Goal: Transaction & Acquisition: Purchase product/service

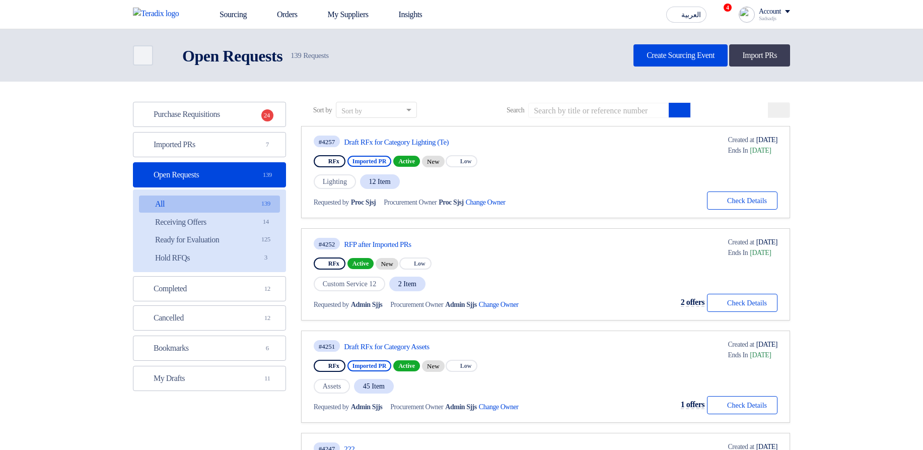
click at [386, 184] on span "12 Item" at bounding box center [380, 181] width 40 height 15
click at [502, 180] on div "Lighting 12 Item" at bounding box center [425, 181] width 222 height 17
click at [243, 152] on link "Imported PRs Imported PRs 7" at bounding box center [209, 144] width 153 height 25
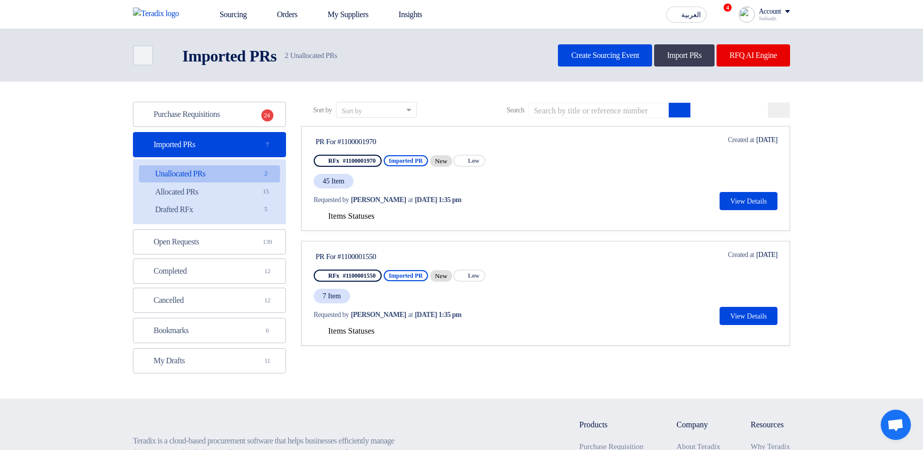
click at [342, 220] on span "Items Statuses" at bounding box center [351, 215] width 46 height 9
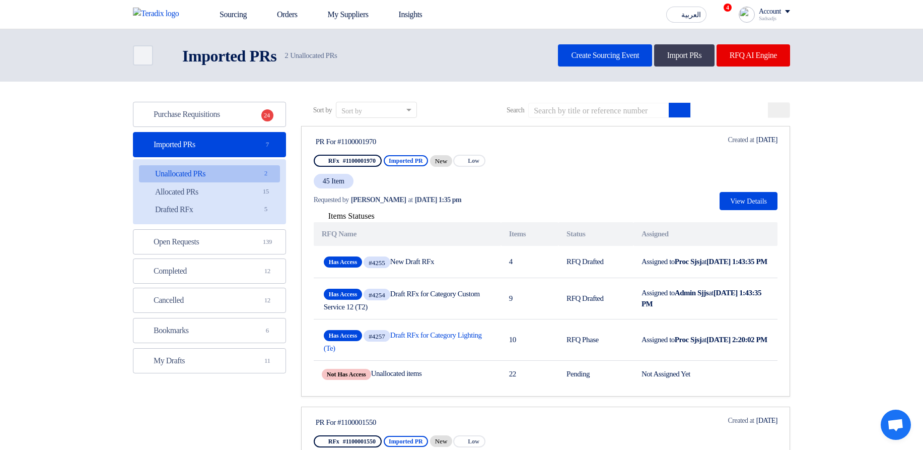
click at [353, 216] on span "Items Statuses" at bounding box center [351, 215] width 46 height 9
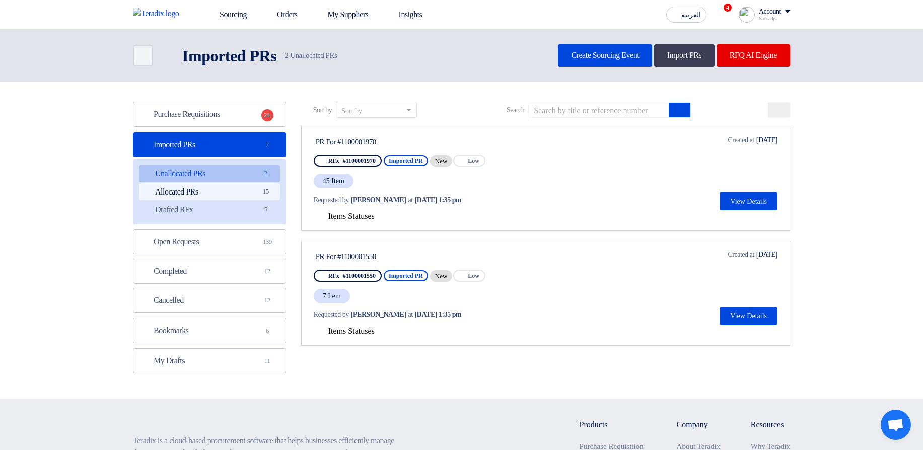
click at [242, 189] on link "Allocated PRs Allocated PRs 15" at bounding box center [209, 191] width 141 height 17
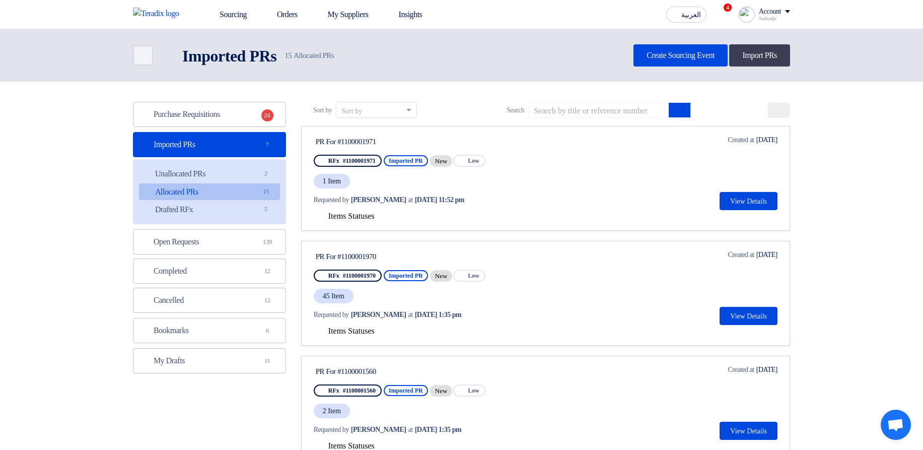
click at [373, 211] on span "Items Statuses" at bounding box center [351, 215] width 46 height 9
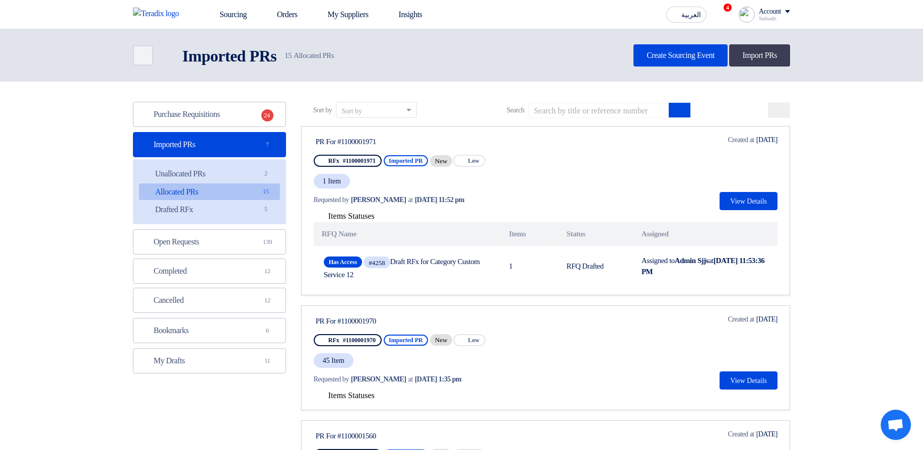
click at [373, 211] on span "Items Statuses" at bounding box center [351, 215] width 46 height 9
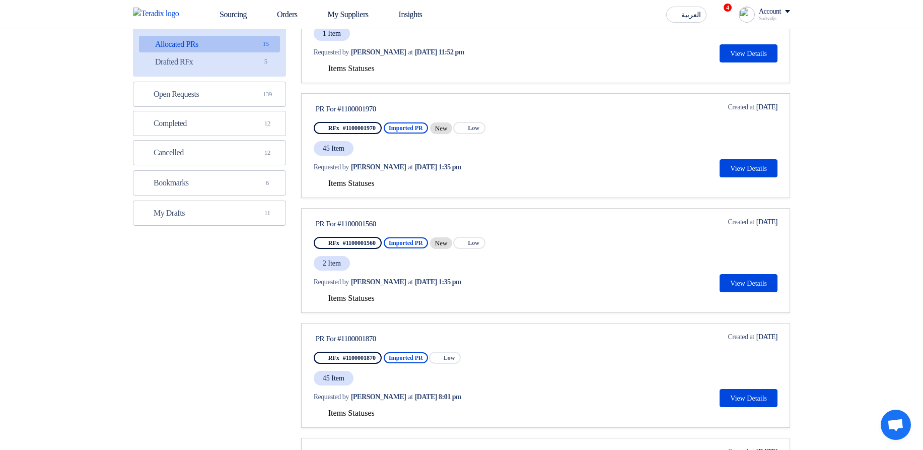
scroll to position [181, 0]
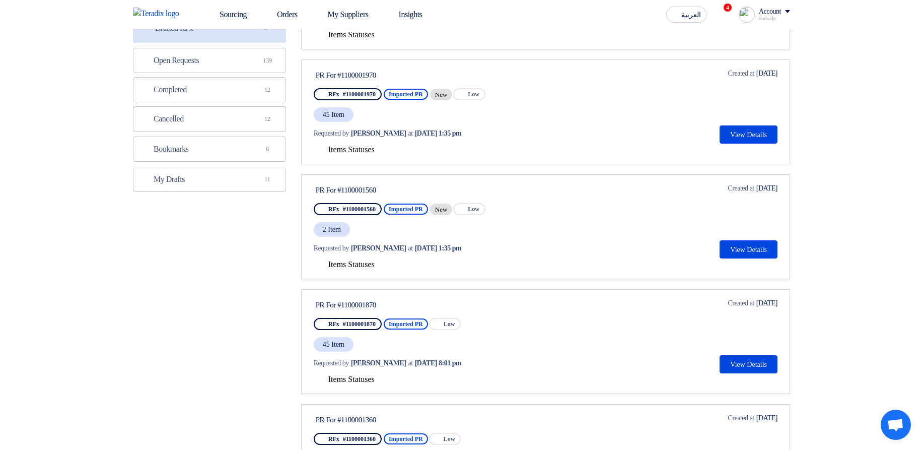
click at [362, 149] on span "Items Statuses" at bounding box center [351, 149] width 46 height 9
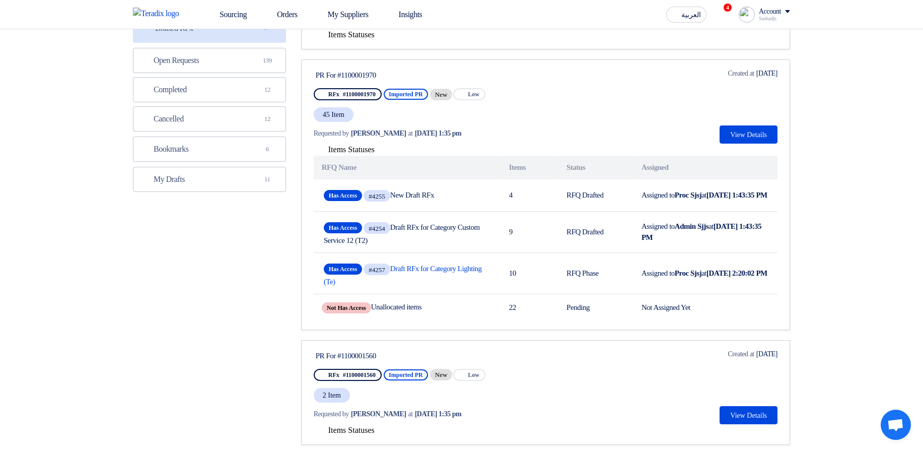
click at [371, 150] on span "Items Statuses" at bounding box center [351, 149] width 46 height 9
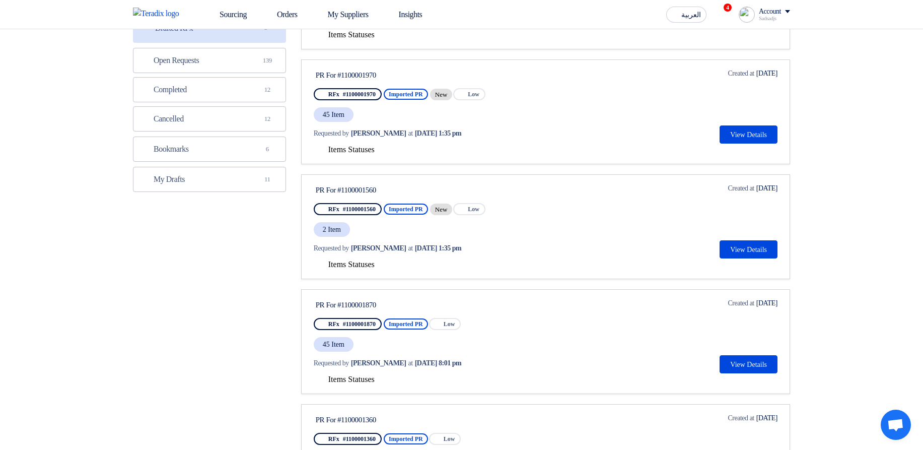
scroll to position [0, 0]
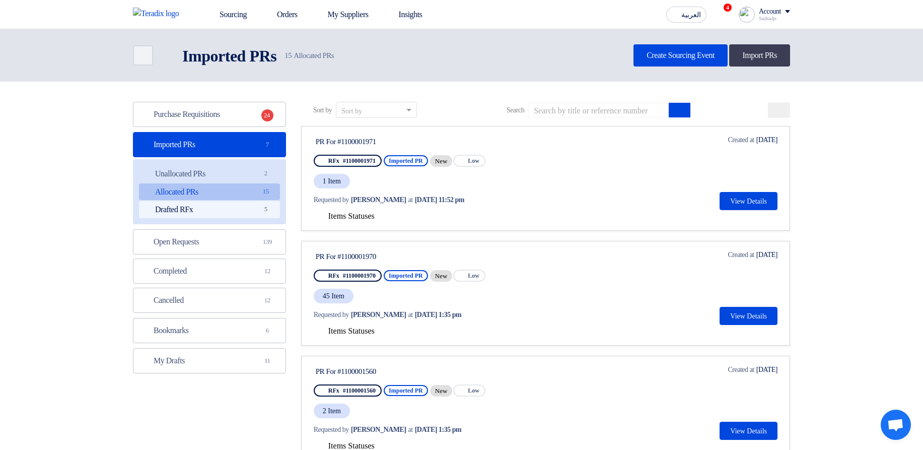
click at [254, 203] on link "Drafted RFx Drafted RFx 5" at bounding box center [209, 209] width 141 height 17
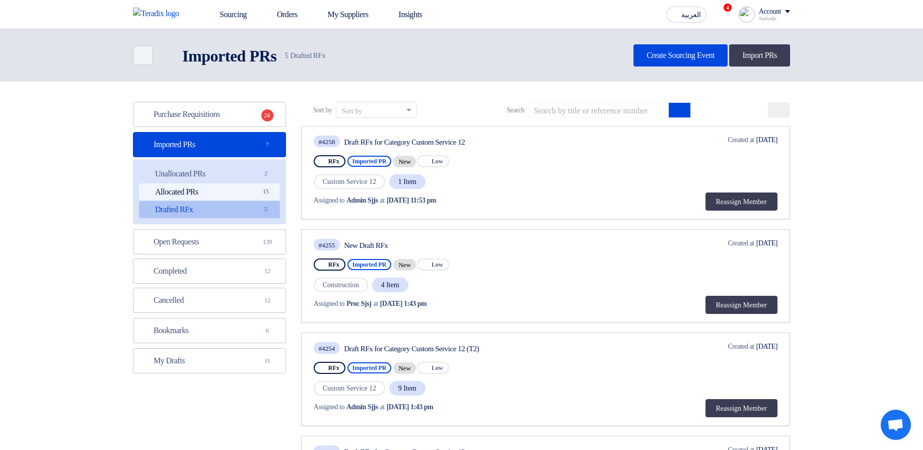
click at [248, 184] on link "Allocated PRs Allocated PRs 15" at bounding box center [209, 191] width 141 height 17
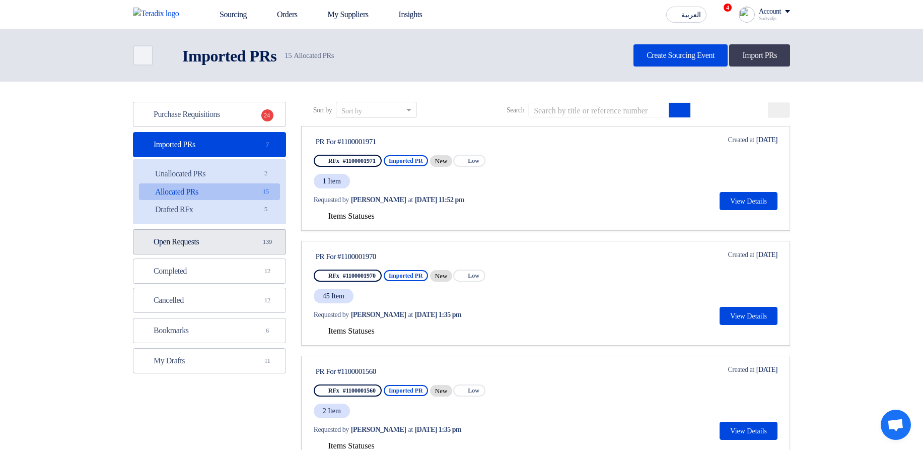
click at [213, 245] on link "Open Requests Open Requests 139" at bounding box center [209, 241] width 153 height 25
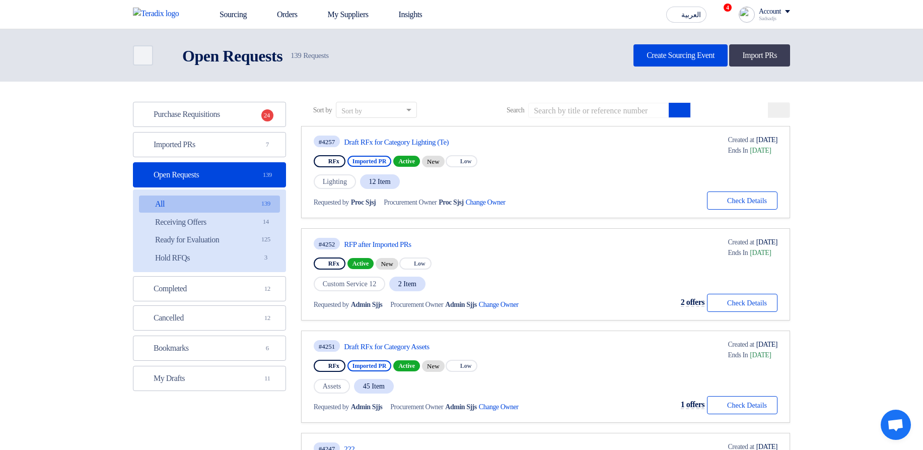
click at [265, 211] on link "All All 139" at bounding box center [209, 203] width 141 height 17
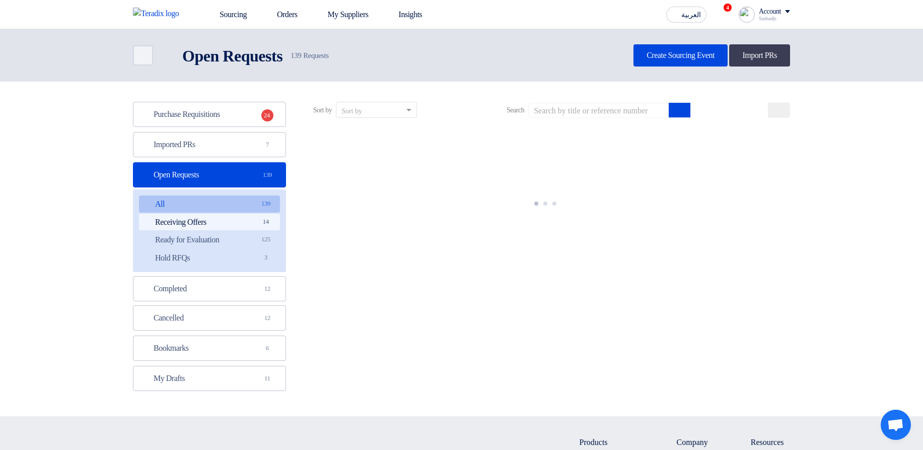
click at [266, 222] on span "14" at bounding box center [266, 222] width 12 height 11
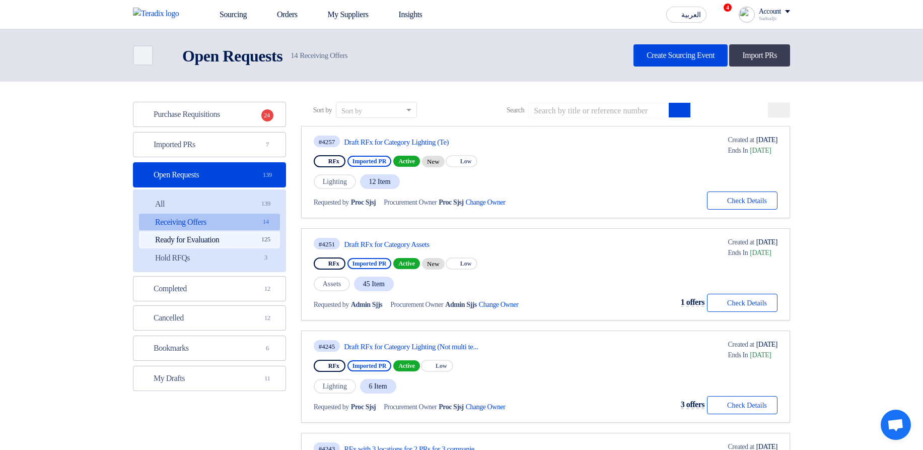
click at [258, 242] on link "Ready for Evaluation Ready for Evaluation 125" at bounding box center [209, 239] width 141 height 17
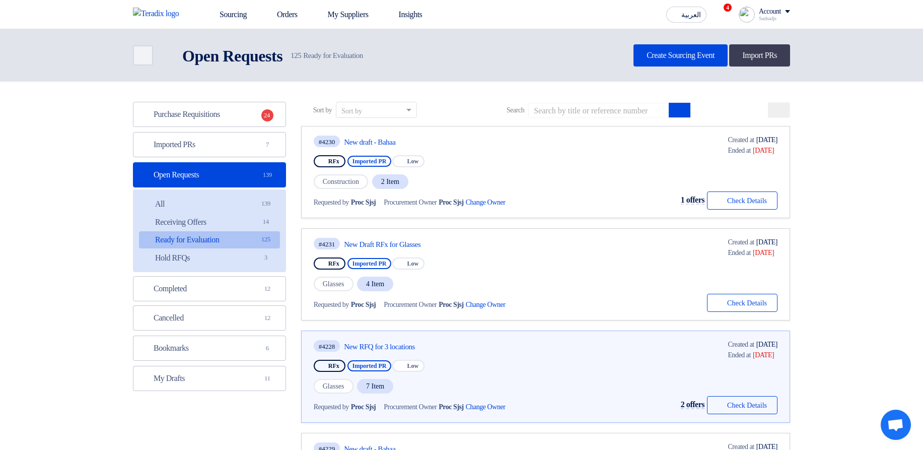
click at [245, 273] on ul "Open Requests Open Requests 139 All All 139 Receiving Offers Receiving Offers 1…" at bounding box center [209, 246] width 153 height 168
click at [241, 286] on link "Completed Completed 12" at bounding box center [209, 288] width 153 height 25
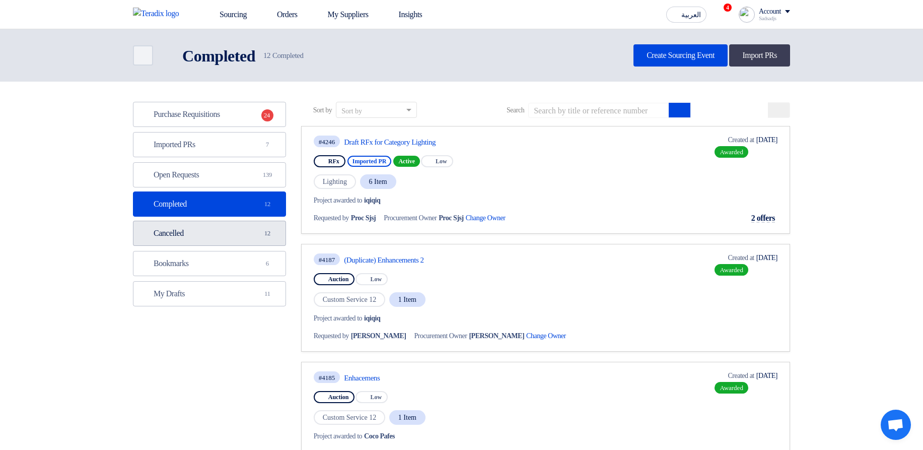
click at [239, 244] on link "Cancelled Cancelled 12" at bounding box center [209, 233] width 153 height 25
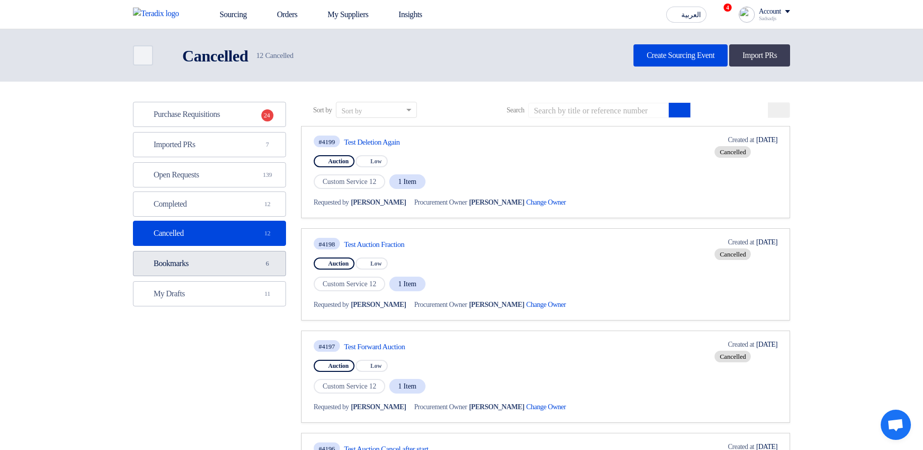
click at [250, 265] on link "Bookmarks Bookmarks 6" at bounding box center [209, 263] width 153 height 25
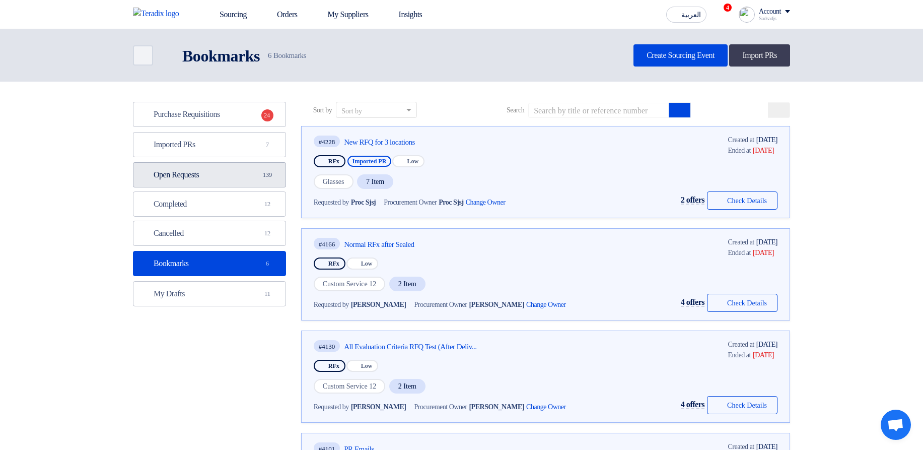
click at [253, 172] on link "Open Requests Open Requests 139" at bounding box center [209, 174] width 153 height 25
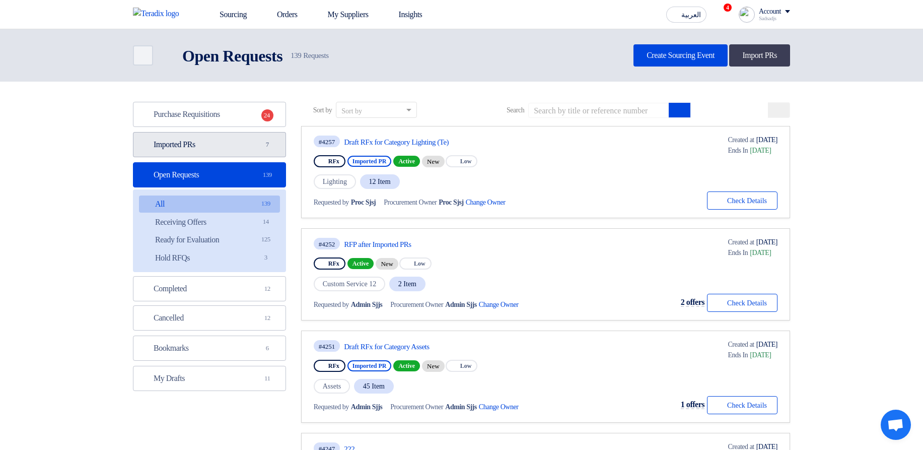
click at [251, 143] on link "Imported PRs Imported PRs 7" at bounding box center [209, 144] width 153 height 25
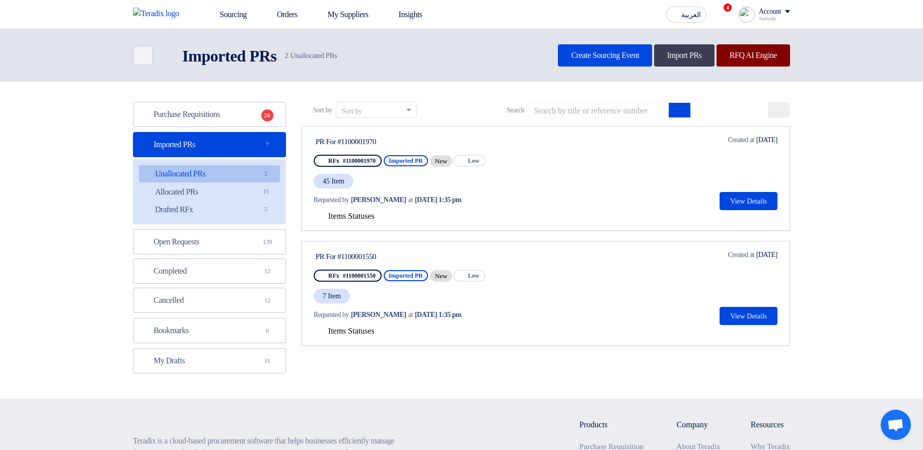
click at [759, 51] on link "RFQ AI Engine" at bounding box center [753, 55] width 74 height 22
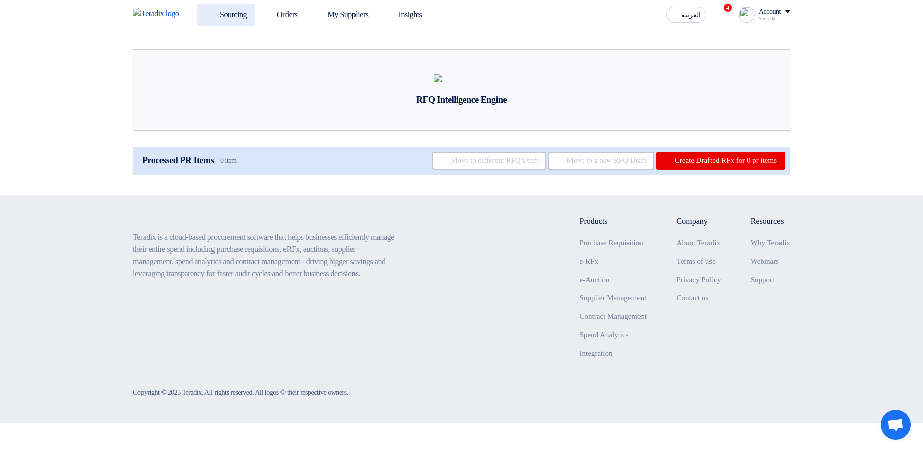
click at [220, 25] on link "Sourcing" at bounding box center [225, 15] width 57 height 22
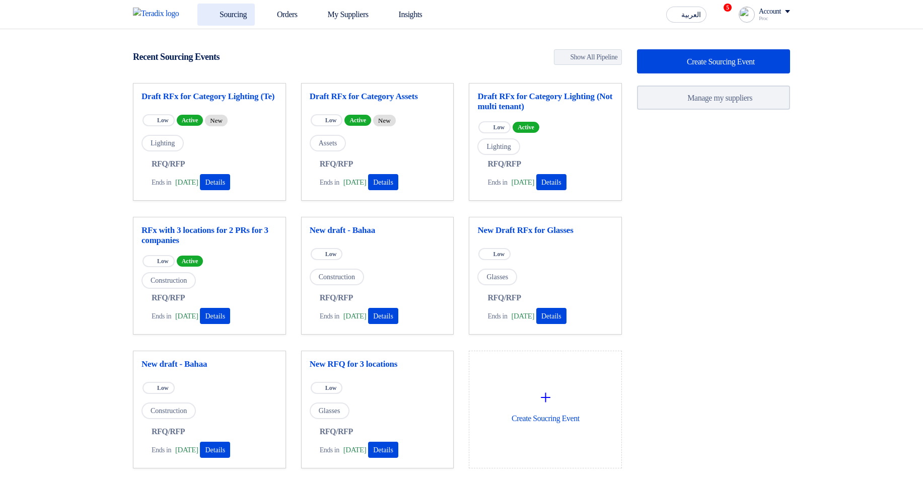
click at [205, 9] on use at bounding box center [205, 9] width 0 height 0
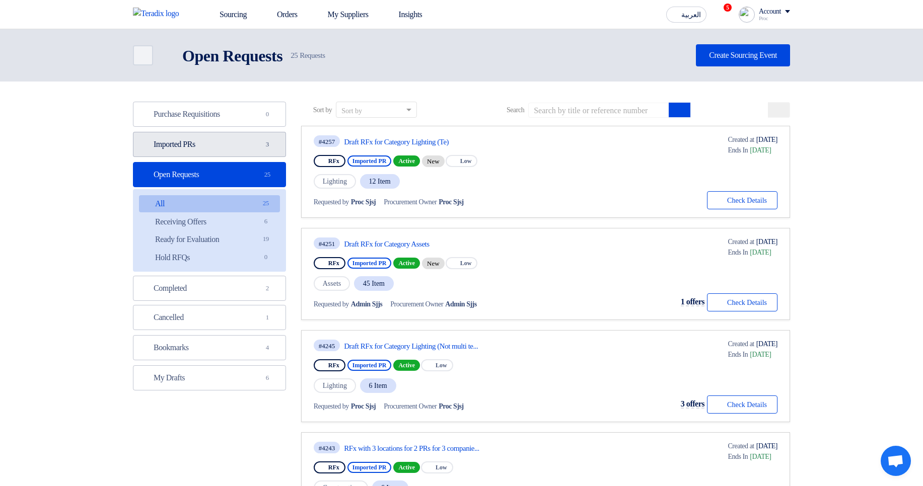
click at [232, 141] on link "Imported PRs Imported PRs 3" at bounding box center [209, 144] width 153 height 25
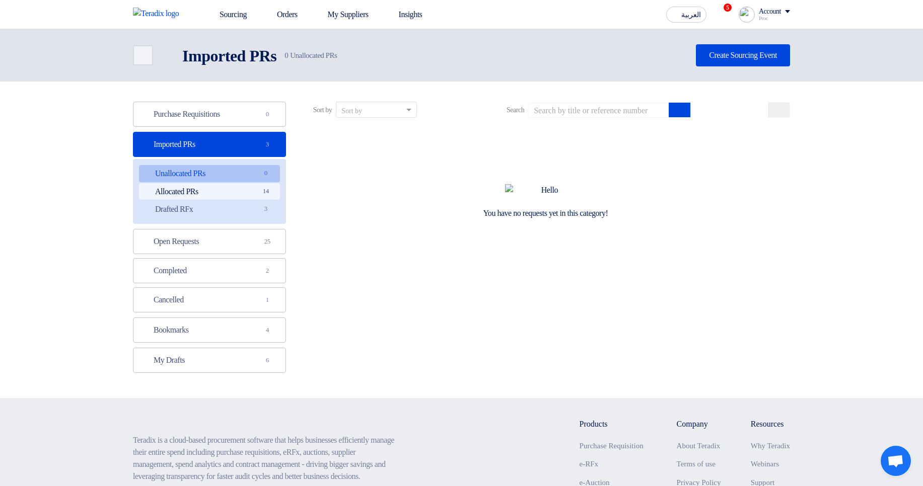
click at [265, 192] on span "14" at bounding box center [266, 191] width 12 height 11
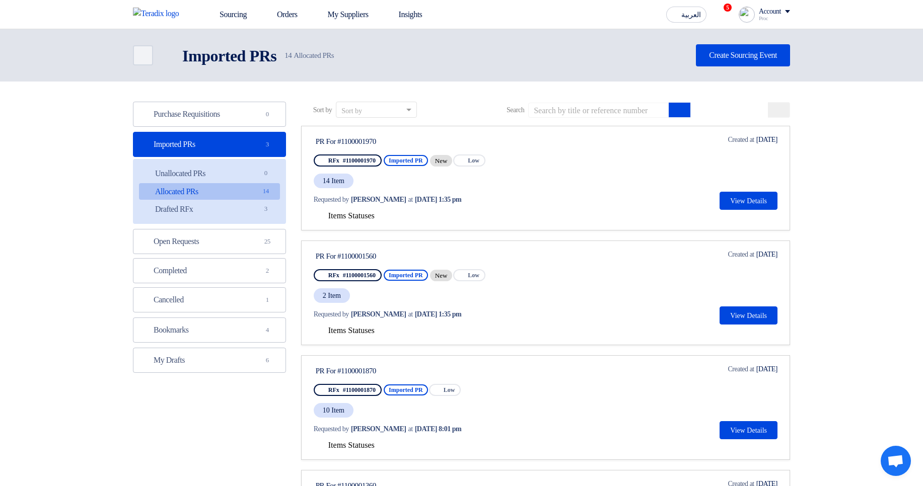
click at [357, 224] on link "PR For #1100001970 RFx #1100001970 Imported PR New Priority Low 14 Item Request…" at bounding box center [545, 178] width 489 height 105
click at [363, 217] on span "Items Statuses" at bounding box center [351, 215] width 46 height 9
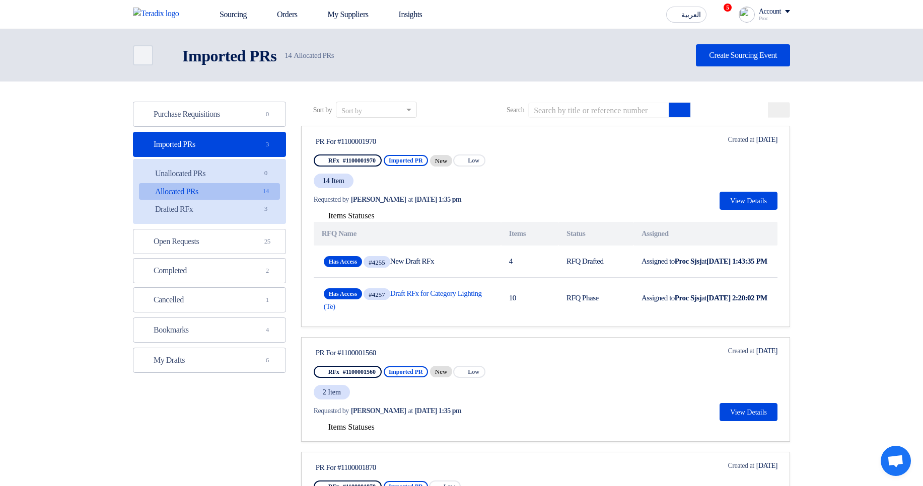
click at [329, 177] on span "14 Item" at bounding box center [334, 181] width 40 height 15
click at [575, 171] on div "PR For #1100001970 RFx #1100001970 Imported PR New Priority Low 14 Item Request…" at bounding box center [546, 172] width 464 height 76
click at [746, 203] on button "View Details" at bounding box center [748, 201] width 58 height 18
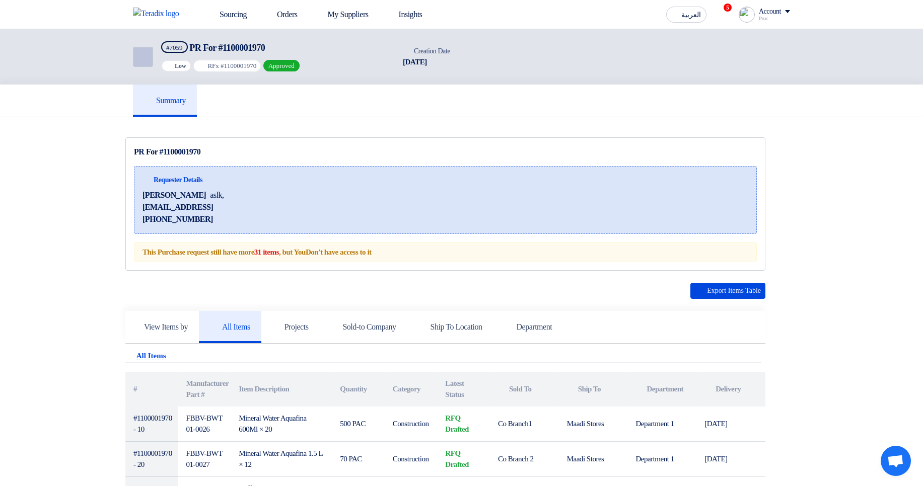
click at [146, 62] on icon "Back" at bounding box center [142, 57] width 12 height 12
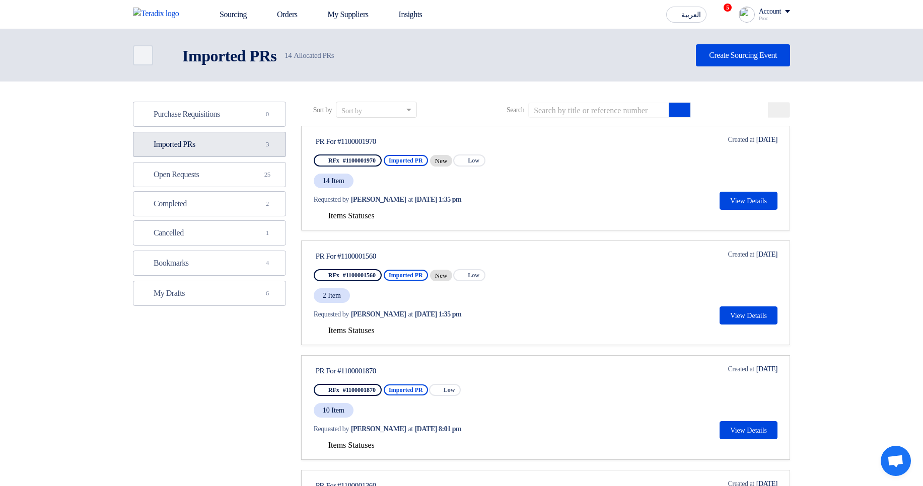
click at [244, 152] on link "Imported PRs Imported PRs 3" at bounding box center [209, 144] width 153 height 25
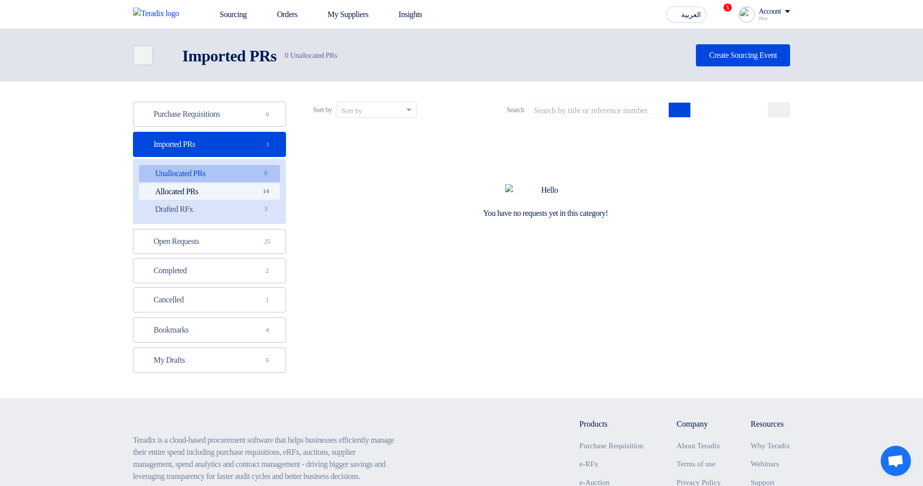
click at [240, 191] on link "Allocated PRs Allocated PRs 14" at bounding box center [209, 191] width 141 height 17
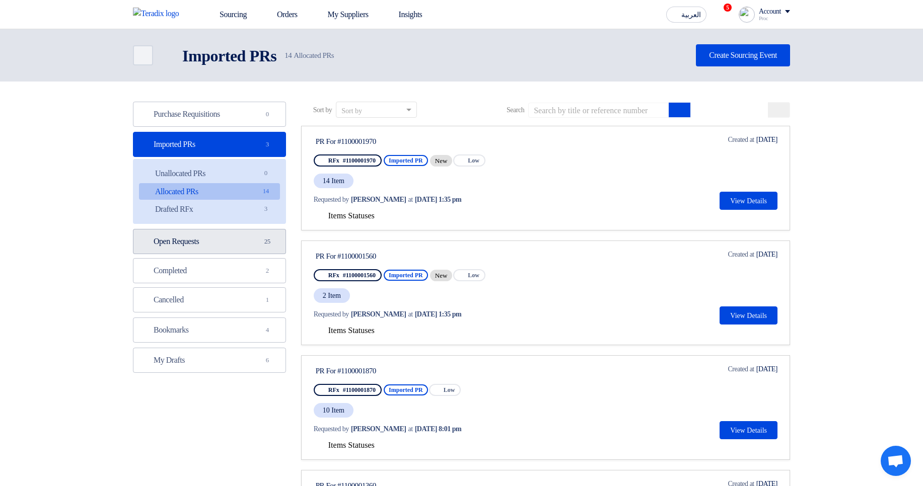
click at [230, 235] on link "Open Requests Open Requests 25" at bounding box center [209, 241] width 153 height 25
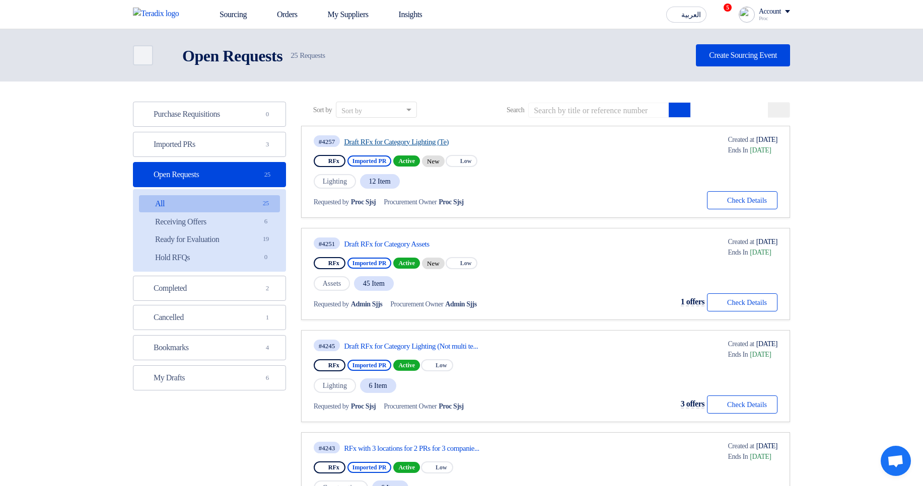
click at [430, 142] on link "Draft RFx for Category Lighting (Te)" at bounding box center [438, 141] width 189 height 9
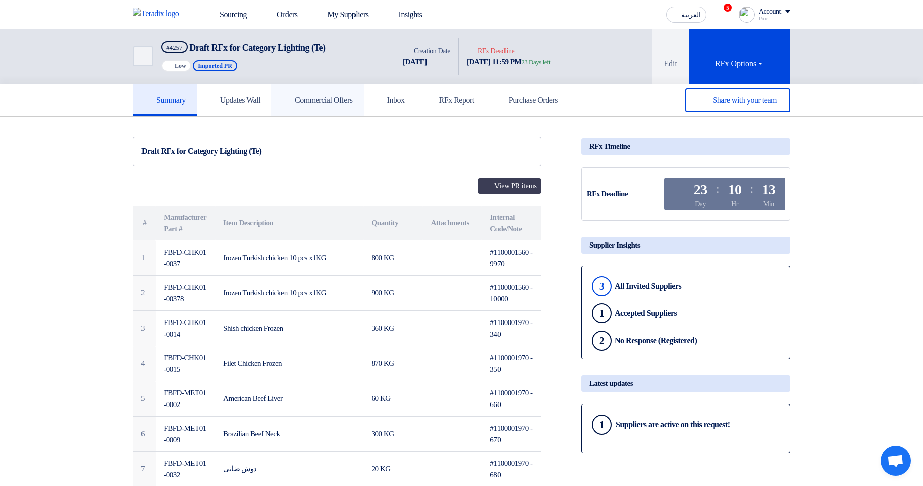
click at [305, 104] on h5 "Commercial Offers" at bounding box center [317, 100] width 70 height 10
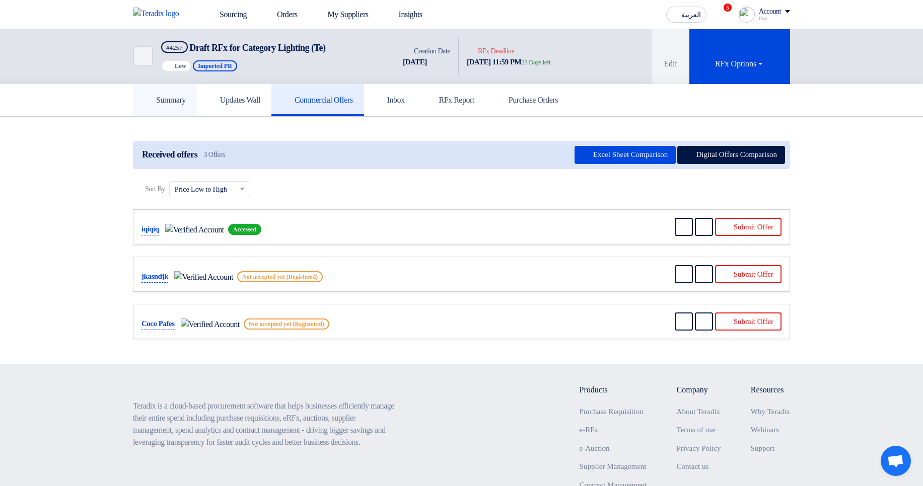
click at [151, 106] on link "Summary" at bounding box center [165, 100] width 64 height 32
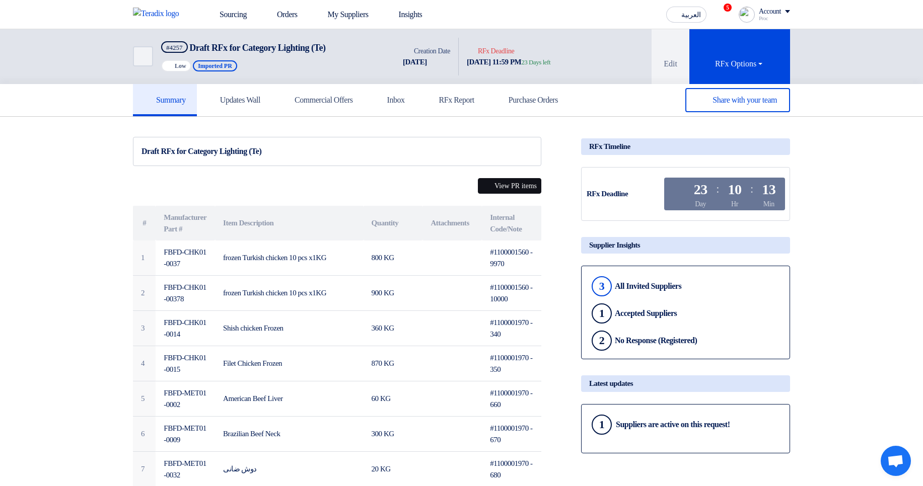
click at [515, 189] on button "View PR items" at bounding box center [509, 186] width 63 height 16
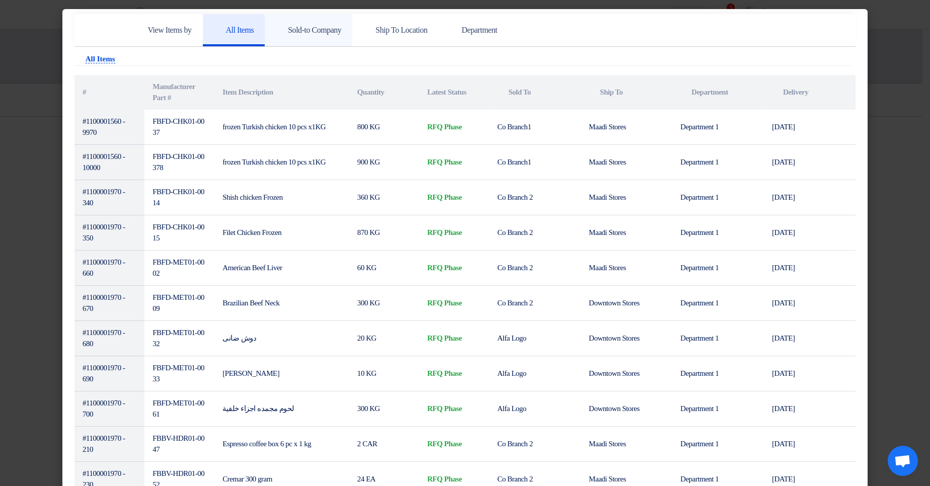
click at [305, 28] on h5 "Sold-to Company" at bounding box center [308, 30] width 65 height 10
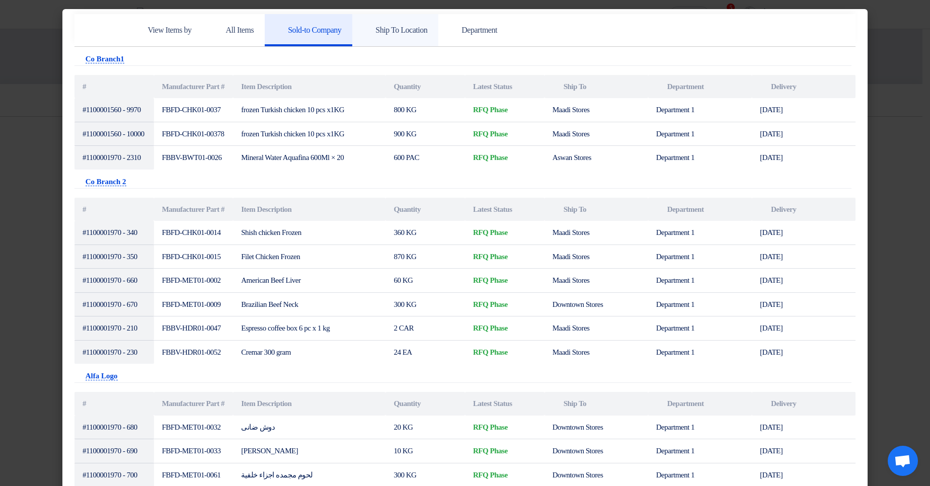
click at [427, 27] on h5 "Ship To Location" at bounding box center [396, 30] width 64 height 10
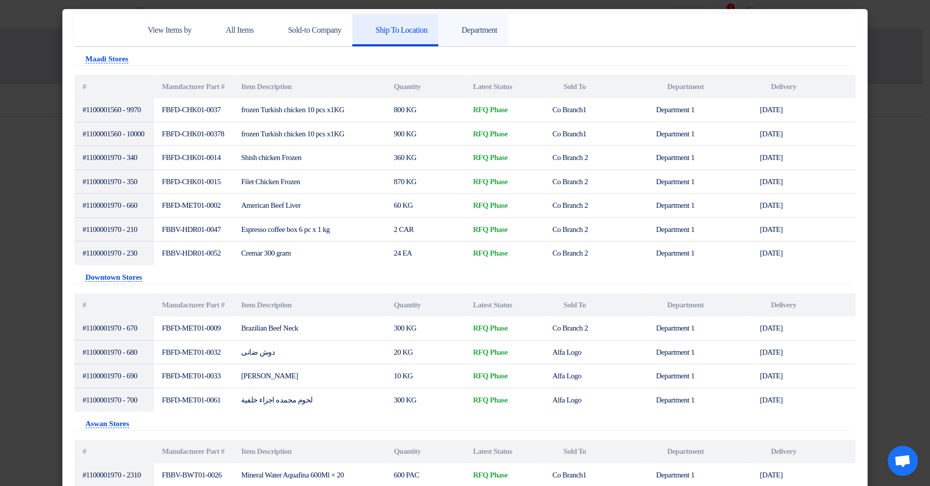
click at [486, 38] on link "Department" at bounding box center [474, 30] width 70 height 32
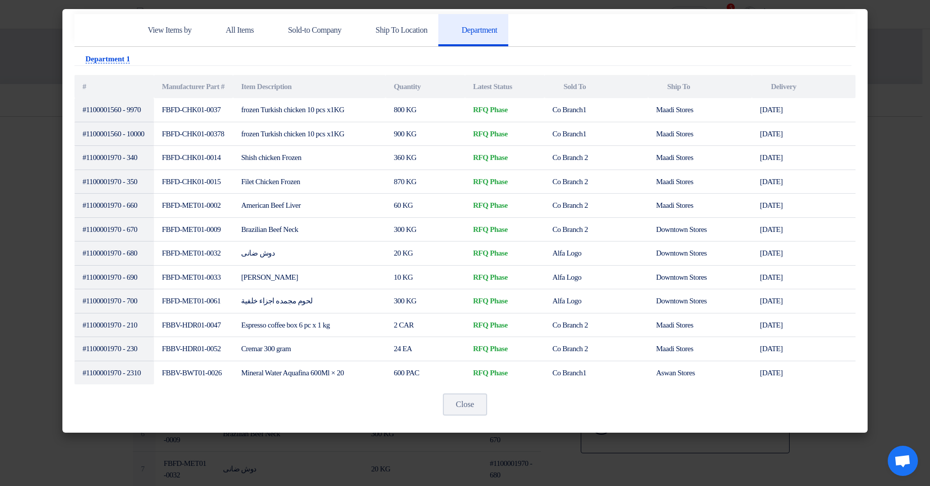
click at [894, 128] on modal-container "View Items by All Items Sold-to Company Ship To Location Department Attachments…" at bounding box center [465, 243] width 930 height 486
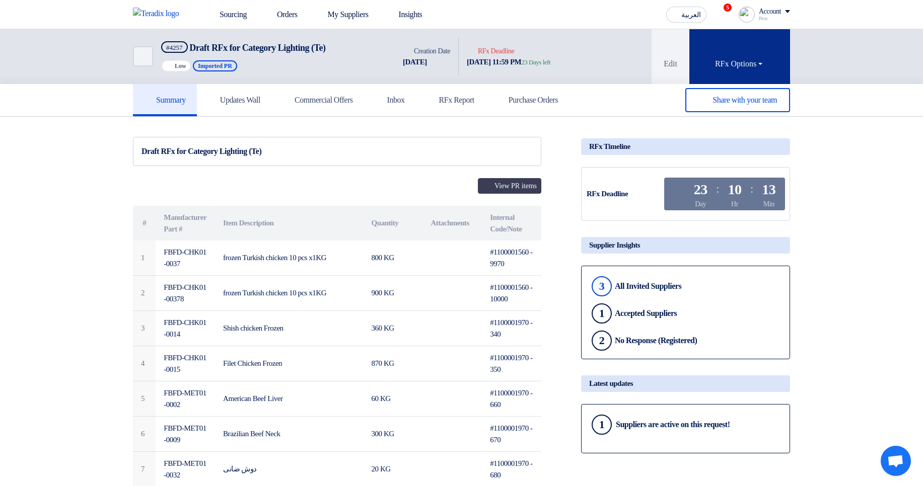
click at [757, 55] on button "RFx Options" at bounding box center [739, 56] width 101 height 55
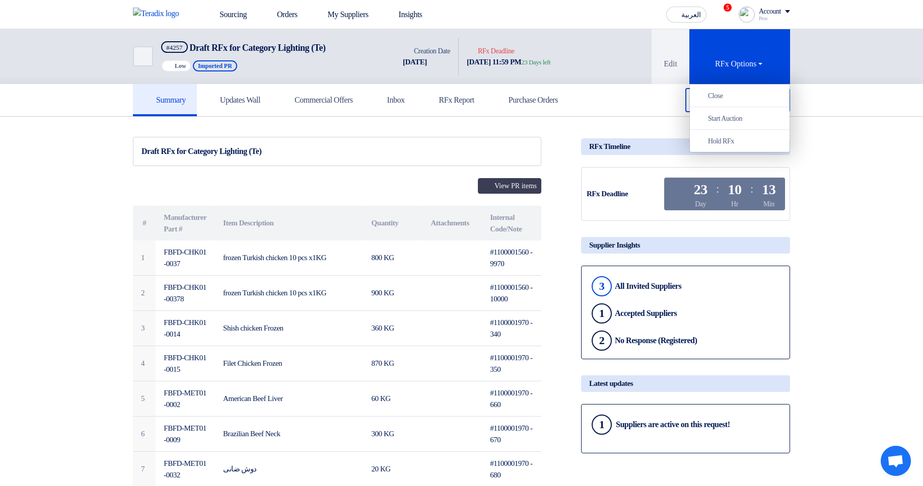
click at [826, 55] on div "Back #4257 Draft RFx for Category Lighting (Te) Priority Low Imported PR Time C…" at bounding box center [461, 56] width 923 height 55
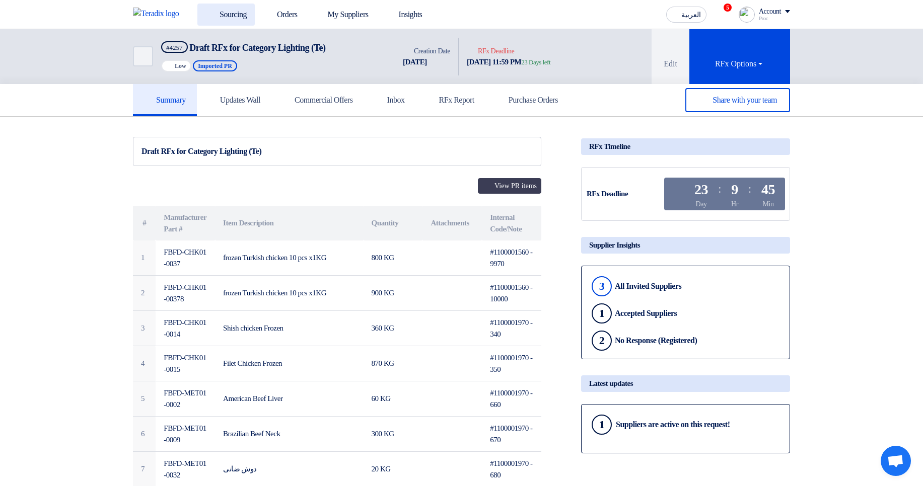
click at [223, 16] on link "Sourcing" at bounding box center [225, 15] width 57 height 22
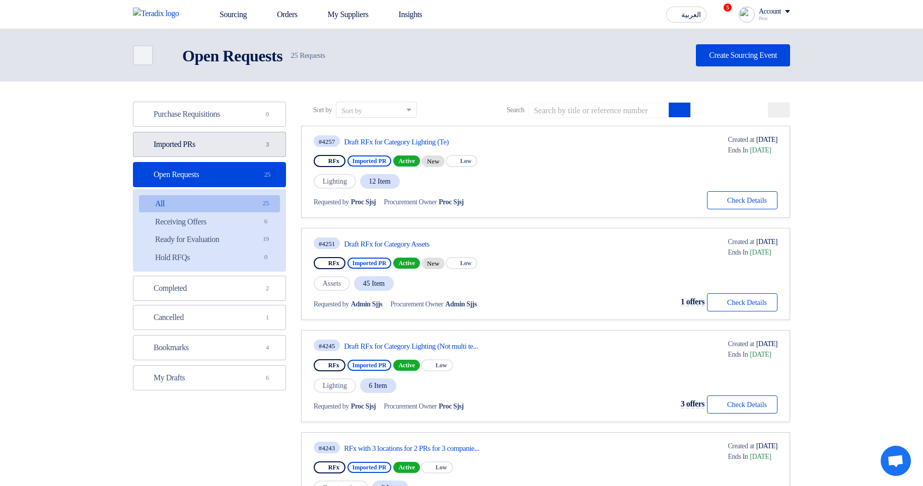
click at [239, 148] on link "Imported PRs Imported PRs 3" at bounding box center [209, 144] width 153 height 25
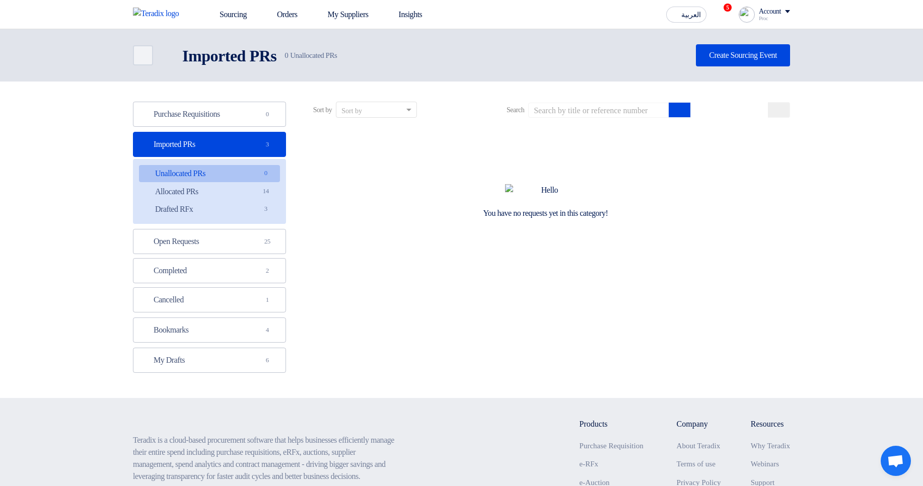
click at [768, 3] on div "Sourcing Orders My Suppliers Insights العربية ع 5 you have new offer for 'RFx w…" at bounding box center [461, 14] width 672 height 29
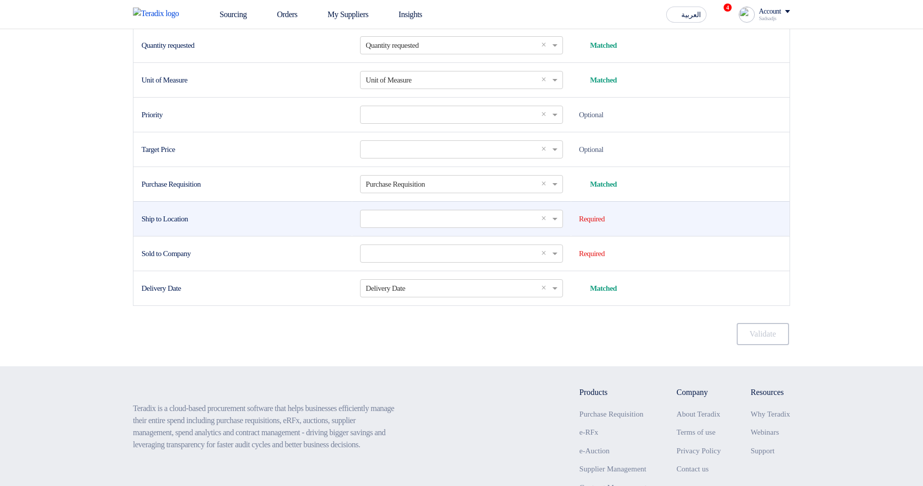
scroll to position [423, 0]
drag, startPoint x: 141, startPoint y: 259, endPoint x: 210, endPoint y: 264, distance: 69.7
click at [210, 236] on td "Ship to Location" at bounding box center [242, 218] width 219 height 35
click at [237, 225] on div "Ship to Location" at bounding box center [242, 219] width 202 height 12
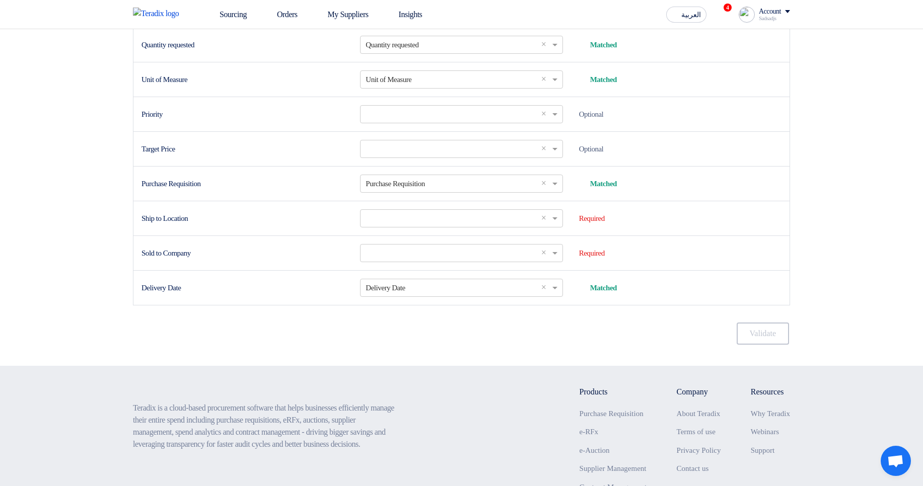
click at [759, 14] on div "Account" at bounding box center [770, 12] width 22 height 9
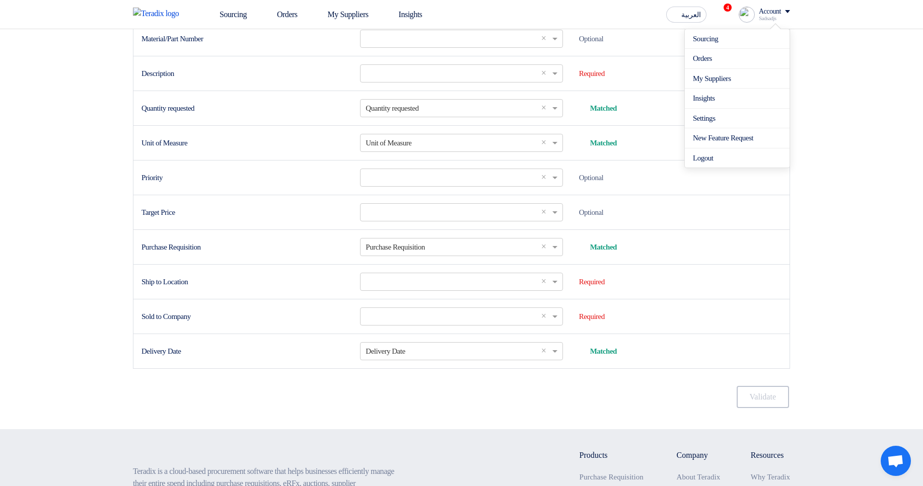
scroll to position [363, 0]
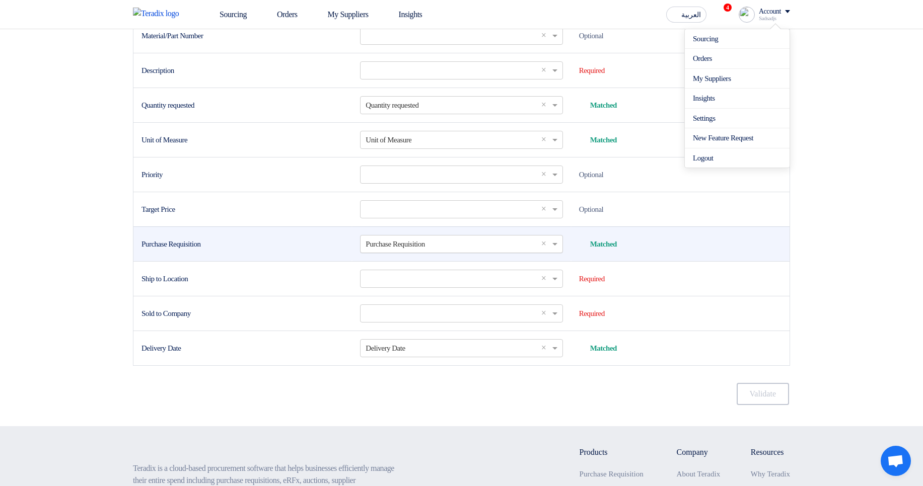
click at [508, 252] on input "text" at bounding box center [456, 244] width 181 height 17
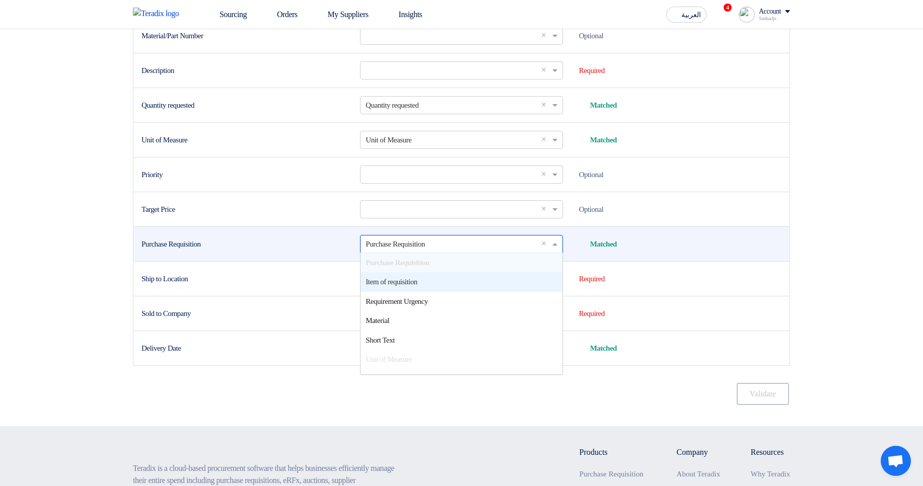
click at [238, 261] on td "Purchase Requisition" at bounding box center [242, 244] width 219 height 35
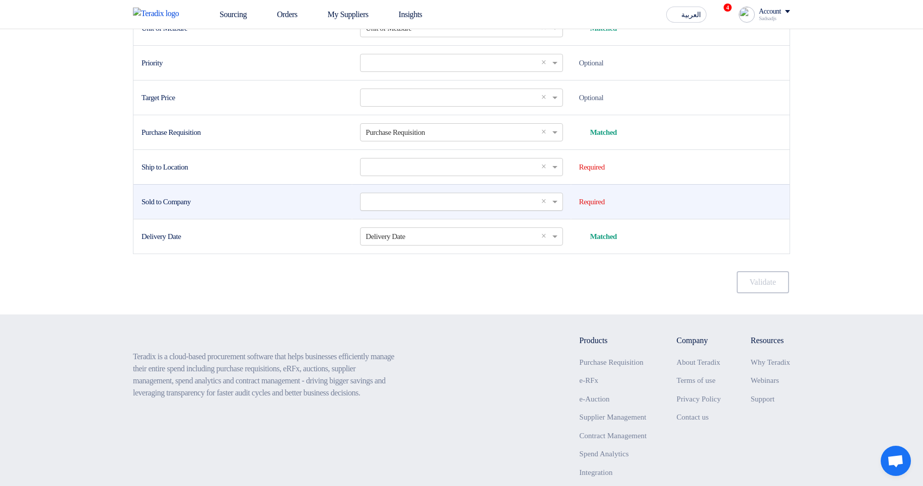
scroll to position [483, 0]
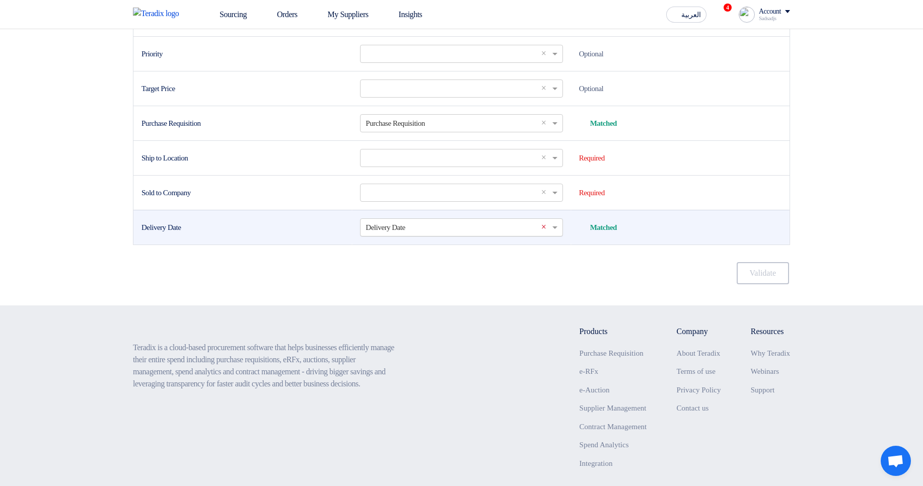
click at [547, 234] on span "×" at bounding box center [545, 228] width 9 height 12
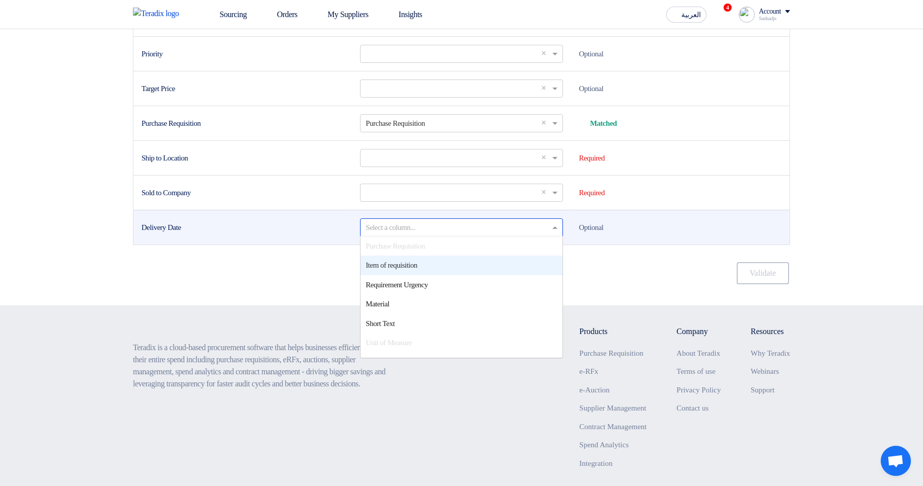
scroll to position [1, 0]
click at [651, 245] on td "Optional" at bounding box center [680, 227] width 219 height 35
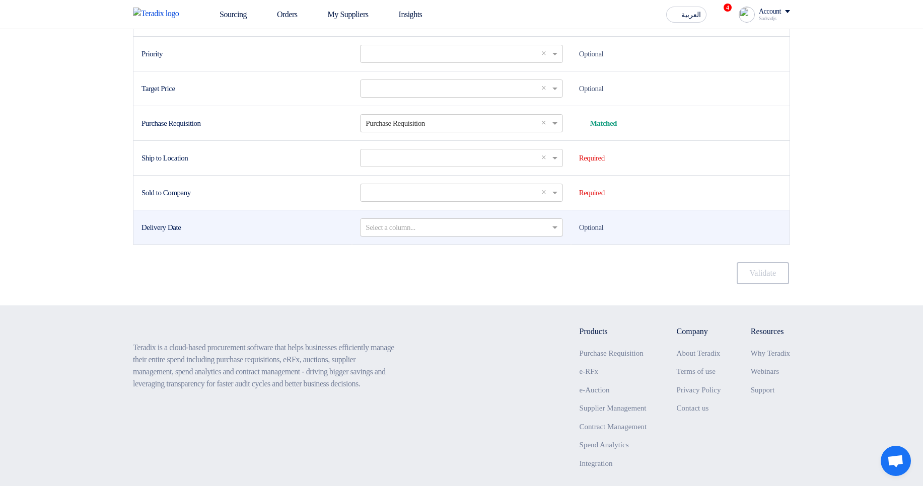
click at [584, 232] on span "Optional" at bounding box center [591, 228] width 25 height 8
drag, startPoint x: 584, startPoint y: 268, endPoint x: 652, endPoint y: 270, distance: 68.0
click at [652, 245] on td "Optional" at bounding box center [680, 227] width 219 height 35
click at [657, 245] on td "Optional" at bounding box center [680, 227] width 219 height 35
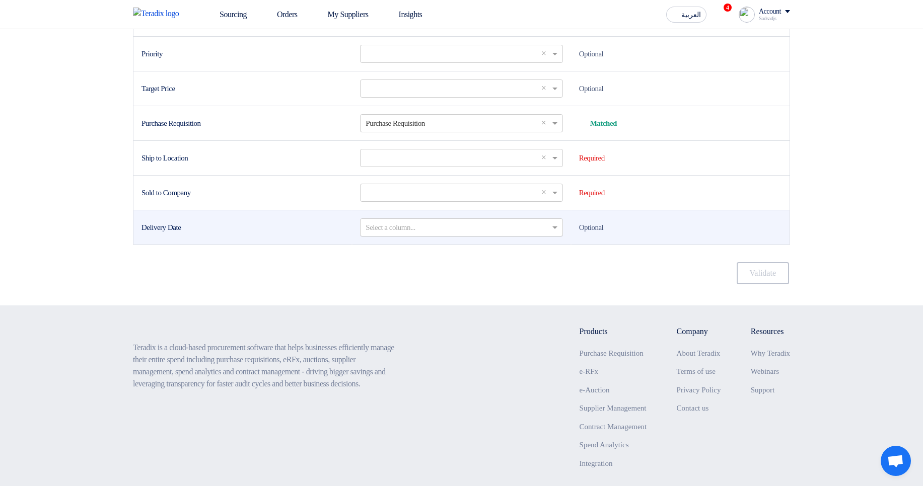
click at [154, 234] on div "Delivery Date" at bounding box center [242, 228] width 202 height 12
drag, startPoint x: 154, startPoint y: 268, endPoint x: 187, endPoint y: 267, distance: 33.2
click at [187, 234] on div "Delivery Date" at bounding box center [242, 228] width 202 height 12
click at [268, 234] on div "Delivery Date" at bounding box center [242, 228] width 202 height 12
drag, startPoint x: 581, startPoint y: 267, endPoint x: 668, endPoint y: 267, distance: 86.6
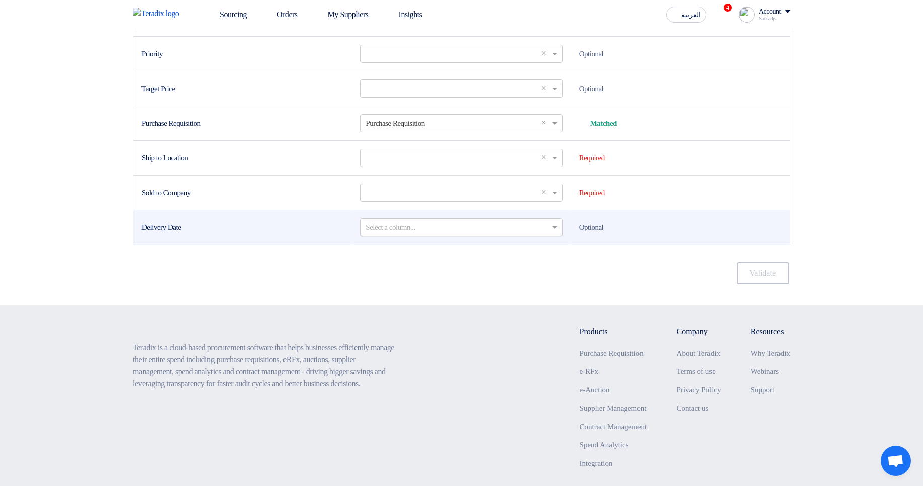
click at [668, 245] on td "Optional" at bounding box center [680, 227] width 219 height 35
click at [685, 245] on td "Optional" at bounding box center [680, 227] width 219 height 35
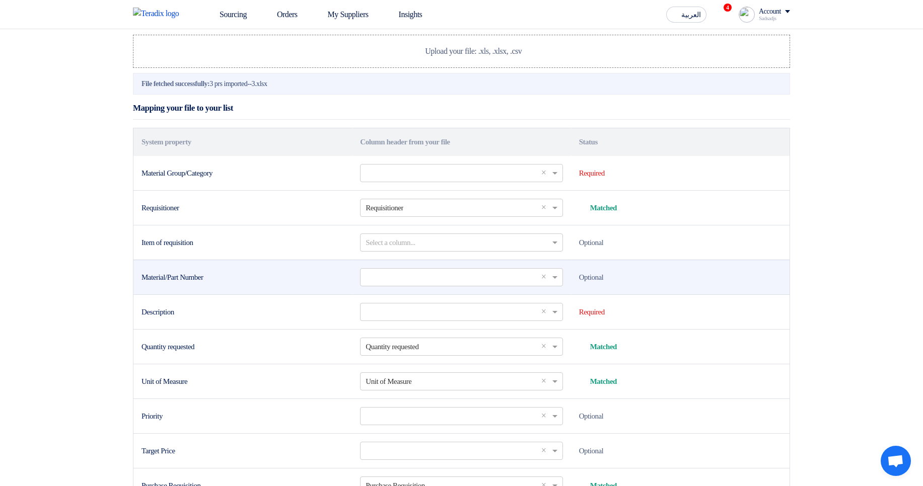
scroll to position [60, 0]
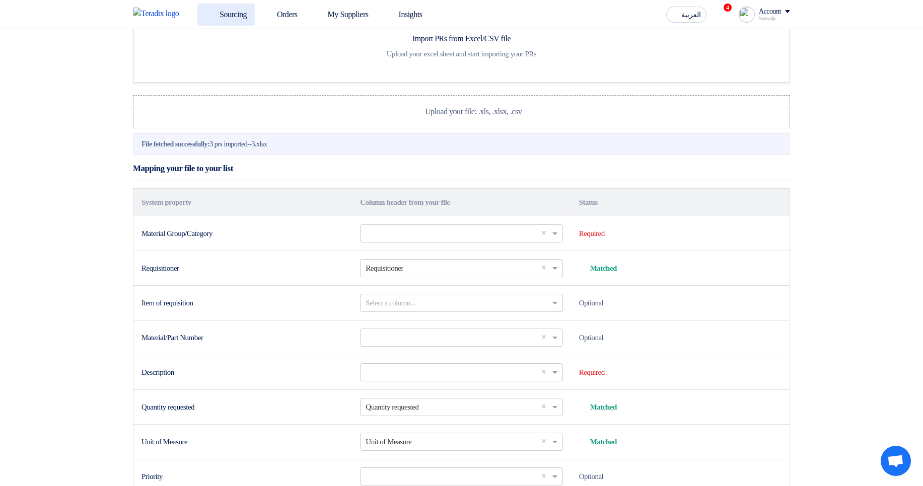
click at [242, 21] on link "Sourcing" at bounding box center [225, 15] width 57 height 22
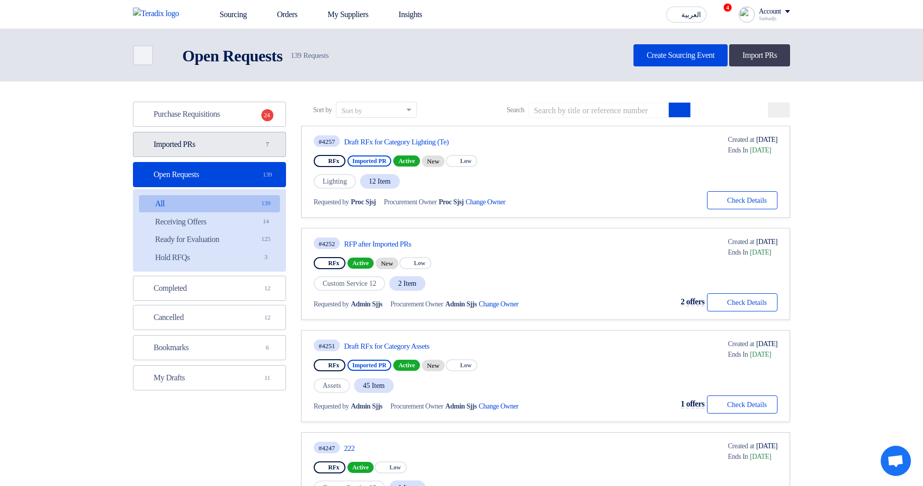
click at [270, 152] on link "Imported PRs Imported PRs 7" at bounding box center [209, 144] width 153 height 25
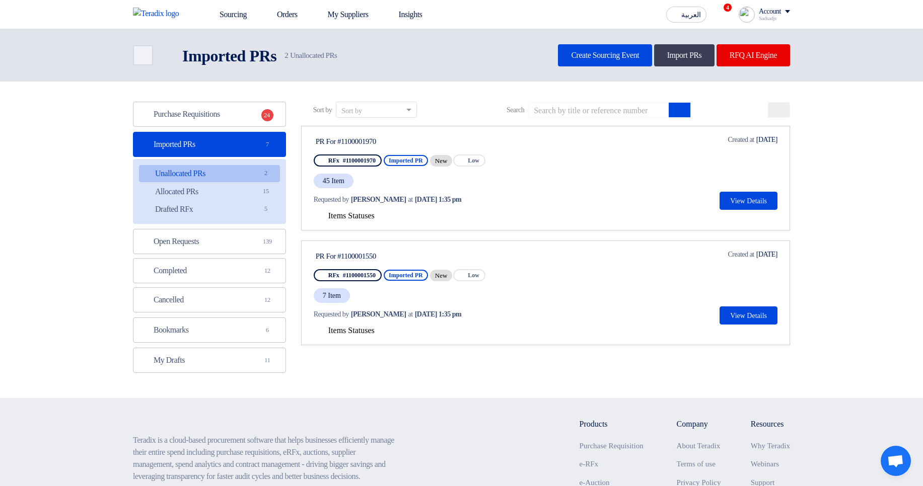
drag, startPoint x: 323, startPoint y: 178, endPoint x: 407, endPoint y: 173, distance: 84.7
click at [357, 179] on div "45 Item" at bounding box center [410, 181] width 193 height 17
click at [423, 169] on div "PR For #1100001970 RFx #1100001970 Imported PR New Priority Low 45 Item Request…" at bounding box center [410, 172] width 193 height 76
drag, startPoint x: 324, startPoint y: 183, endPoint x: 407, endPoint y: 186, distance: 83.1
click at [352, 186] on span "45 Item" at bounding box center [334, 181] width 40 height 15
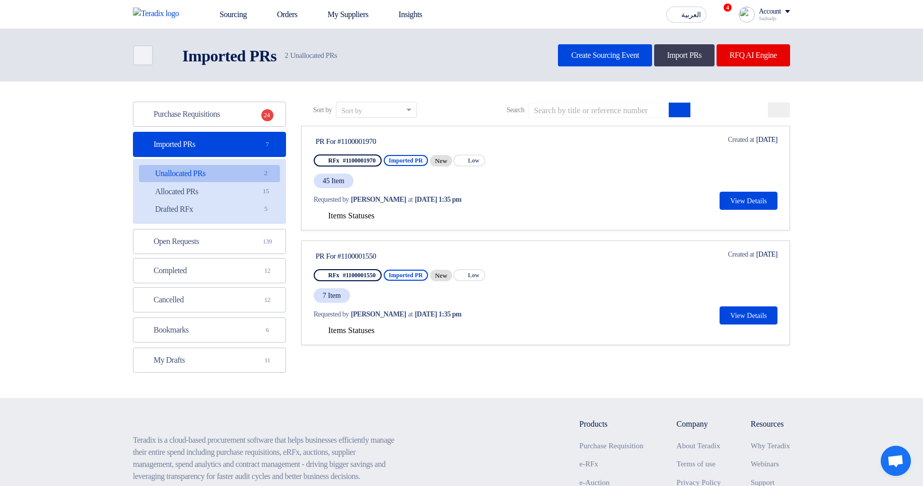
click at [426, 184] on div "45 Item" at bounding box center [410, 181] width 193 height 17
click at [356, 219] on span "Items Statuses" at bounding box center [351, 215] width 46 height 9
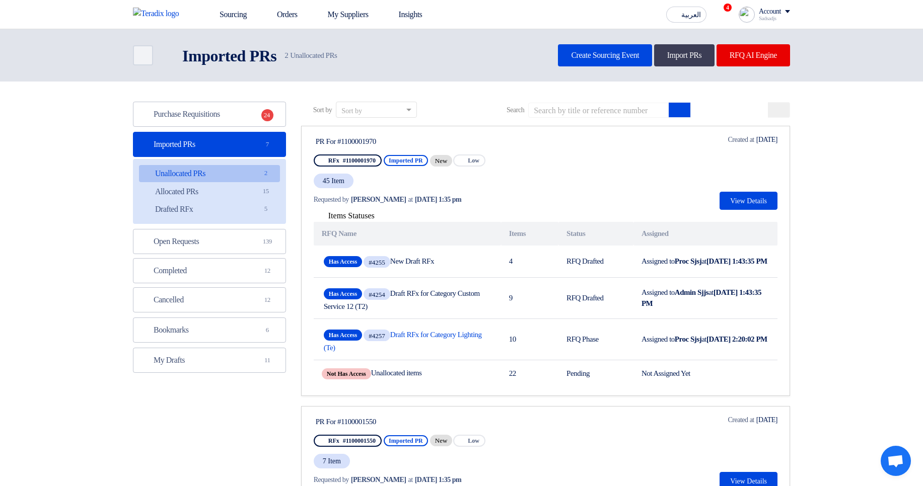
click at [356, 219] on span "Items Statuses" at bounding box center [351, 215] width 46 height 9
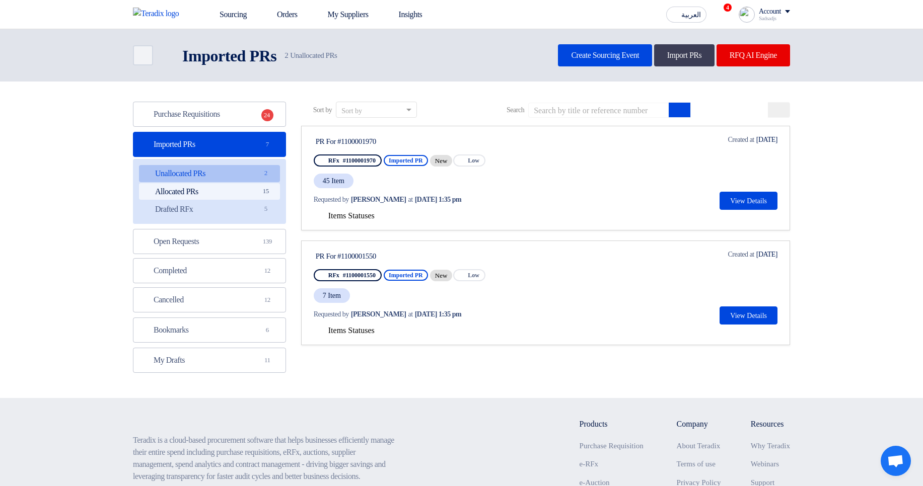
click at [242, 194] on link "Allocated PRs Allocated PRs 15" at bounding box center [209, 191] width 141 height 17
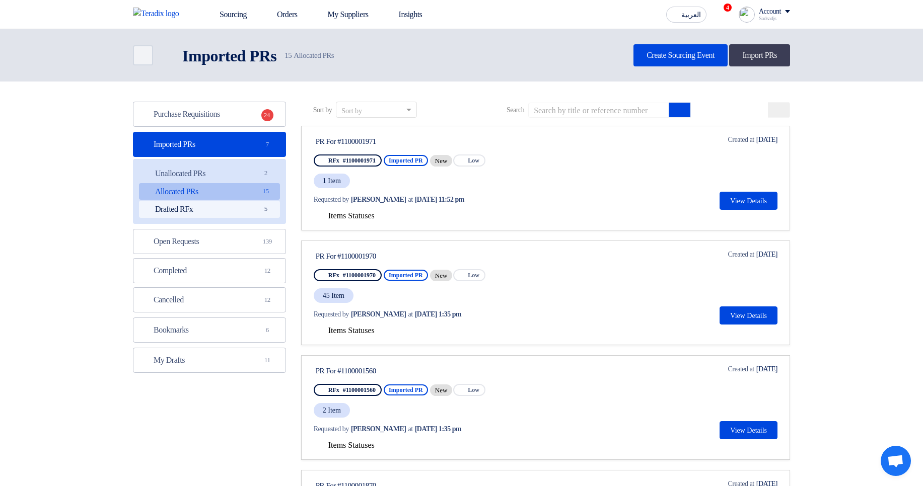
click at [256, 216] on link "Drafted RFx Drafted RFx 5" at bounding box center [209, 209] width 141 height 17
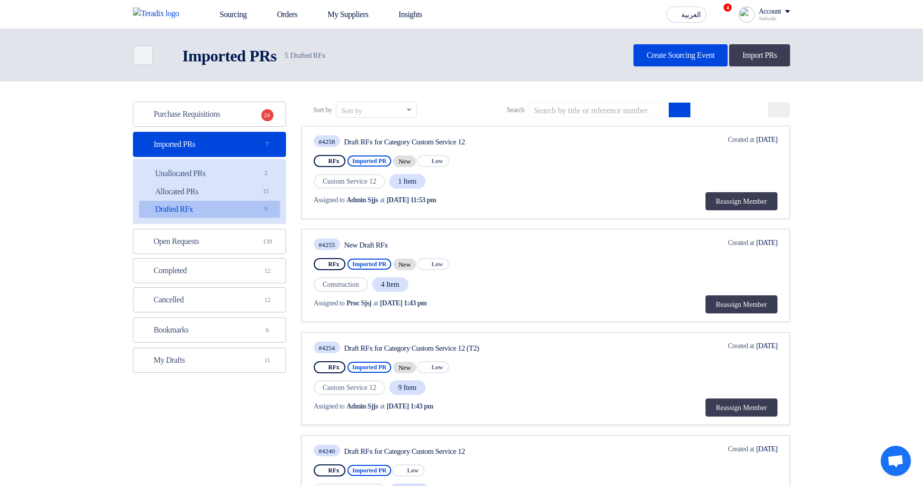
drag, startPoint x: 338, startPoint y: 182, endPoint x: 452, endPoint y: 184, distance: 113.8
click at [452, 184] on div "Custom Service 12 1 Item" at bounding box center [425, 181] width 222 height 17
click at [453, 180] on div "Custom Service 12 1 Item" at bounding box center [425, 181] width 222 height 17
click at [208, 237] on link "Open Requests Open Requests 139" at bounding box center [209, 241] width 153 height 25
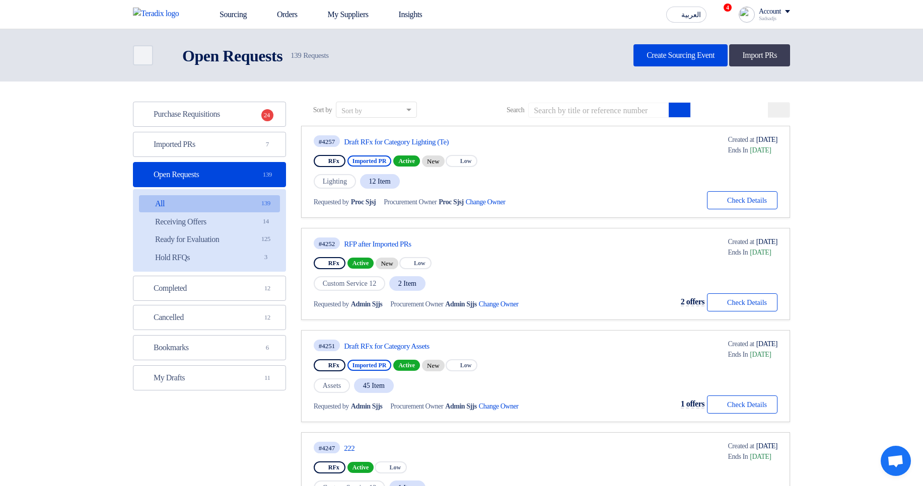
drag, startPoint x: 317, startPoint y: 183, endPoint x: 457, endPoint y: 182, distance: 140.0
click at [457, 182] on div "Lighting 12 Item" at bounding box center [425, 181] width 222 height 17
click at [487, 177] on div "Lighting 12 Item" at bounding box center [425, 181] width 222 height 17
drag, startPoint x: 342, startPoint y: 282, endPoint x: 483, endPoint y: 294, distance: 141.0
click at [482, 294] on div "#4252 RFP after Imported PRs RFx Active New Priority Low Custom Service 12 2 It…" at bounding box center [427, 274] width 226 height 75
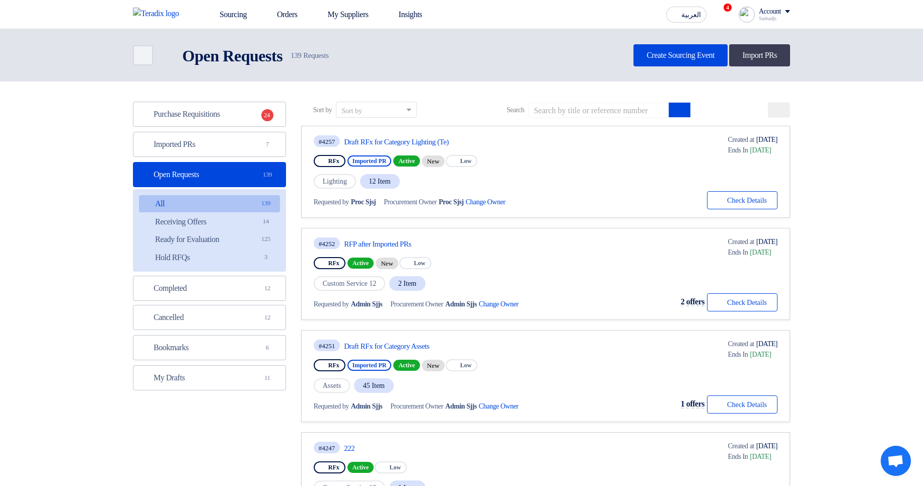
click at [513, 271] on div "#4252 RFP after Imported PRs RFx Active New Priority Low Custom Service 12 2 It…" at bounding box center [427, 274] width 226 height 75
drag, startPoint x: 341, startPoint y: 179, endPoint x: 478, endPoint y: 175, distance: 137.0
click at [424, 187] on div "Lighting 12 Item" at bounding box center [425, 181] width 222 height 17
click at [484, 174] on div "Lighting 12 Item" at bounding box center [425, 181] width 222 height 17
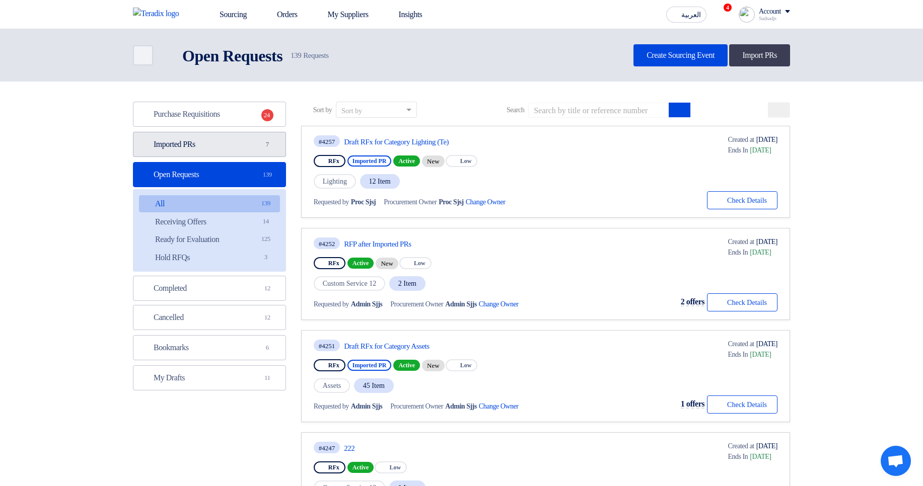
click at [239, 147] on link "Imported PRs Imported PRs 7" at bounding box center [209, 144] width 153 height 25
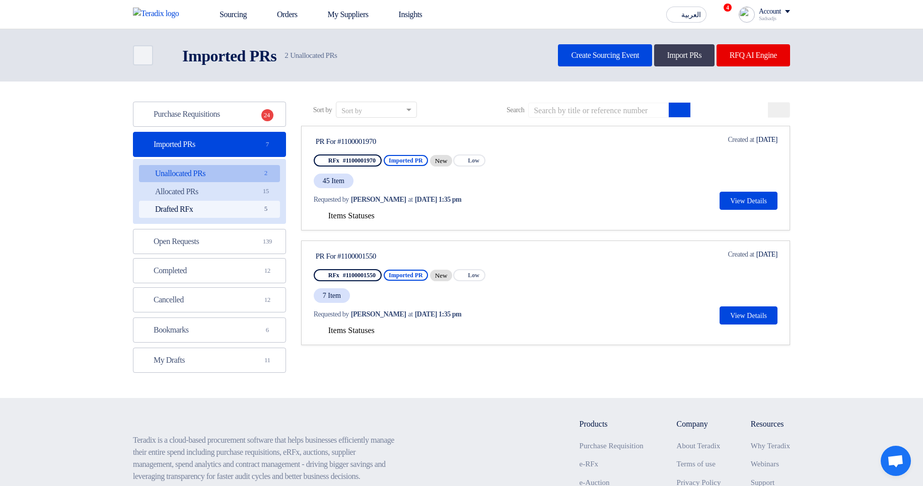
click at [243, 208] on link "Drafted RFx Drafted RFx 5" at bounding box center [209, 209] width 141 height 17
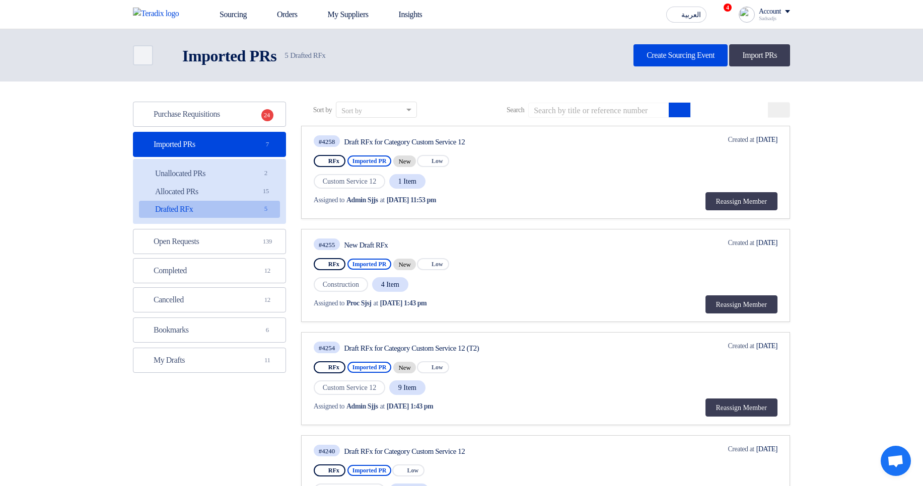
click at [781, 13] on div "Account" at bounding box center [774, 12] width 31 height 9
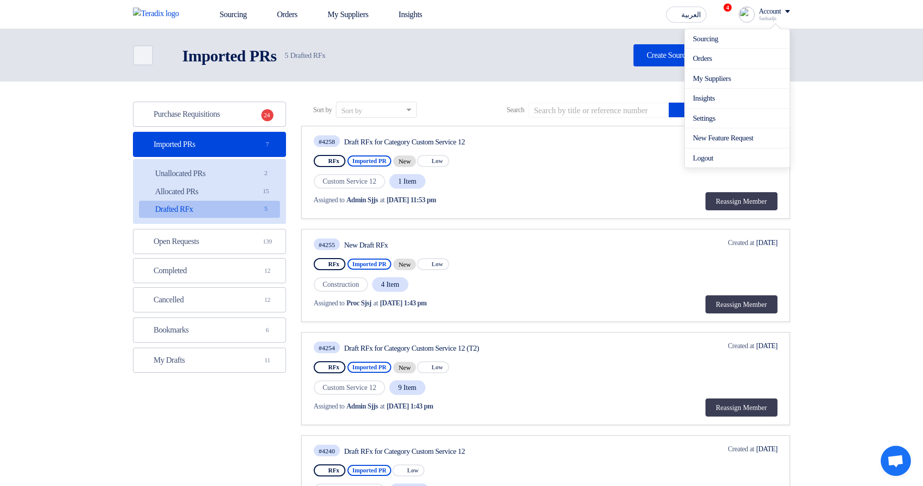
click at [535, 159] on div "RFx Imported PR New Priority Low" at bounding box center [425, 161] width 222 height 16
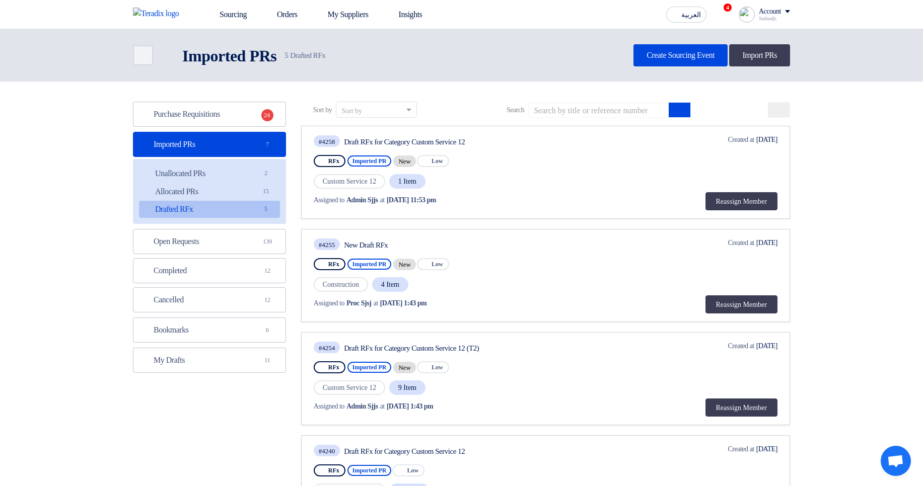
drag, startPoint x: 346, startPoint y: 142, endPoint x: 511, endPoint y: 140, distance: 165.2
click at [511, 140] on div "#4258 Draft RFx for Category Custom Service 12" at bounding box center [425, 141] width 222 height 14
click at [535, 136] on div "#4258 Draft RFx for Category Custom Service 12" at bounding box center [425, 141] width 222 height 14
drag, startPoint x: 352, startPoint y: 198, endPoint x: 388, endPoint y: 202, distance: 35.4
click at [388, 202] on div "Assigned to Admin Sjjs at Oct 7, 2025, 11:53 pm" at bounding box center [424, 200] width 220 height 11
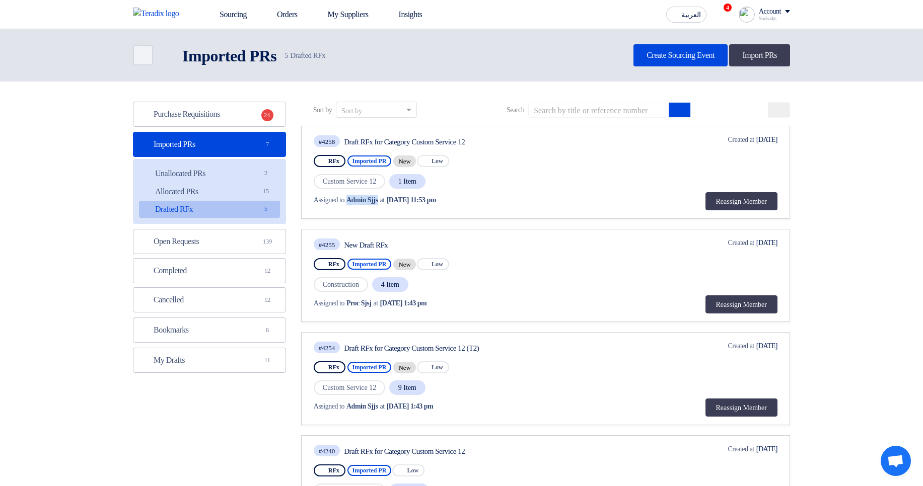
click at [378, 202] on span "Admin Sjjs" at bounding box center [362, 200] width 32 height 11
drag, startPoint x: 494, startPoint y: 195, endPoint x: 630, endPoint y: 201, distance: 136.1
click at [601, 199] on div "#4258 Draft RFx for Category Custom Service 12 RFx Imported PR New Priority Low…" at bounding box center [546, 172] width 464 height 76
click at [742, 205] on button "Reassign Member" at bounding box center [741, 201] width 72 height 18
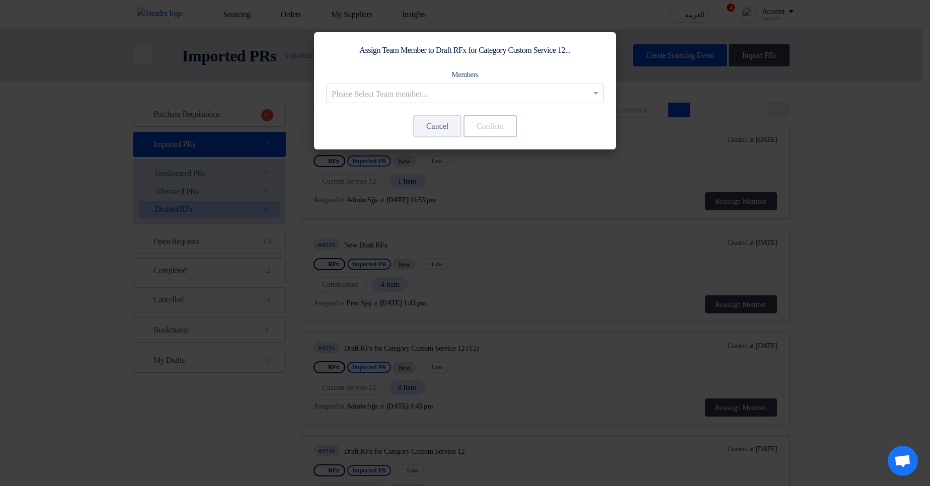
click at [435, 103] on div "Assign Team Member to Draft RFx for Category Custom Service 12... Members Pleas…" at bounding box center [465, 90] width 302 height 117
click at [446, 92] on input "text" at bounding box center [460, 94] width 257 height 17
click at [590, 183] on modal-container "Assign Team Member to Draft RFx for Category Custom Service 12... Members Pleas…" at bounding box center [465, 243] width 930 height 486
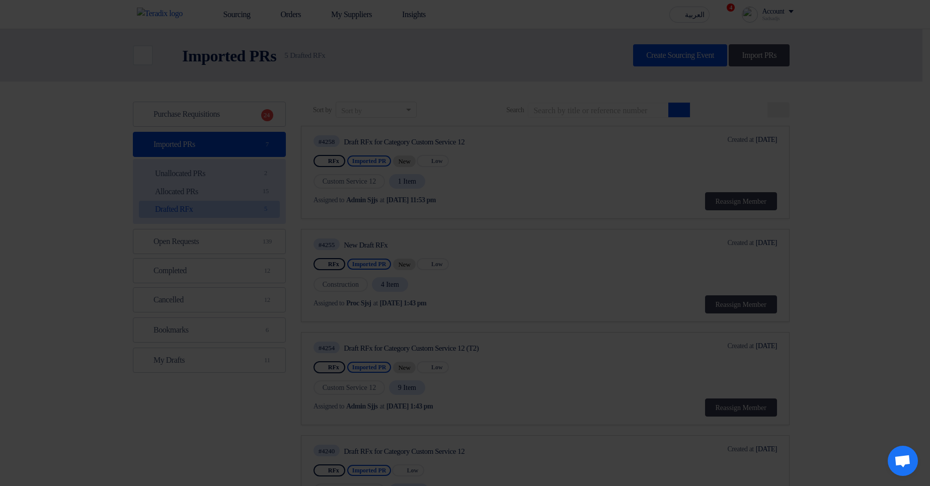
click at [590, 183] on modal-container "Assign Team Member to Draft RFx for Category Custom Service 12... Members Pleas…" at bounding box center [465, 243] width 930 height 486
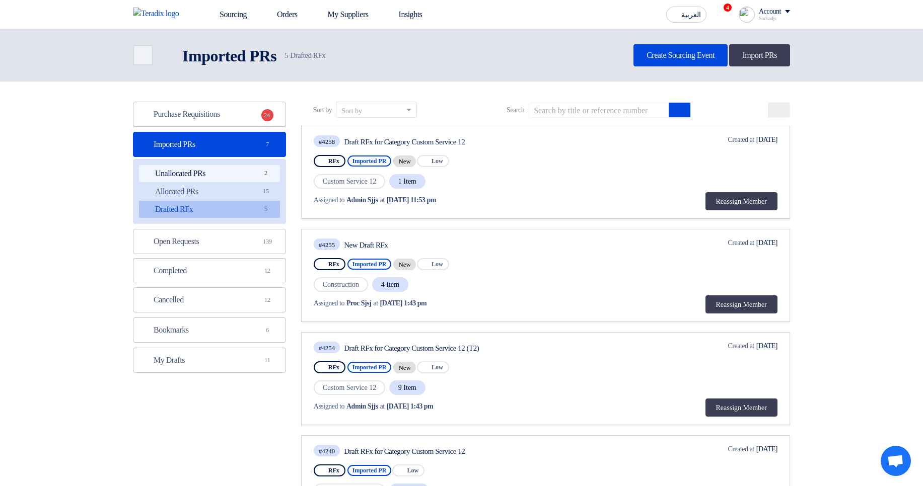
click at [264, 177] on span "2" at bounding box center [266, 173] width 12 height 11
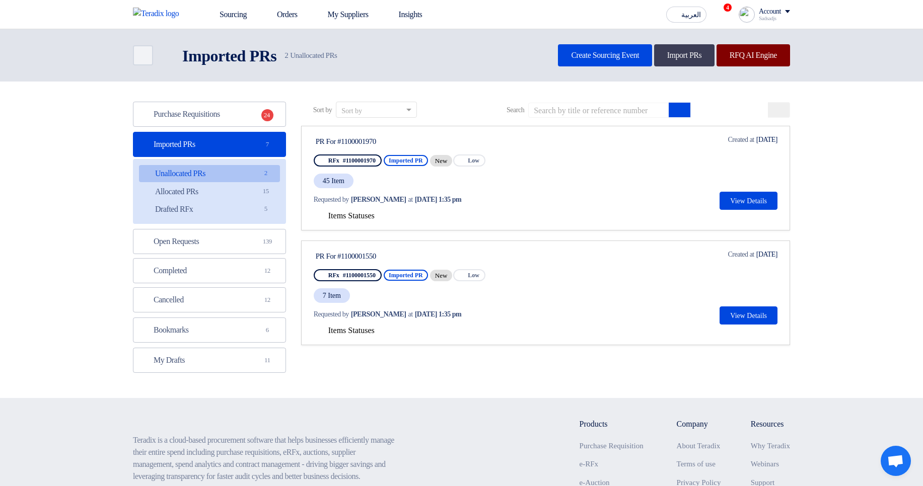
click at [760, 55] on link "RFQ AI Engine" at bounding box center [753, 55] width 74 height 22
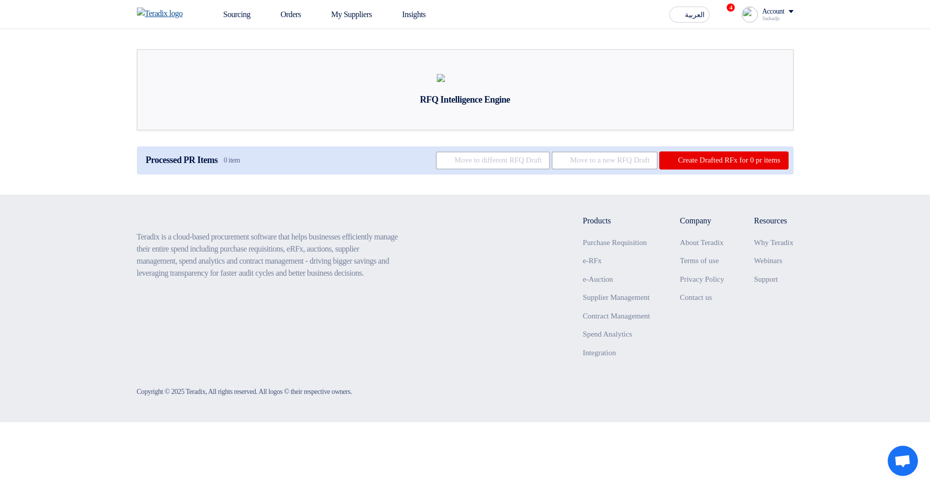
click at [170, 11] on img at bounding box center [163, 14] width 52 height 12
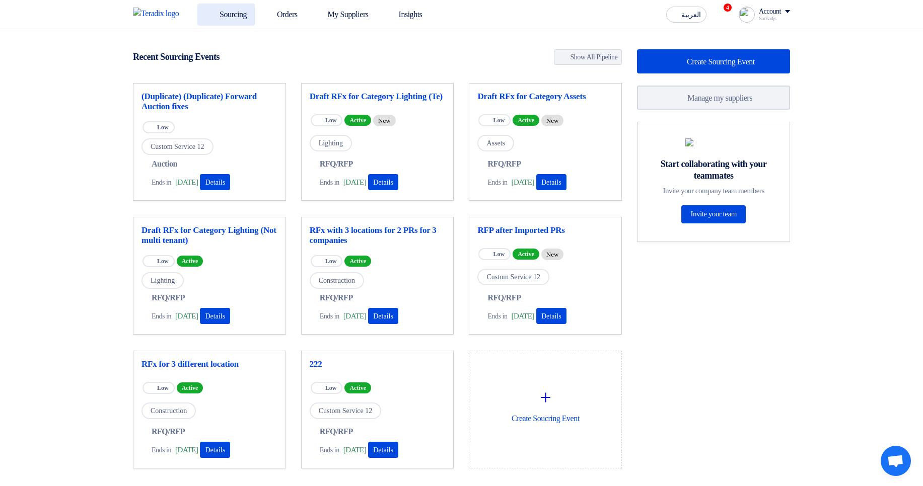
click at [247, 15] on link "Sourcing" at bounding box center [225, 15] width 57 height 22
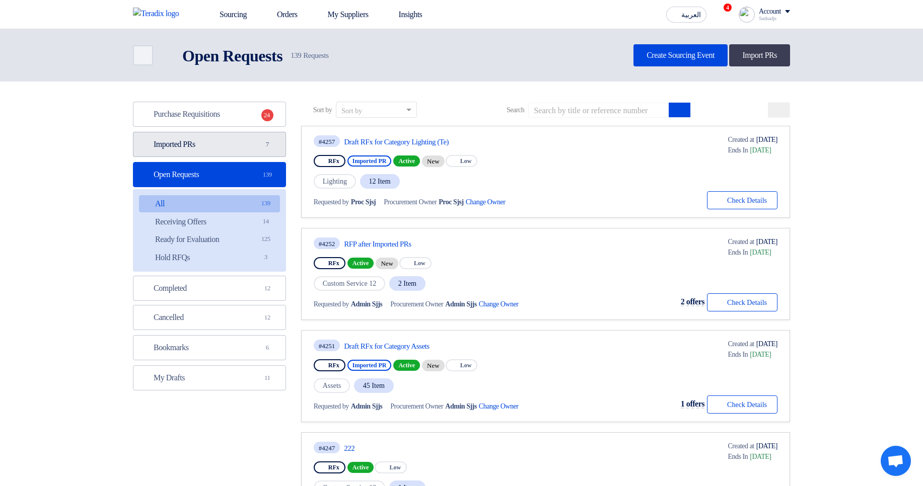
click at [253, 151] on link "Imported PRs Imported PRs 7" at bounding box center [209, 144] width 153 height 25
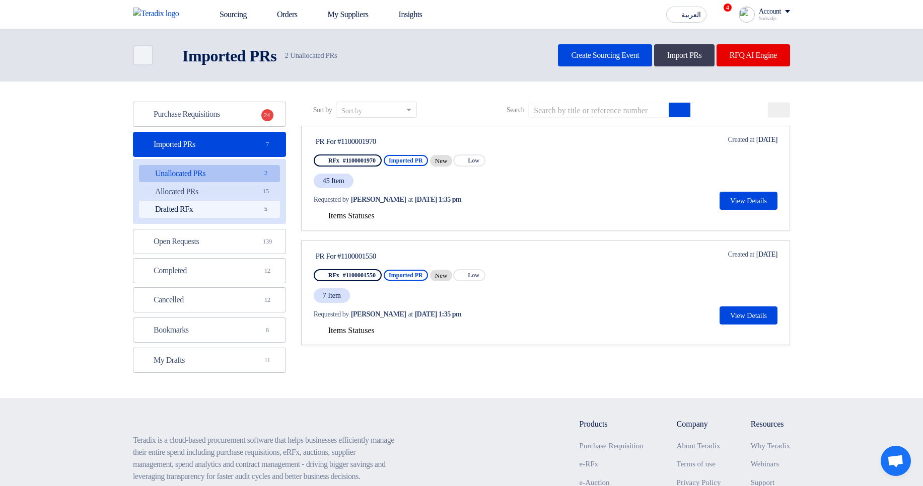
click at [247, 205] on link "Drafted RFx Drafted RFx 5" at bounding box center [209, 209] width 141 height 17
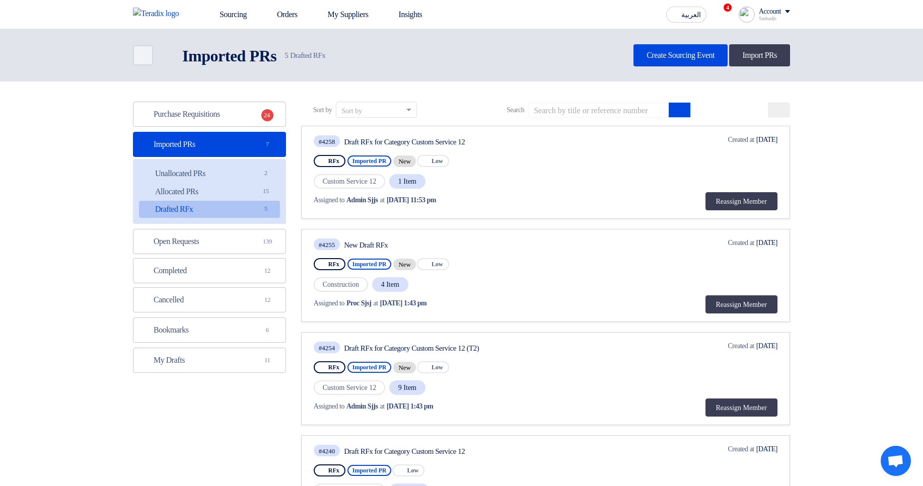
click at [607, 208] on div "#4258 Draft RFx for Category Custom Service 12 RFx Imported PR New Priority Low…" at bounding box center [546, 172] width 464 height 76
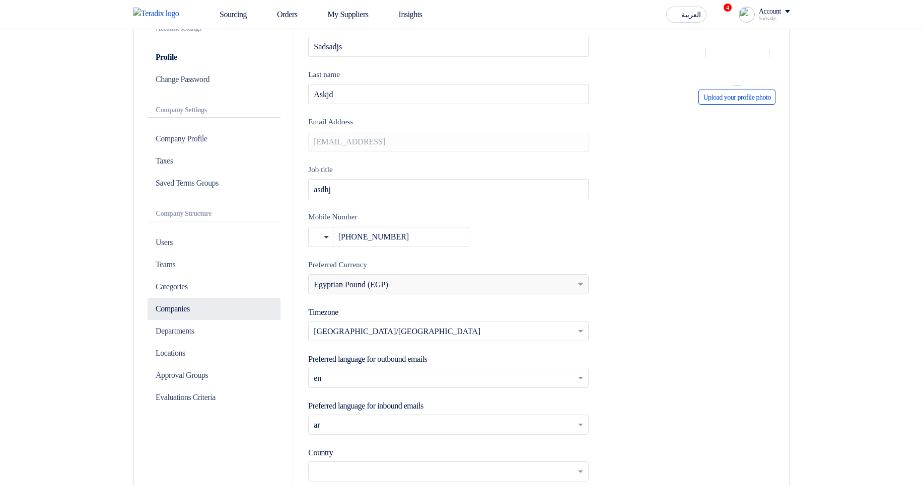
scroll to position [242, 0]
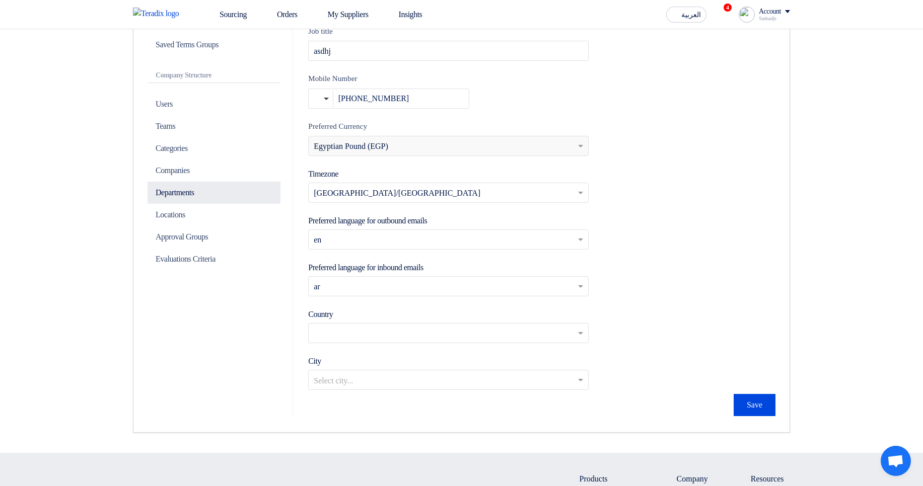
click at [197, 200] on p "Departments" at bounding box center [214, 193] width 133 height 22
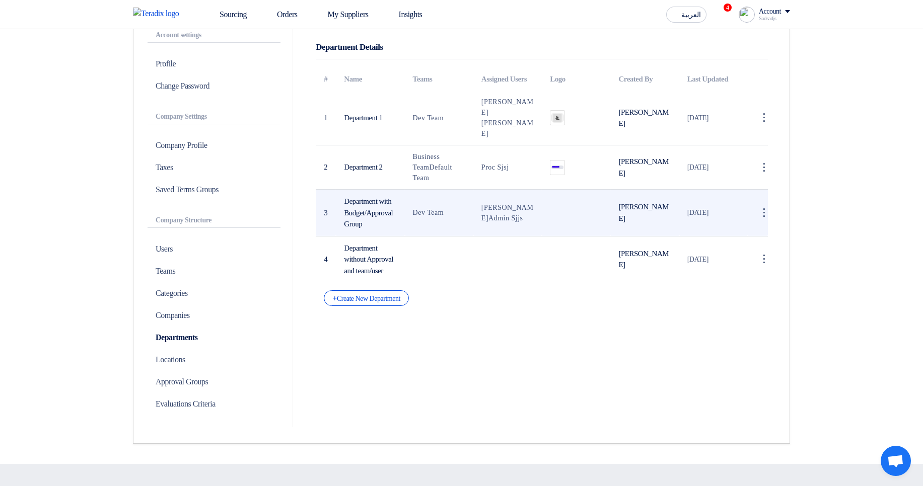
scroll to position [60, 0]
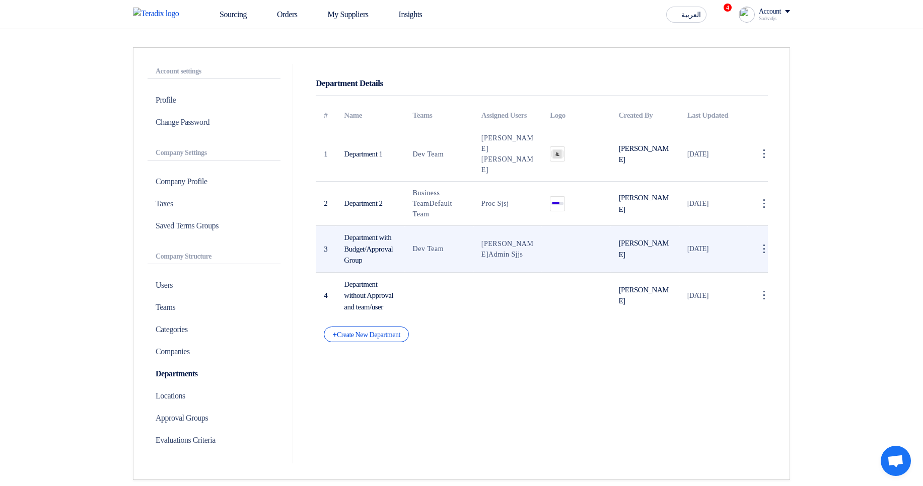
click at [492, 248] on span "Hamda Jjjw" at bounding box center [507, 249] width 52 height 18
drag, startPoint x: 492, startPoint y: 248, endPoint x: 526, endPoint y: 247, distance: 34.3
click at [526, 247] on td "Hamda Jjjw Admin Sjjs" at bounding box center [507, 249] width 68 height 47
click at [345, 238] on td "Department with Budget/Approval Group" at bounding box center [370, 249] width 68 height 47
drag, startPoint x: 345, startPoint y: 238, endPoint x: 366, endPoint y: 278, distance: 45.5
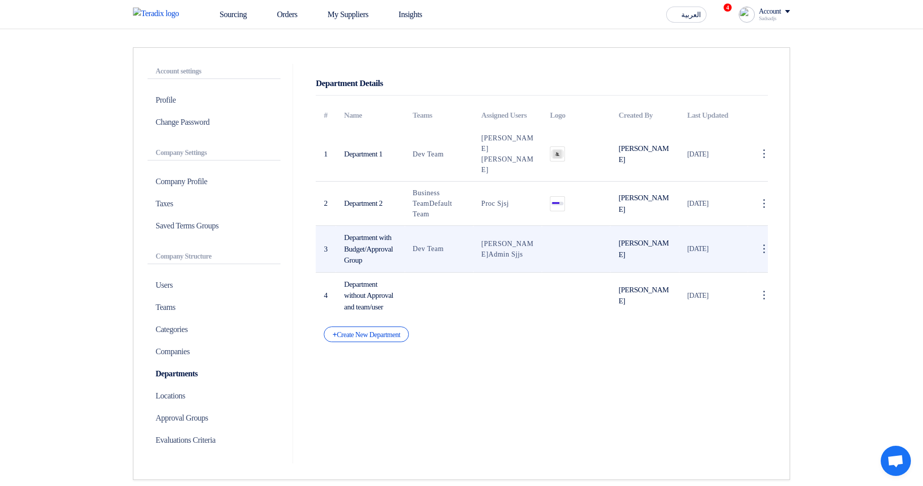
click at [366, 273] on td "Department with Budget/Approval Group" at bounding box center [370, 249] width 68 height 47
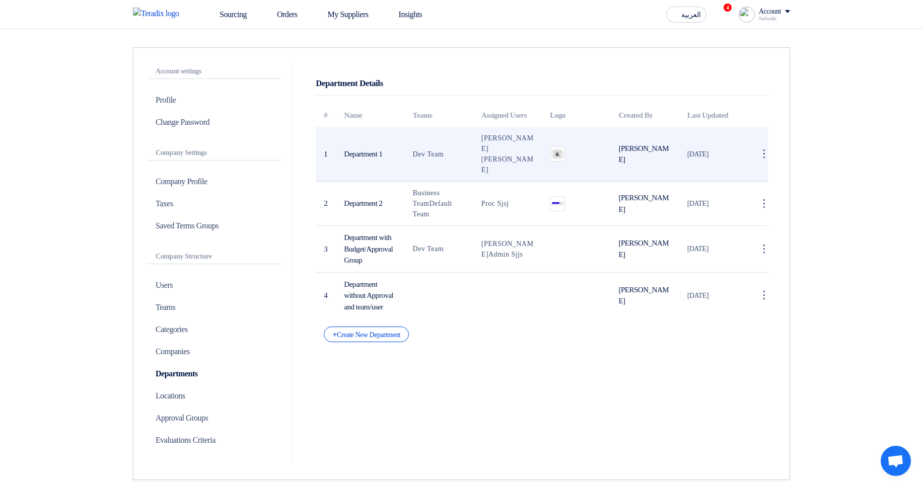
drag, startPoint x: 344, startPoint y: 161, endPoint x: 392, endPoint y: 160, distance: 47.3
click at [392, 160] on td "Department 1" at bounding box center [370, 154] width 68 height 55
drag, startPoint x: 392, startPoint y: 160, endPoint x: 352, endPoint y: 161, distance: 39.8
click at [352, 161] on td "Department 1" at bounding box center [370, 154] width 68 height 55
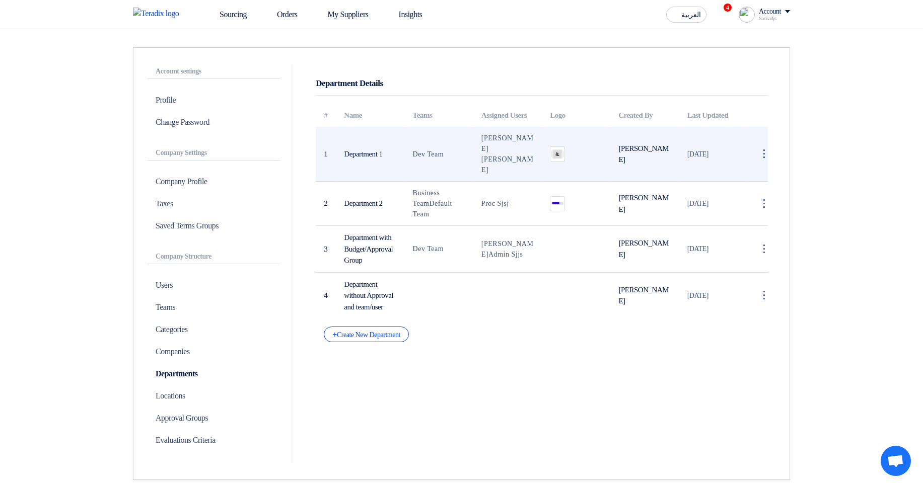
click at [351, 161] on td "Department 1" at bounding box center [370, 154] width 68 height 55
drag, startPoint x: 351, startPoint y: 161, endPoint x: 386, endPoint y: 159, distance: 34.8
click at [403, 161] on td "Department 1" at bounding box center [370, 154] width 68 height 55
click at [385, 159] on td "Department 1" at bounding box center [370, 154] width 68 height 55
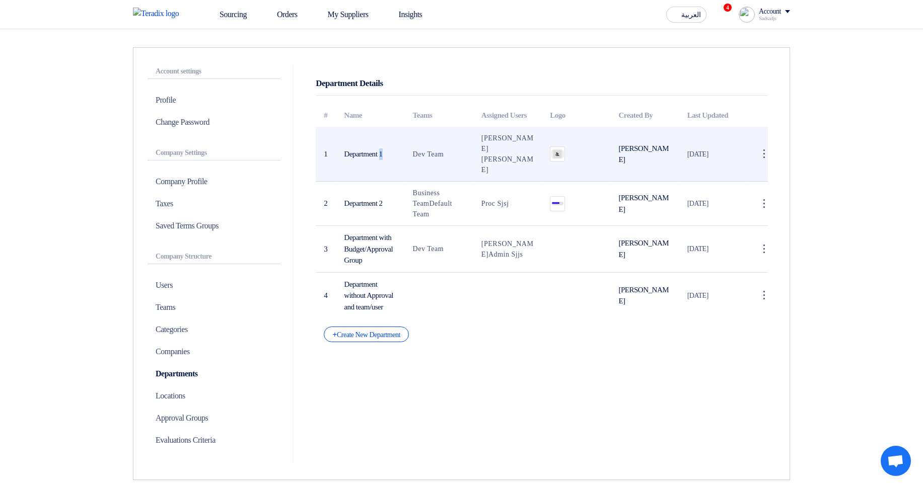
click at [385, 159] on td "Department 1" at bounding box center [370, 154] width 68 height 55
click at [402, 159] on td "Department 1" at bounding box center [370, 154] width 68 height 55
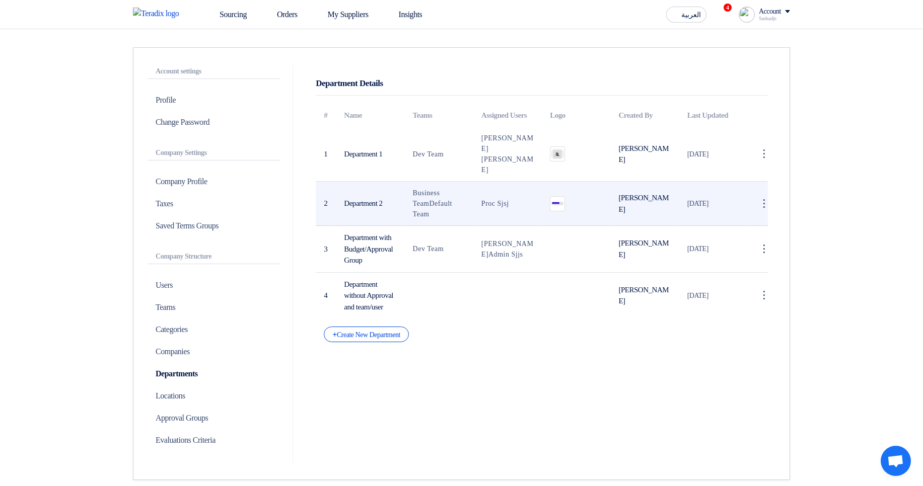
click at [421, 206] on span "Business Team" at bounding box center [426, 198] width 27 height 18
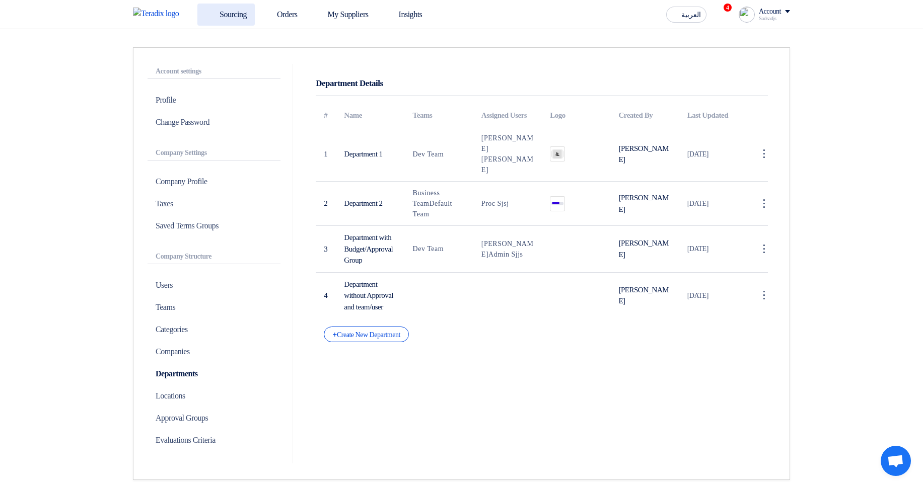
click at [226, 14] on link "Sourcing" at bounding box center [225, 15] width 57 height 22
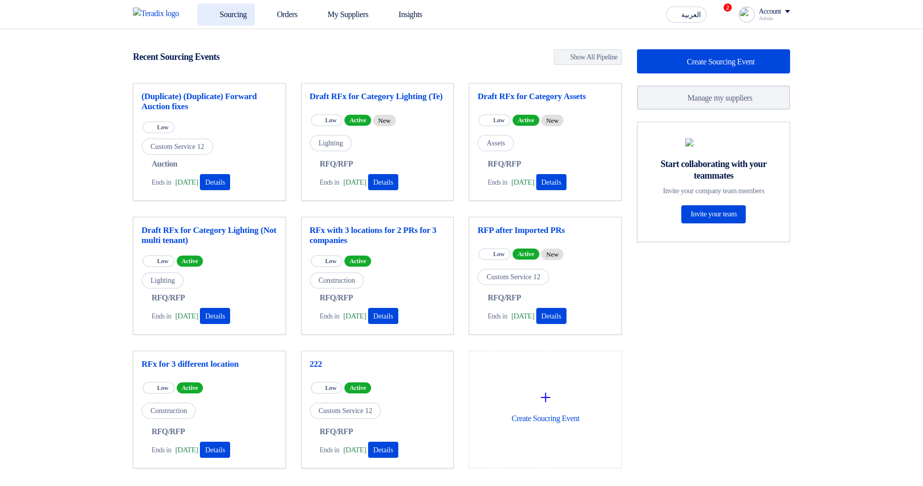
click at [245, 19] on link "Sourcing" at bounding box center [225, 15] width 57 height 22
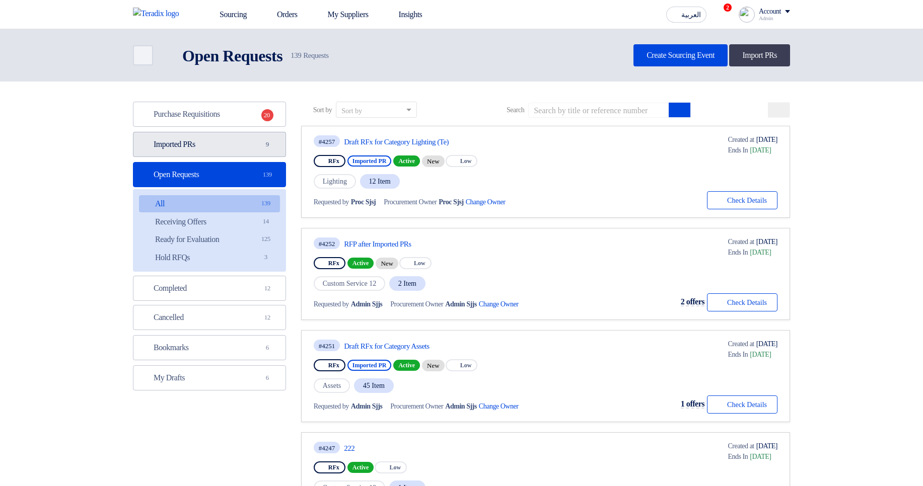
click at [254, 141] on link "Imported PRs Imported PRs 9" at bounding box center [209, 144] width 153 height 25
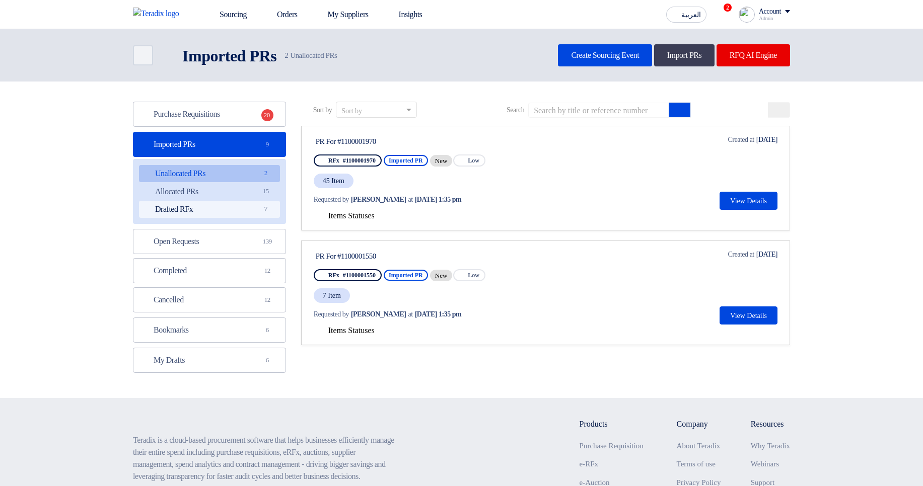
click at [253, 211] on link "Drafted RFx Drafted RFx 7" at bounding box center [209, 209] width 141 height 17
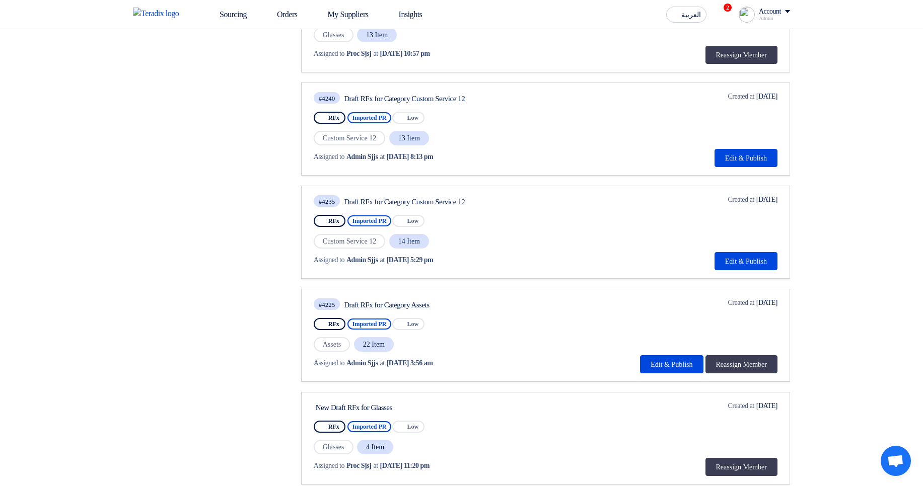
scroll to position [423, 0]
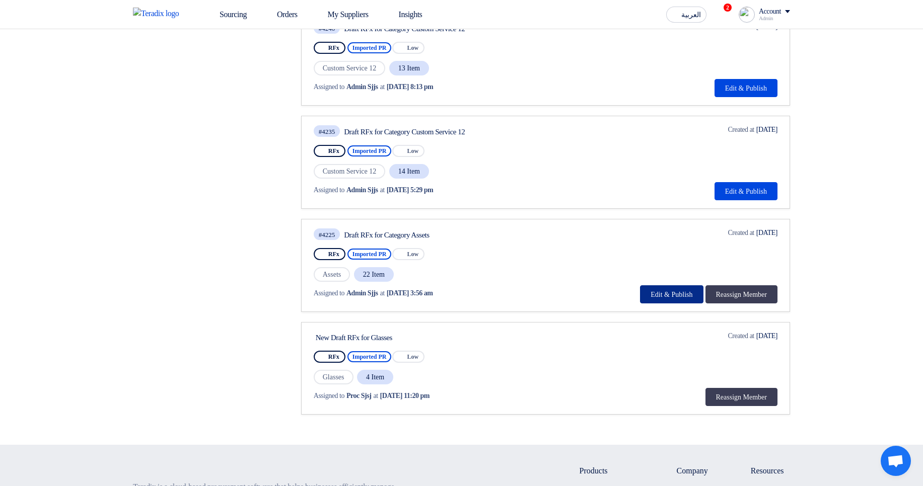
click at [670, 299] on button "Edit & Publish" at bounding box center [671, 294] width 63 height 18
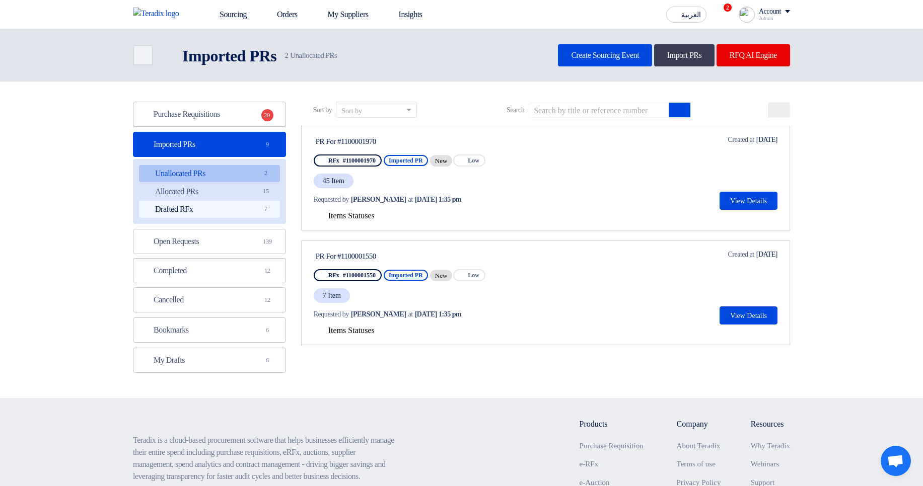
click at [242, 201] on link "Drafted RFx Drafted RFx 7" at bounding box center [209, 209] width 141 height 17
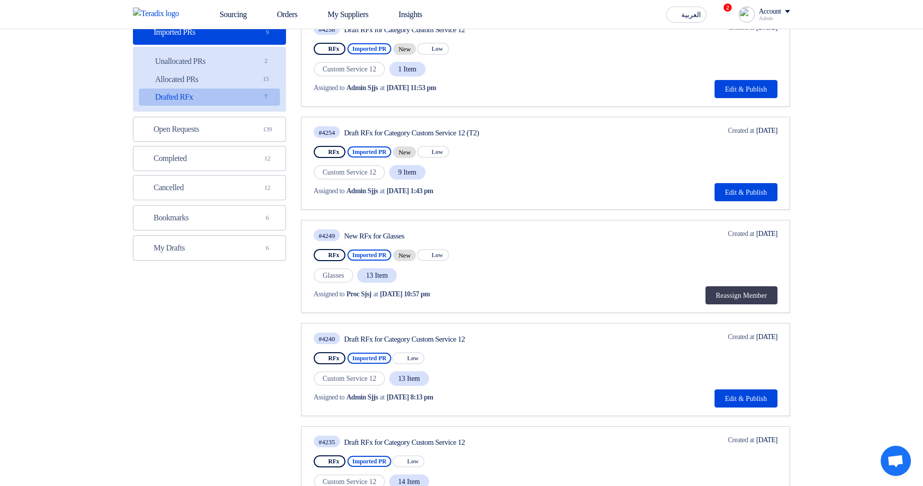
scroll to position [121, 0]
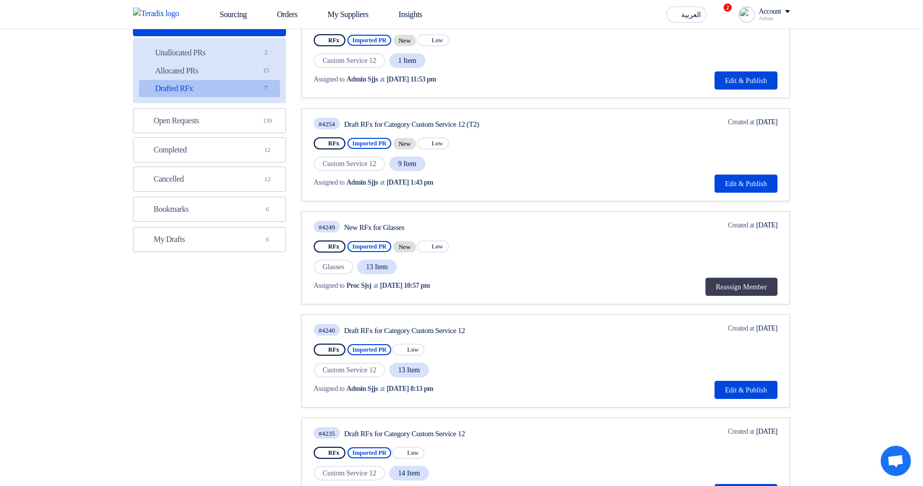
drag, startPoint x: 358, startPoint y: 116, endPoint x: 563, endPoint y: 126, distance: 205.6
click at [563, 126] on link "#4254 Draft RFx for Category Custom Service 12 (T2) RFx Imported PR New Priorit…" at bounding box center [545, 154] width 489 height 93
click at [533, 126] on div "Draft RFx for Category Custom Service 12 (T2)" at bounding box center [438, 124] width 189 height 9
click at [320, 162] on span "Custom Service 12" at bounding box center [350, 164] width 72 height 15
drag, startPoint x: 320, startPoint y: 162, endPoint x: 421, endPoint y: 167, distance: 100.8
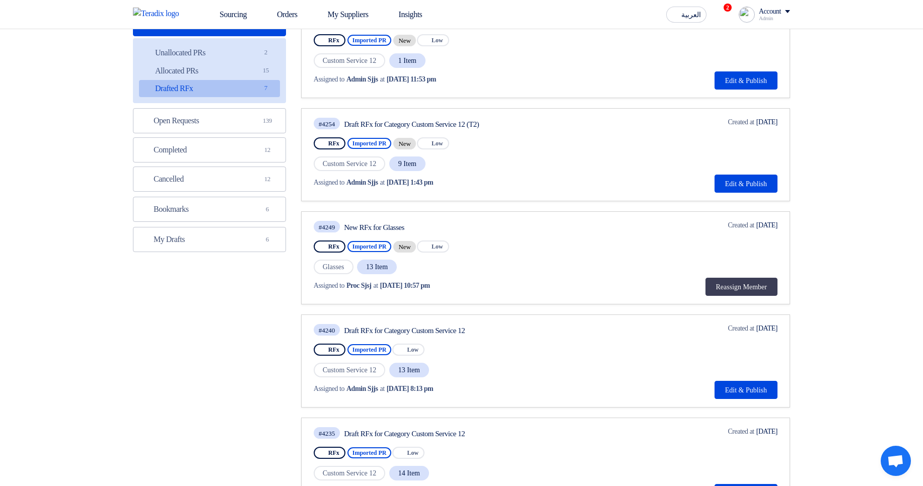
click at [421, 167] on div "Custom Service 12 9 Item" at bounding box center [425, 164] width 222 height 17
click at [462, 173] on div "Assigned to Admin Sjjs at Oct 7, 2025, 1:43 pm" at bounding box center [425, 182] width 222 height 21
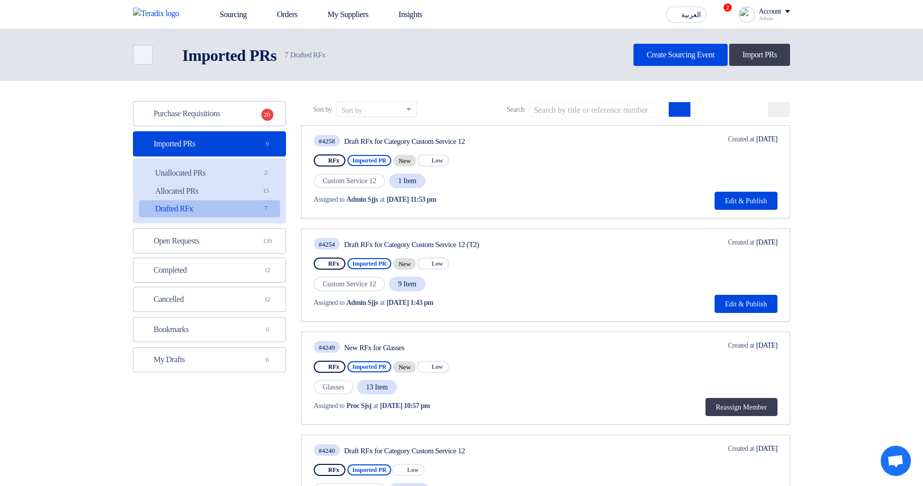
scroll to position [0, 0]
click at [323, 180] on span "Custom Service 12" at bounding box center [350, 181] width 72 height 15
drag, startPoint x: 323, startPoint y: 180, endPoint x: 389, endPoint y: 179, distance: 66.5
click at [386, 179] on span "Custom Service 12" at bounding box center [350, 181] width 72 height 15
click at [362, 202] on span "Admin Sjjs" at bounding box center [362, 200] width 32 height 11
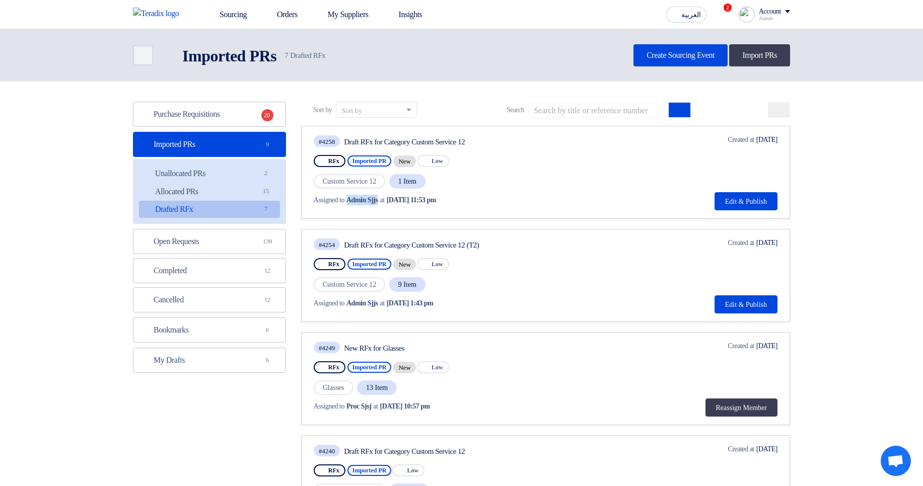
drag, startPoint x: 362, startPoint y: 202, endPoint x: 380, endPoint y: 201, distance: 17.6
click at [378, 201] on span "Admin Sjjs" at bounding box center [362, 200] width 32 height 11
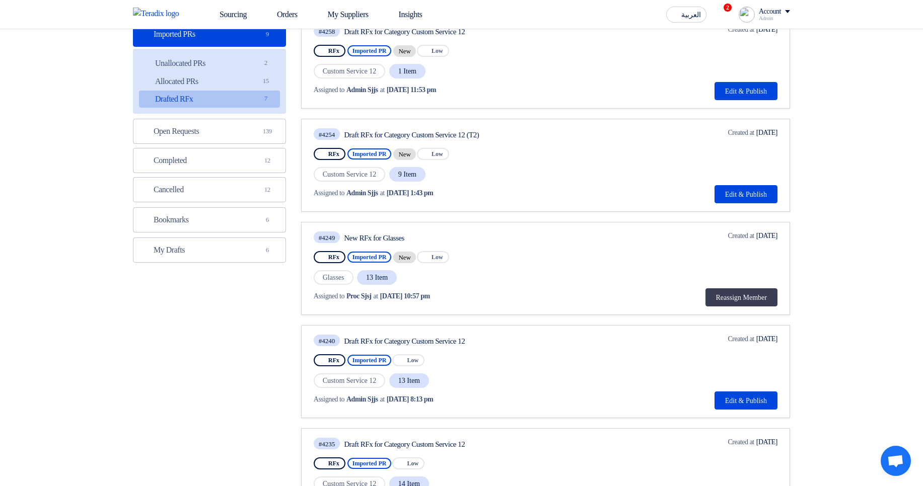
scroll to position [121, 0]
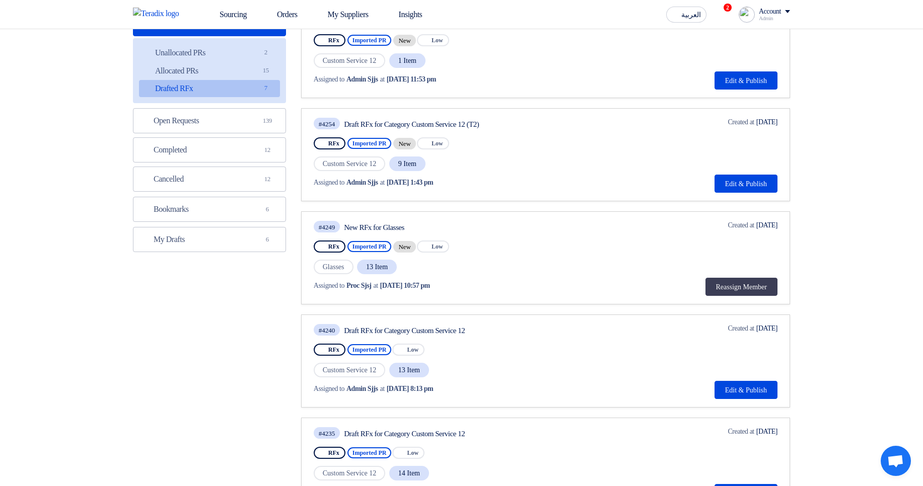
drag, startPoint x: 332, startPoint y: 187, endPoint x: 327, endPoint y: 187, distance: 5.6
click at [327, 187] on span "Assigned to" at bounding box center [329, 182] width 31 height 11
click at [321, 187] on span "Assigned to" at bounding box center [329, 182] width 31 height 11
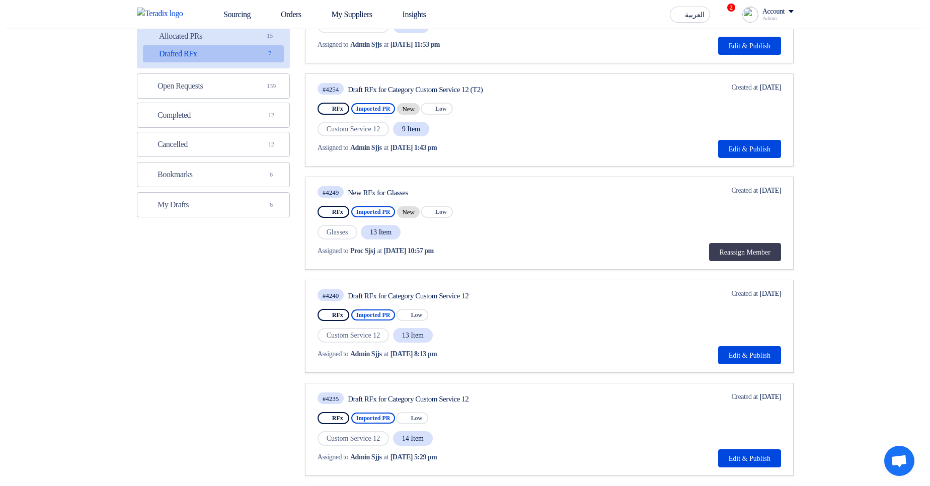
scroll to position [181, 0]
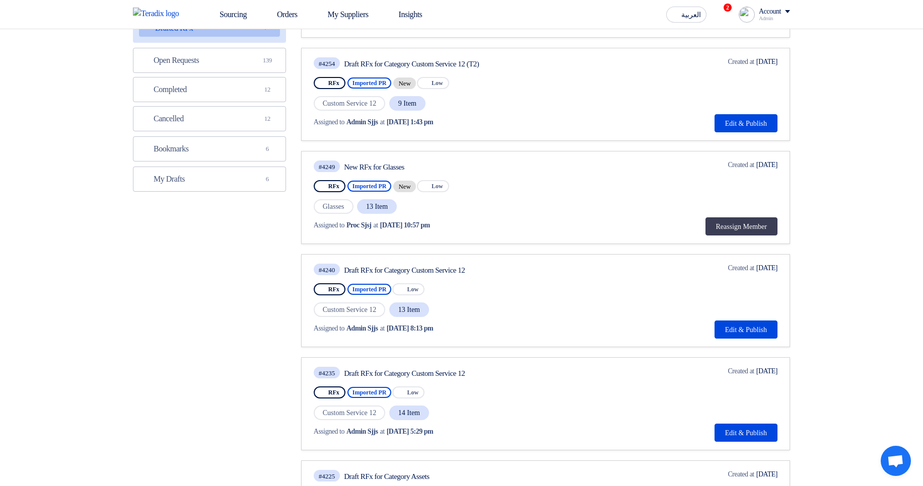
click at [330, 206] on span "Glasses" at bounding box center [334, 206] width 40 height 15
click at [343, 208] on span "Glasses" at bounding box center [334, 206] width 40 height 15
click at [732, 228] on button "Reassign Member" at bounding box center [741, 227] width 72 height 18
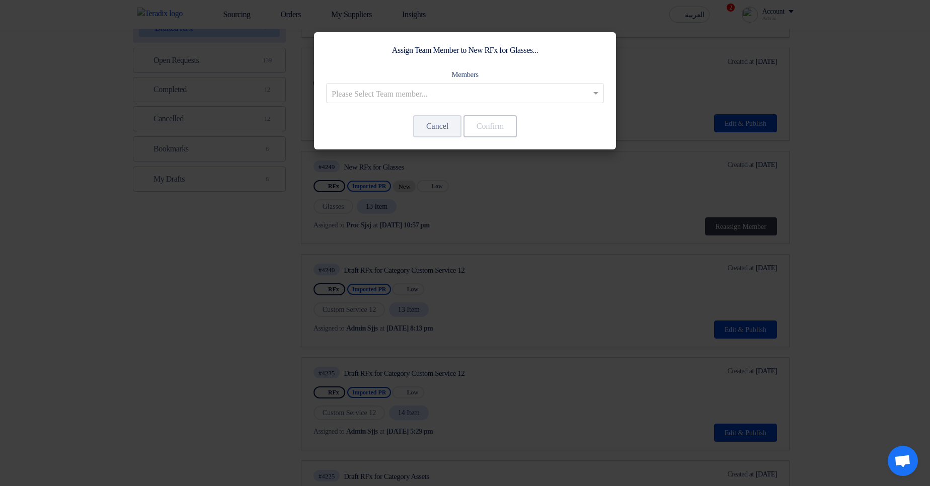
click at [678, 248] on modal-container "Assign Team Member to New RFx for Glasses... Members Please Select Team member.…" at bounding box center [465, 243] width 930 height 486
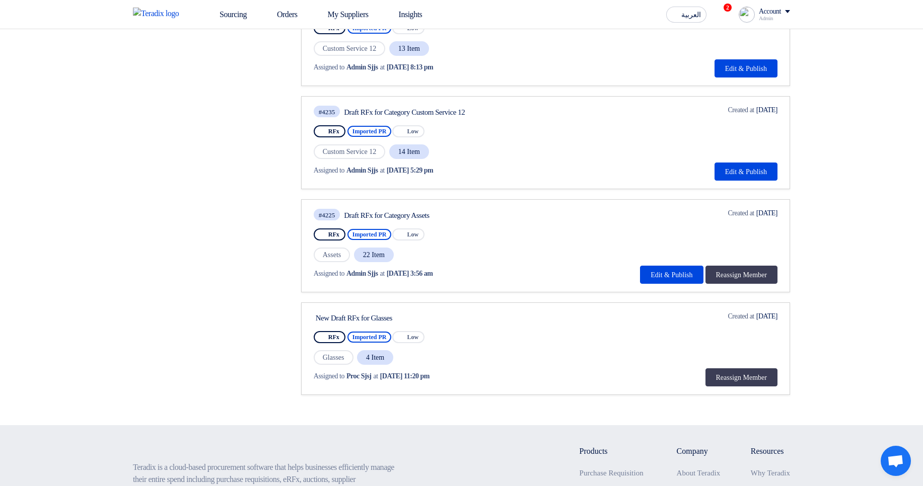
scroll to position [483, 0]
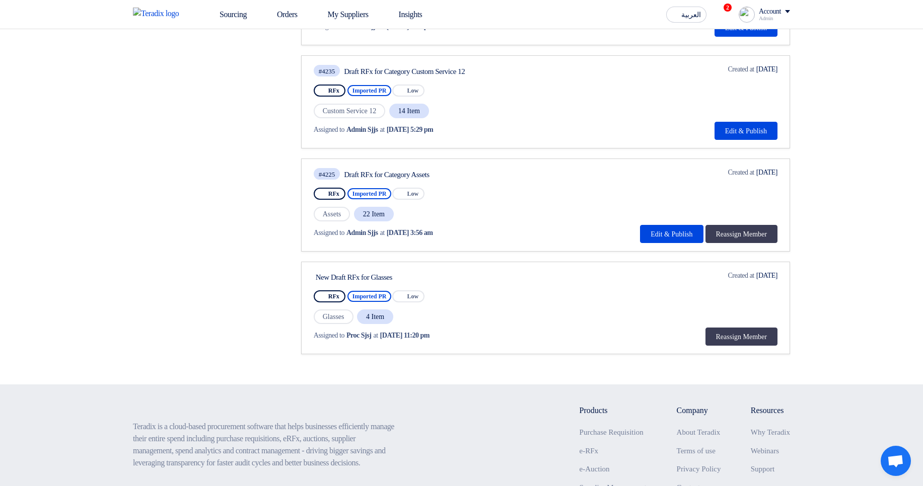
click at [361, 233] on span "Admin Sjjs" at bounding box center [362, 233] width 32 height 11
drag, startPoint x: 361, startPoint y: 233, endPoint x: 388, endPoint y: 230, distance: 27.4
click at [378, 230] on span "Admin Sjjs" at bounding box center [362, 233] width 32 height 11
click at [535, 191] on div "RFx Imported PR Priority Low" at bounding box center [425, 194] width 222 height 16
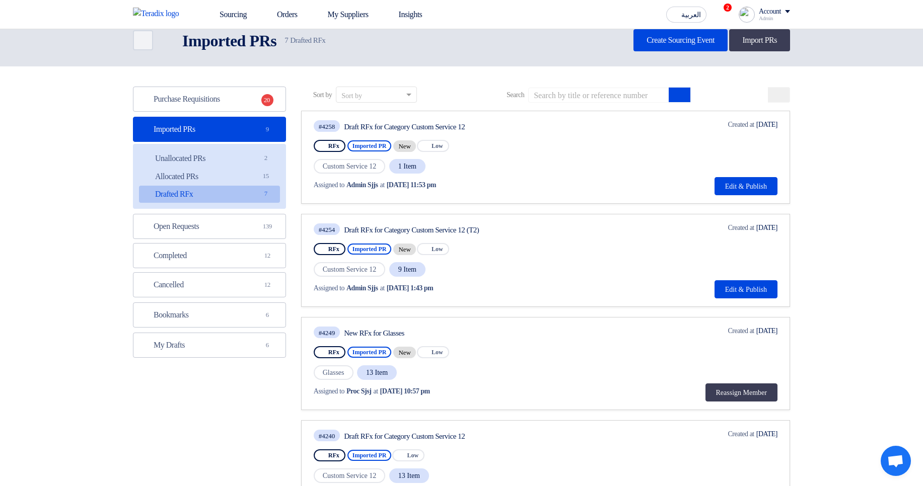
scroll to position [0, 0]
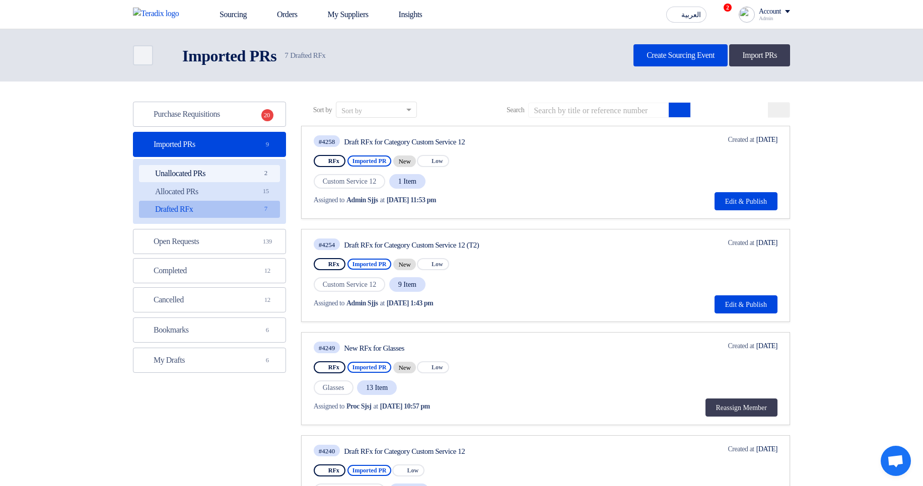
click at [236, 169] on link "Unallocated PRs Unallocated PRs 2" at bounding box center [209, 173] width 141 height 17
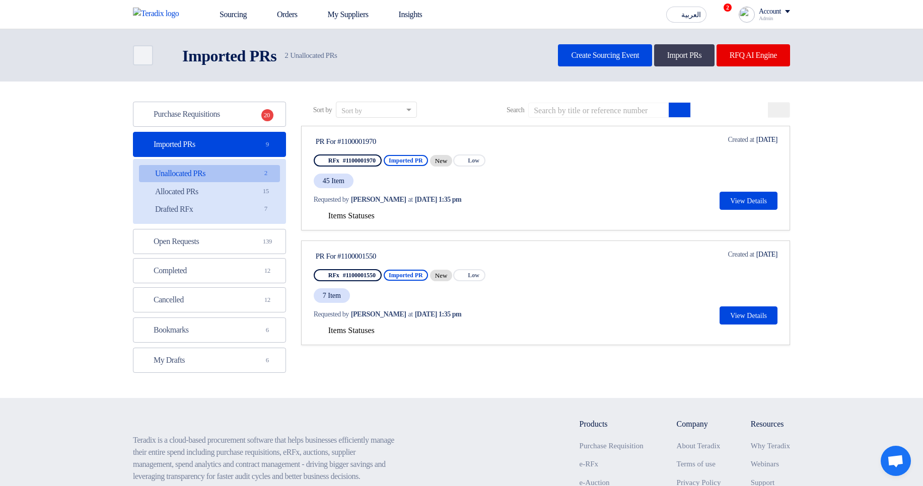
click at [375, 217] on span "Items Statuses" at bounding box center [351, 215] width 46 height 9
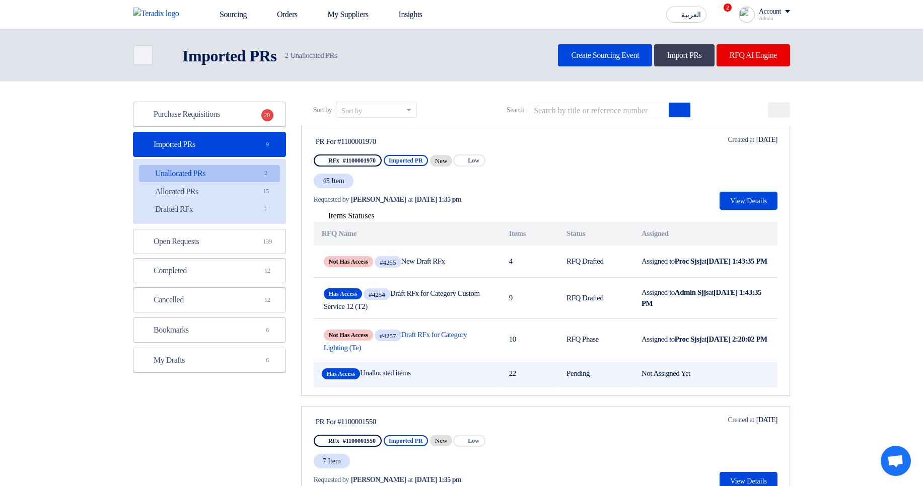
drag, startPoint x: 386, startPoint y: 369, endPoint x: 392, endPoint y: 369, distance: 5.5
click at [392, 369] on td "Has Access Unallocated items" at bounding box center [407, 374] width 187 height 28
drag, startPoint x: 389, startPoint y: 378, endPoint x: 532, endPoint y: 379, distance: 143.0
click at [532, 379] on tr "Has Access Unallocated items 22 Pending Not Assigned Yet" at bounding box center [546, 374] width 464 height 28
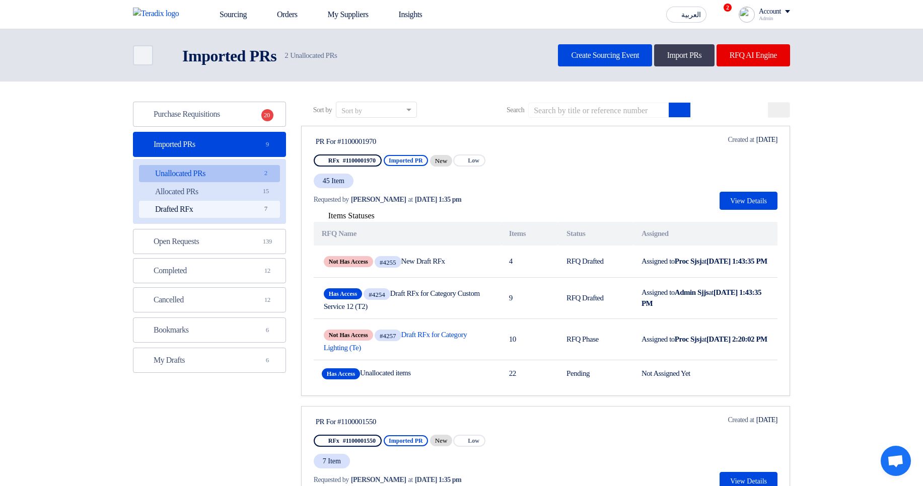
click at [194, 213] on link "Drafted RFx Drafted RFx 7" at bounding box center [209, 209] width 141 height 17
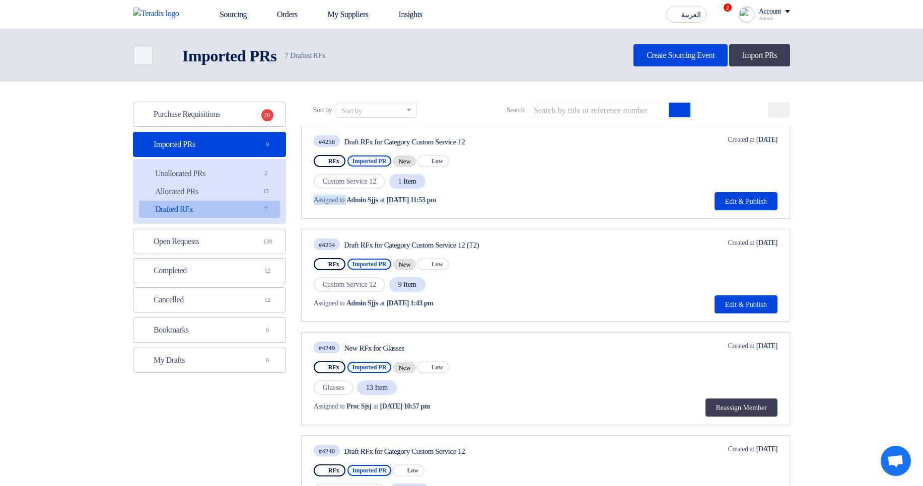
drag, startPoint x: 353, startPoint y: 199, endPoint x: 475, endPoint y: 182, distance: 123.1
click at [475, 182] on div "#4258 Draft RFx for Category Custom Service 12 RFx Imported PR New Priority Low…" at bounding box center [425, 172] width 222 height 76
click at [498, 192] on div "Assigned to Admin Sjjs at Oct 7, 2025, 11:53 pm" at bounding box center [425, 200] width 222 height 21
click at [181, 175] on link "Unallocated PRs Unallocated PRs 2" at bounding box center [209, 173] width 141 height 17
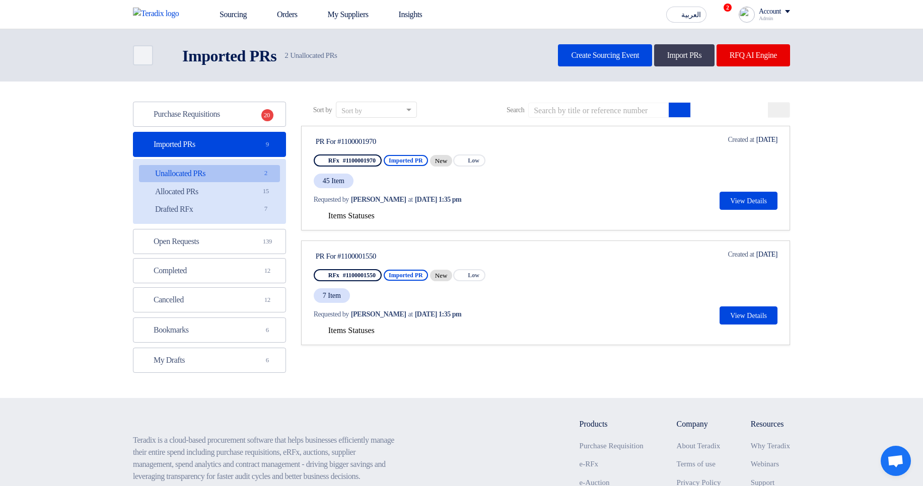
click at [353, 218] on span "Items Statuses" at bounding box center [351, 215] width 46 height 9
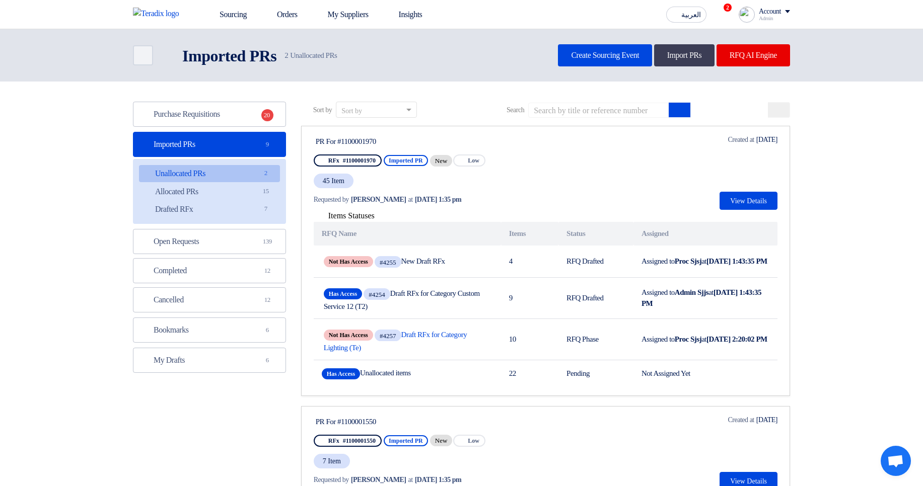
click at [375, 215] on span "Items Statuses" at bounding box center [351, 215] width 46 height 9
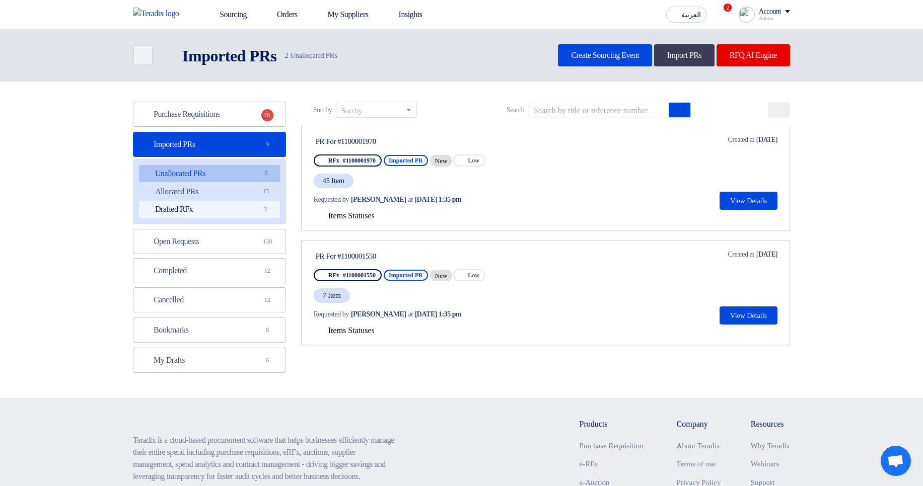
click at [209, 208] on link "Drafted RFx Drafted RFx 7" at bounding box center [209, 209] width 141 height 17
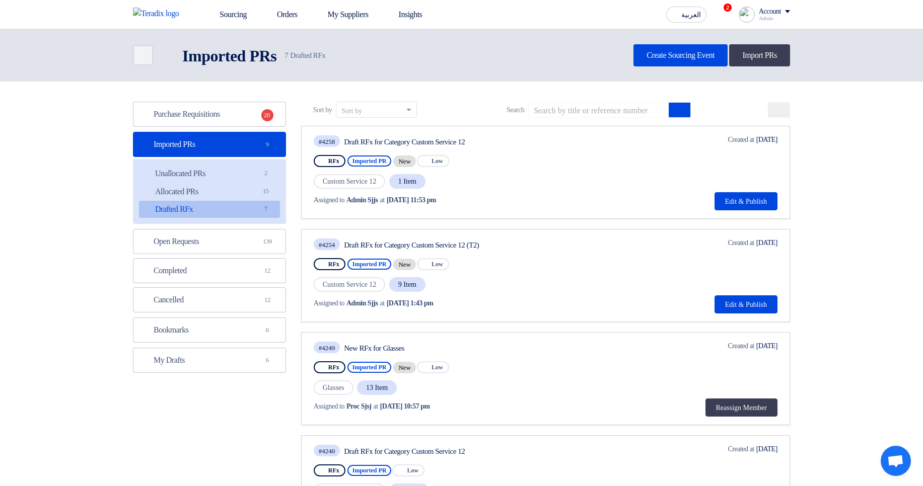
drag, startPoint x: 325, startPoint y: 197, endPoint x: 487, endPoint y: 204, distance: 162.3
click at [483, 204] on div "Assigned to Admin Sjjs at Oct 7, 2025, 11:53 pm" at bounding box center [424, 200] width 220 height 11
click at [535, 181] on div "Custom Service 12 1 Item" at bounding box center [425, 181] width 222 height 17
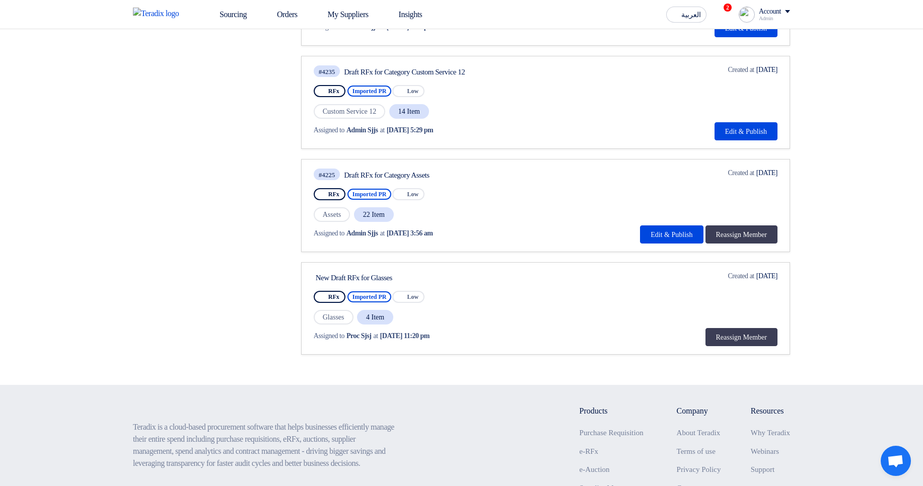
scroll to position [483, 0]
drag, startPoint x: 358, startPoint y: 342, endPoint x: 467, endPoint y: 342, distance: 108.8
click at [467, 342] on div "Assigned to Proc Sjsj at Aug 4, 2025, 11:20 pm" at bounding box center [410, 335] width 193 height 21
click at [505, 335] on div "Assigned to Proc Sjsj at Aug 4, 2025, 11:20 pm" at bounding box center [409, 335] width 191 height 11
drag, startPoint x: 352, startPoint y: 335, endPoint x: 504, endPoint y: 297, distance: 156.7
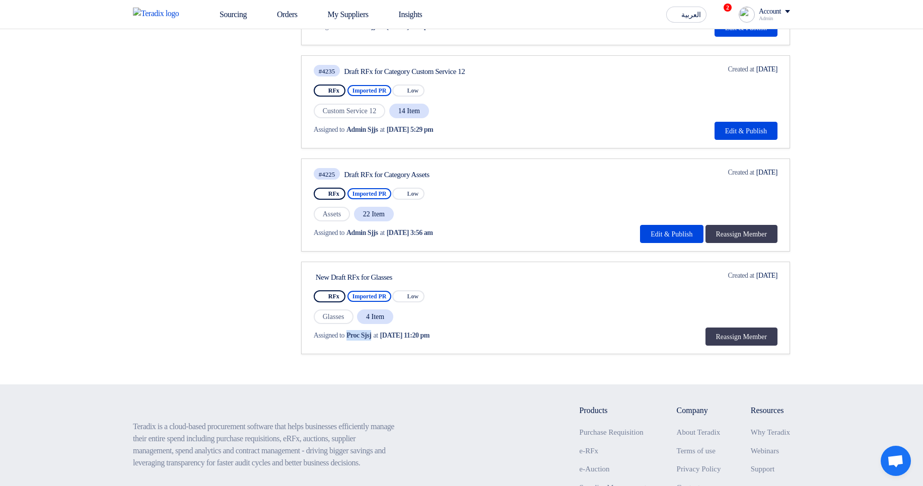
click at [382, 338] on div "Assigned to Proc Sjsj at Aug 4, 2025, 11:20 pm" at bounding box center [409, 335] width 191 height 11
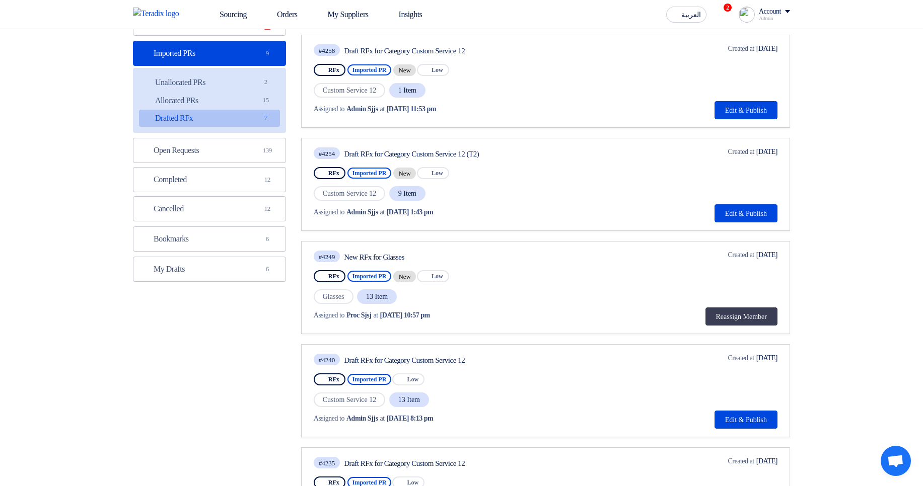
scroll to position [60, 0]
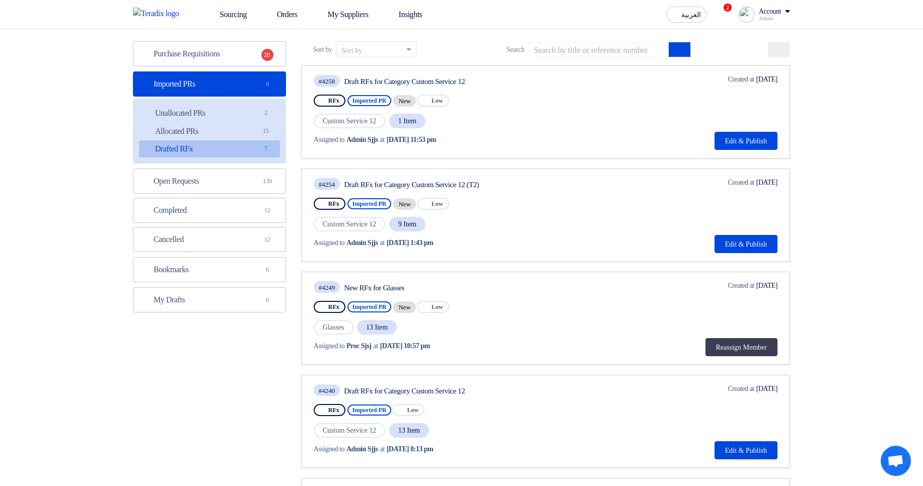
drag, startPoint x: 745, startPoint y: 183, endPoint x: 778, endPoint y: 187, distance: 33.9
click at [790, 184] on link "#4254 Draft RFx for Category Custom Service 12 (T2) RFx Imported PR New Priorit…" at bounding box center [545, 215] width 489 height 93
click at [762, 185] on div "Deadline Created at Oct 7, 2025" at bounding box center [745, 182] width 64 height 11
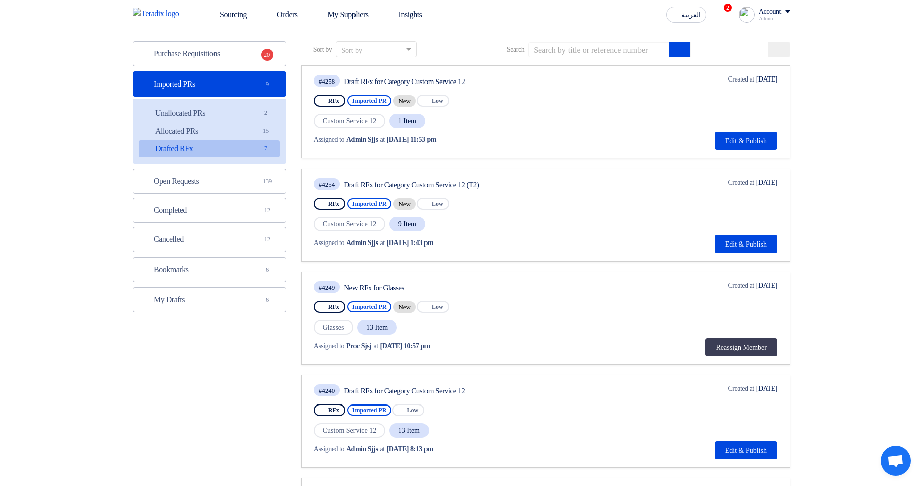
click at [755, 184] on div "Deadline Created at Oct 7, 2025" at bounding box center [745, 182] width 64 height 11
click at [755, 183] on div "Deadline Created at Oct 7, 2025" at bounding box center [745, 182] width 64 height 11
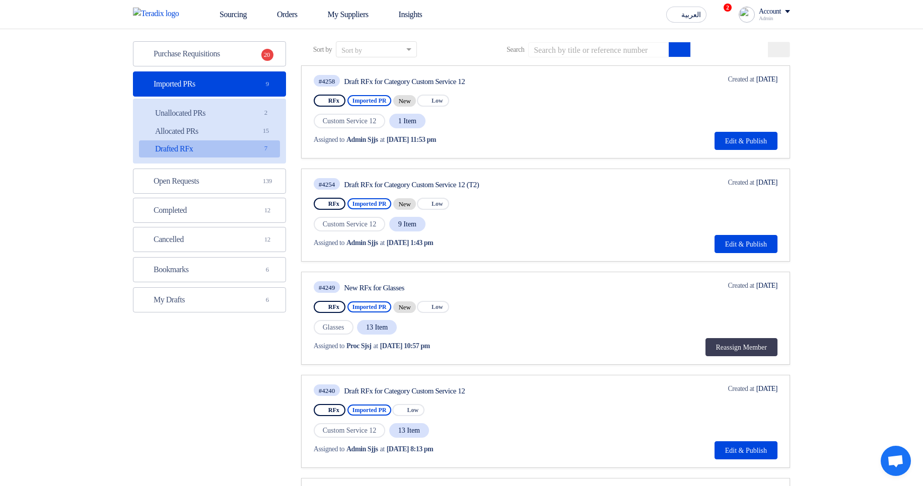
click at [755, 183] on div "Deadline Created at Oct 7, 2025" at bounding box center [745, 182] width 64 height 11
click at [755, 184] on div "Deadline Created at Oct 7, 2025" at bounding box center [745, 182] width 64 height 11
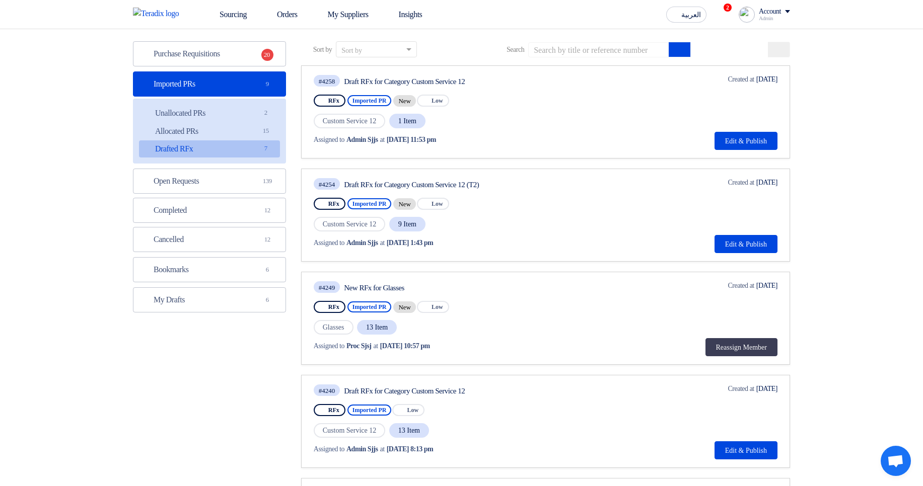
click at [755, 184] on div "Deadline Created at Oct 7, 2025" at bounding box center [745, 182] width 64 height 11
click at [755, 183] on div "Deadline Created at Oct 7, 2025" at bounding box center [745, 182] width 64 height 11
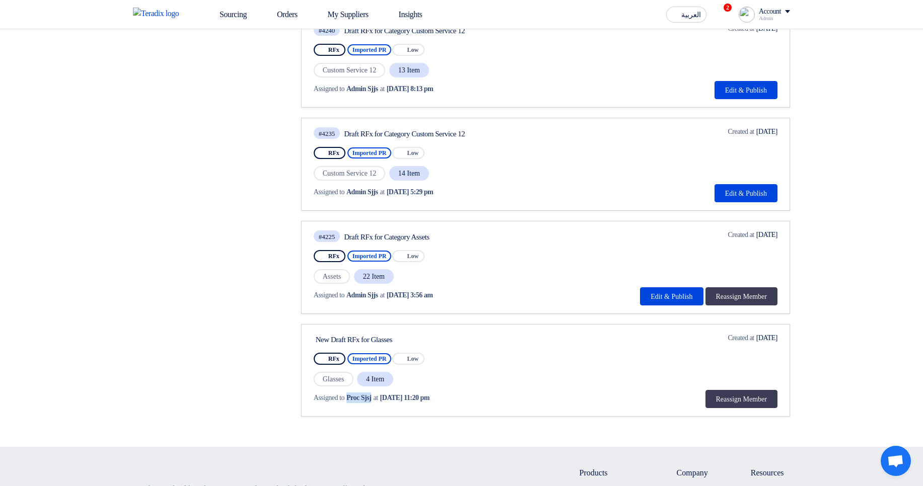
scroll to position [423, 0]
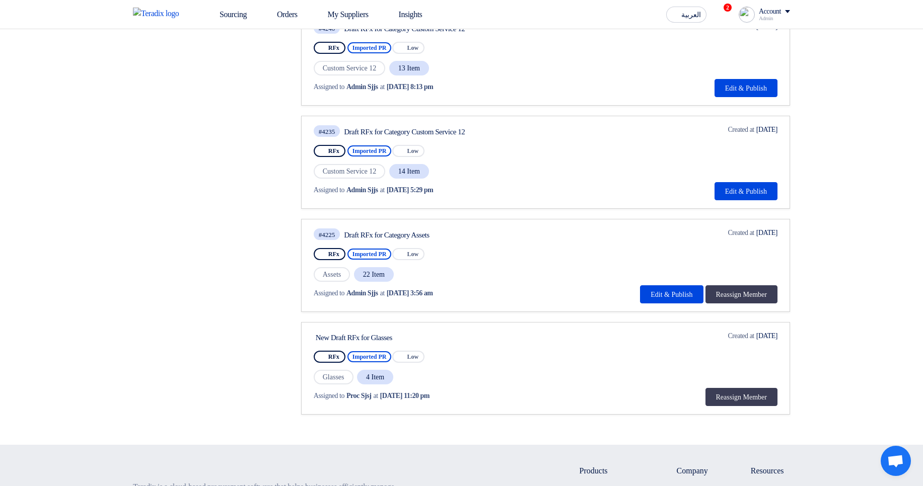
click at [750, 126] on div "Deadline Created at Sep 2, 2025" at bounding box center [745, 129] width 64 height 11
click at [750, 127] on div "Deadline Created at Sep 2, 2025" at bounding box center [745, 129] width 64 height 11
click at [809, 140] on section "Purchase Requisitions Purchase Requisitions 20 Imported PRs Imported PRs 9 Unal…" at bounding box center [461, 52] width 923 height 786
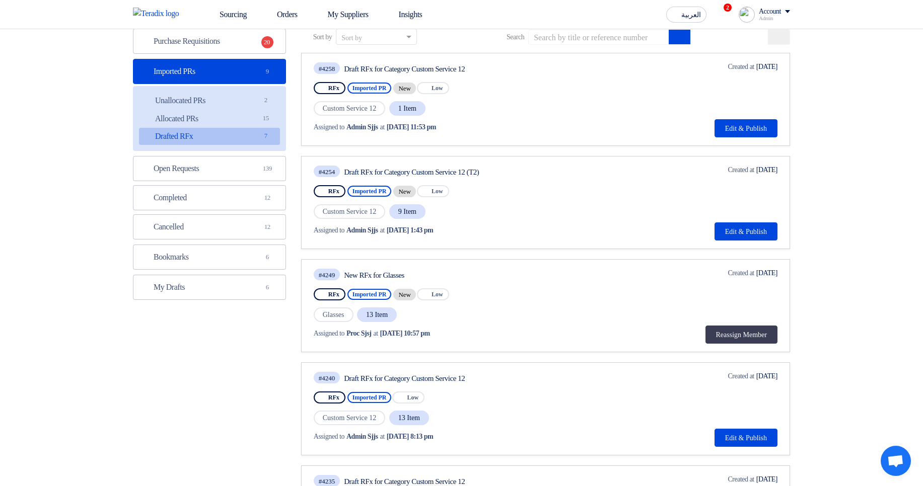
scroll to position [0, 0]
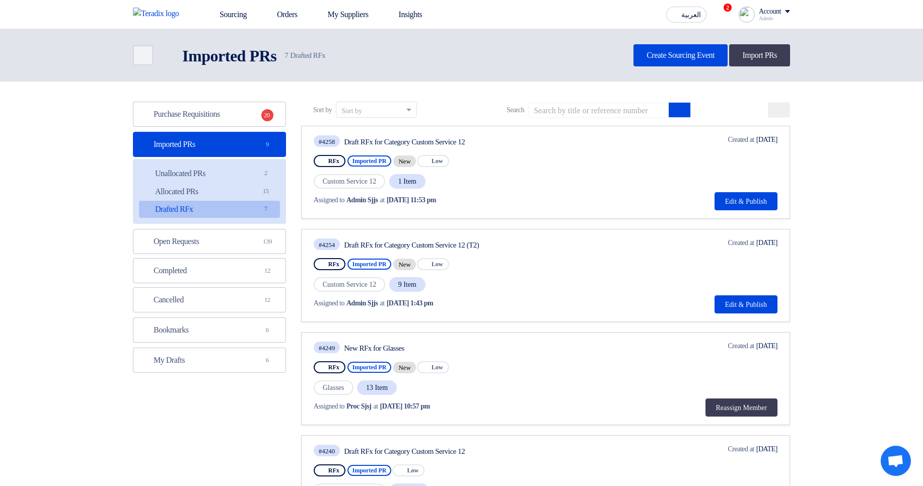
drag, startPoint x: 391, startPoint y: 202, endPoint x: 534, endPoint y: 201, distance: 142.5
click at [533, 201] on div "Assigned to Admin Sjjs at Oct 7, 2025, 11:53 pm" at bounding box center [424, 200] width 220 height 11
click at [621, 185] on div "#4258 Draft RFx for Category Custom Service 12 RFx Imported PR New Priority Low…" at bounding box center [546, 172] width 464 height 76
drag, startPoint x: 415, startPoint y: 201, endPoint x: 501, endPoint y: 193, distance: 85.9
click at [488, 198] on div "Assigned to Admin Sjjs at Oct 7, 2025, 11:53 pm" at bounding box center [424, 200] width 220 height 11
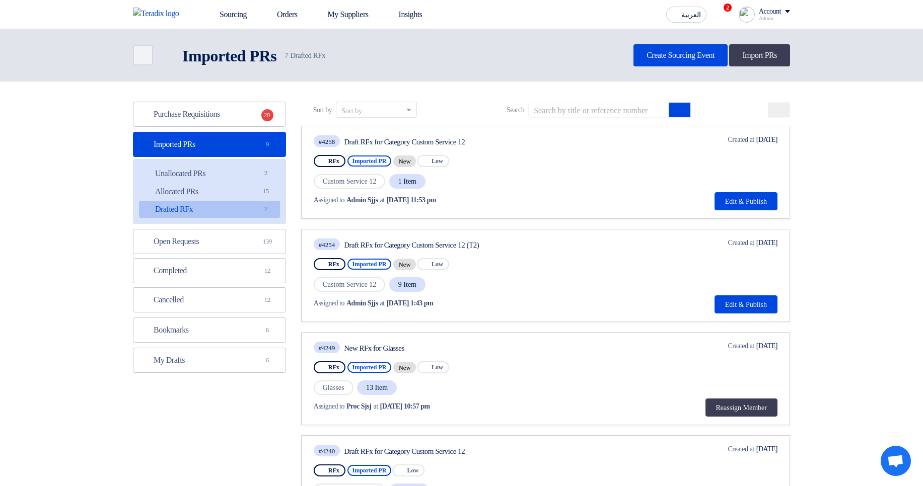
click at [501, 192] on div "Assigned to Admin Sjjs at Oct 7, 2025, 11:53 pm" at bounding box center [425, 200] width 222 height 21
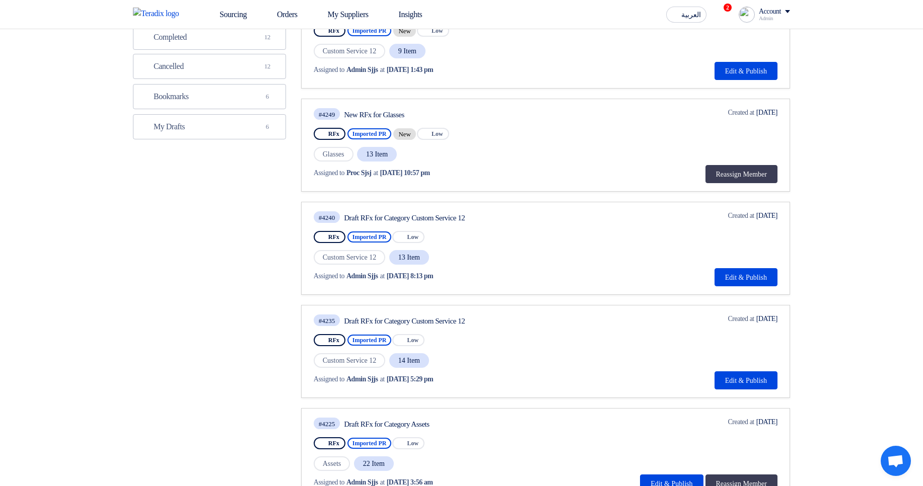
scroll to position [181, 0]
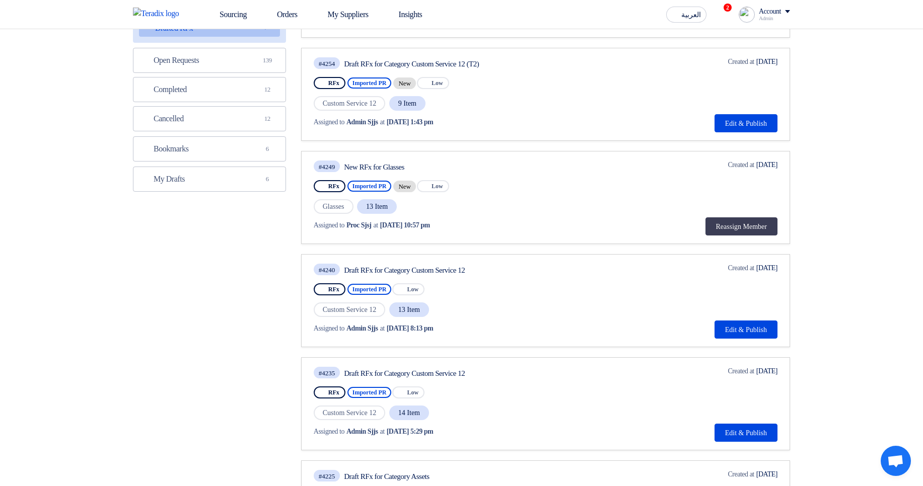
drag, startPoint x: 400, startPoint y: 122, endPoint x: 478, endPoint y: 125, distance: 78.1
click at [478, 125] on div "Assigned to Admin Sjjs at Oct 7, 2025, 1:43 pm" at bounding box center [424, 122] width 220 height 11
click at [479, 124] on div "Assigned to Admin Sjjs at Oct 7, 2025, 1:43 pm" at bounding box center [424, 122] width 220 height 11
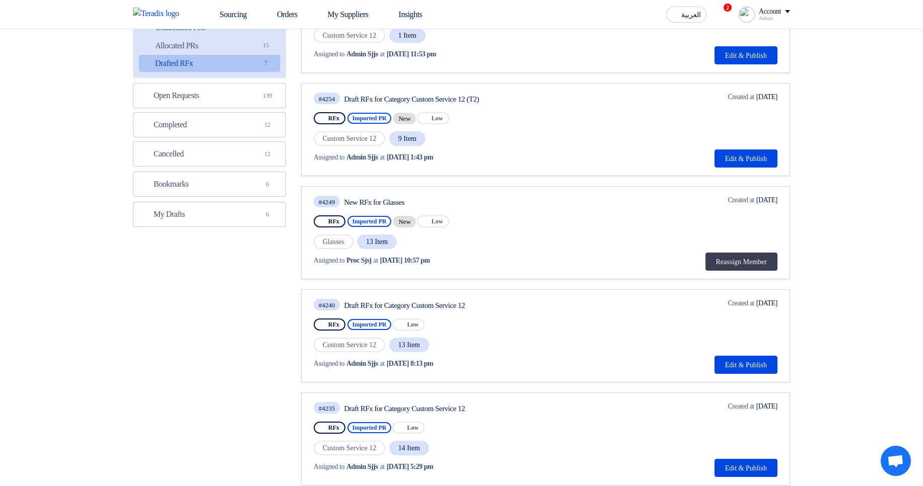
scroll to position [60, 0]
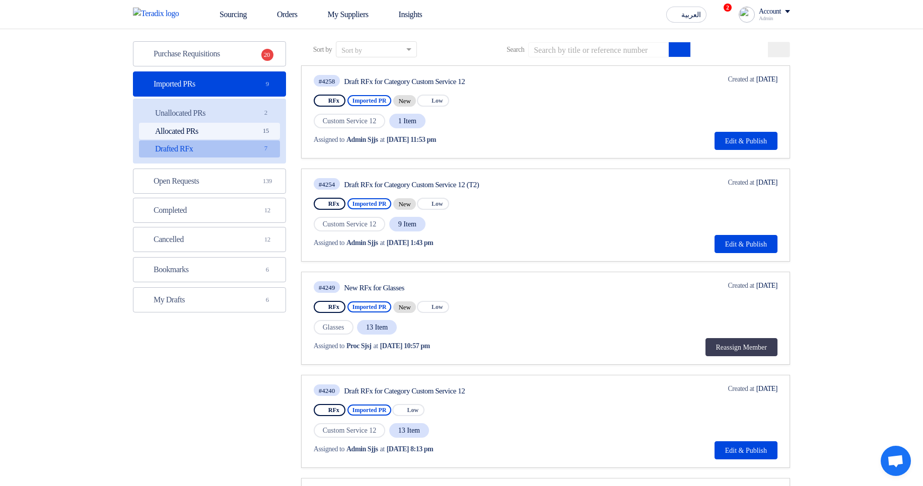
click at [229, 133] on link "Allocated PRs Allocated PRs 15" at bounding box center [209, 131] width 141 height 17
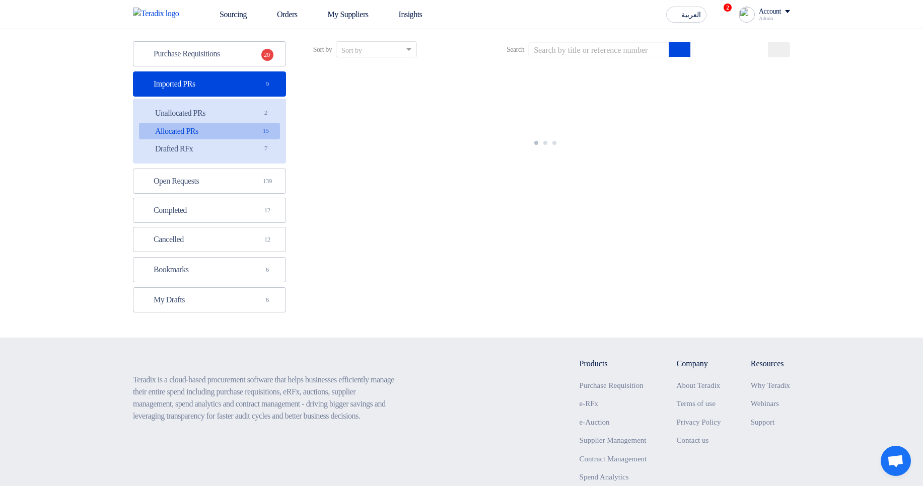
scroll to position [0, 0]
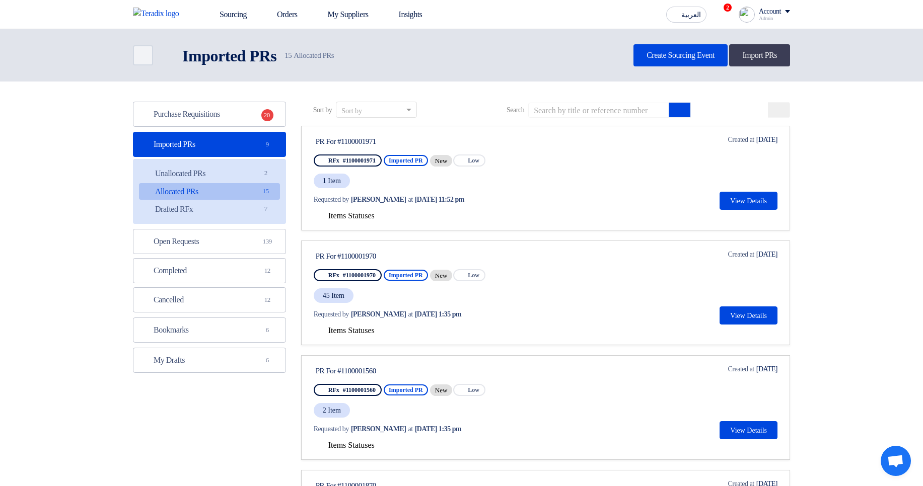
click at [233, 164] on ul "Unallocated PRs Unallocated PRs 2 Allocated PRs Allocated PRs 15 Drafted RFx Dr…" at bounding box center [209, 191] width 153 height 65
click at [239, 172] on link "Unallocated PRs Unallocated PRs 2" at bounding box center [209, 173] width 141 height 17
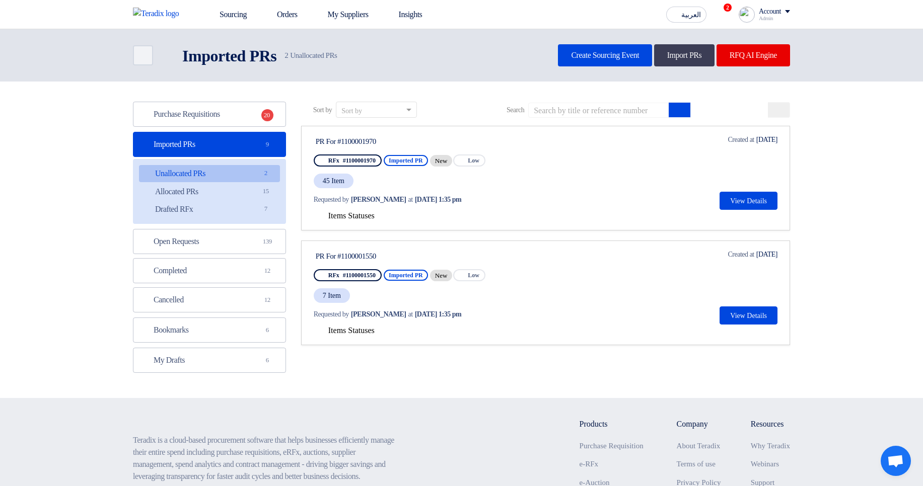
click at [348, 215] on span "Items Statuses" at bounding box center [351, 215] width 46 height 9
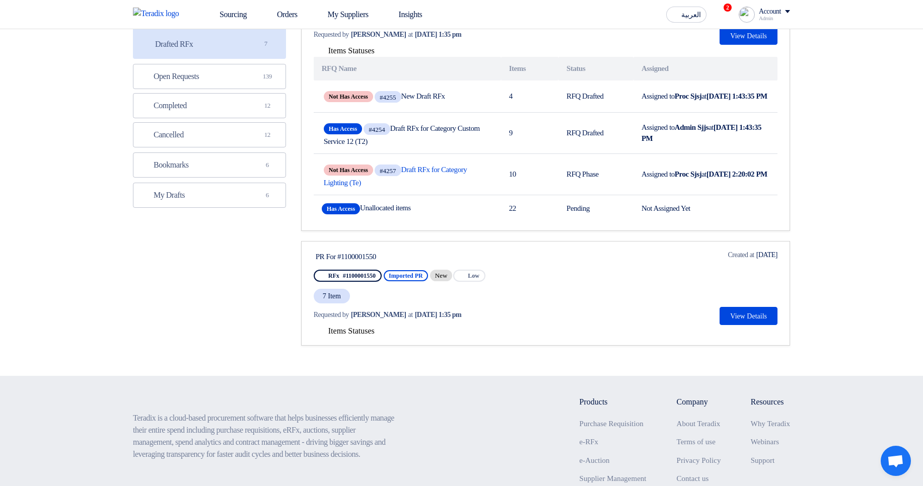
scroll to position [181, 0]
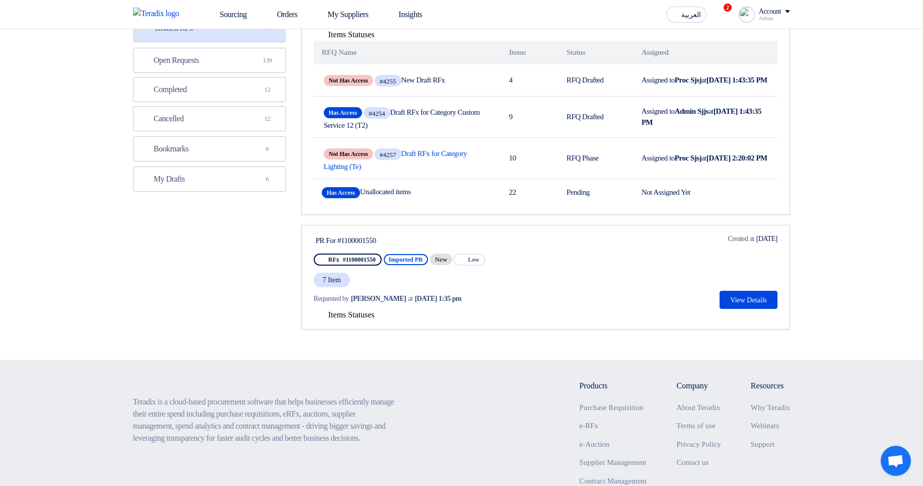
click at [375, 318] on span "Items Statuses" at bounding box center [351, 315] width 46 height 9
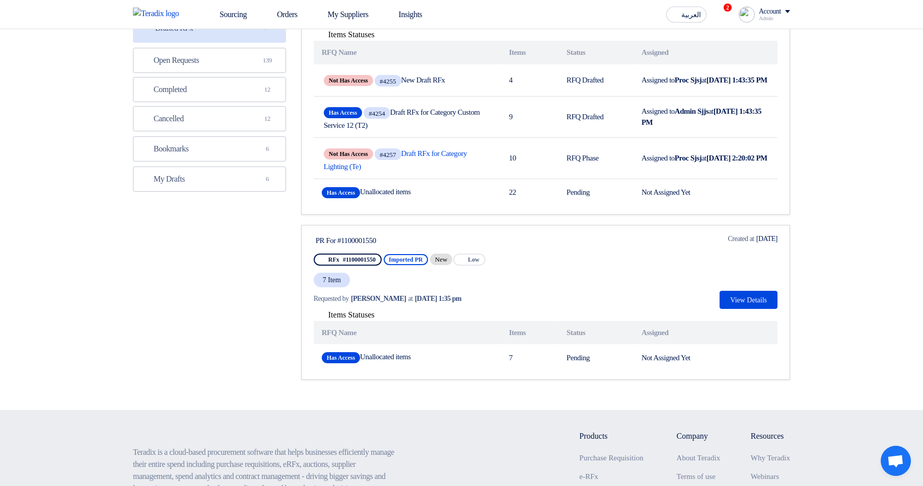
click at [351, 318] on span "Items Statuses" at bounding box center [351, 315] width 46 height 9
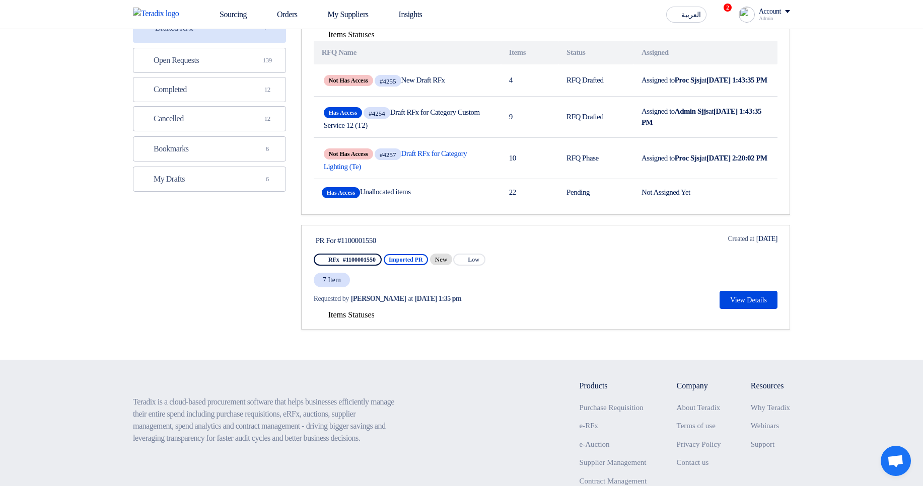
drag, startPoint x: 309, startPoint y: 305, endPoint x: 505, endPoint y: 301, distance: 195.9
click at [505, 301] on link "PR For #1100001550 RFx #1100001550 Imported PR New Priority Low 7 Item Requeste…" at bounding box center [545, 277] width 489 height 105
click at [505, 301] on div "Requested by Hamda Jjjw at Oct 7, 2025, 1:35 pm" at bounding box center [409, 299] width 191 height 11
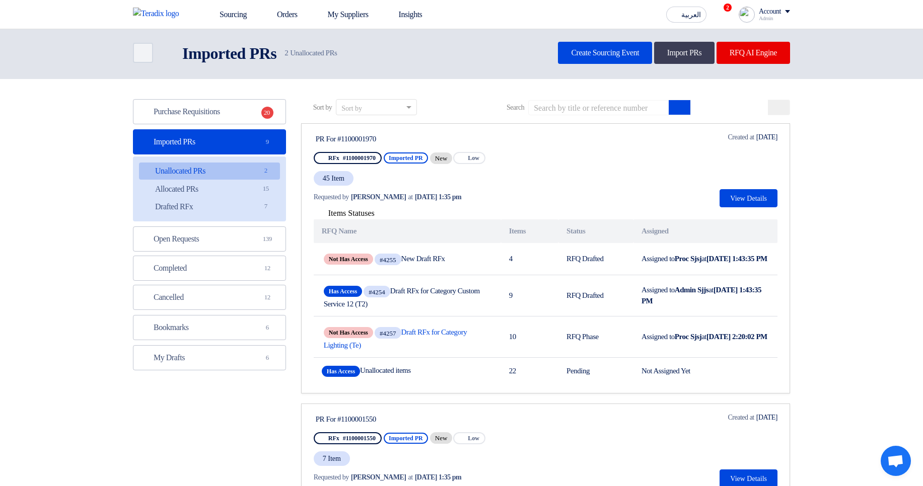
scroll to position [0, 0]
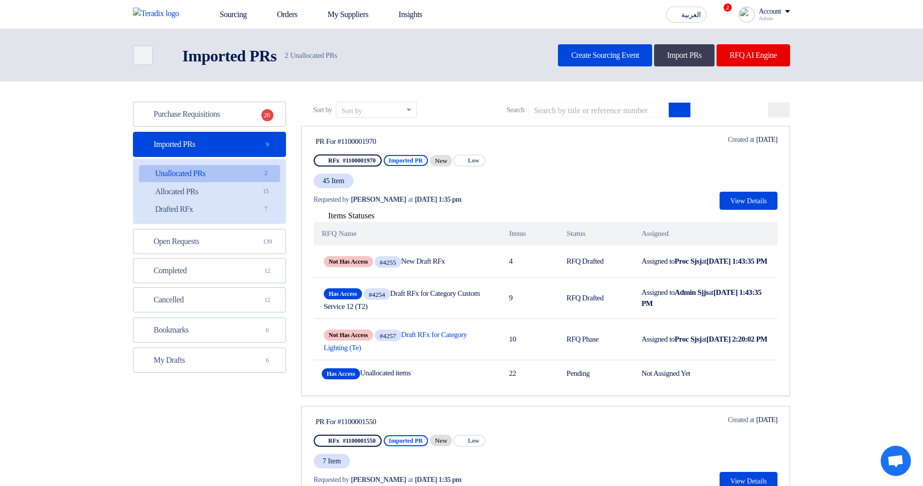
drag, startPoint x: 309, startPoint y: 201, endPoint x: 508, endPoint y: 199, distance: 198.9
click at [508, 199] on link "PR For #1100001970 RFx #1100001970 Imported PR New Priority Low 45 Item Request…" at bounding box center [545, 261] width 489 height 270
click at [500, 202] on div "Requested by Hamda Jjjw at Oct 7, 2025, 1:35 pm" at bounding box center [409, 199] width 191 height 11
click at [333, 206] on div "Requested by Hamda Jjjw at Oct 7, 2025, 1:35 pm" at bounding box center [410, 199] width 193 height 21
click at [329, 197] on span "Requested by" at bounding box center [331, 199] width 35 height 11
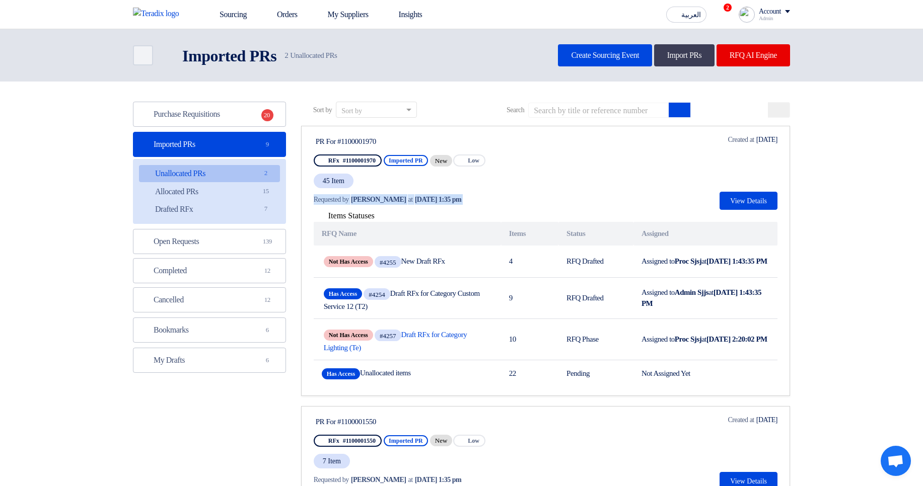
drag, startPoint x: 329, startPoint y: 197, endPoint x: 532, endPoint y: 205, distance: 203.6
click at [507, 205] on div "Requested by Hamda Jjjw at Oct 7, 2025, 1:35 pm" at bounding box center [410, 199] width 193 height 21
click at [505, 203] on div "Requested by Hamda Jjjw at Oct 7, 2025, 1:35 pm" at bounding box center [409, 199] width 191 height 11
click at [369, 200] on span "Hamda Jjjw" at bounding box center [378, 199] width 55 height 11
drag, startPoint x: 369, startPoint y: 200, endPoint x: 479, endPoint y: 200, distance: 109.8
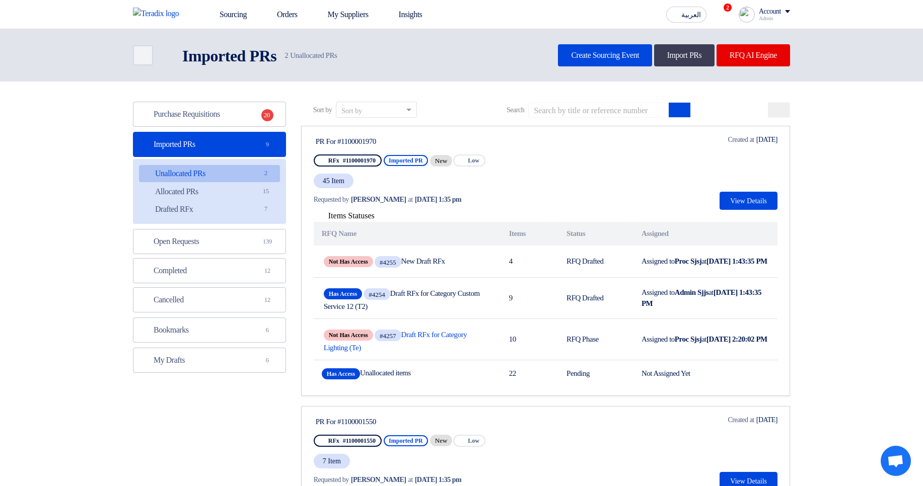
click at [459, 200] on div "Requested by Hamda Jjjw at Oct 7, 2025, 1:35 pm" at bounding box center [409, 199] width 191 height 11
click at [480, 199] on div "Requested by Hamda Jjjw at Oct 7, 2025, 1:35 pm" at bounding box center [409, 199] width 191 height 11
click at [319, 200] on span "Requested by" at bounding box center [331, 199] width 35 height 11
drag, startPoint x: 319, startPoint y: 200, endPoint x: 439, endPoint y: 197, distance: 119.9
click at [439, 197] on div "Requested by Hamda Jjjw at Oct 7, 2025, 1:35 pm" at bounding box center [409, 199] width 191 height 11
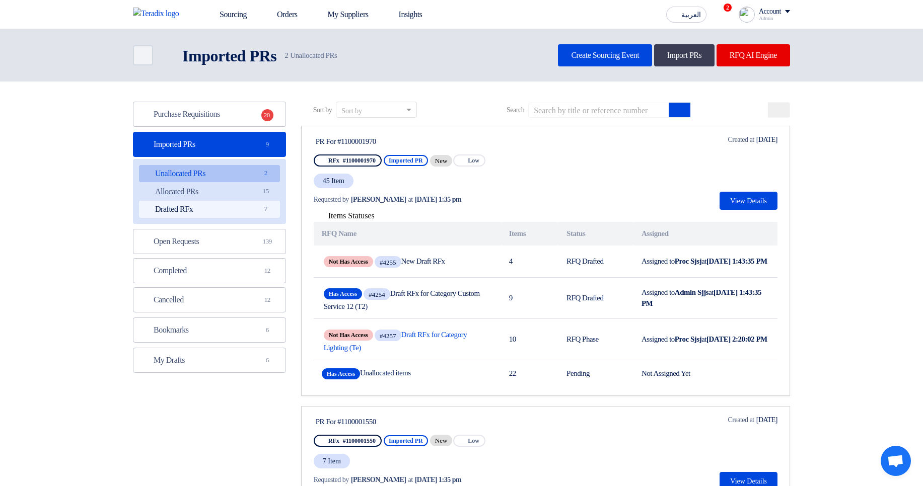
click at [239, 206] on link "Drafted RFx Drafted RFx 7" at bounding box center [209, 209] width 141 height 17
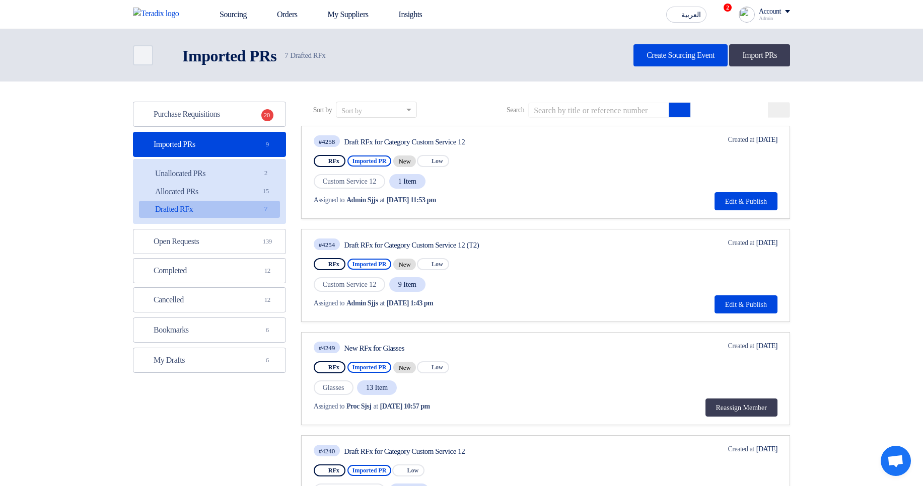
click at [321, 203] on span "Assigned to" at bounding box center [329, 200] width 31 height 11
drag, startPoint x: 321, startPoint y: 203, endPoint x: 512, endPoint y: 200, distance: 190.9
click at [512, 200] on div "Assigned to Admin Sjjs at Oct 7, 2025, 11:53 pm" at bounding box center [424, 200] width 220 height 11
click at [533, 192] on div "Assigned to Admin Sjjs at Oct 7, 2025, 11:53 pm" at bounding box center [425, 200] width 222 height 21
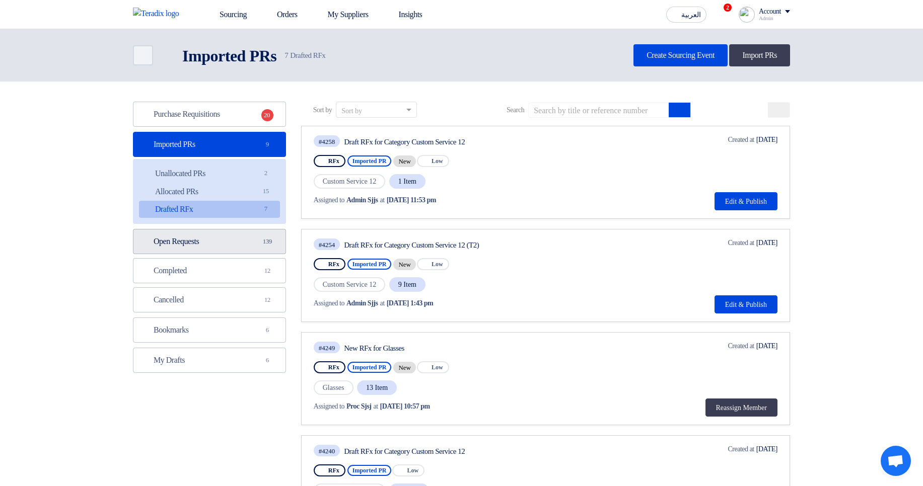
click at [242, 239] on link "Open Requests Open Requests 139" at bounding box center [209, 241] width 153 height 25
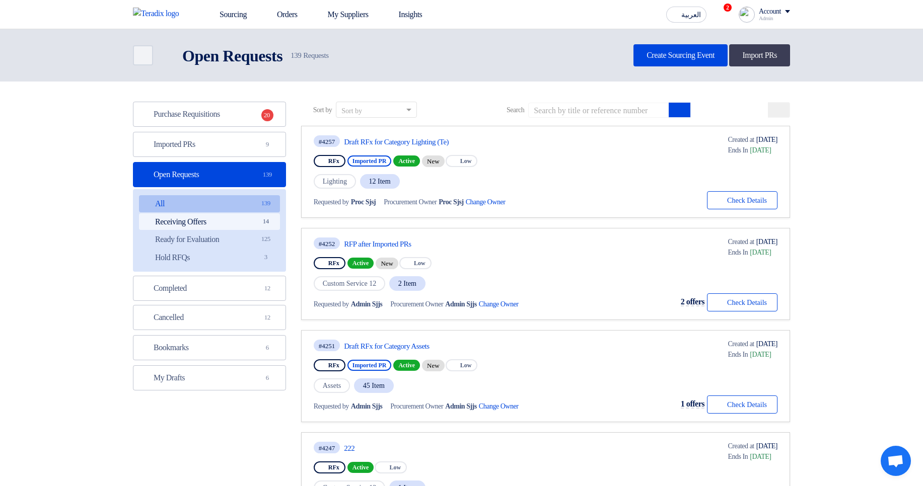
click at [246, 226] on link "Receiving Offers Receiving Offers 14" at bounding box center [209, 221] width 141 height 17
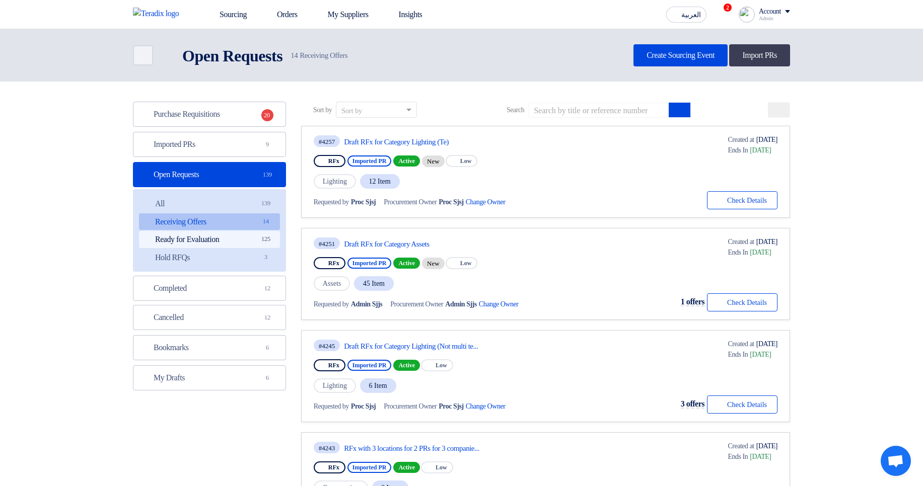
click at [245, 243] on link "Ready for Evaluation Ready for Evaluation 125" at bounding box center [209, 239] width 141 height 17
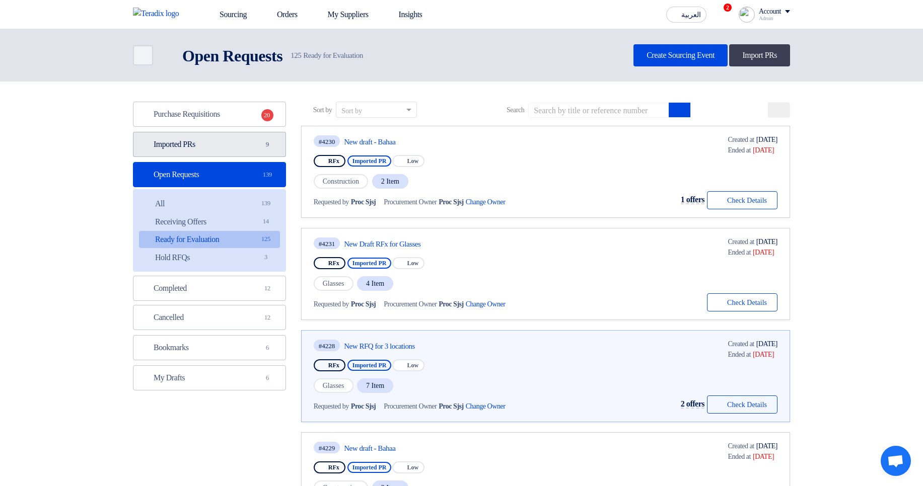
click at [260, 151] on link "Imported PRs Imported PRs 9" at bounding box center [209, 144] width 153 height 25
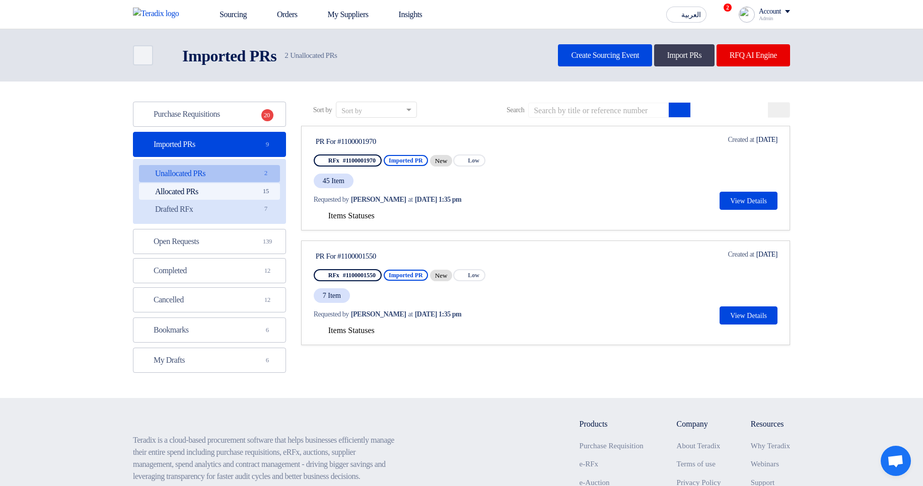
click at [249, 196] on link "Allocated PRs Allocated PRs 15" at bounding box center [209, 191] width 141 height 17
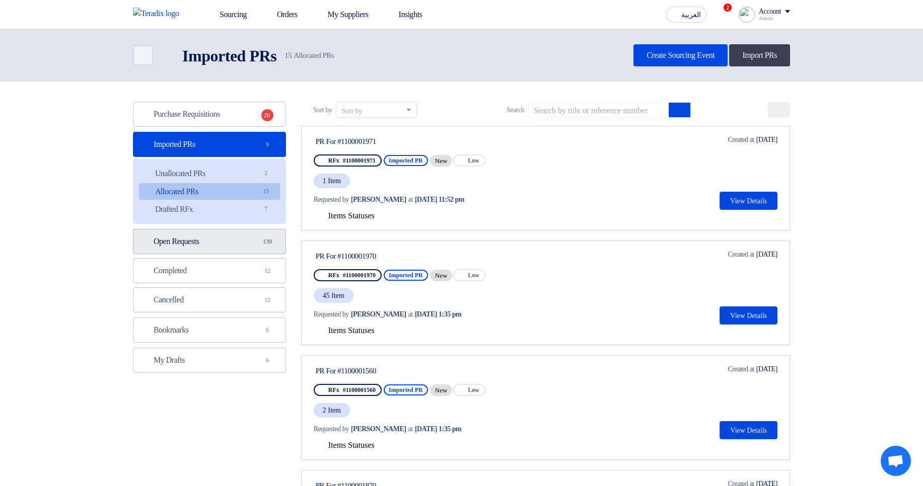
click at [232, 243] on link "Open Requests Open Requests 139" at bounding box center [209, 241] width 153 height 25
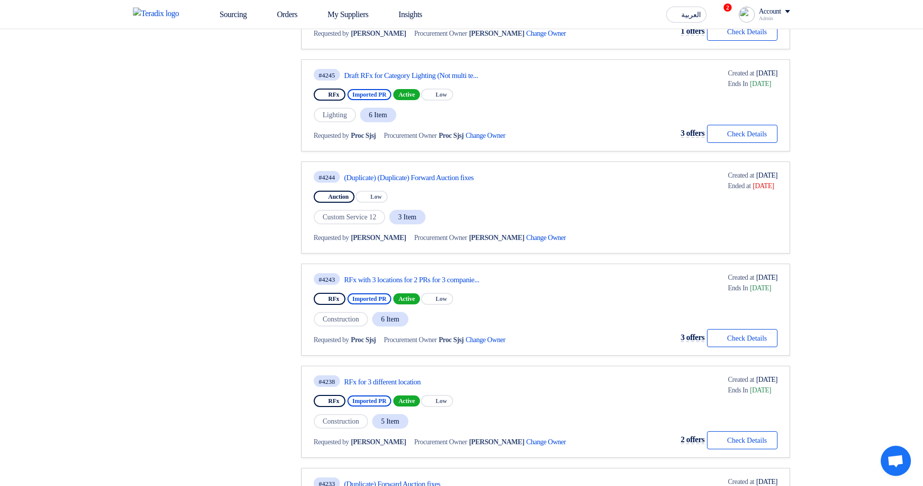
scroll to position [483, 0]
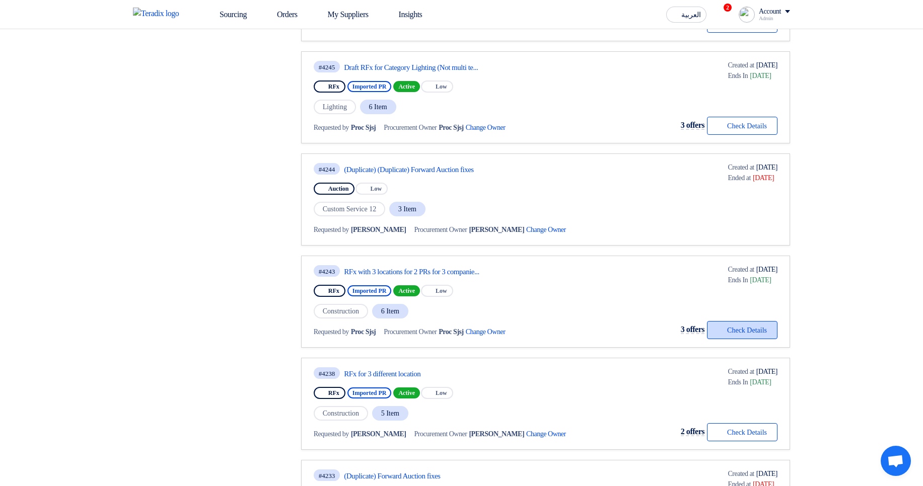
click at [746, 326] on button "Check details Check Details" at bounding box center [742, 330] width 70 height 18
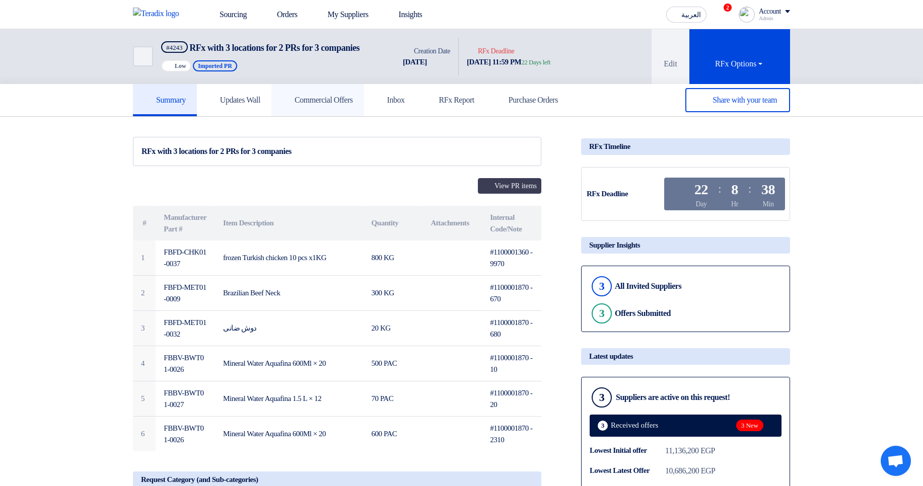
click at [338, 105] on h5 "Commercial Offers" at bounding box center [317, 100] width 70 height 10
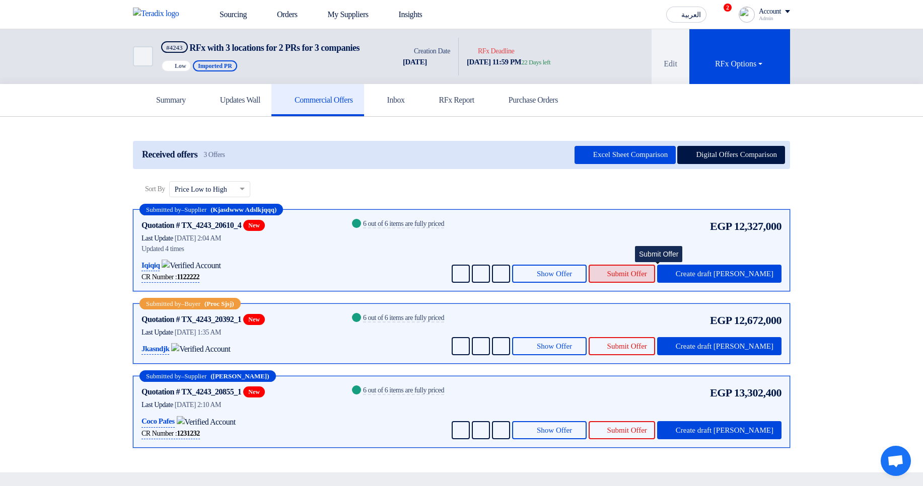
click at [655, 283] on button "Submit Offer" at bounding box center [622, 274] width 66 height 18
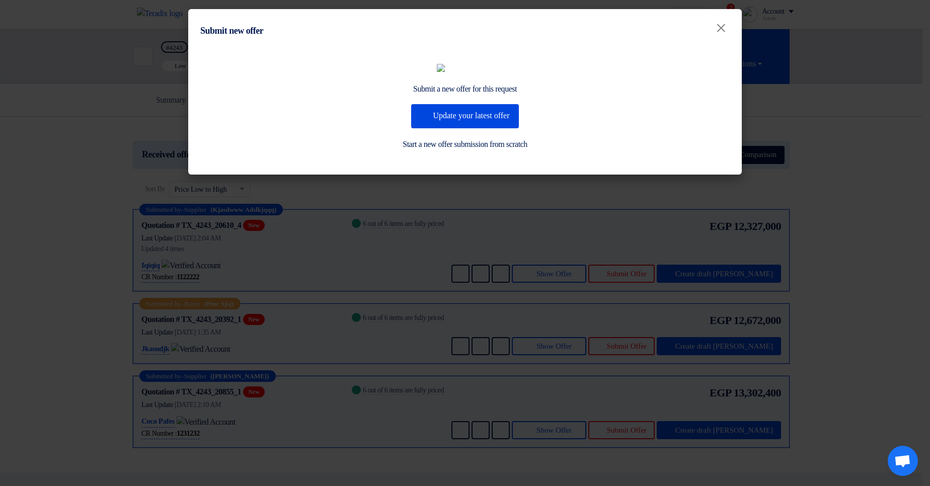
click at [513, 289] on modal-container "Submit new offer × Submit a new offer for this request Update your latest offer…" at bounding box center [465, 243] width 930 height 486
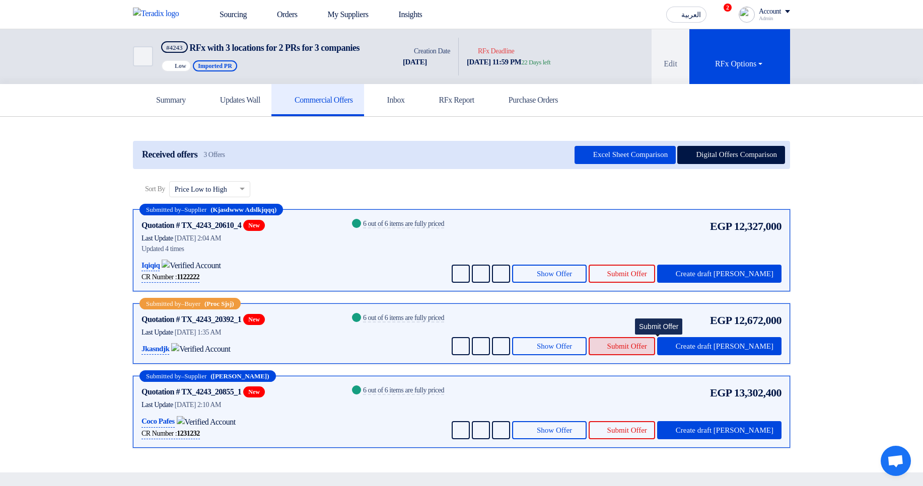
click at [655, 351] on button "Submit Offer" at bounding box center [622, 346] width 66 height 18
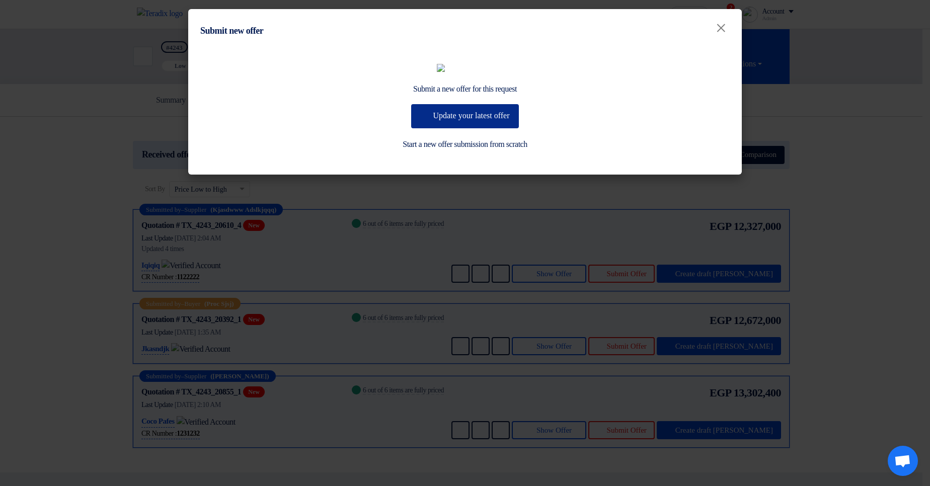
click at [458, 128] on button "Update your latest offer" at bounding box center [464, 116] width 107 height 24
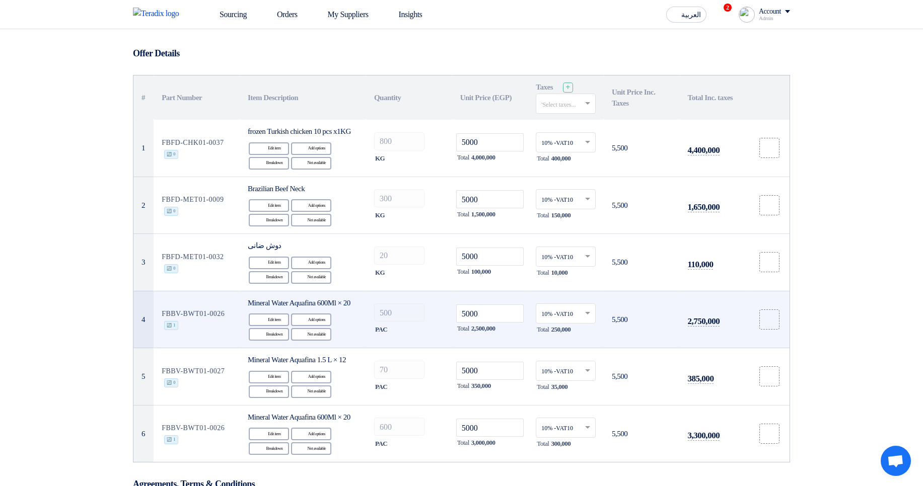
scroll to position [121, 0]
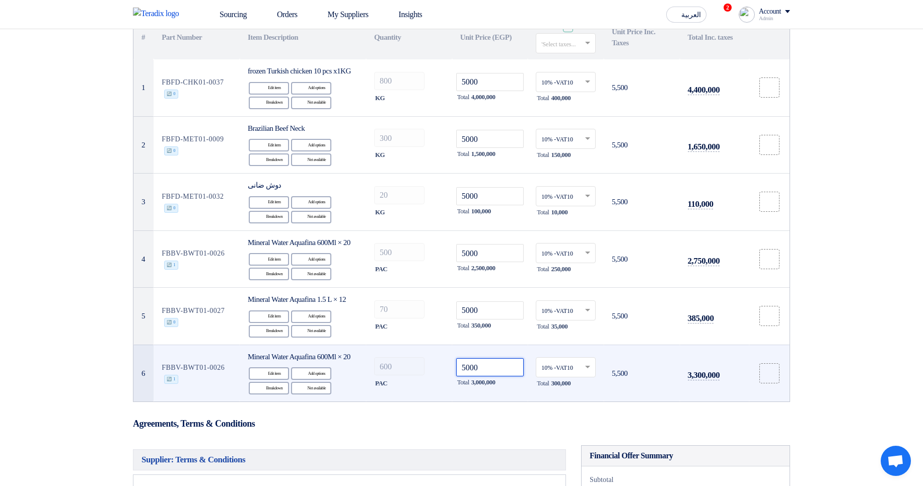
click at [502, 377] on input "5000" at bounding box center [490, 367] width 68 height 18
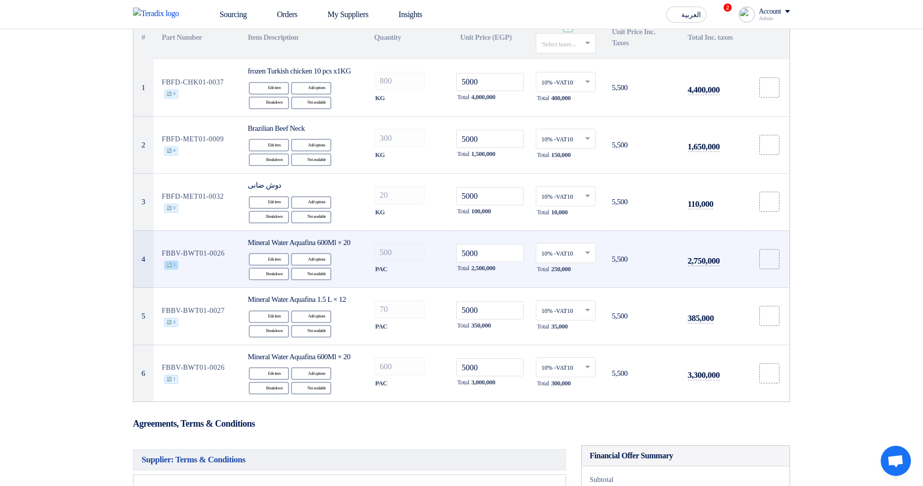
click at [178, 270] on span "🔄 1" at bounding box center [171, 265] width 14 height 9
click at [203, 285] on td "FBBV-BWT01-0026 🔄 1" at bounding box center [197, 259] width 86 height 57
click at [178, 270] on span "🔄 1" at bounding box center [171, 265] width 14 height 9
click at [174, 269] on td "FBBV-BWT01-0026 🔄 1" at bounding box center [197, 259] width 86 height 57
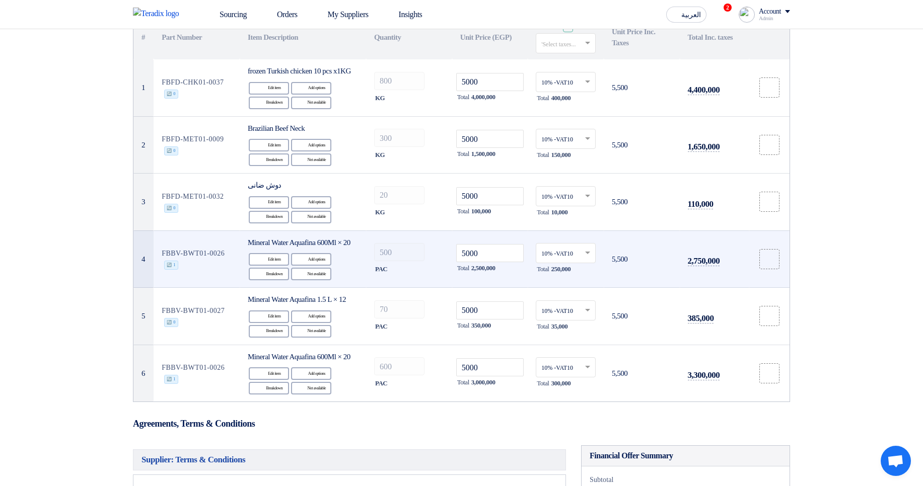
click at [174, 269] on td "FBBV-BWT01-0026 🔄 1" at bounding box center [197, 259] width 86 height 57
click at [198, 275] on td "FBBV-BWT01-0026 🔄 1" at bounding box center [197, 259] width 86 height 57
click at [172, 283] on td "FBBV-BWT01-0026 🔄 1" at bounding box center [197, 259] width 86 height 57
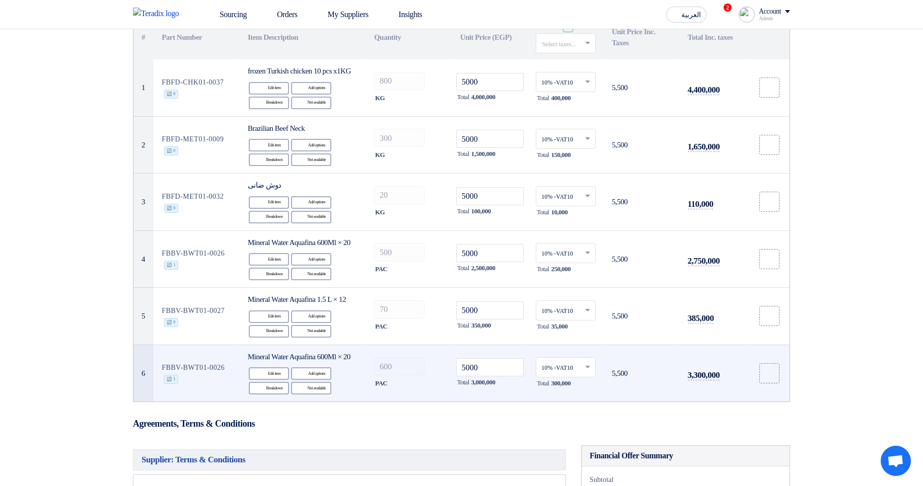
drag, startPoint x: 176, startPoint y: 411, endPoint x: 171, endPoint y: 411, distance: 5.6
click at [171, 402] on td "FBBV-BWT01-0026 🔄 1" at bounding box center [197, 373] width 86 height 57
drag, startPoint x: 264, startPoint y: 391, endPoint x: 241, endPoint y: 382, distance: 24.9
click at [241, 382] on td "Mineral Water Aquafina 600Ml × 20 Edit Edit item Alternative Add options Breakd…" at bounding box center [303, 373] width 126 height 57
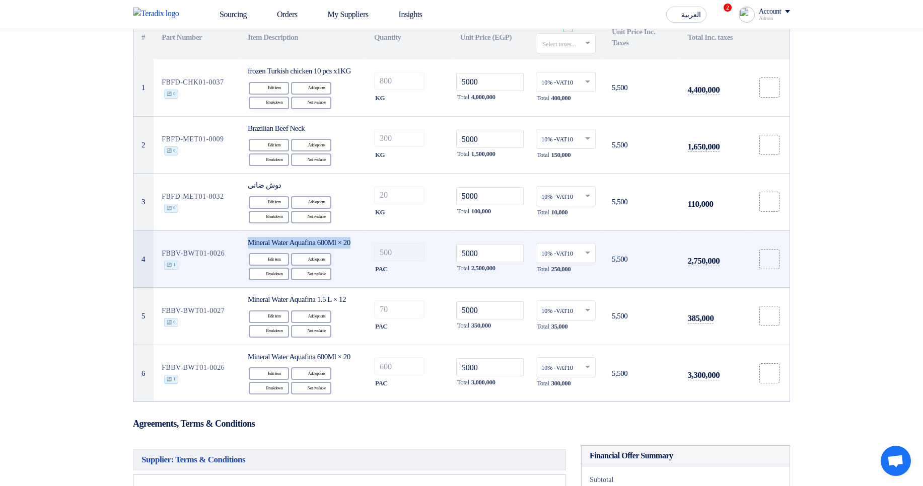
drag, startPoint x: 251, startPoint y: 257, endPoint x: 262, endPoint y: 266, distance: 14.7
click at [262, 266] on td "Mineral Water Aquafina 600Ml × 20 Edit Edit item Alternative Add options Breakd…" at bounding box center [303, 259] width 126 height 57
click at [262, 249] on div "Mineral Water Aquafina 600Ml × 20" at bounding box center [303, 243] width 110 height 12
drag, startPoint x: 152, startPoint y: 273, endPoint x: 177, endPoint y: 283, distance: 26.8
click at [177, 283] on tr "4 FBBV-BWT01-0026 🔄 1 Mineral Water Aquafina 600Ml × 20 Edit Edit item Alternat…" at bounding box center [461, 259] width 656 height 57
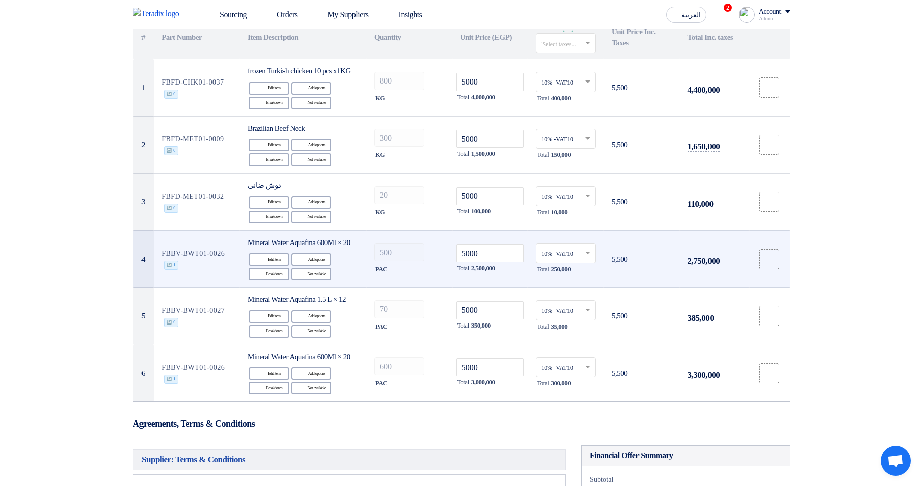
click at [208, 285] on td "FBBV-BWT01-0026 🔄 1" at bounding box center [197, 259] width 86 height 57
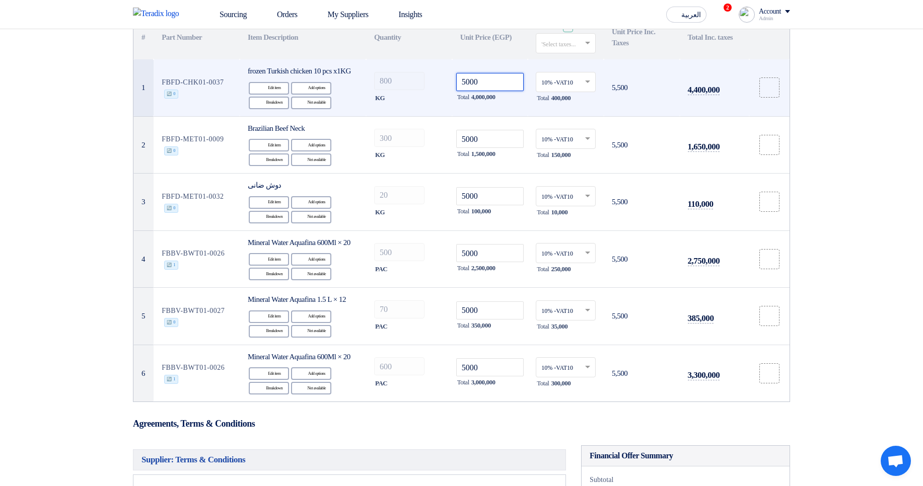
click at [507, 87] on input "5000" at bounding box center [490, 82] width 68 height 18
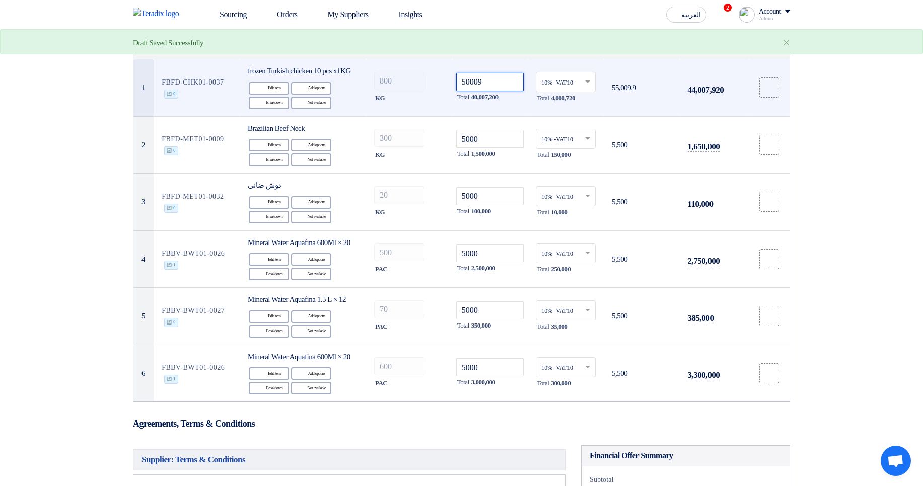
click at [507, 87] on input "50009" at bounding box center [490, 82] width 68 height 18
type input "5000"
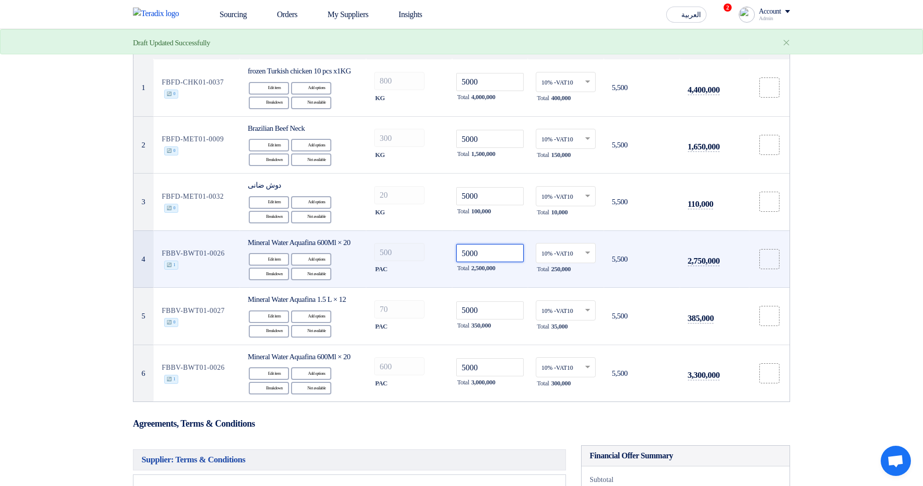
click at [507, 262] on input "5000" at bounding box center [490, 253] width 68 height 18
type input "50009"
click at [507, 262] on input "50009" at bounding box center [490, 253] width 68 height 18
type input "5000"
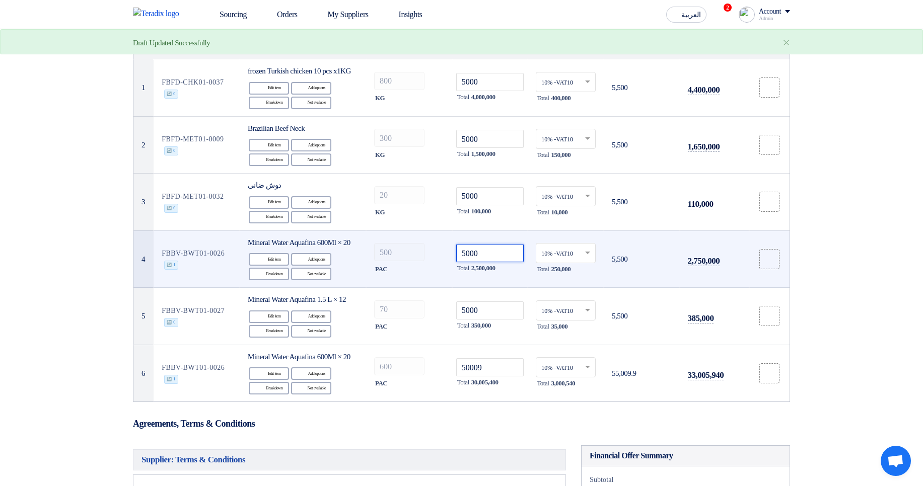
type input "5000"
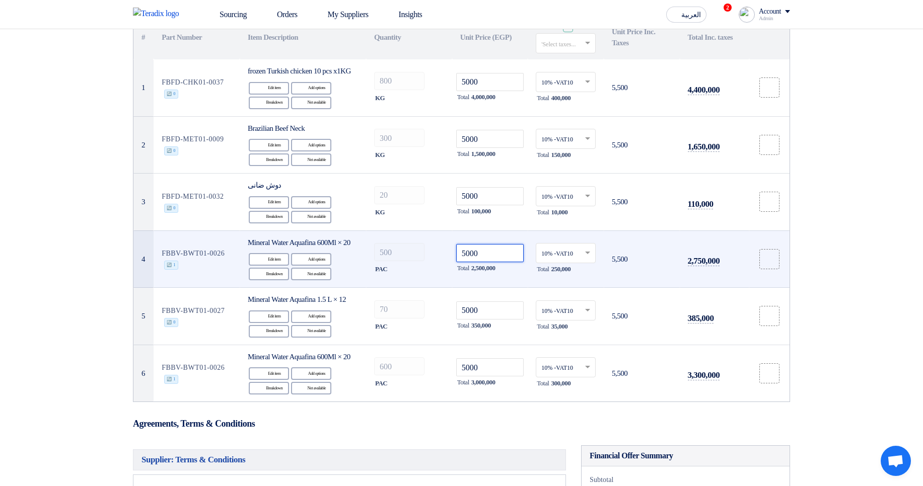
click at [471, 262] on input "5000" at bounding box center [490, 253] width 68 height 18
click at [472, 262] on input "5000" at bounding box center [490, 253] width 68 height 18
click at [489, 262] on input "5000" at bounding box center [490, 253] width 68 height 18
click at [477, 262] on input "5000" at bounding box center [490, 253] width 68 height 18
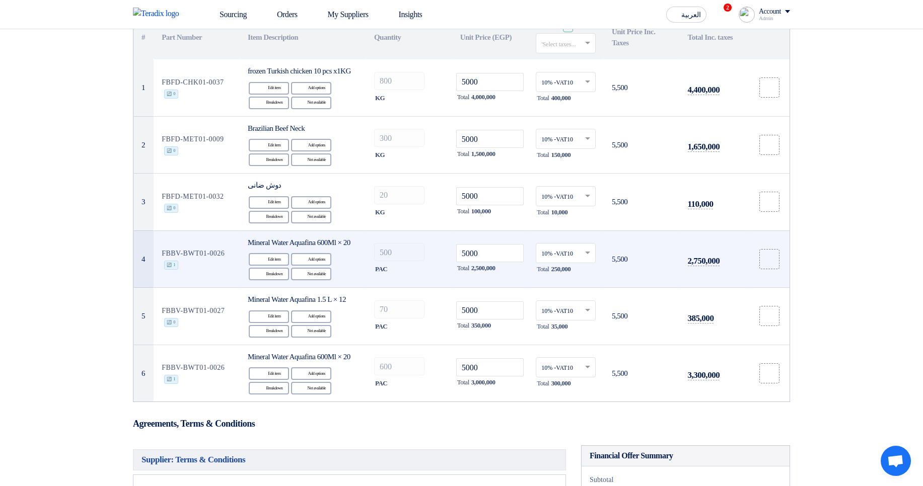
drag, startPoint x: 164, startPoint y: 270, endPoint x: 201, endPoint y: 280, distance: 38.6
click at [201, 280] on td "FBBV-BWT01-0026 🔄 1" at bounding box center [197, 259] width 86 height 57
click at [214, 282] on td "FBBV-BWT01-0026 🔄 1" at bounding box center [197, 259] width 86 height 57
click at [514, 262] on input "5000" at bounding box center [490, 253] width 68 height 18
type input "50009"
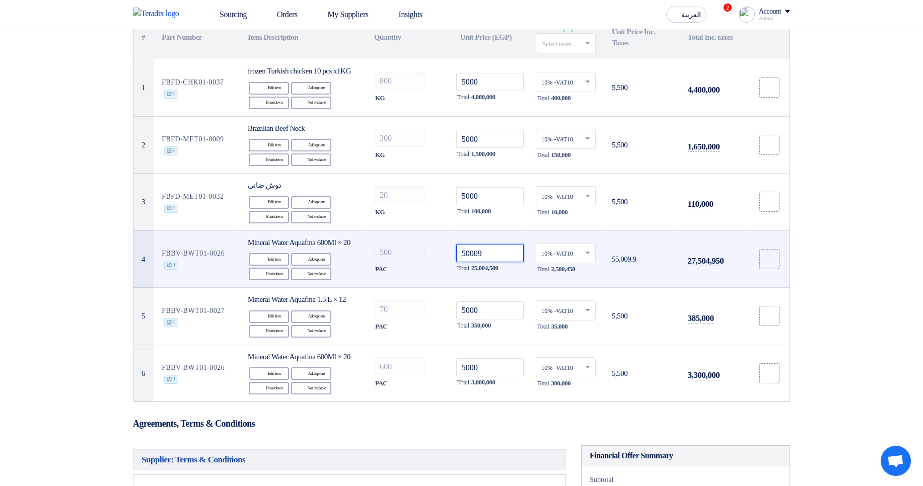
type input "50009"
click at [562, 263] on input "text" at bounding box center [560, 254] width 39 height 17
click at [565, 275] on span "14% -VAT14" at bounding box center [557, 271] width 32 height 7
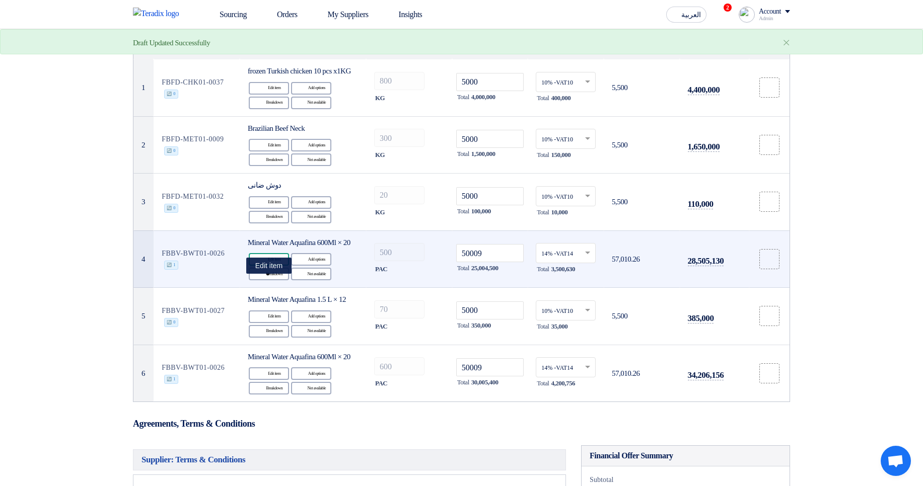
click at [275, 281] on div "Edit Edit item Alternative Add options Breakdown Breakdown Reject" at bounding box center [303, 266] width 110 height 29
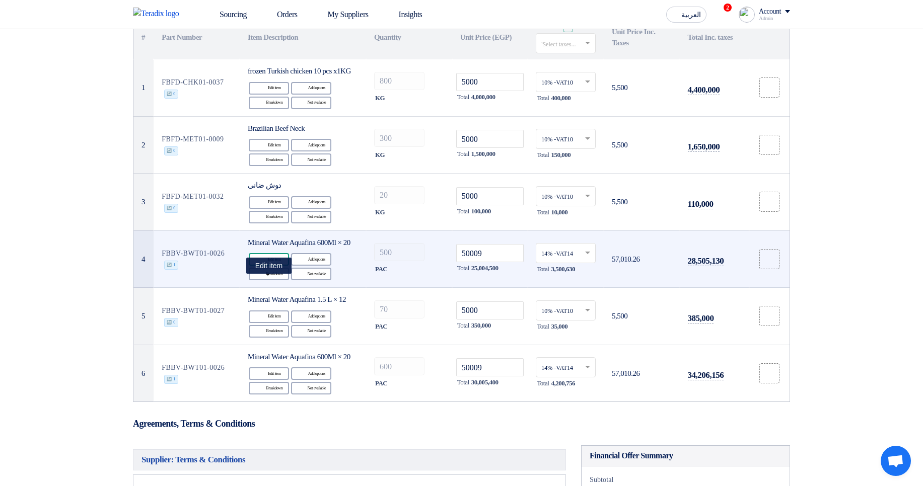
click at [269, 266] on div "Edit Edit item" at bounding box center [269, 259] width 40 height 13
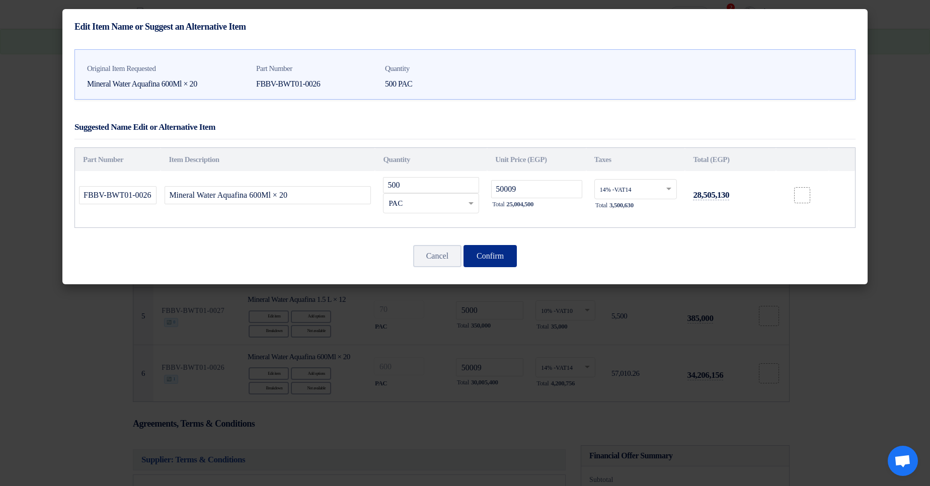
click at [496, 254] on button "Confirm" at bounding box center [490, 256] width 53 height 22
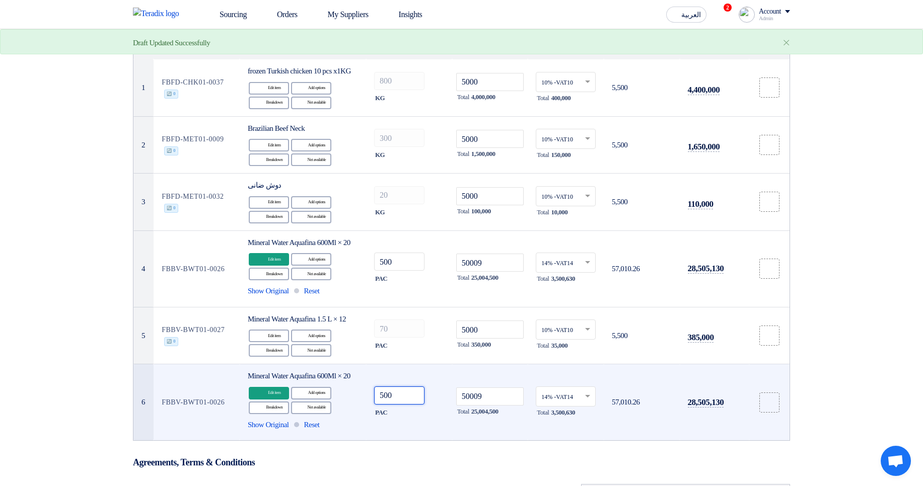
click at [406, 405] on input "500" at bounding box center [399, 396] width 50 height 18
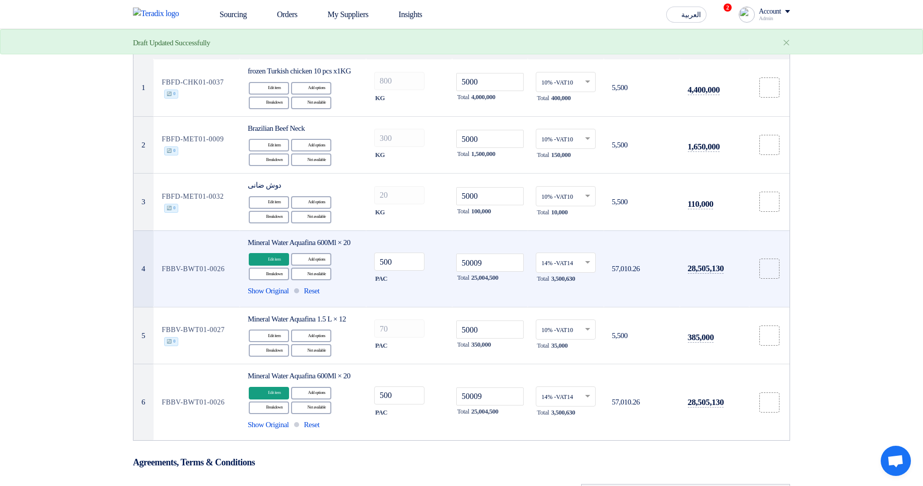
click at [418, 261] on td "500 PAC" at bounding box center [409, 269] width 86 height 77
click at [405, 271] on input "500" at bounding box center [399, 262] width 50 height 18
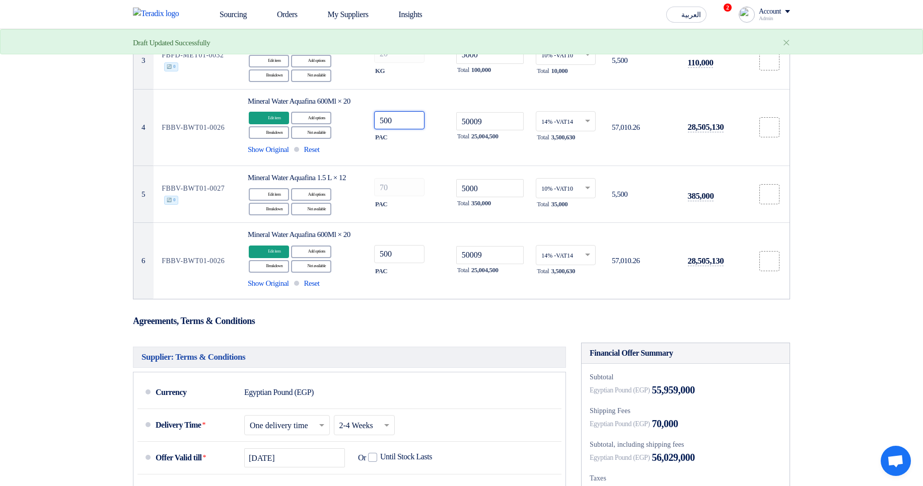
scroll to position [302, 0]
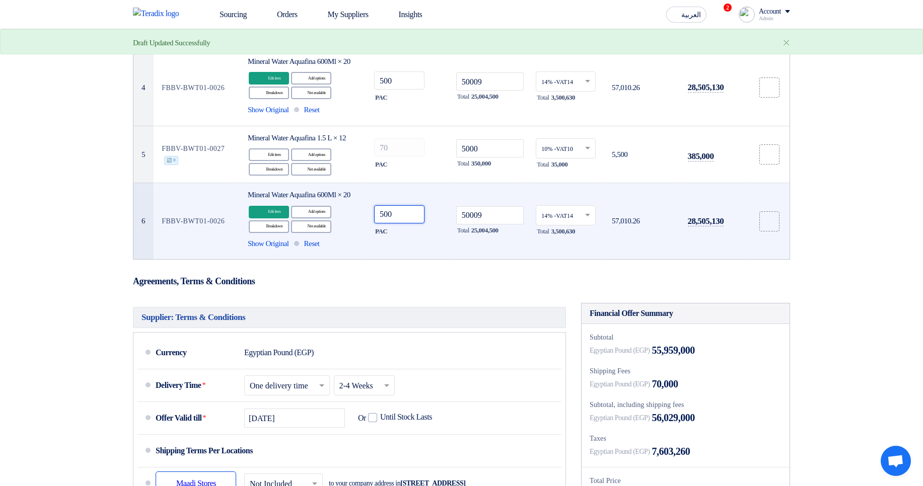
click at [406, 224] on input "500" at bounding box center [399, 214] width 50 height 18
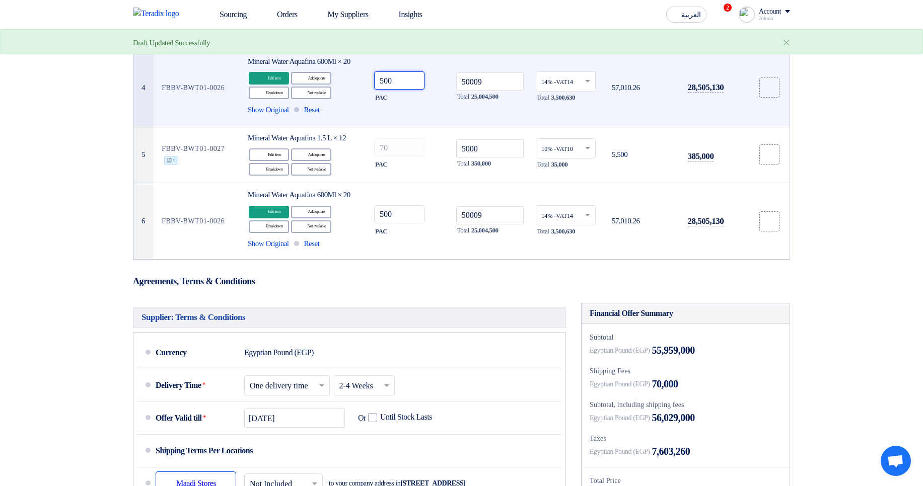
click at [410, 90] on input "500" at bounding box center [399, 80] width 50 height 18
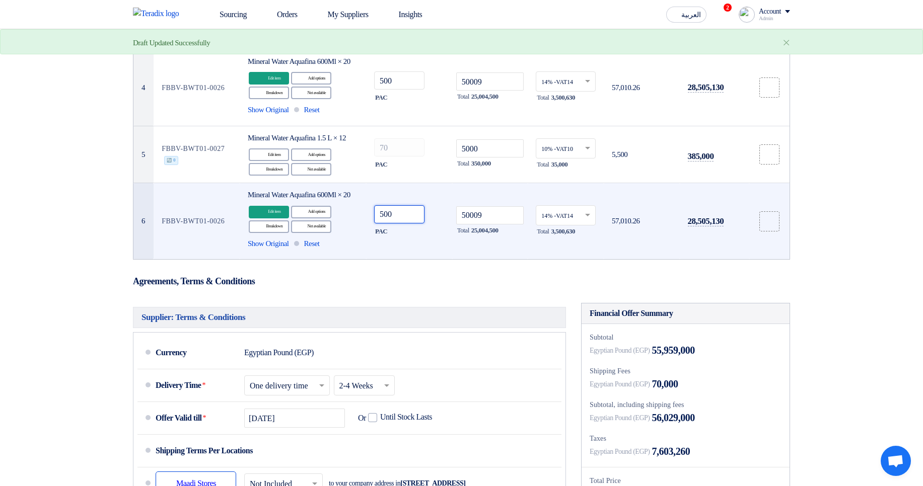
click at [404, 224] on input "500" at bounding box center [399, 214] width 50 height 18
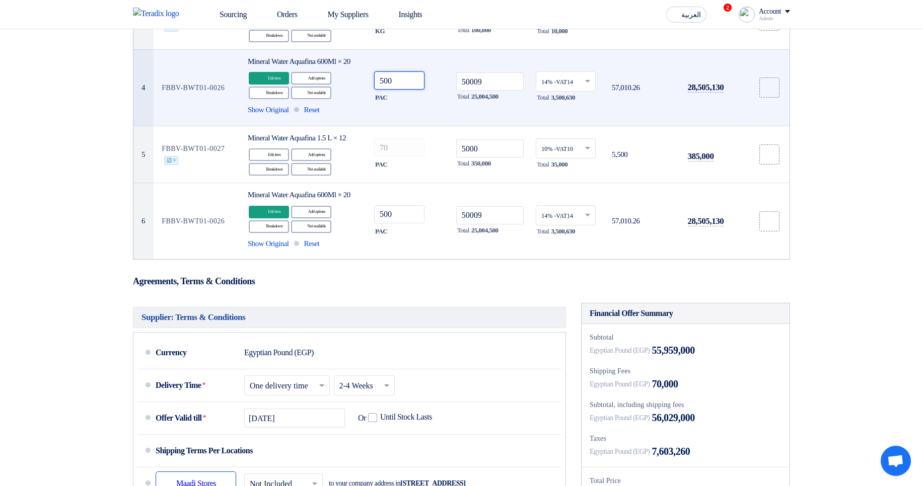
click at [401, 90] on input "500" at bounding box center [399, 80] width 50 height 18
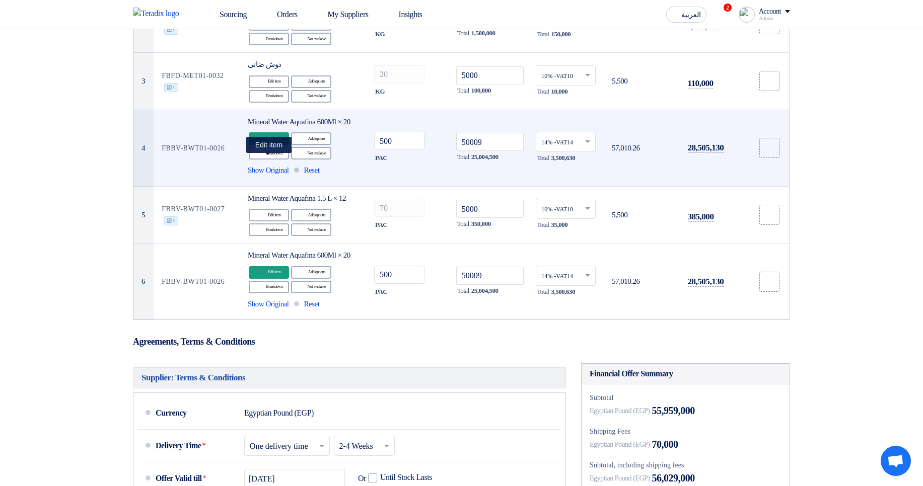
click at [268, 145] on div "Edit Edit item" at bounding box center [269, 138] width 40 height 13
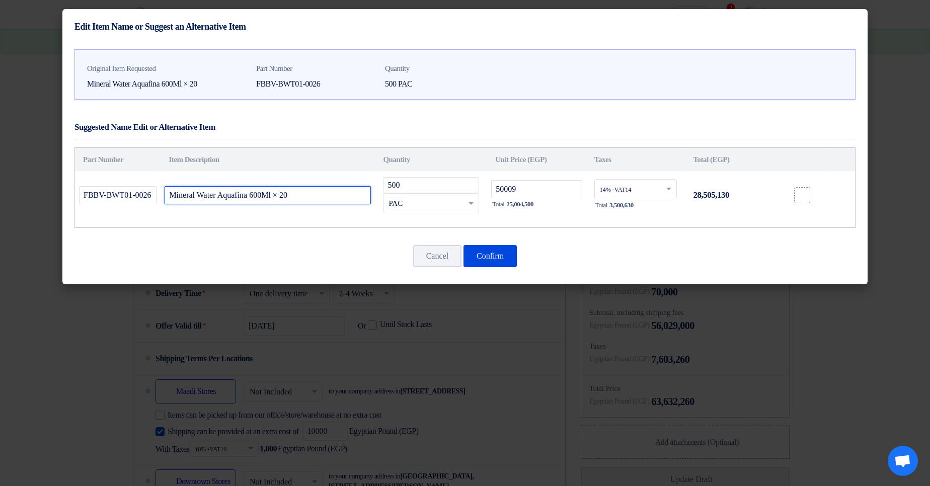
drag, startPoint x: 274, startPoint y: 195, endPoint x: 265, endPoint y: 195, distance: 8.6
click at [265, 195] on input "Mineral Water Aquafina 600Ml × 20" at bounding box center [268, 195] width 206 height 18
click at [261, 194] on input "Mineral Water Aquafina 600Ml × 20" at bounding box center [268, 195] width 206 height 18
drag, startPoint x: 264, startPoint y: 194, endPoint x: 280, endPoint y: 195, distance: 15.6
click at [280, 195] on input "Mineral Water Aquafina 600Ml × 20" at bounding box center [268, 195] width 206 height 18
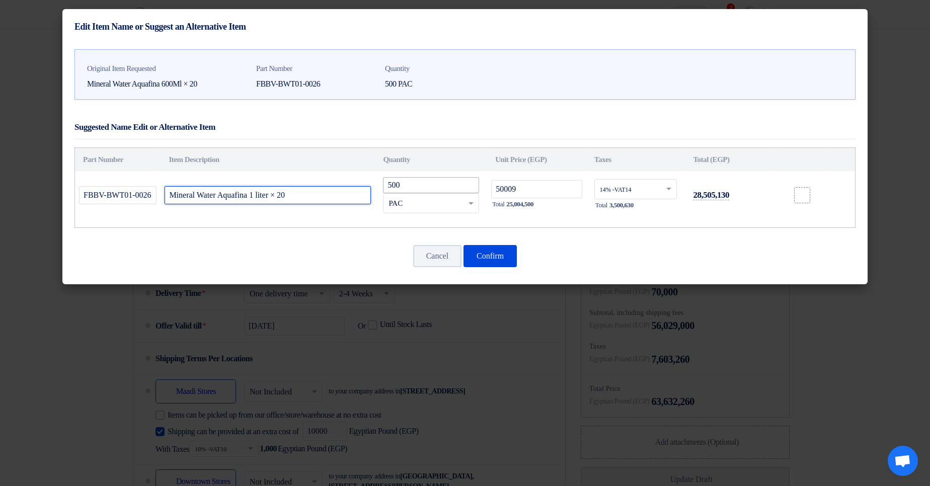
type input "Mineral Water Aquafina 1 liter × 20"
click at [447, 187] on input "500" at bounding box center [431, 185] width 96 height 16
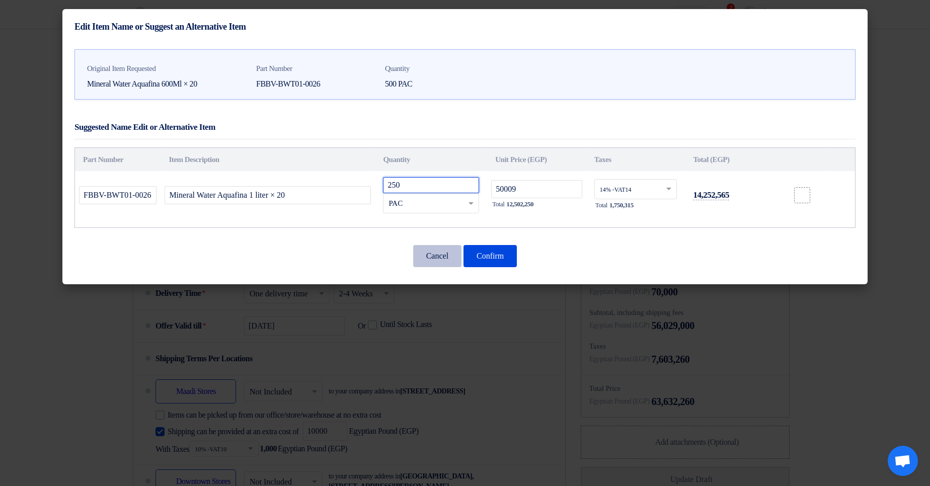
type input "250"
click at [427, 251] on button "Cancel" at bounding box center [437, 256] width 48 height 22
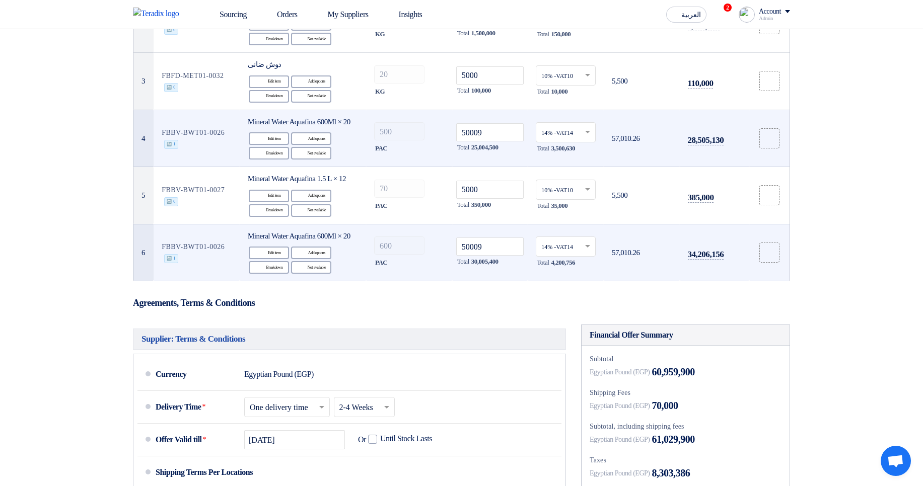
click at [428, 255] on div "600" at bounding box center [409, 246] width 70 height 18
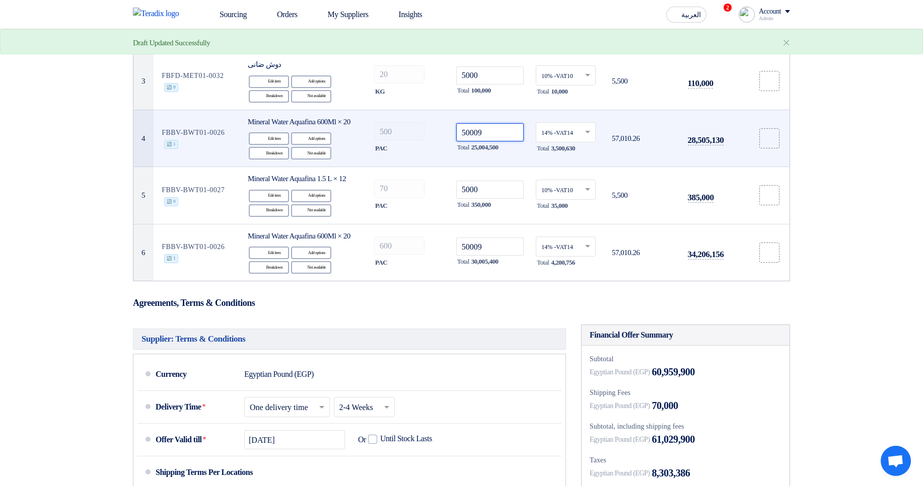
click at [497, 141] on input "50009" at bounding box center [490, 132] width 68 height 18
type input "5000"
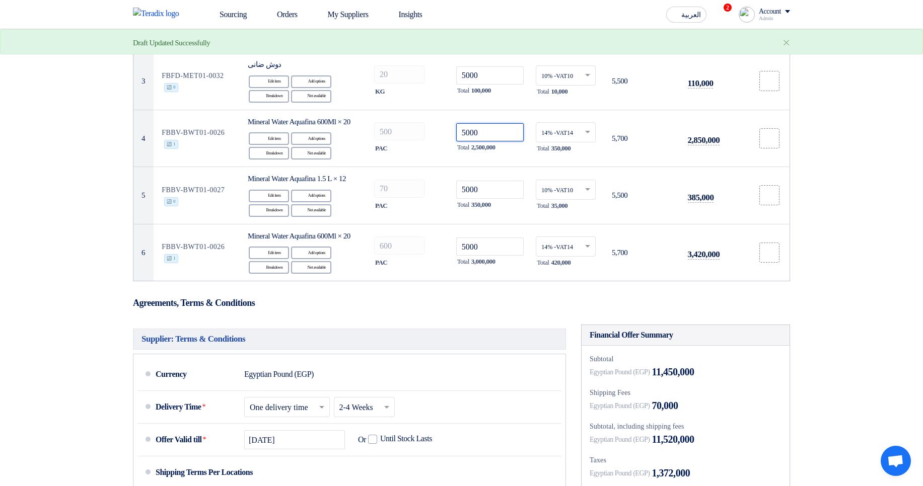
type input "5000"
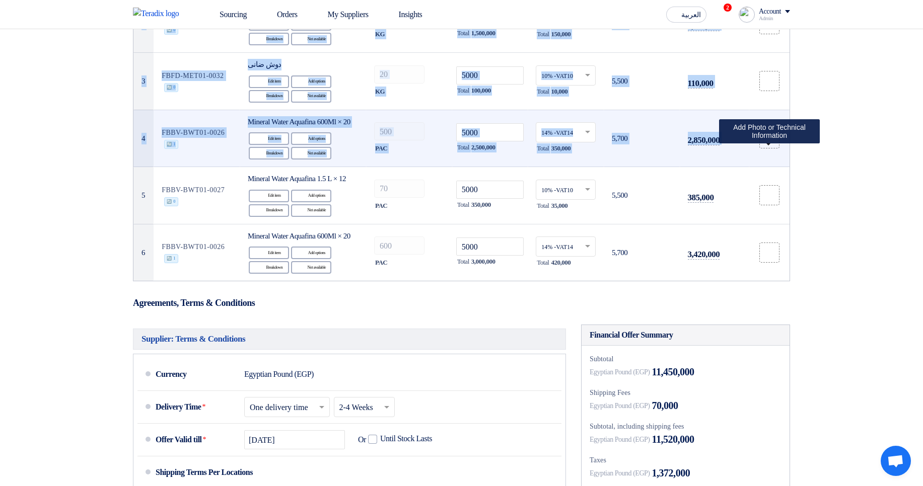
drag, startPoint x: 125, startPoint y: 129, endPoint x: 758, endPoint y: 162, distance: 634.3
click at [758, 162] on section "Offer Details # Part Number Item Description Quantity Unit Price (EGP) Taxes + …" at bounding box center [461, 362] width 923 height 1033
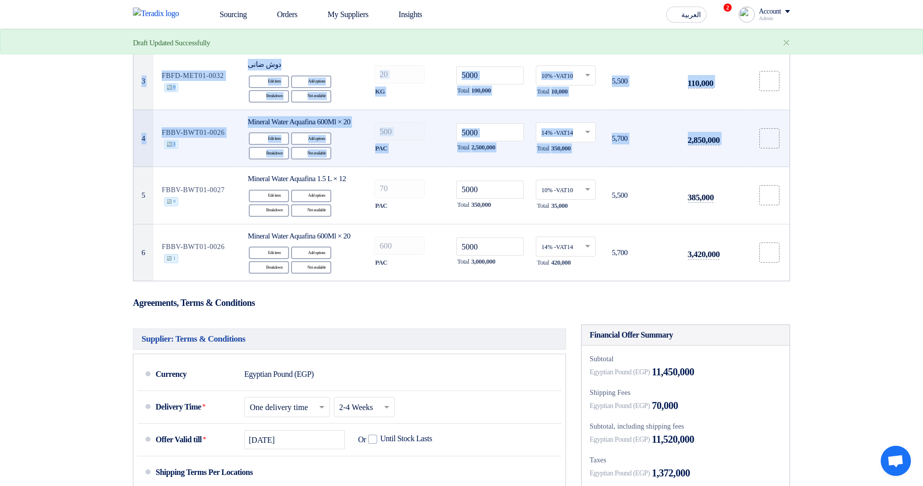
click at [745, 167] on td "2,850,000" at bounding box center [714, 138] width 69 height 57
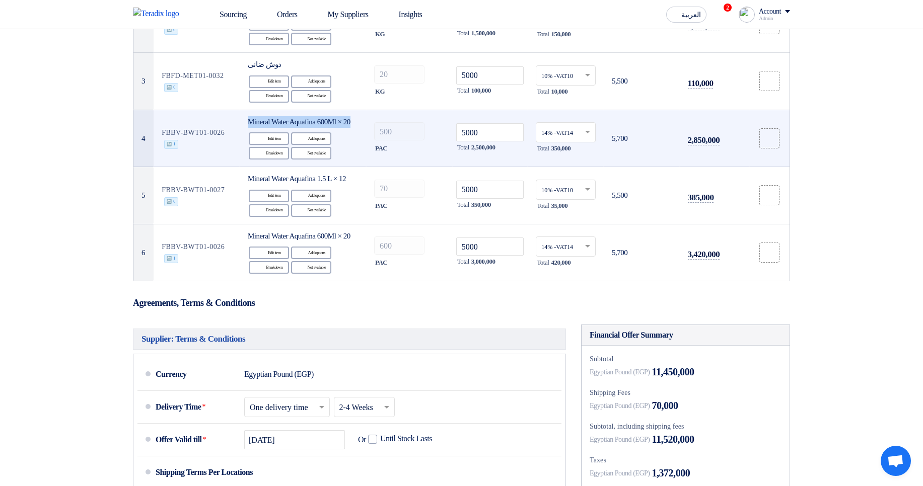
drag, startPoint x: 244, startPoint y: 127, endPoint x: 292, endPoint y: 143, distance: 50.0
click at [289, 143] on td "Mineral Water Aquafina 600Ml × 20 Edit Edit item Alternative Add options Breakd…" at bounding box center [303, 138] width 126 height 57
click at [302, 128] on div "Mineral Water Aquafina 600Ml × 20" at bounding box center [303, 122] width 110 height 12
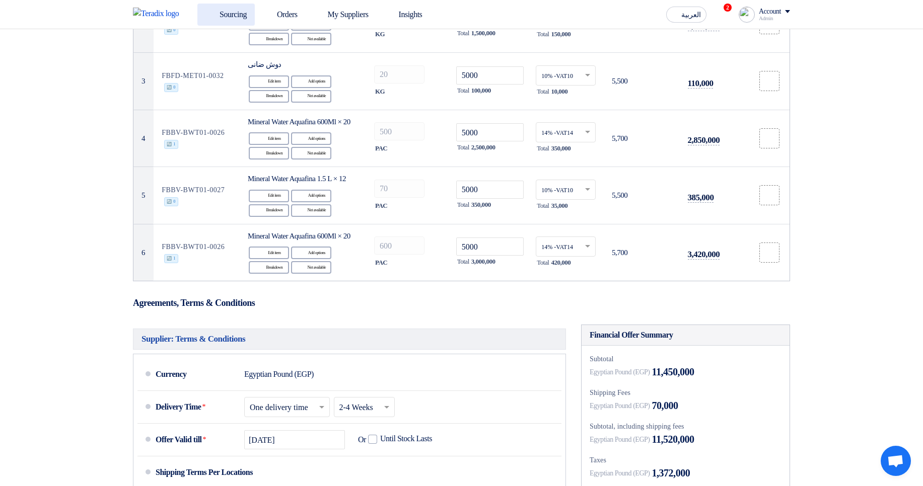
click at [239, 14] on link "Sourcing" at bounding box center [225, 15] width 57 height 22
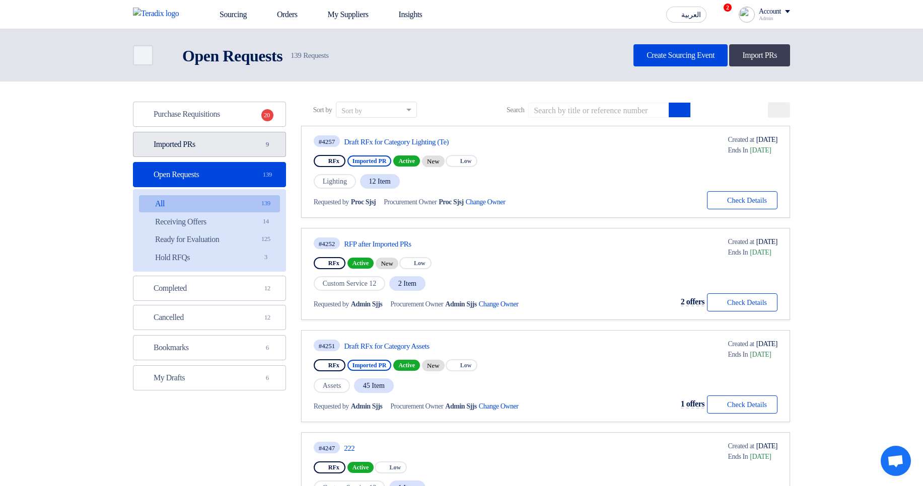
click at [217, 153] on link "Imported PRs Imported PRs 9" at bounding box center [209, 144] width 153 height 25
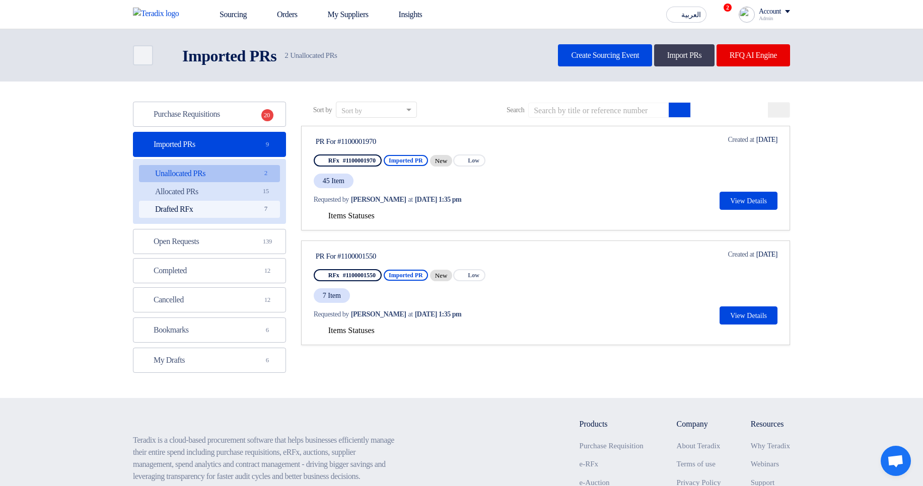
click at [227, 211] on link "Drafted RFx Drafted RFx 7" at bounding box center [209, 209] width 141 height 17
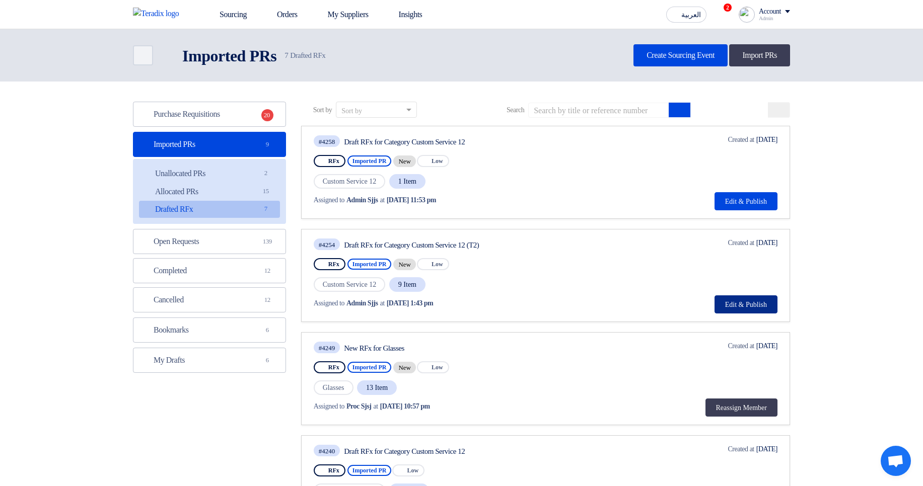
click at [754, 311] on button "Edit & Publish" at bounding box center [745, 305] width 63 height 18
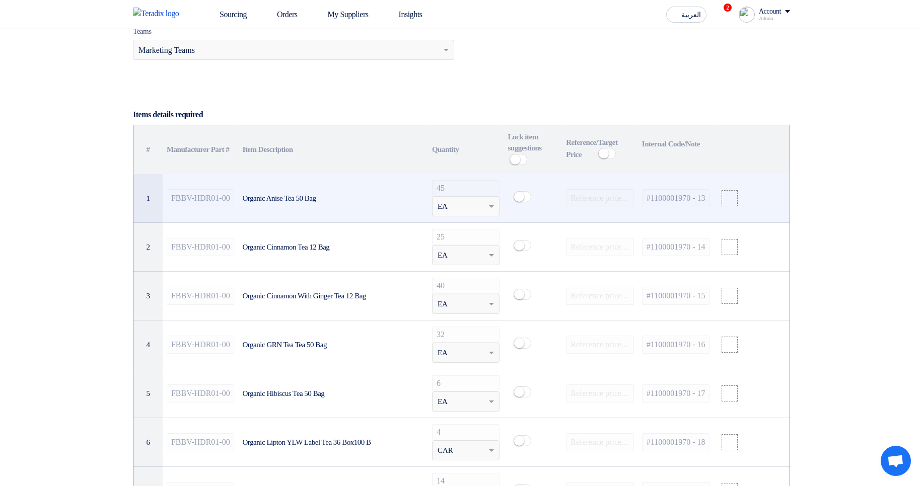
scroll to position [665, 0]
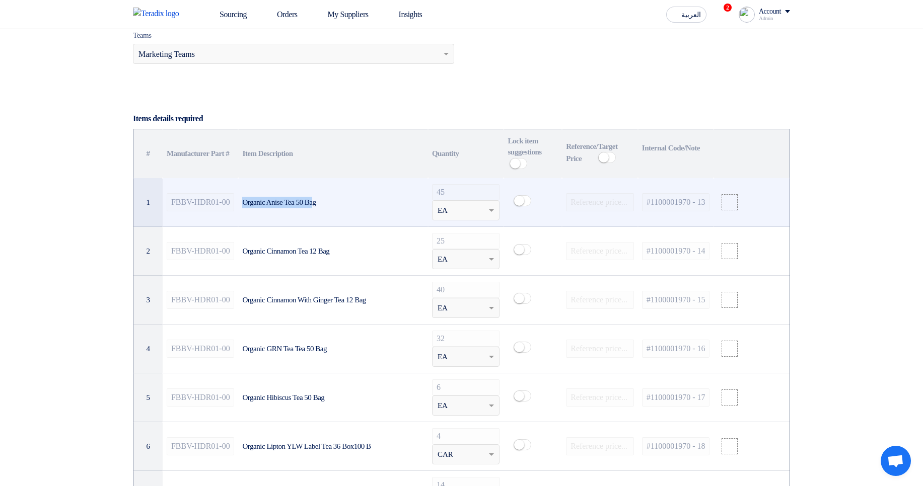
drag, startPoint x: 260, startPoint y: 206, endPoint x: 326, endPoint y: 203, distance: 65.5
click at [326, 203] on div "Organic Anise Tea 50 Bag" at bounding box center [332, 203] width 181 height 12
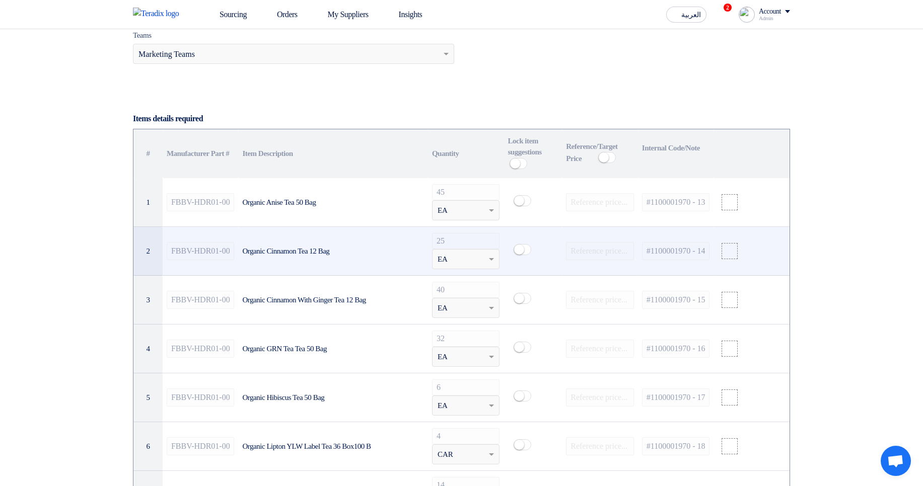
drag, startPoint x: 247, startPoint y: 247, endPoint x: 351, endPoint y: 245, distance: 104.2
click at [351, 245] on td "Organic Cinnamon Tea 12 Bag" at bounding box center [332, 251] width 189 height 49
drag, startPoint x: 260, startPoint y: 255, endPoint x: 372, endPoint y: 259, distance: 112.4
click at [371, 257] on div "Organic Cinnamon Tea 12 Bag" at bounding box center [332, 252] width 181 height 12
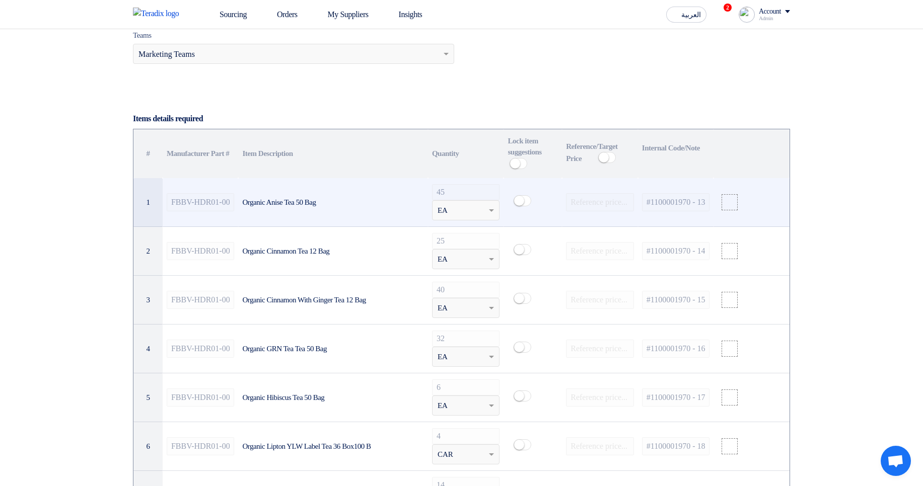
click at [524, 206] on small at bounding box center [519, 201] width 10 height 10
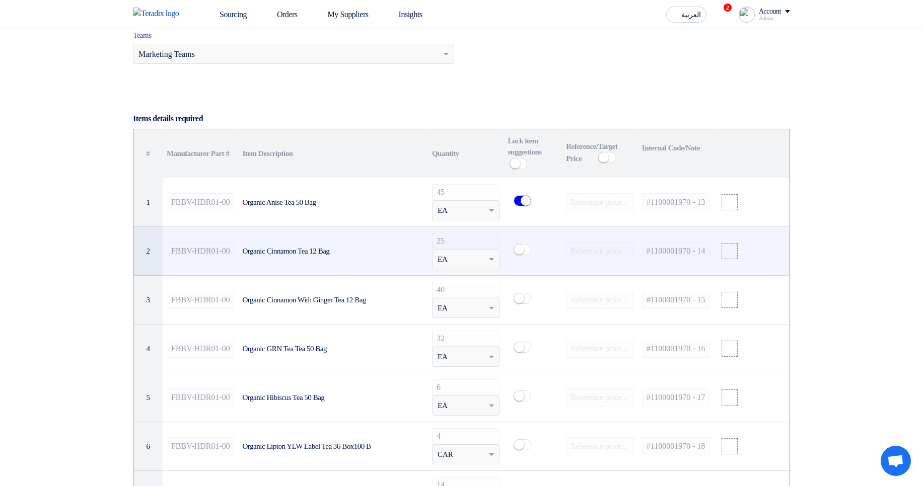
click at [526, 255] on span at bounding box center [523, 249] width 18 height 11
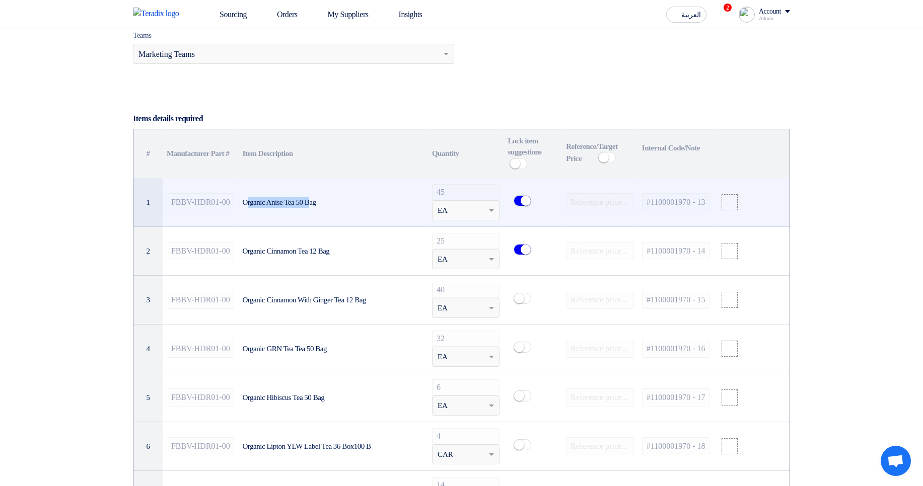
drag, startPoint x: 250, startPoint y: 210, endPoint x: 319, endPoint y: 207, distance: 69.0
click at [319, 207] on div "Organic Anise Tea 50 Bag" at bounding box center [332, 203] width 181 height 12
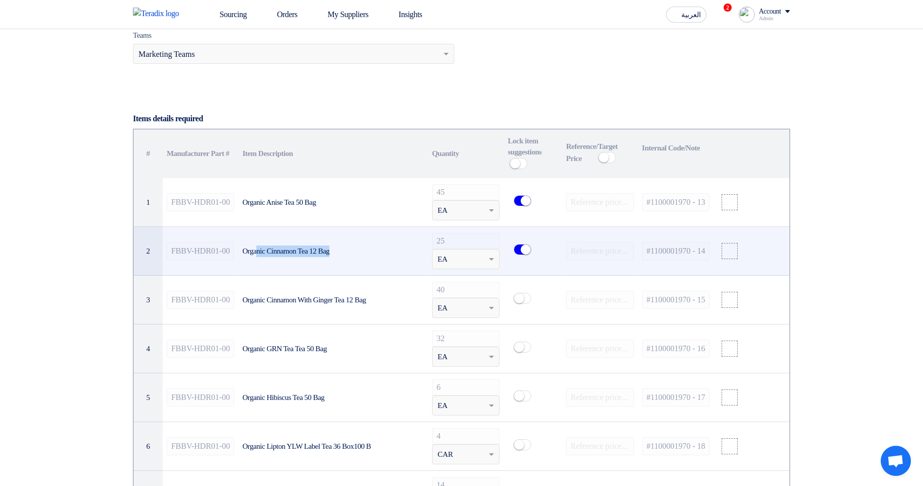
drag, startPoint x: 258, startPoint y: 251, endPoint x: 355, endPoint y: 254, distance: 97.2
click at [355, 254] on div "Organic Cinnamon Tea 12 Bag" at bounding box center [332, 252] width 181 height 12
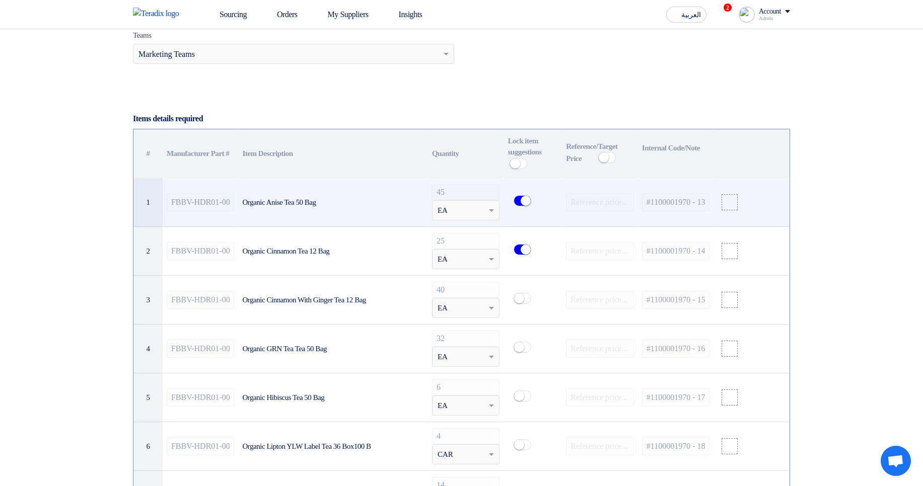
click at [523, 202] on small at bounding box center [526, 201] width 10 height 10
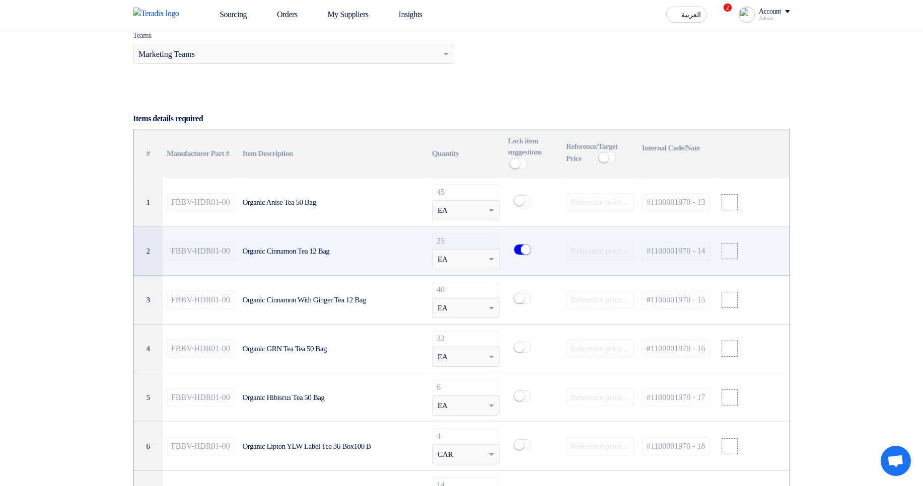
click at [521, 255] on small at bounding box center [526, 250] width 10 height 10
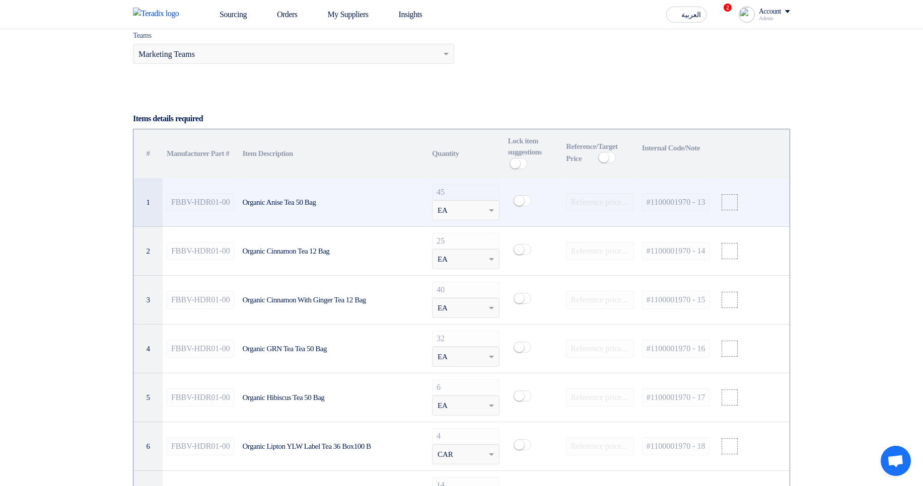
click at [525, 201] on span at bounding box center [523, 200] width 18 height 11
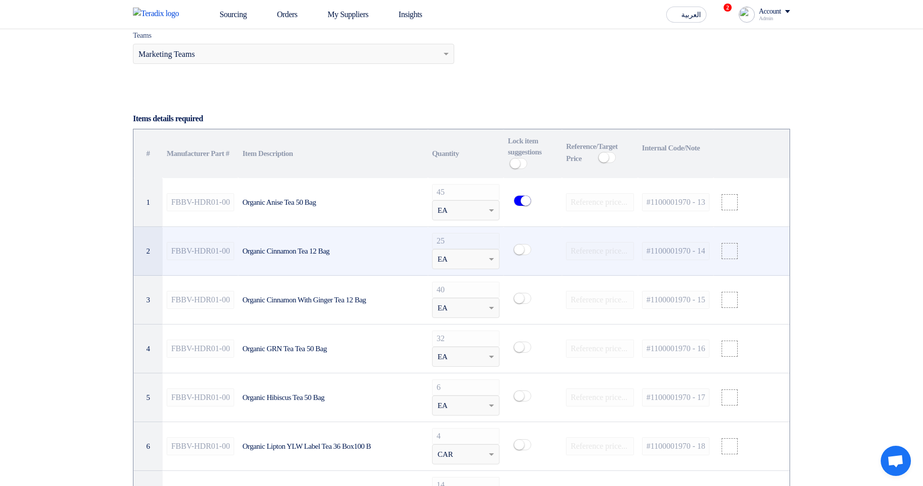
click at [524, 253] on small at bounding box center [519, 250] width 10 height 10
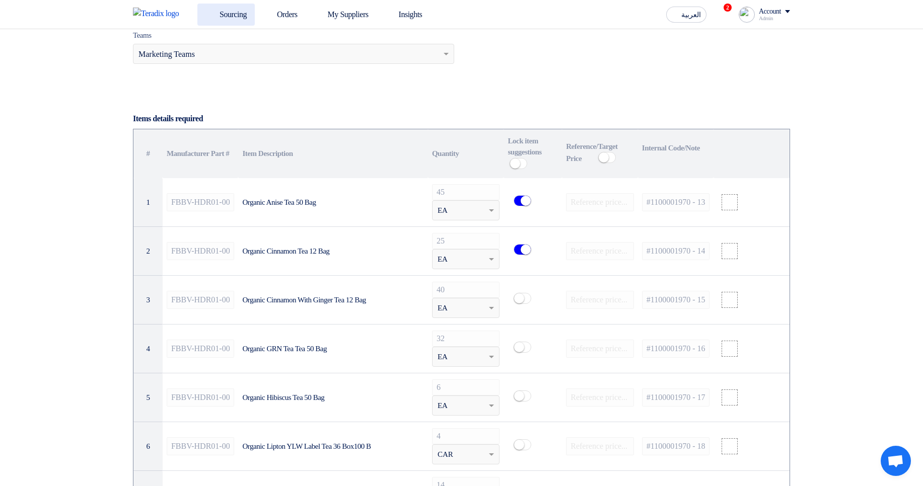
click at [237, 10] on link "Sourcing" at bounding box center [225, 15] width 57 height 22
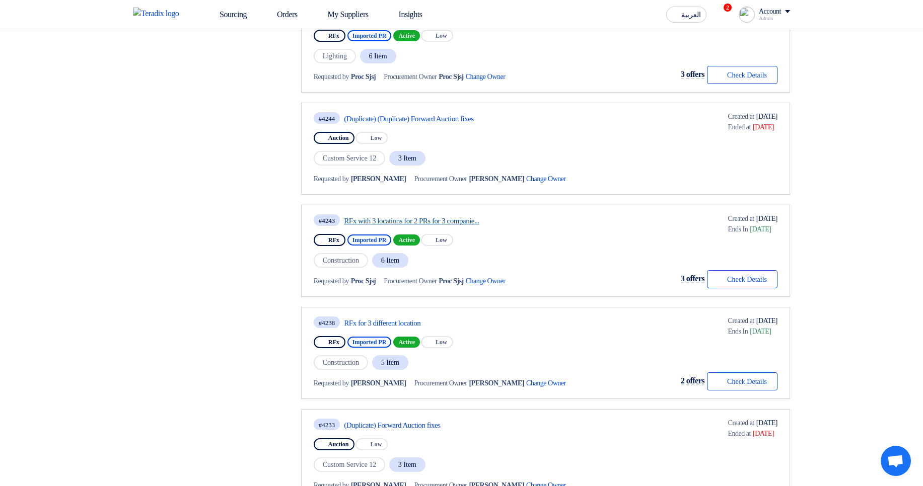
scroll to position [544, 0]
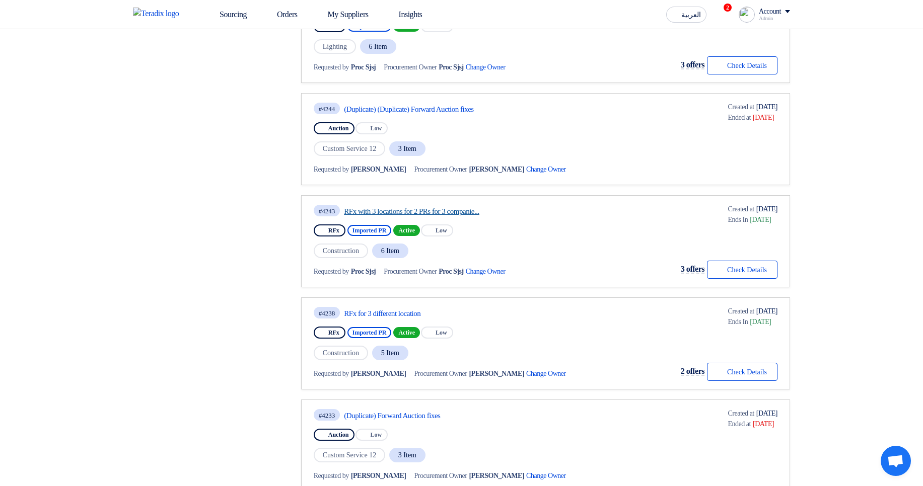
click at [472, 213] on link "RFx with 3 locations for 2 PRs for 3 companie..." at bounding box center [438, 211] width 189 height 9
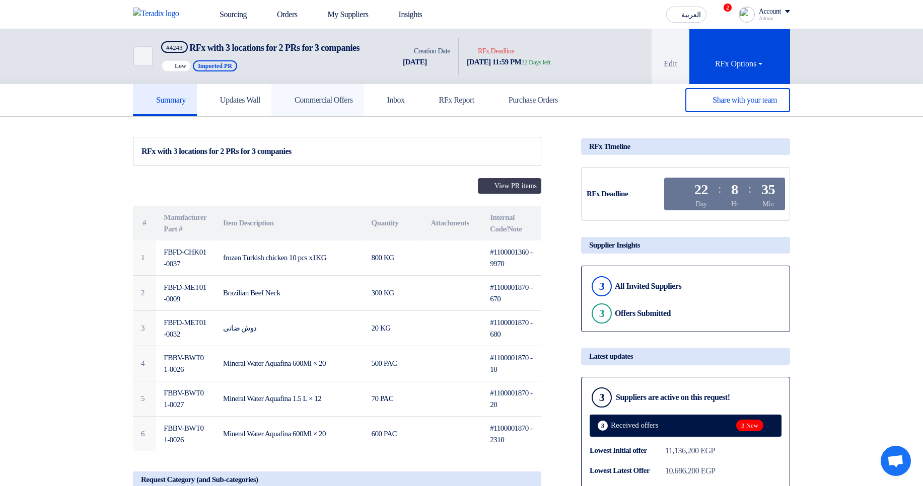
click at [311, 105] on link "Commercial Offers" at bounding box center [317, 100] width 93 height 32
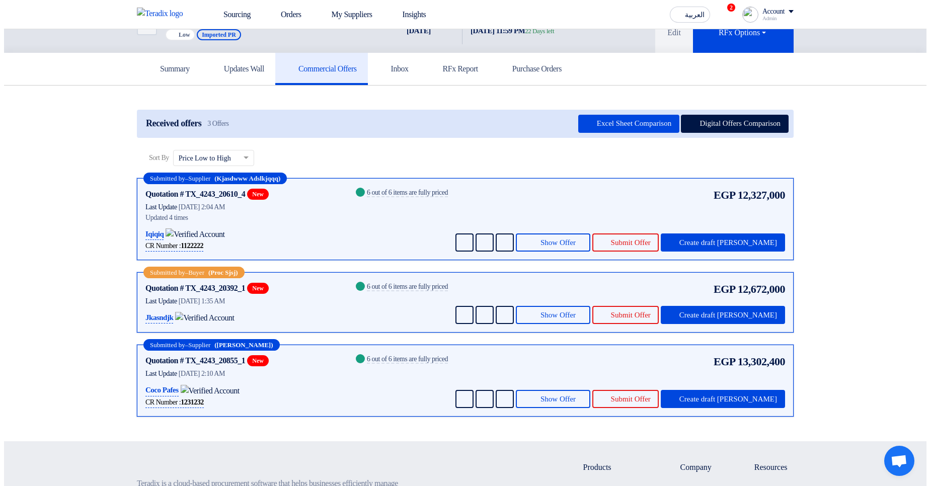
scroll to position [60, 0]
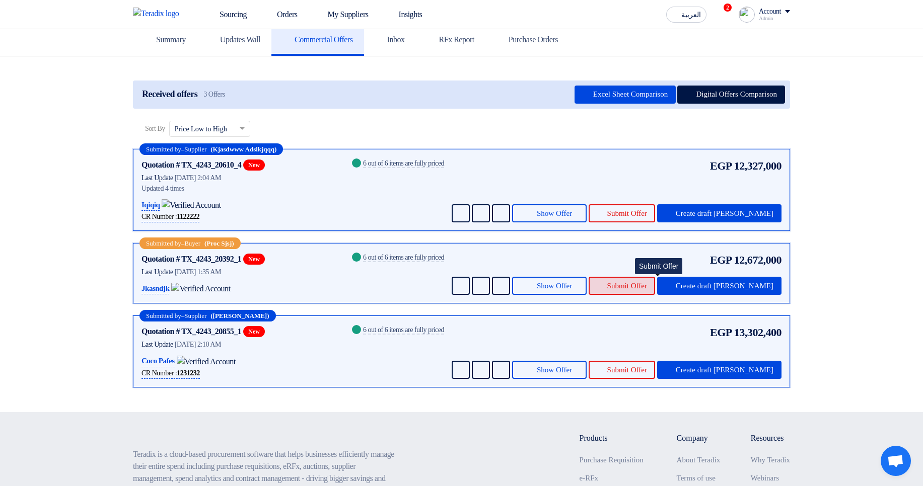
click at [605, 290] on icon at bounding box center [601, 286] width 8 height 8
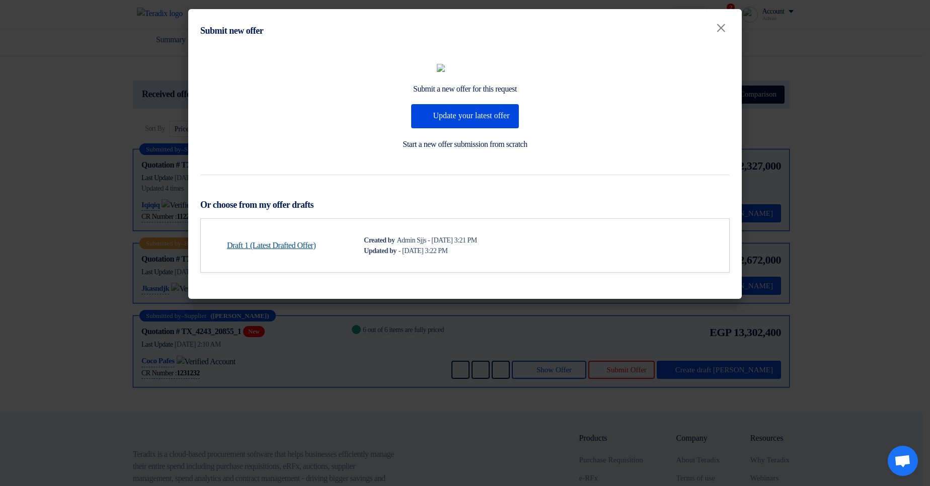
click at [276, 252] on link "Draft 1 (Latest Drafted Offer)" at bounding box center [271, 246] width 89 height 12
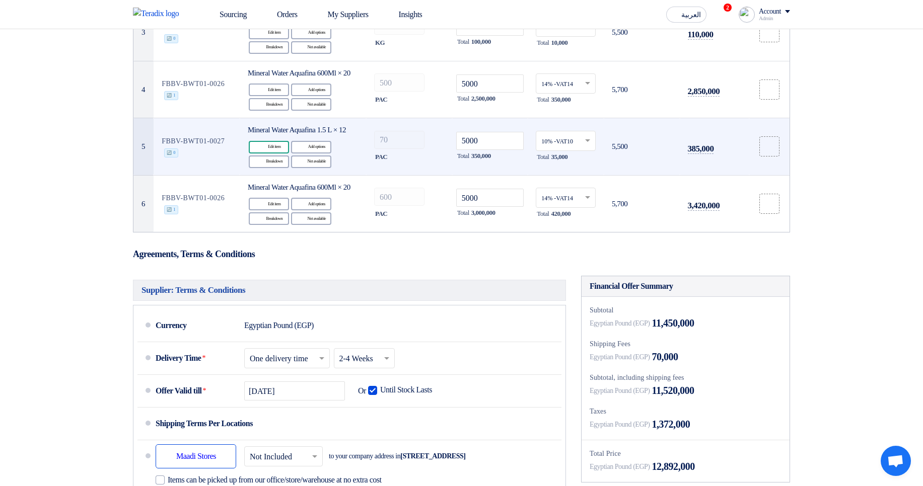
scroll to position [242, 0]
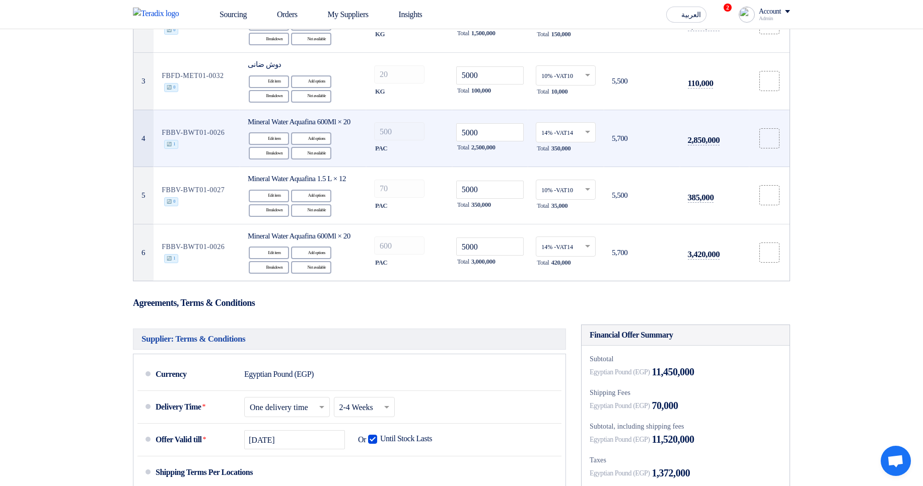
drag, startPoint x: 165, startPoint y: 152, endPoint x: 179, endPoint y: 168, distance: 21.4
click at [179, 167] on td "FBBV-BWT01-0026 🔄 1" at bounding box center [197, 138] width 86 height 57
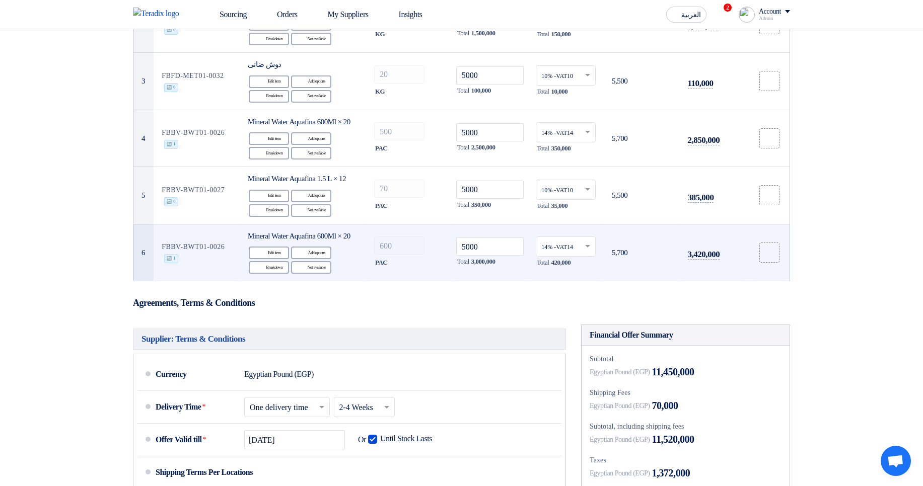
drag, startPoint x: 163, startPoint y: 270, endPoint x: 177, endPoint y: 290, distance: 24.2
click at [177, 281] on td "FBBV-BWT01-0026 🔄 1" at bounding box center [197, 252] width 86 height 57
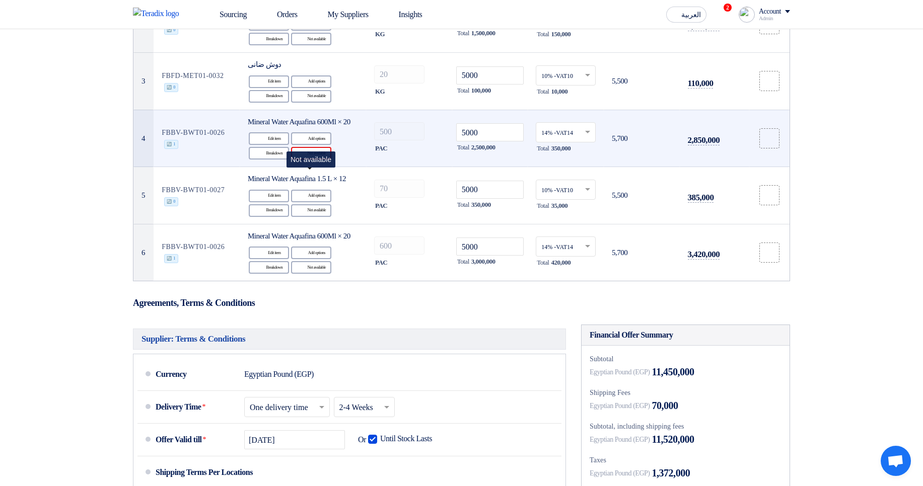
click at [320, 160] on div "Reject Not available" at bounding box center [311, 153] width 40 height 13
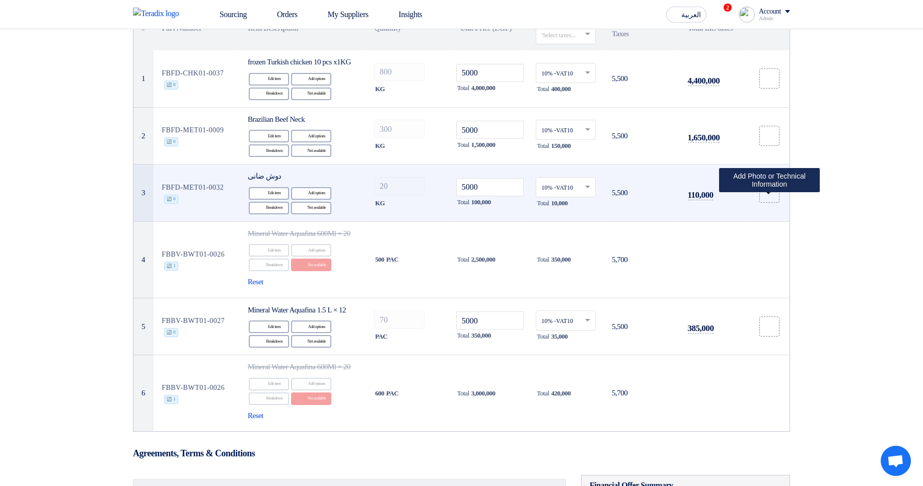
scroll to position [121, 0]
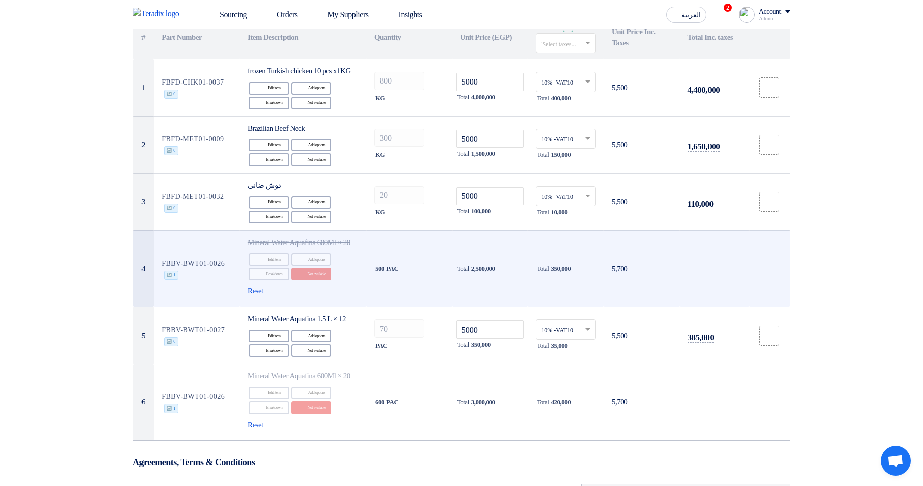
click at [255, 297] on span "Reset" at bounding box center [256, 291] width 16 height 12
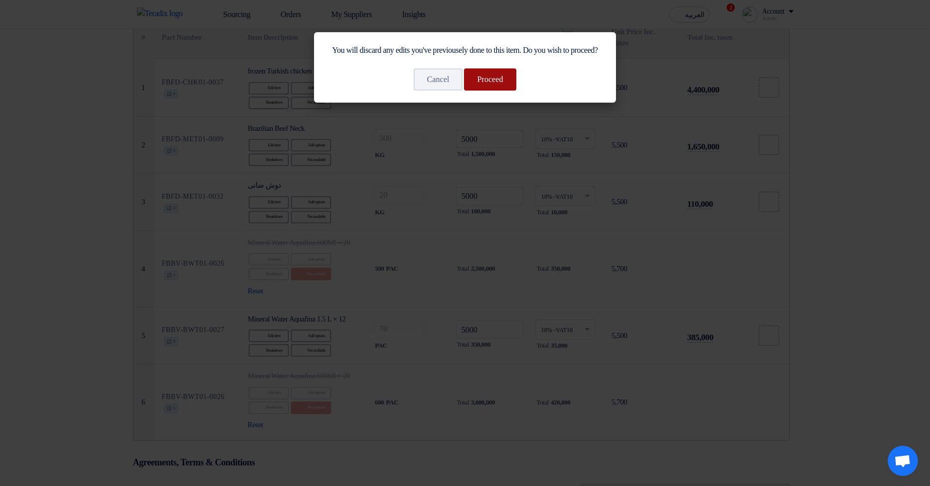
click at [510, 91] on button "Proceed" at bounding box center [490, 79] width 52 height 22
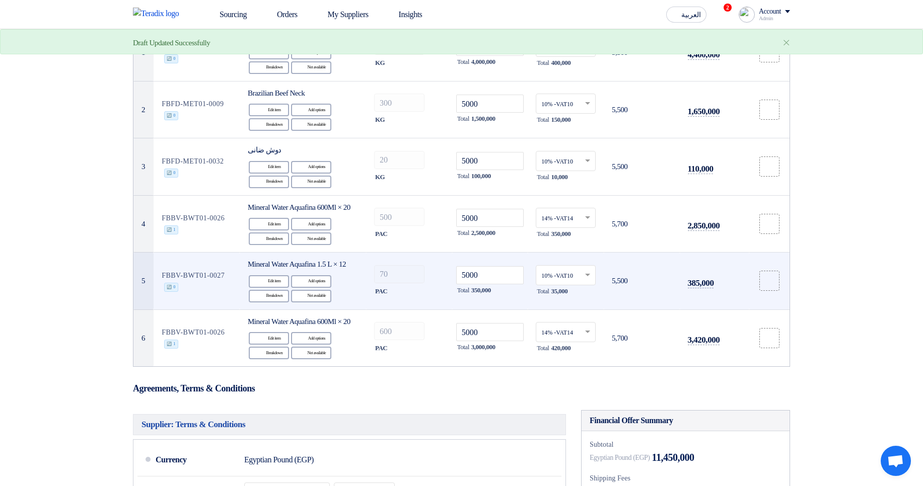
scroll to position [181, 0]
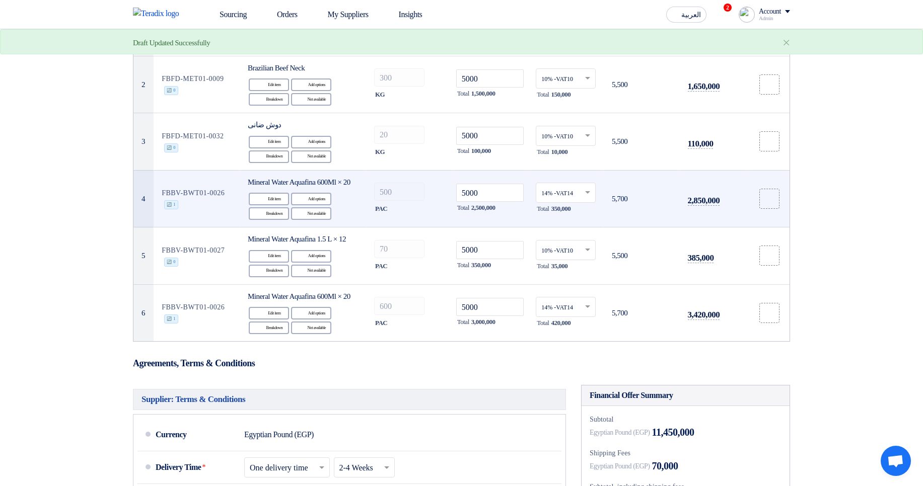
drag, startPoint x: 371, startPoint y: 222, endPoint x: 409, endPoint y: 221, distance: 38.3
click at [409, 221] on td "500 PAC" at bounding box center [409, 198] width 86 height 57
click at [423, 228] on td "500 PAC" at bounding box center [409, 198] width 86 height 57
drag, startPoint x: 535, startPoint y: 224, endPoint x: 606, endPoint y: 224, distance: 71.0
click at [606, 224] on tr "4 FBBV-BWT01-0026 🔄 1 Mineral Water Aquafina 600Ml × 20 Edit Edit item Alternat…" at bounding box center [461, 198] width 656 height 57
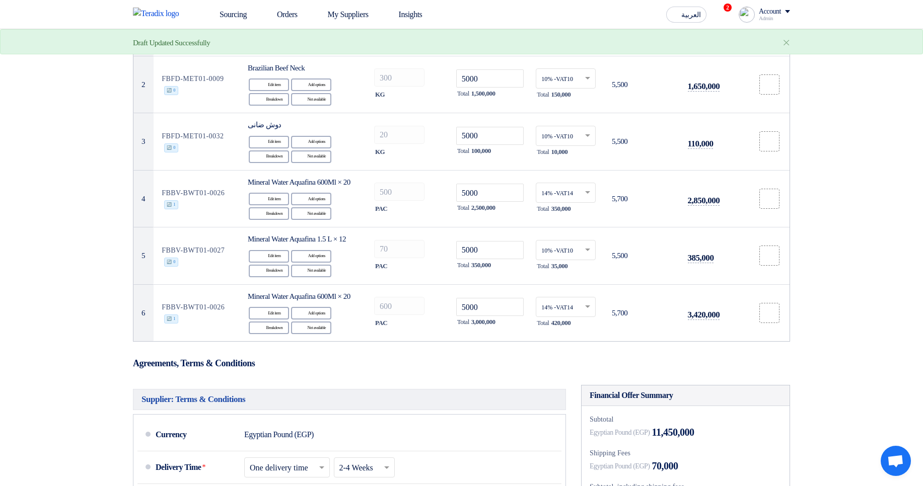
click at [599, 231] on div at bounding box center [599, 231] width 0 height 0
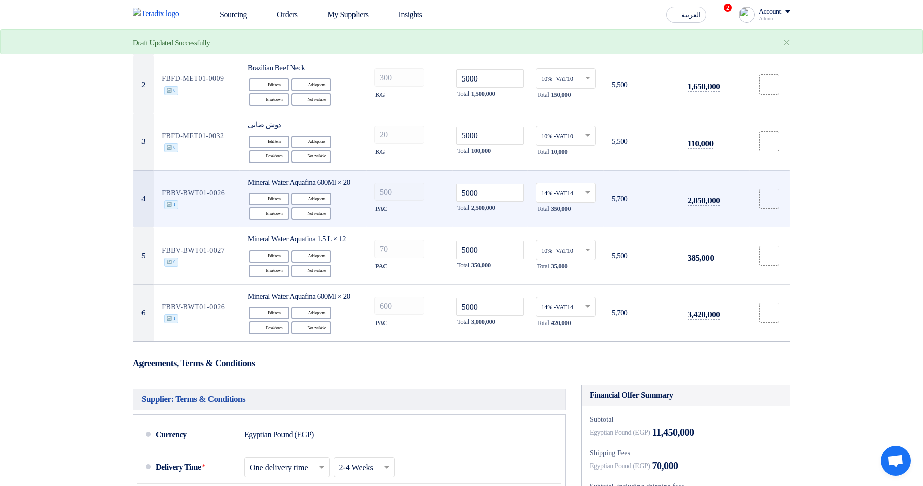
click at [596, 228] on td "14% -VAT14 × Total 350,000" at bounding box center [566, 198] width 76 height 57
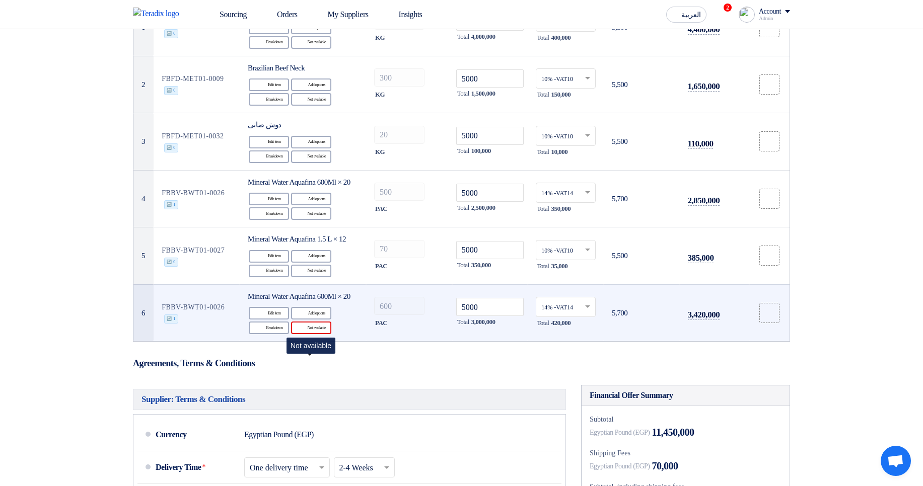
click at [308, 334] on div "Reject Not available" at bounding box center [311, 328] width 40 height 13
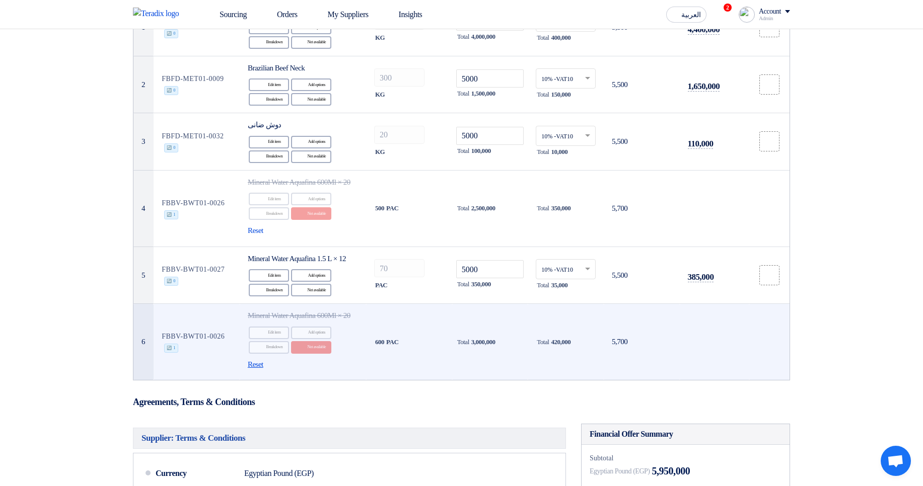
click at [261, 371] on span "Reset" at bounding box center [256, 365] width 16 height 12
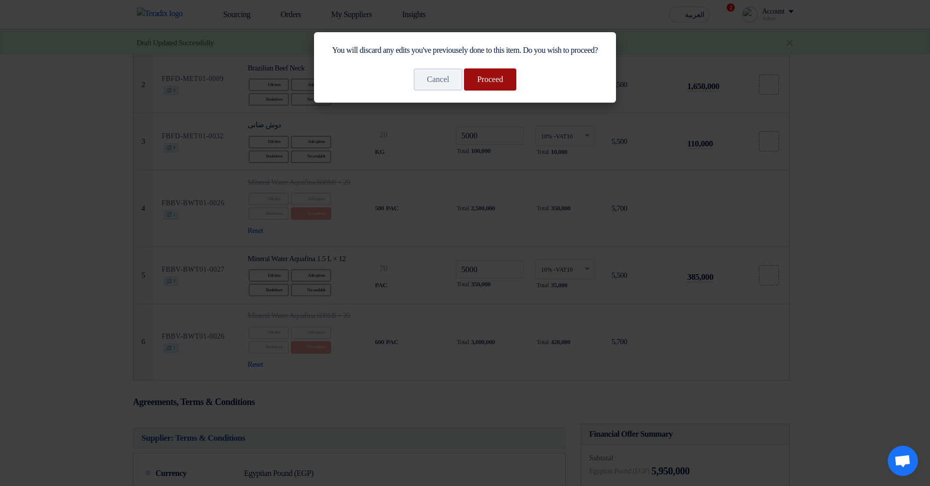
click at [507, 91] on button "Proceed" at bounding box center [490, 79] width 52 height 22
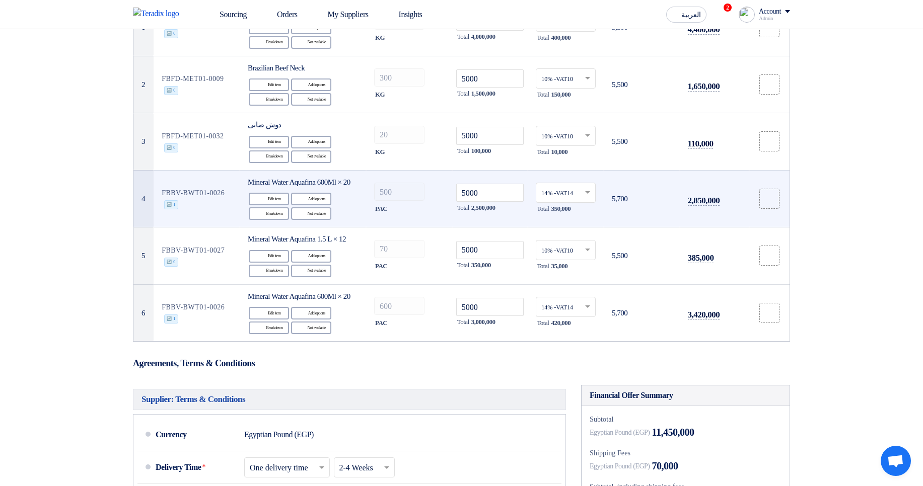
click at [346, 211] on td "Mineral Water Aquafina 600Ml × 20 Edit Edit item Alternative Add options Breakd…" at bounding box center [303, 198] width 126 height 57
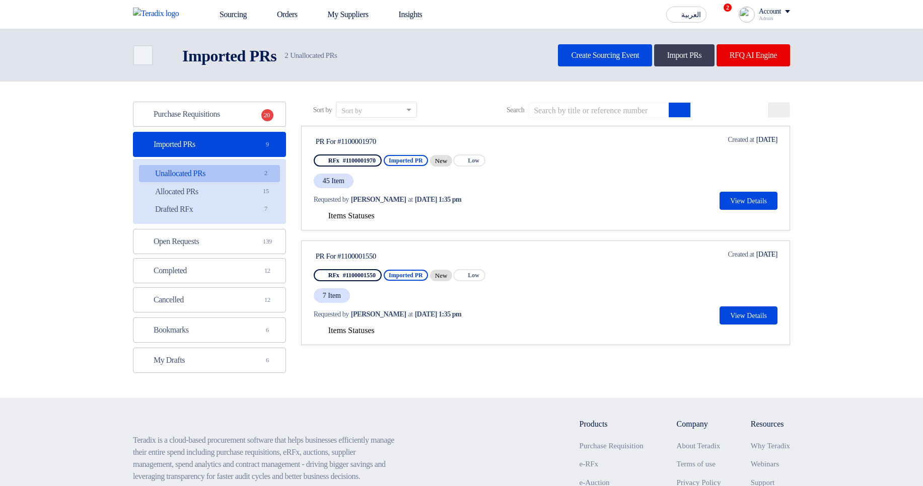
click at [762, 13] on div "Account" at bounding box center [770, 12] width 22 height 9
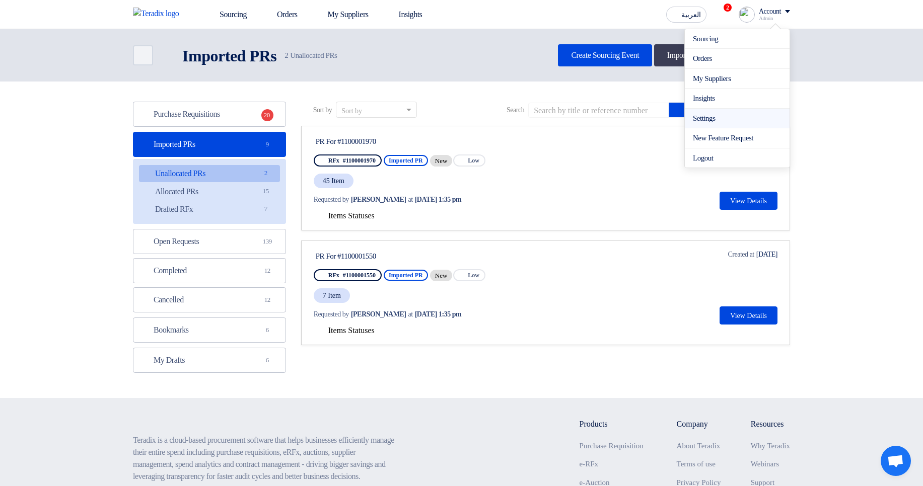
click at [722, 119] on link "Settings" at bounding box center [737, 119] width 89 height 12
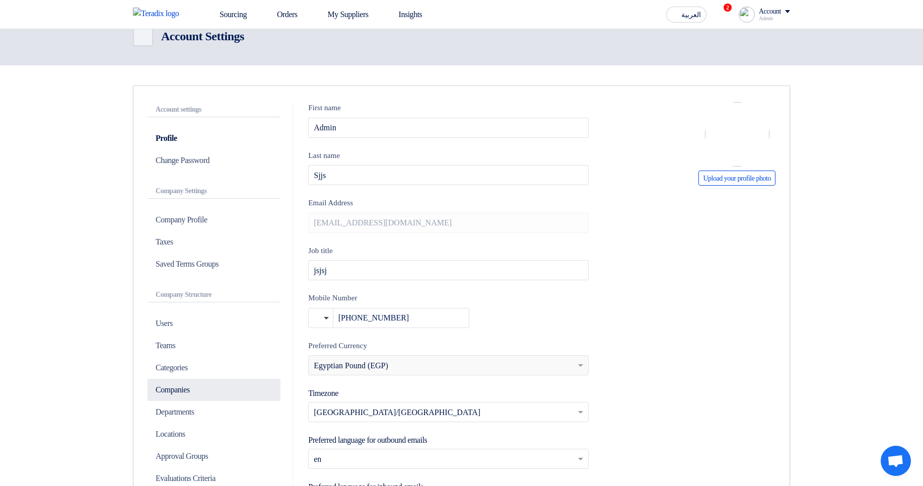
scroll to position [60, 0]
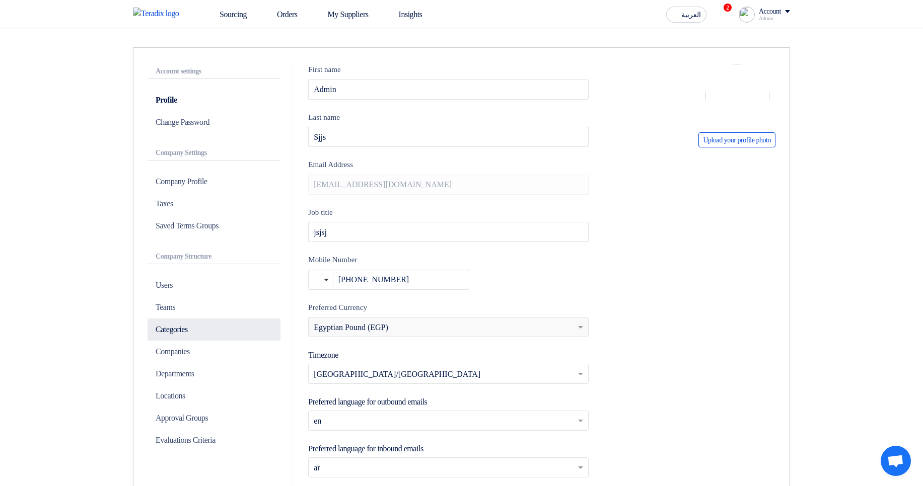
click at [201, 333] on p "Categories" at bounding box center [214, 330] width 133 height 22
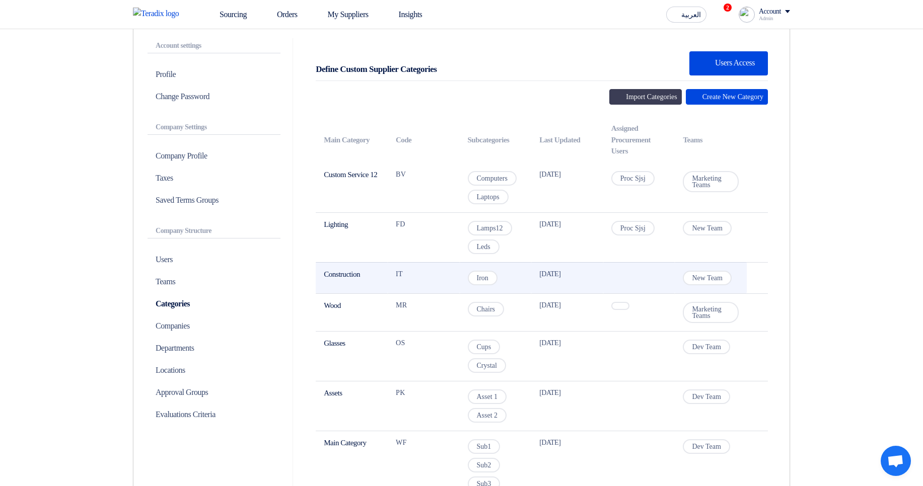
scroll to position [121, 0]
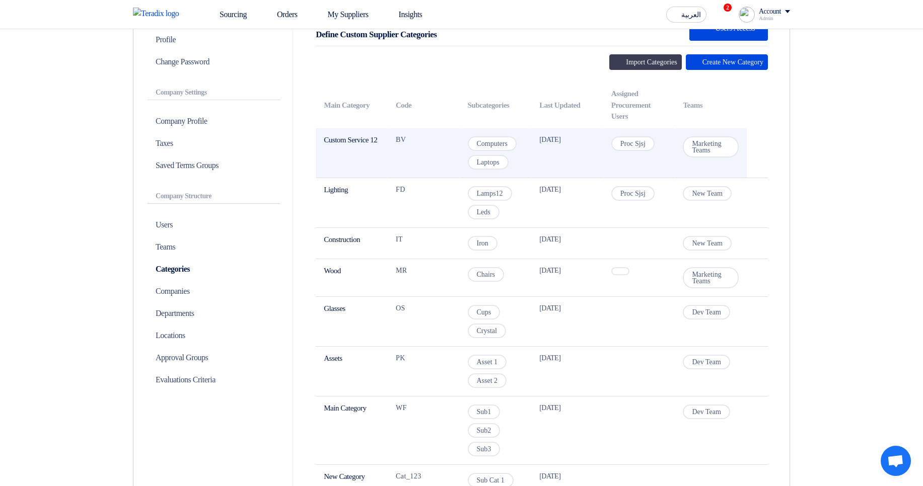
drag, startPoint x: 332, startPoint y: 135, endPoint x: 346, endPoint y: 155, distance: 23.8
click at [346, 155] on td "Custom Service 12" at bounding box center [352, 153] width 72 height 50
click at [694, 148] on span "Marketing Teams" at bounding box center [711, 146] width 56 height 21
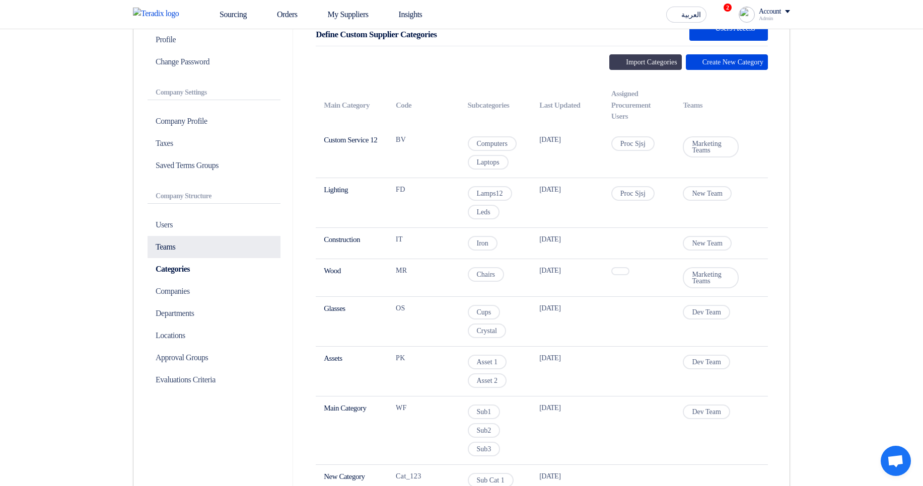
click at [185, 253] on p "Teams" at bounding box center [214, 247] width 133 height 22
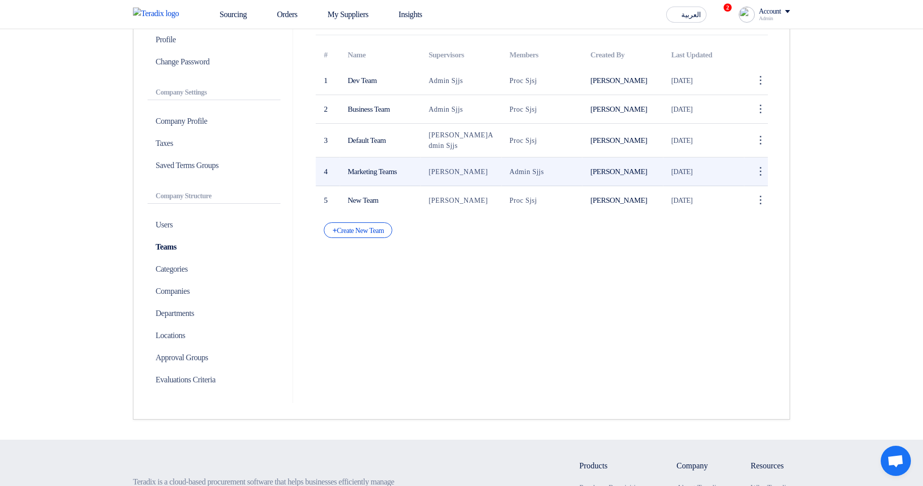
click at [359, 169] on td "Marketing Teams" at bounding box center [380, 172] width 81 height 29
click at [439, 171] on span "Sadsadjs Askjd" at bounding box center [457, 172] width 59 height 8
drag, startPoint x: 439, startPoint y: 171, endPoint x: 471, endPoint y: 173, distance: 32.3
click at [471, 173] on span "Sadsadjs Askjd" at bounding box center [457, 172] width 59 height 8
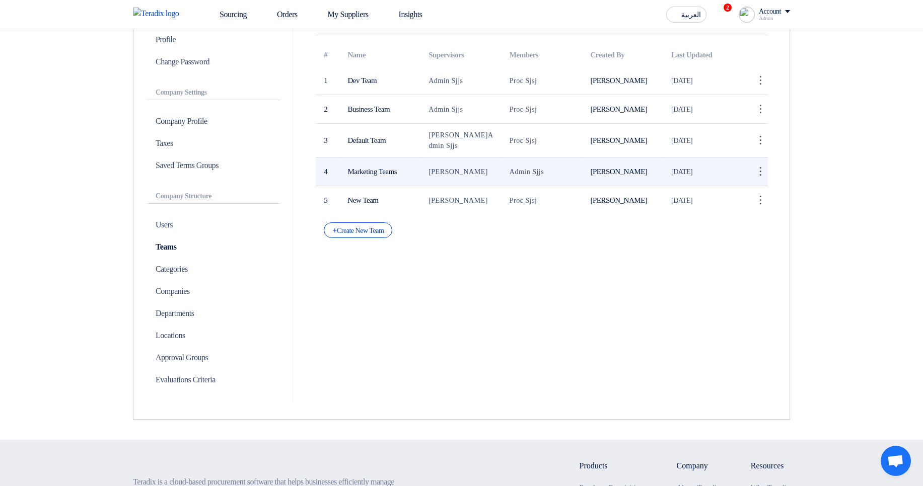
click at [471, 173] on span "Sadsadjs Askjd" at bounding box center [457, 172] width 59 height 8
drag, startPoint x: 471, startPoint y: 173, endPoint x: 450, endPoint y: 174, distance: 21.2
click at [450, 174] on span "Sadsadjs Askjd" at bounding box center [457, 172] width 59 height 8
click at [449, 175] on span "Sadsadjs Askjd" at bounding box center [457, 172] width 59 height 8
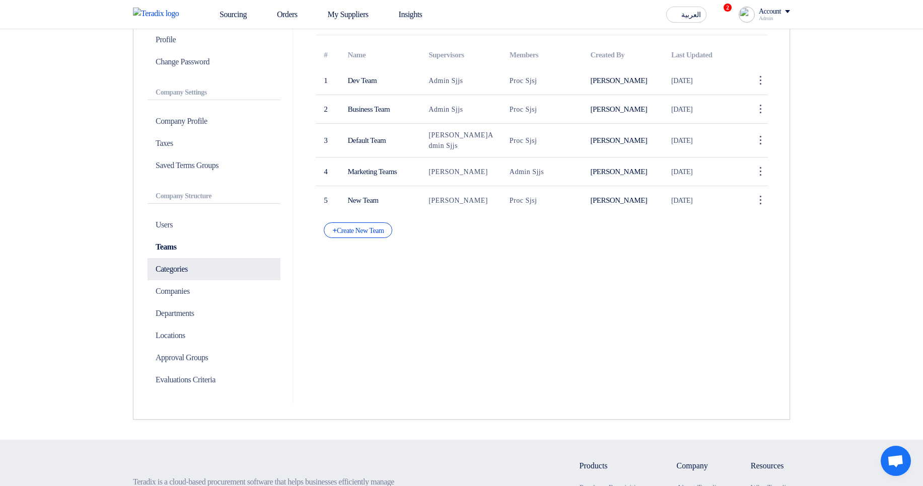
click at [188, 274] on p "Categories" at bounding box center [214, 269] width 133 height 22
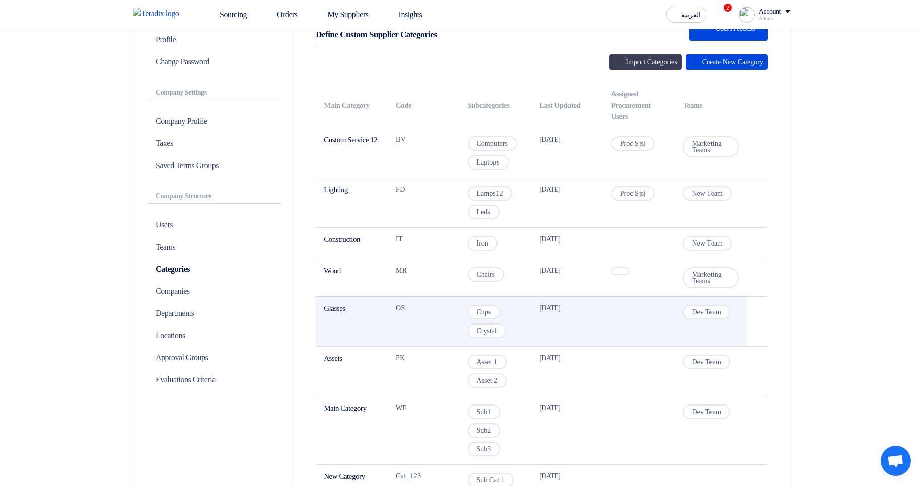
click at [337, 315] on td "Glasses" at bounding box center [352, 322] width 72 height 50
click at [702, 308] on span "Dev Team" at bounding box center [706, 312] width 47 height 15
click at [702, 307] on span "Dev Team" at bounding box center [706, 312] width 47 height 15
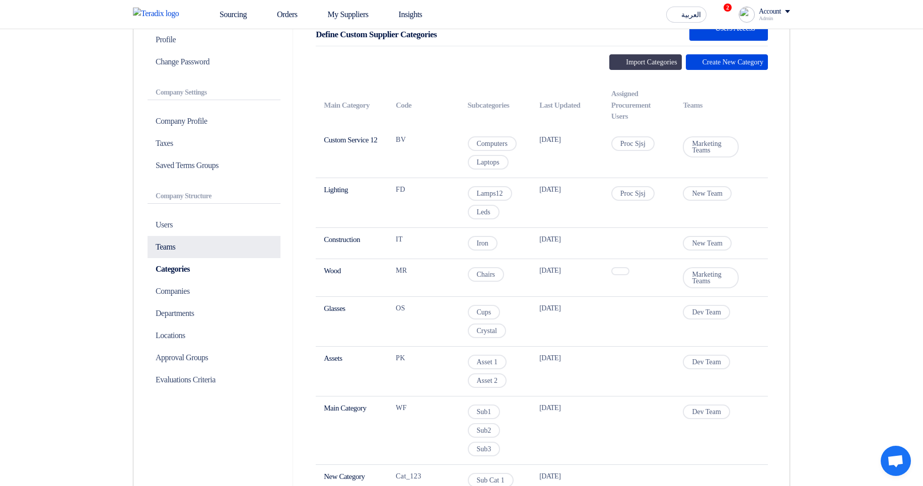
click at [172, 250] on p "Teams" at bounding box center [214, 247] width 133 height 22
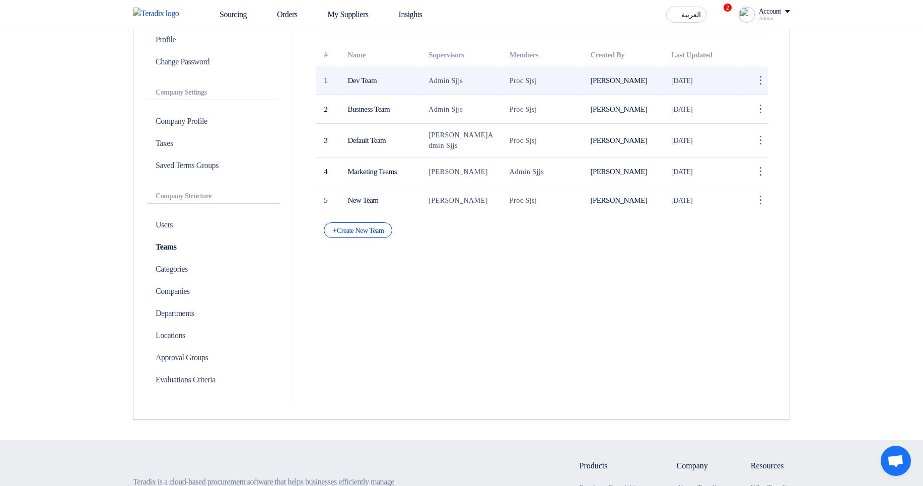
click at [434, 82] on span "Admin Sjjs" at bounding box center [445, 81] width 34 height 8
drag, startPoint x: 434, startPoint y: 82, endPoint x: 468, endPoint y: 79, distance: 34.9
click at [468, 79] on td "Admin Sjjs" at bounding box center [460, 80] width 81 height 29
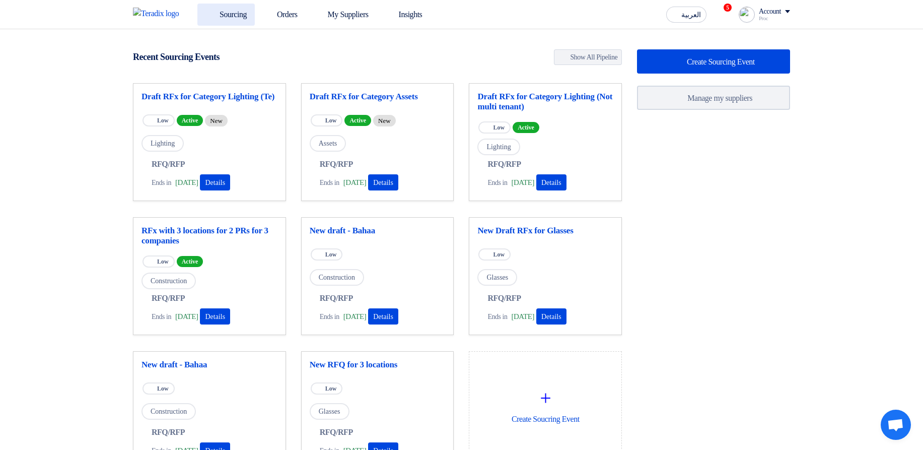
click at [220, 10] on link "Sourcing" at bounding box center [225, 15] width 57 height 22
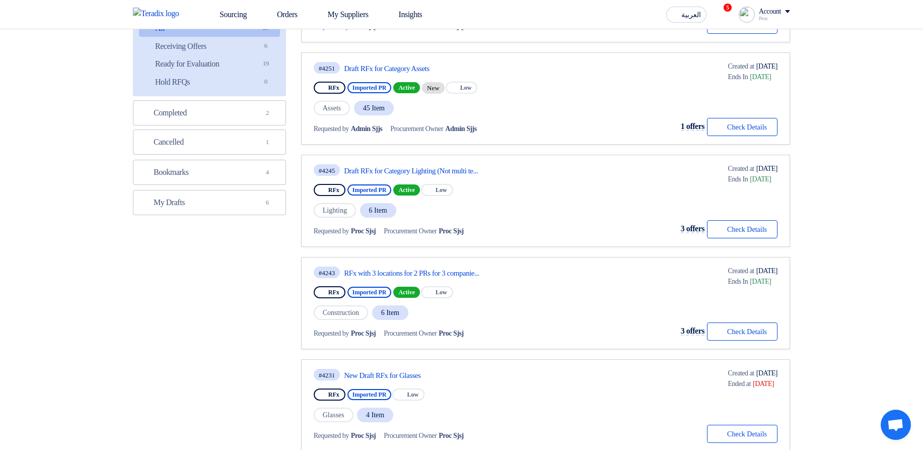
scroll to position [181, 0]
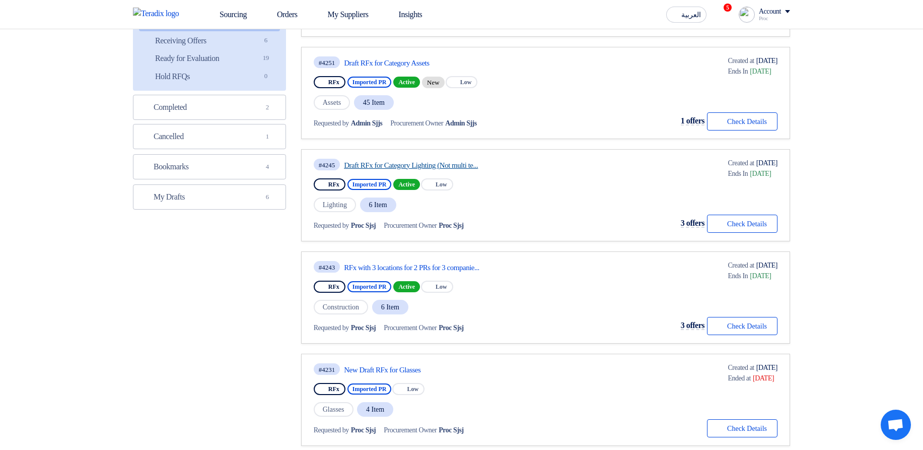
click at [433, 168] on link "Draft RFx for Category Lighting (Not multi te..." at bounding box center [438, 165] width 189 height 9
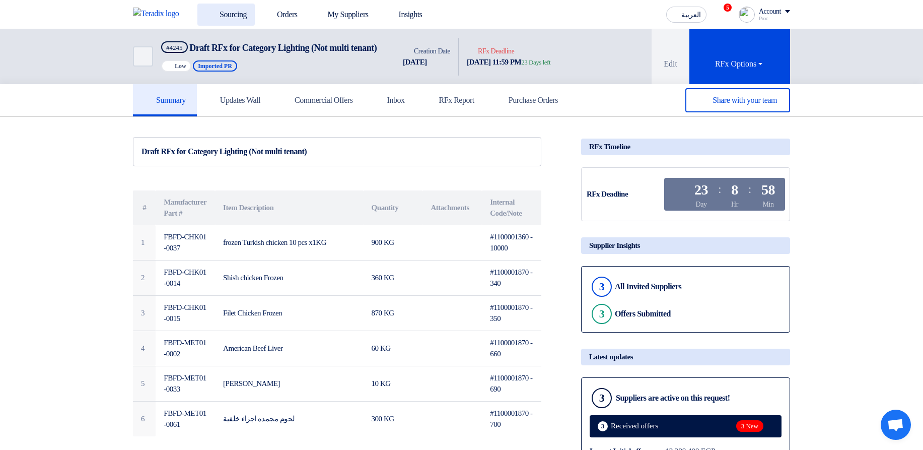
click at [221, 12] on link "Sourcing" at bounding box center [225, 15] width 57 height 22
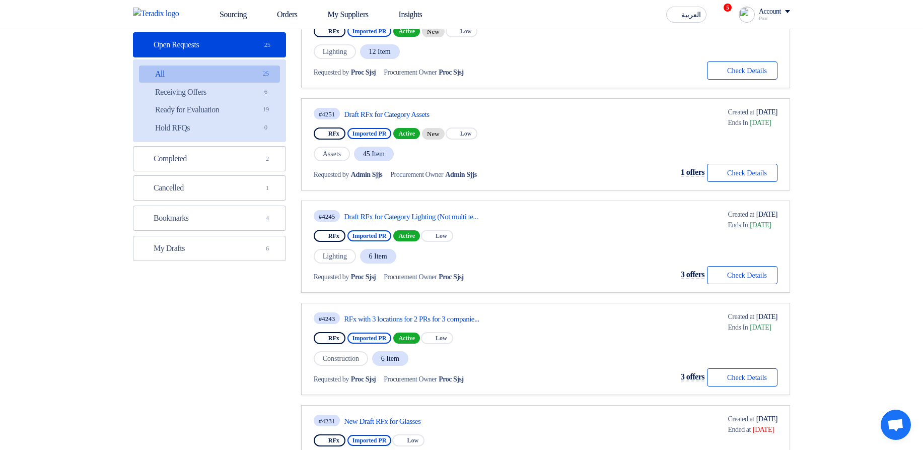
scroll to position [121, 0]
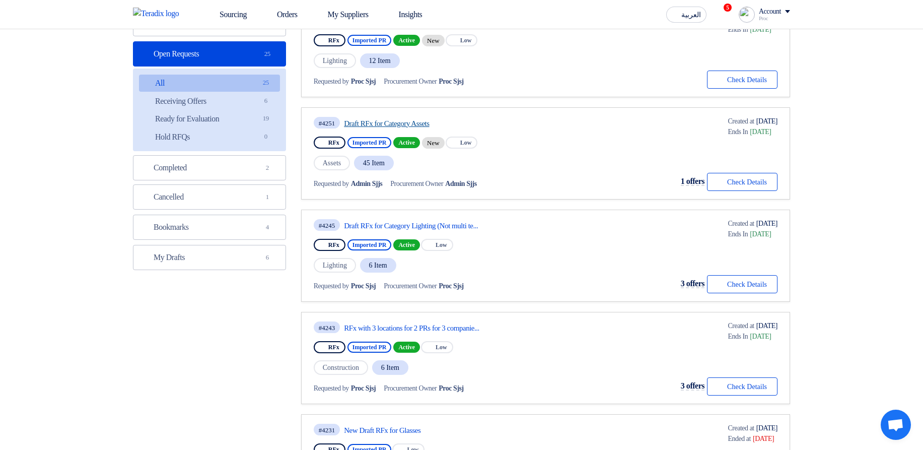
click at [405, 120] on link "Draft RFx for Category Assets" at bounding box center [438, 123] width 189 height 9
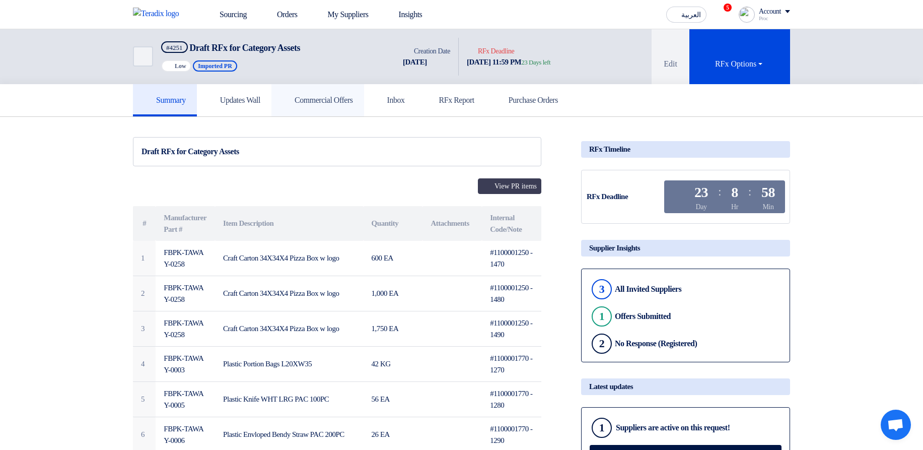
click at [341, 111] on link "Commercial Offers" at bounding box center [317, 100] width 93 height 32
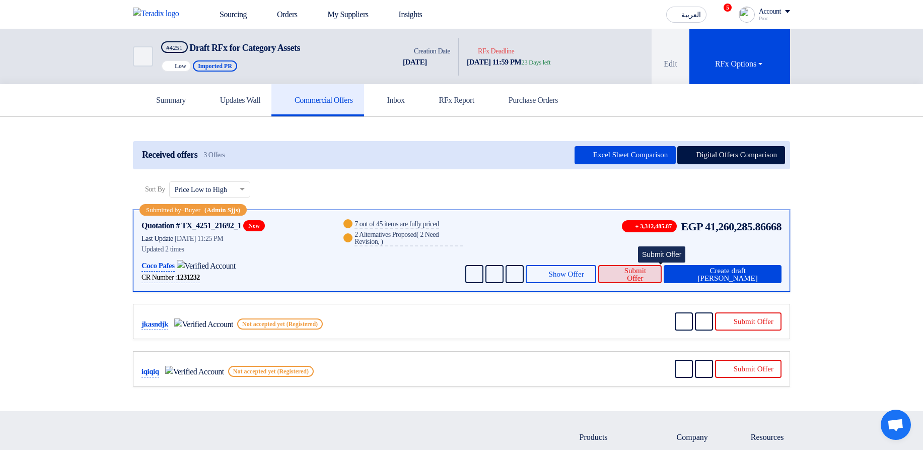
click at [654, 273] on span "Submit Offer" at bounding box center [634, 274] width 37 height 15
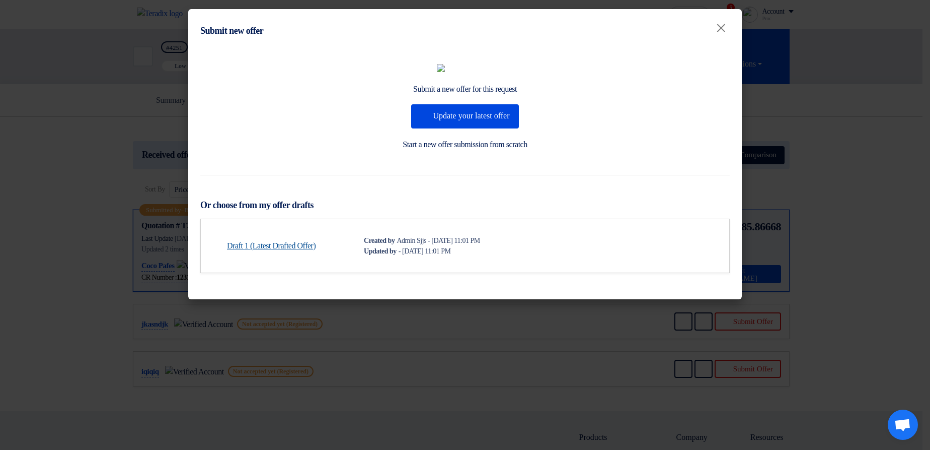
click at [294, 252] on link "Draft 1 (Latest Drafted Offer)" at bounding box center [271, 246] width 89 height 12
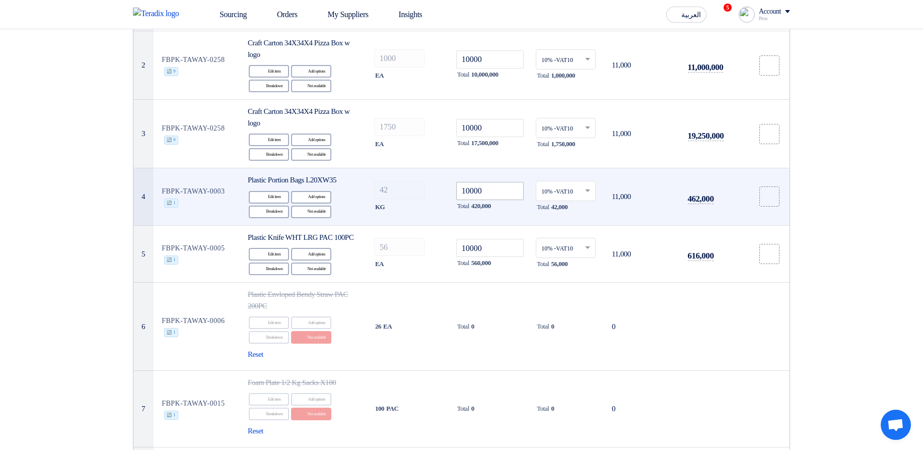
scroll to position [121, 0]
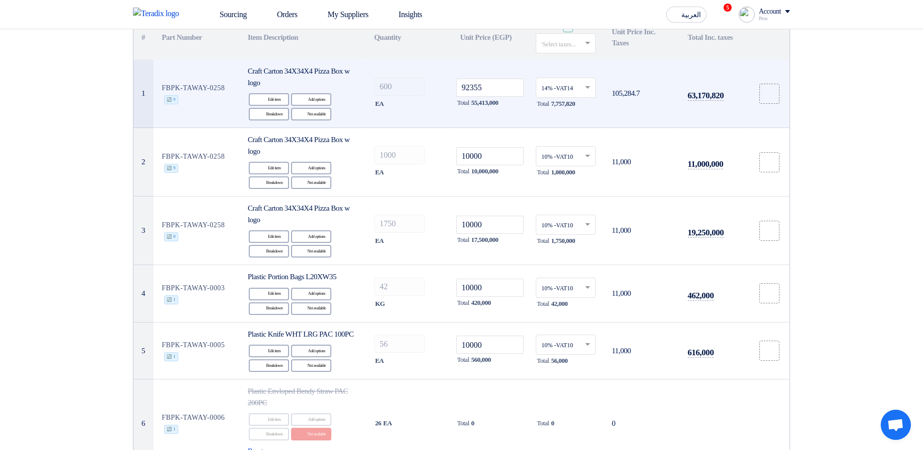
click at [209, 89] on td "FBPK-TAWAY-0258 🔄 9" at bounding box center [197, 93] width 86 height 68
copy tr "FBPK-TAWAY-0258 🔄 9"
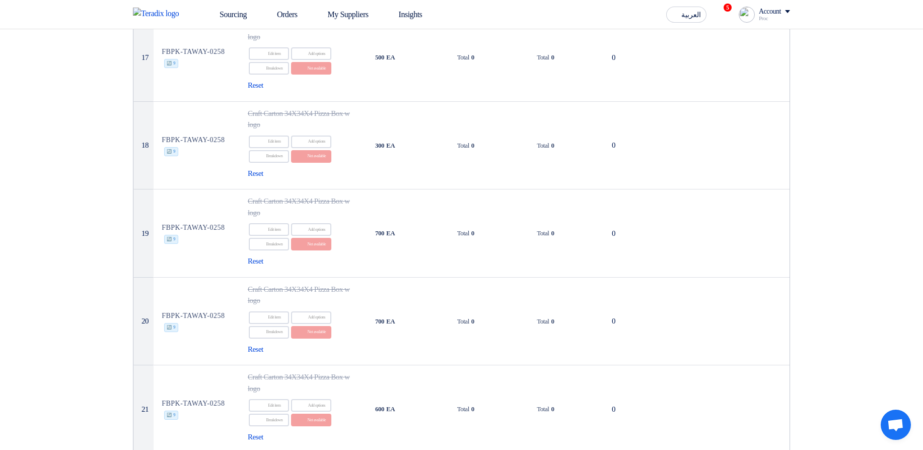
scroll to position [1390, 0]
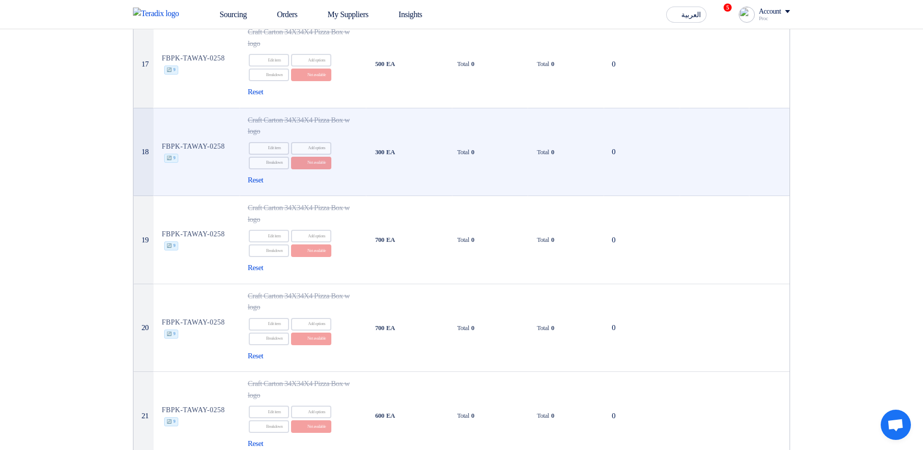
click at [308, 135] on span "Craft Carton 34X34X4 Pizza Box w logo" at bounding box center [299, 126] width 102 height 20
click at [366, 164] on td "300 EA" at bounding box center [409, 152] width 86 height 88
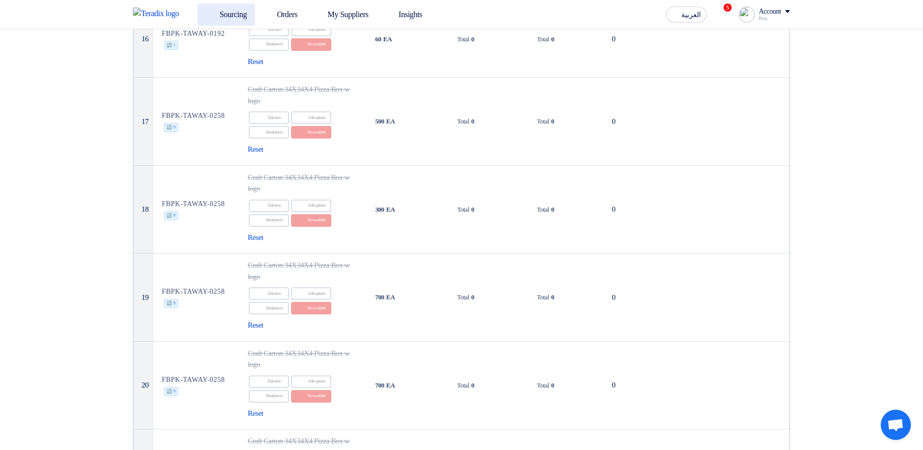
scroll to position [1148, 0]
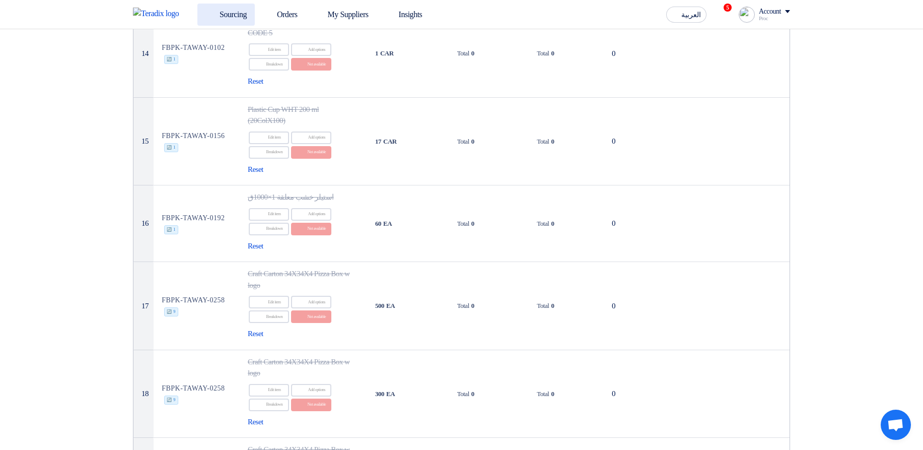
click at [219, 16] on link "Sourcing" at bounding box center [225, 15] width 57 height 22
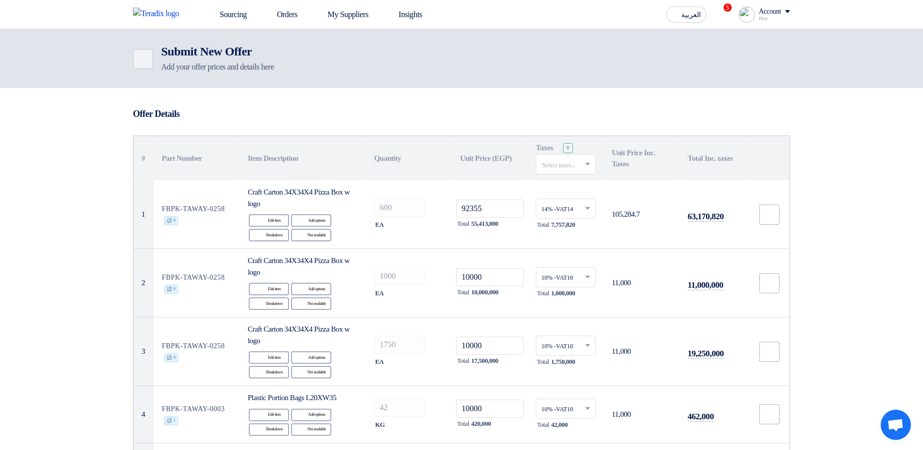
click at [154, 64] on div "Back" at bounding box center [147, 59] width 28 height 20
click at [143, 64] on icon "Back" at bounding box center [142, 59] width 12 height 12
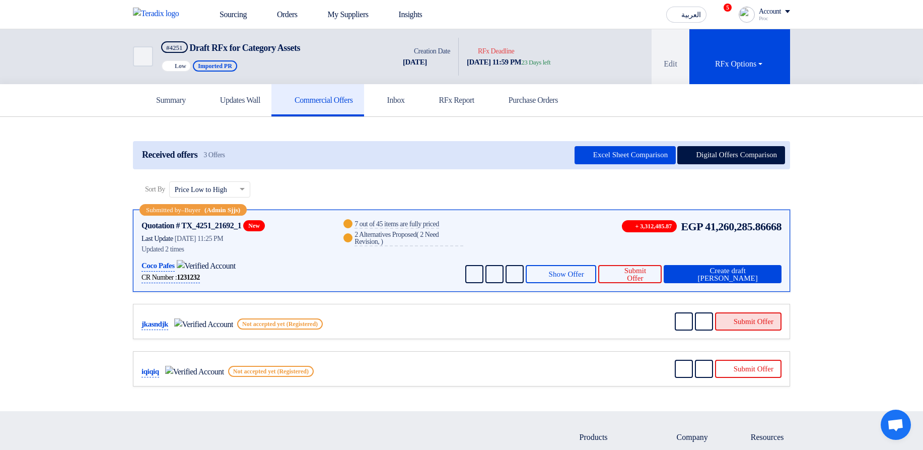
click at [738, 316] on button "Submit Offer" at bounding box center [748, 321] width 66 height 18
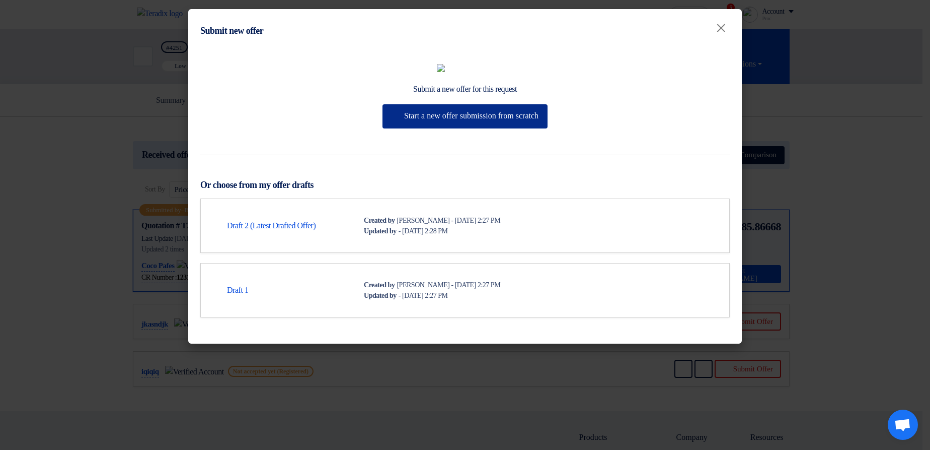
click at [466, 128] on button "Start a new offer submission from scratch" at bounding box center [465, 116] width 165 height 24
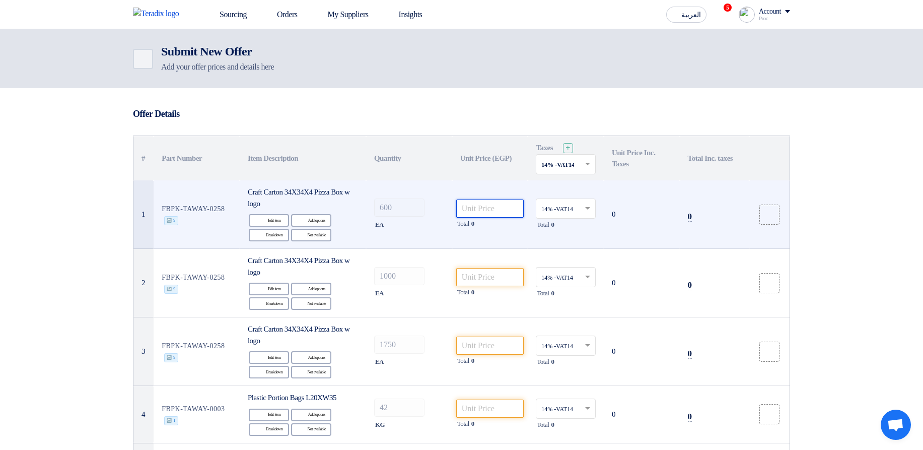
click at [472, 209] on input "number" at bounding box center [490, 208] width 68 height 18
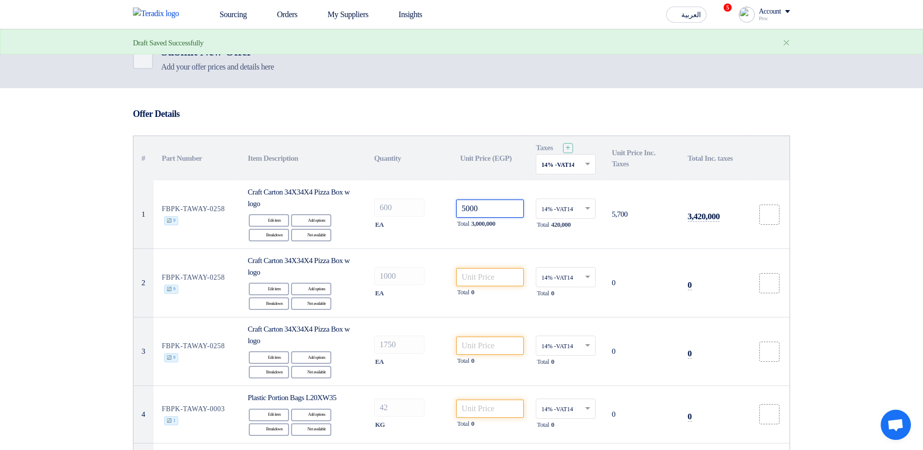
type input "5000"
click at [472, 176] on th "Unit Price (EGP)" at bounding box center [490, 158] width 76 height 44
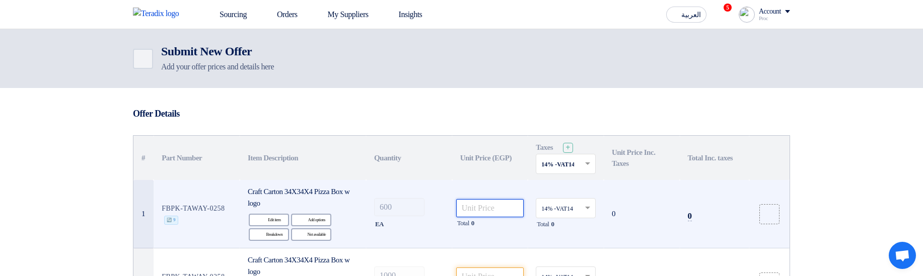
click at [484, 201] on input "number" at bounding box center [490, 208] width 68 height 18
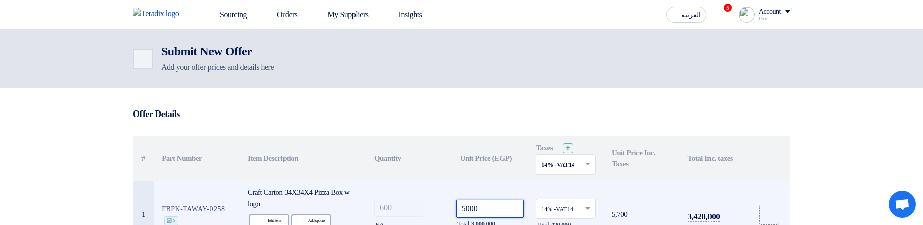
click at [512, 208] on input "5000" at bounding box center [490, 208] width 68 height 18
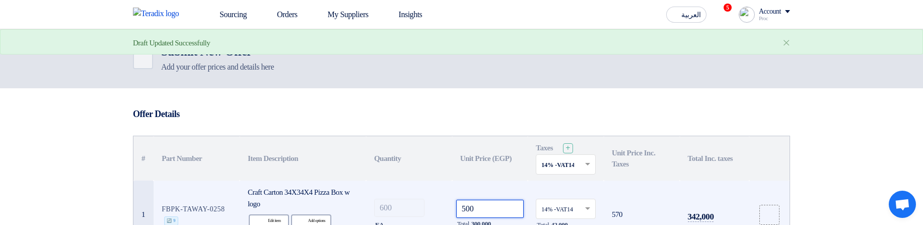
click at [503, 207] on input "500" at bounding box center [490, 208] width 68 height 18
type input "5009"
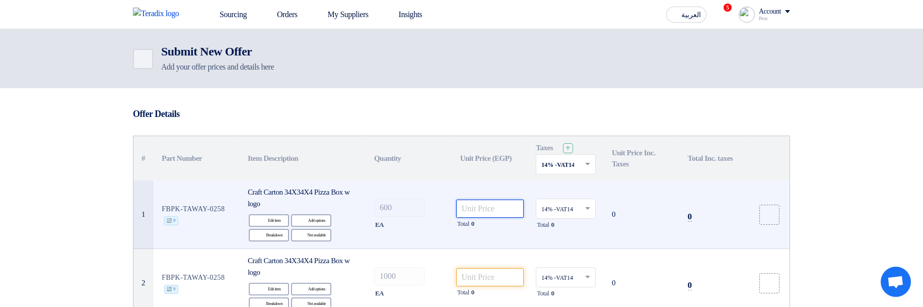
click at [502, 211] on input "number" at bounding box center [490, 208] width 68 height 18
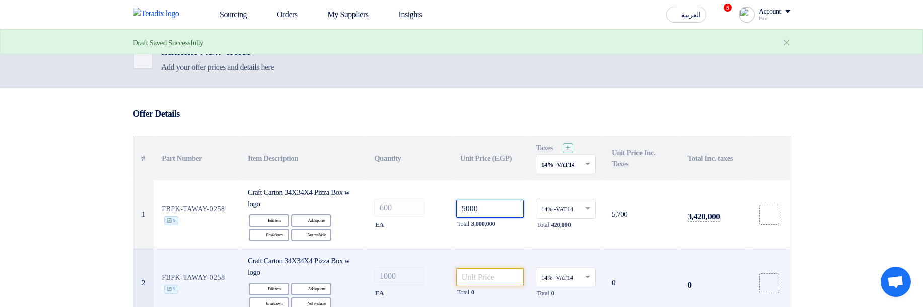
type input "5000"
click at [496, 267] on td "Total 0" at bounding box center [490, 283] width 76 height 68
click at [496, 270] on input "number" at bounding box center [490, 277] width 68 height 18
click at [496, 276] on input "number" at bounding box center [490, 277] width 68 height 18
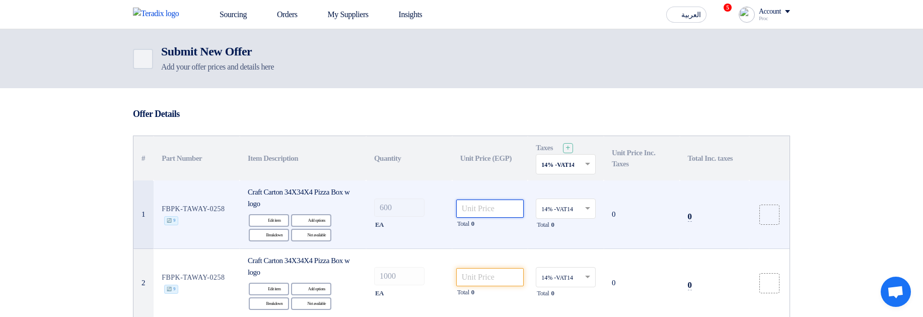
click at [471, 204] on input "number" at bounding box center [490, 208] width 68 height 18
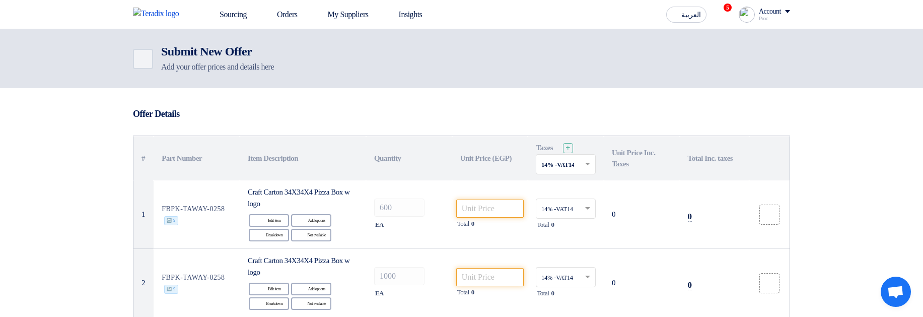
click at [480, 117] on h3 "Offer Details" at bounding box center [461, 113] width 657 height 11
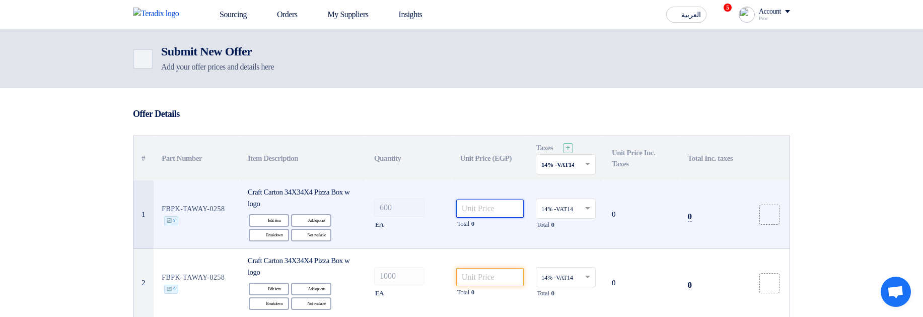
click at [472, 215] on input "number" at bounding box center [490, 208] width 68 height 18
click at [480, 208] on input "number" at bounding box center [490, 208] width 68 height 18
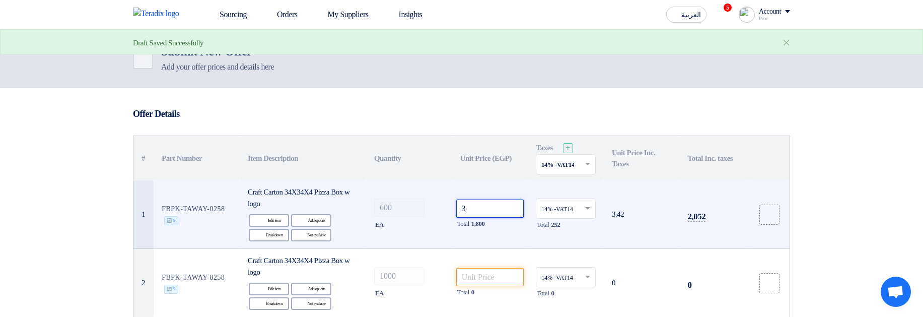
click at [498, 213] on input "3" at bounding box center [490, 208] width 68 height 18
type input "333"
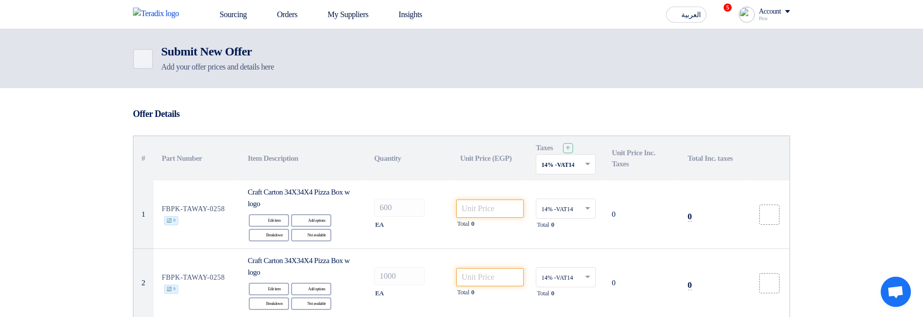
click at [582, 109] on h3 "Offer Details" at bounding box center [461, 113] width 657 height 11
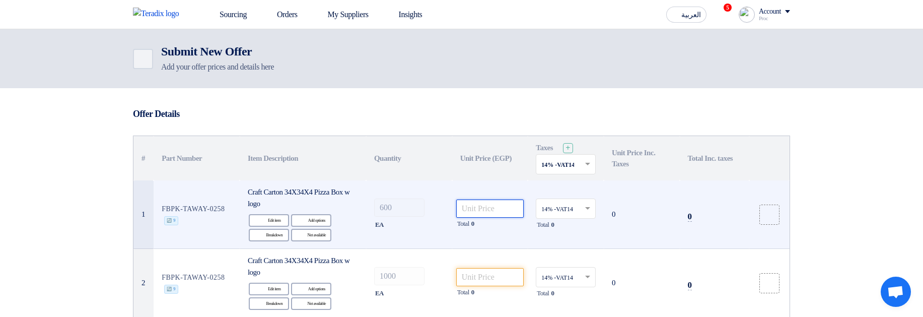
click at [473, 207] on input "number" at bounding box center [490, 208] width 68 height 18
type input "50"
type input "5"
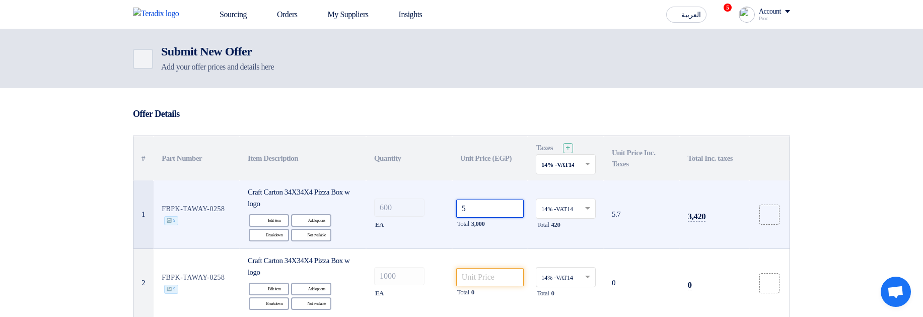
type input "5"
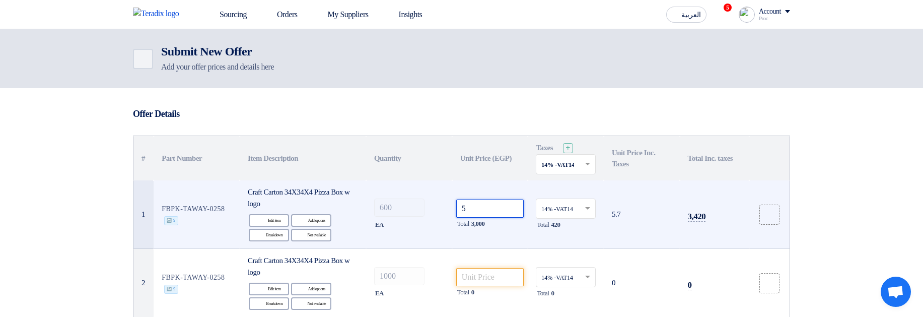
type input "5"
type input "50"
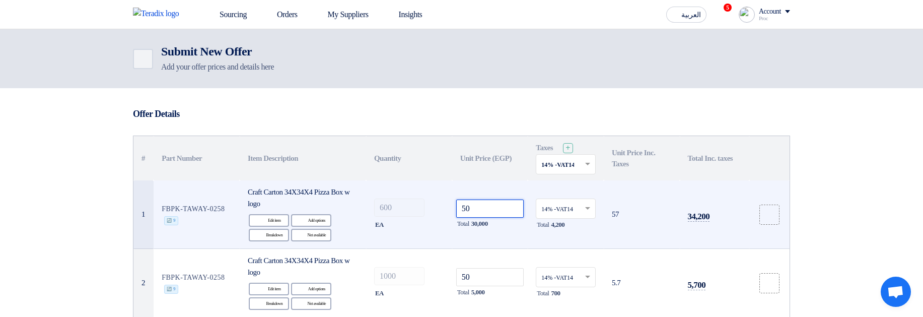
type input "50"
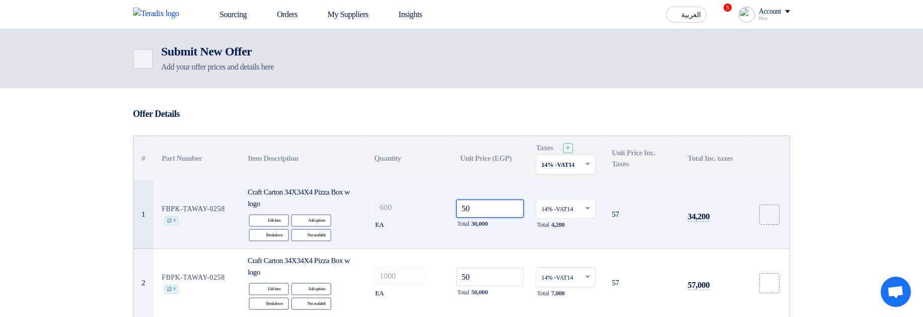
type input "500"
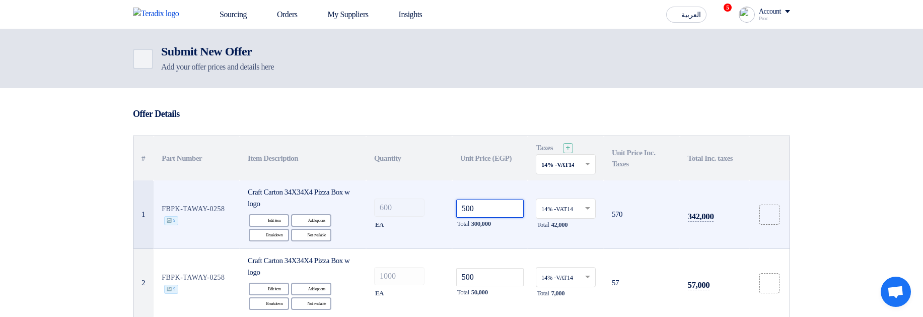
type input "500"
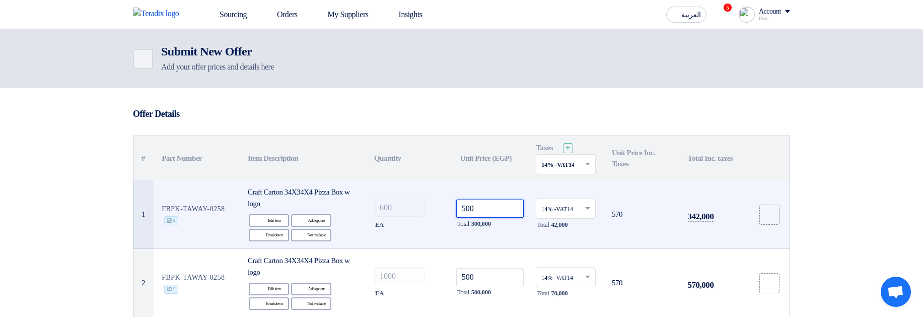
type input "5000"
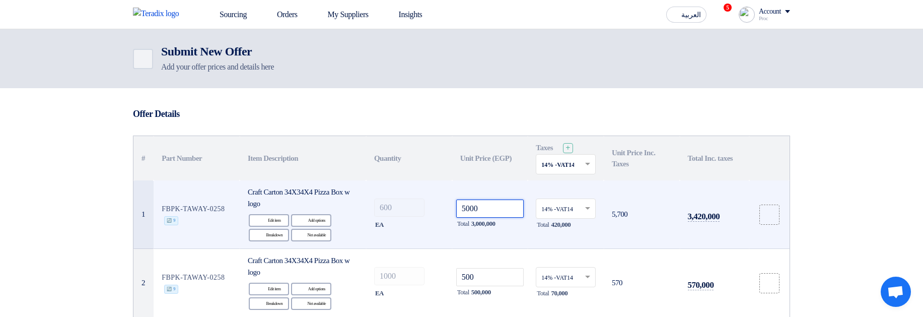
type input "5000"
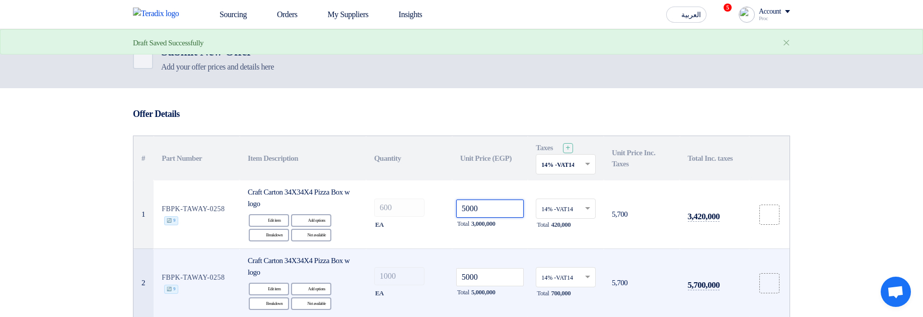
type input "5000"
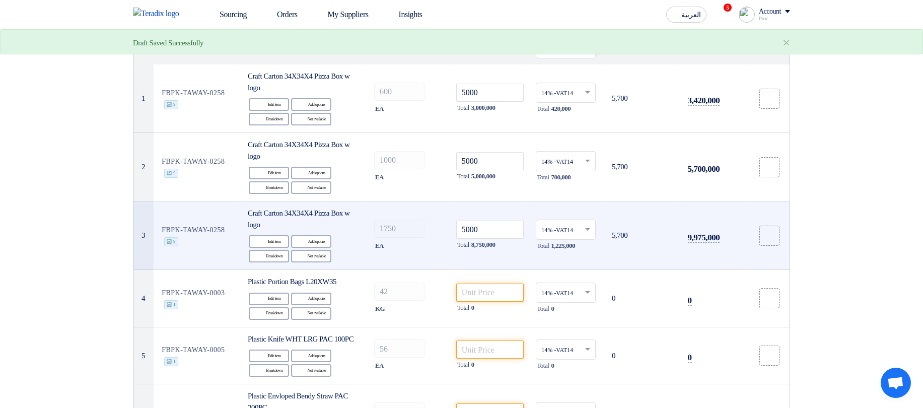
scroll to position [121, 0]
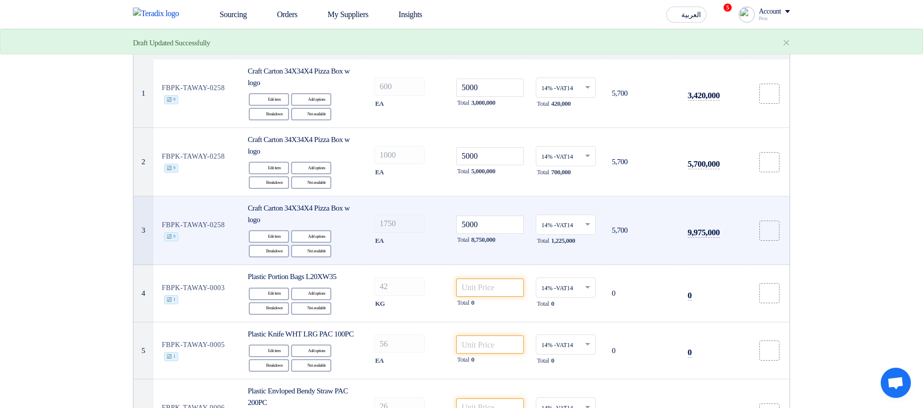
drag, startPoint x: 616, startPoint y: 229, endPoint x: 642, endPoint y: 231, distance: 26.8
click at [642, 231] on td "5,700" at bounding box center [642, 230] width 76 height 68
click at [656, 229] on td "5,700" at bounding box center [642, 230] width 76 height 68
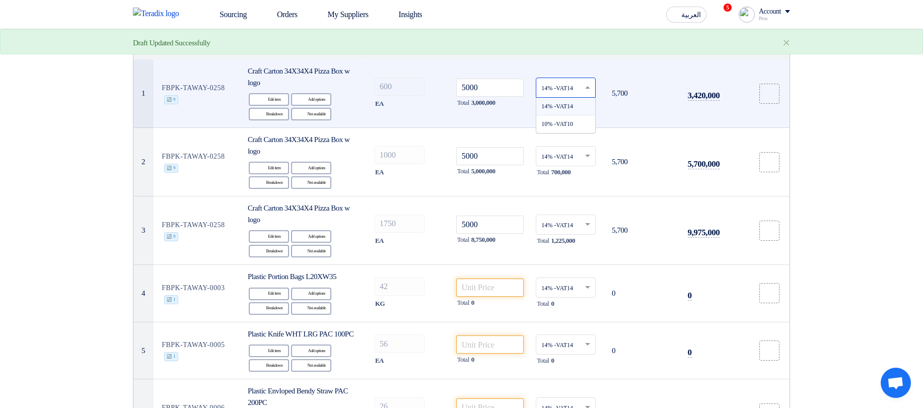
click at [567, 90] on input "text" at bounding box center [560, 88] width 39 height 17
click at [560, 132] on div "10% -VAT10" at bounding box center [565, 123] width 59 height 17
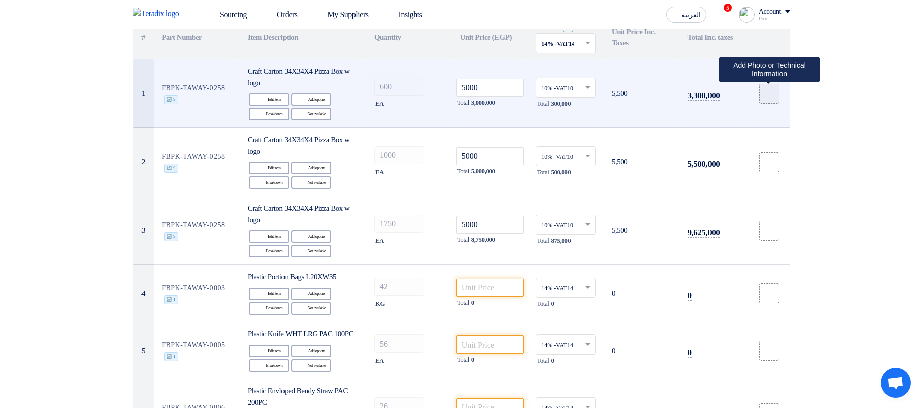
click at [763, 89] on label at bounding box center [769, 94] width 20 height 20
click at [0, 0] on input "file" at bounding box center [0, 0] width 0 height 0
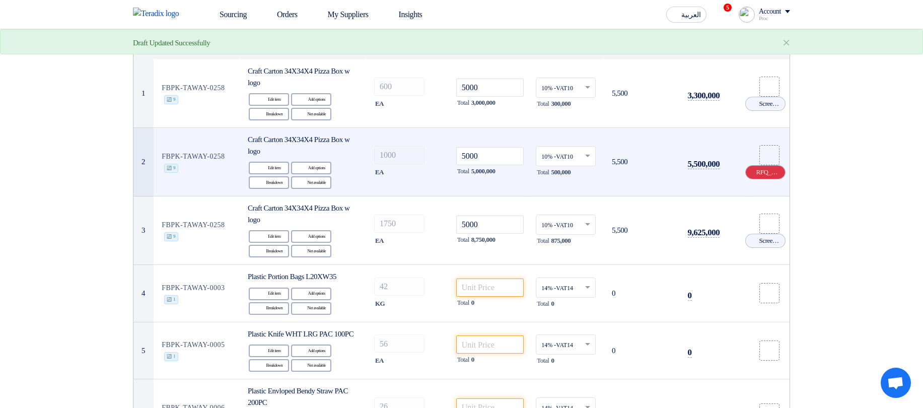
click at [752, 169] on icon "Cancel" at bounding box center [751, 172] width 7 height 7
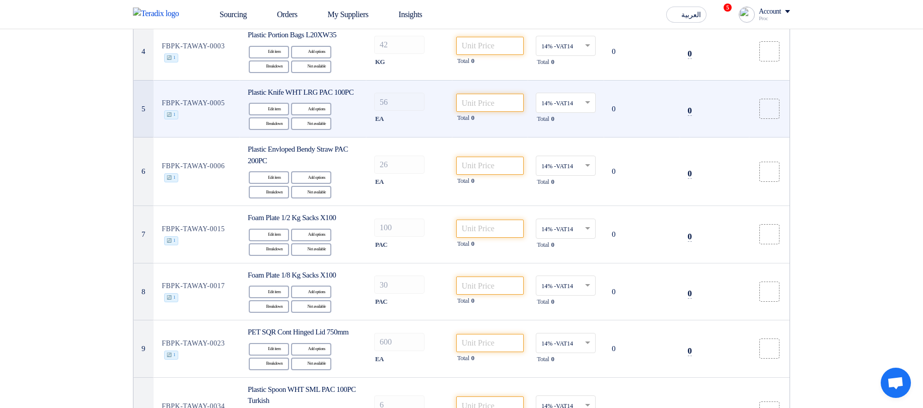
scroll to position [0, 0]
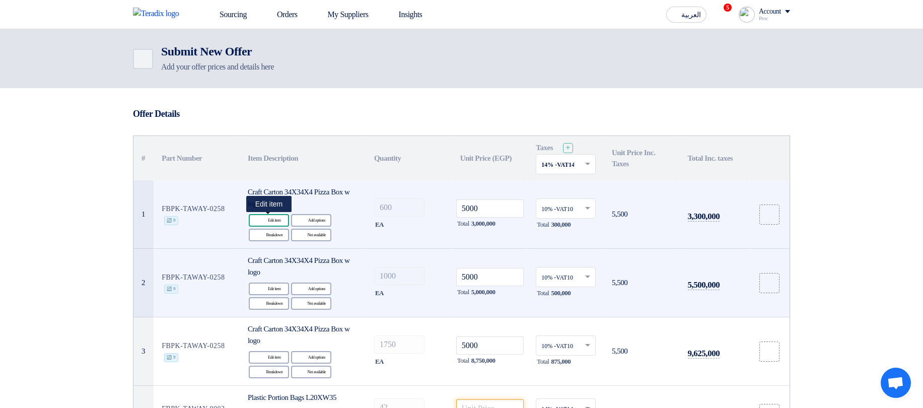
click at [272, 215] on div "Edit Edit item" at bounding box center [269, 220] width 40 height 13
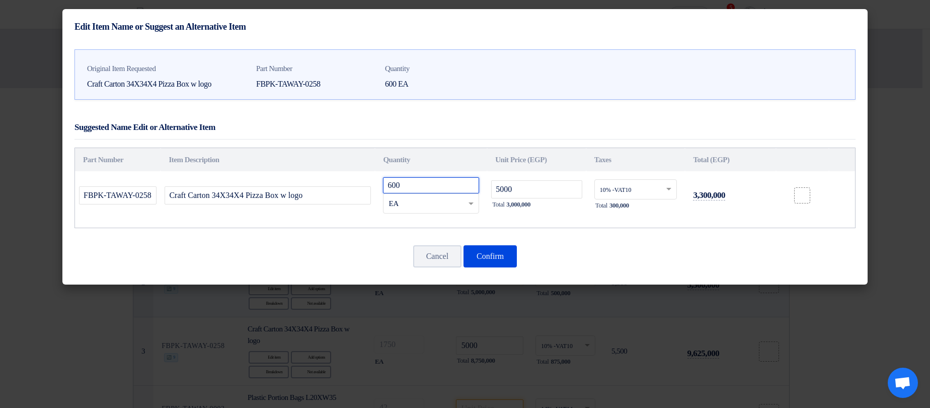
click at [429, 182] on input "600" at bounding box center [431, 185] width 96 height 16
type input "300"
click at [491, 256] on button "Confirm" at bounding box center [490, 256] width 53 height 22
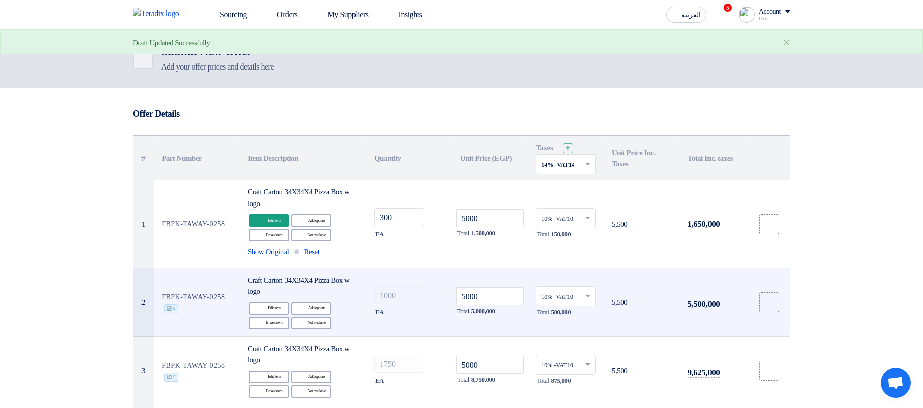
scroll to position [60, 0]
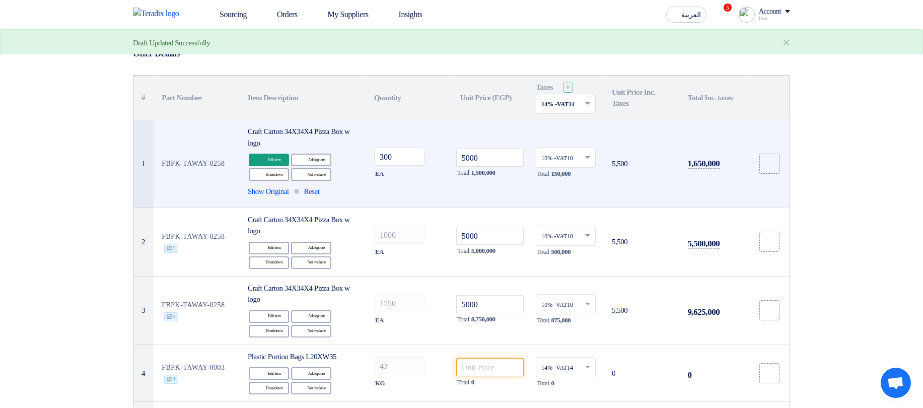
click at [251, 199] on td "Craft Carton 34X34X4 Pizza Box w logo Edit Edit item Alternative Add options Br…" at bounding box center [303, 164] width 126 height 88
click at [265, 193] on span "Show Original" at bounding box center [268, 192] width 41 height 12
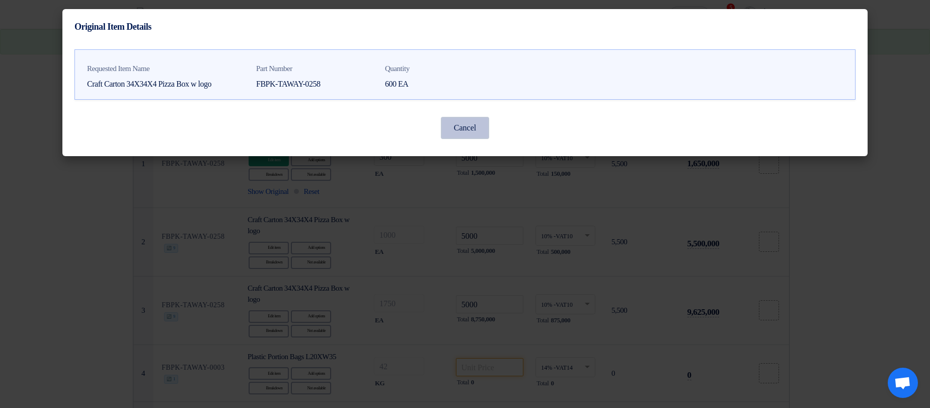
click at [472, 133] on button "Cancel" at bounding box center [465, 128] width 48 height 22
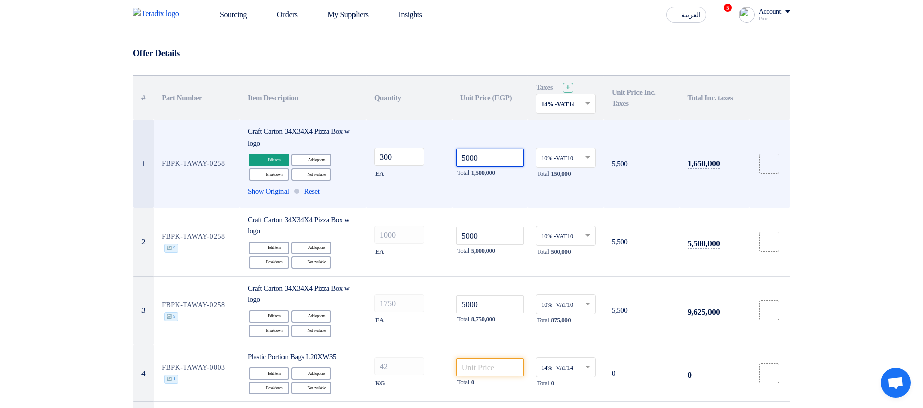
click at [499, 161] on input "5000" at bounding box center [490, 158] width 68 height 18
type input "500099"
click at [409, 157] on input "300" at bounding box center [399, 157] width 50 height 18
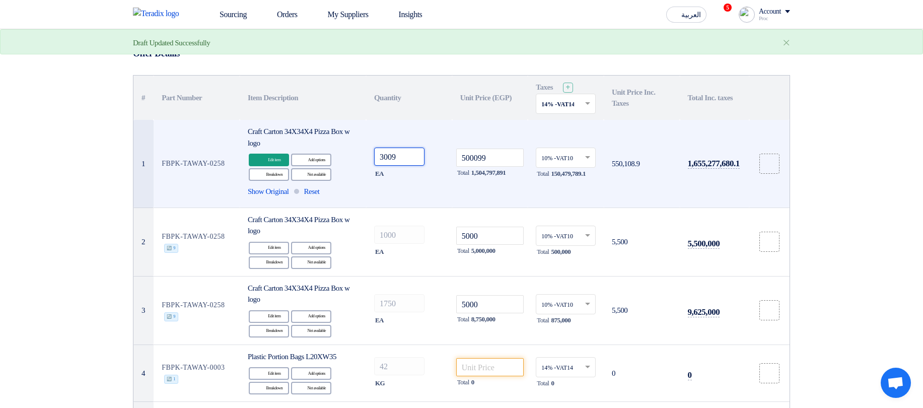
type input "300"
click at [499, 158] on input "500099" at bounding box center [490, 158] width 68 height 18
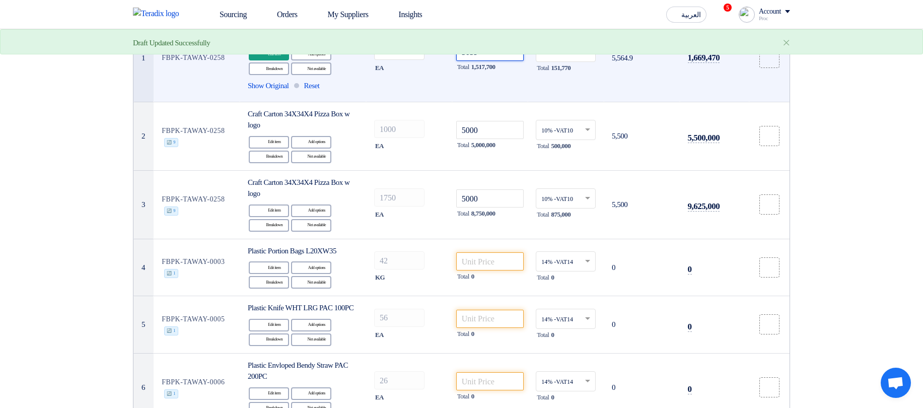
scroll to position [181, 0]
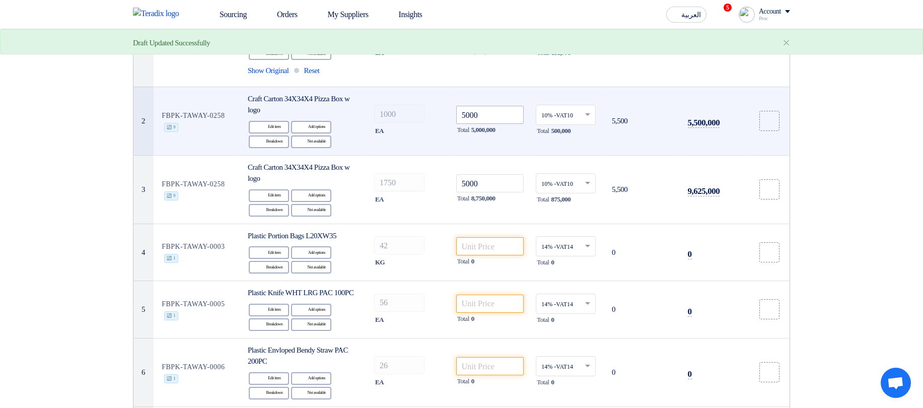
type input "5059"
click at [488, 117] on input "5000" at bounding box center [490, 115] width 68 height 18
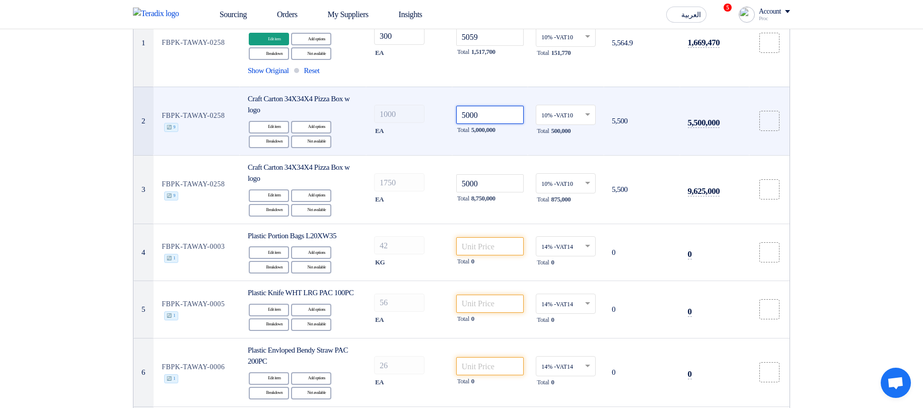
type input "50009"
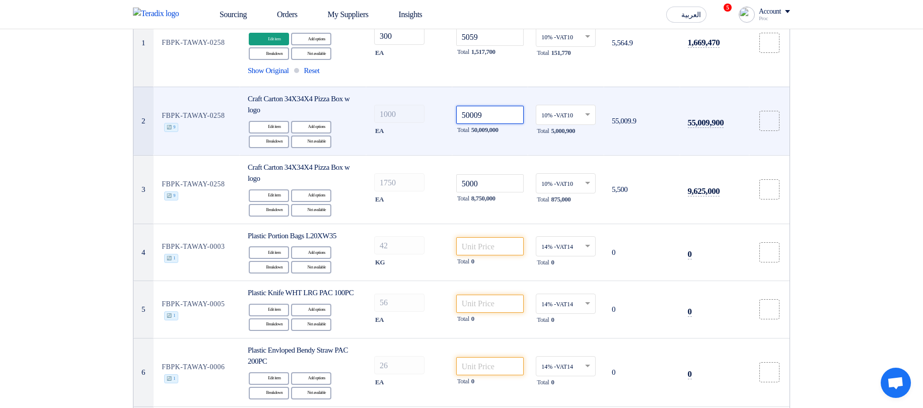
type input "50009"
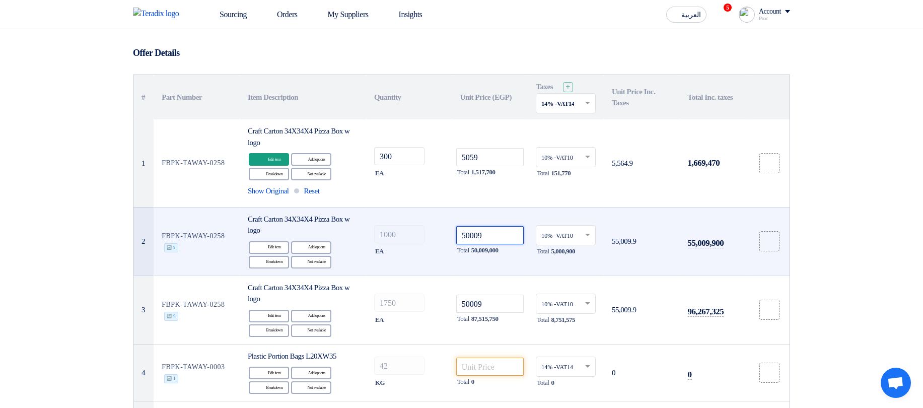
scroll to position [60, 0]
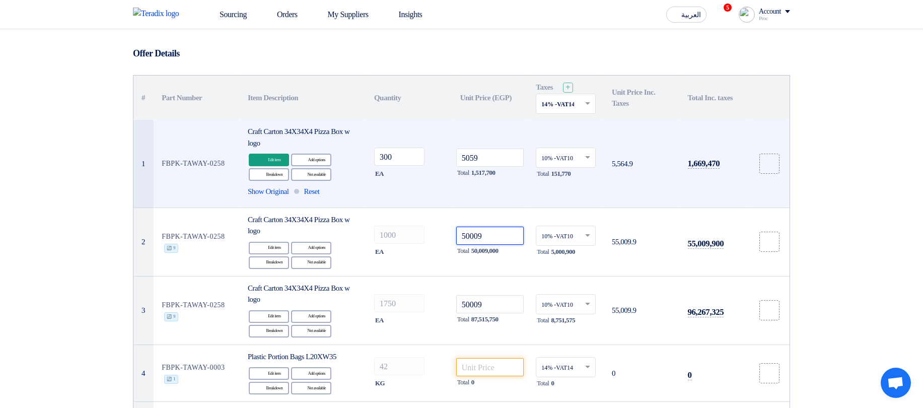
type input "50009"
click at [379, 168] on div "EA" at bounding box center [409, 174] width 70 height 12
click at [416, 170] on div "EA" at bounding box center [409, 174] width 70 height 12
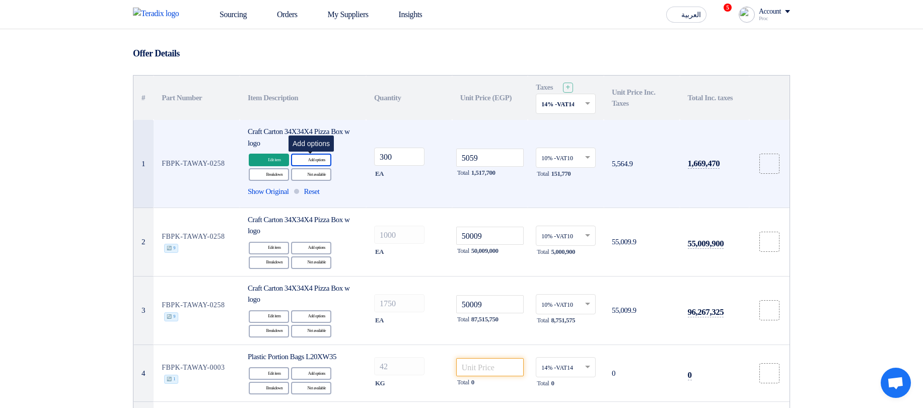
click at [323, 158] on div "Alternative Add options" at bounding box center [311, 160] width 40 height 13
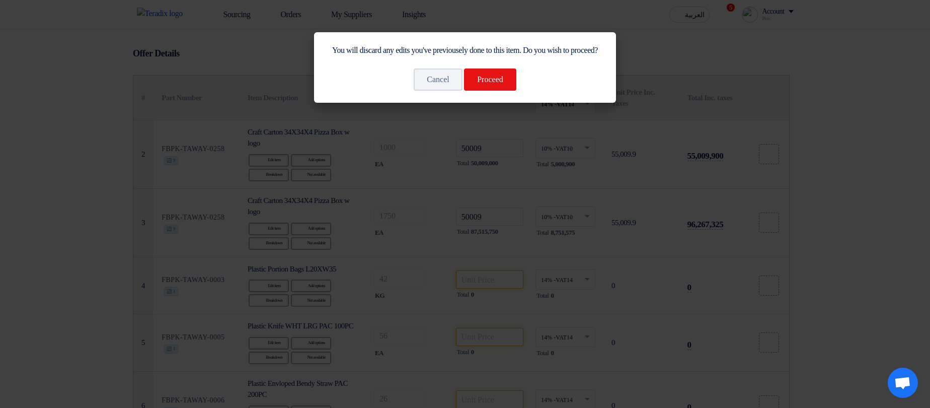
click at [407, 230] on modal-container "You will discard any edits you've previousely done to this item. Do you wish to…" at bounding box center [465, 204] width 930 height 408
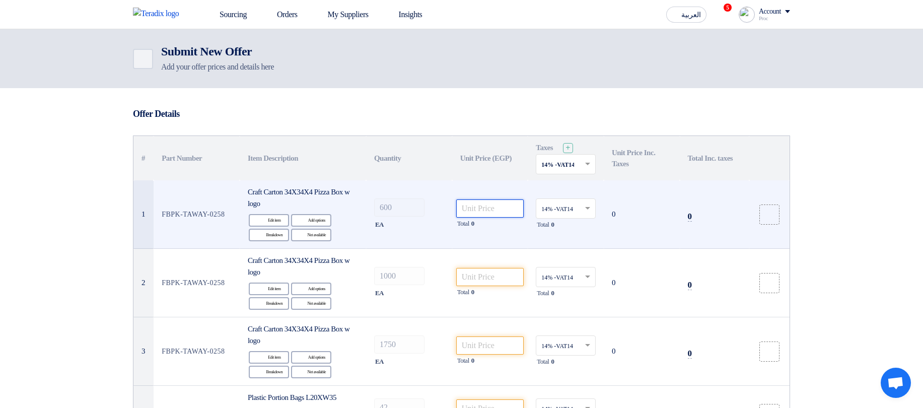
click at [500, 204] on input "number" at bounding box center [490, 208] width 68 height 18
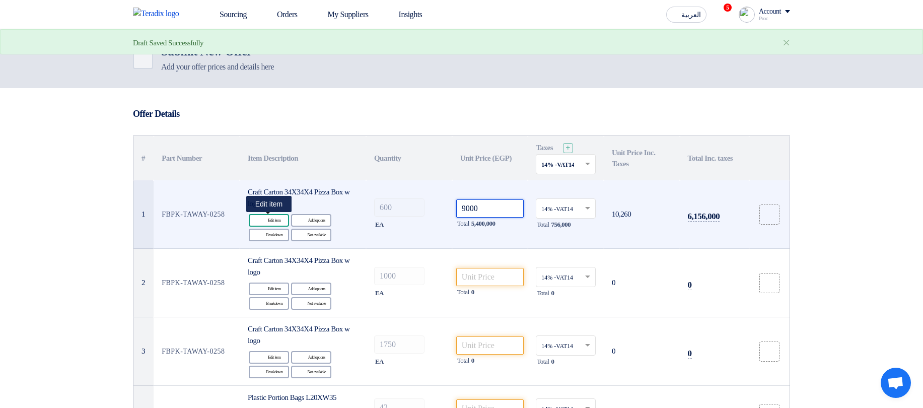
type input "9000"
click at [275, 220] on div "Edit Edit item" at bounding box center [269, 220] width 40 height 13
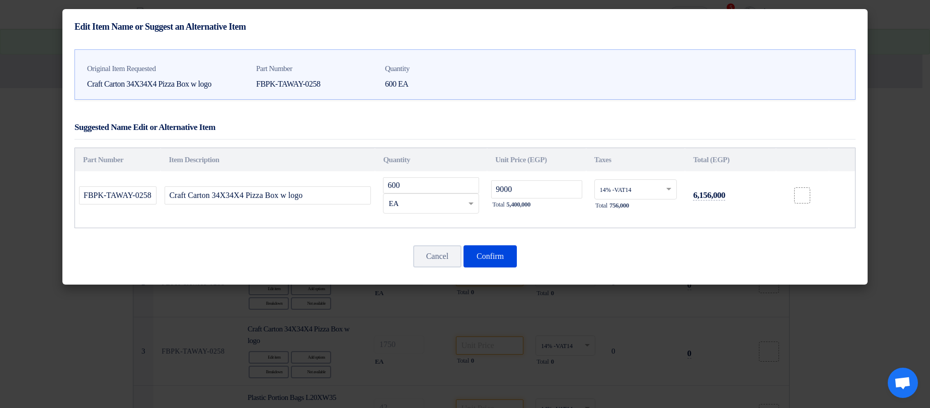
click at [408, 329] on modal-container "Edit Item Name or Suggest an Alternative Item Original Item Requested Craft Car…" at bounding box center [465, 204] width 930 height 408
click at [442, 258] on button "Cancel" at bounding box center [437, 256] width 48 height 22
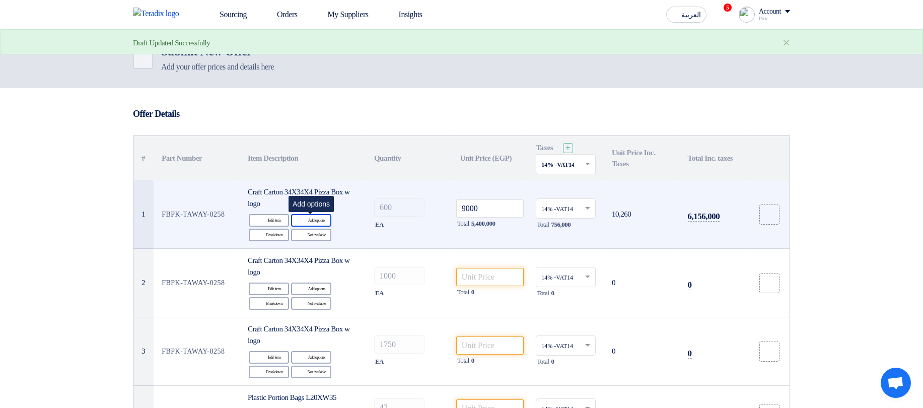
click at [321, 217] on div "Alternative Add options" at bounding box center [311, 220] width 40 height 13
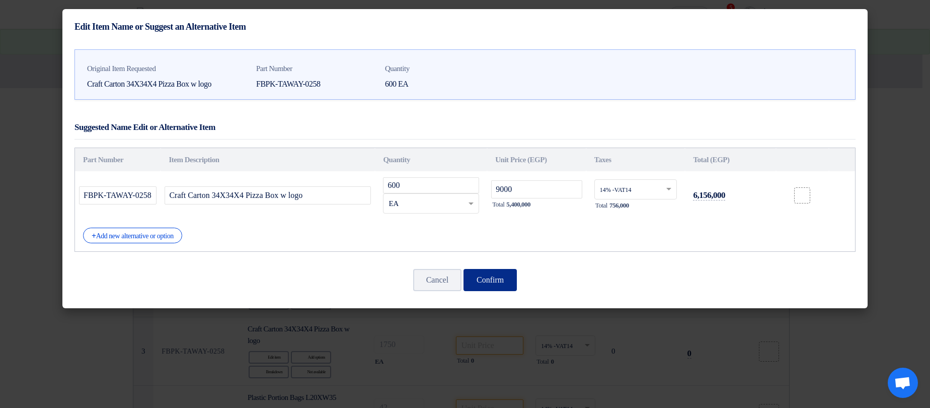
click at [500, 278] on button "Confirm" at bounding box center [490, 280] width 53 height 22
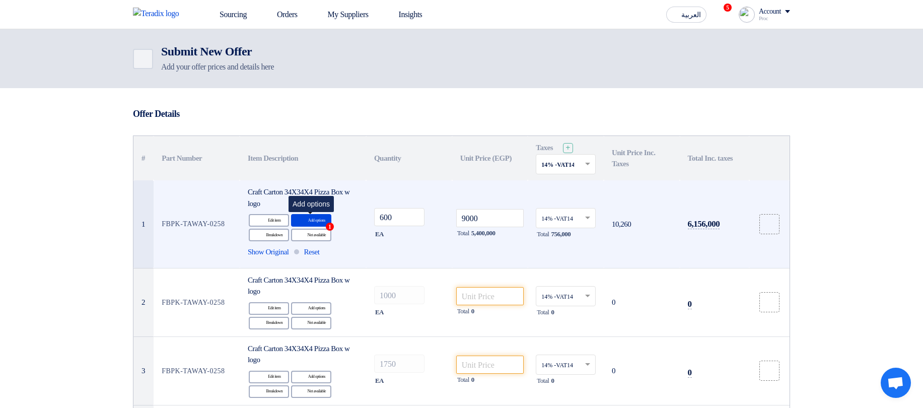
click at [311, 222] on div "Alternative Add options 1" at bounding box center [311, 220] width 40 height 13
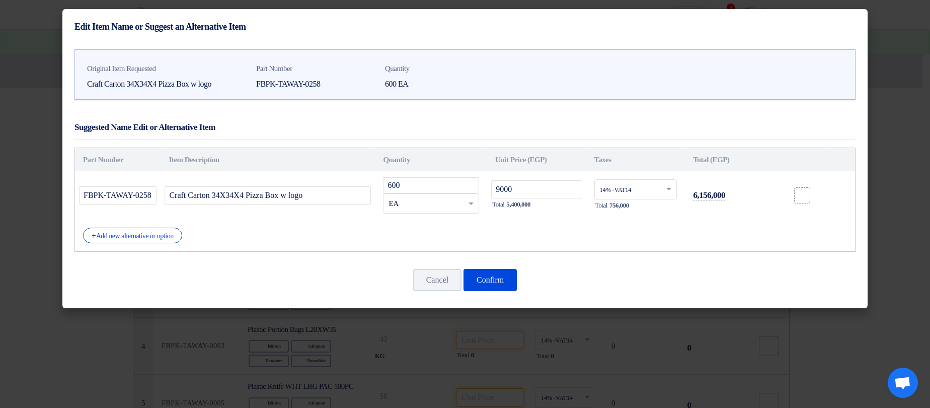
click at [450, 305] on div "Original Item Requested Craft Carton 34X34X4 Pizza Box w logo Part Number FBPK-…" at bounding box center [465, 176] width 806 height 264
drag, startPoint x: 449, startPoint y: 340, endPoint x: 427, endPoint y: 303, distance: 42.7
click at [448, 339] on modal-container "Edit Item Name or Suggest an Alternative Item Original Item Requested Craft Car…" at bounding box center [465, 204] width 930 height 408
click at [428, 281] on button "Cancel" at bounding box center [437, 280] width 48 height 22
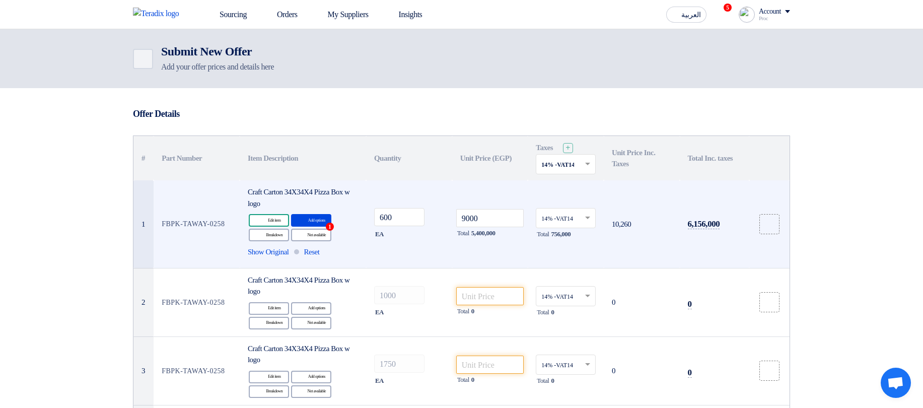
click at [266, 226] on div "Edit Edit item Alternative Add options 1 Breakdown Breakdown Reject" at bounding box center [303, 227] width 110 height 29
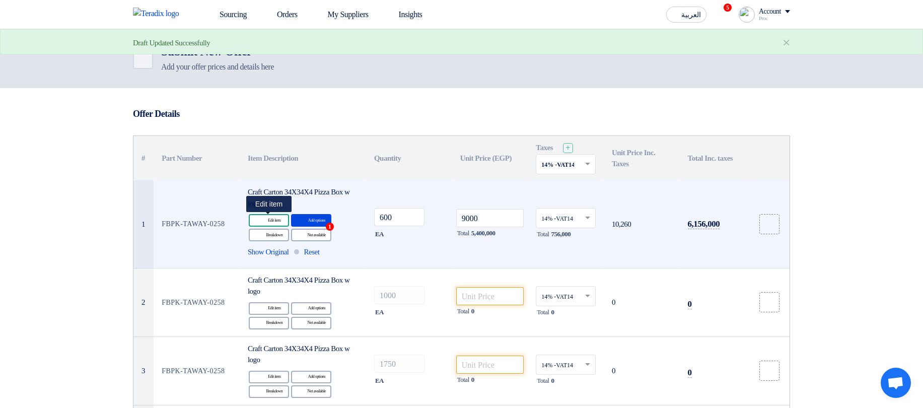
click at [270, 218] on div "Edit Edit item" at bounding box center [269, 220] width 40 height 13
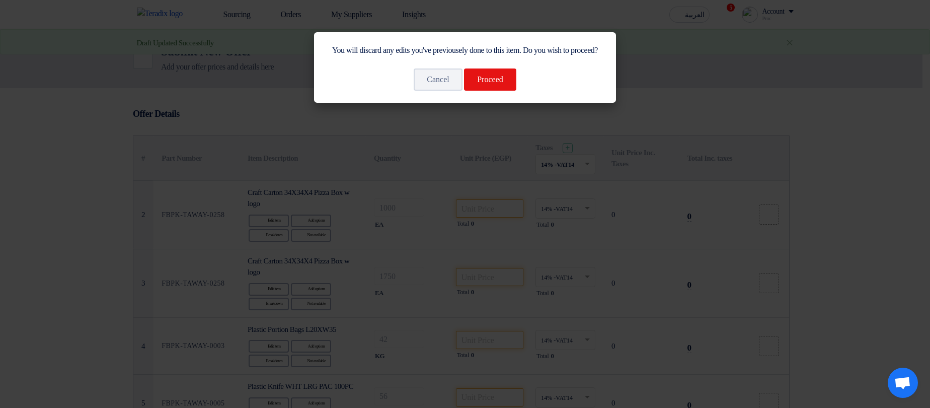
click at [498, 103] on div "You will discard any edits you've previousely done to this item. Do you wish to…" at bounding box center [465, 67] width 302 height 70
click at [493, 91] on button "Proceed" at bounding box center [490, 79] width 52 height 22
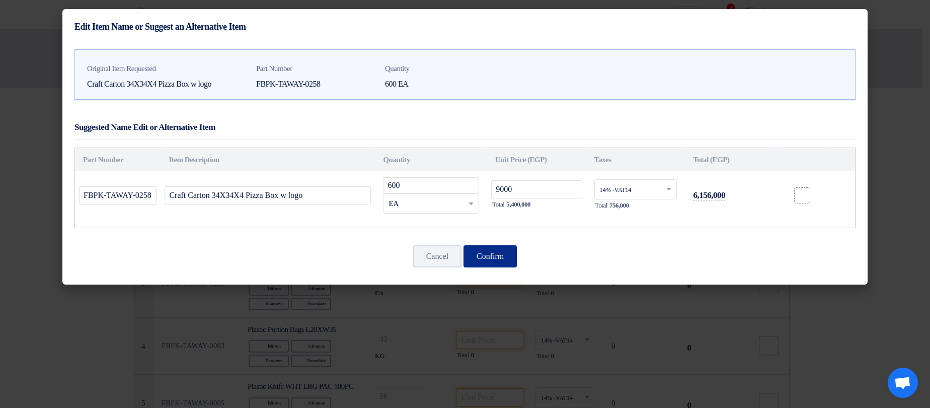
click at [512, 257] on button "Confirm" at bounding box center [490, 256] width 53 height 22
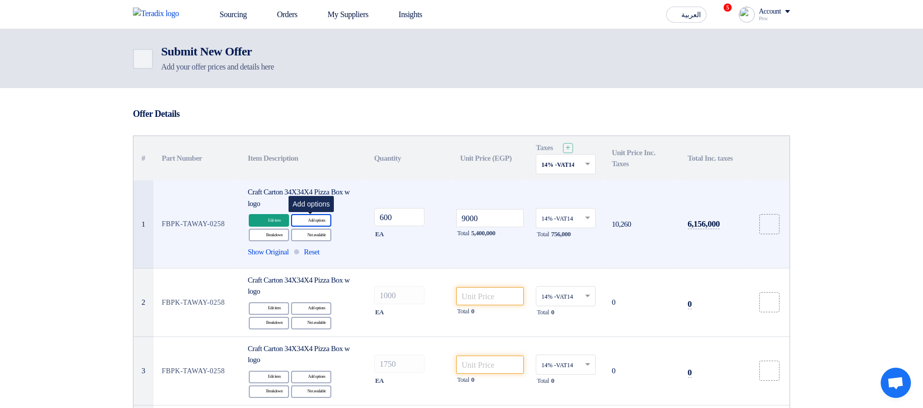
click at [322, 214] on div "Alternative Add options" at bounding box center [311, 220] width 40 height 13
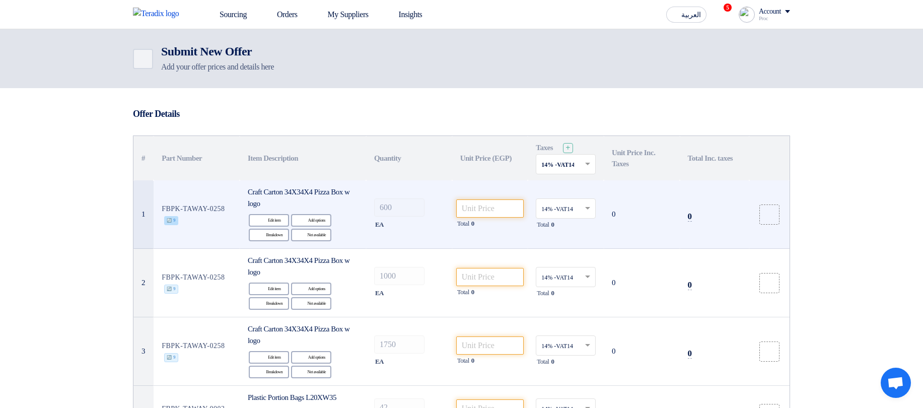
click at [173, 220] on span "🔄 9" at bounding box center [171, 220] width 14 height 9
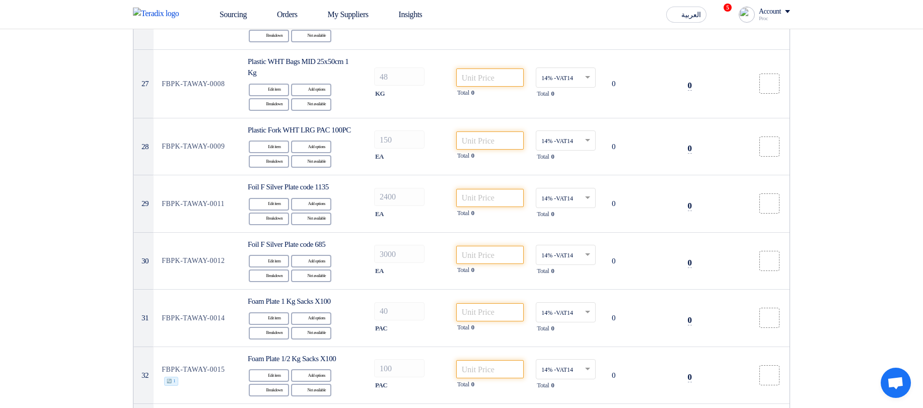
scroll to position [1994, 0]
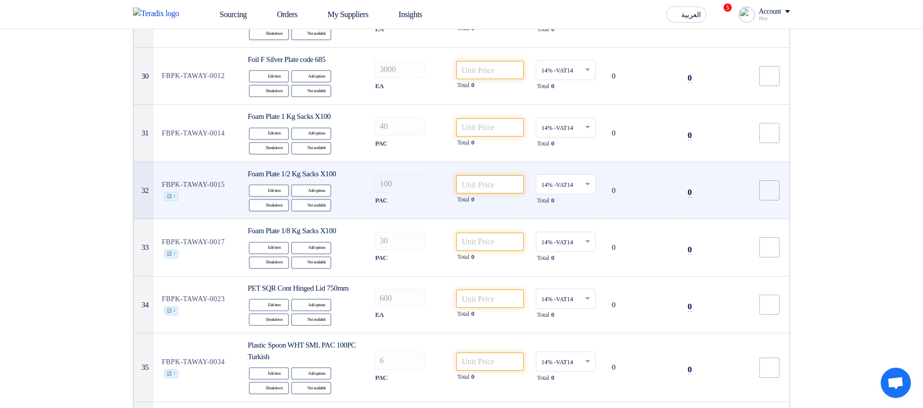
click at [197, 219] on td "FBPK-TAWAY-0015 🔄 1" at bounding box center [197, 190] width 86 height 57
copy tr "FBPK-TAWAY-0015 🔄 1"
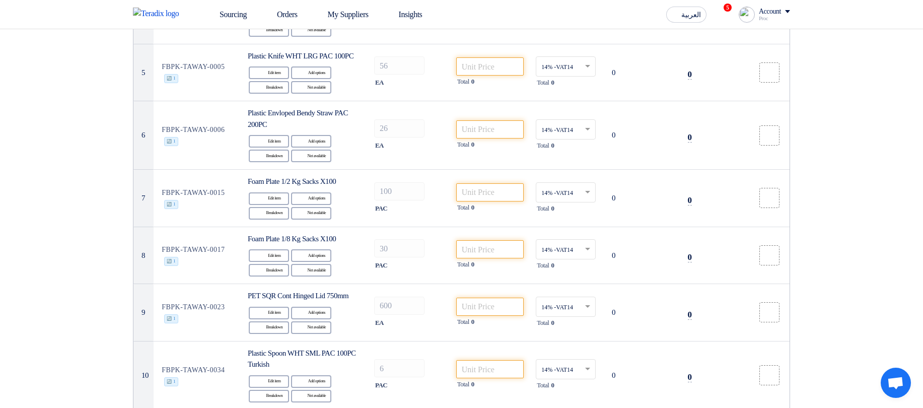
scroll to position [2032, 0]
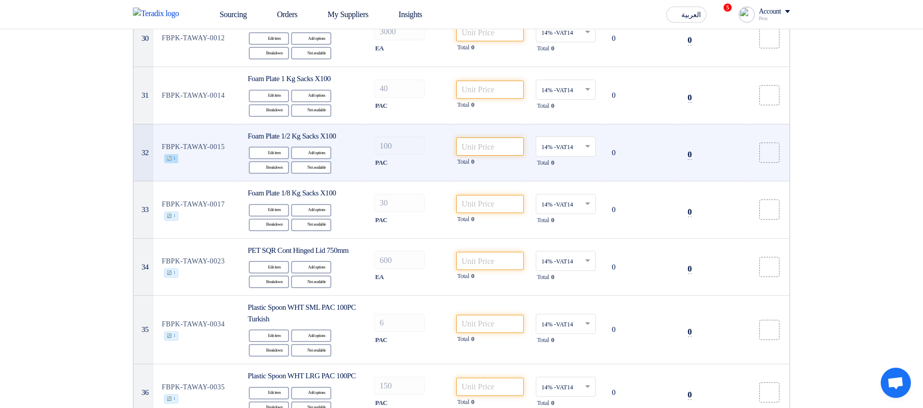
click at [175, 163] on span "🔄 1" at bounding box center [171, 158] width 14 height 9
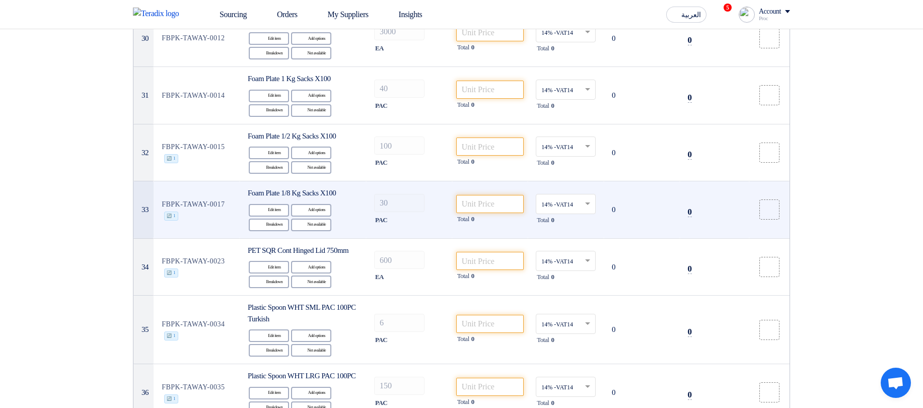
click at [293, 239] on td "Foam Plate 1/8 Kg Sacks X100 Edit Edit item Alternative Add options Breakdown B…" at bounding box center [303, 209] width 126 height 57
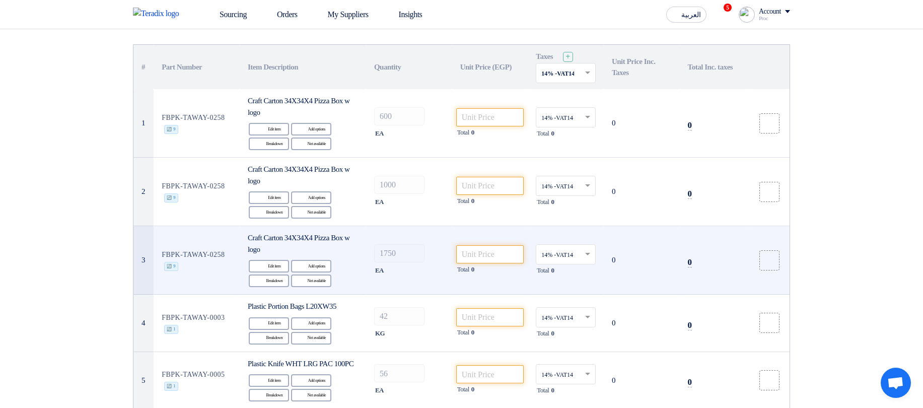
scroll to position [0, 0]
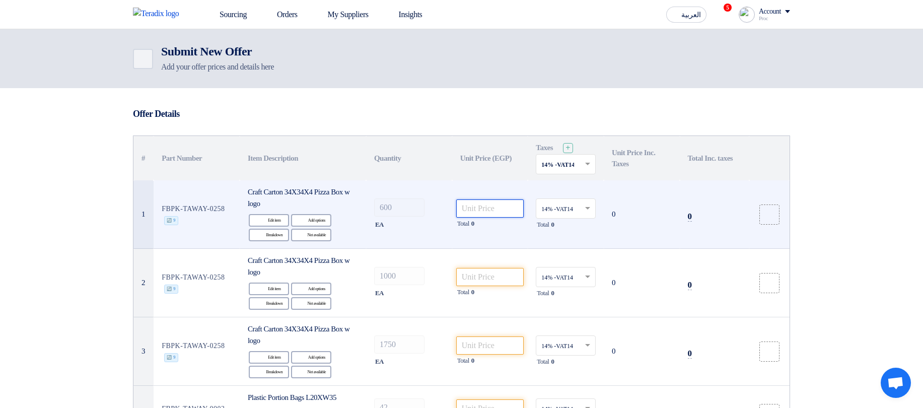
click at [478, 207] on input "number" at bounding box center [490, 208] width 68 height 18
click at [493, 204] on input "number" at bounding box center [490, 208] width 68 height 18
type input "5000"
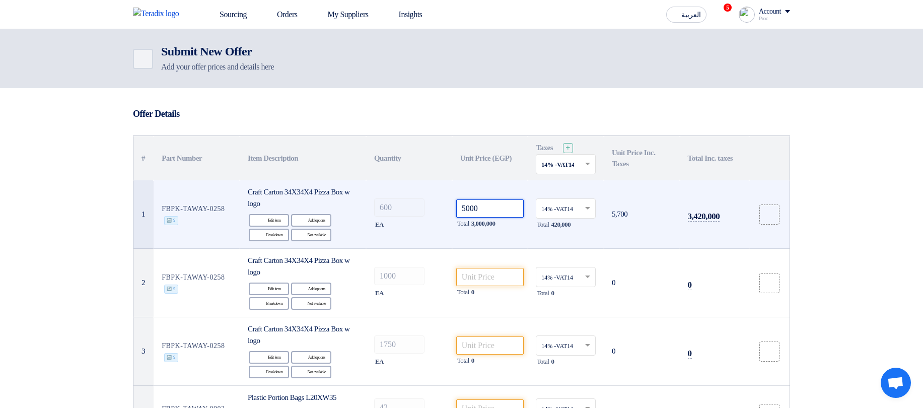
type input "5000"
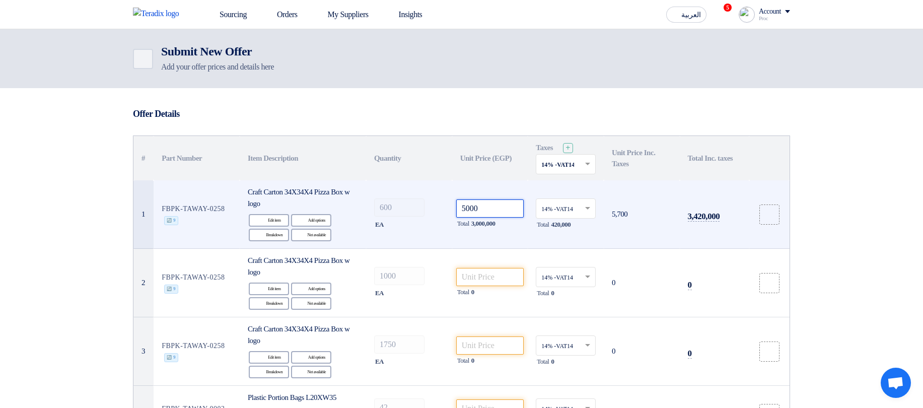
type input "5000"
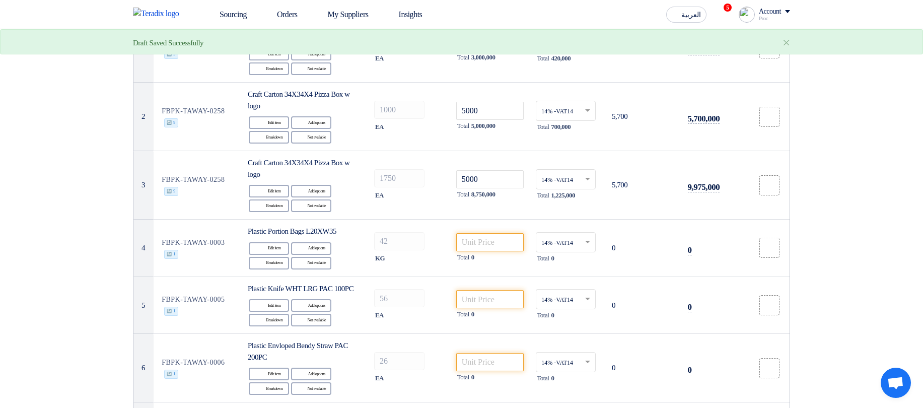
scroll to position [121, 0]
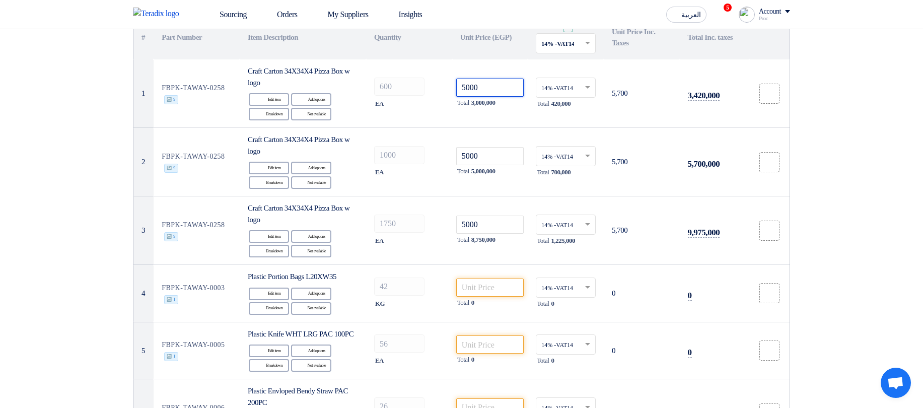
type input "5000"
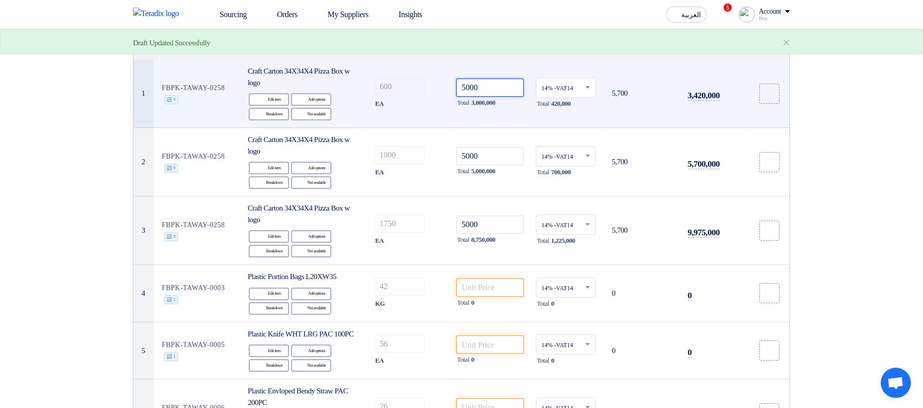
click at [514, 89] on input "5000" at bounding box center [490, 88] width 68 height 18
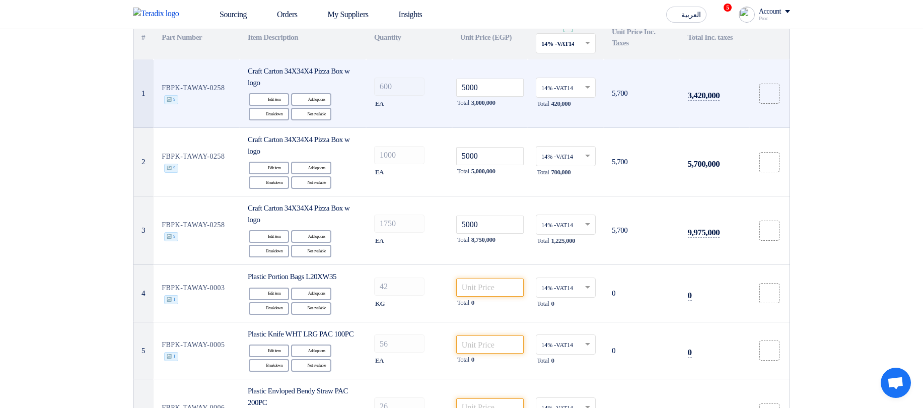
click at [373, 86] on td "600 EA" at bounding box center [409, 93] width 86 height 68
click at [491, 92] on input "5000" at bounding box center [490, 88] width 68 height 18
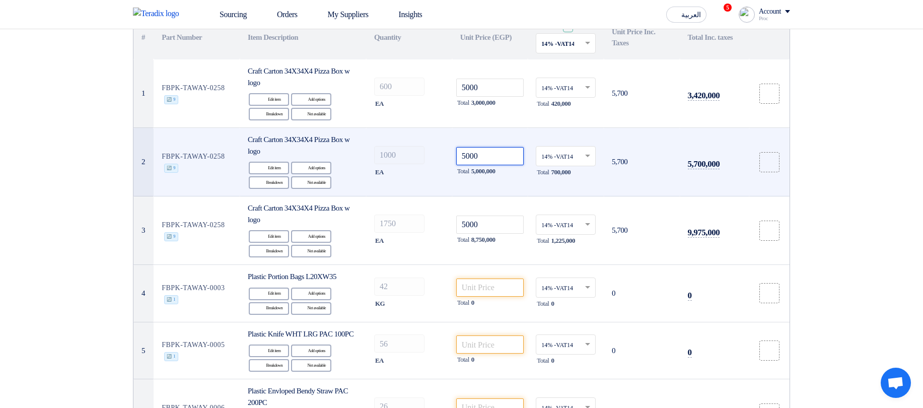
click at [493, 158] on input "5000" at bounding box center [490, 156] width 68 height 18
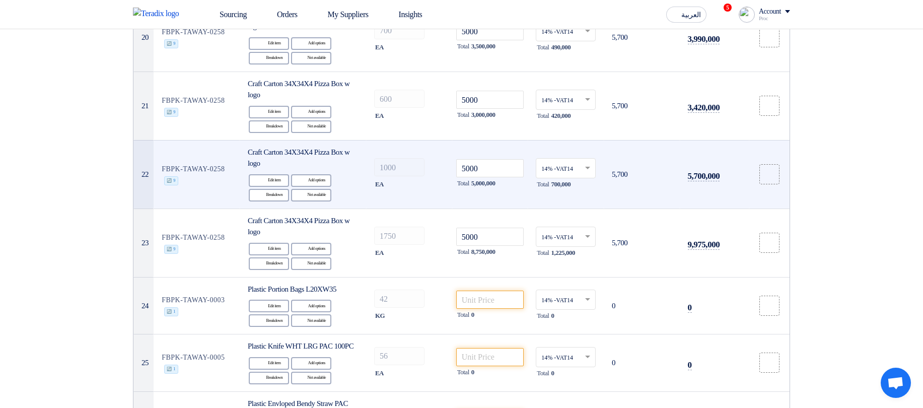
scroll to position [1510, 0]
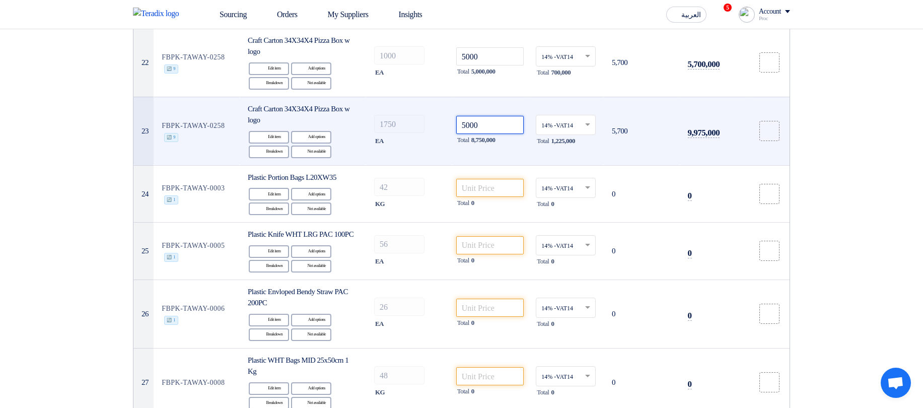
click at [490, 134] on input "5000" at bounding box center [490, 125] width 68 height 18
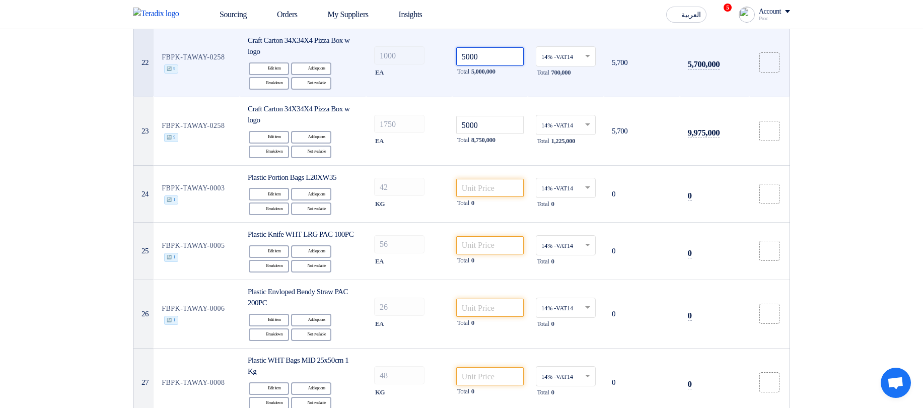
click at [494, 65] on input "5000" at bounding box center [490, 56] width 68 height 18
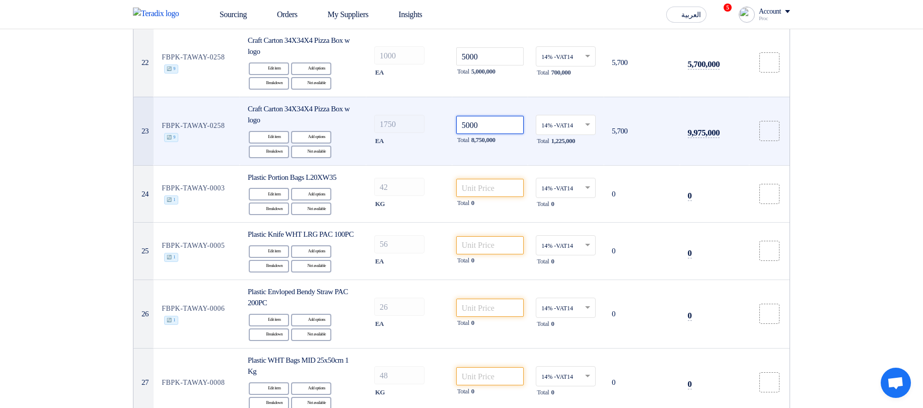
click at [500, 134] on input "5000" at bounding box center [490, 125] width 68 height 18
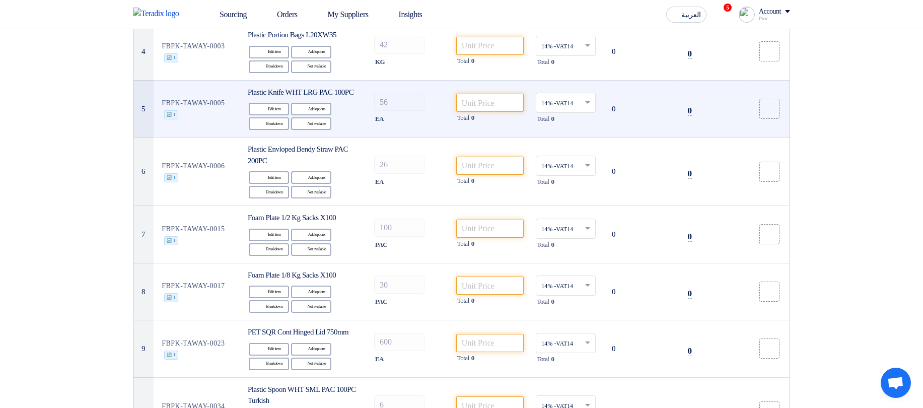
scroll to position [121, 0]
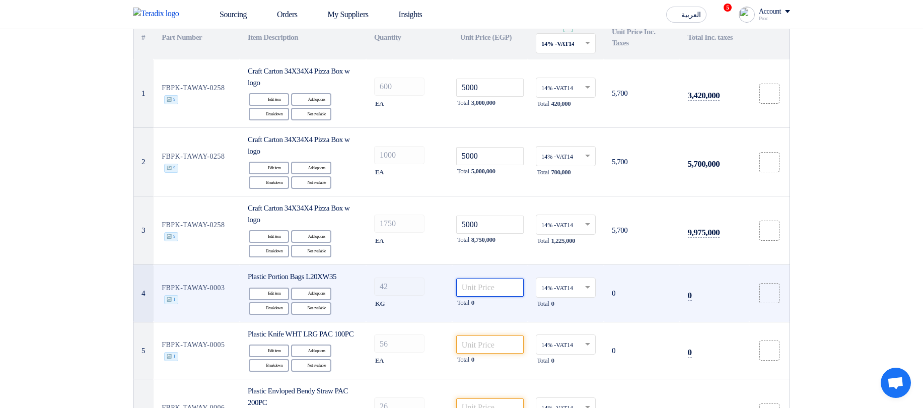
click at [505, 284] on input "number" at bounding box center [490, 287] width 68 height 18
type input "21"
type input "2"
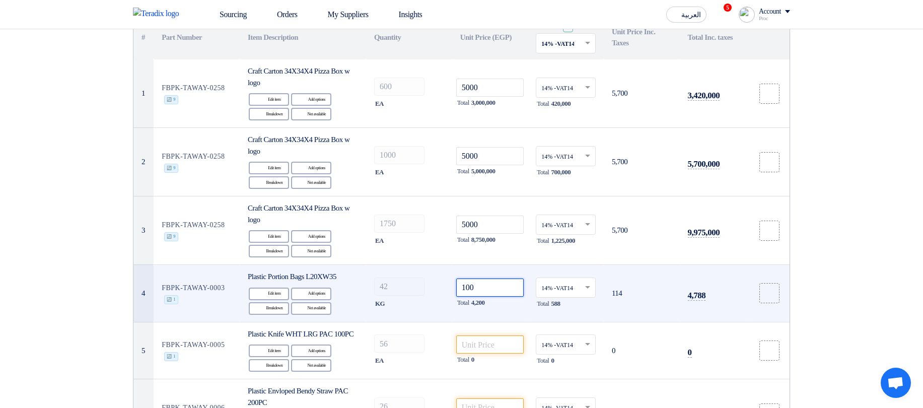
type input "1000"
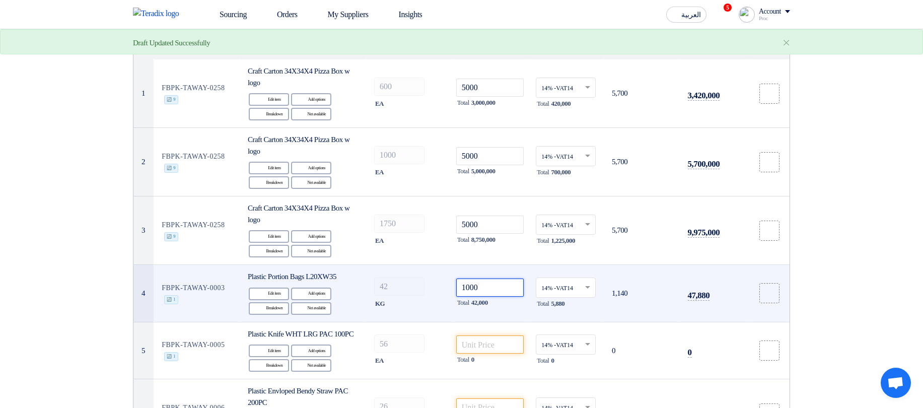
type input "10000"
click at [199, 285] on td "FBPK-TAWAY-0003 🔄 1" at bounding box center [197, 293] width 86 height 57
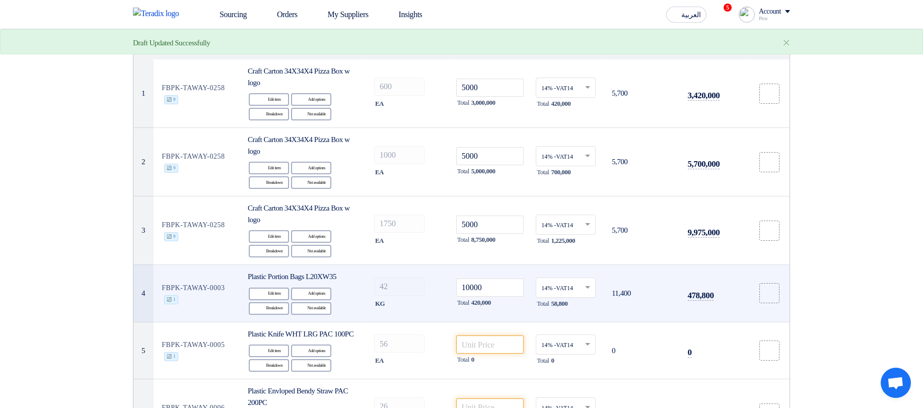
click at [199, 285] on td "FBPK-TAWAY-0003 🔄 1" at bounding box center [197, 293] width 86 height 57
click at [164, 278] on td "FBPK-TAWAY-0003 🔄 1" at bounding box center [197, 293] width 86 height 57
click at [171, 283] on td "FBPK-TAWAY-0003 🔄 1" at bounding box center [197, 293] width 86 height 57
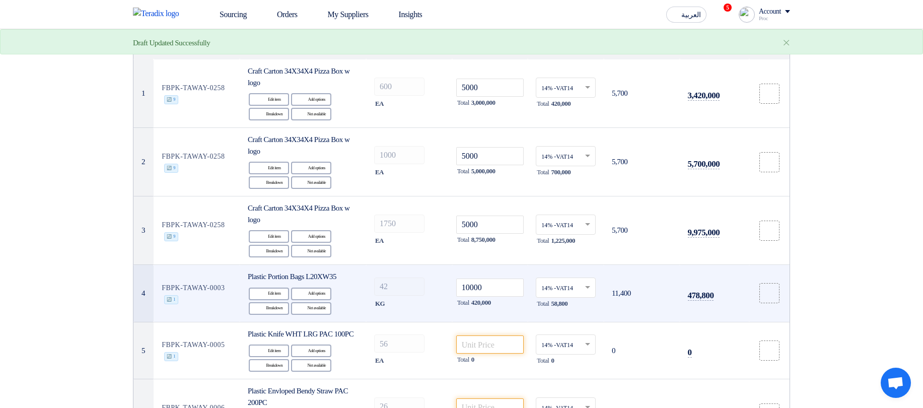
drag, startPoint x: 163, startPoint y: 287, endPoint x: 231, endPoint y: 286, distance: 68.0
click at [231, 286] on td "FBPK-TAWAY-0003 🔄 1" at bounding box center [197, 293] width 86 height 57
copy td "FBPK-TAWAY-0003"
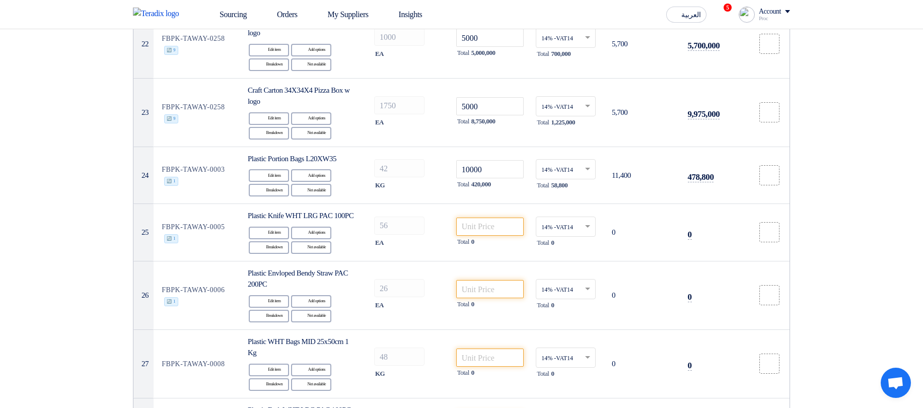
scroll to position [205, 0]
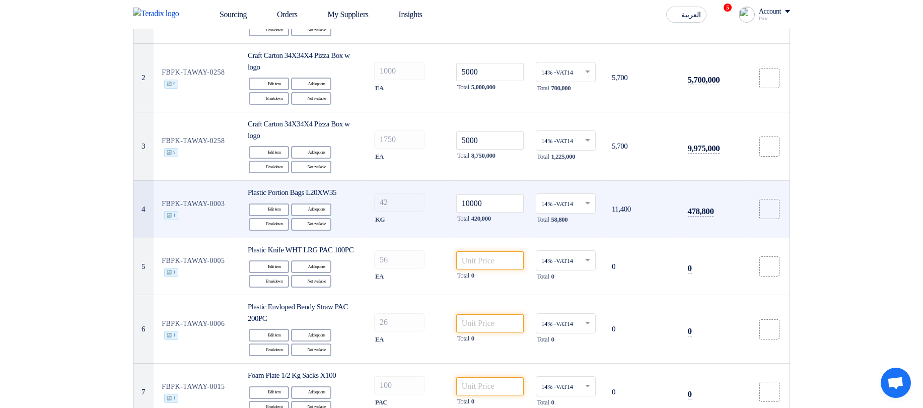
click at [181, 196] on td "FBPK-TAWAY-0003 🔄 1" at bounding box center [197, 209] width 86 height 57
click at [368, 191] on td "42 KG" at bounding box center [409, 209] width 86 height 57
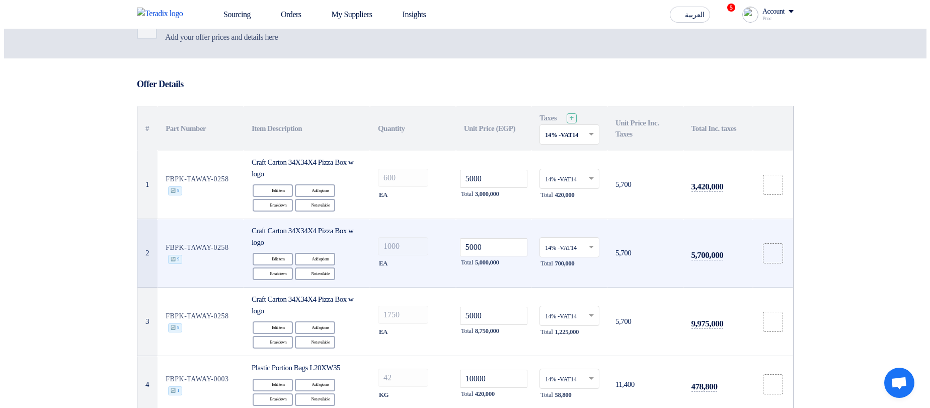
scroll to position [60, 0]
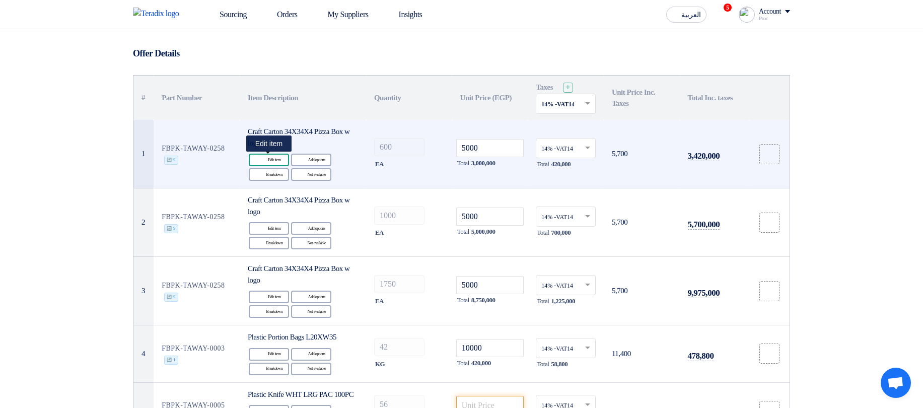
click at [269, 155] on div "Edit Edit item" at bounding box center [269, 160] width 40 height 13
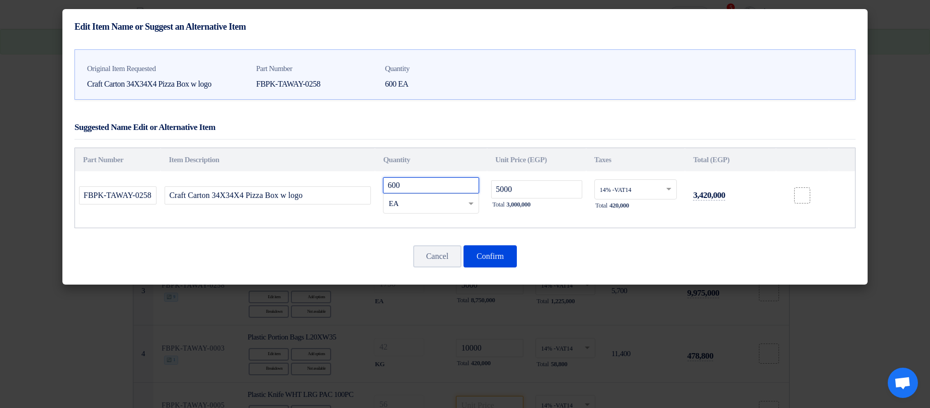
click at [404, 181] on input "600" at bounding box center [431, 185] width 96 height 16
type input "300"
click at [507, 253] on button "Confirm" at bounding box center [490, 256] width 53 height 22
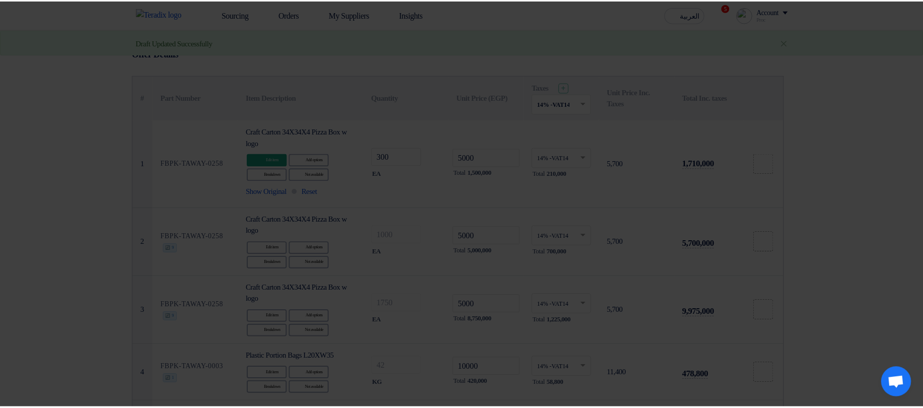
scroll to position [80, 0]
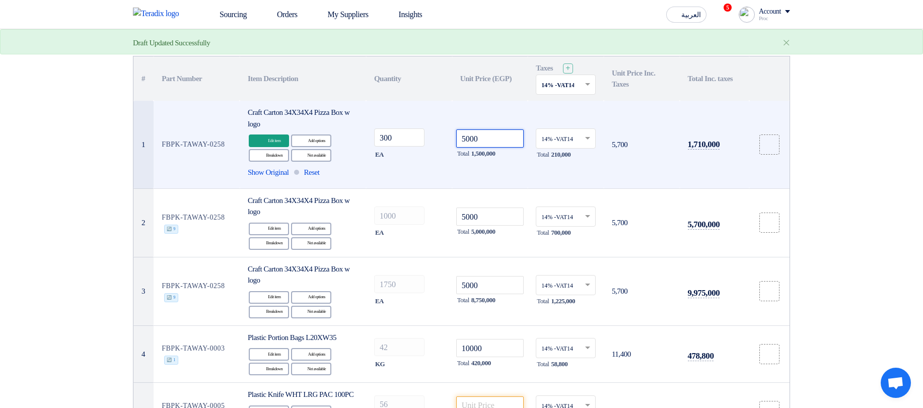
click at [497, 141] on input "5000" at bounding box center [490, 138] width 68 height 18
click at [497, 142] on input "5000" at bounding box center [490, 138] width 68 height 18
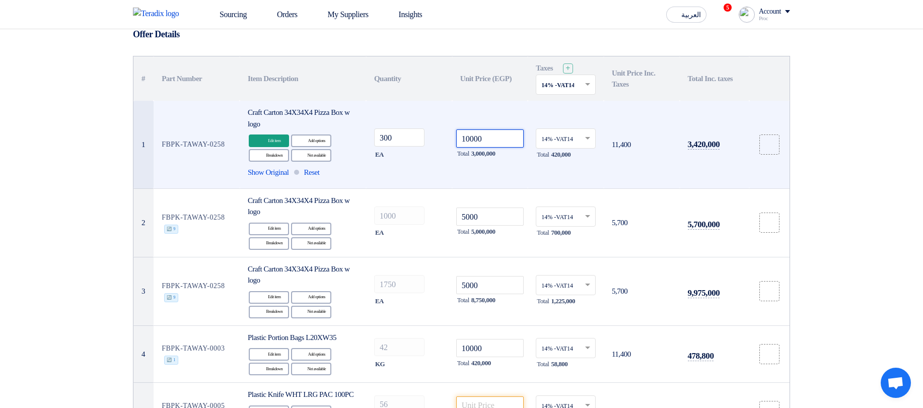
type input "10000"
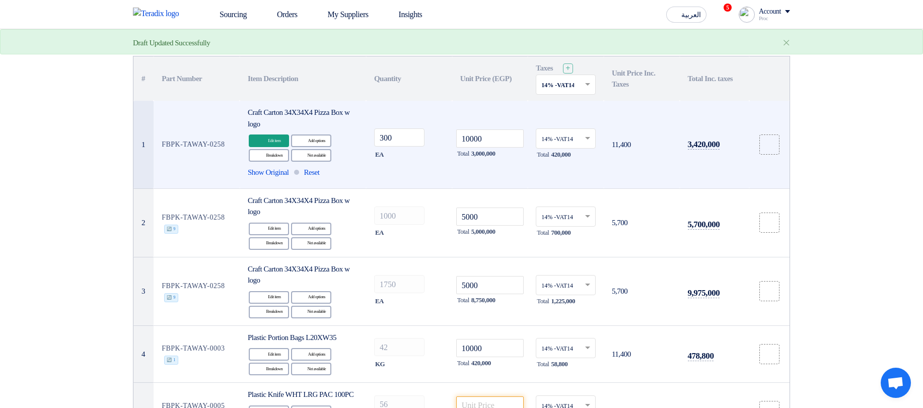
click at [407, 176] on td "300 EA" at bounding box center [409, 145] width 86 height 88
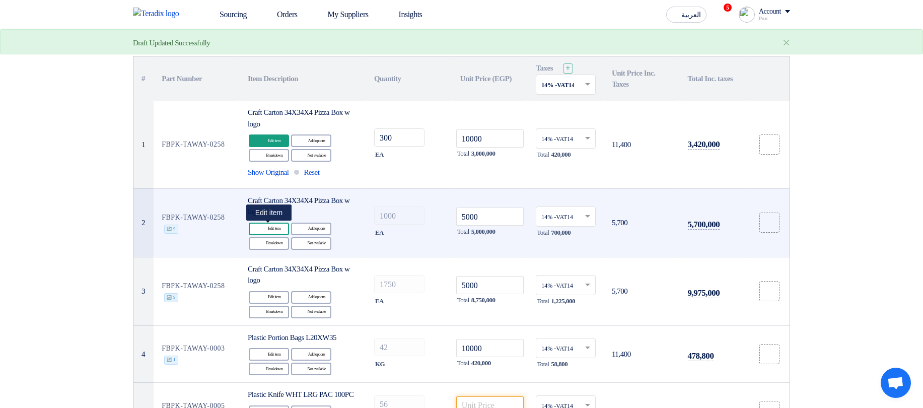
click at [278, 227] on div "Edit Edit item" at bounding box center [269, 229] width 40 height 13
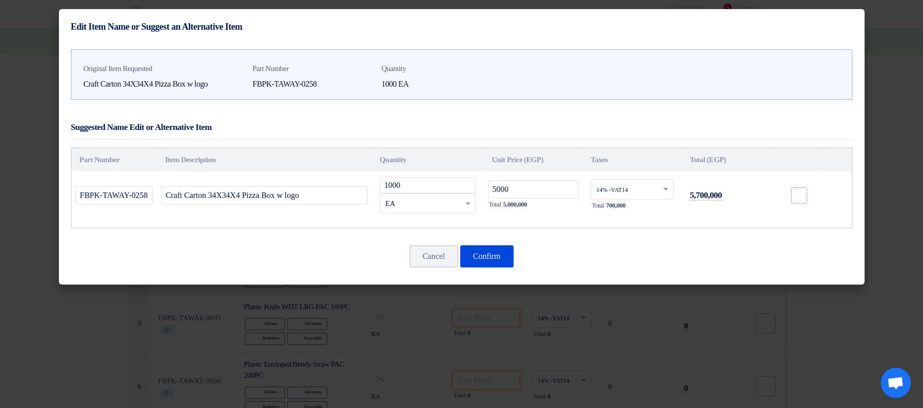
scroll to position [0, 0]
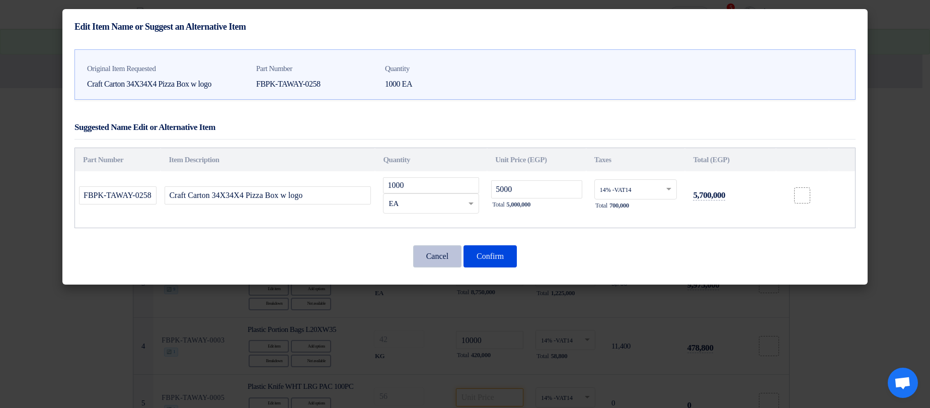
click at [423, 253] on button "Cancel" at bounding box center [437, 256] width 48 height 22
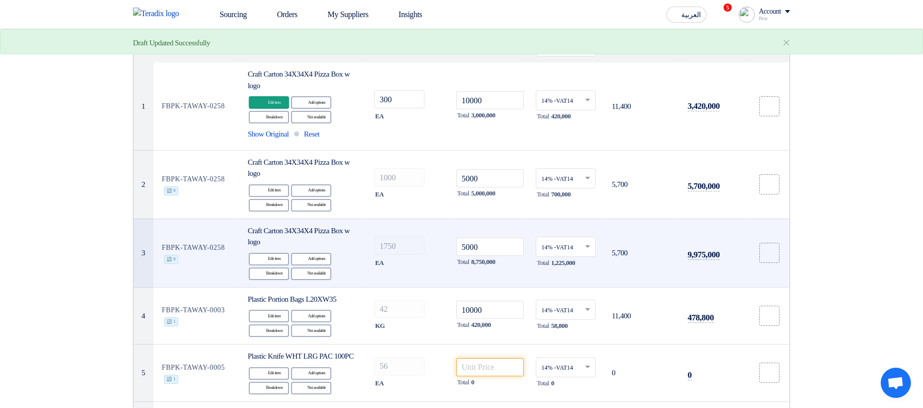
scroll to position [121, 0]
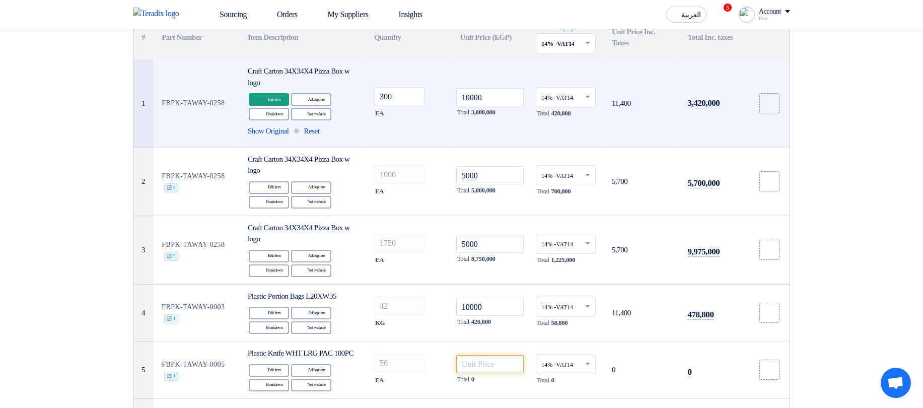
drag, startPoint x: 159, startPoint y: 105, endPoint x: 249, endPoint y: 106, distance: 90.6
click at [249, 106] on tr "1 FBPK-TAWAY-0258 Craft Carton 34X34X4 Pizza Box w logo Edit Edit item Alternat…" at bounding box center [461, 103] width 656 height 88
click at [208, 123] on td "FBPK-TAWAY-0258" at bounding box center [197, 103] width 86 height 88
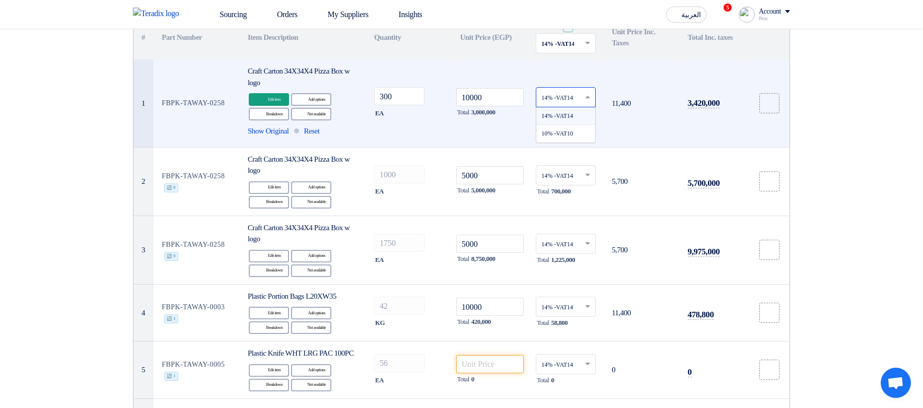
click at [582, 95] on div at bounding box center [565, 97] width 59 height 17
click at [566, 133] on span "10% -VAT10" at bounding box center [557, 133] width 32 height 7
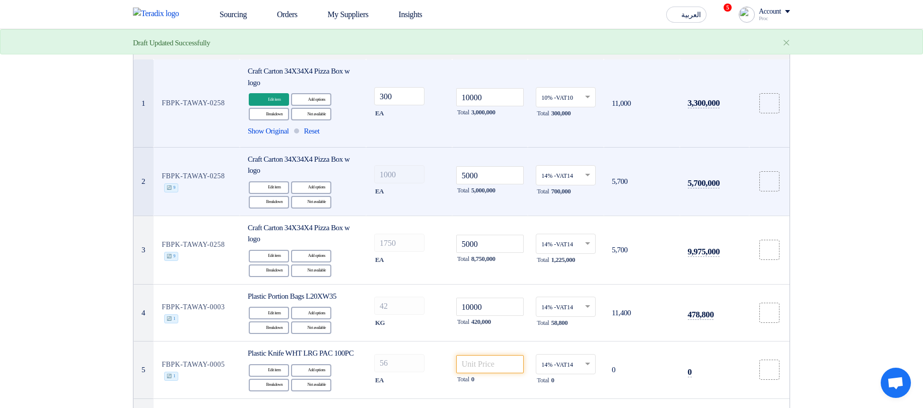
click at [565, 173] on input "text" at bounding box center [560, 176] width 39 height 17
click at [571, 214] on span "10% -VAT10" at bounding box center [557, 211] width 32 height 7
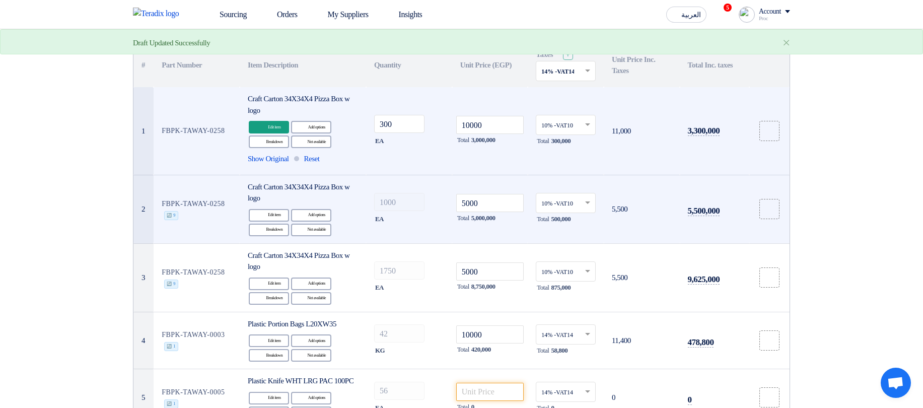
scroll to position [181, 0]
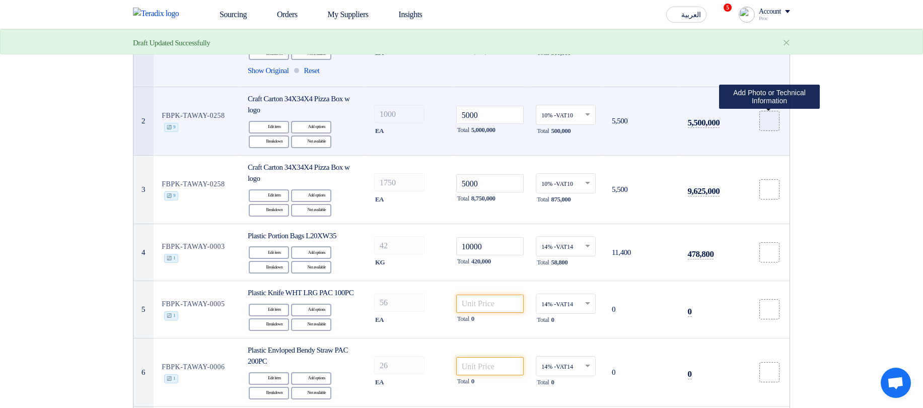
click at [769, 122] on icon at bounding box center [769, 121] width 8 height 8
click at [0, 0] on input "file" at bounding box center [0, 0] width 0 height 0
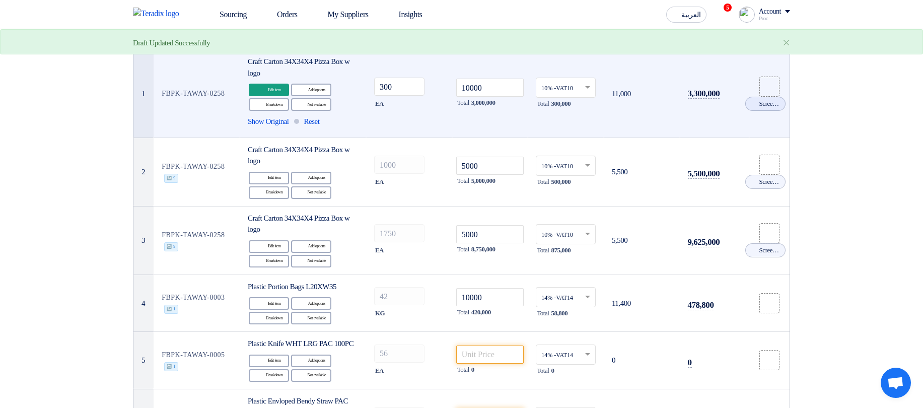
scroll to position [0, 0]
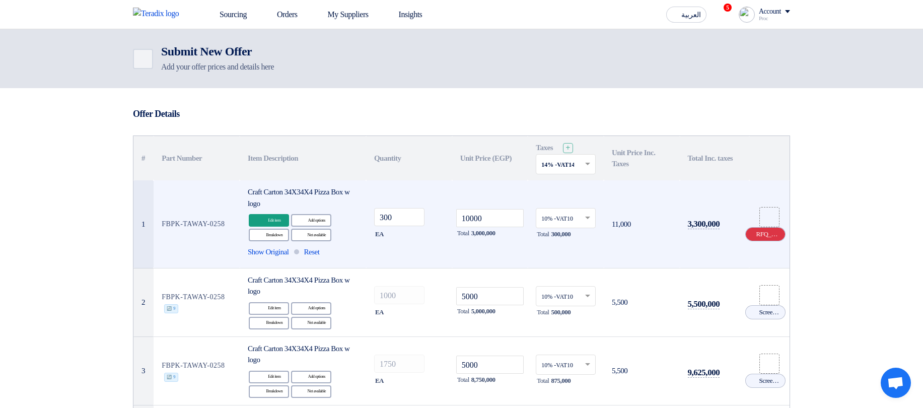
click at [752, 233] on icon "Cancel" at bounding box center [751, 234] width 7 height 7
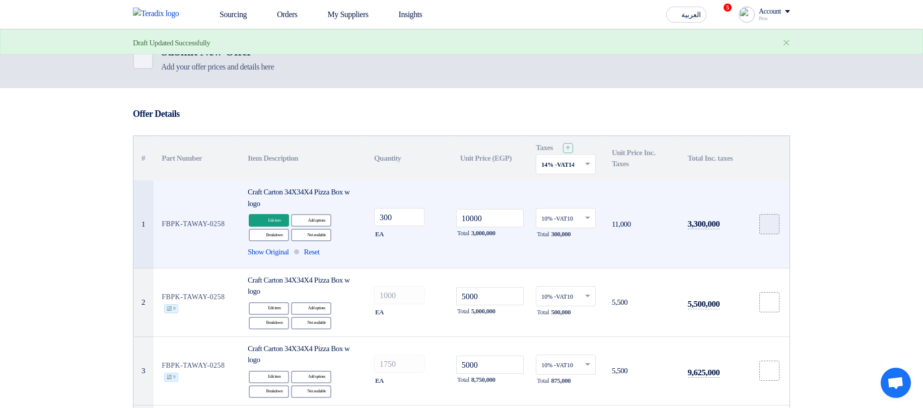
click at [773, 222] on icon at bounding box center [769, 224] width 8 height 8
click at [0, 0] on input "file" at bounding box center [0, 0] width 0 height 0
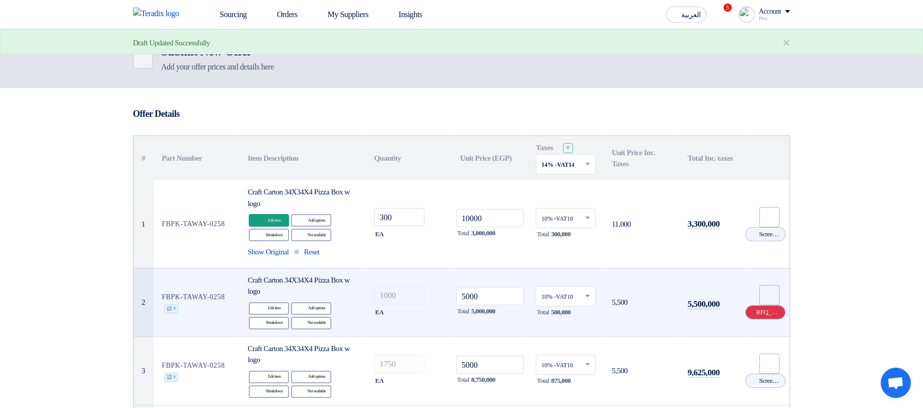
click at [750, 315] on icon "Cancel" at bounding box center [751, 312] width 7 height 7
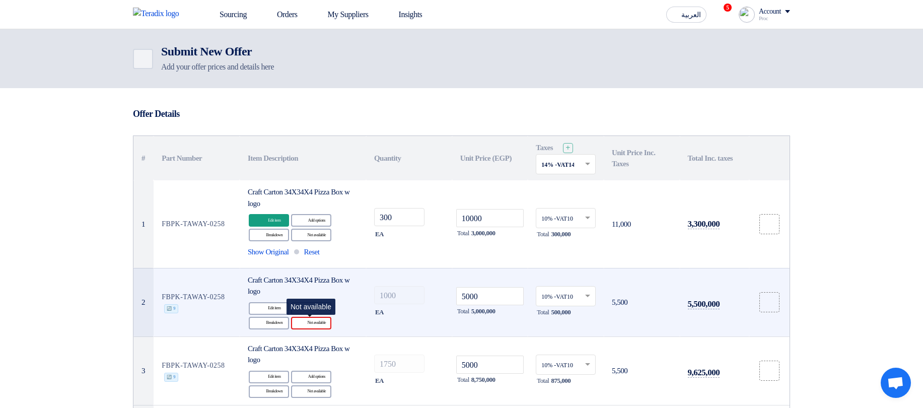
click at [316, 325] on div "Reject Not available" at bounding box center [311, 323] width 40 height 13
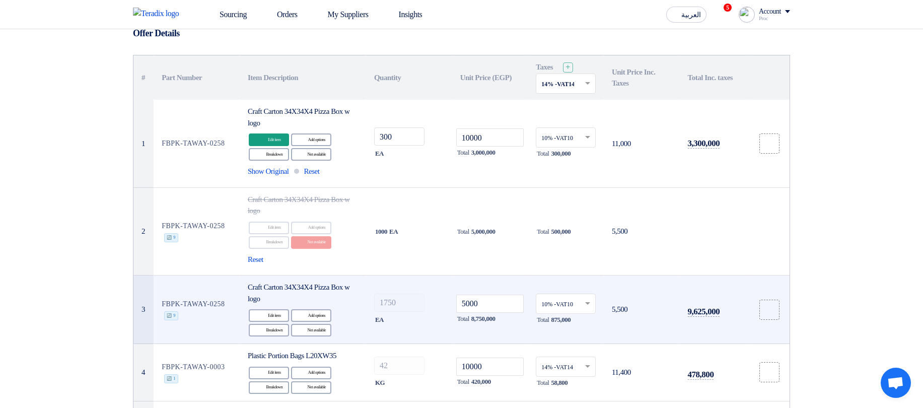
scroll to position [121, 0]
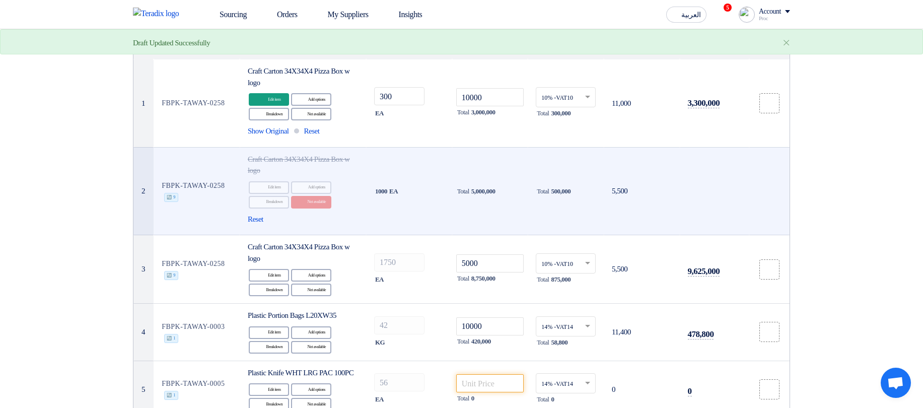
click at [219, 182] on td "FBPK-TAWAY-0258 🔄 9" at bounding box center [197, 191] width 86 height 88
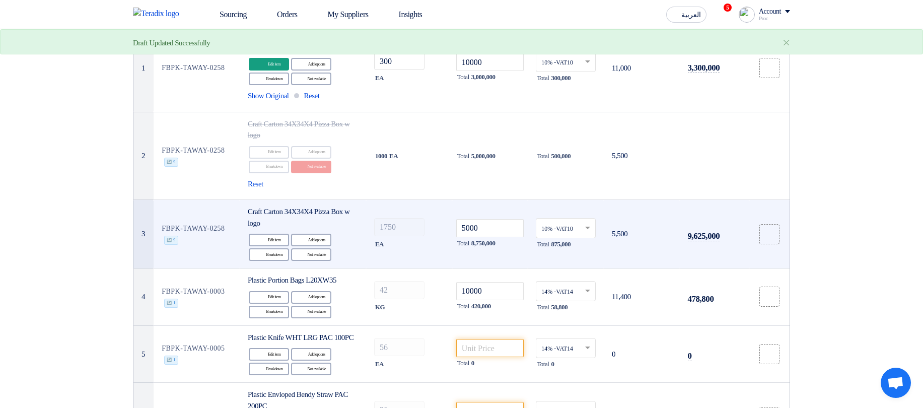
scroll to position [181, 0]
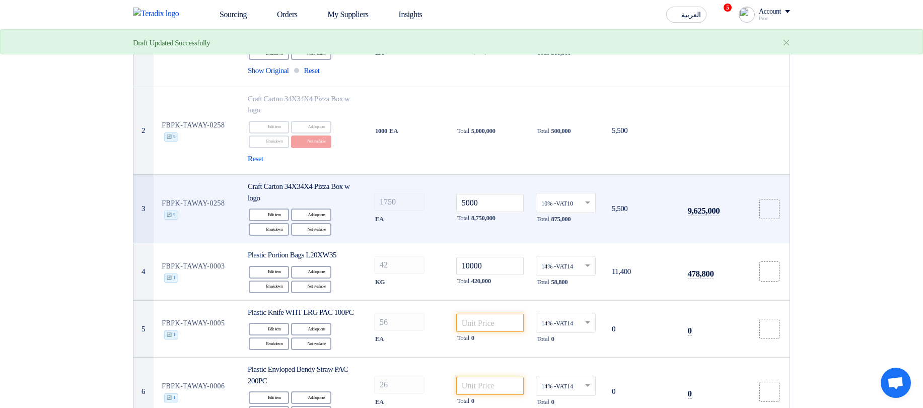
click at [172, 198] on td "FBPK-TAWAY-0258 🔄 9" at bounding box center [197, 209] width 86 height 68
click at [175, 205] on td "FBPK-TAWAY-0258 🔄 9" at bounding box center [197, 209] width 86 height 68
drag, startPoint x: 175, startPoint y: 205, endPoint x: 215, endPoint y: 202, distance: 40.4
click at [215, 202] on td "FBPK-TAWAY-0258 🔄 9" at bounding box center [197, 209] width 86 height 68
copy td "FBPK-TAWAY-0258"
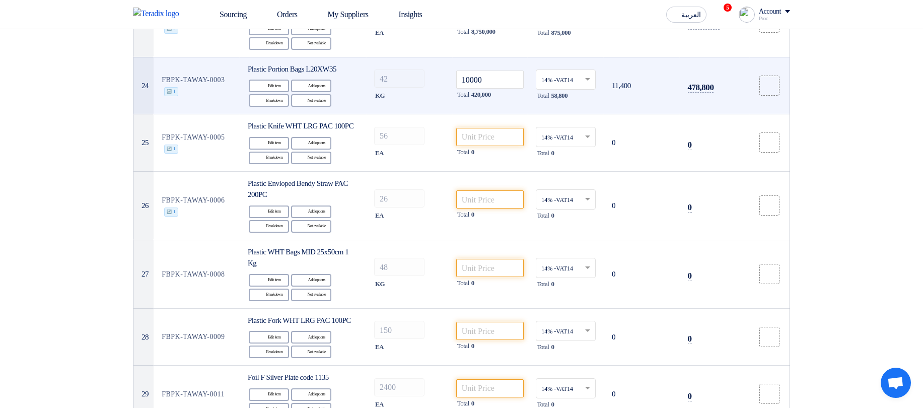
scroll to position [1698, 0]
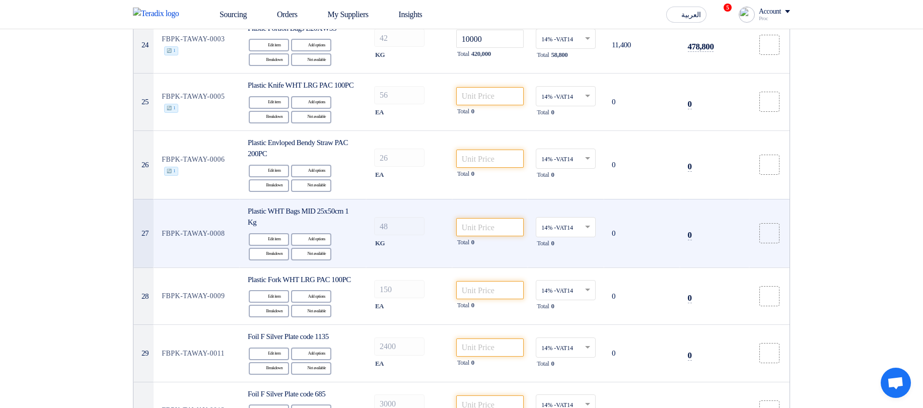
drag, startPoint x: 168, startPoint y: 281, endPoint x: 204, endPoint y: 280, distance: 36.8
click at [204, 267] on td "FBPK-TAWAY-0008" at bounding box center [197, 233] width 86 height 68
click at [205, 267] on td "FBPK-TAWAY-0008" at bounding box center [197, 233] width 86 height 68
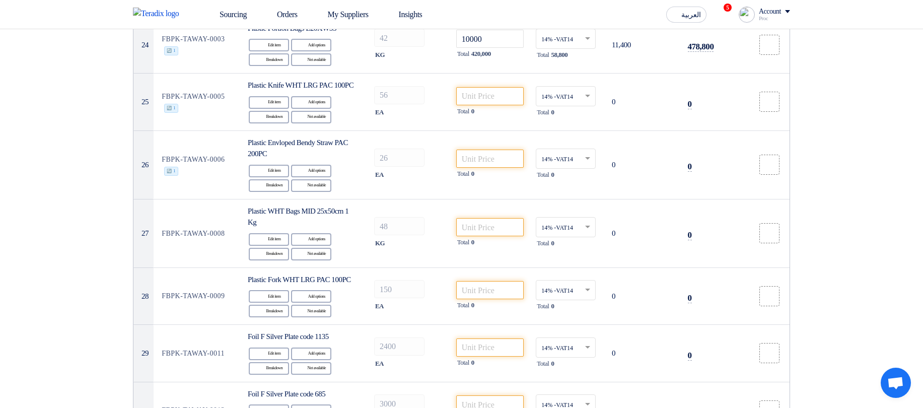
click at [198, 283] on div at bounding box center [198, 283] width 0 height 0
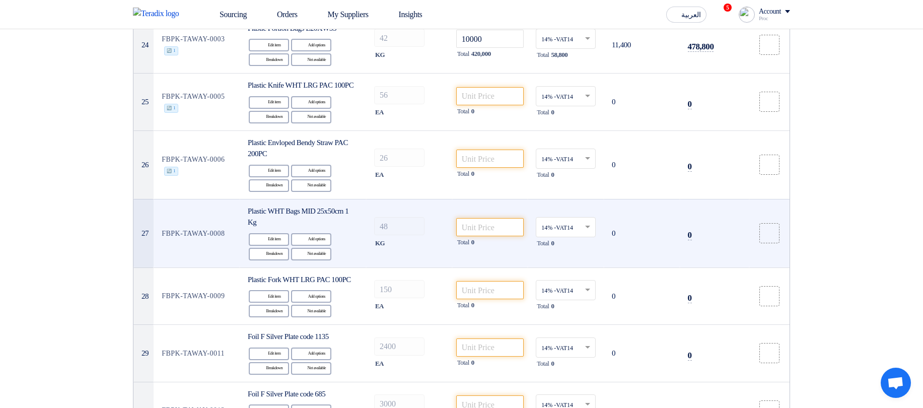
click at [216, 267] on td "FBPK-TAWAY-0008" at bounding box center [197, 233] width 86 height 68
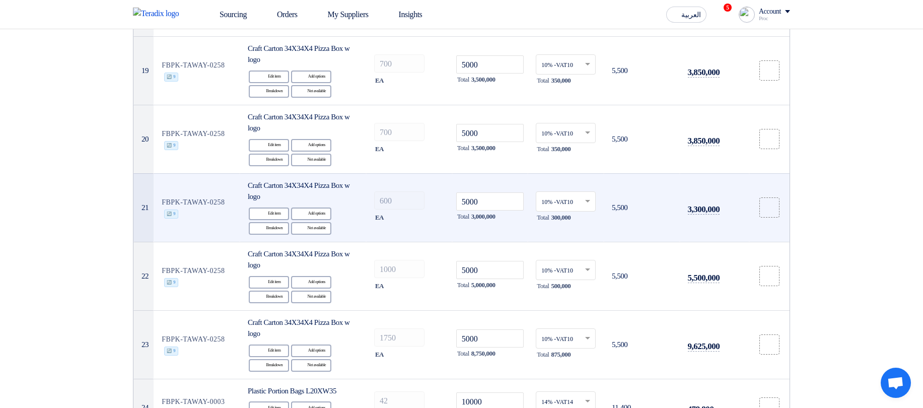
scroll to position [1094, 0]
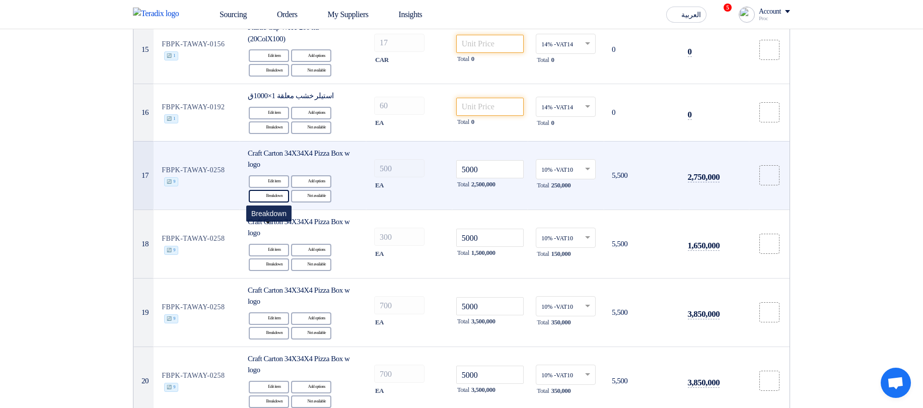
click at [271, 202] on div "Breakdown Breakdown" at bounding box center [269, 196] width 40 height 13
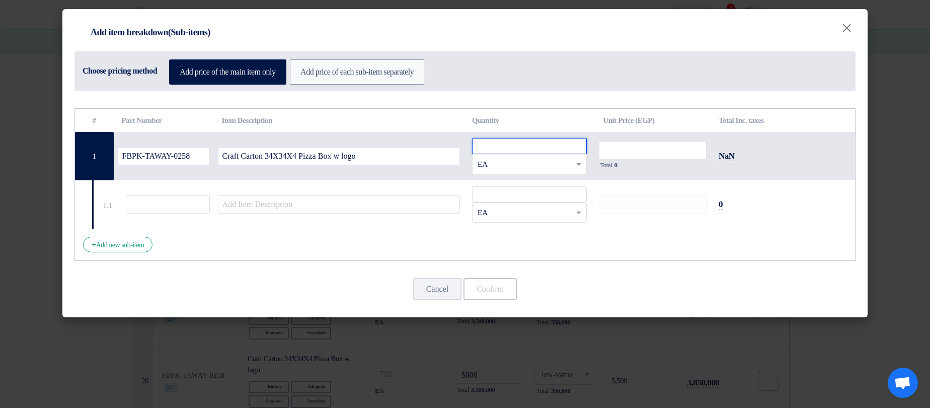
click at [498, 142] on input "number" at bounding box center [529, 146] width 115 height 16
type input "1"
click at [620, 152] on input "number" at bounding box center [653, 150] width 108 height 18
type input "5000"
click at [510, 192] on input "number" at bounding box center [529, 194] width 115 height 16
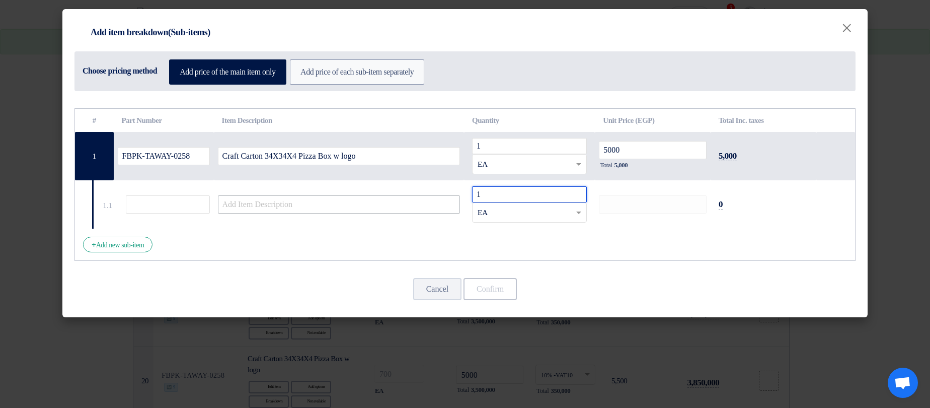
type input "1"
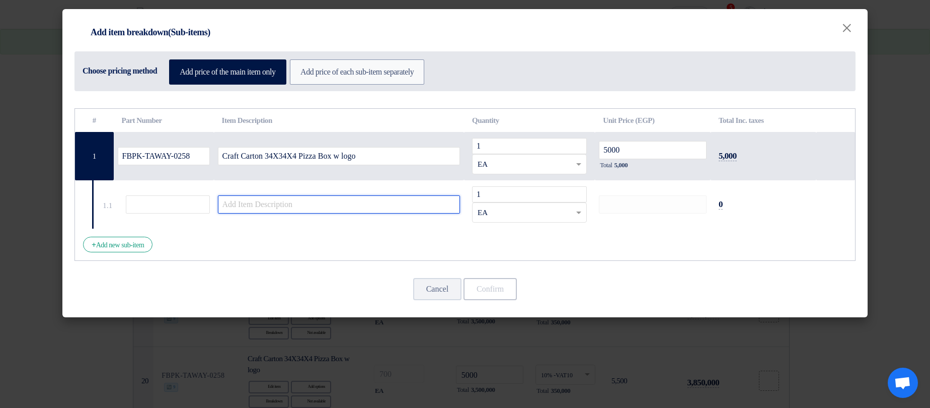
click at [423, 204] on input "text" at bounding box center [339, 204] width 243 height 18
type input "1"
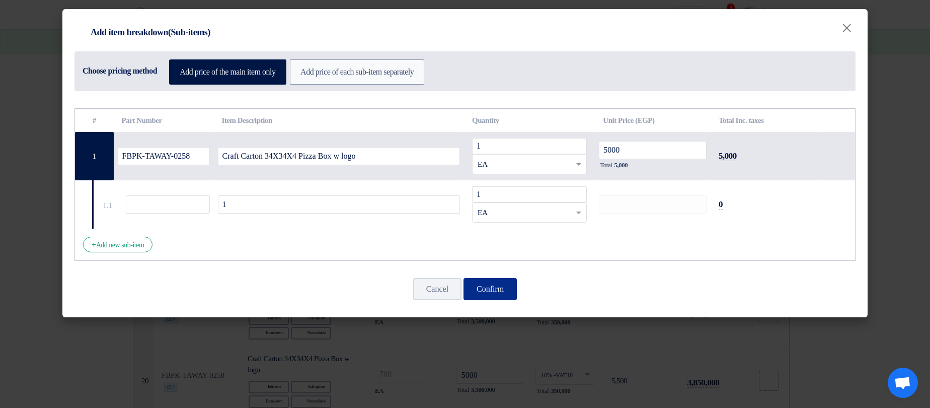
click at [502, 283] on button "Confirm" at bounding box center [490, 289] width 53 height 22
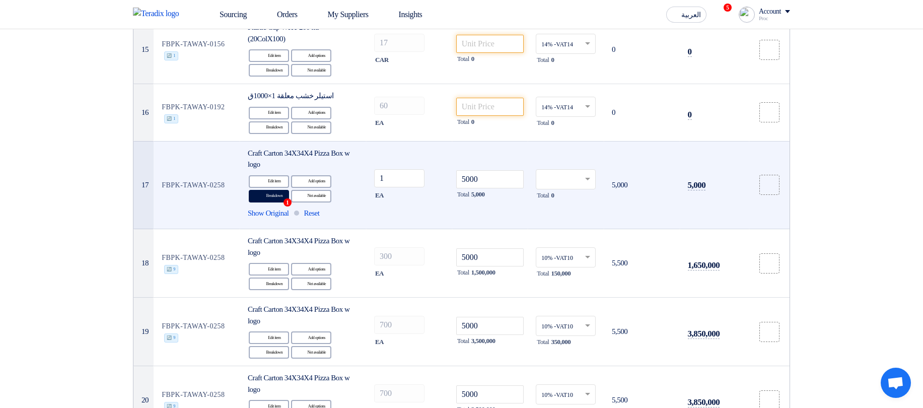
click at [569, 188] on input "text" at bounding box center [560, 180] width 39 height 17
click at [573, 224] on div "10% -VAT10" at bounding box center [565, 215] width 59 height 17
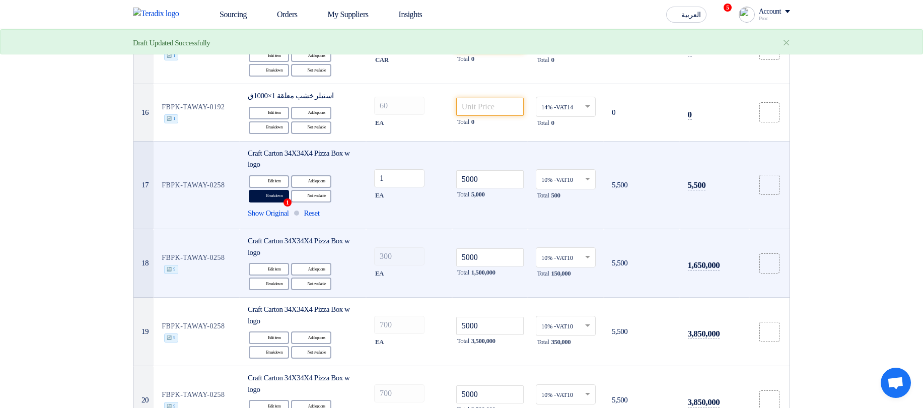
click at [249, 266] on td "Craft Carton 34X34X4 Pizza Box w logo Edit Edit item Alternative Add options Br…" at bounding box center [303, 263] width 126 height 68
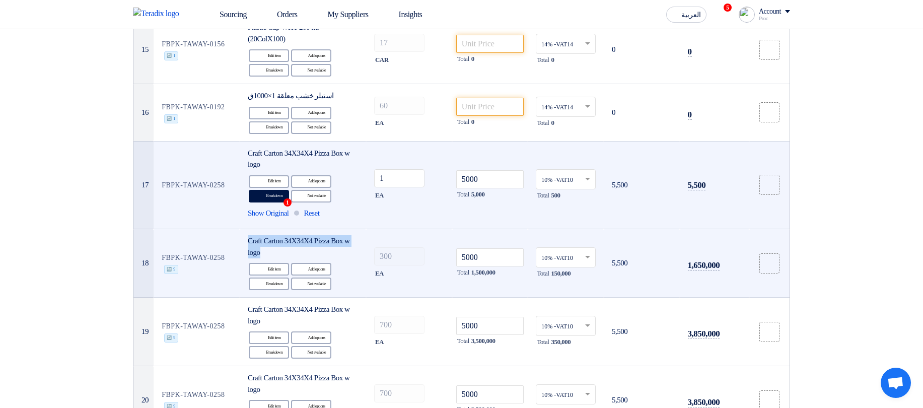
drag, startPoint x: 249, startPoint y: 267, endPoint x: 291, endPoint y: 281, distance: 44.3
click at [291, 281] on td "Craft Carton 34X34X4 Pizza Box w logo Edit Edit item Alternative Add options Br…" at bounding box center [303, 263] width 126 height 68
click at [295, 258] on div "Craft Carton 34X34X4 Pizza Box w logo" at bounding box center [303, 246] width 110 height 23
click at [296, 258] on div "Craft Carton 34X34X4 Pizza Box w logo" at bounding box center [303, 246] width 110 height 23
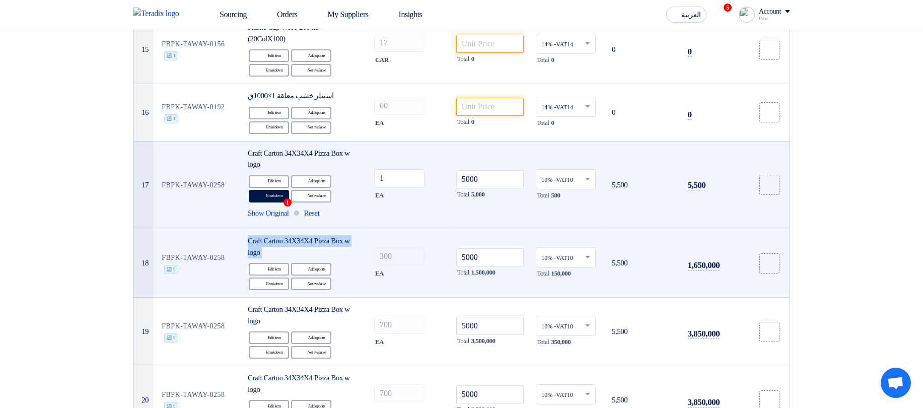
click at [296, 258] on div "Craft Carton 34X34X4 Pizza Box w logo" at bounding box center [303, 246] width 110 height 23
click at [320, 258] on div "Craft Carton 34X34X4 Pizza Box w logo" at bounding box center [303, 246] width 110 height 23
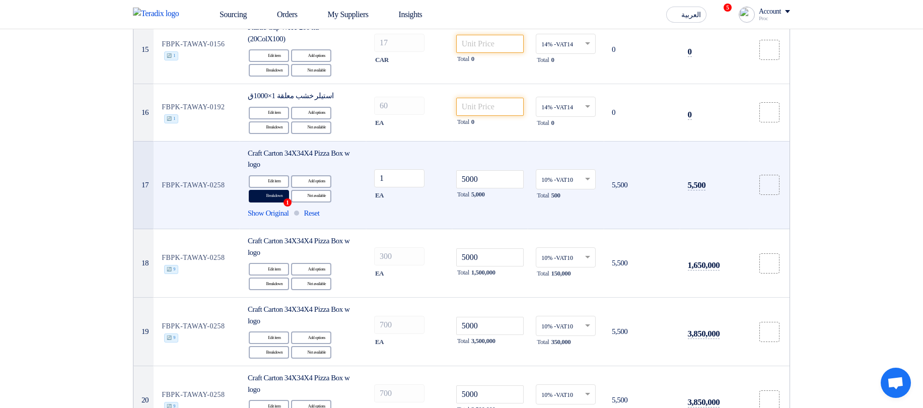
click at [450, 229] on td "1 EA" at bounding box center [409, 185] width 86 height 88
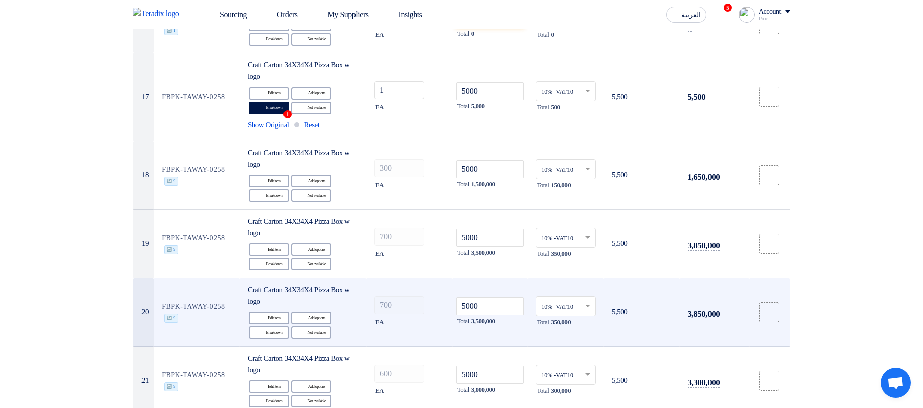
scroll to position [1215, 0]
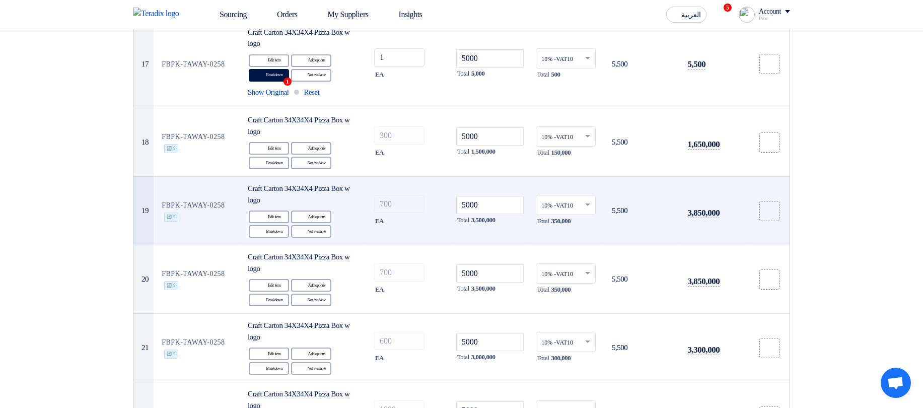
click at [417, 245] on td "700 EA" at bounding box center [409, 211] width 86 height 68
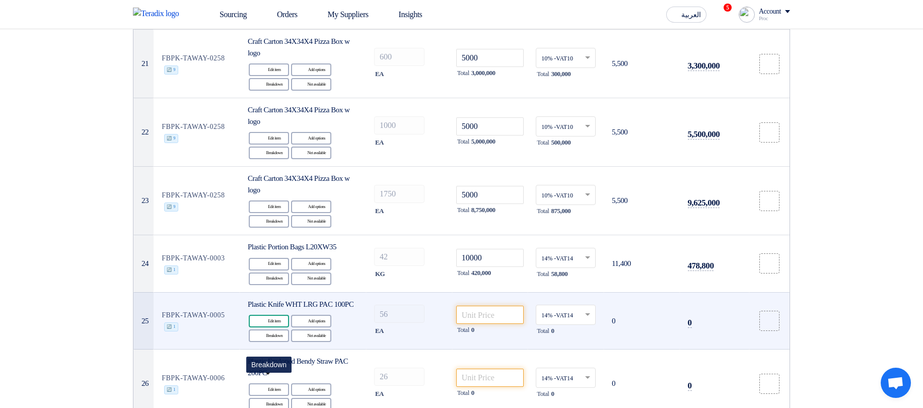
scroll to position [1577, 0]
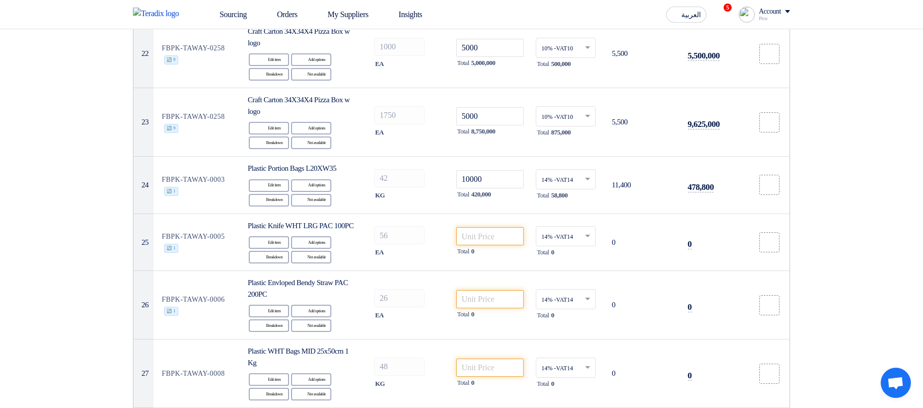
click at [856, 157] on section "Offer Details # Part Number Item Description Quantity Unit Price (EGP) Taxes + …" at bounding box center [461, 258] width 923 height 3494
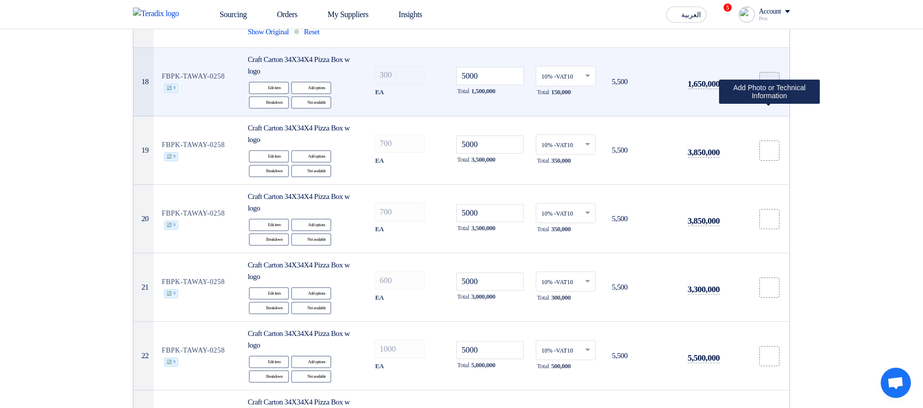
click at [765, 86] on icon at bounding box center [769, 82] width 8 height 8
click at [0, 0] on input "file" at bounding box center [0, 0] width 0 height 0
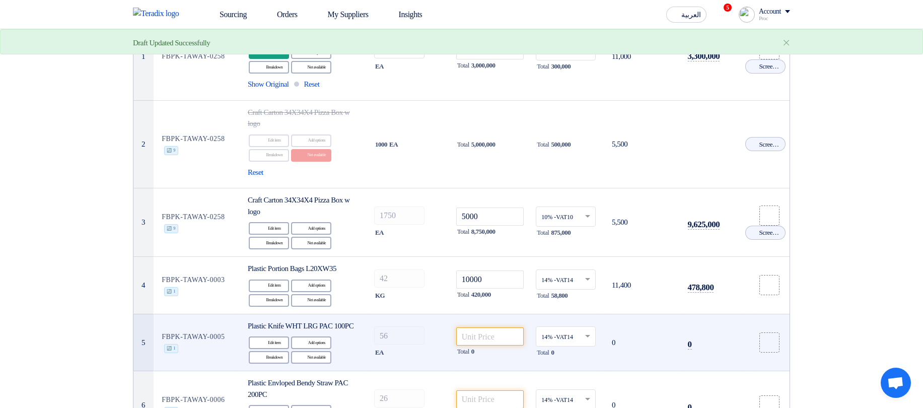
scroll to position [0, 0]
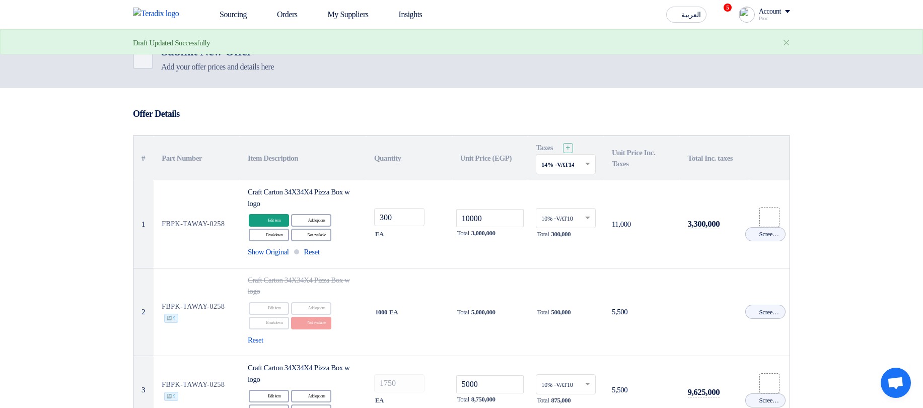
click at [0, 0] on icon "Cancel" at bounding box center [0, 0] width 0 height 0
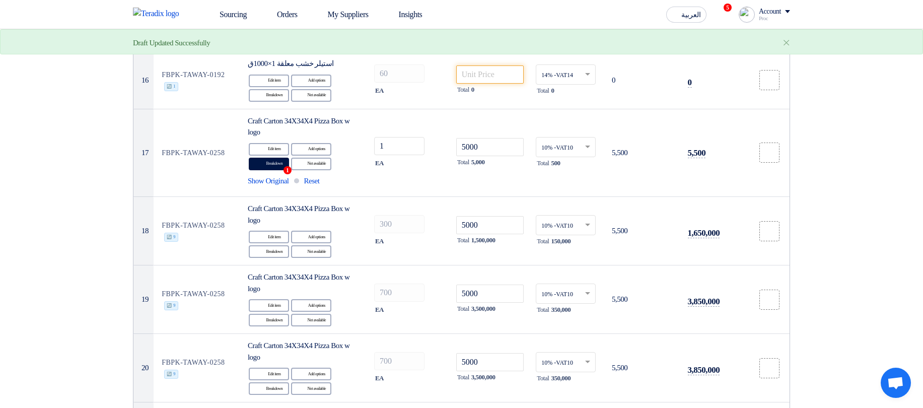
scroll to position [1148, 0]
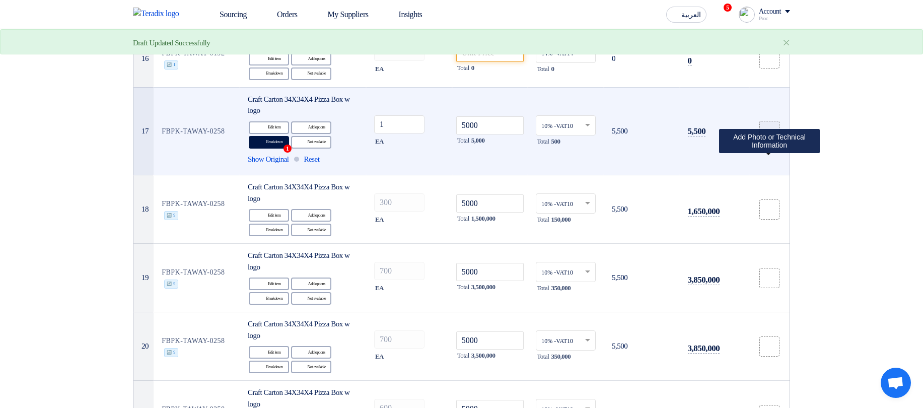
click at [765, 127] on use at bounding box center [765, 127] width 0 height 0
click at [0, 0] on input "file" at bounding box center [0, 0] width 0 height 0
click at [753, 145] on icon "Cancel" at bounding box center [751, 140] width 7 height 7
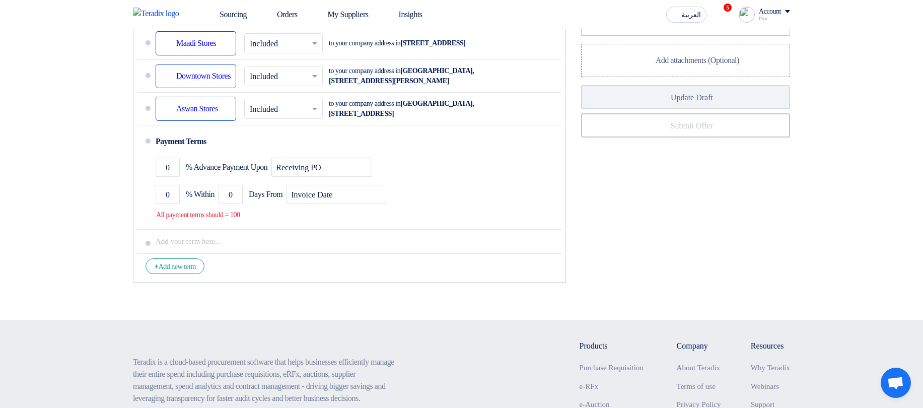
scroll to position [3081, 0]
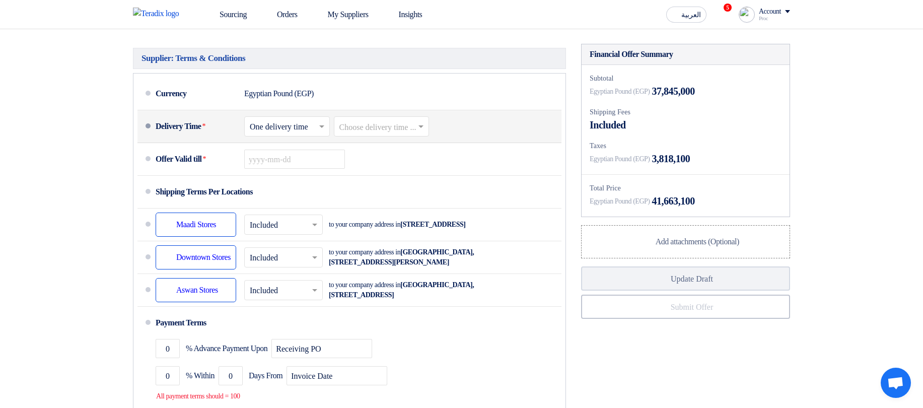
click at [387, 135] on input "text" at bounding box center [382, 127] width 86 height 15
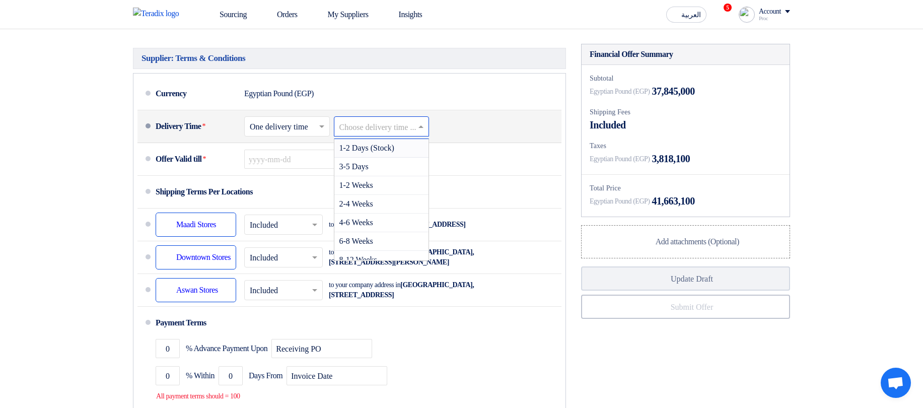
click at [286, 134] on div at bounding box center [287, 126] width 85 height 15
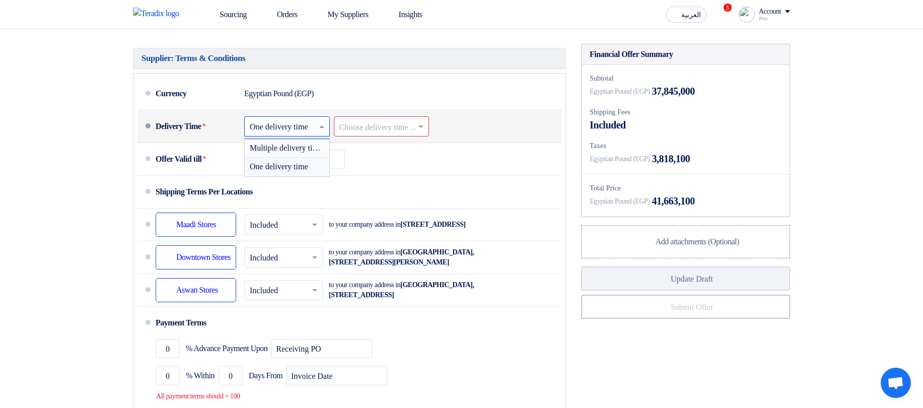
click at [281, 152] on span "Multiple delivery times" at bounding box center [288, 147] width 76 height 9
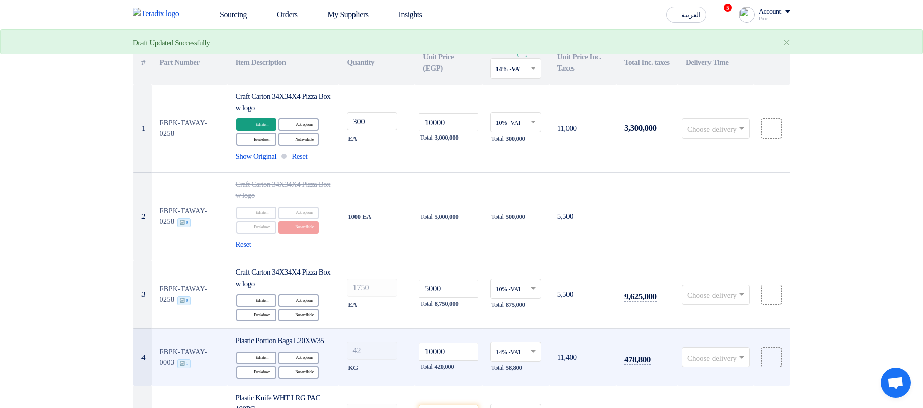
scroll to position [0, 0]
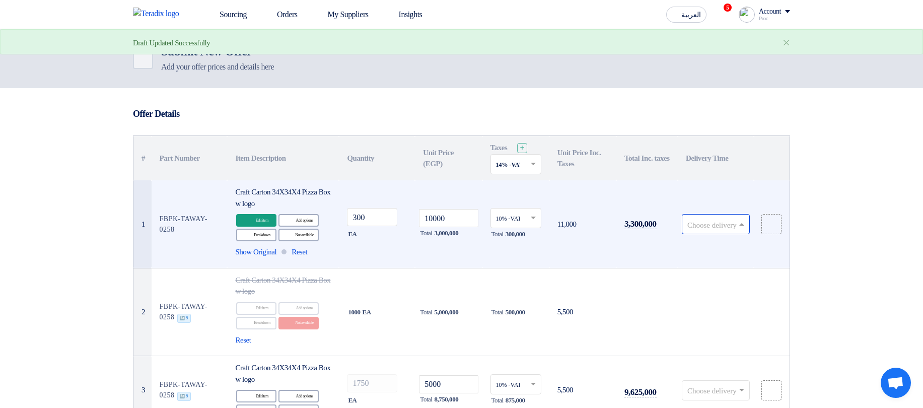
click at [723, 217] on input "text" at bounding box center [710, 225] width 47 height 17
click at [713, 246] on span "1-2 Days (Stock)" at bounding box center [712, 244] width 51 height 8
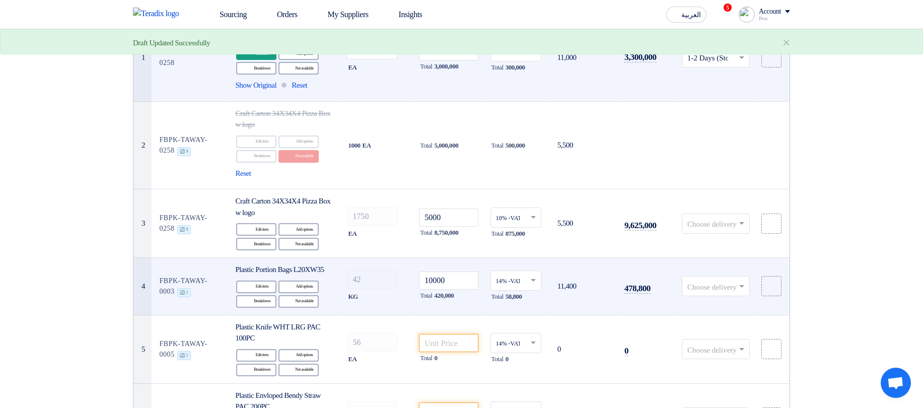
scroll to position [181, 0]
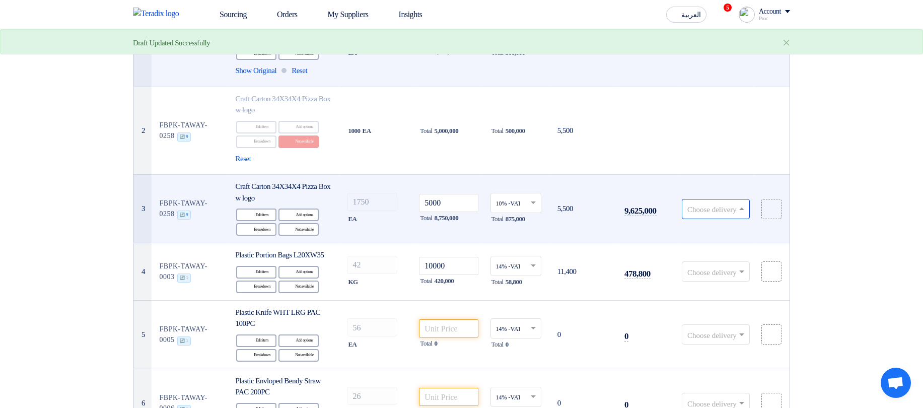
click at [707, 206] on input "text" at bounding box center [710, 209] width 47 height 17
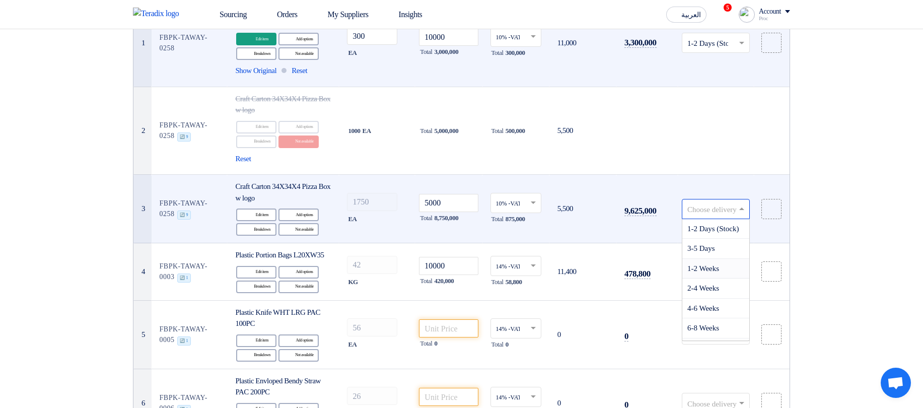
click at [706, 270] on span "1-2 Weeks" at bounding box center [703, 268] width 32 height 8
click at [424, 202] on input "5000" at bounding box center [448, 203] width 59 height 18
click at [495, 200] on div at bounding box center [516, 202] width 50 height 17
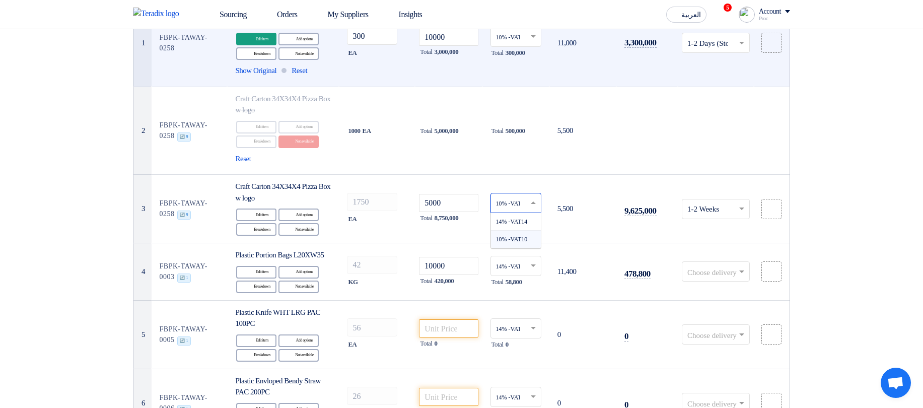
click at [702, 198] on td "Choose delivery time ... × 1-2 Weeks ×" at bounding box center [716, 209] width 76 height 68
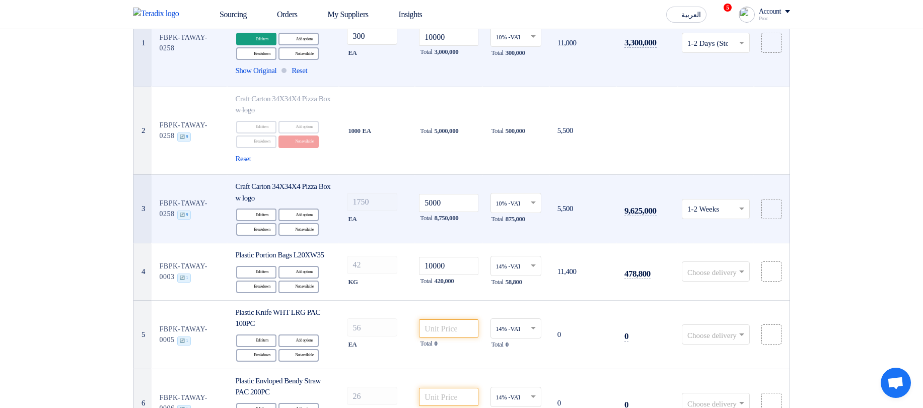
click at [786, 179] on td at bounding box center [772, 209] width 36 height 68
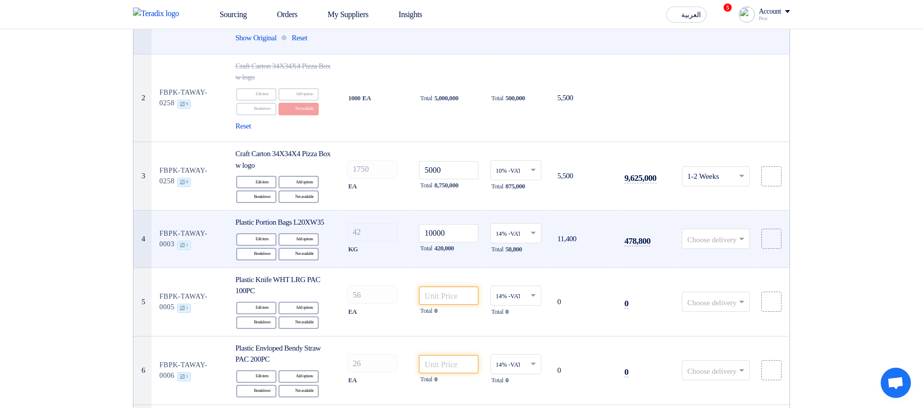
scroll to position [242, 0]
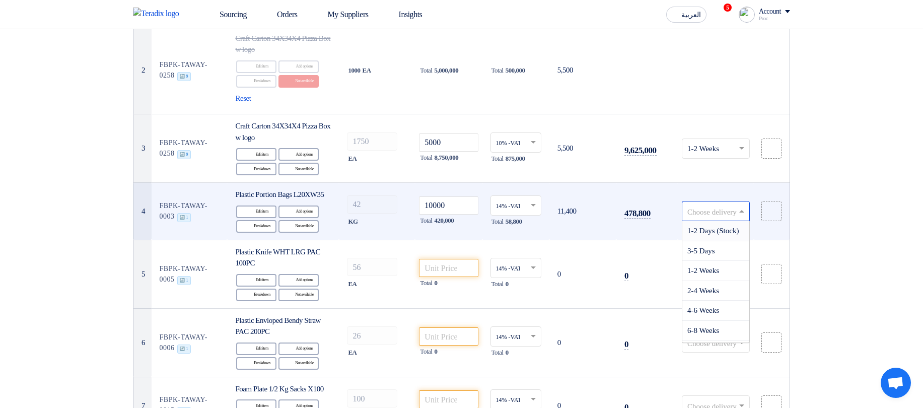
click at [738, 217] on span at bounding box center [743, 211] width 13 height 12
click at [694, 321] on div "4-6 Weeks" at bounding box center [715, 311] width 67 height 20
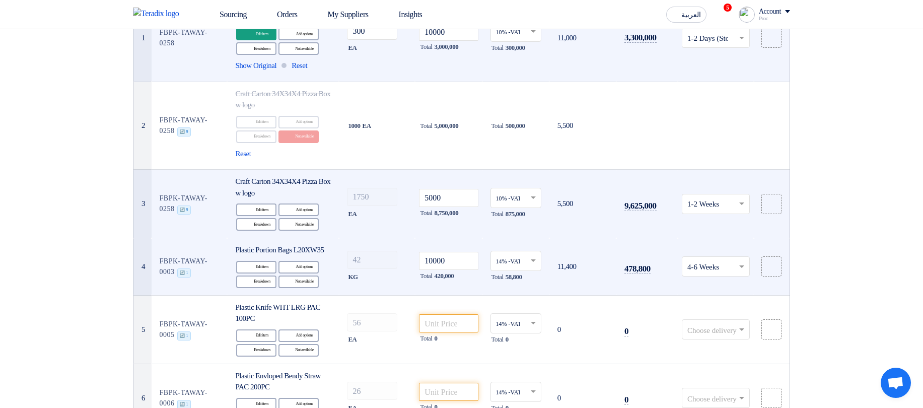
scroll to position [181, 0]
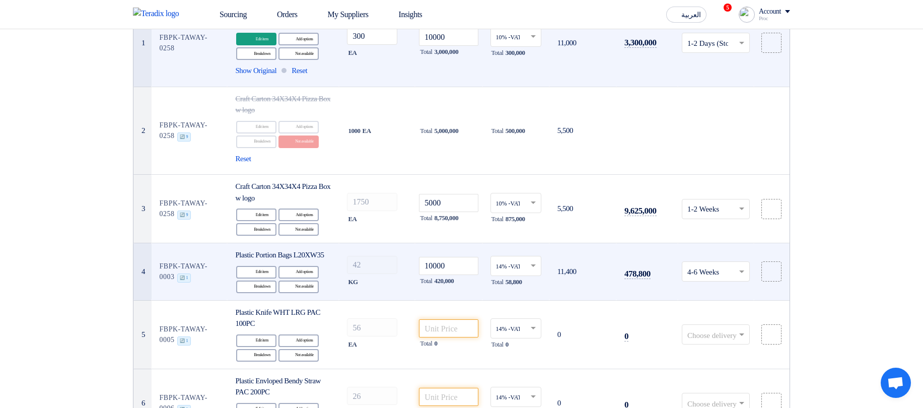
click at [710, 207] on input "text" at bounding box center [710, 209] width 47 height 17
click at [705, 314] on div "4-6 Weeks" at bounding box center [715, 309] width 67 height 20
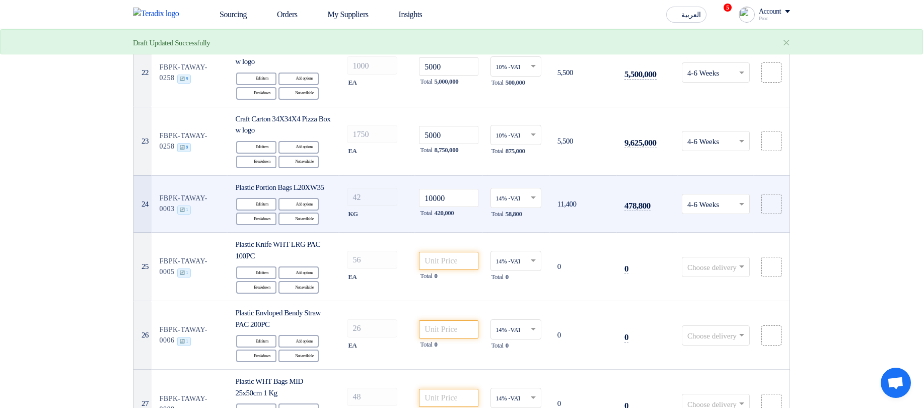
scroll to position [1571, 0]
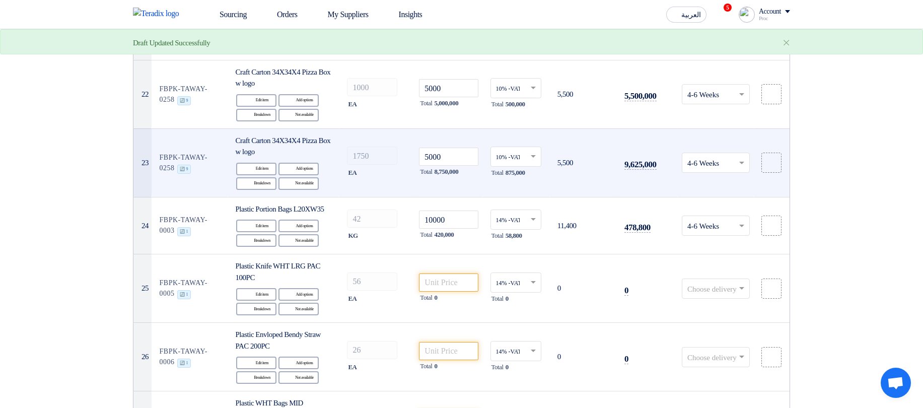
click at [715, 172] on input "text" at bounding box center [710, 164] width 47 height 17
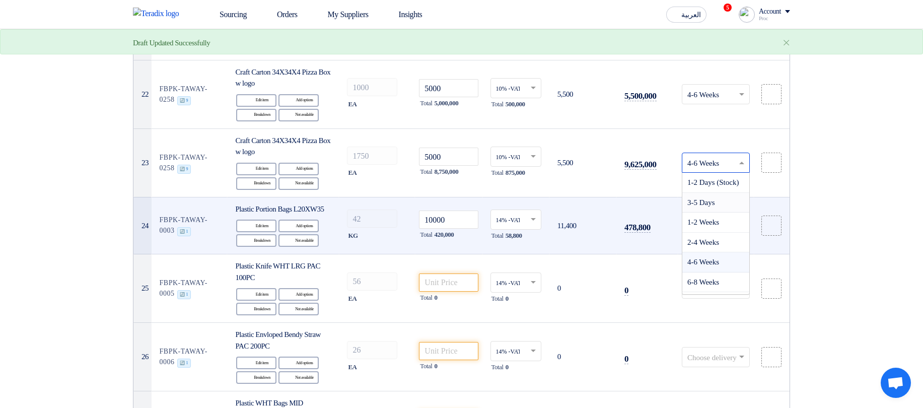
click at [706, 206] on span "3-5 Days" at bounding box center [701, 202] width 28 height 8
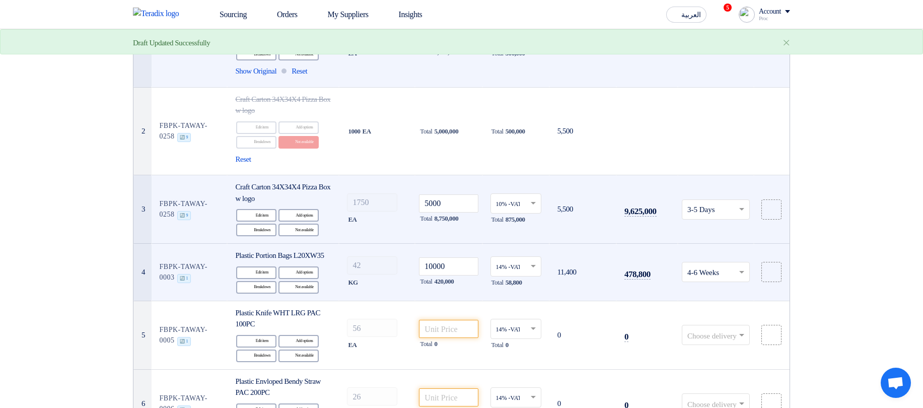
scroll to position [181, 0]
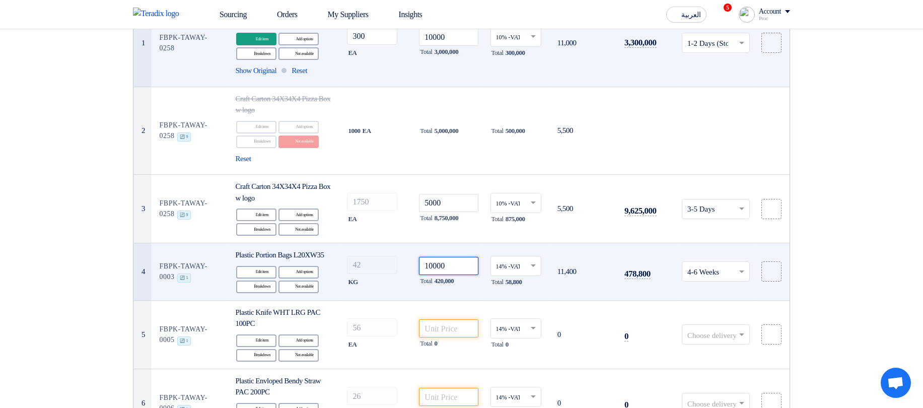
click at [461, 270] on input "10000" at bounding box center [448, 266] width 59 height 18
drag, startPoint x: 245, startPoint y: 252, endPoint x: 307, endPoint y: 266, distance: 64.0
click at [299, 261] on div "Plastic Portion Bags L20XW35" at bounding box center [283, 255] width 96 height 12
click at [307, 261] on div "Plastic Portion Bags L20XW35" at bounding box center [283, 255] width 96 height 12
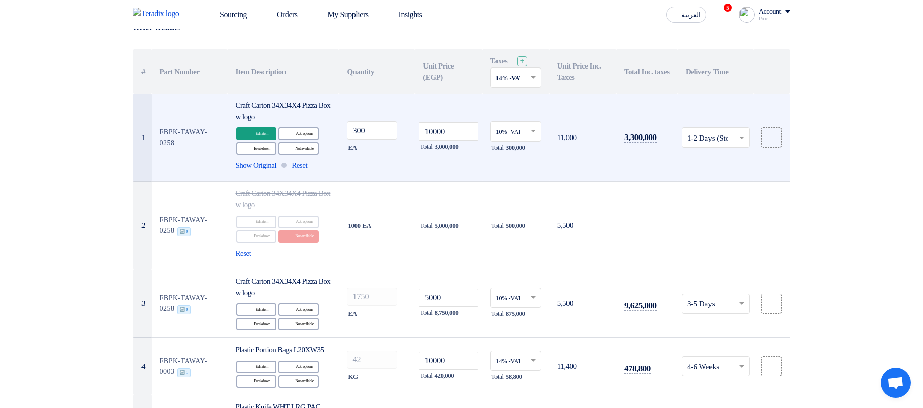
scroll to position [60, 0]
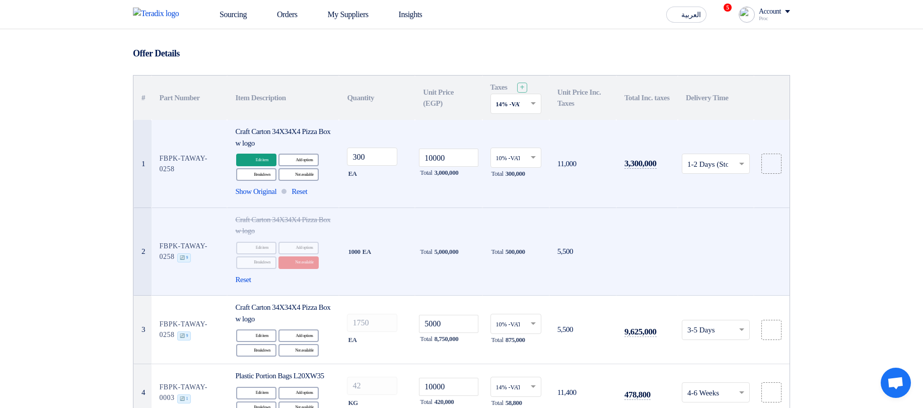
drag, startPoint x: 455, startPoint y: 247, endPoint x: 580, endPoint y: 243, distance: 124.9
click at [575, 243] on tr "2 FBPK-TAWAY-0258 🔄 9 Craft Carton 34X34X4 Pizza Box w logo Edit Edit item Alte…" at bounding box center [461, 251] width 656 height 88
click at [586, 245] on td "5,500" at bounding box center [582, 251] width 67 height 88
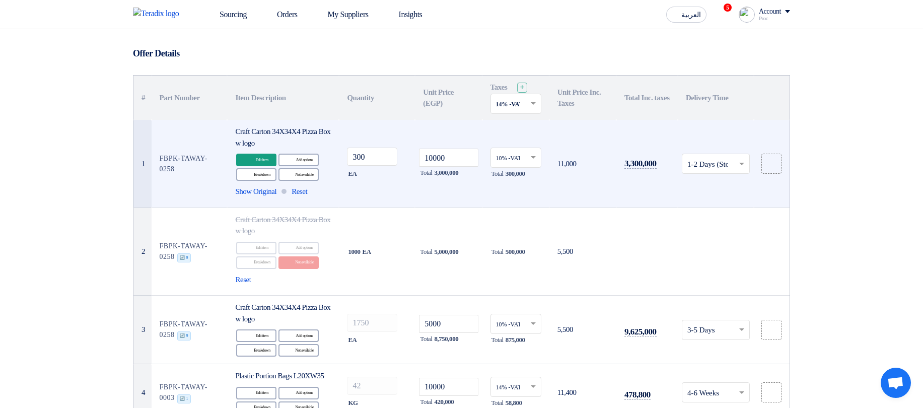
drag, startPoint x: 517, startPoint y: 246, endPoint x: 600, endPoint y: 247, distance: 83.1
click at [600, 247] on tr "2 FBPK-TAWAY-0258 🔄 9 Craft Carton 34X34X4 Pizza Box w logo Edit Edit item Alte…" at bounding box center [461, 251] width 656 height 88
click at [600, 247] on td "5,500" at bounding box center [582, 251] width 67 height 88
drag, startPoint x: 565, startPoint y: 162, endPoint x: 597, endPoint y: 164, distance: 32.3
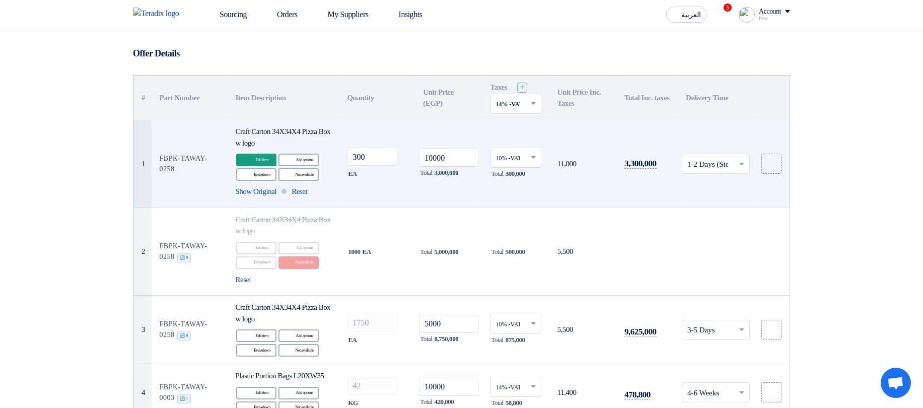
click at [595, 163] on td "11,000" at bounding box center [582, 164] width 67 height 88
click at [601, 165] on td "11,000" at bounding box center [582, 164] width 67 height 88
click at [451, 157] on input "10000" at bounding box center [448, 158] width 59 height 18
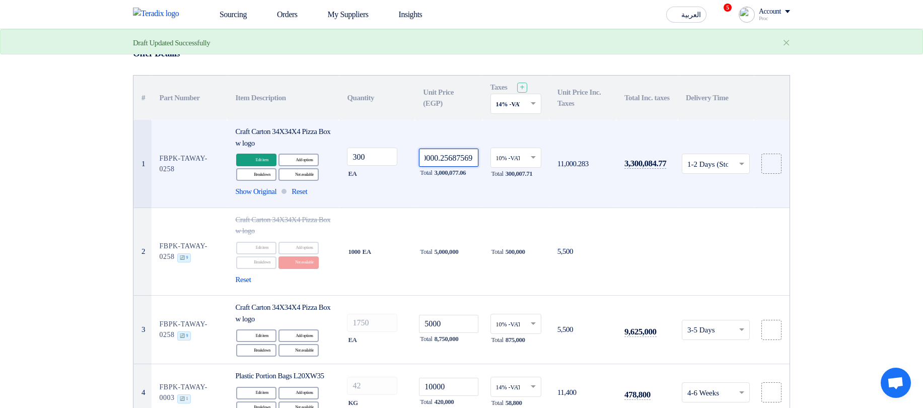
scroll to position [0, 15]
type input "10000"
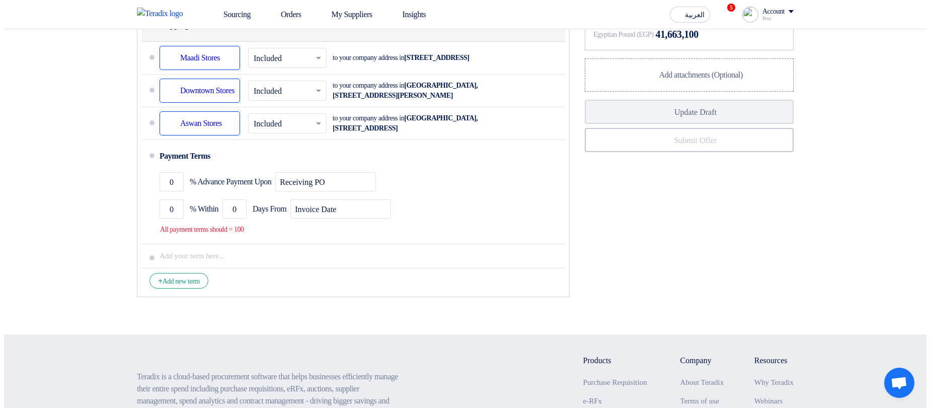
scroll to position [3263, 0]
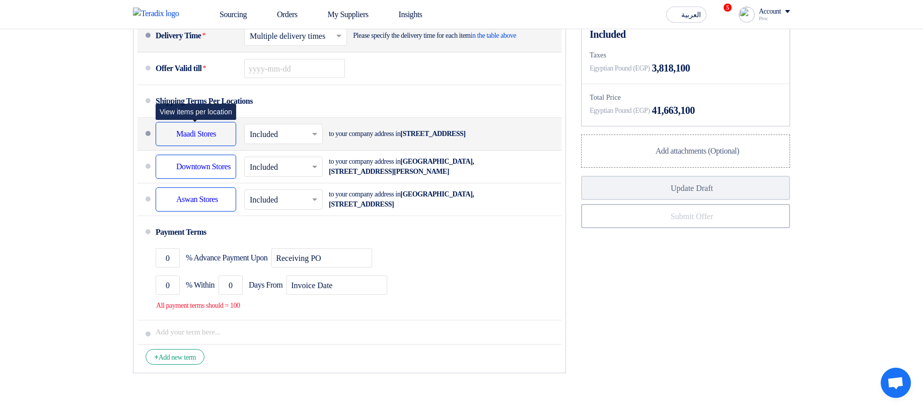
click at [190, 146] on div "Shipping To location Maadi Stores" at bounding box center [196, 134] width 81 height 24
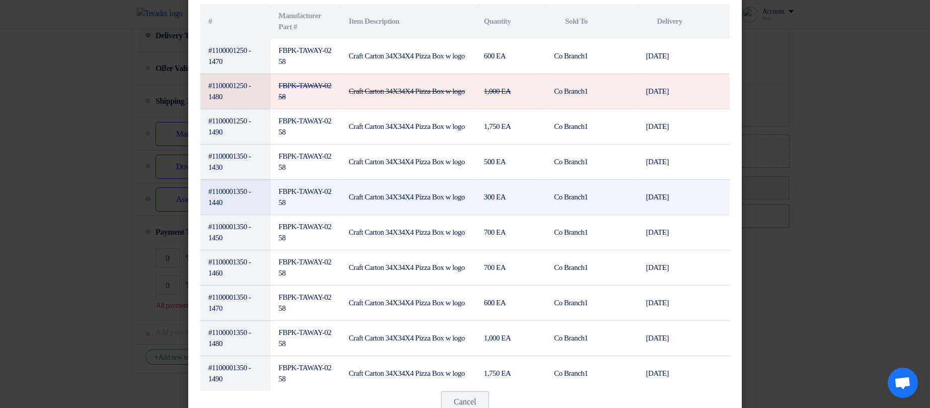
scroll to position [0, 0]
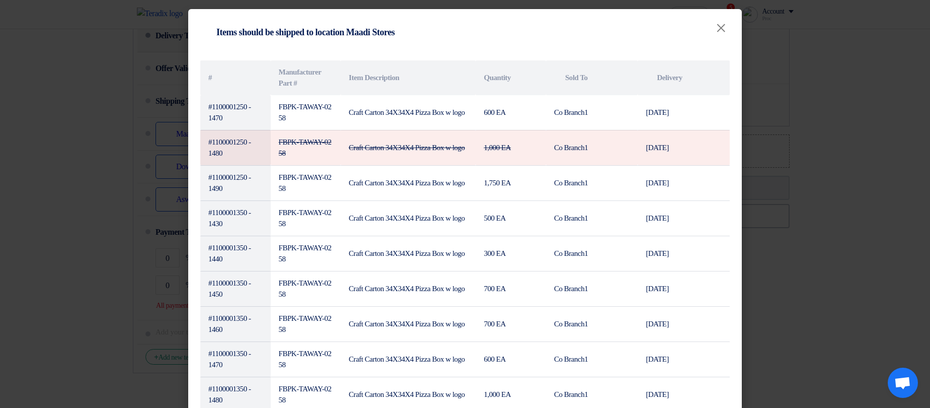
click at [797, 145] on modal-container "Shipping To location Items should be shipped to location Maadi Stores × # Manuf…" at bounding box center [465, 204] width 930 height 408
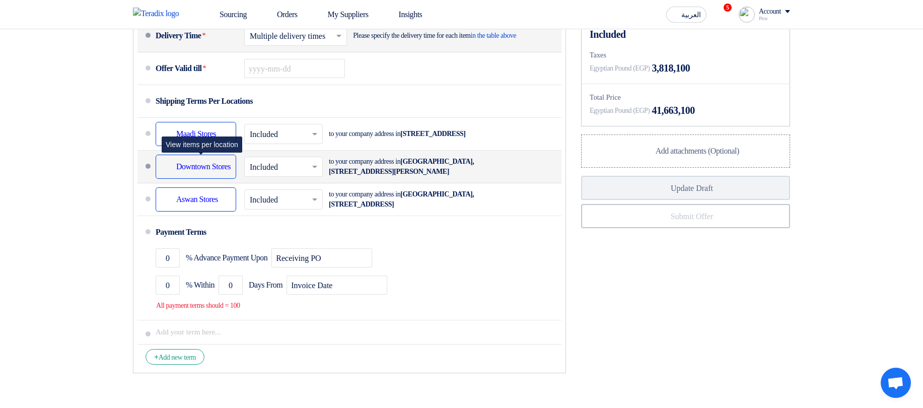
click at [198, 179] on div "Shipping To location Downtown Stores" at bounding box center [196, 167] width 81 height 24
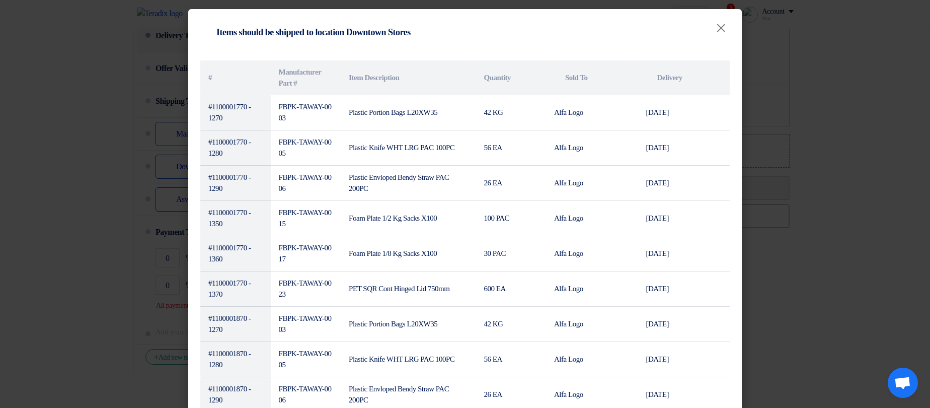
click at [848, 168] on modal-container "Shipping To location Items should be shipped to location Downtown Stores × # Ma…" at bounding box center [465, 204] width 930 height 408
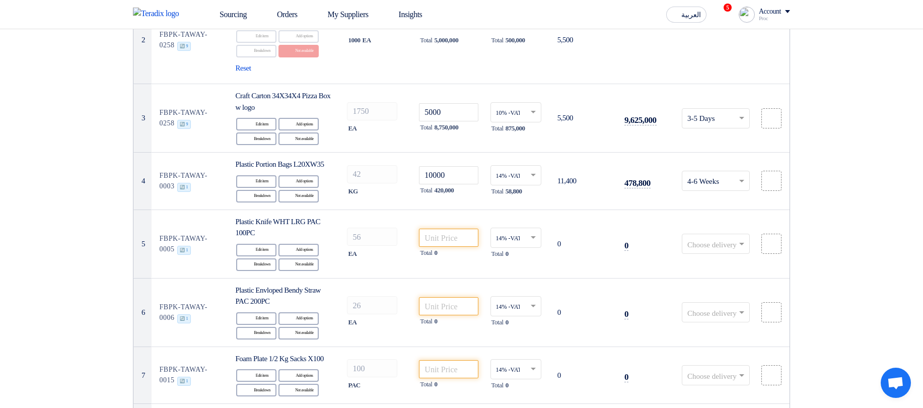
scroll to position [242, 0]
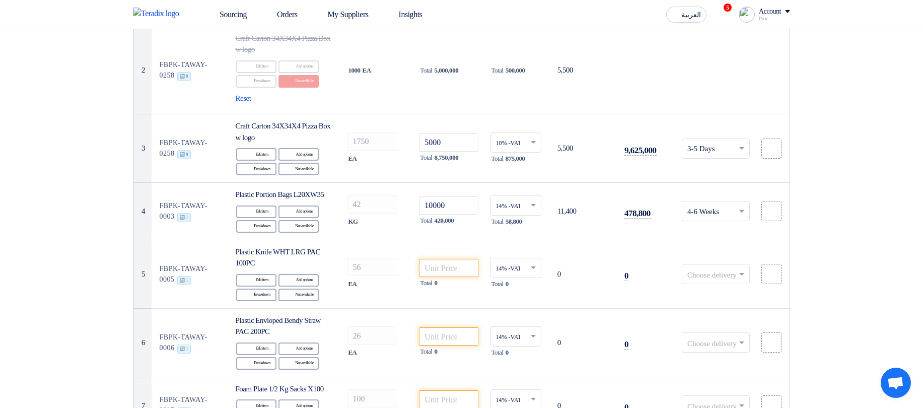
click at [711, 213] on input "text" at bounding box center [710, 212] width 47 height 17
click at [731, 218] on input "text" at bounding box center [710, 212] width 47 height 17
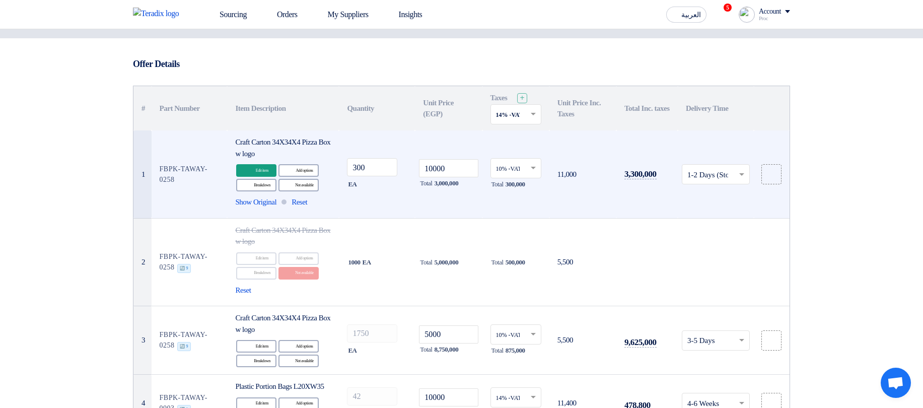
scroll to position [0, 0]
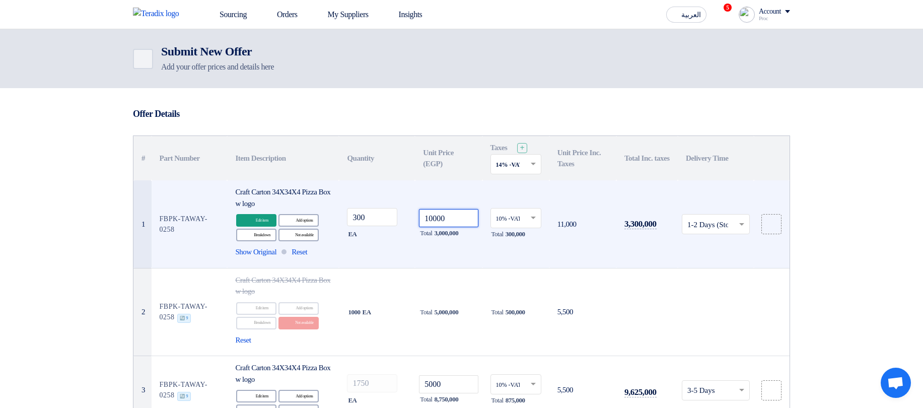
click at [471, 220] on input "10000" at bounding box center [448, 218] width 59 height 18
click at [453, 222] on input "10000" at bounding box center [448, 218] width 59 height 18
click at [298, 220] on div "Alternative Add options" at bounding box center [298, 220] width 40 height 13
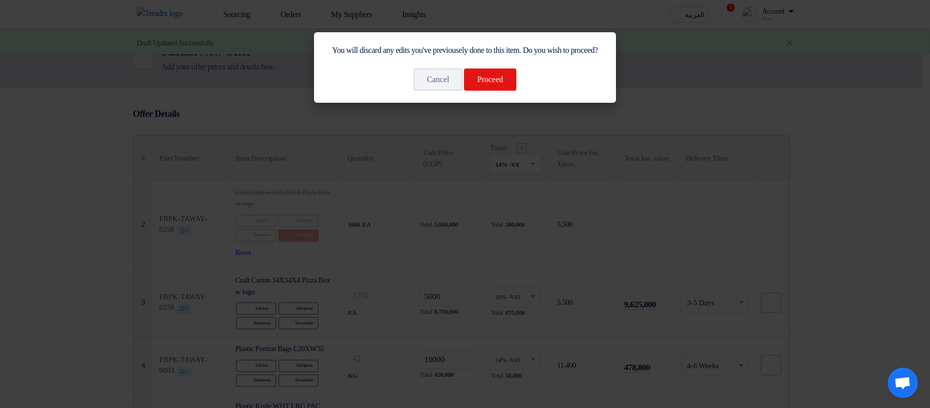
click at [378, 261] on modal-container "You will discard any edits you've previousely done to this item. Do you wish to…" at bounding box center [465, 204] width 930 height 408
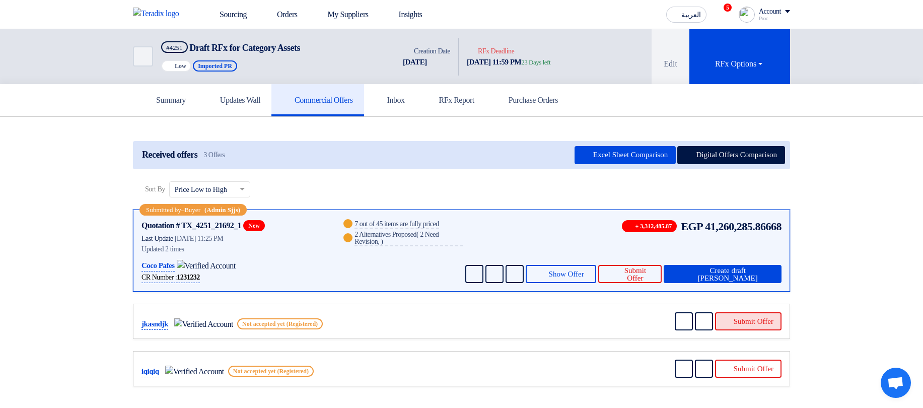
click at [750, 319] on button "Submit Offer" at bounding box center [748, 321] width 66 height 18
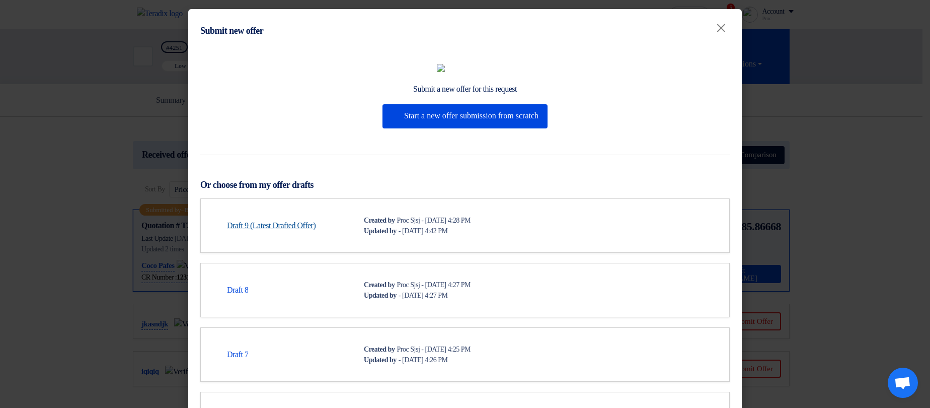
click at [255, 232] on link "Draft 9 (Latest Drafted Offer)" at bounding box center [271, 226] width 89 height 12
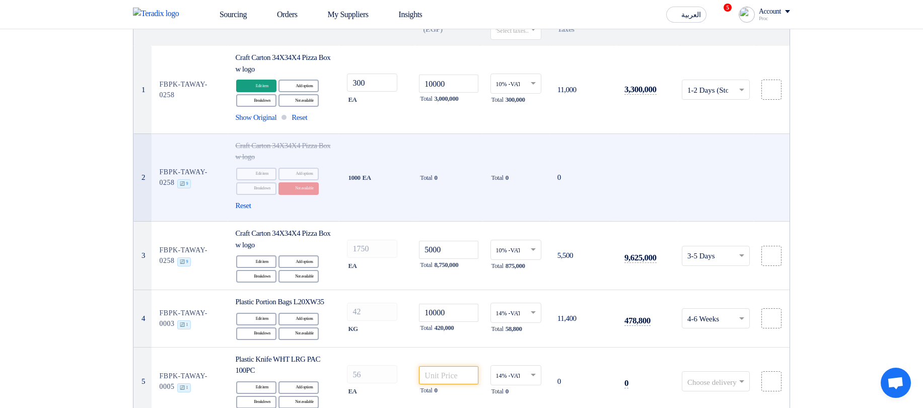
scroll to position [121, 0]
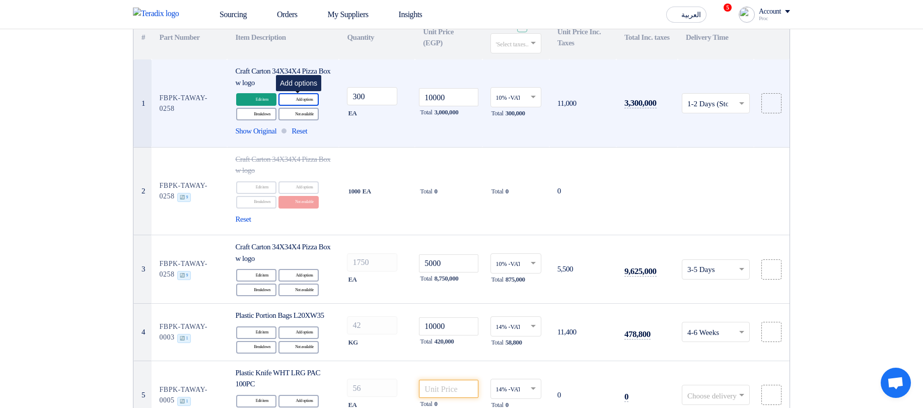
click at [312, 99] on div "Alternative Add options" at bounding box center [298, 99] width 40 height 13
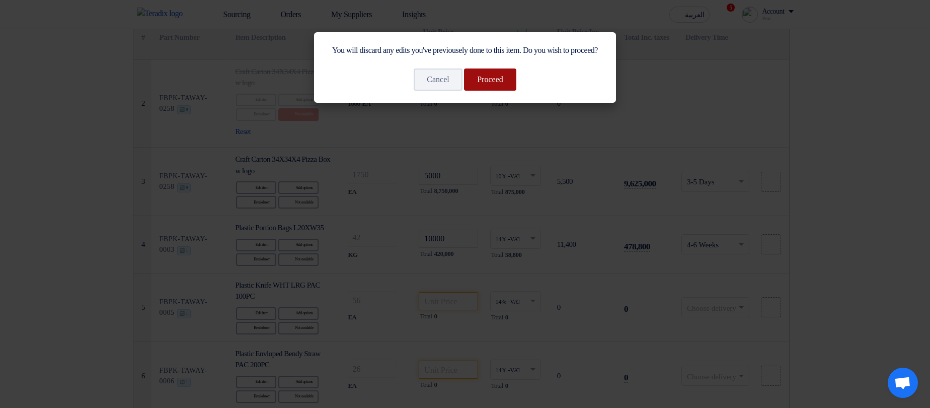
click at [506, 90] on button "Proceed" at bounding box center [490, 79] width 52 height 22
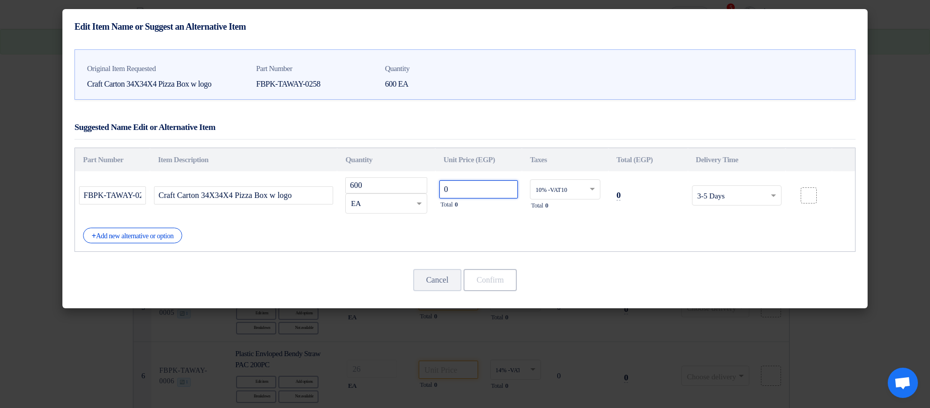
click at [480, 186] on input "0" at bounding box center [479, 189] width 79 height 18
click at [480, 185] on input "0" at bounding box center [479, 189] width 79 height 18
type input "5000"
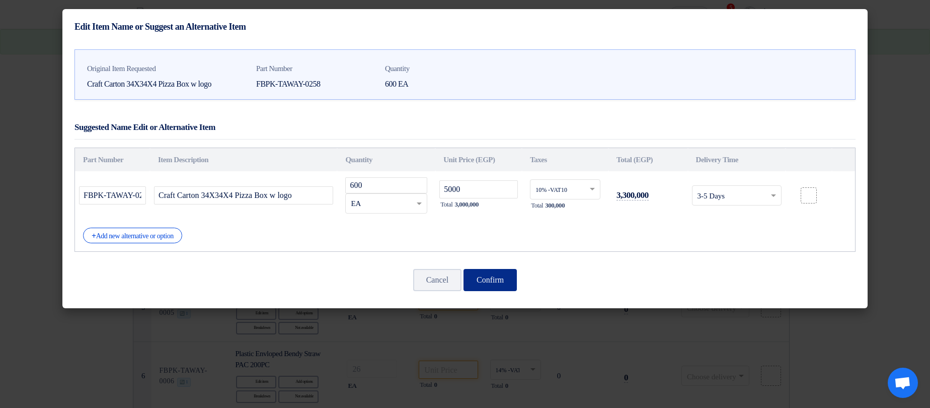
click at [502, 273] on button "Confirm" at bounding box center [490, 280] width 53 height 22
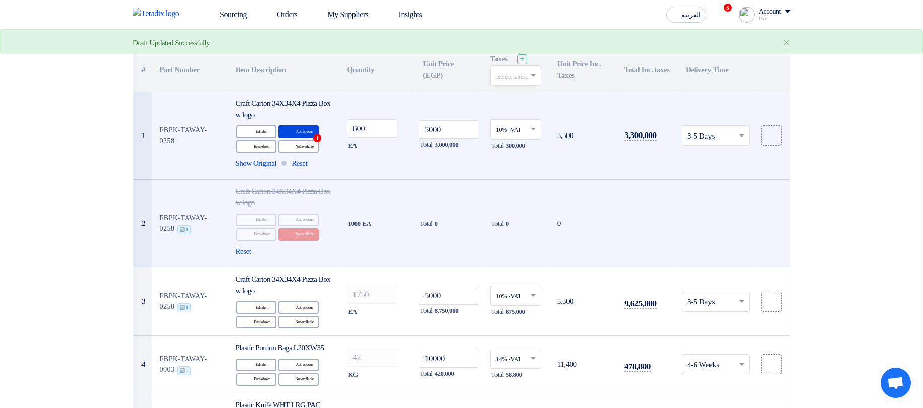
scroll to position [60, 0]
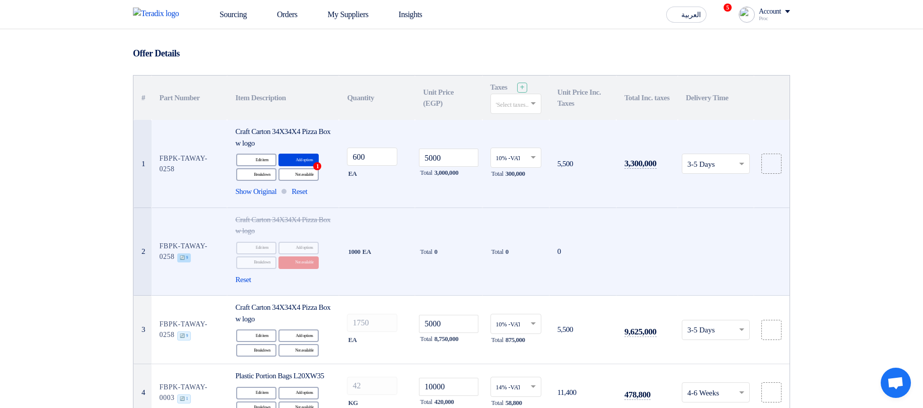
click at [190, 259] on span "🔄 9" at bounding box center [184, 257] width 14 height 9
click at [190, 256] on span "🔄 9" at bounding box center [184, 257] width 14 height 9
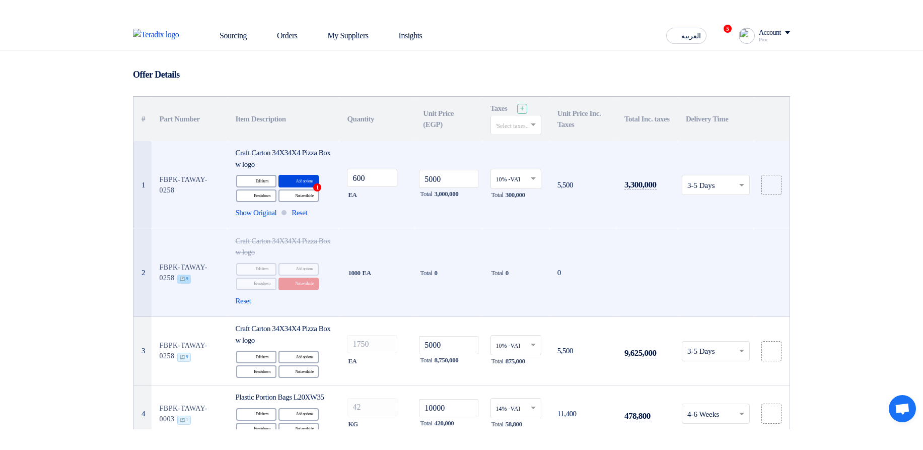
scroll to position [67, 0]
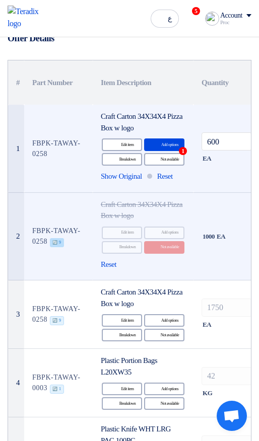
click at [62, 242] on span "🔄 9" at bounding box center [57, 242] width 14 height 9
click at [59, 242] on span "🔄 9" at bounding box center [57, 242] width 14 height 9
click at [60, 242] on span "🔄 9" at bounding box center [57, 242] width 14 height 9
click at [62, 241] on span "🔄 9" at bounding box center [57, 242] width 14 height 9
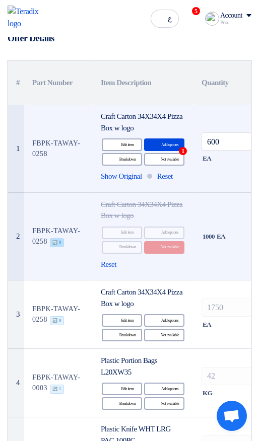
click at [62, 241] on span "🔄 9" at bounding box center [57, 242] width 14 height 9
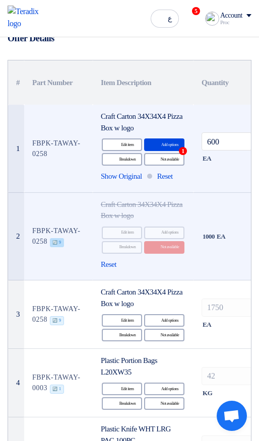
click at [62, 241] on span "🔄 9" at bounding box center [57, 242] width 14 height 9
click at [61, 242] on span "🔄 9" at bounding box center [57, 242] width 14 height 9
click at [63, 245] on span "🔄 9" at bounding box center [57, 242] width 14 height 9
click at [62, 244] on span "🔄 9" at bounding box center [57, 242] width 14 height 9
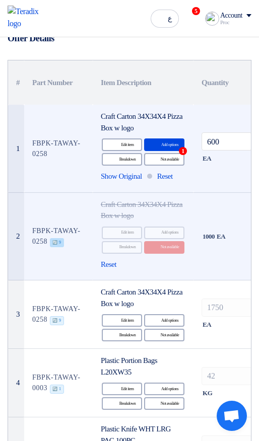
click at [62, 244] on span "🔄 9" at bounding box center [57, 242] width 14 height 9
click at [61, 320] on span "🔄 9" at bounding box center [57, 320] width 14 height 9
click at [124, 231] on div "Edit Edit item" at bounding box center [122, 233] width 40 height 13
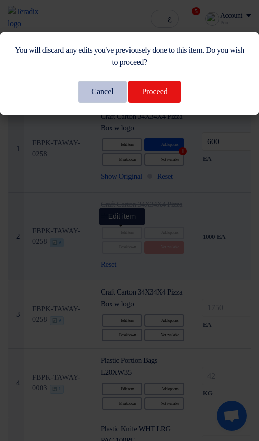
click at [90, 90] on button "Cancel" at bounding box center [102, 92] width 48 height 22
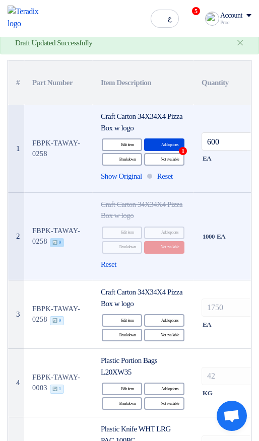
click at [54, 242] on span "🔄 9" at bounding box center [57, 242] width 14 height 9
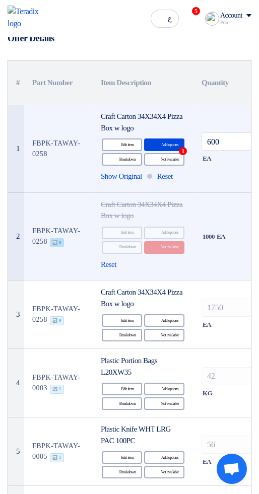
click at [62, 242] on span "🔄 9" at bounding box center [57, 242] width 14 height 9
click at [111, 266] on span "Reset" at bounding box center [109, 265] width 16 height 12
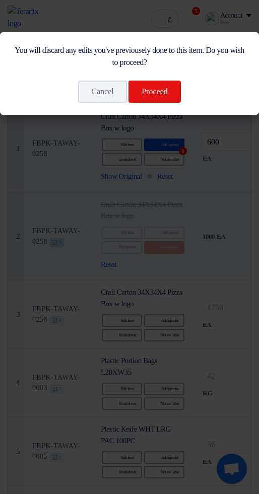
click at [62, 244] on modal-container "You will discard any edits you've previousely done to this item. Do you wish to…" at bounding box center [129, 247] width 259 height 494
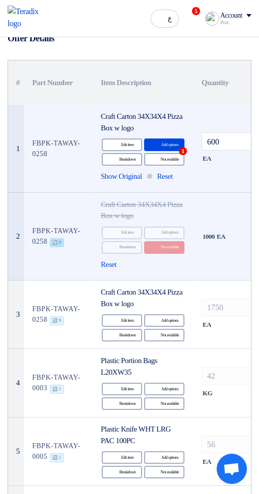
click at [62, 244] on span "🔄 9" at bounding box center [57, 242] width 14 height 9
click at [113, 268] on span "Reset" at bounding box center [109, 265] width 16 height 12
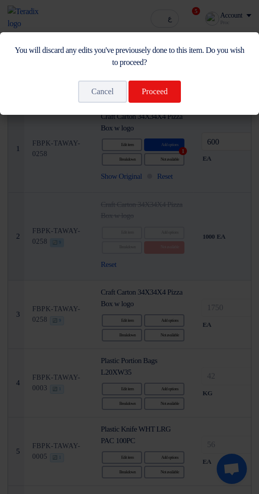
click at [113, 268] on modal-container "You will discard any edits you've previousely done to this item. Do you wish to…" at bounding box center [129, 247] width 259 height 494
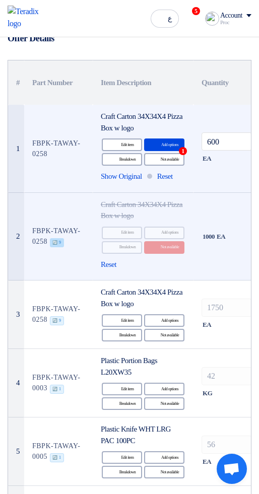
click at [128, 320] on div "Edit Edit item" at bounding box center [122, 320] width 40 height 13
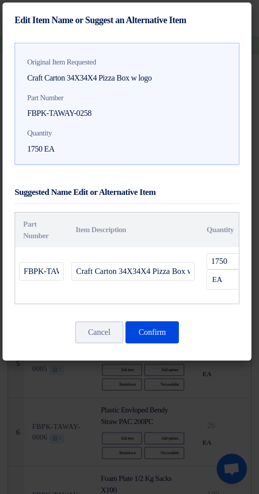
click at [112, 328] on button "Cancel" at bounding box center [99, 332] width 48 height 22
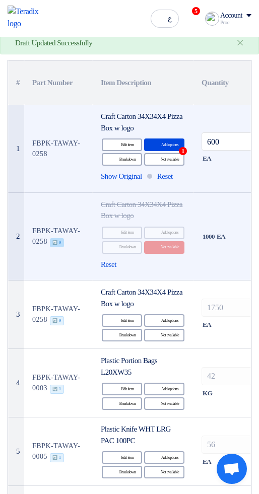
click at [120, 323] on div "Edit Edit item" at bounding box center [122, 320] width 40 height 13
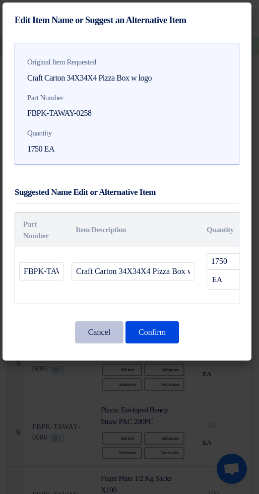
click at [113, 330] on button "Cancel" at bounding box center [99, 332] width 48 height 22
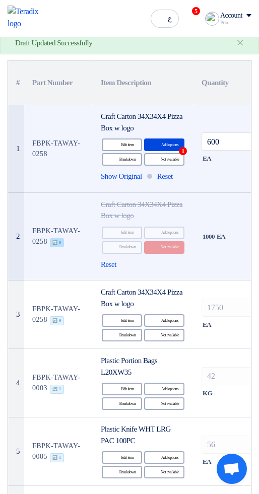
click at [122, 317] on div "Edit Edit item" at bounding box center [122, 320] width 40 height 13
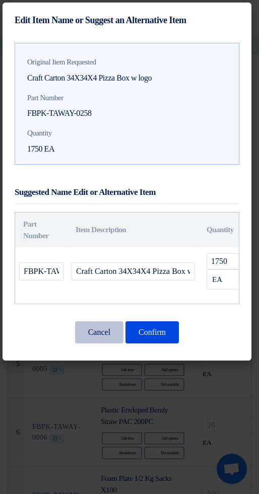
click at [117, 330] on button "Cancel" at bounding box center [99, 332] width 48 height 22
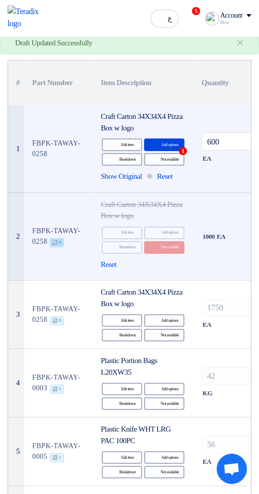
click at [133, 407] on div "Edit Edit item" at bounding box center [122, 457] width 40 height 13
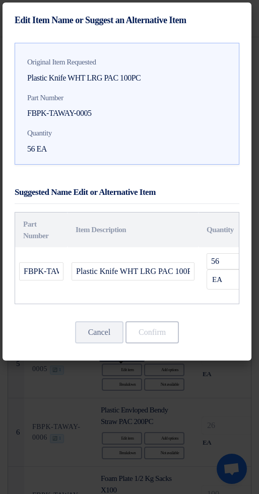
click at [93, 334] on button "Cancel" at bounding box center [99, 332] width 48 height 22
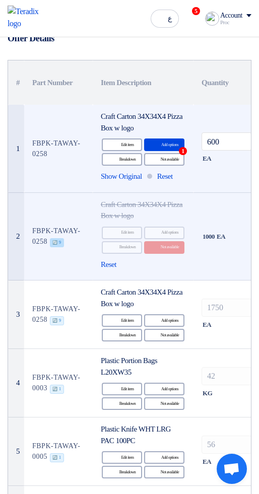
click at [123, 407] on div "Edit Edit item" at bounding box center [122, 457] width 40 height 13
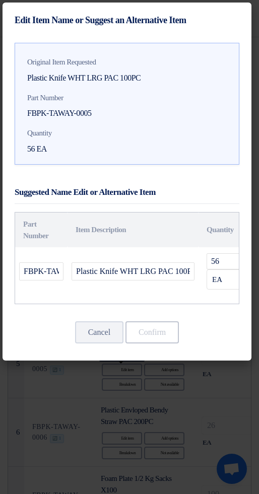
click at [97, 335] on button "Cancel" at bounding box center [99, 332] width 48 height 22
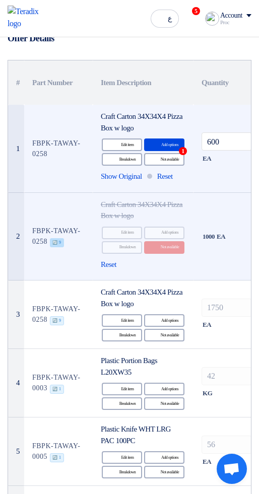
click at [117, 407] on icon "Edit" at bounding box center [115, 457] width 9 height 9
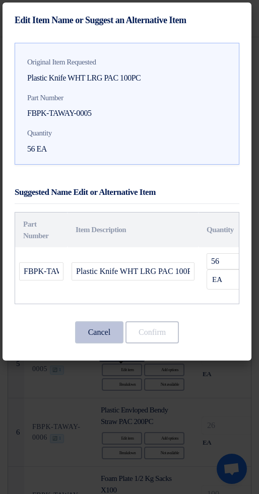
click at [83, 329] on button "Cancel" at bounding box center [99, 332] width 48 height 22
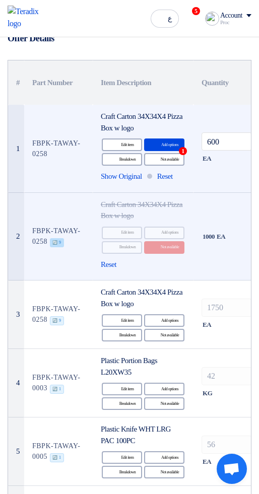
click at [121, 407] on div "Edit Edit item" at bounding box center [122, 457] width 40 height 13
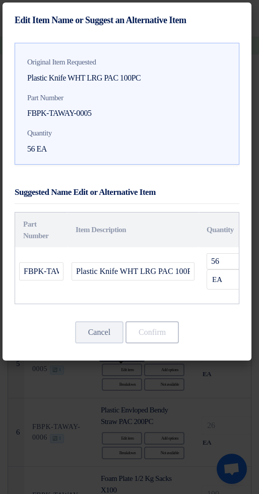
click at [120, 407] on modal-container "Edit Item Name or Suggest an Alternative Item Original Item Requested Plastic K…" at bounding box center [129, 247] width 259 height 494
click at [122, 407] on modal-container "Edit Item Name or Suggest an Alternative Item Original Item Requested Plastic K…" at bounding box center [129, 247] width 259 height 494
click at [218, 407] on modal-container "Edit Item Name or Suggest an Alternative Item Original Item Requested Plastic K…" at bounding box center [129, 247] width 259 height 494
click at [84, 334] on button "Cancel" at bounding box center [99, 332] width 48 height 22
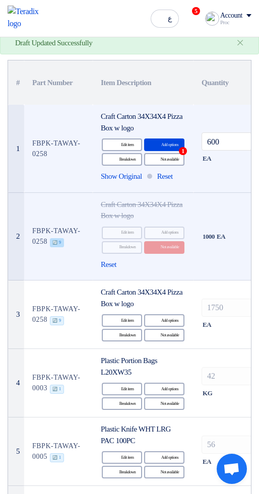
click at [62, 320] on span "🔄 9" at bounding box center [57, 320] width 14 height 9
click at [57, 320] on span "🔄 9" at bounding box center [57, 320] width 14 height 9
click at [62, 323] on span "🔄 9" at bounding box center [57, 320] width 14 height 9
click at [62, 322] on span "🔄 9" at bounding box center [57, 320] width 14 height 9
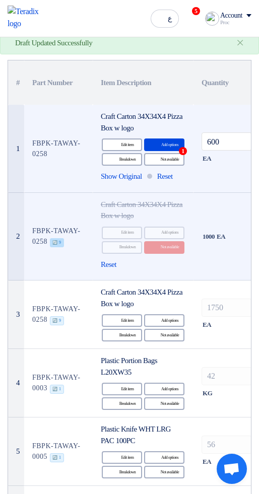
click at [62, 322] on span "🔄 9" at bounding box center [57, 320] width 14 height 9
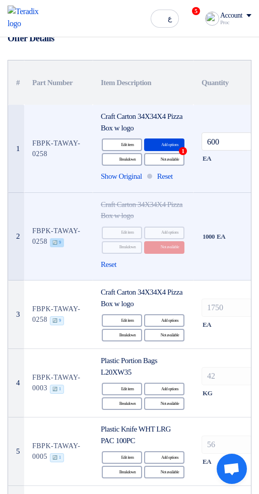
click at [62, 323] on span "🔄 9" at bounding box center [57, 320] width 14 height 9
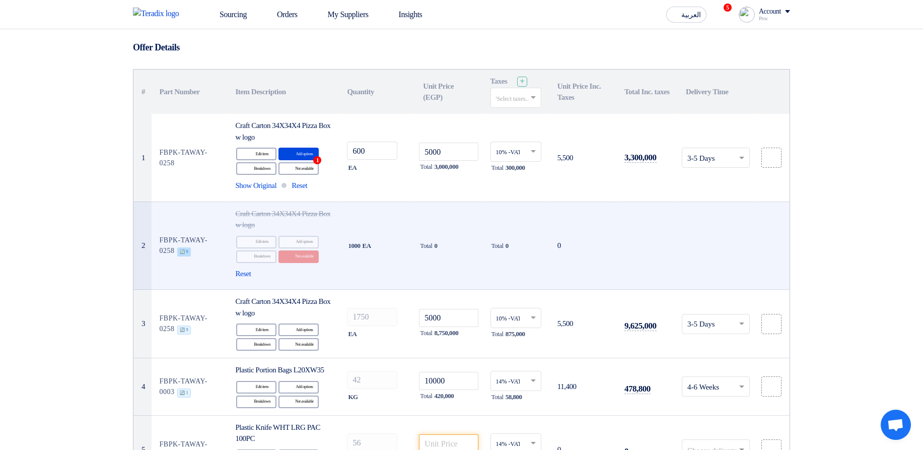
scroll to position [74, 0]
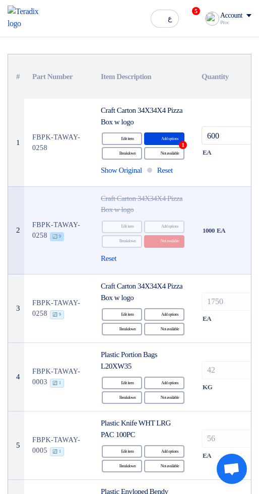
click at [60, 235] on span "🔄 9" at bounding box center [57, 236] width 14 height 9
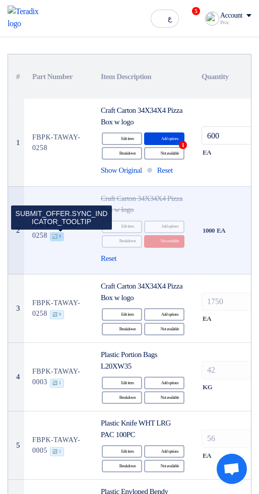
click at [64, 239] on span "🔄 9" at bounding box center [57, 236] width 14 height 9
click at [59, 237] on span "🔄 9" at bounding box center [57, 236] width 14 height 9
click at [55, 267] on td "FBPK-TAWAY-0258 🔄 9 SUBMIT_OFFER.SYNC_INDICATOR_TOOLTIP" at bounding box center [58, 230] width 68 height 88
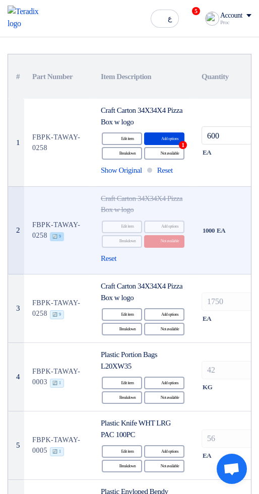
click at [64, 237] on span "🔄 9" at bounding box center [57, 236] width 14 height 9
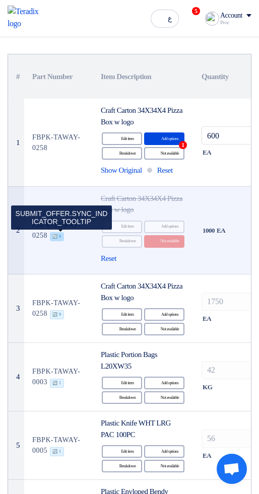
click at [70, 273] on td "FBPK-TAWAY-0258 🔄 9 SUBMIT_OFFER.SYNC_INDICATOR_TOOLTIP" at bounding box center [58, 230] width 68 height 88
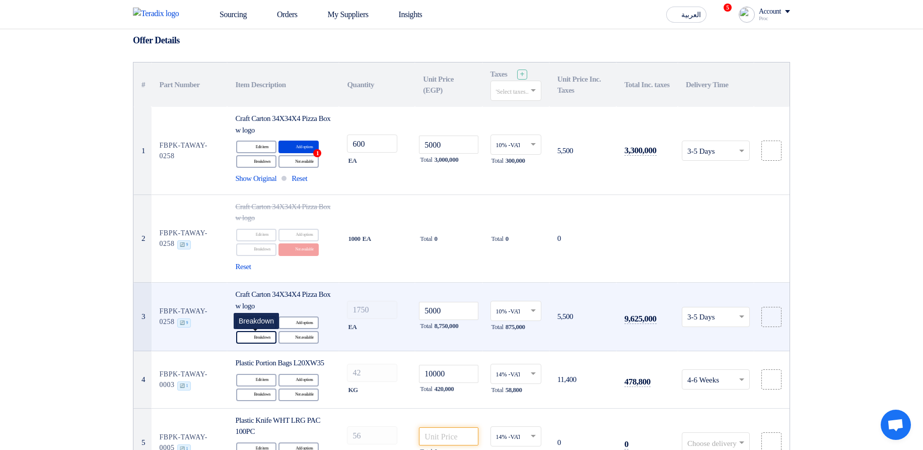
click at [250, 336] on icon "Breakdown" at bounding box center [248, 337] width 9 height 9
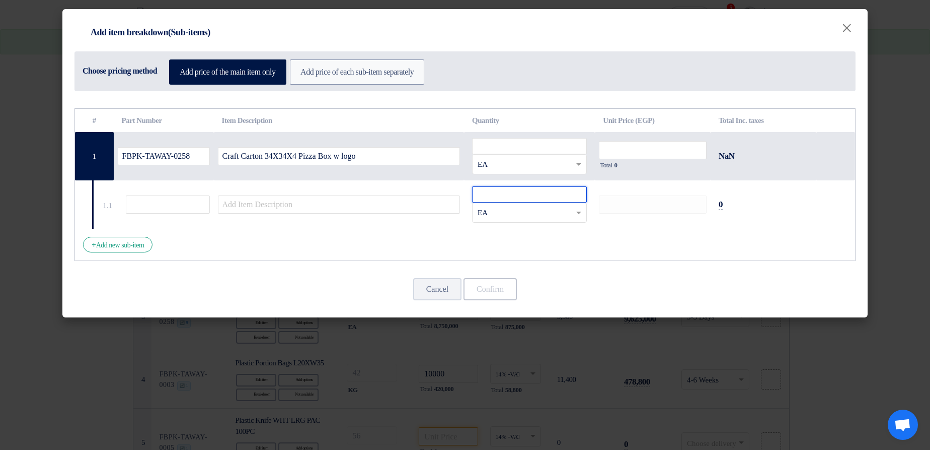
click at [536, 194] on input "number" at bounding box center [529, 194] width 115 height 16
click at [551, 151] on input "number" at bounding box center [529, 146] width 115 height 16
click at [496, 148] on input "number" at bounding box center [529, 146] width 115 height 16
click at [646, 148] on input "number" at bounding box center [653, 150] width 108 height 18
click at [439, 284] on button "Cancel" at bounding box center [437, 289] width 48 height 22
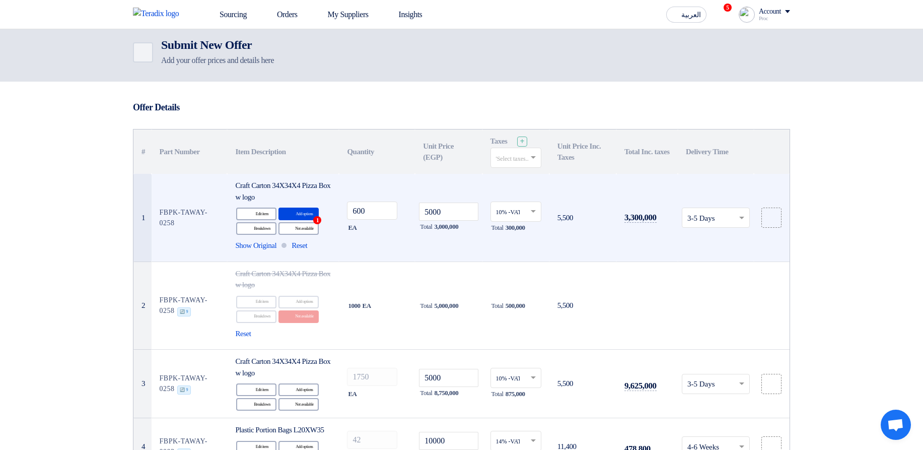
scroll to position [0, 0]
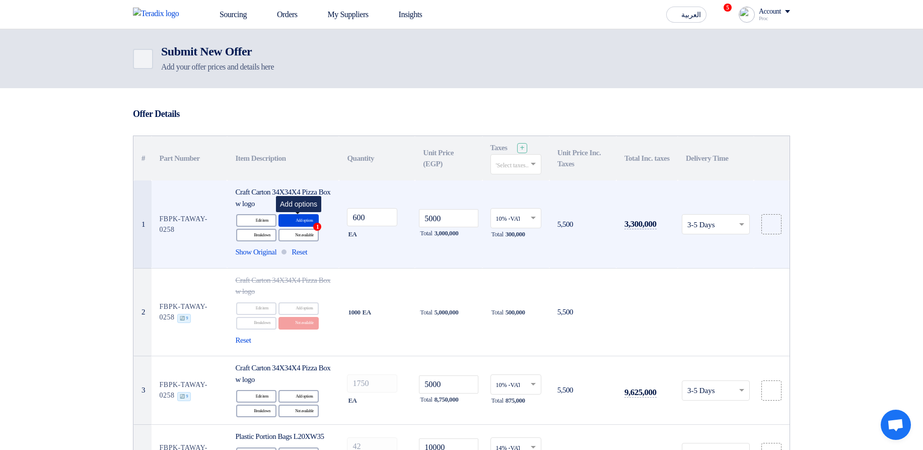
click at [293, 220] on icon "Alternative" at bounding box center [290, 220] width 11 height 11
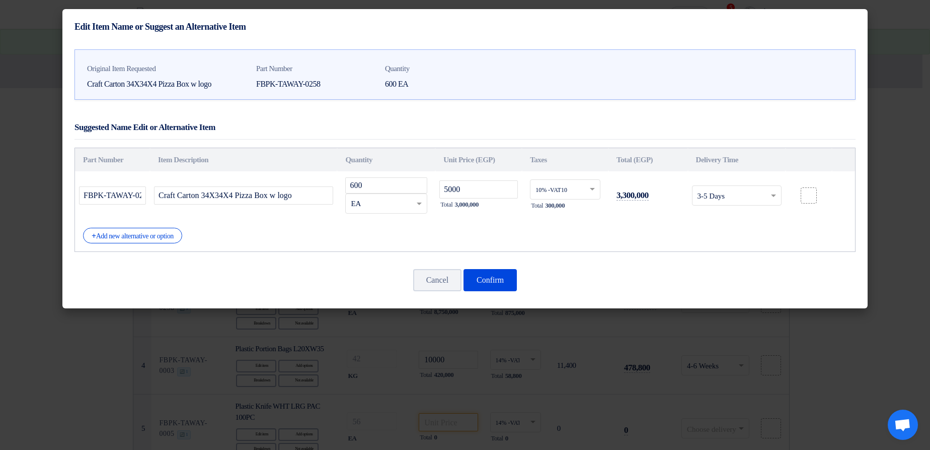
drag, startPoint x: 590, startPoint y: 318, endPoint x: 556, endPoint y: 345, distance: 43.6
click at [584, 329] on modal-container "Edit Item Name or Suggest an Alternative Item Original Item Requested Craft Car…" at bounding box center [465, 225] width 930 height 450
drag, startPoint x: 556, startPoint y: 345, endPoint x: 452, endPoint y: 346, distance: 104.7
click at [556, 346] on modal-container "Edit Item Name or Suggest an Alternative Item Original Item Requested Craft Car…" at bounding box center [465, 225] width 930 height 450
drag, startPoint x: 411, startPoint y: 343, endPoint x: 266, endPoint y: 264, distance: 165.4
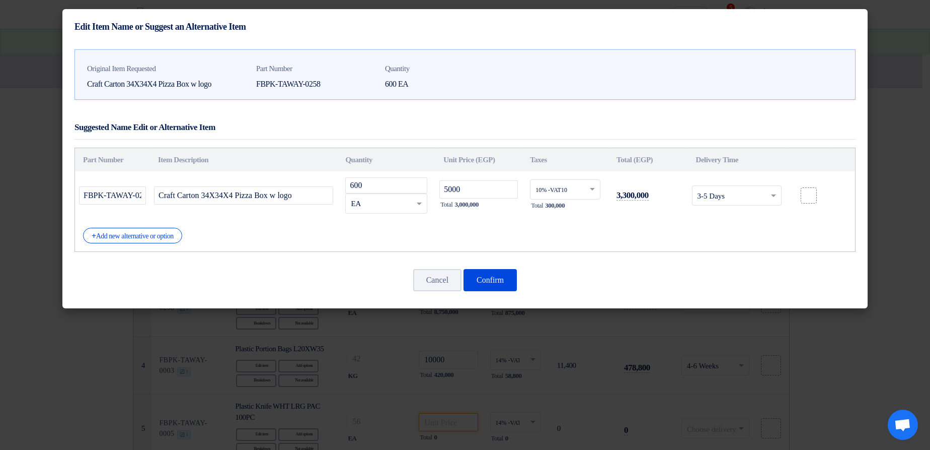
click at [290, 291] on modal-container "Edit Item Name or Suggest an Alternative Item Original Item Requested Craft Car…" at bounding box center [465, 225] width 930 height 450
drag, startPoint x: 266, startPoint y: 264, endPoint x: 397, endPoint y: 319, distance: 142.1
click at [298, 306] on div "Original Item Requested Craft Carton 34X34X4 Pizza Box w logo Part Number FBPK-…" at bounding box center [465, 176] width 806 height 264
click at [741, 391] on modal-container "Edit Item Name or Suggest an Alternative Item Original Item Requested Craft Car…" at bounding box center [465, 225] width 930 height 450
drag, startPoint x: 742, startPoint y: 391, endPoint x: 838, endPoint y: 328, distance: 115.6
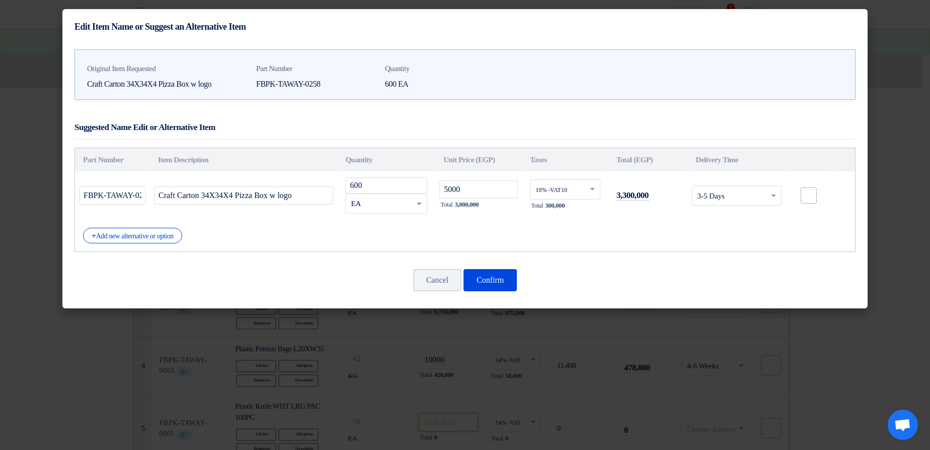
click at [760, 376] on modal-container "Edit Item Name or Suggest an Alternative Item Original Item Requested Craft Car…" at bounding box center [465, 225] width 930 height 450
drag, startPoint x: 910, startPoint y: 280, endPoint x: 897, endPoint y: 234, distance: 48.1
click at [906, 268] on modal-container "Edit Item Name or Suggest an Alternative Item Original Item Requested Craft Car…" at bounding box center [465, 225] width 930 height 450
click at [926, 184] on modal-container "Edit Item Name or Suggest an Alternative Item Original Item Requested Craft Car…" at bounding box center [465, 225] width 930 height 450
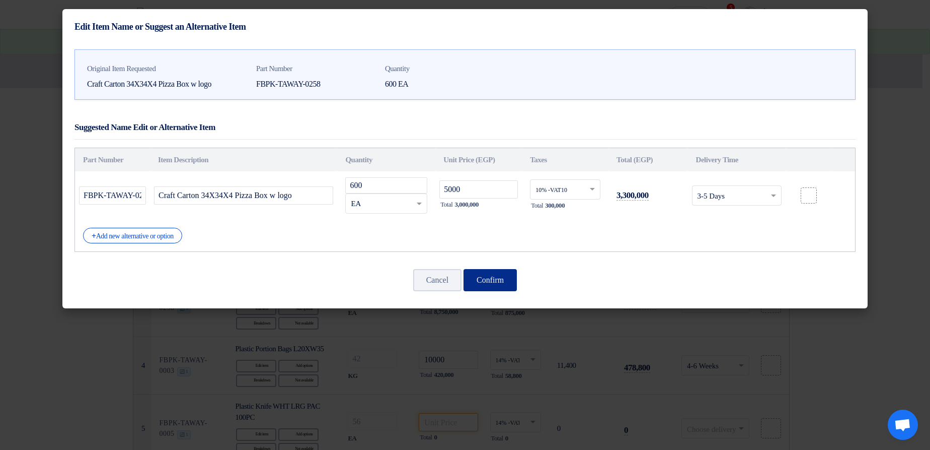
click at [502, 285] on button "Confirm" at bounding box center [490, 280] width 53 height 22
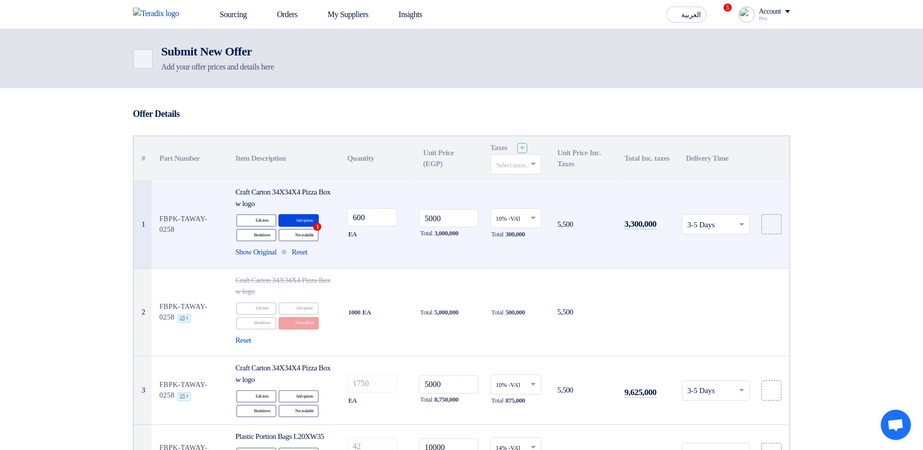
click at [782, 15] on div "Account" at bounding box center [774, 12] width 31 height 9
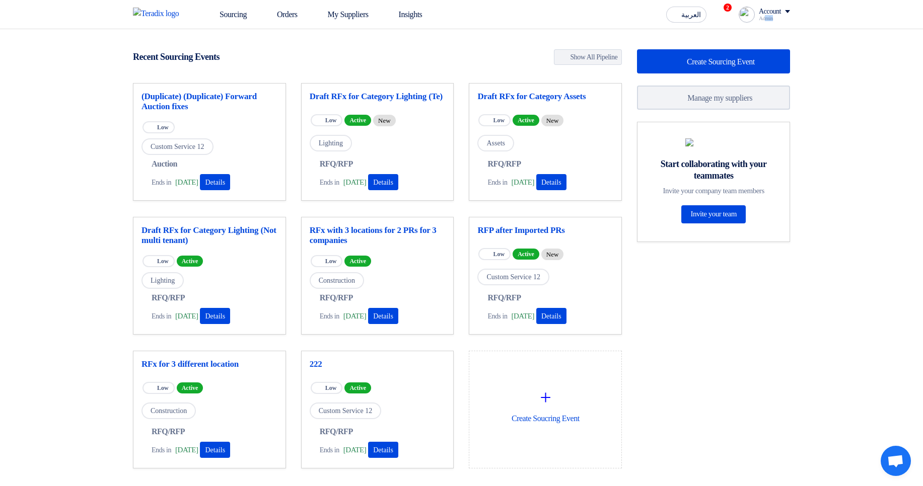
click at [762, 21] on div "Account Admin Sourcing Orders My Suppliers Insights Settings New Feature Reques…" at bounding box center [764, 15] width 51 height 16
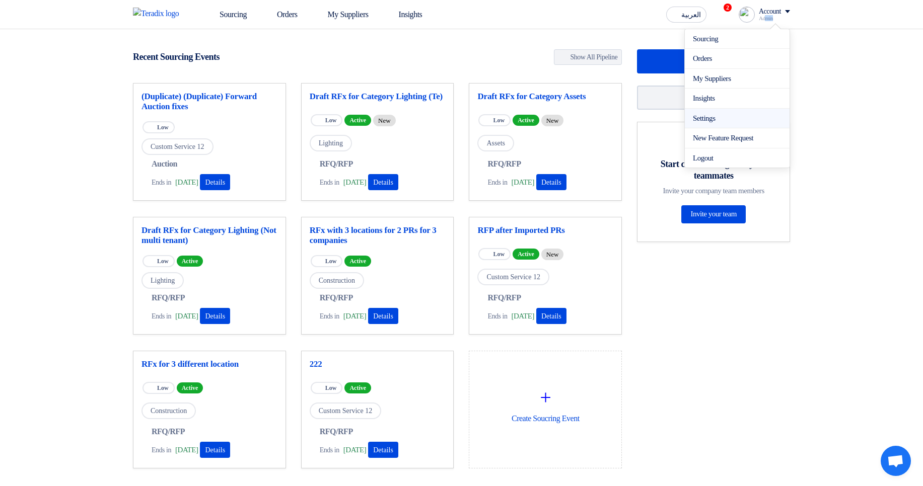
click at [707, 121] on link "Settings" at bounding box center [737, 119] width 89 height 12
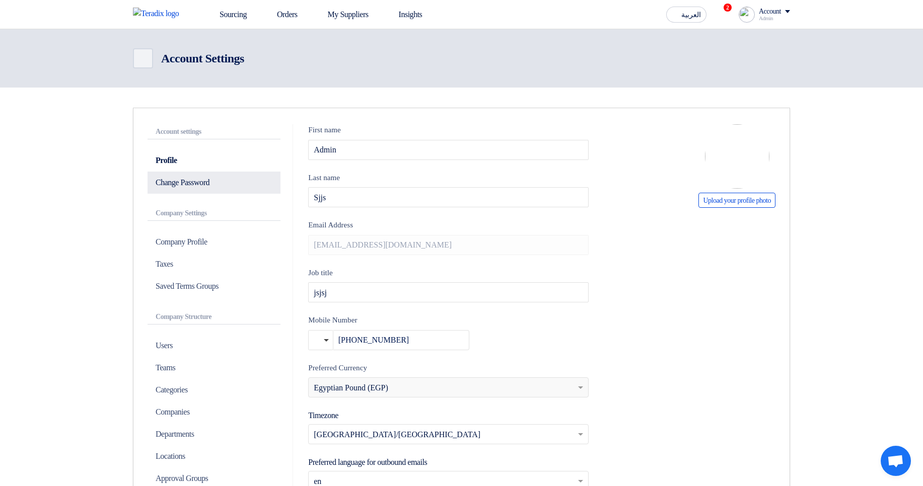
scroll to position [181, 0]
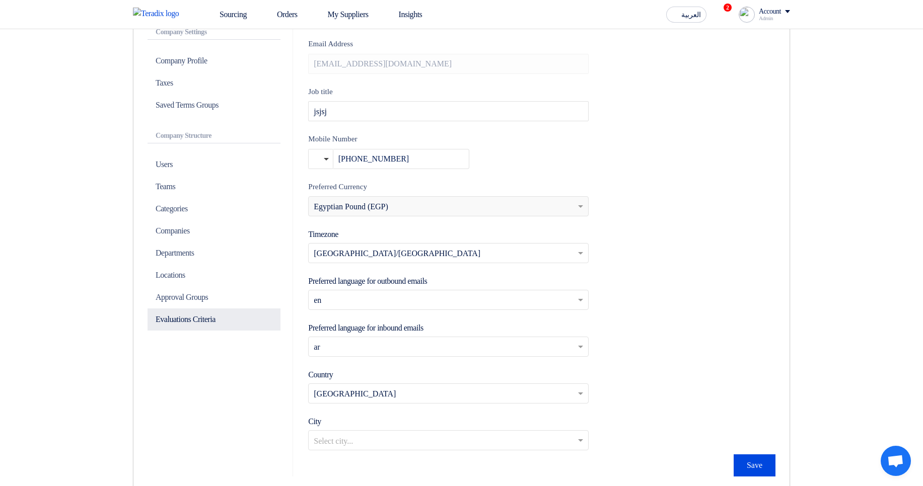
click at [188, 317] on p "Evaluations Criteria" at bounding box center [214, 320] width 133 height 22
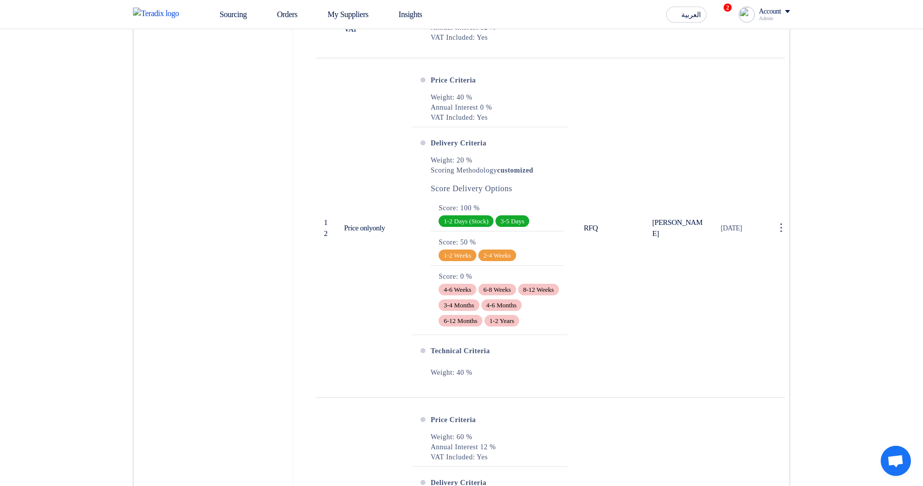
scroll to position [2477, 0]
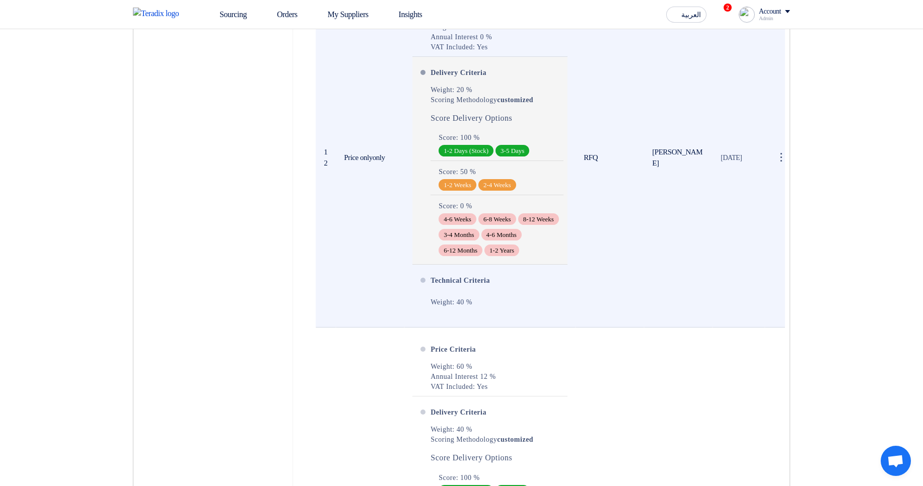
drag, startPoint x: 475, startPoint y: 162, endPoint x: 524, endPoint y: 271, distance: 119.4
click at [524, 260] on ul "Score: 100 % 1-2 Days (Stock) 3-5 Days Score: 50 % 1-2 Weeks 2-4 Weeks" at bounding box center [496, 195] width 133 height 129
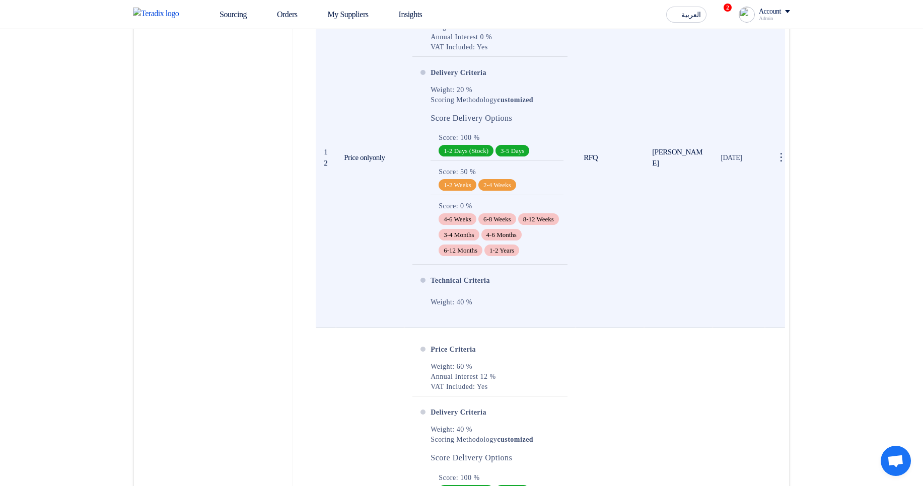
click at [577, 272] on td "RFQ" at bounding box center [609, 158] width 68 height 340
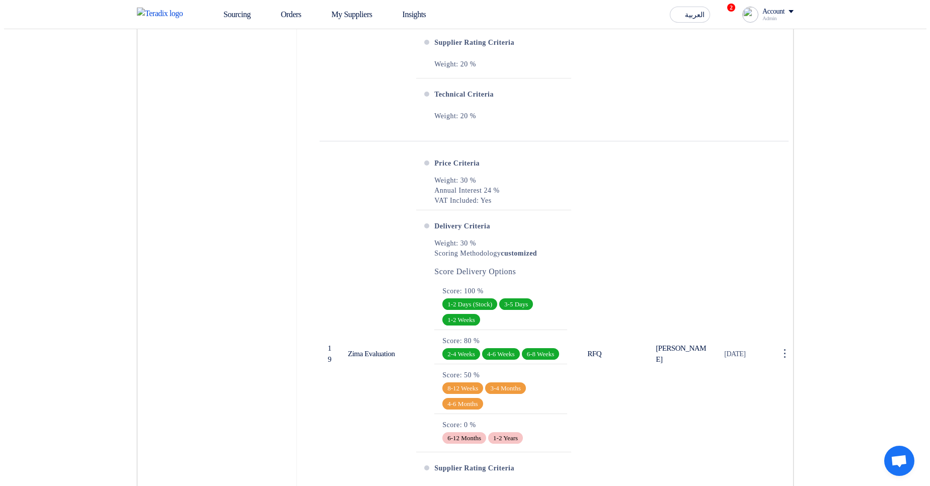
scroll to position [4568, 0]
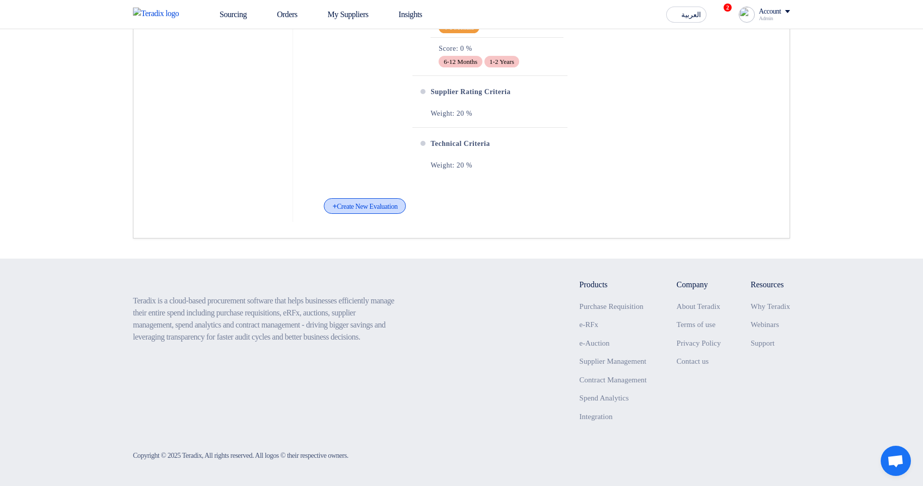
click at [390, 198] on div "+ Create New Evaluation" at bounding box center [365, 206] width 82 height 16
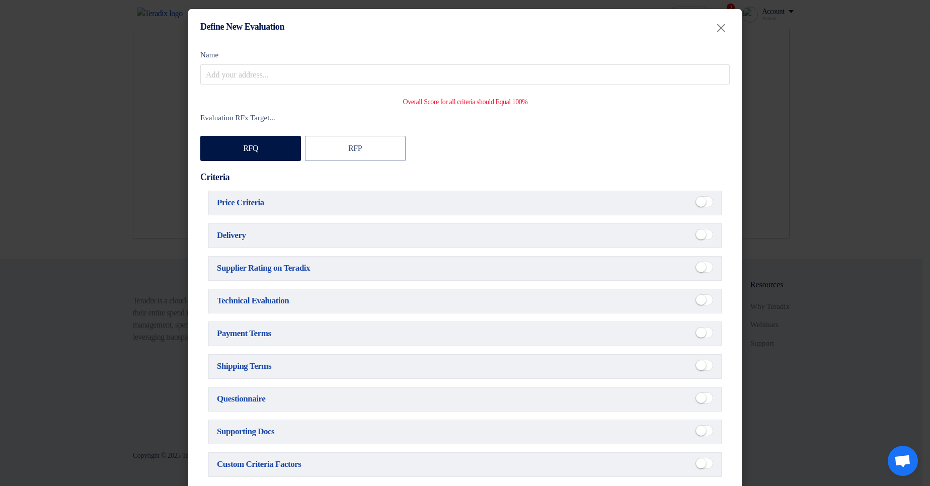
click at [703, 201] on span at bounding box center [705, 201] width 18 height 11
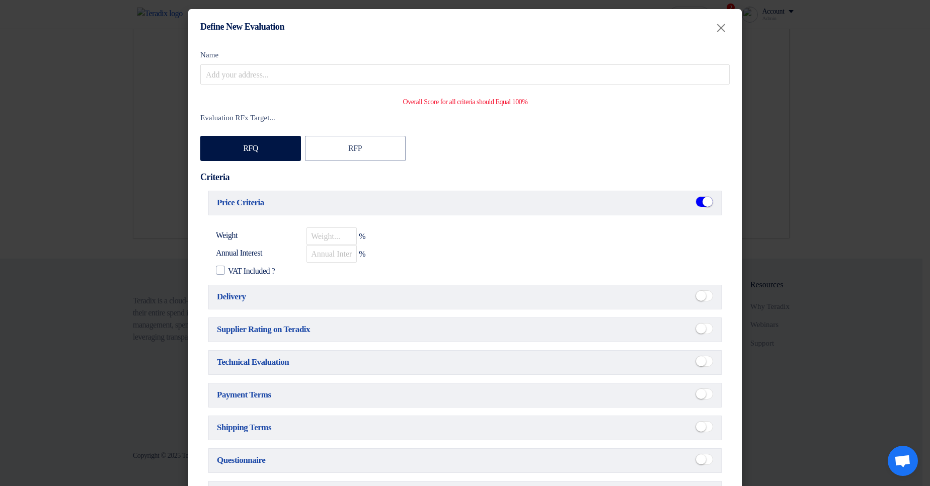
click at [698, 295] on small at bounding box center [701, 296] width 10 height 10
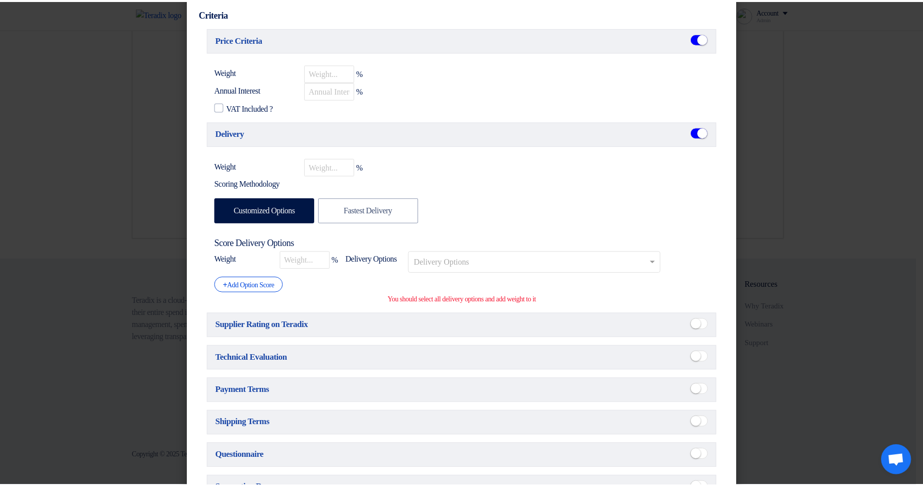
scroll to position [266, 0]
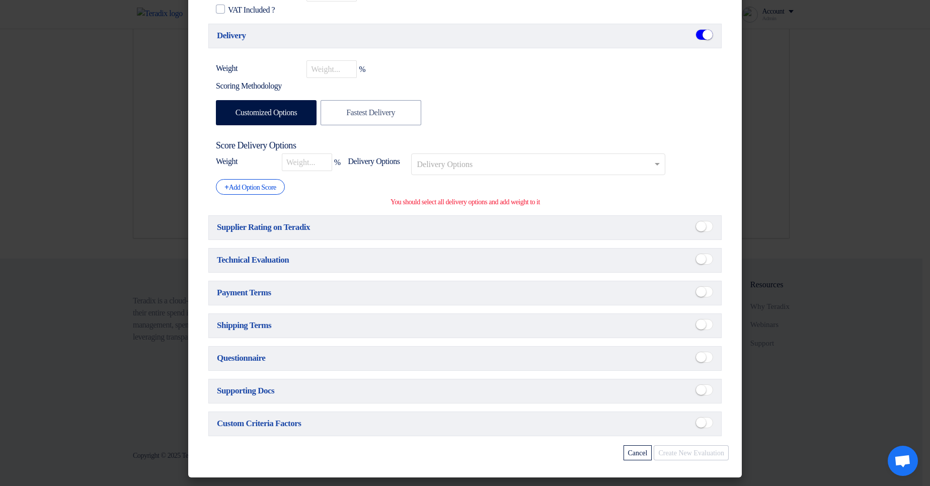
click at [697, 256] on small at bounding box center [701, 259] width 10 height 10
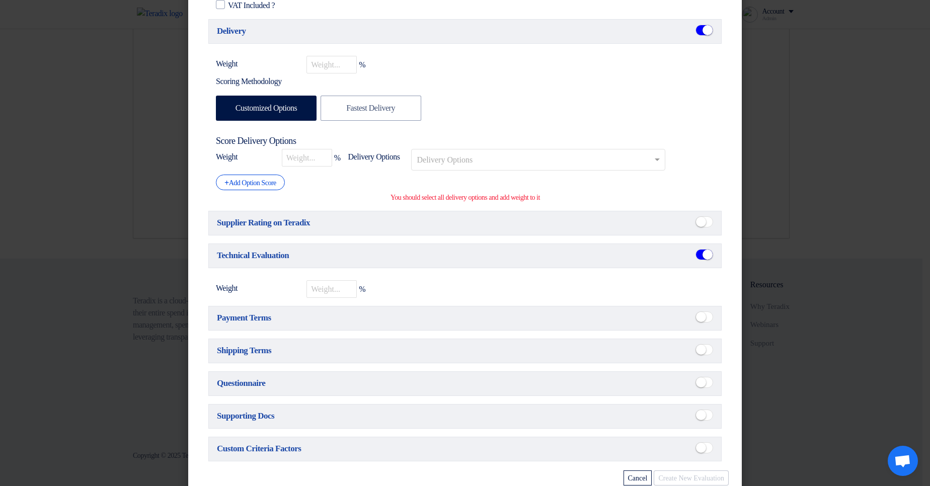
click at [849, 134] on modal-container "Define New Evaluation × Name Overall Score for all criteria should Equal 100% E…" at bounding box center [465, 243] width 930 height 486
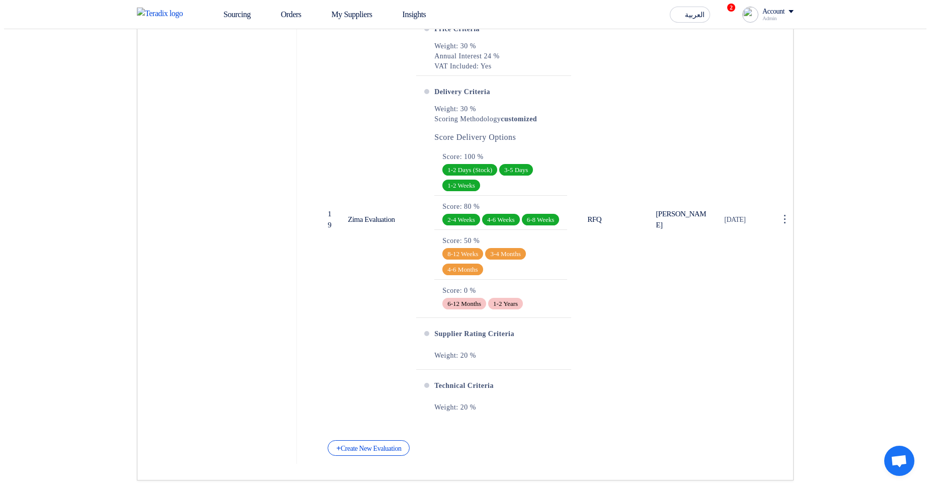
scroll to position [4447, 0]
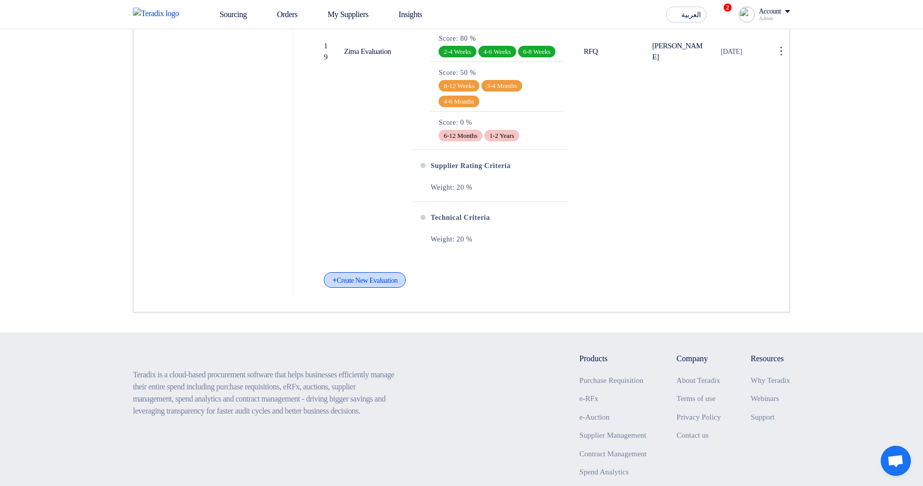
click at [394, 288] on div "+ Create New Evaluation" at bounding box center [365, 280] width 82 height 16
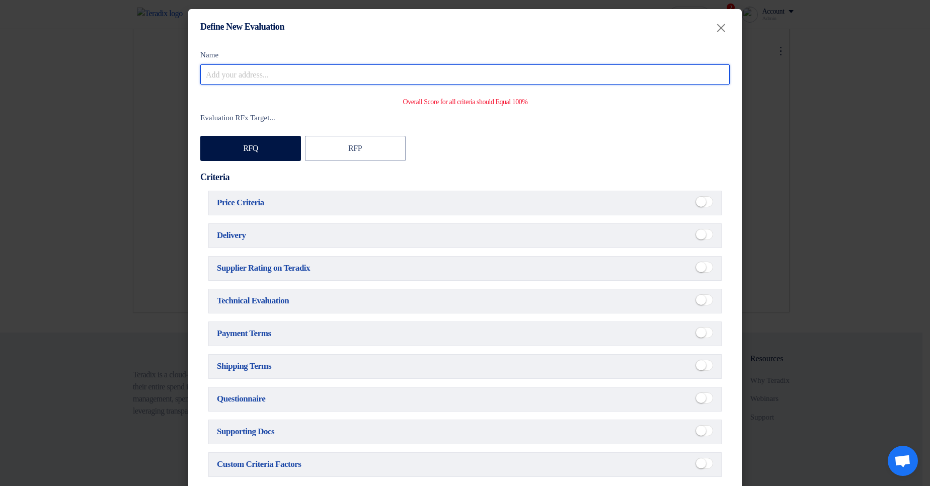
click at [399, 78] on input "Name" at bounding box center [465, 74] width 530 height 20
type input "Evaluation (delivery/technical/priect)"
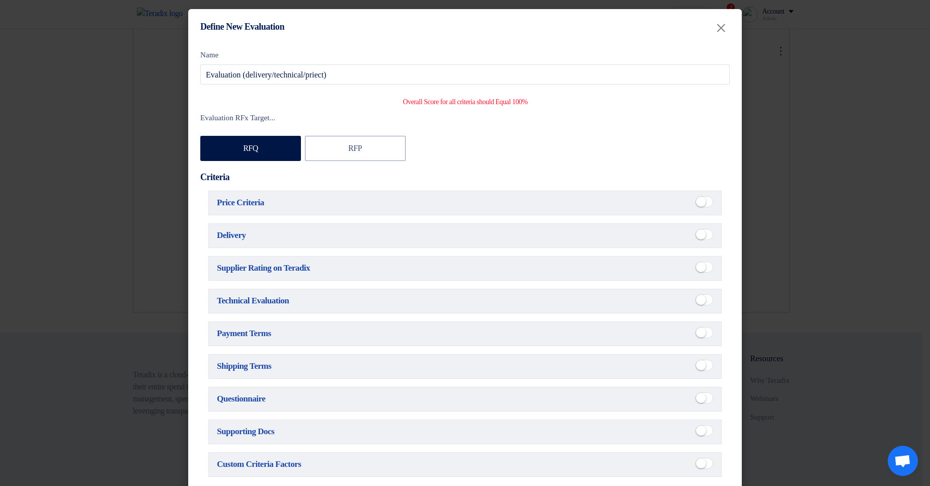
click at [700, 203] on small at bounding box center [701, 202] width 10 height 10
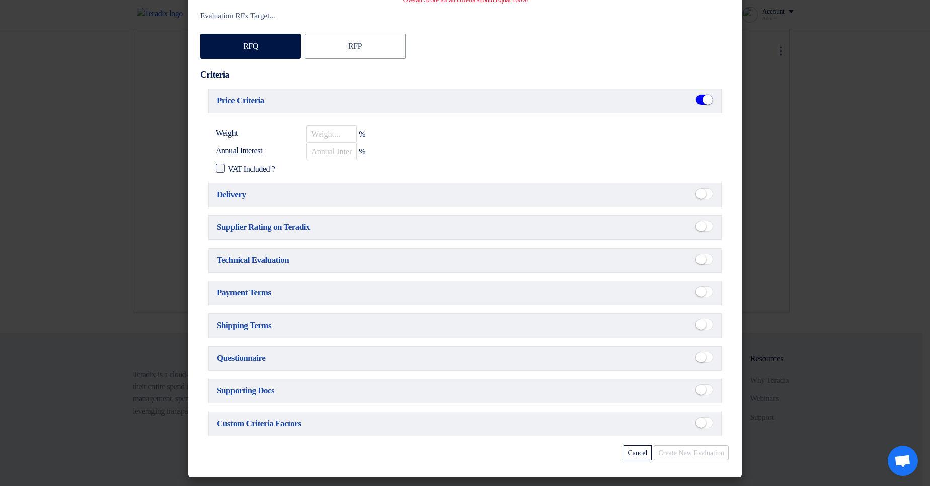
scroll to position [107, 0]
click at [322, 132] on input "number" at bounding box center [332, 134] width 50 height 18
click at [339, 133] on input "40" at bounding box center [332, 134] width 50 height 18
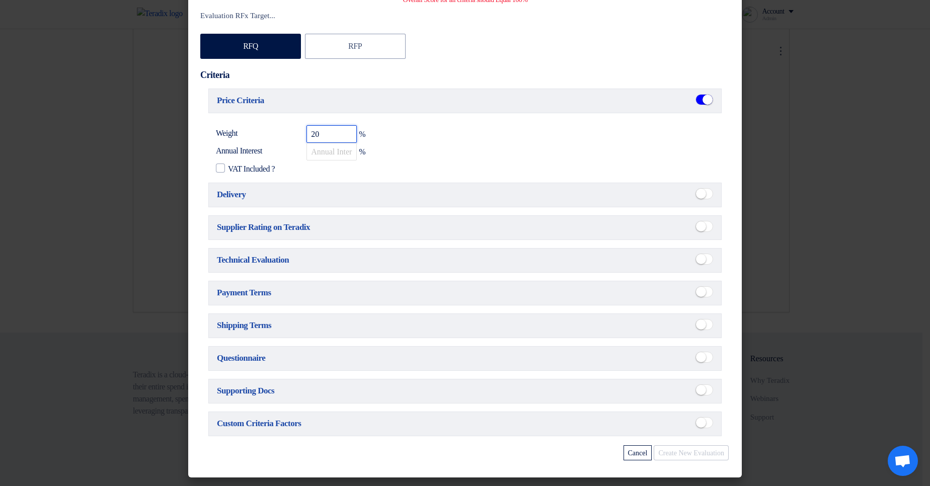
click at [339, 133] on input "20" at bounding box center [332, 134] width 50 height 18
type input "40"
click at [336, 153] on input "number" at bounding box center [332, 152] width 50 height 18
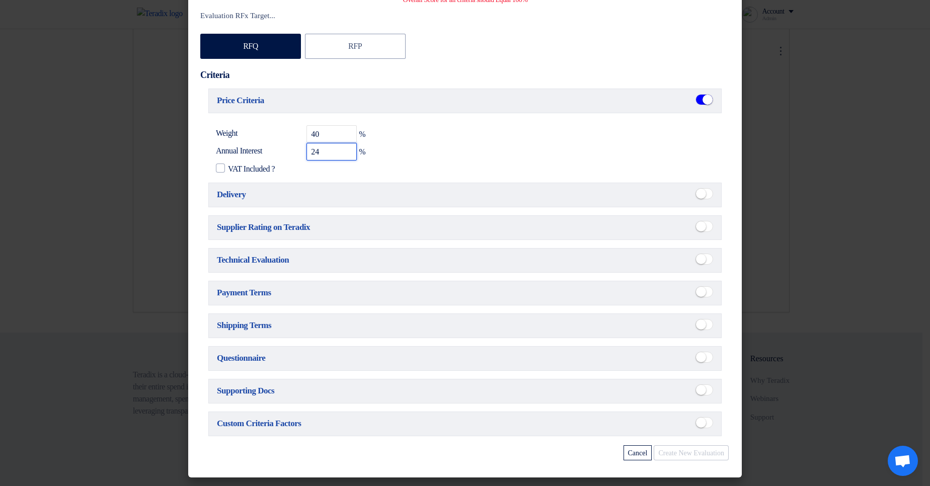
type input "24"
click at [243, 171] on div "Price Criteria Weight 40 % Annual Interest 24 % VAT Included ? Delivery Supplie…" at bounding box center [465, 246] width 530 height 315
click at [249, 166] on span "VAT Included ?" at bounding box center [251, 169] width 47 height 12
click at [235, 166] on input "VAT Included ?" at bounding box center [231, 166] width 7 height 7
checkbox input "true"
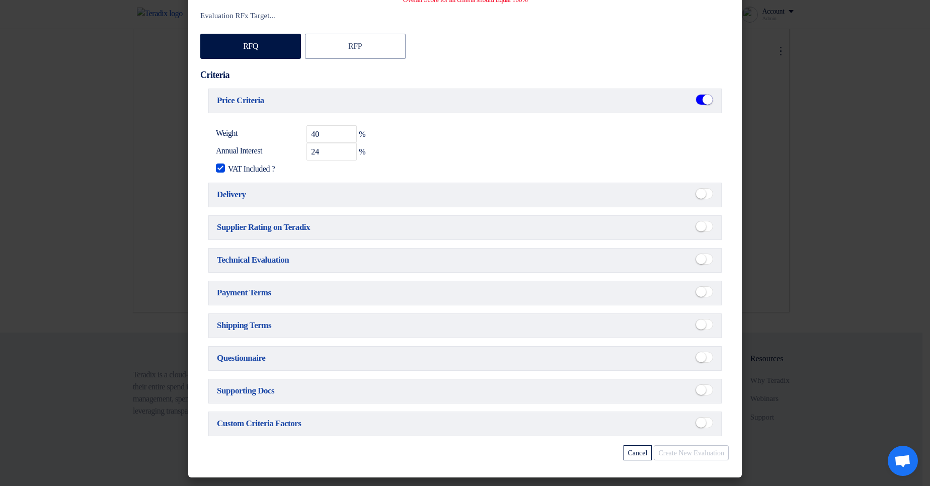
click at [701, 189] on small at bounding box center [701, 194] width 10 height 10
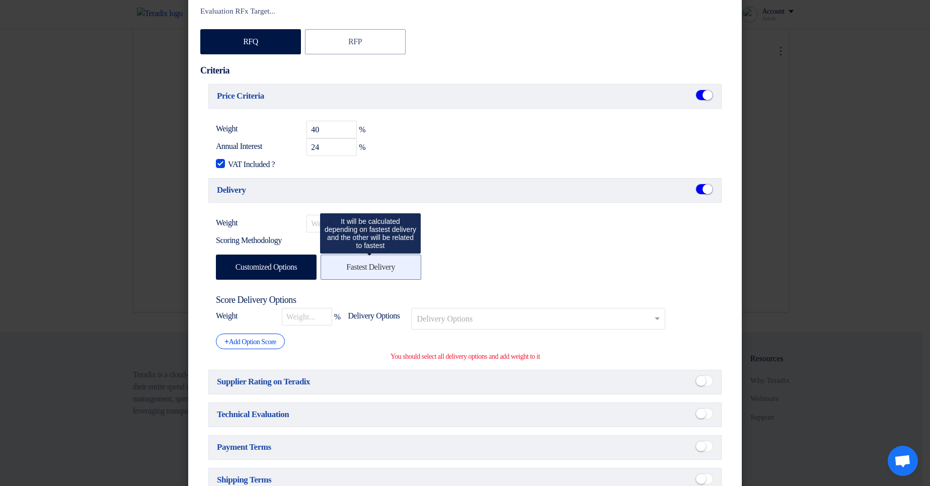
click at [366, 273] on label "Fastest Delivery" at bounding box center [371, 267] width 101 height 25
click at [353, 270] on input "Fastest Delivery" at bounding box center [349, 266] width 7 height 7
radio input "false"
radio input "true"
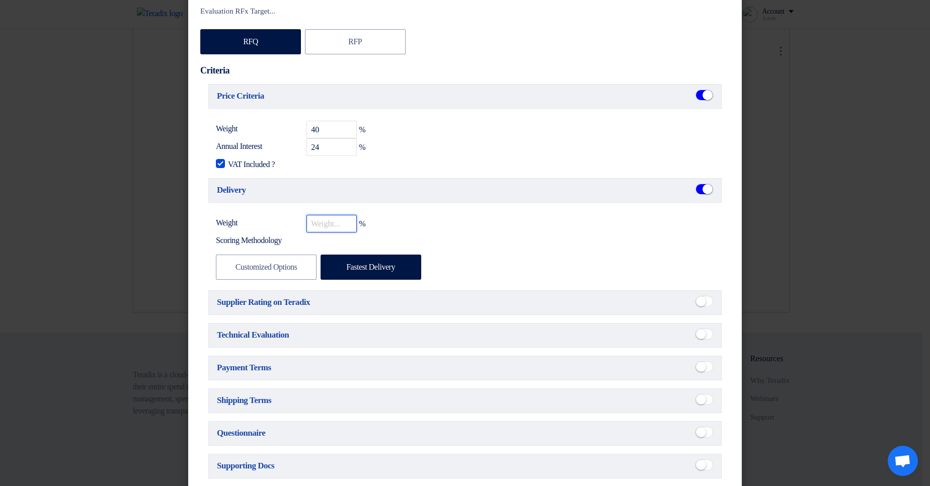
click at [319, 231] on input "number" at bounding box center [332, 224] width 50 height 18
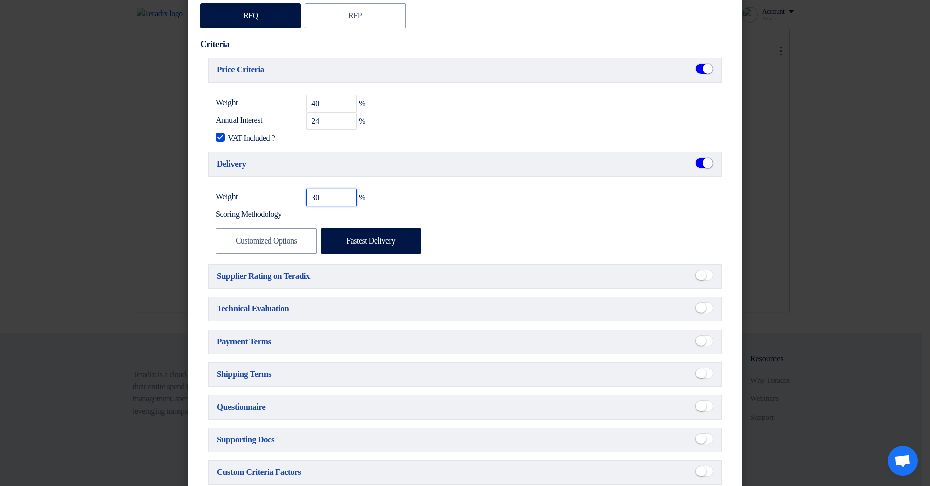
scroll to position [186, 0]
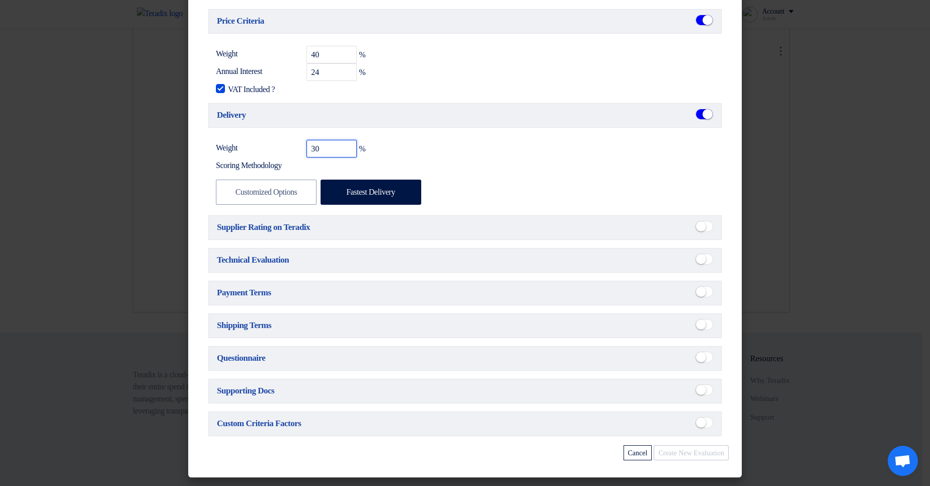
type input "30"
click at [703, 254] on span at bounding box center [705, 259] width 18 height 11
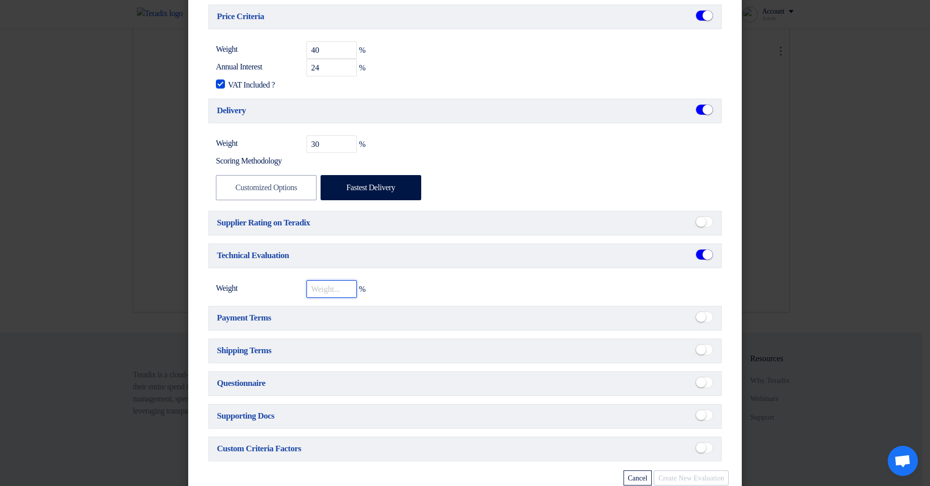
click at [326, 293] on input "number" at bounding box center [332, 289] width 50 height 18
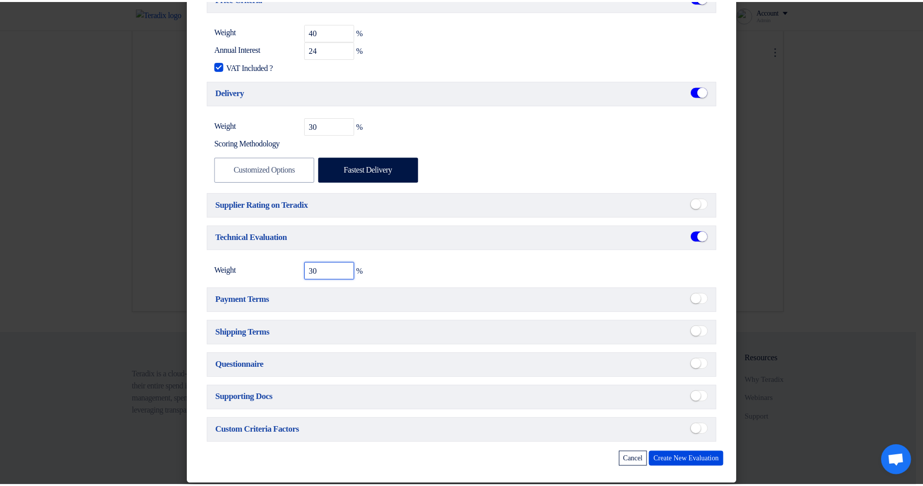
scroll to position [200, 0]
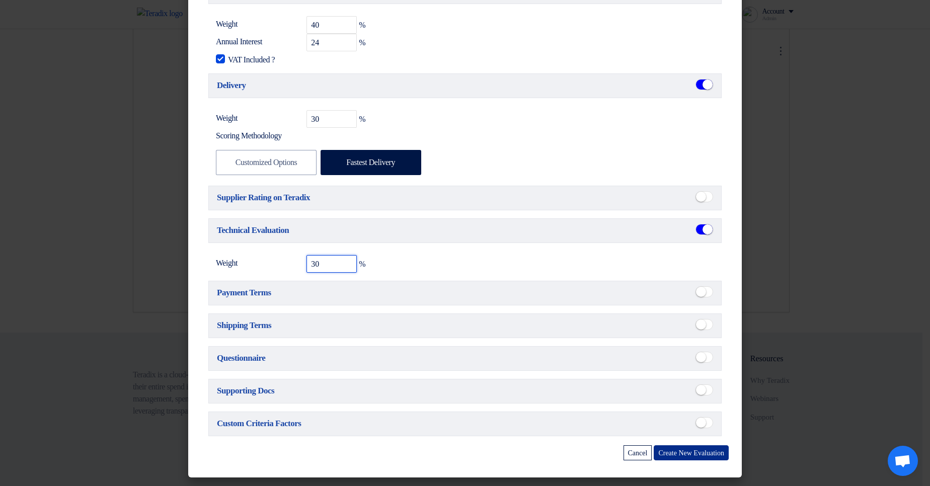
type input "30"
click at [677, 453] on button "Create New Evaluation" at bounding box center [691, 453] width 75 height 15
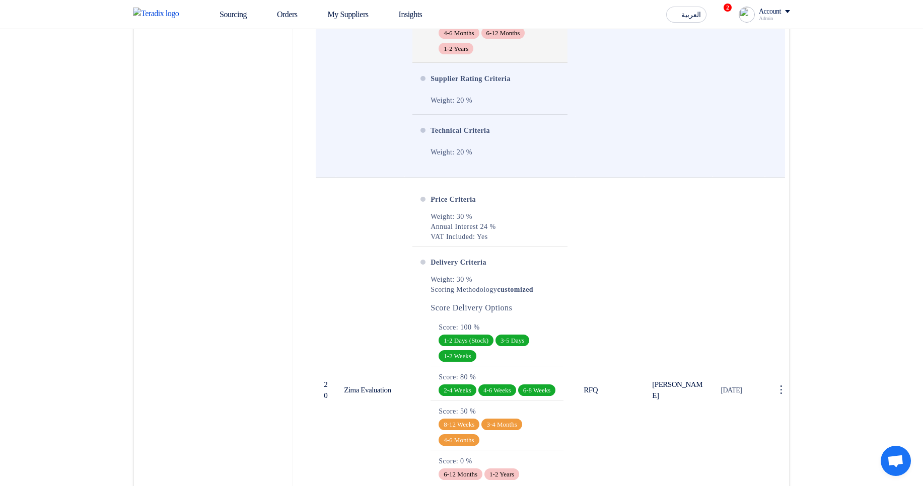
scroll to position [4085, 0]
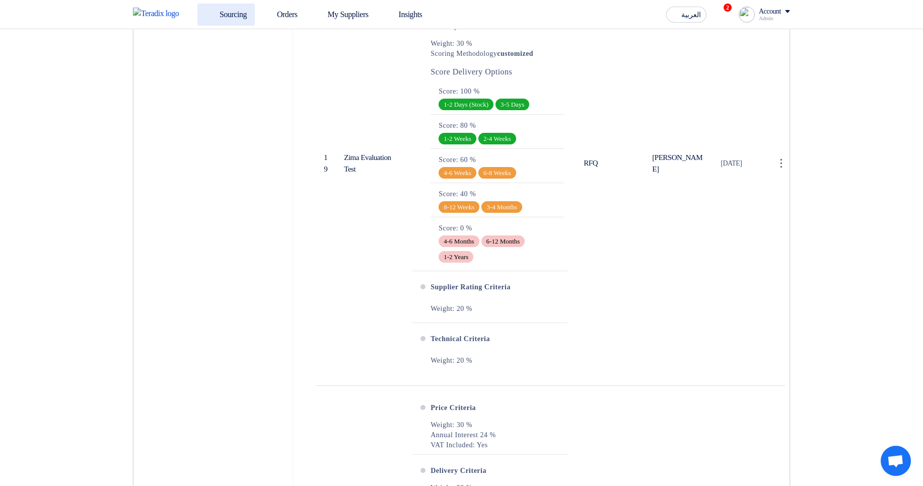
click at [227, 17] on link "Sourcing" at bounding box center [225, 15] width 57 height 22
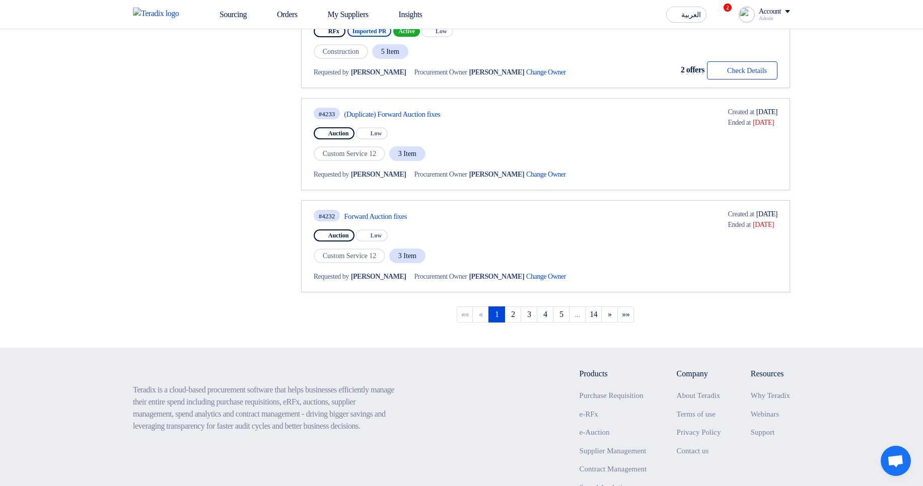
scroll to position [846, 0]
click at [510, 312] on link "2" at bounding box center [513, 314] width 17 height 16
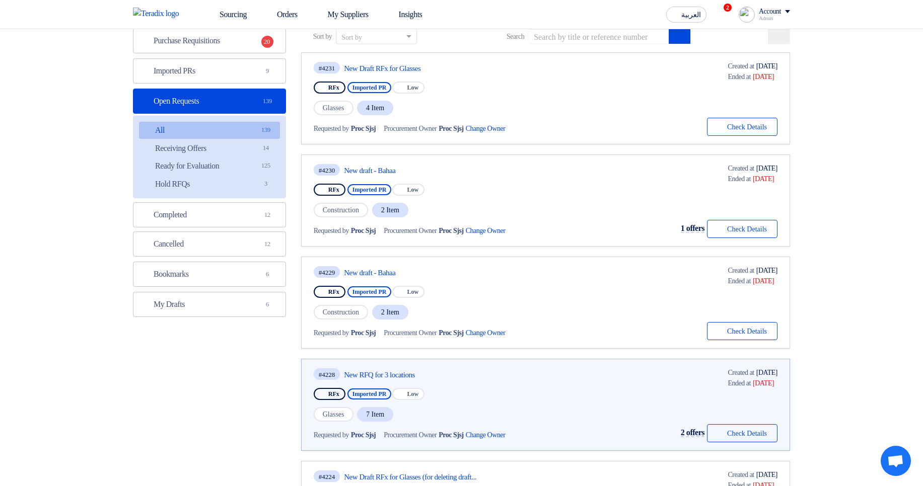
scroll to position [181, 0]
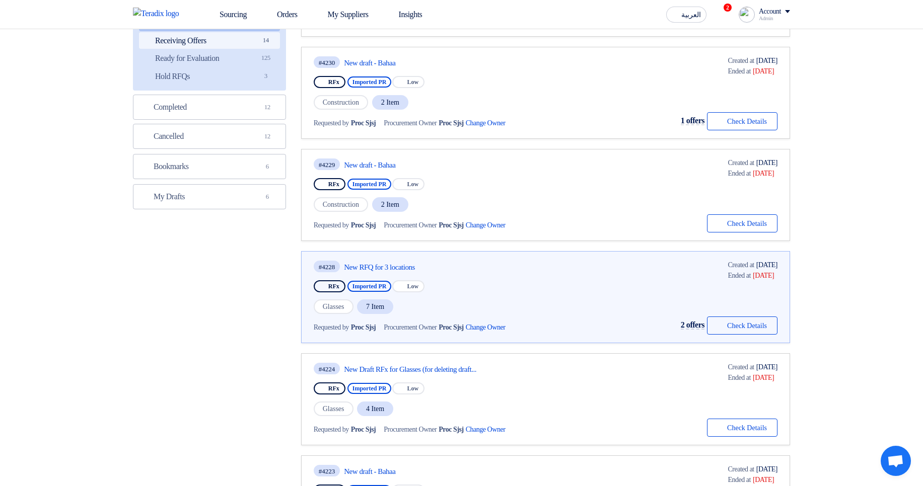
click at [260, 45] on span "14" at bounding box center [266, 40] width 12 height 11
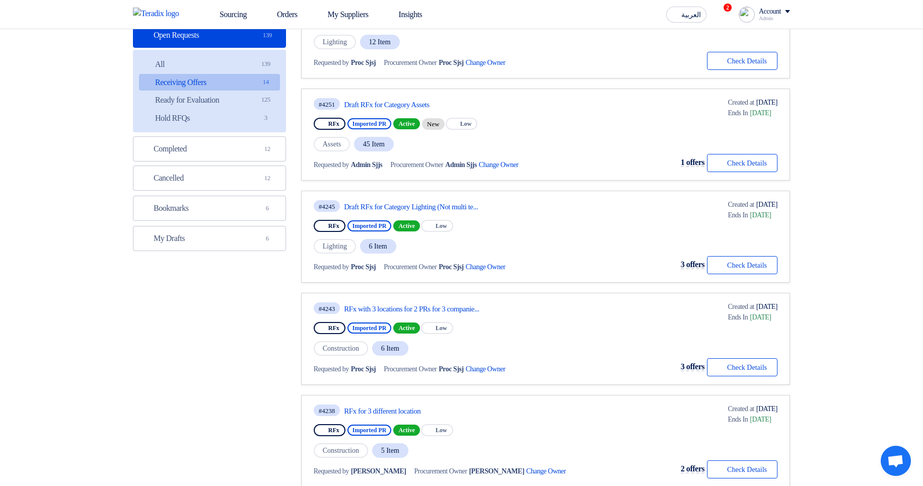
scroll to position [60, 0]
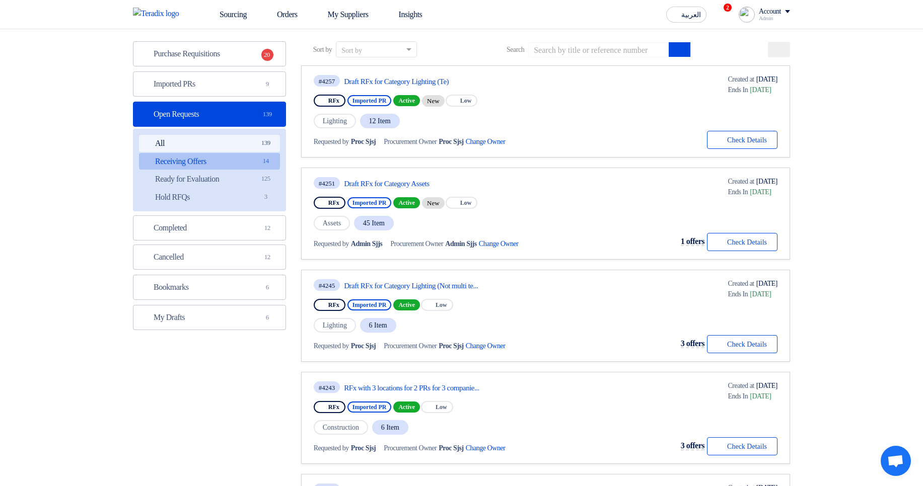
click at [230, 143] on link "All All 139" at bounding box center [209, 143] width 141 height 17
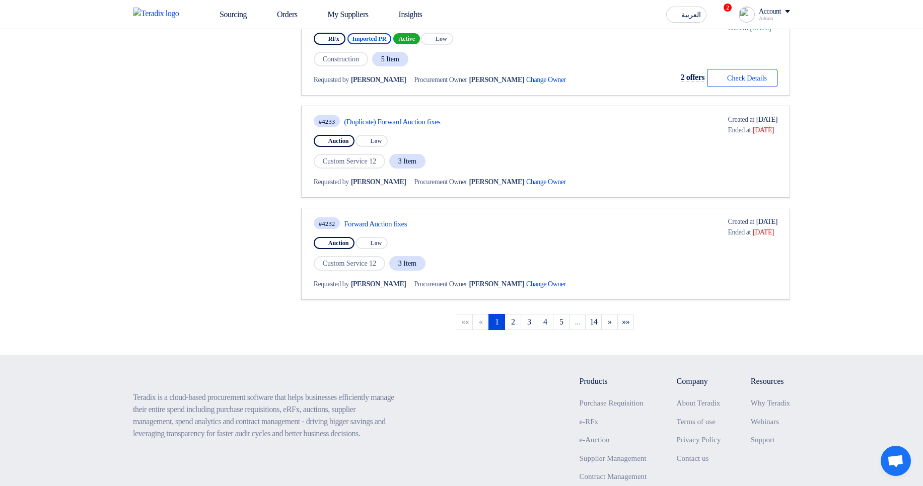
scroll to position [935, 0]
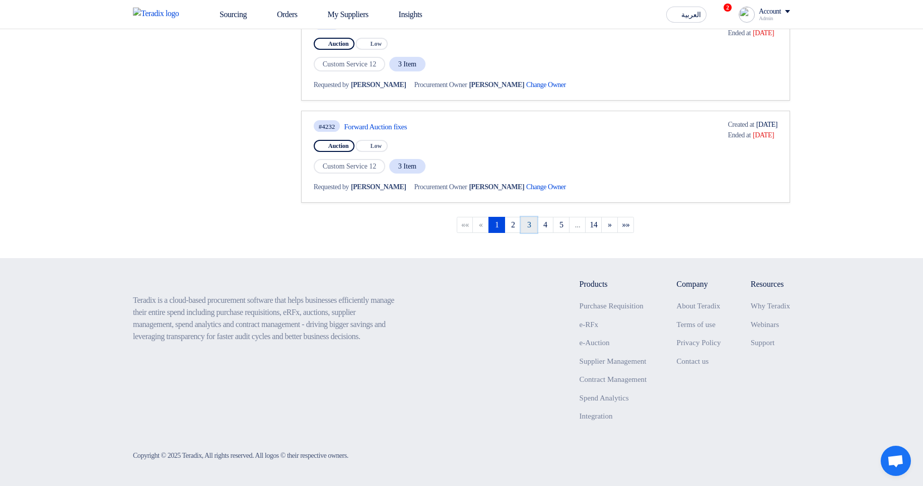
click at [524, 222] on link "3" at bounding box center [529, 225] width 17 height 16
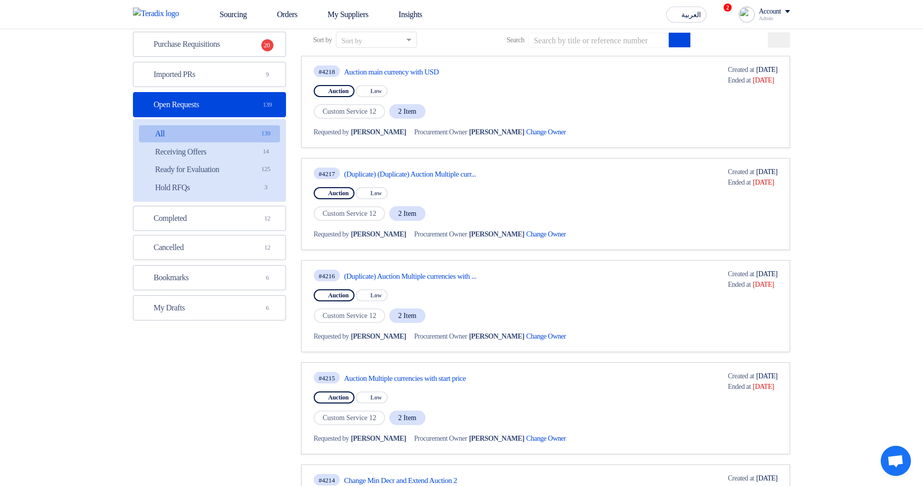
scroll to position [0, 0]
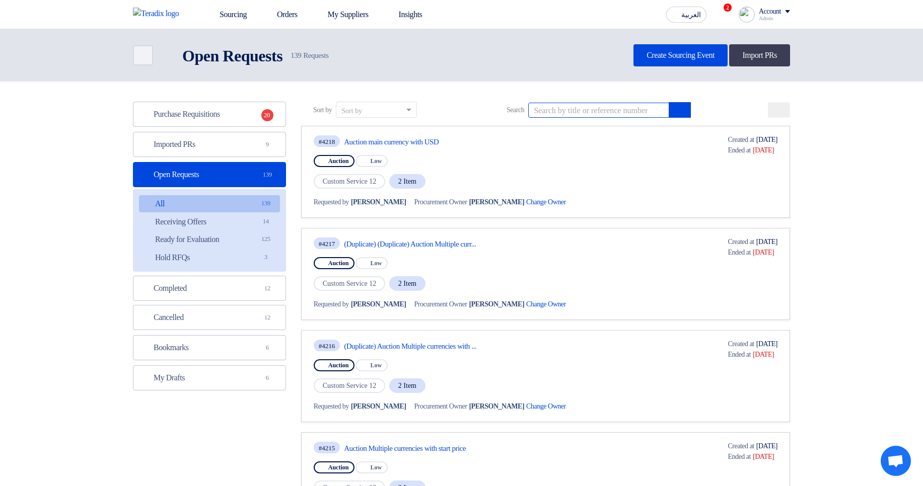
click at [591, 115] on input at bounding box center [598, 110] width 141 height 15
type input "R"
type input "Evaluation"
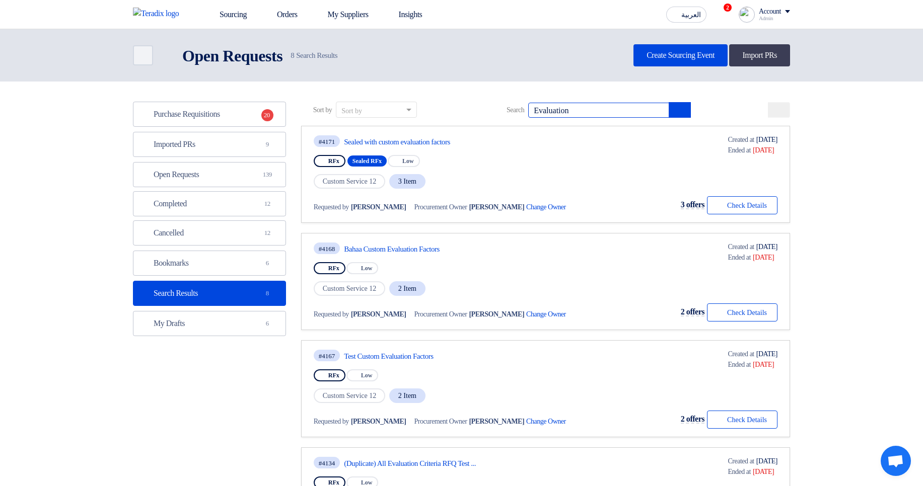
click at [563, 102] on div "Sort by Sort by Search Evaluation" at bounding box center [545, 114] width 489 height 24
click at [568, 109] on input "Evaluation" at bounding box center [598, 110] width 141 height 15
click at [573, 114] on input "#" at bounding box center [598, 110] width 141 height 15
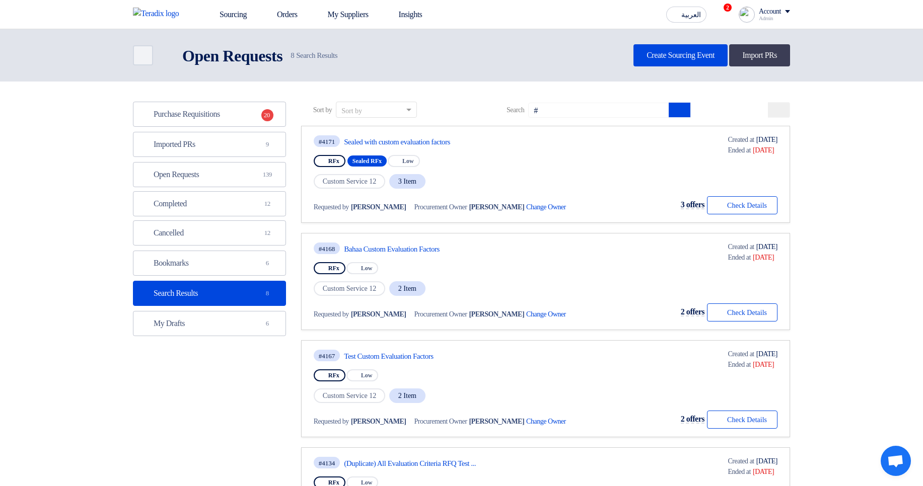
click at [603, 112] on input "#" at bounding box center [598, 110] width 141 height 15
type input "Factor"
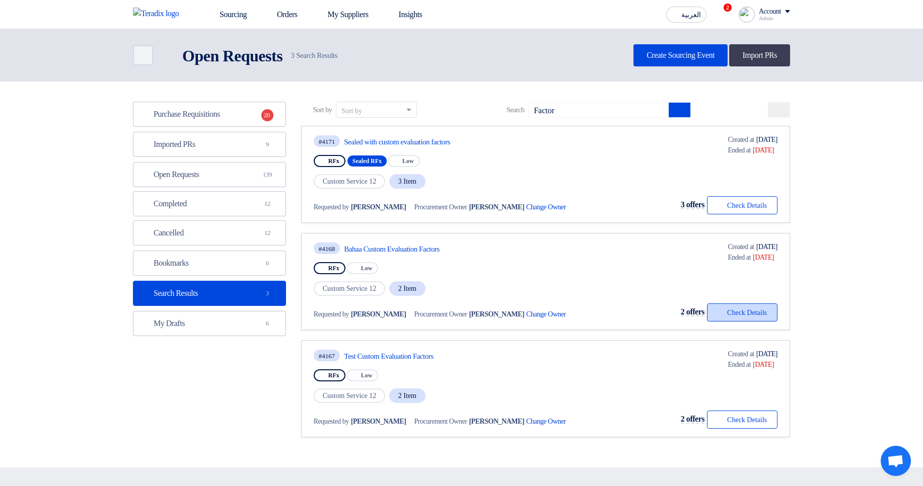
click at [724, 319] on button "Check details Check Details" at bounding box center [742, 313] width 70 height 18
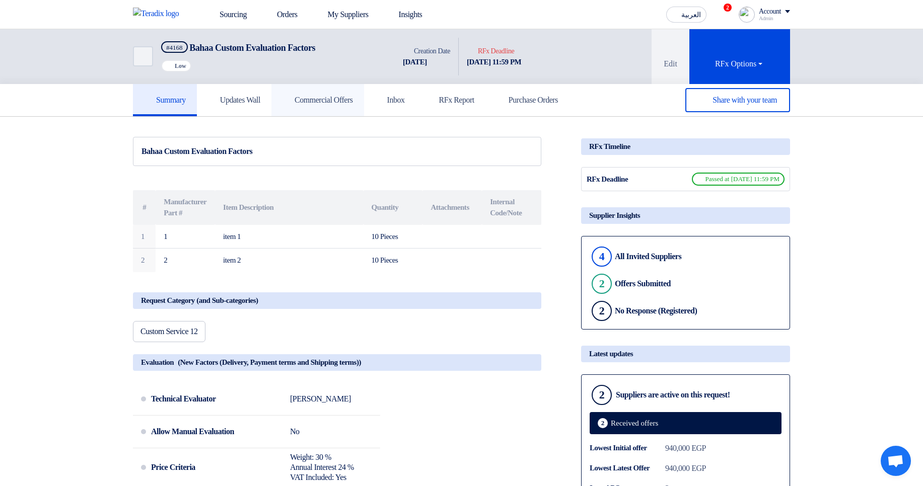
click at [340, 100] on h5 "Commercial Offers" at bounding box center [317, 100] width 70 height 10
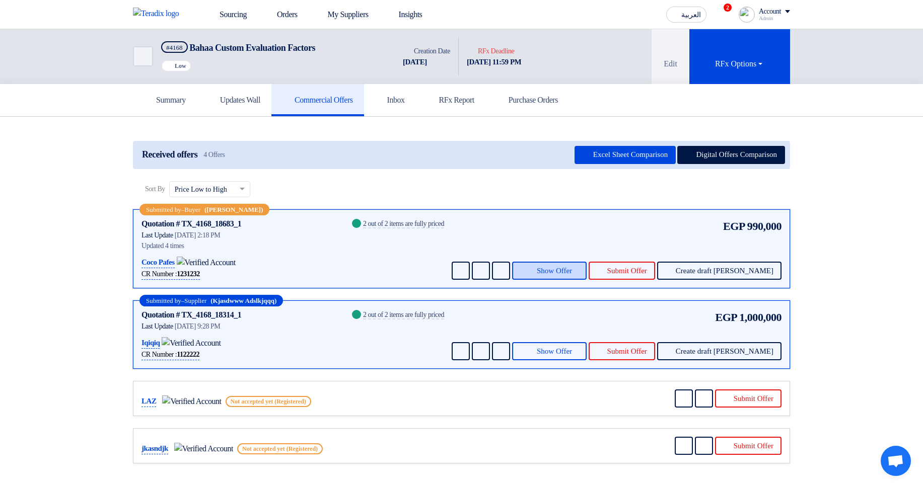
click at [572, 271] on span "Show Offer" at bounding box center [554, 271] width 35 height 8
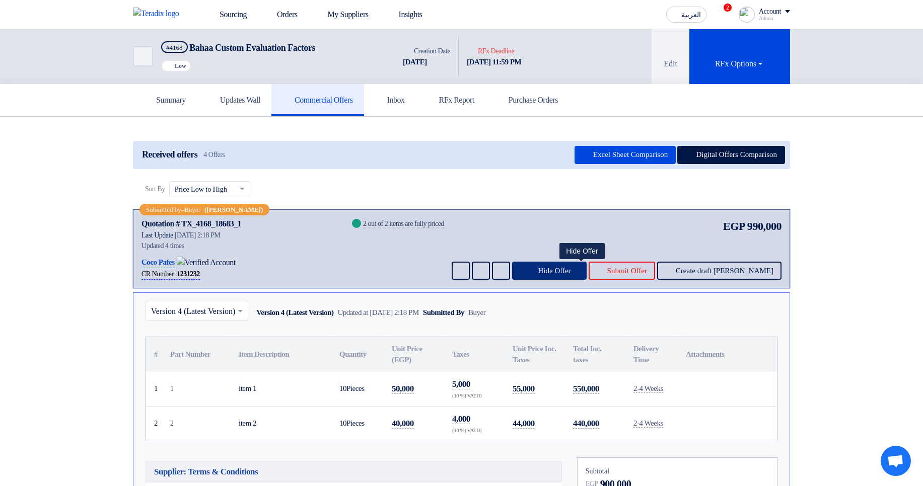
click at [570, 271] on span "Hide Offer" at bounding box center [554, 271] width 33 height 8
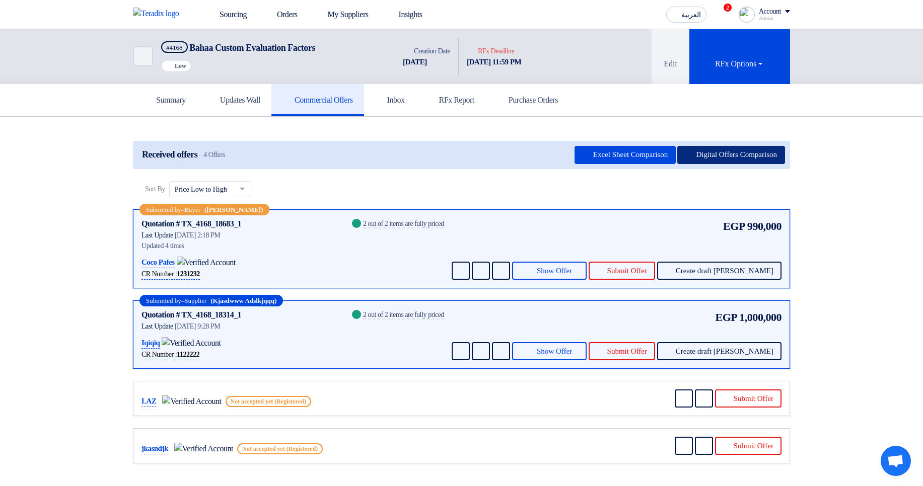
click at [734, 158] on button "Digital Offers Comparison" at bounding box center [731, 155] width 108 height 18
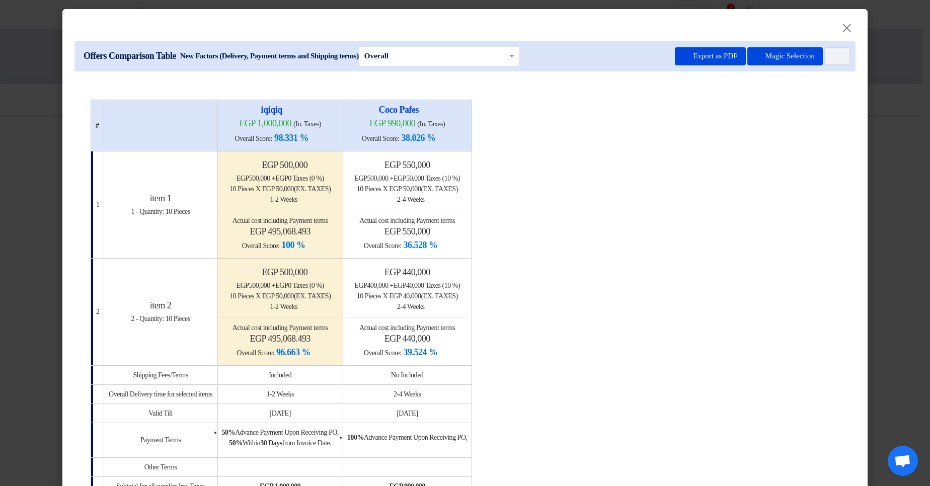
click at [865, 111] on modal-container "× Offers Comparison Table New Factors (Delivery, Payment terms and Shipping ter…" at bounding box center [465, 243] width 930 height 486
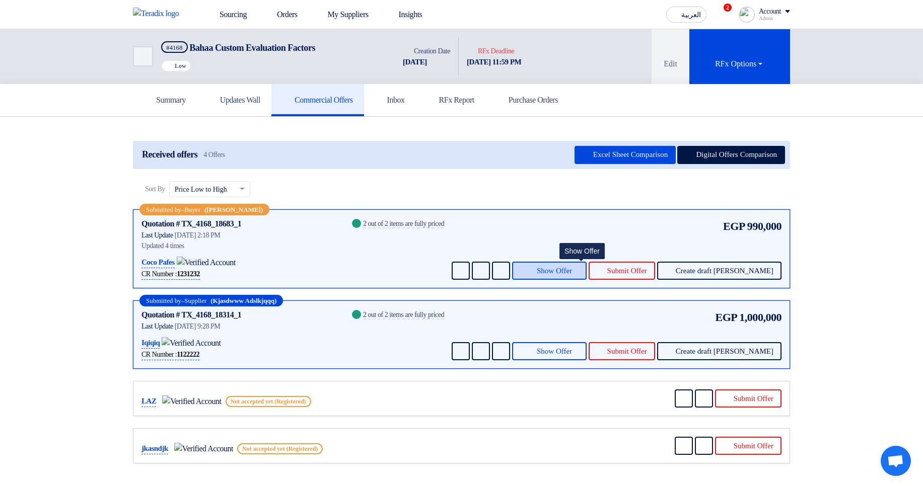
click at [587, 269] on button "Show Offer" at bounding box center [549, 271] width 75 height 18
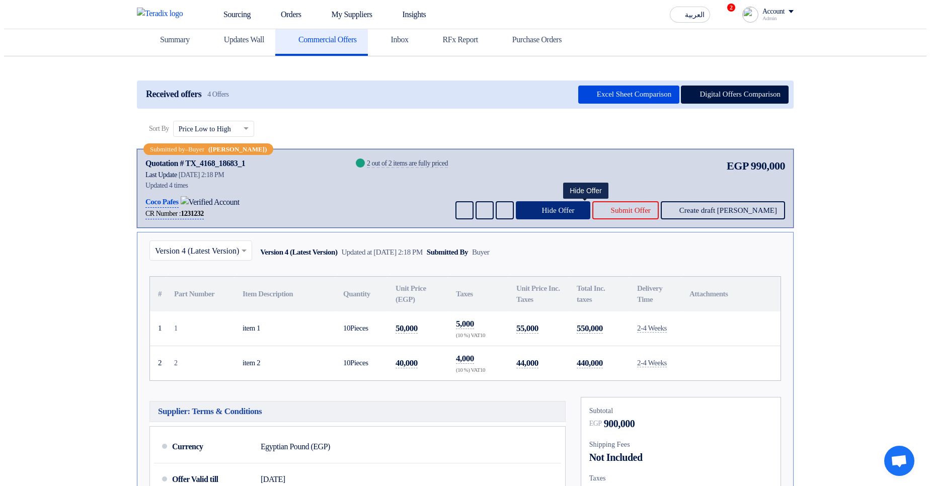
scroll to position [121, 0]
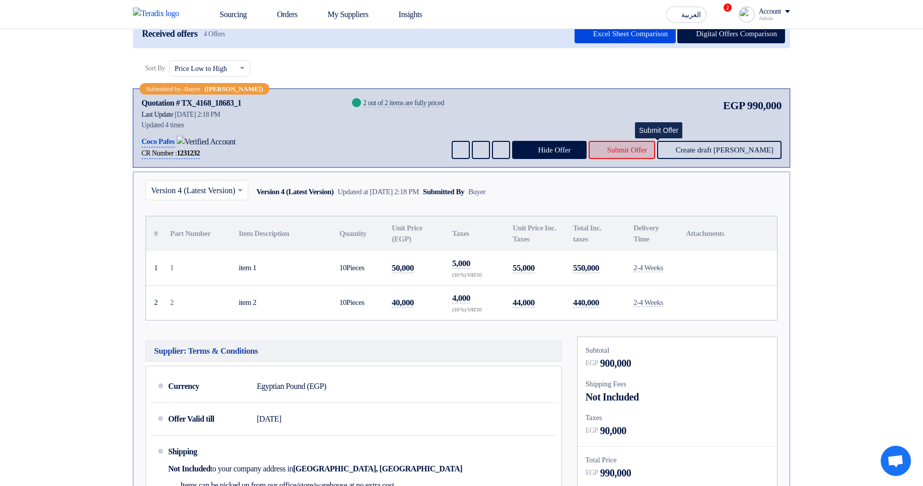
click at [649, 153] on button "Submit Offer" at bounding box center [622, 150] width 66 height 18
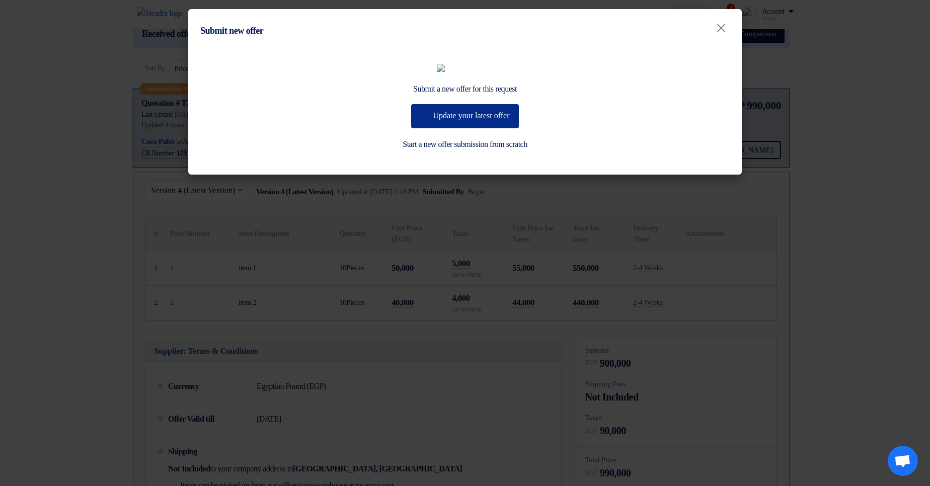
click at [470, 128] on button "Update your latest offer" at bounding box center [464, 116] width 107 height 24
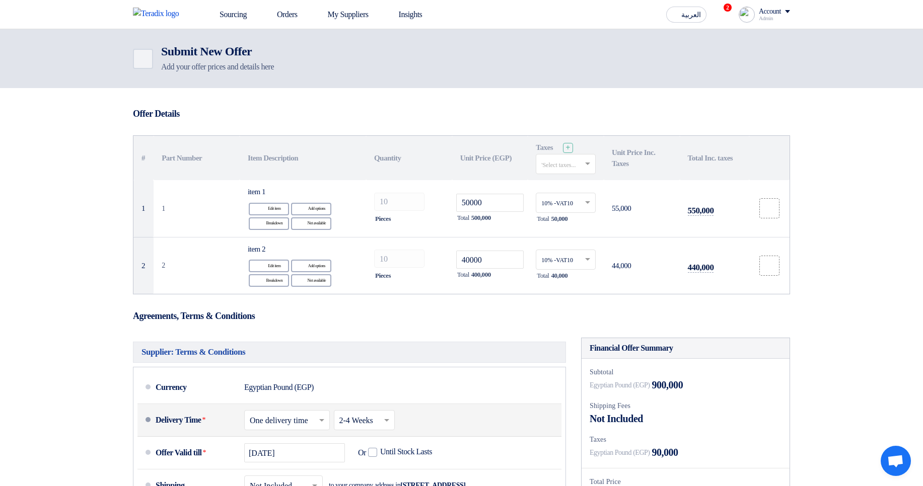
scroll to position [121, 0]
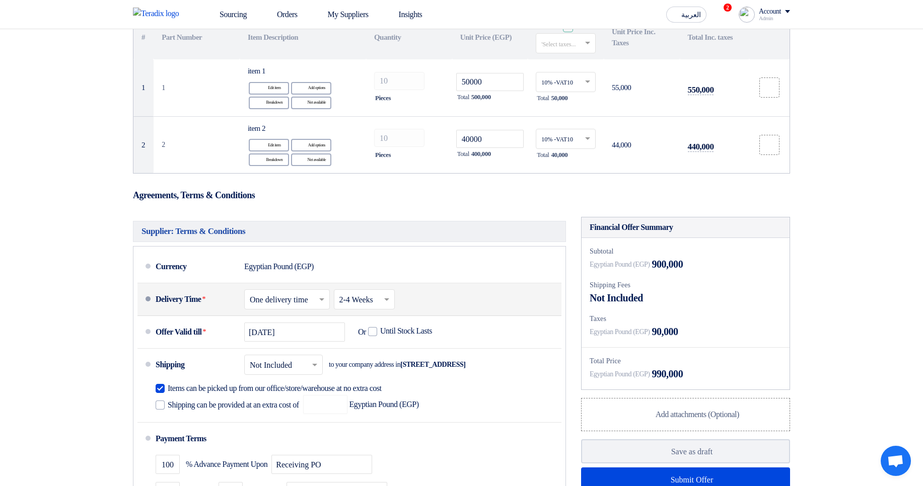
click at [289, 293] on div "Choose delivery time ... × One delivery time ×" at bounding box center [287, 300] width 86 height 20
click at [305, 320] on span "Multiple delivery times" at bounding box center [288, 321] width 76 height 9
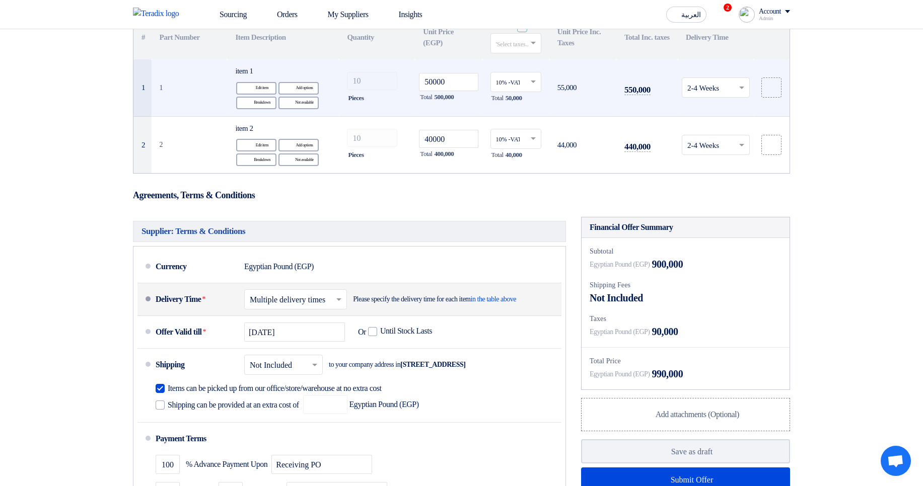
scroll to position [0, 0]
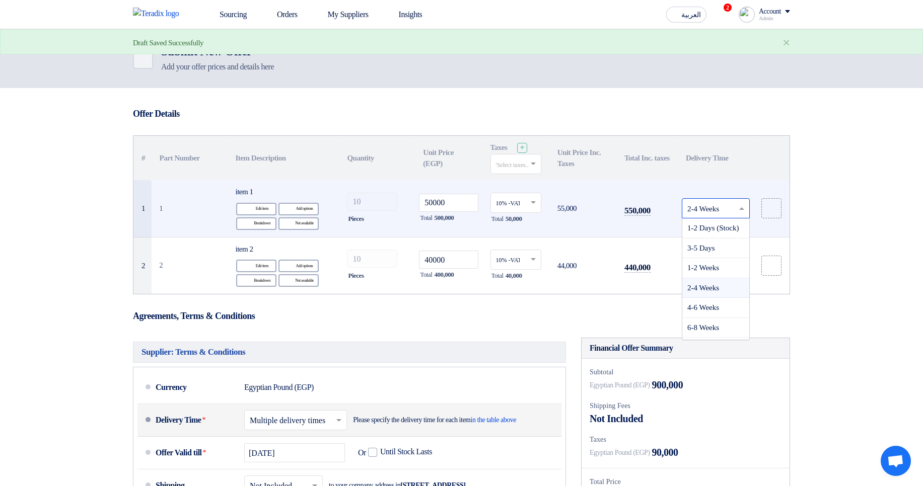
click at [724, 213] on input "text" at bounding box center [710, 209] width 47 height 17
click at [714, 262] on div "1-2 Weeks" at bounding box center [715, 268] width 67 height 20
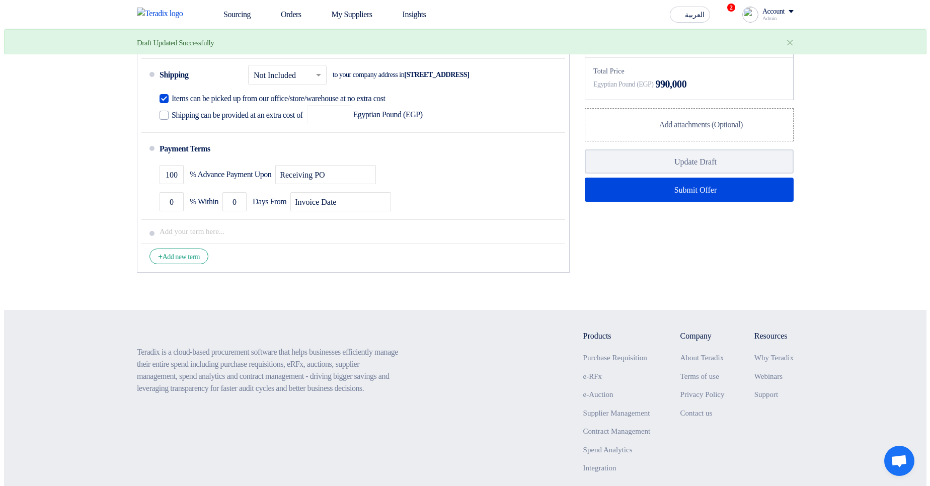
scroll to position [465, 0]
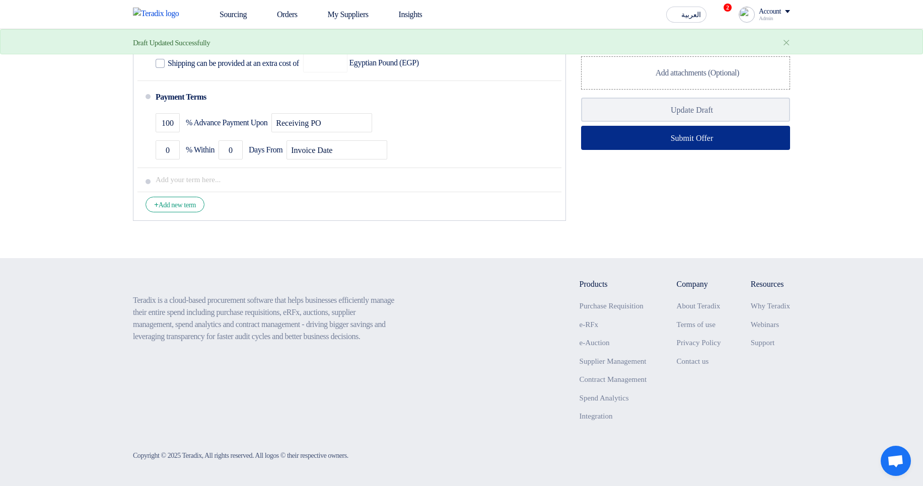
click at [765, 135] on button "Submit Offer" at bounding box center [685, 138] width 209 height 24
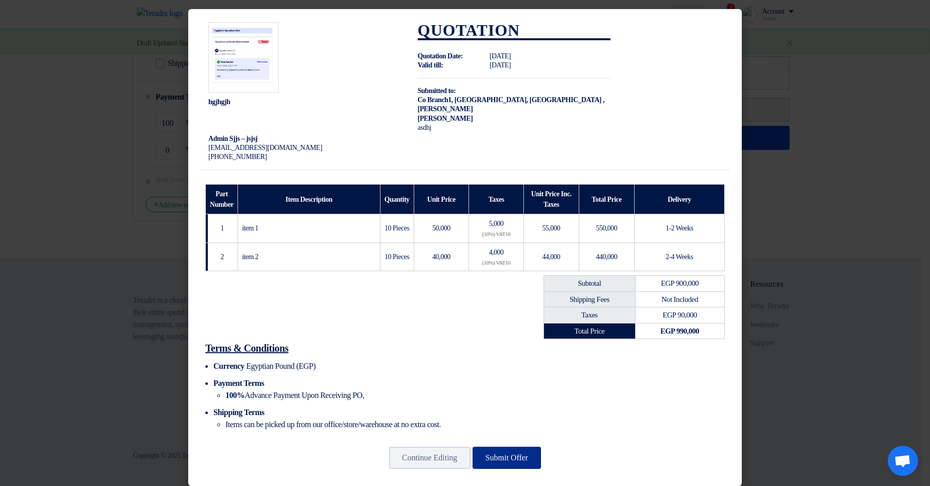
click at [518, 465] on button "Submit Offer" at bounding box center [507, 458] width 69 height 22
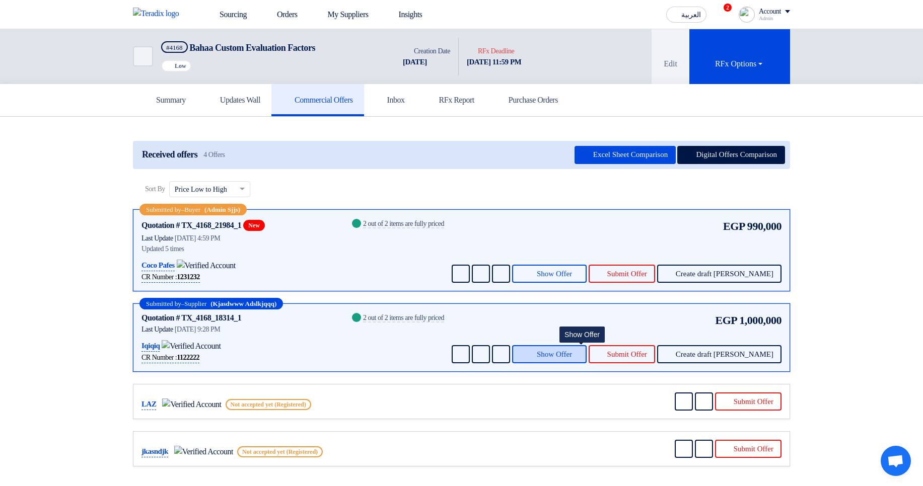
drag, startPoint x: 584, startPoint y: 351, endPoint x: 589, endPoint y: 350, distance: 5.7
click at [572, 351] on span "Show Offer" at bounding box center [554, 355] width 35 height 8
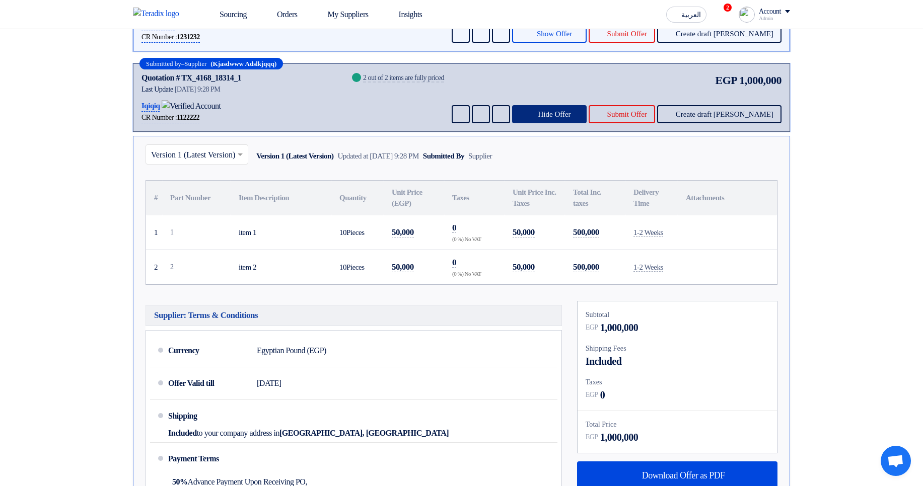
scroll to position [242, 0]
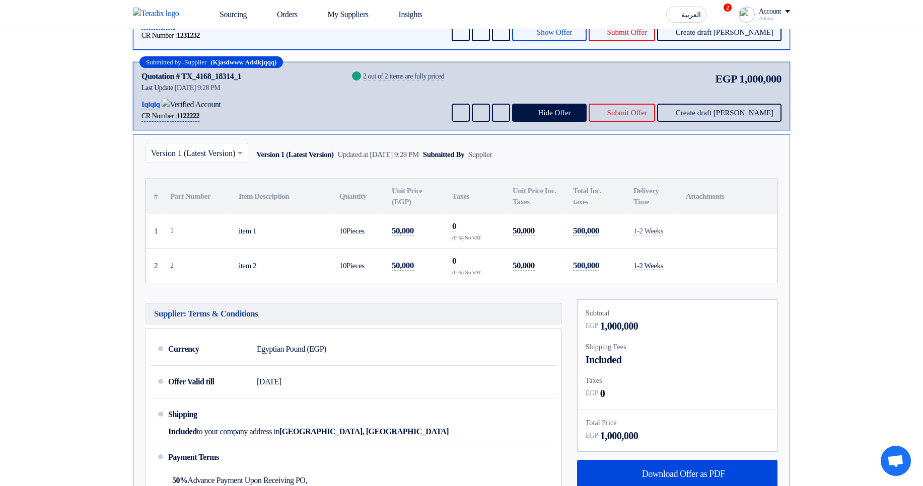
drag, startPoint x: 652, startPoint y: 230, endPoint x: 667, endPoint y: 261, distance: 34.9
click at [667, 261] on tbody "1 1 item 1 10 2" at bounding box center [461, 248] width 631 height 69
click at [702, 260] on td at bounding box center [727, 265] width 99 height 35
click at [572, 35] on span "Show Offer" at bounding box center [554, 33] width 35 height 8
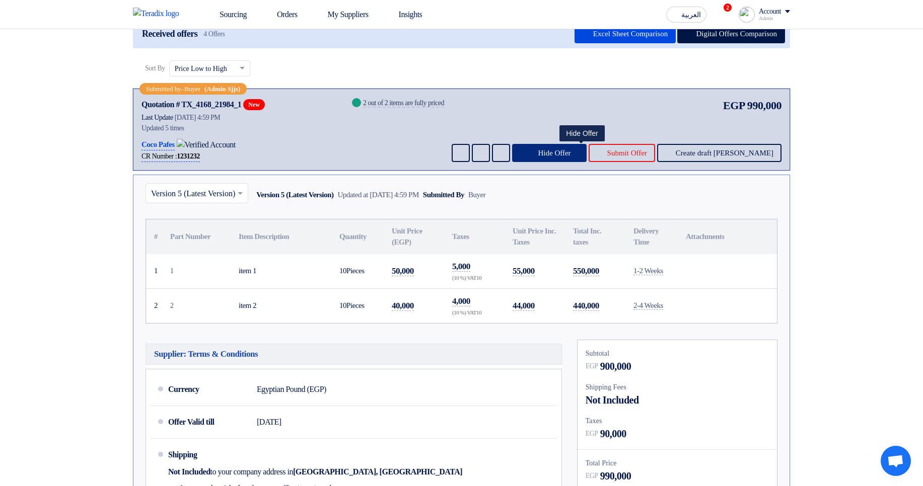
click at [570, 153] on span "Hide Offer" at bounding box center [554, 154] width 33 height 8
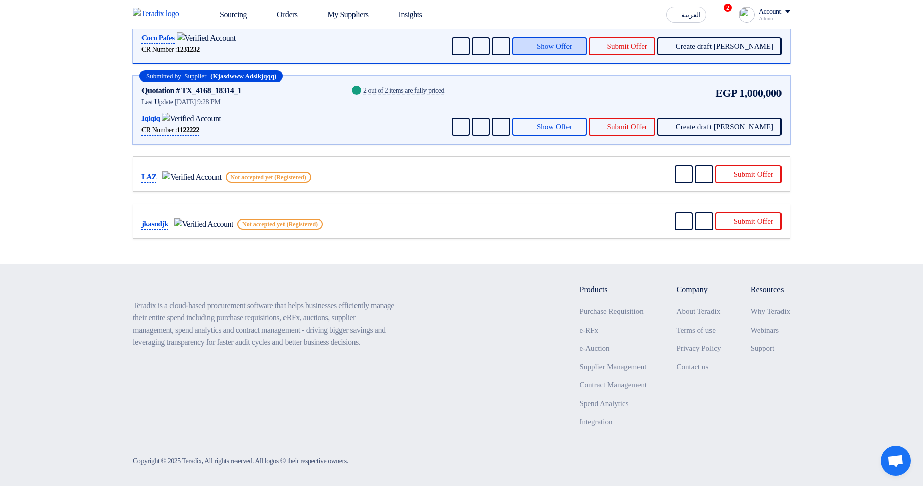
scroll to position [111, 0]
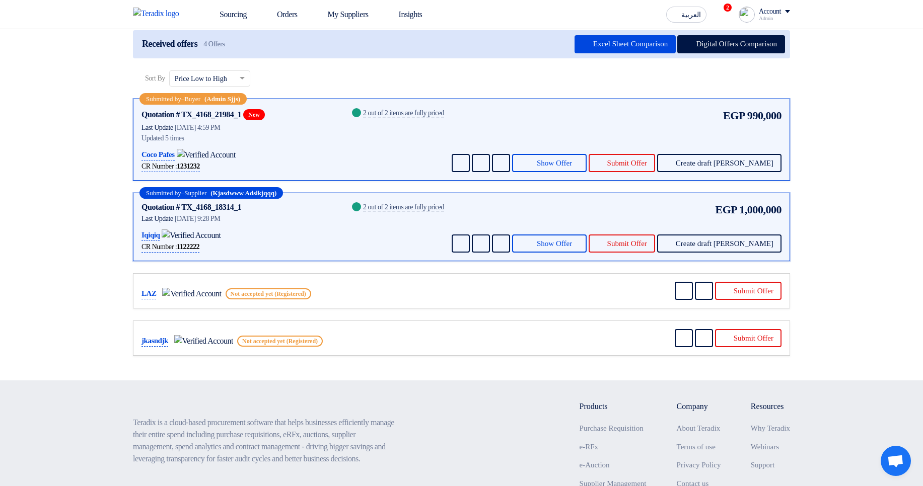
drag, startPoint x: 745, startPoint y: 112, endPoint x: 785, endPoint y: 116, distance: 40.4
click at [769, 113] on span "990,000" at bounding box center [764, 115] width 34 height 17
click at [821, 116] on section "Received offers 4 Offers Excel Sheet Comparison Digital Offers Comparison Sort …" at bounding box center [461, 193] width 923 height 375
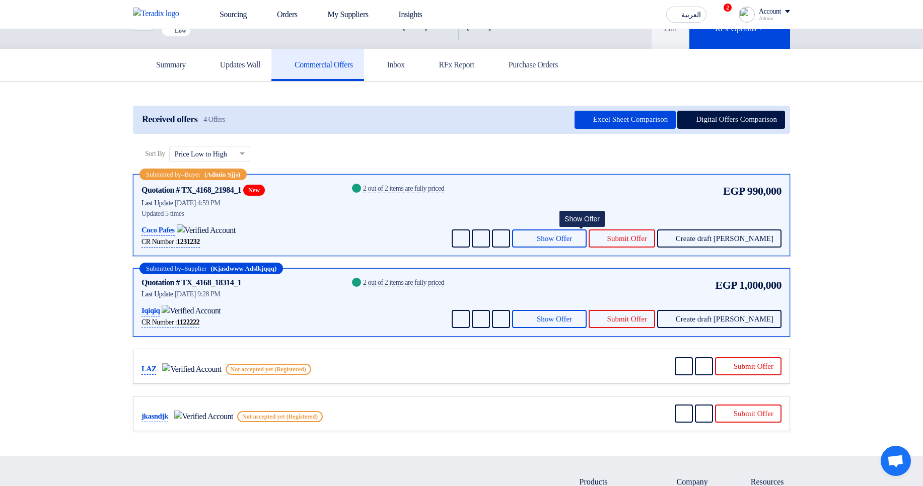
scroll to position [0, 0]
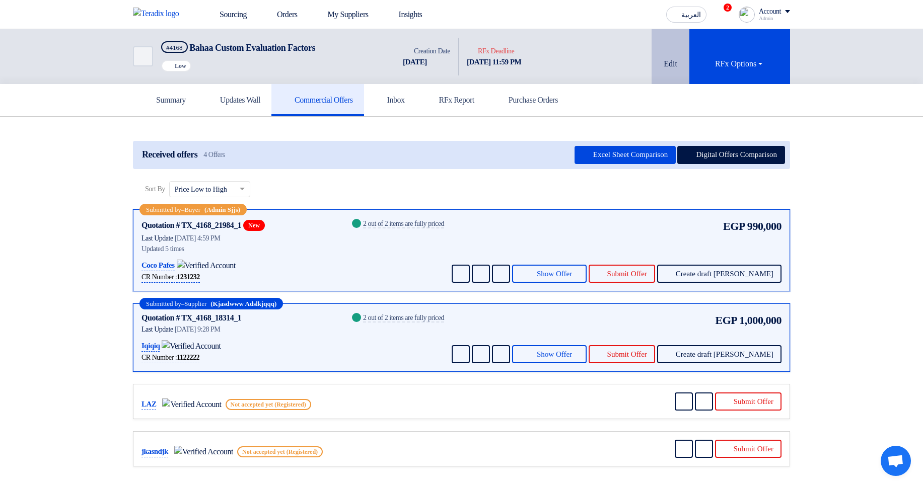
click at [668, 58] on button "Edit" at bounding box center [671, 56] width 38 height 55
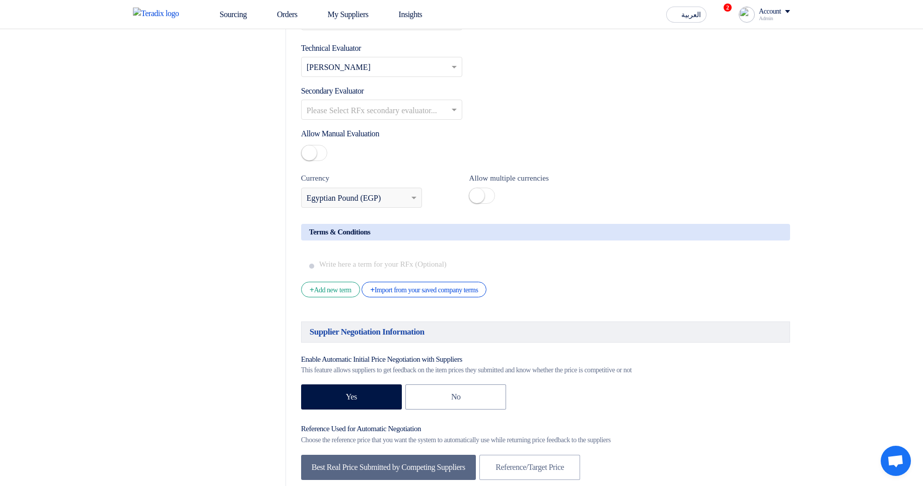
scroll to position [1208, 0]
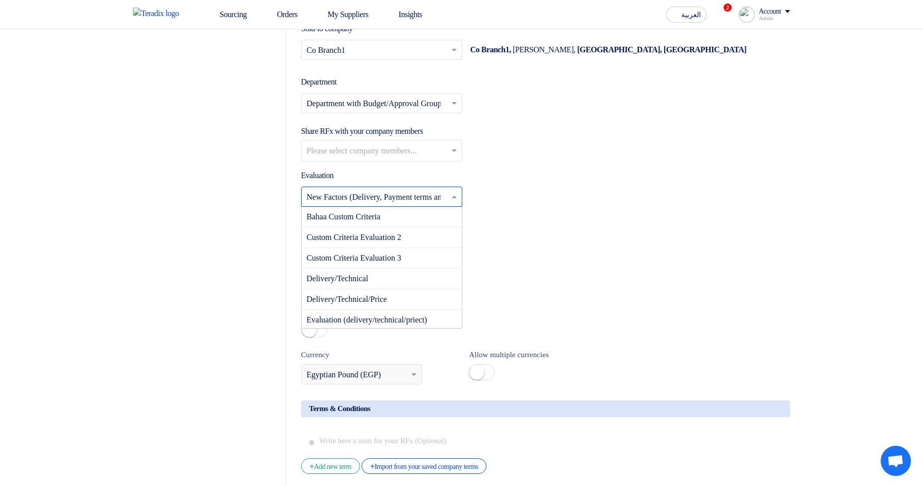
click at [424, 206] on input "text" at bounding box center [377, 197] width 140 height 17
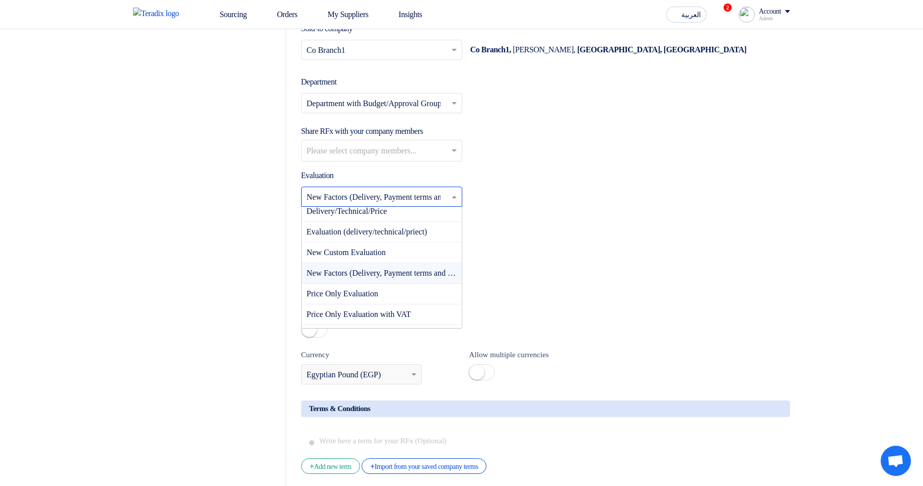
scroll to position [28, 0]
click at [418, 297] on span "Evaluation (delivery/technical/priect)" at bounding box center [367, 292] width 120 height 9
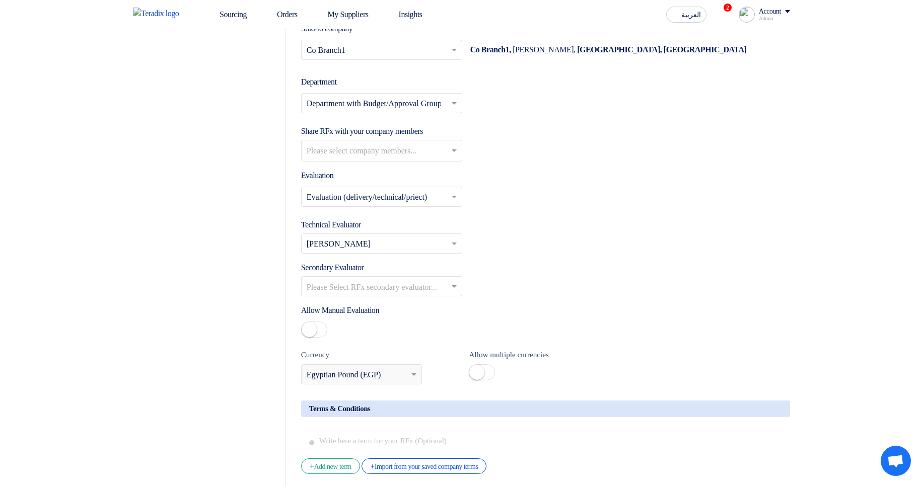
scroll to position [1510, 0]
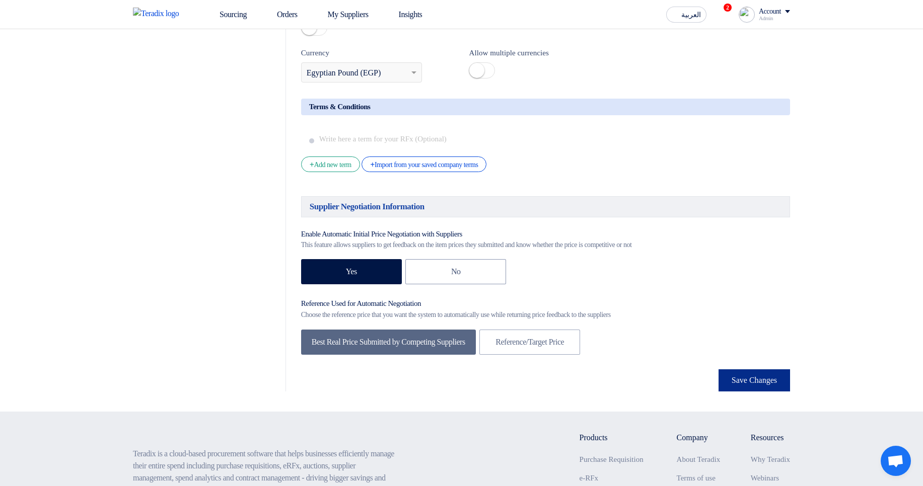
click at [758, 392] on button "Save Changes" at bounding box center [753, 381] width 71 height 22
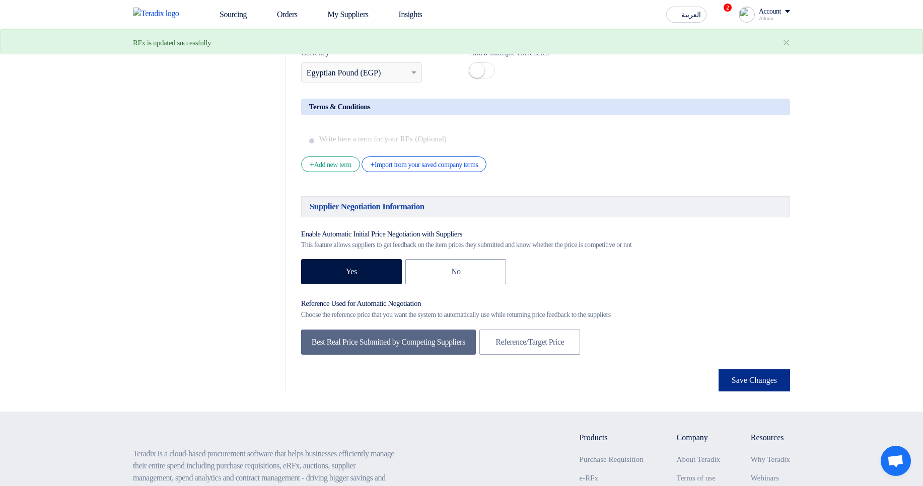
scroll to position [0, 0]
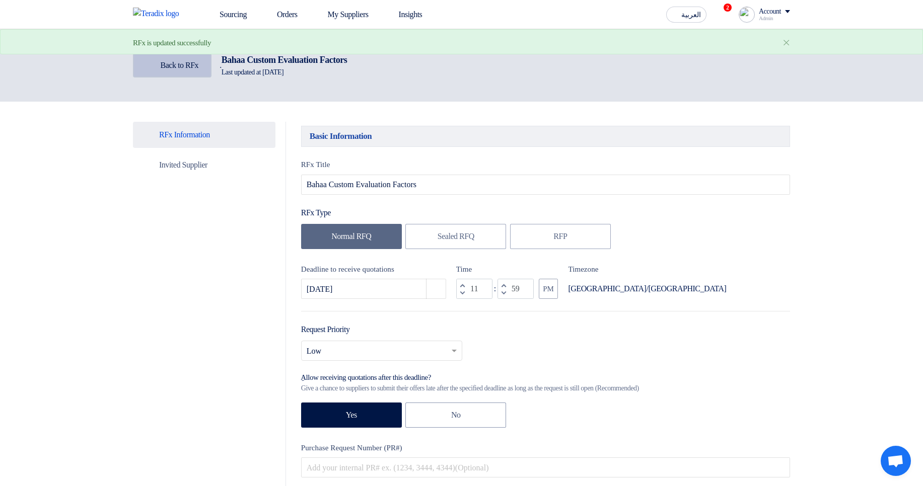
click at [205, 69] on link "Back Back to RFx" at bounding box center [172, 65] width 79 height 24
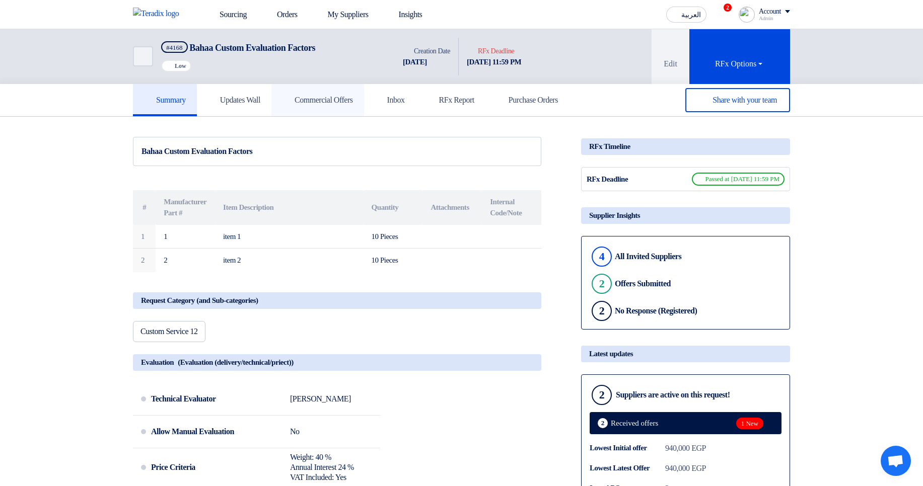
click at [353, 98] on h5 "Commercial Offers" at bounding box center [317, 100] width 70 height 10
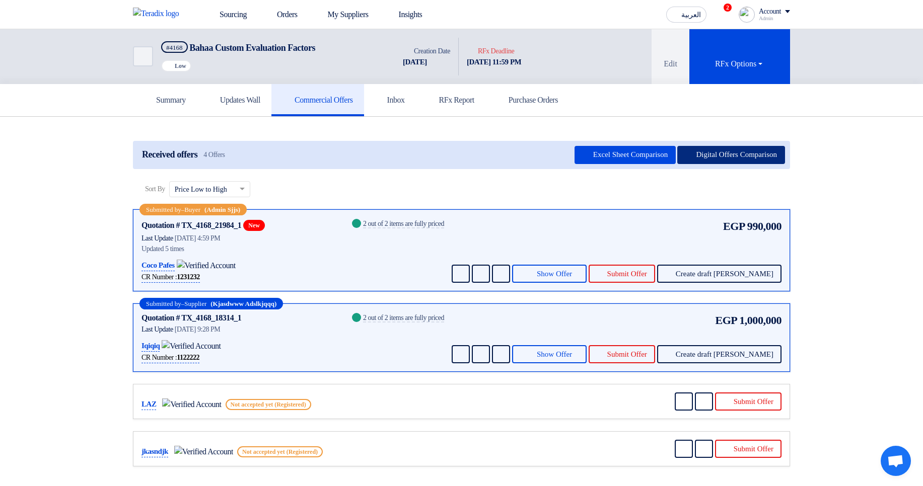
click at [731, 160] on button "Digital Offers Comparison" at bounding box center [731, 155] width 108 height 18
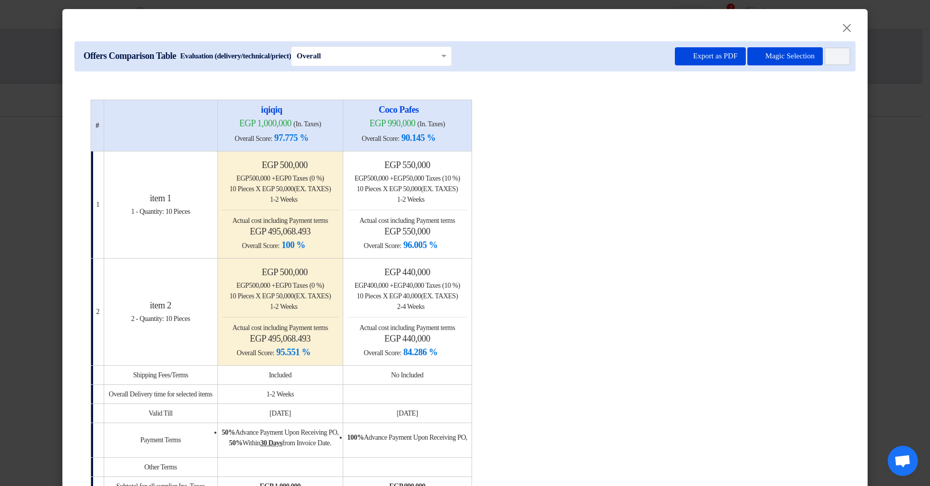
click at [605, 337] on table "# iqiqiq egp 1,000,000 (In. Taxes) Overall Score: 97.775 % Coco Pafes 1 egp" at bounding box center [465, 328] width 749 height 456
click at [342, 62] on input "text" at bounding box center [367, 56] width 140 height 14
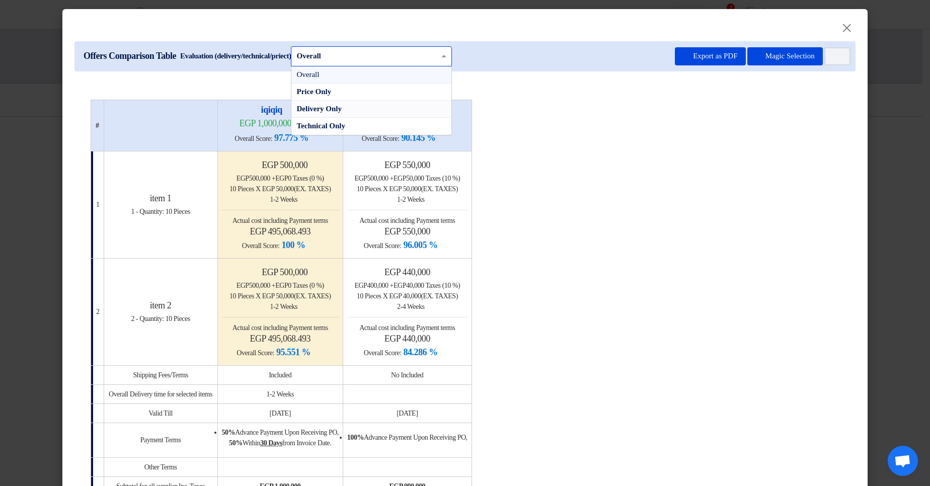
click at [342, 112] on span "Delivery Only" at bounding box center [319, 109] width 45 height 8
click at [382, 61] on input "text" at bounding box center [367, 56] width 140 height 14
click at [381, 96] on div "Price Only" at bounding box center [372, 92] width 160 height 17
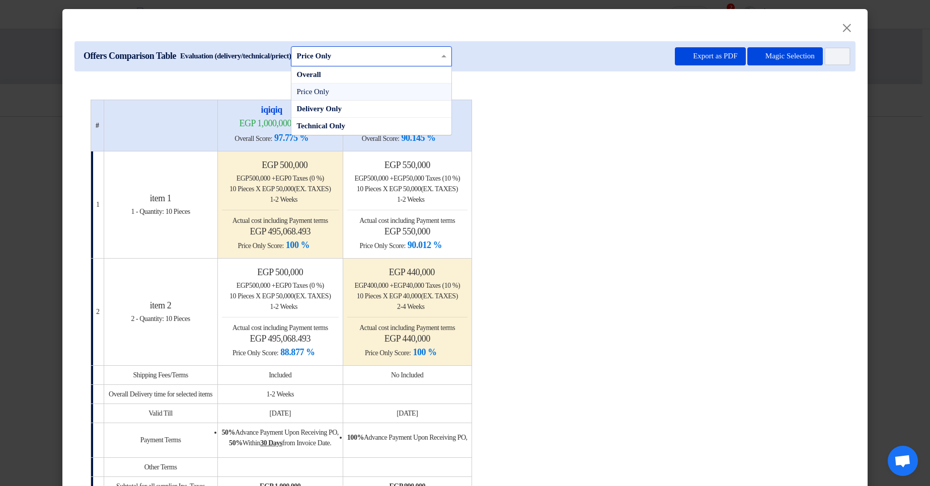
click at [391, 54] on input "text" at bounding box center [367, 56] width 140 height 14
click at [402, 130] on div "Technical Only" at bounding box center [372, 126] width 160 height 17
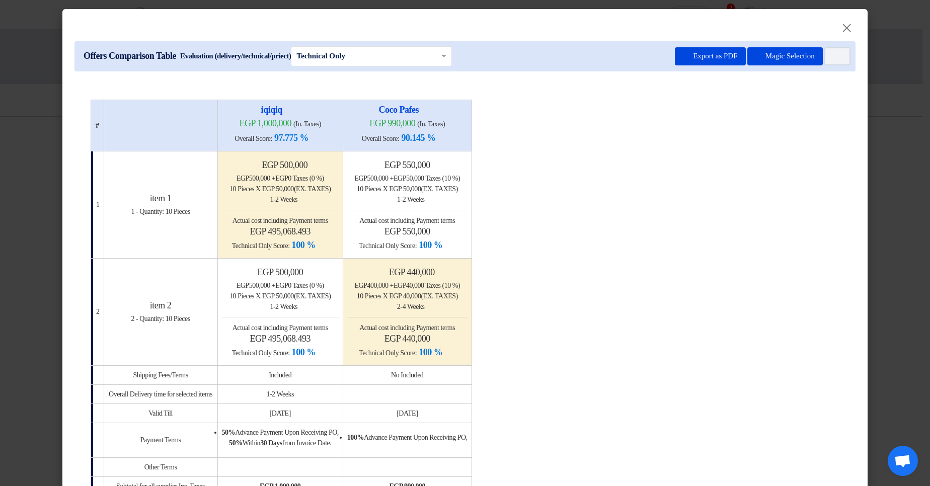
click at [687, 282] on table "# iqiqiq egp 1,000,000 (In. Taxes) Overall Score: 97.775 % Coco Pafes 1 egp" at bounding box center [465, 328] width 749 height 456
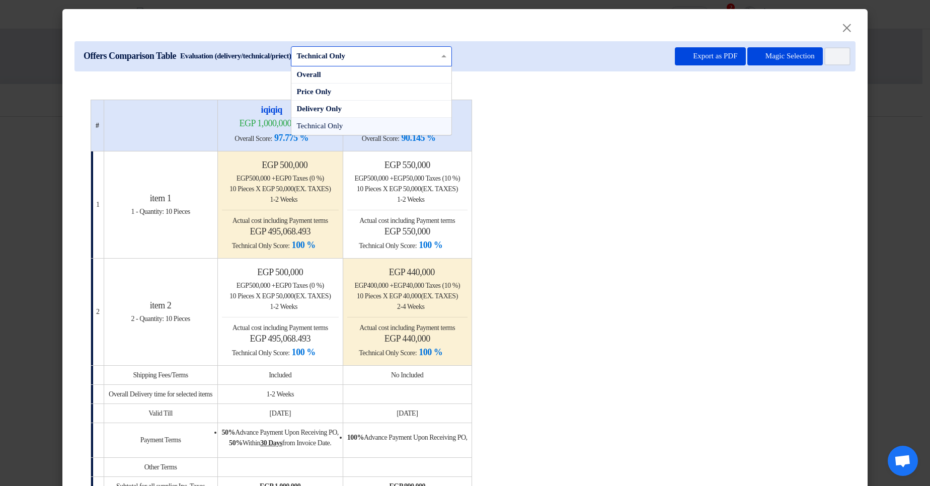
click at [358, 59] on input "text" at bounding box center [367, 56] width 140 height 14
click at [375, 83] on div "Overall" at bounding box center [372, 74] width 160 height 17
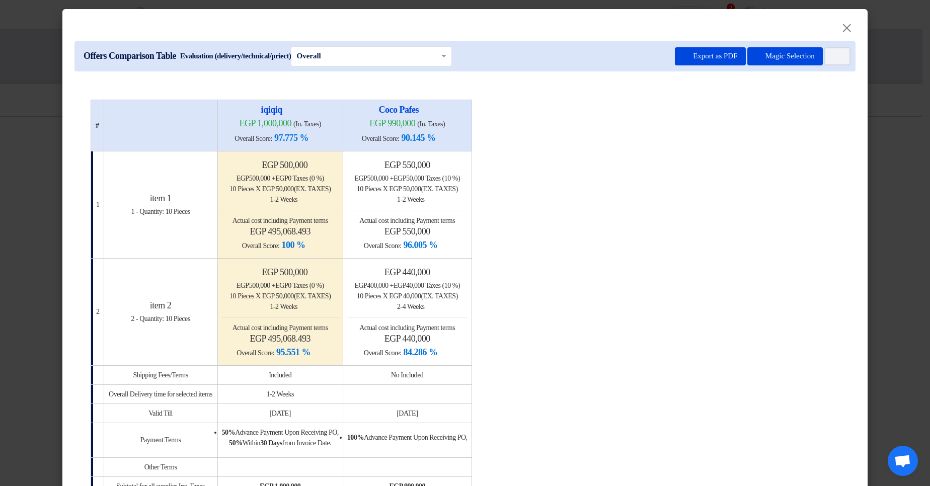
click at [735, 235] on table "# iqiqiq egp 1,000,000 (In. Taxes) Overall Score: 97.775 % Coco Pafes 1 egp" at bounding box center [465, 328] width 749 height 456
click at [893, 142] on modal-container "× Offers Comparison Table Evaluation (delivery/technical/priect) × Overall × Ex…" at bounding box center [465, 243] width 930 height 486
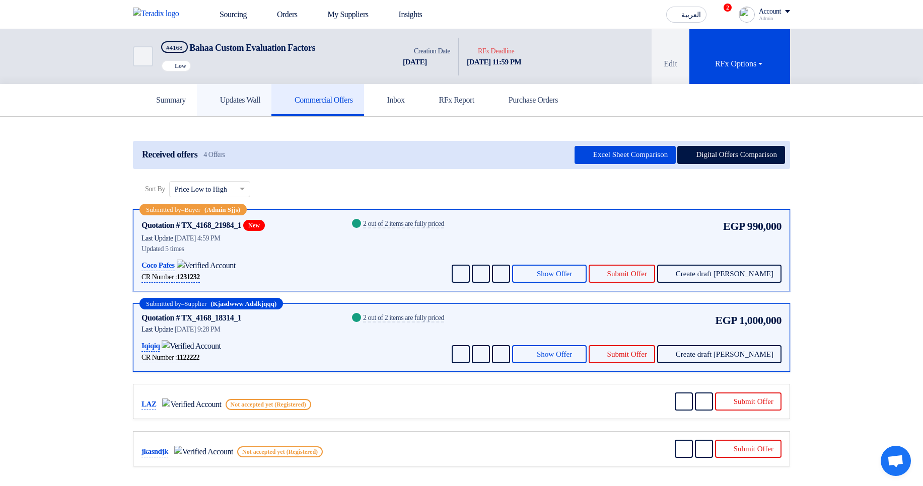
drag, startPoint x: 218, startPoint y: 98, endPoint x: 226, endPoint y: 96, distance: 7.8
click at [218, 98] on icon at bounding box center [213, 100] width 10 height 10
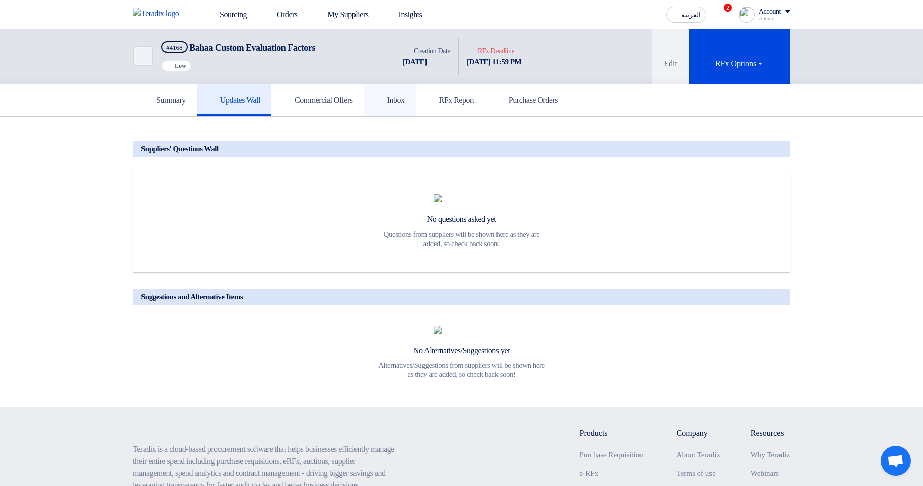
click at [416, 108] on link "Inbox" at bounding box center [390, 100] width 52 height 32
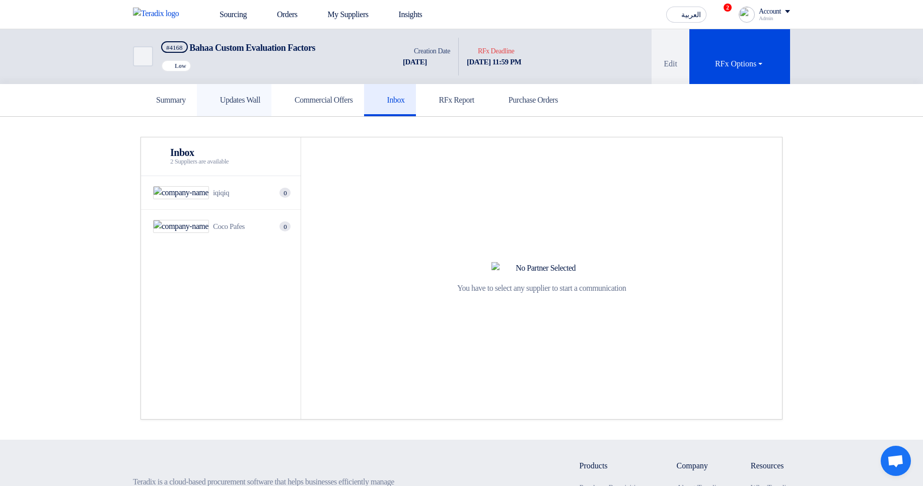
click at [271, 110] on link "Updates Wall" at bounding box center [234, 100] width 75 height 32
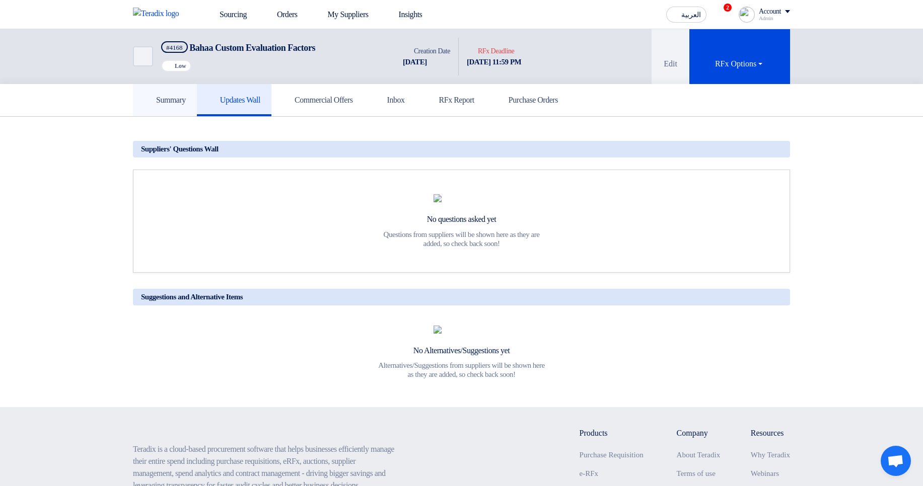
click at [193, 100] on link "Summary" at bounding box center [165, 100] width 64 height 32
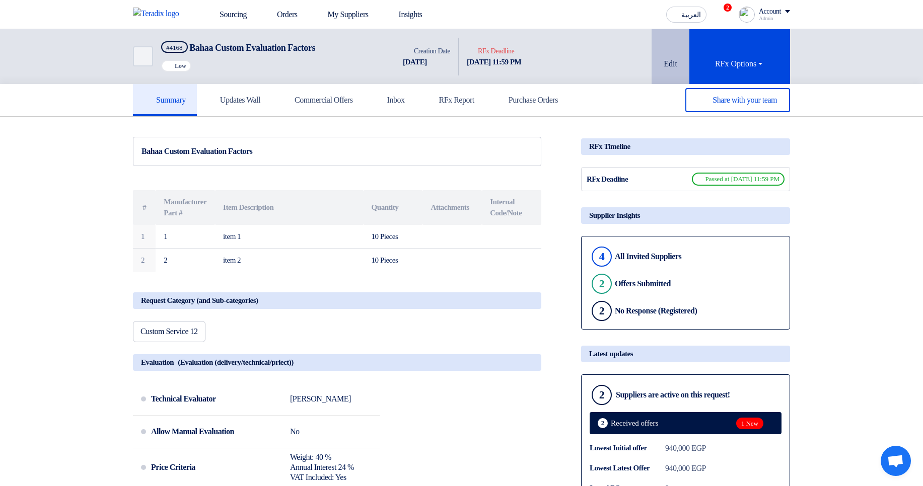
click at [664, 43] on use at bounding box center [664, 43] width 0 height 0
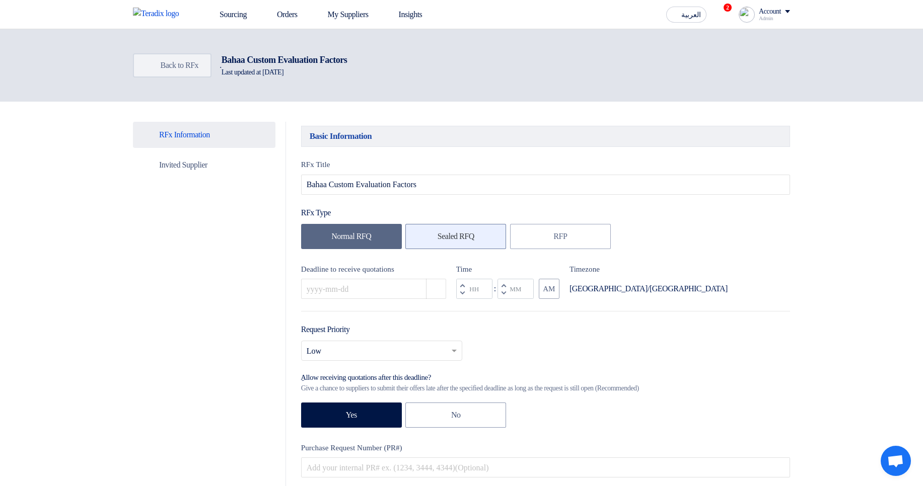
type input "10/16/2024"
type input "11"
type input "59"
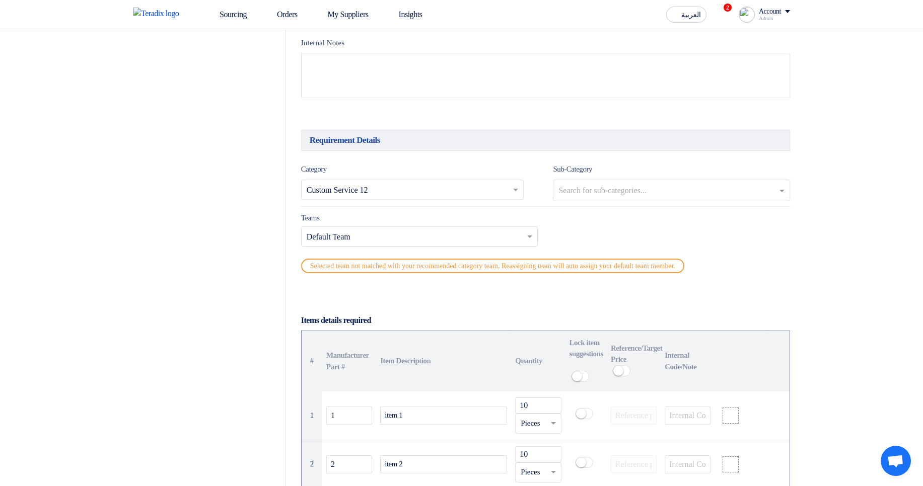
scroll to position [363, 0]
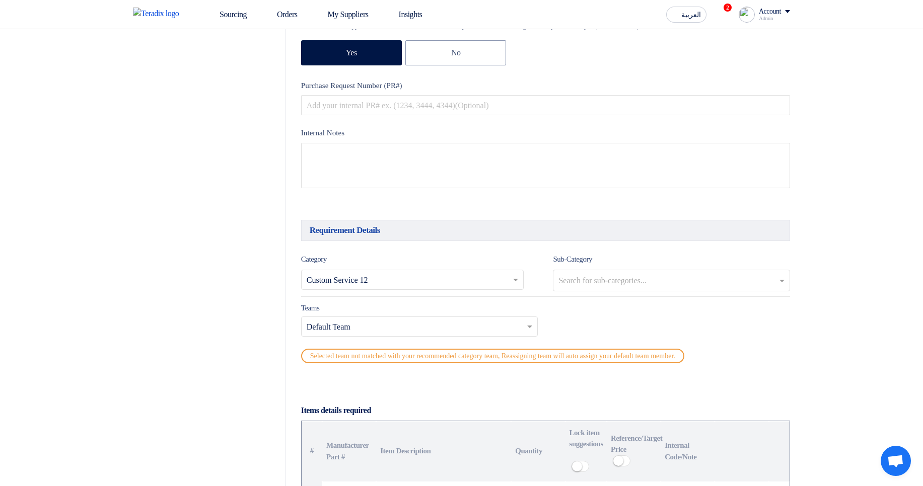
click at [323, 141] on div "Internal Notes" at bounding box center [545, 159] width 489 height 64
drag, startPoint x: 321, startPoint y: 136, endPoint x: 505, endPoint y: 130, distance: 183.9
click at [408, 132] on label "Internal Notes" at bounding box center [545, 133] width 489 height 12
click at [576, 133] on label "Internal Notes" at bounding box center [545, 133] width 489 height 12
click at [575, 136] on label "Internal Notes" at bounding box center [545, 133] width 489 height 12
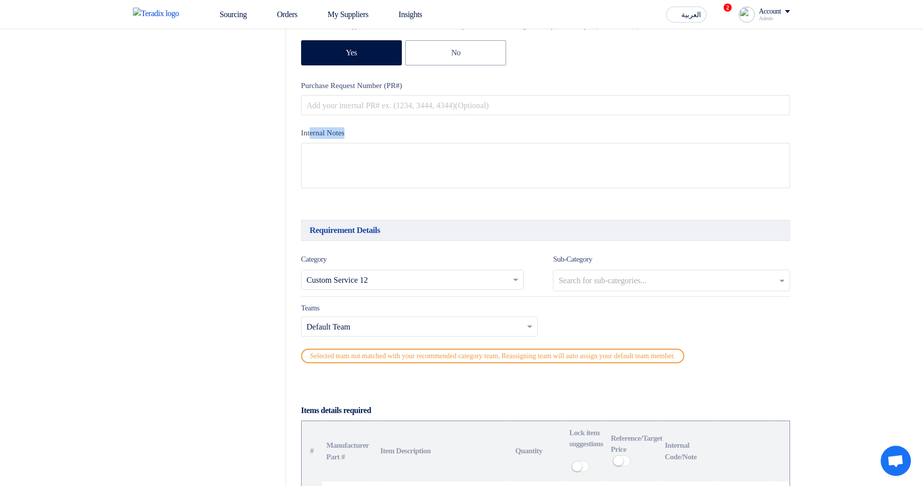
click at [312, 140] on div "Internal Notes" at bounding box center [545, 159] width 489 height 64
click at [313, 132] on label "Internal Notes" at bounding box center [545, 133] width 489 height 12
click at [422, 132] on label "Internal Notes" at bounding box center [545, 133] width 489 height 12
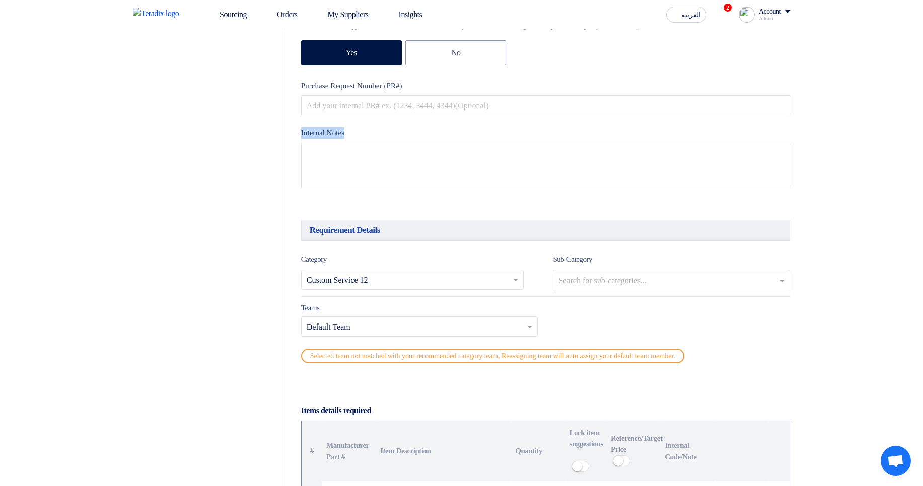
click at [428, 133] on label "Internal Notes" at bounding box center [545, 133] width 489 height 12
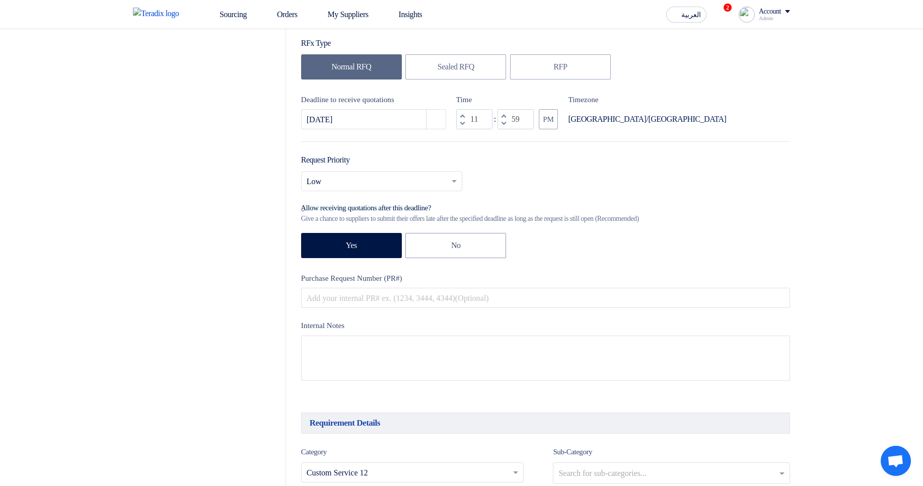
scroll to position [0, 0]
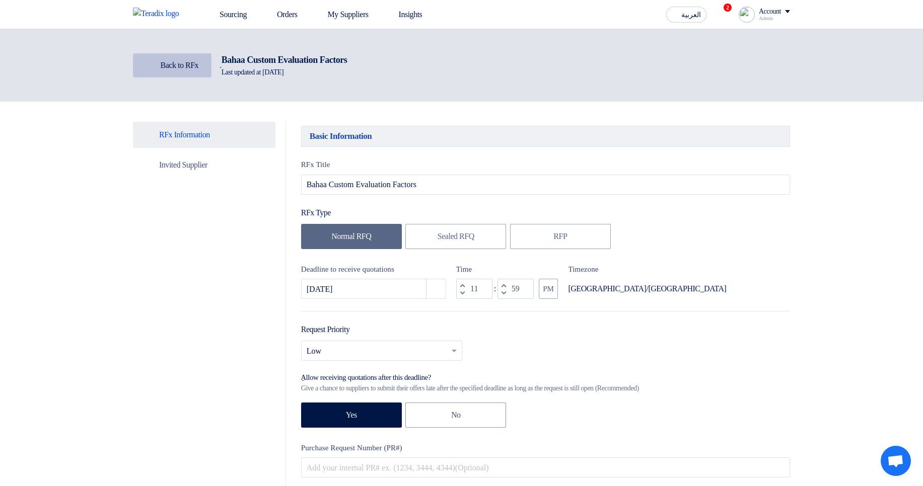
click at [203, 69] on link "Back Back to RFx" at bounding box center [172, 65] width 79 height 24
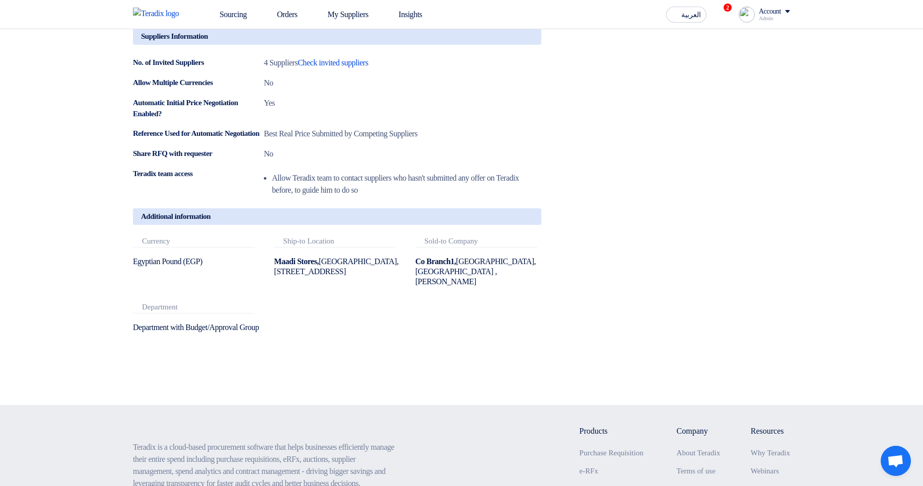
scroll to position [544, 0]
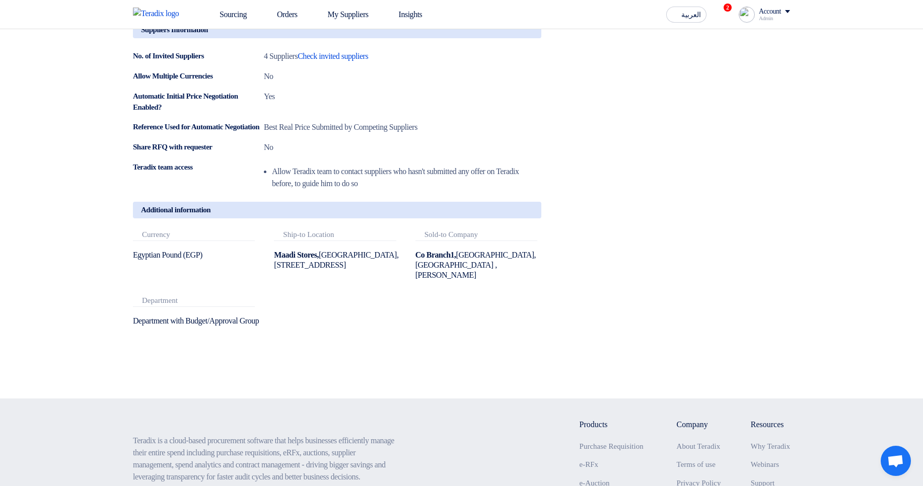
click at [528, 36] on icon at bounding box center [527, 34] width 12 height 12
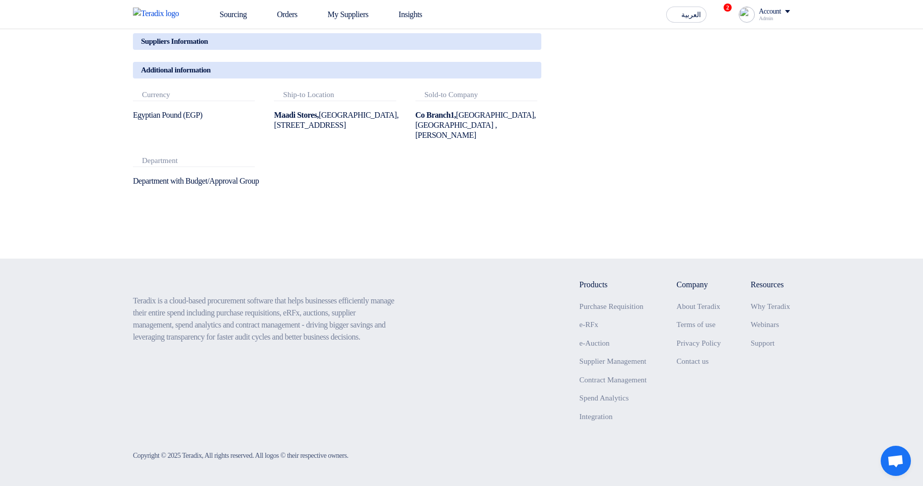
click at [531, 71] on icon at bounding box center [527, 74] width 12 height 12
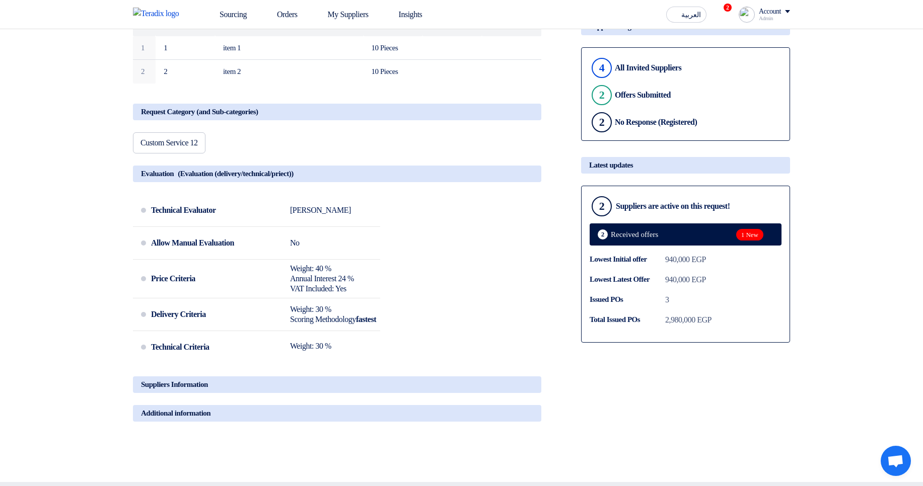
scroll to position [181, 0]
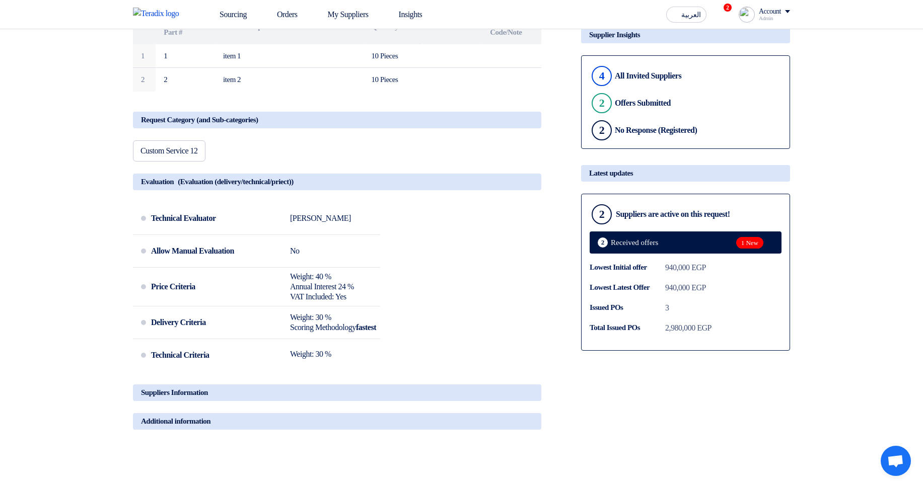
click at [535, 187] on div "Evaluation (Evaluation (delivery/technical/priect))" at bounding box center [337, 182] width 408 height 17
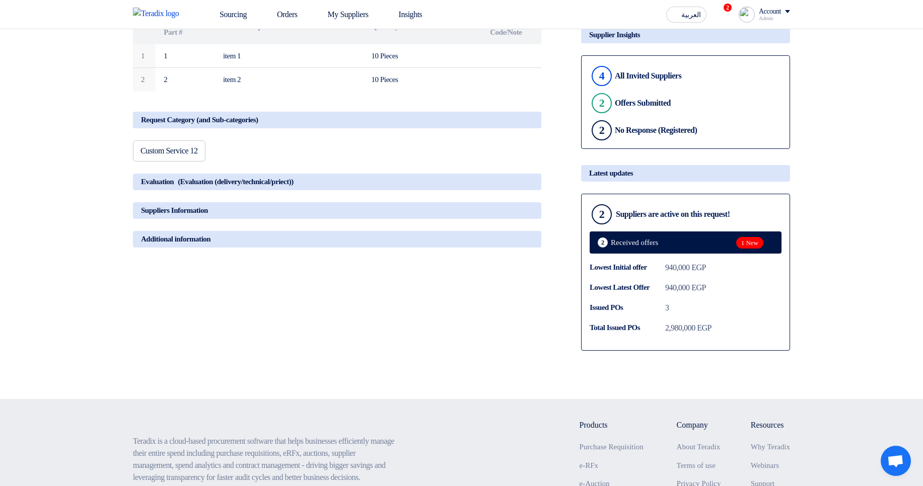
click at [521, 118] on use at bounding box center [521, 118] width 0 height 0
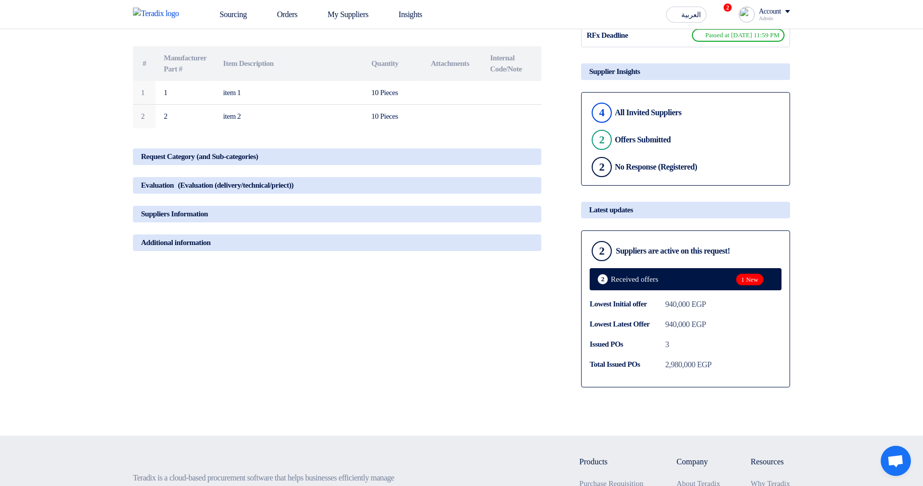
scroll to position [60, 0]
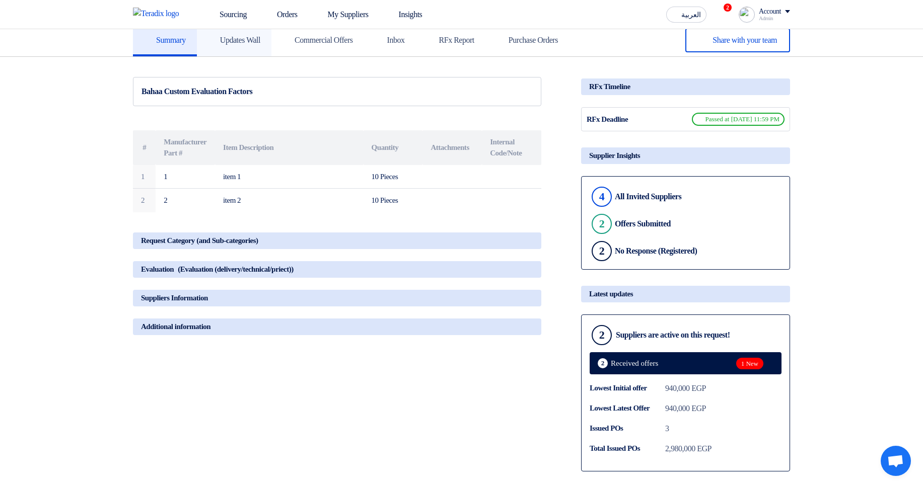
click at [271, 45] on link "Updates Wall" at bounding box center [234, 40] width 75 height 32
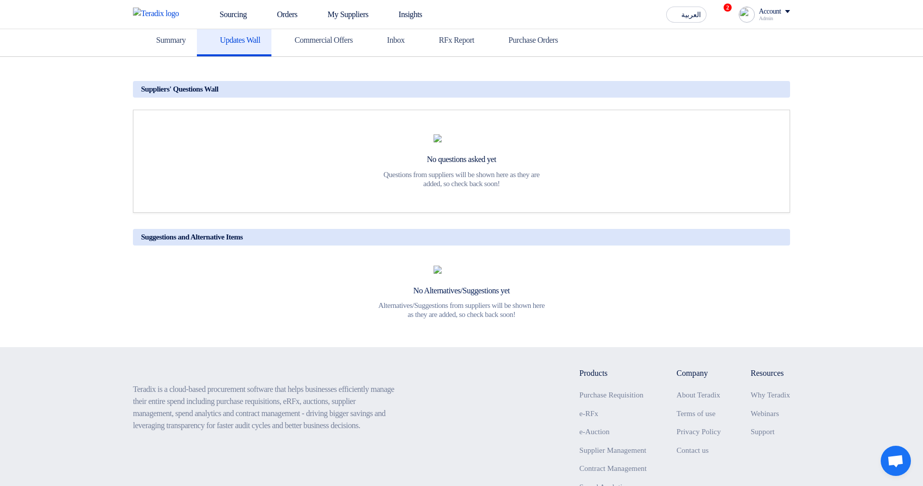
click at [303, 62] on section "Suggestions and Alternative Items No Alternatives/Suggestions yet Alternatives/…" at bounding box center [461, 202] width 923 height 291
click at [363, 33] on link "Commercial Offers" at bounding box center [317, 40] width 93 height 32
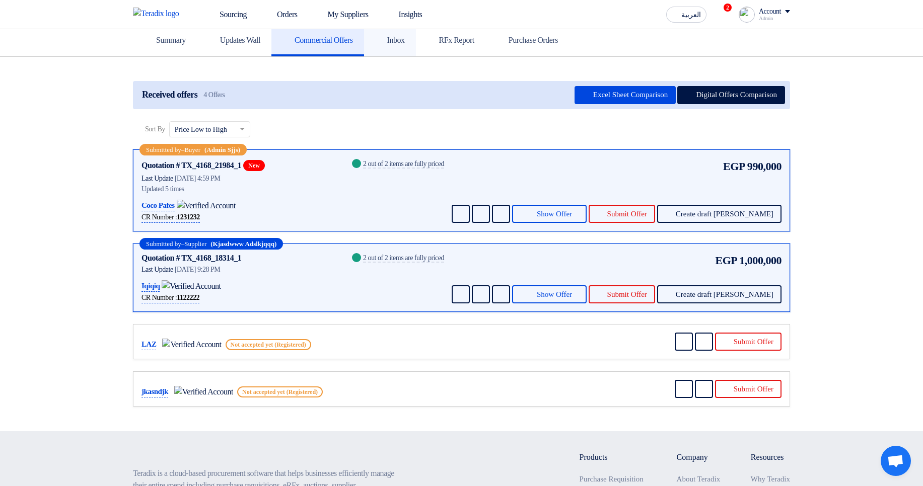
click at [385, 35] on icon at bounding box center [380, 40] width 10 height 10
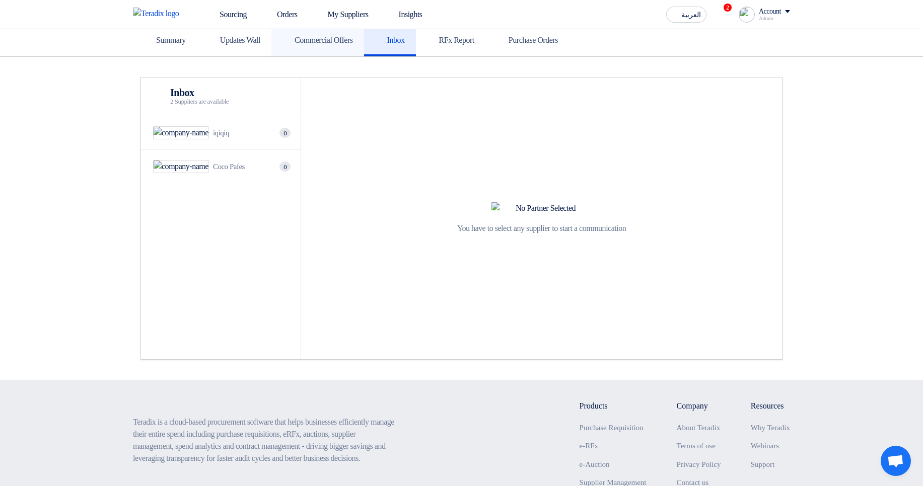
click at [297, 34] on link "Commercial Offers" at bounding box center [317, 40] width 93 height 32
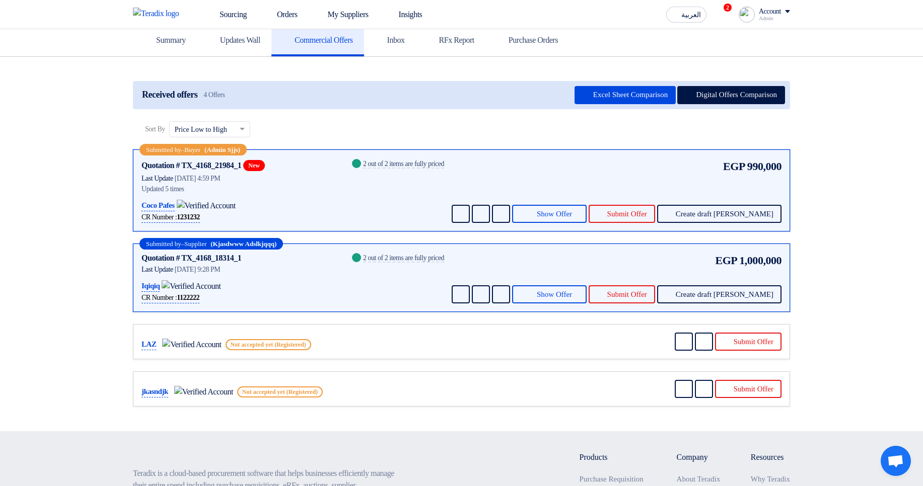
click at [411, 168] on div "2 out of 2 items are fully priced" at bounding box center [403, 165] width 81 height 8
click at [411, 167] on div "2 out of 2 items are fully priced" at bounding box center [403, 165] width 81 height 8
click at [543, 172] on div "EGP 990,000 Send Message Send Message" at bounding box center [616, 190] width 332 height 65
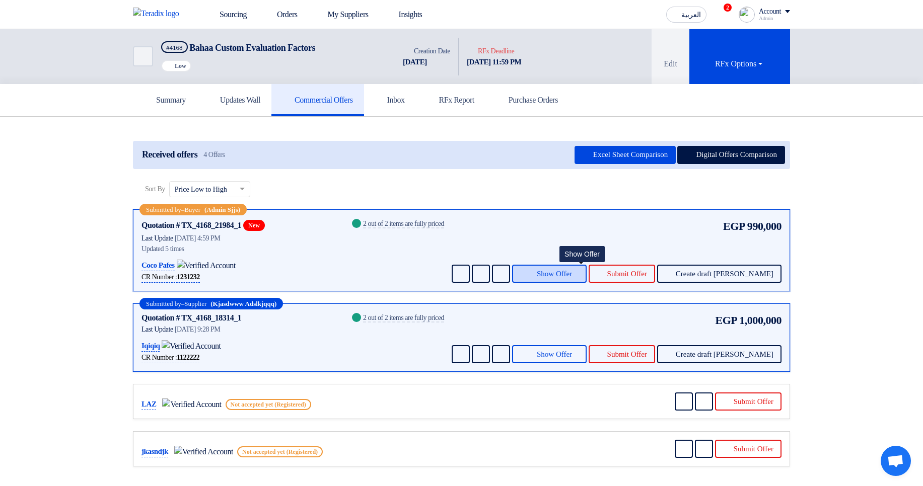
click at [587, 267] on button "Show Offer" at bounding box center [549, 274] width 75 height 18
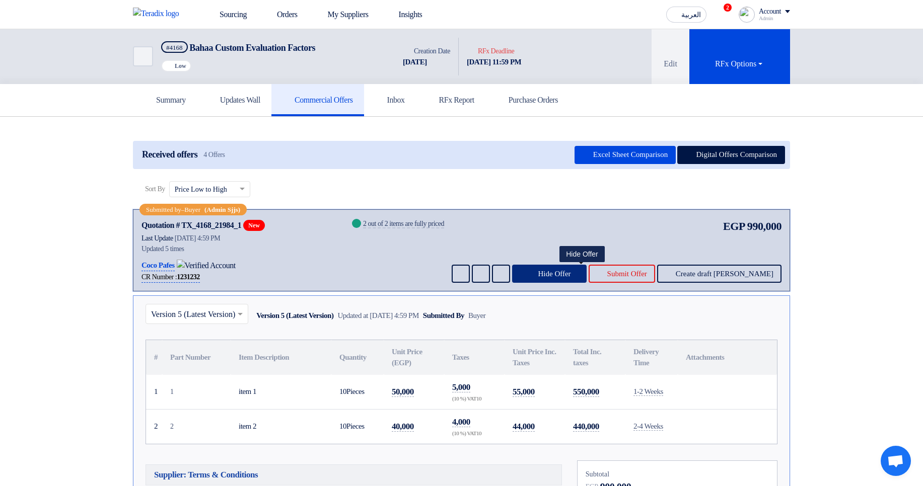
click at [587, 267] on button "Hide Offer" at bounding box center [549, 274] width 75 height 18
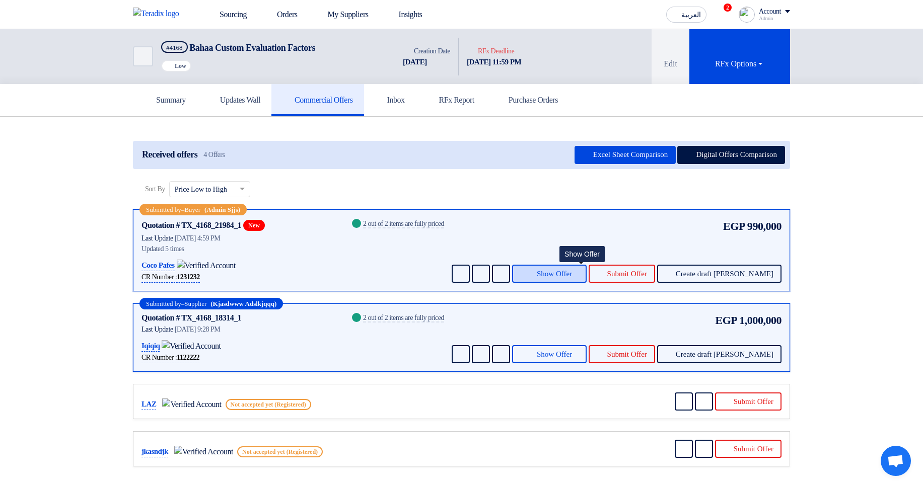
click at [587, 267] on button "Show Offer" at bounding box center [549, 274] width 75 height 18
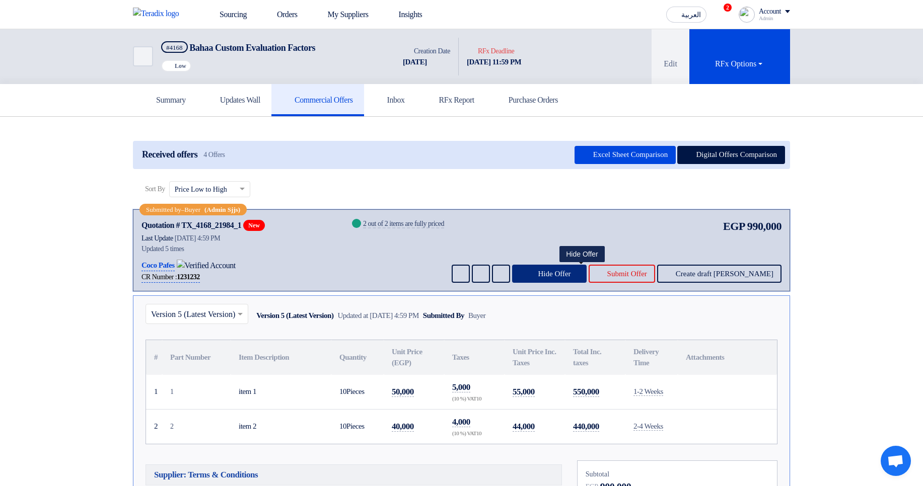
click at [587, 267] on button "Hide Offer" at bounding box center [549, 274] width 75 height 18
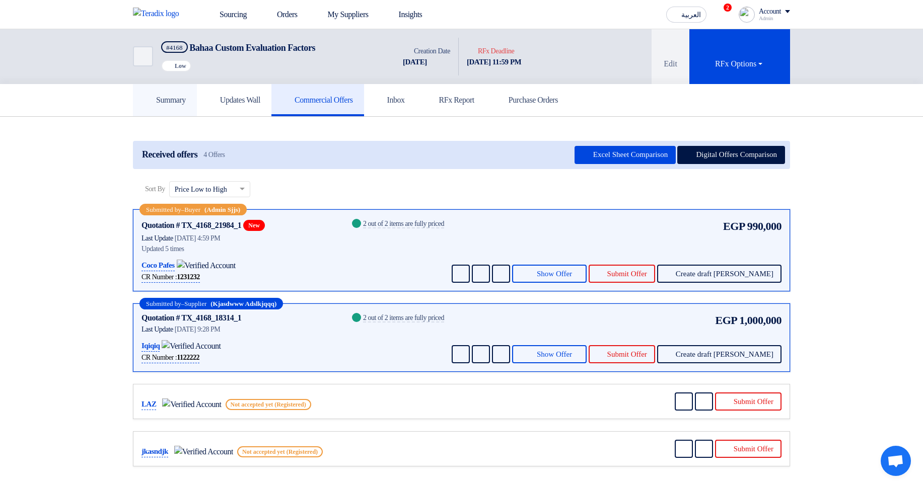
click at [188, 113] on link "Summary" at bounding box center [165, 100] width 64 height 32
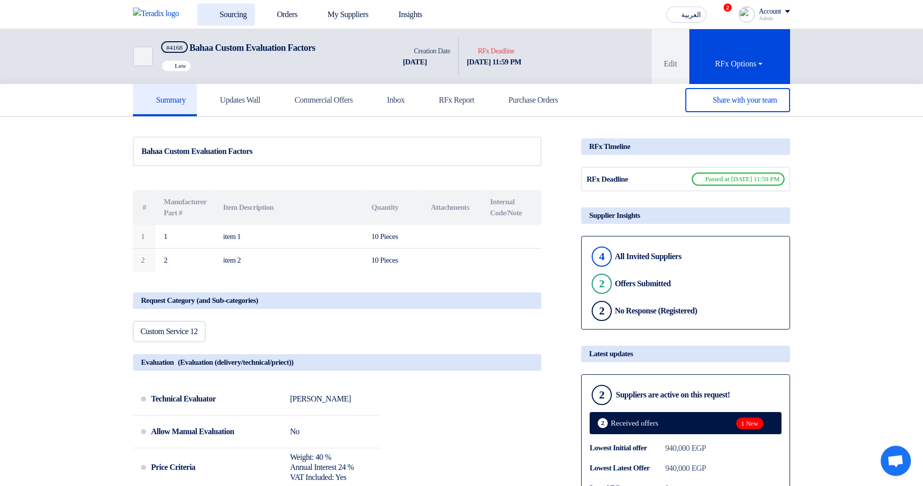
click at [238, 17] on link "Sourcing" at bounding box center [225, 15] width 57 height 22
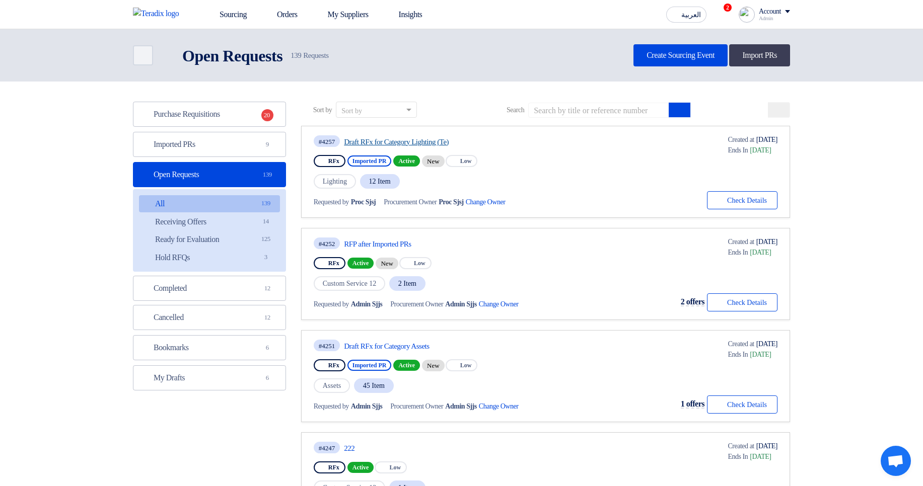
click at [444, 142] on link "Draft RFx for Category Lighting (Te)" at bounding box center [438, 141] width 189 height 9
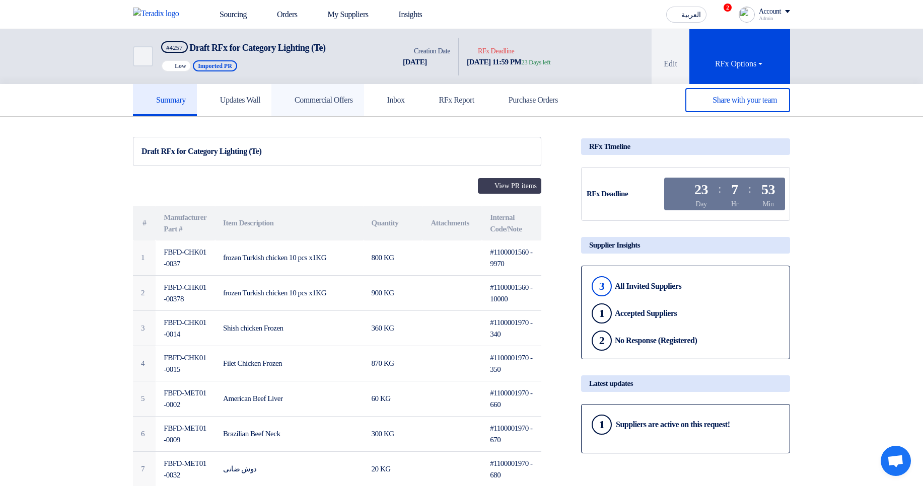
click at [345, 109] on link "Commercial Offers" at bounding box center [317, 100] width 93 height 32
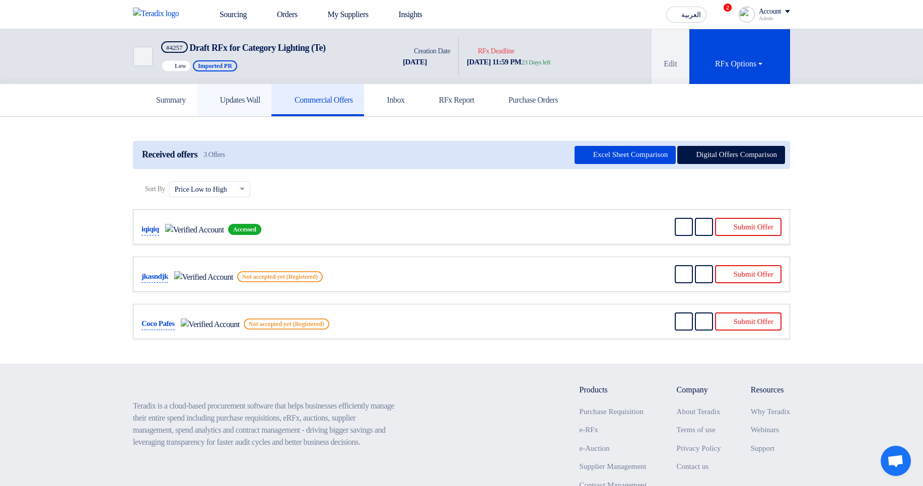
click at [205, 96] on link "Updates Wall" at bounding box center [234, 100] width 75 height 32
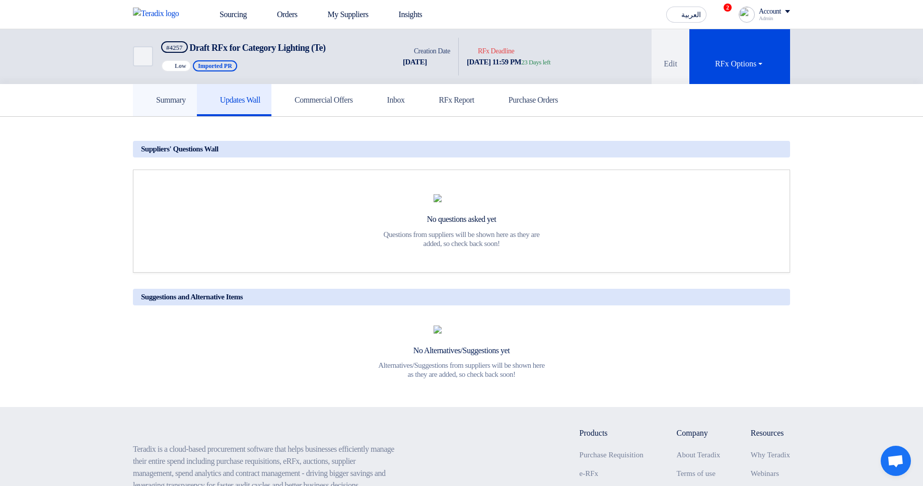
click at [171, 102] on h5 "Summary" at bounding box center [165, 100] width 42 height 10
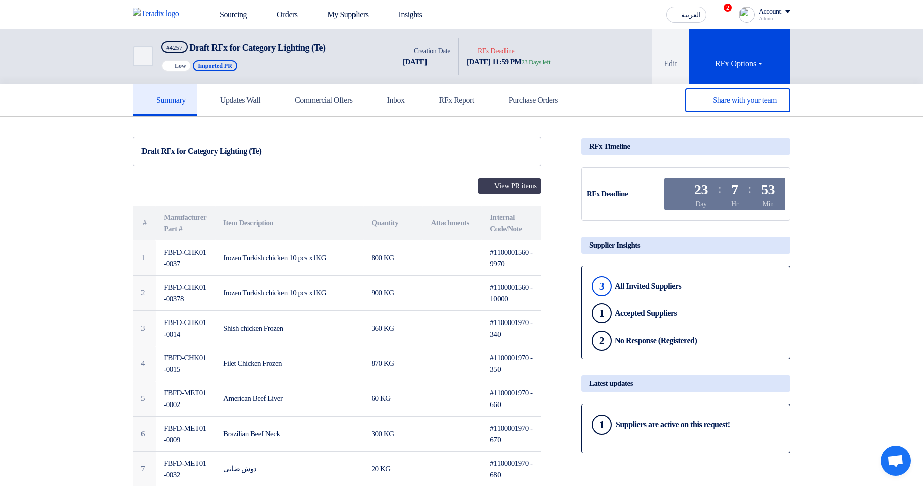
click at [510, 206] on th "Internal Code/Note" at bounding box center [511, 223] width 59 height 35
click at [243, 107] on link "Updates Wall" at bounding box center [234, 100] width 75 height 32
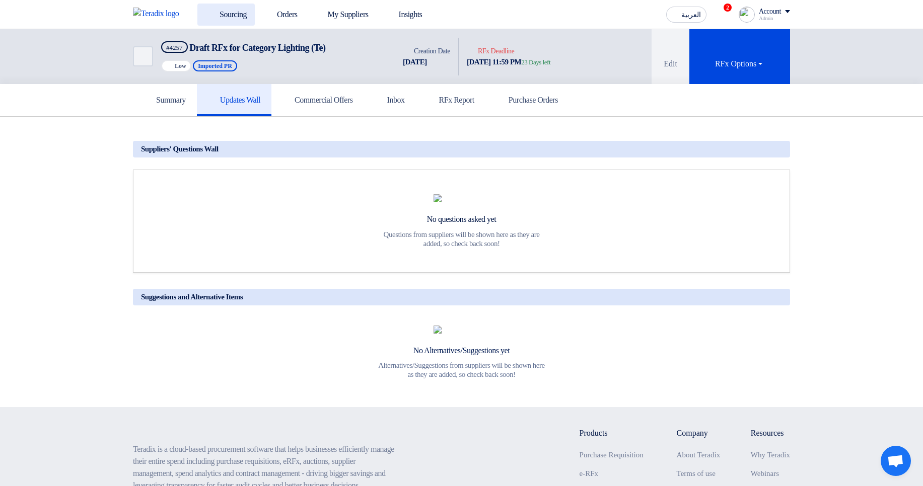
click at [231, 15] on link "Sourcing" at bounding box center [225, 15] width 57 height 22
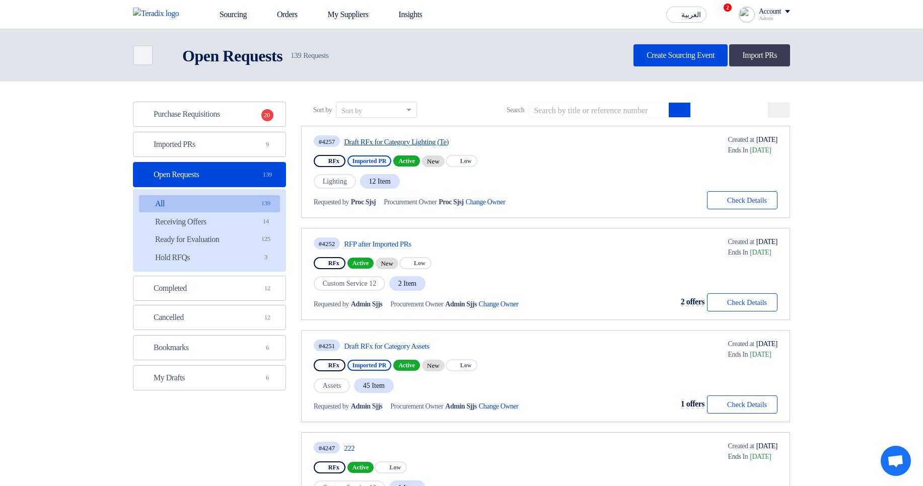
click at [389, 140] on link "Draft RFx for Category Lighting (Te)" at bounding box center [438, 141] width 189 height 9
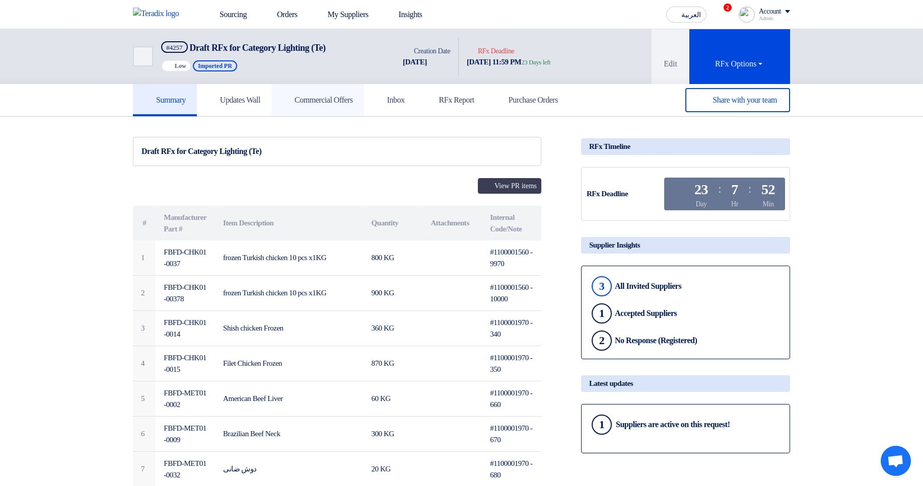
click at [328, 110] on link "Commercial Offers" at bounding box center [317, 100] width 93 height 32
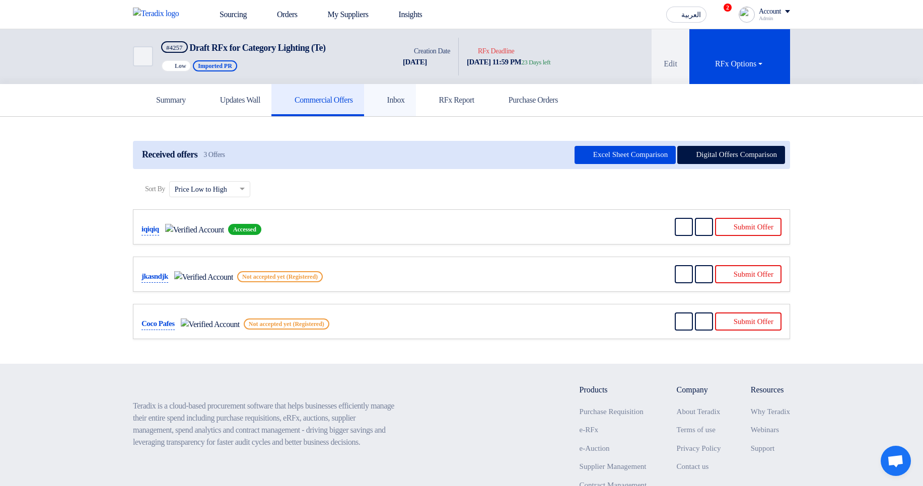
click at [416, 103] on link "Inbox" at bounding box center [390, 100] width 52 height 32
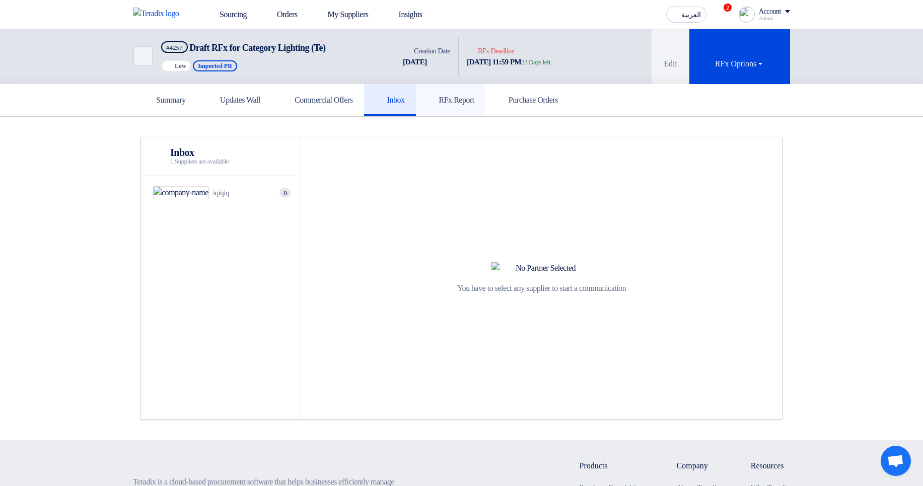
click at [474, 101] on h5 "RFx Report" at bounding box center [450, 100] width 47 height 10
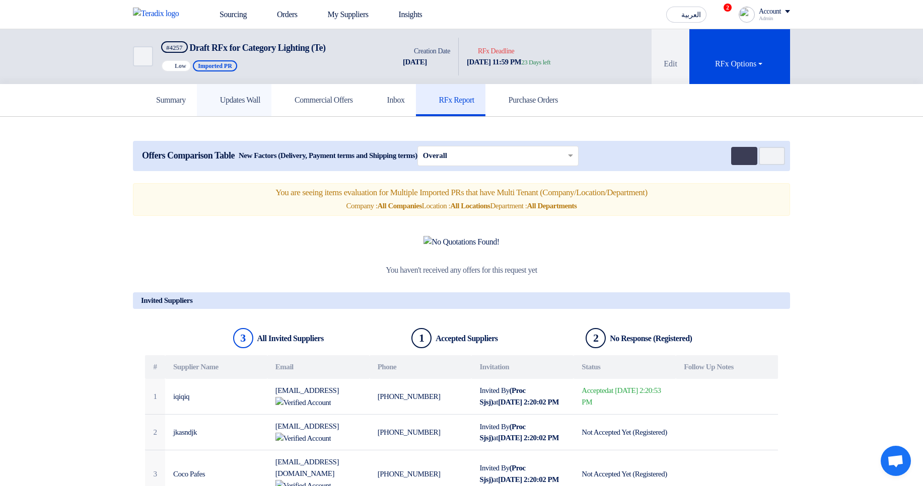
click at [254, 100] on h5 "Updates Wall" at bounding box center [234, 100] width 52 height 10
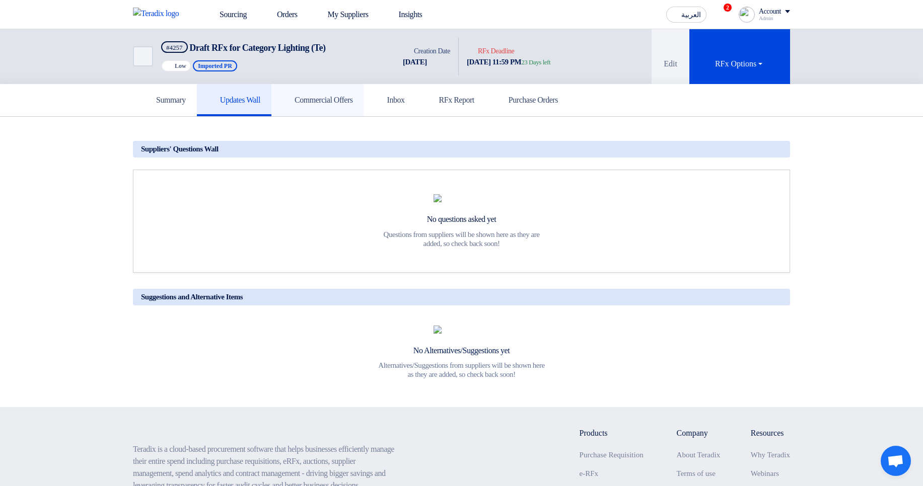
click at [293, 101] on icon at bounding box center [287, 100] width 10 height 10
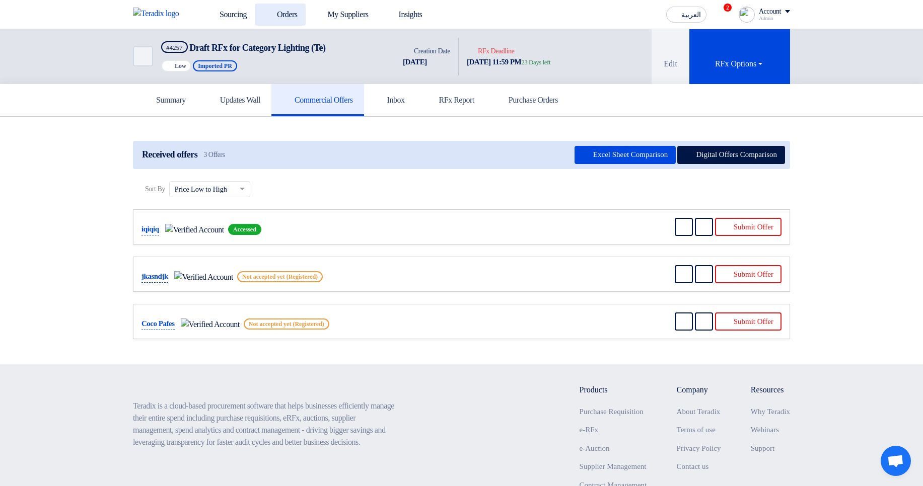
click at [261, 14] on link "Orders" at bounding box center [280, 15] width 51 height 22
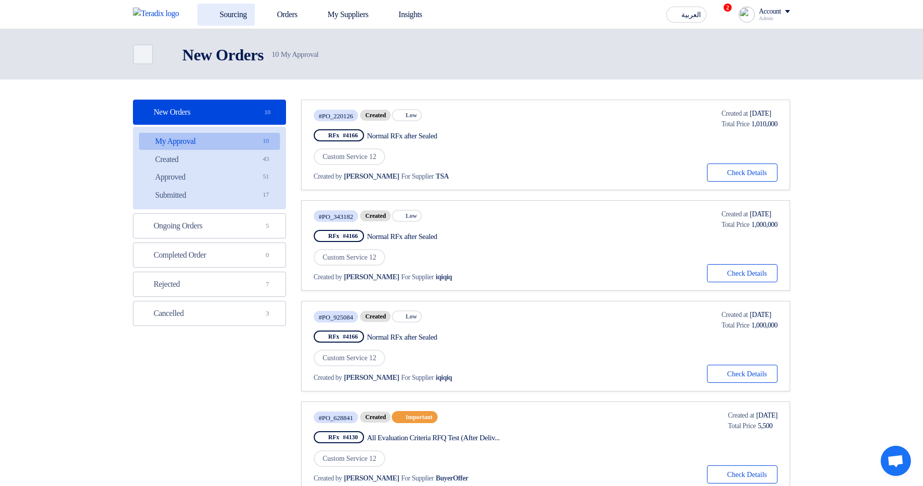
click at [235, 13] on link "Sourcing" at bounding box center [225, 15] width 57 height 22
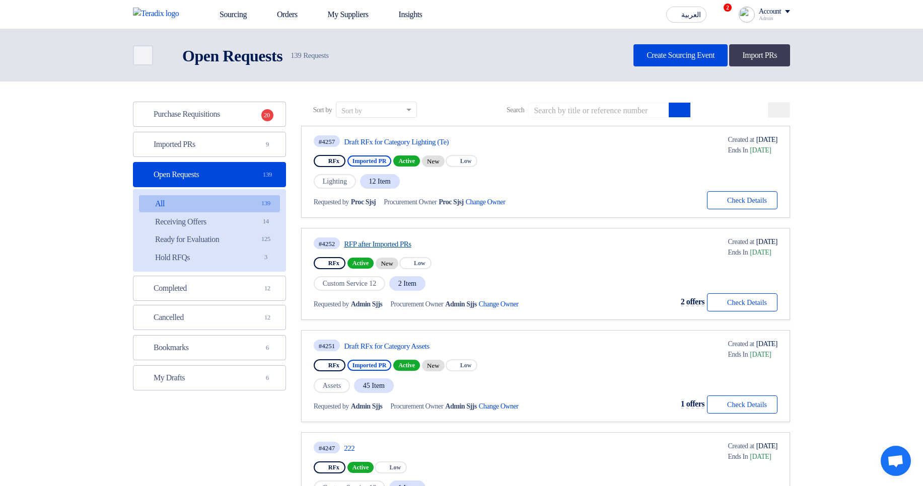
click at [391, 240] on link "RFP after Imported PRs" at bounding box center [438, 244] width 189 height 9
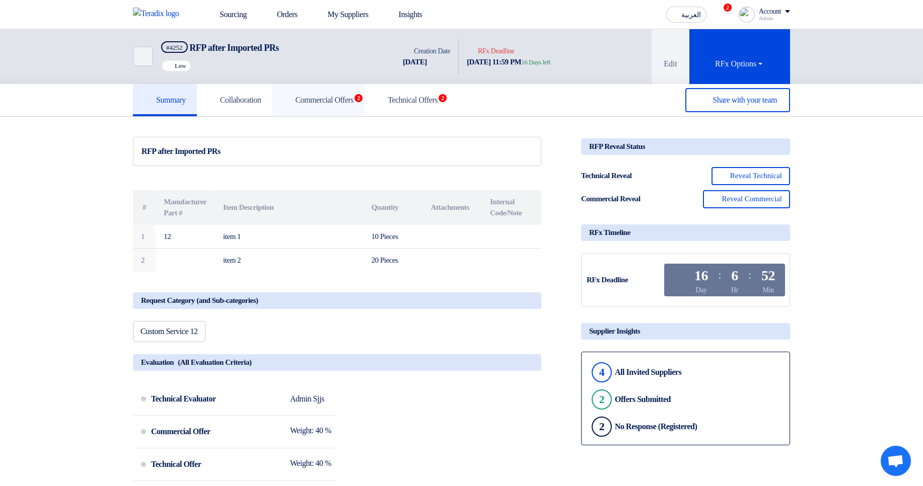
click at [340, 105] on link "Commercial Offers 2" at bounding box center [318, 100] width 93 height 32
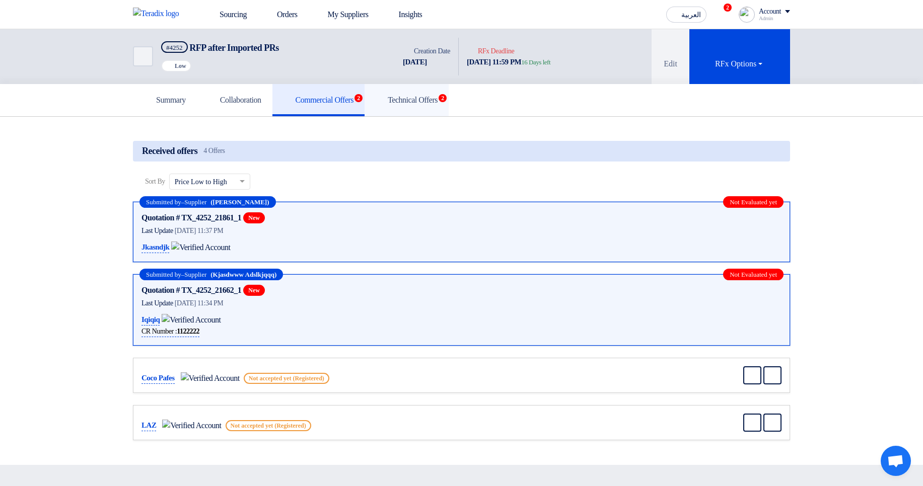
click at [447, 97] on span "2" at bounding box center [443, 98] width 8 height 8
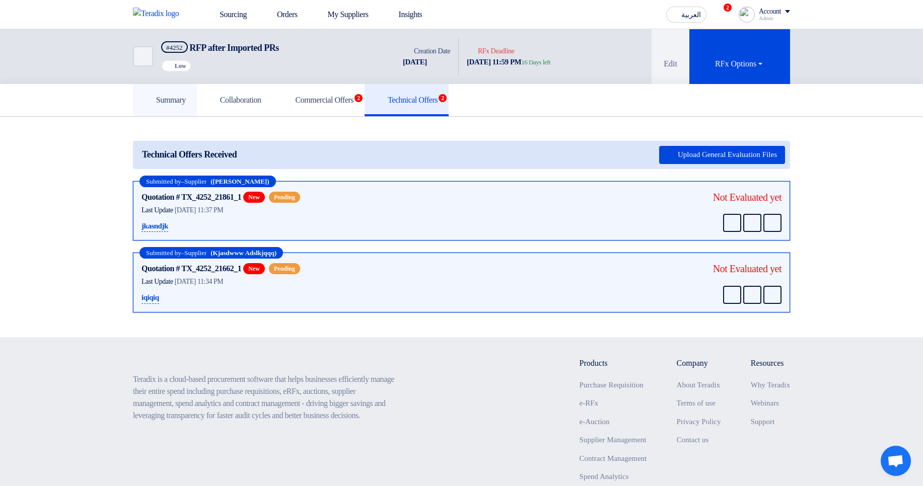
click at [178, 103] on h5 "Summary" at bounding box center [165, 100] width 42 height 10
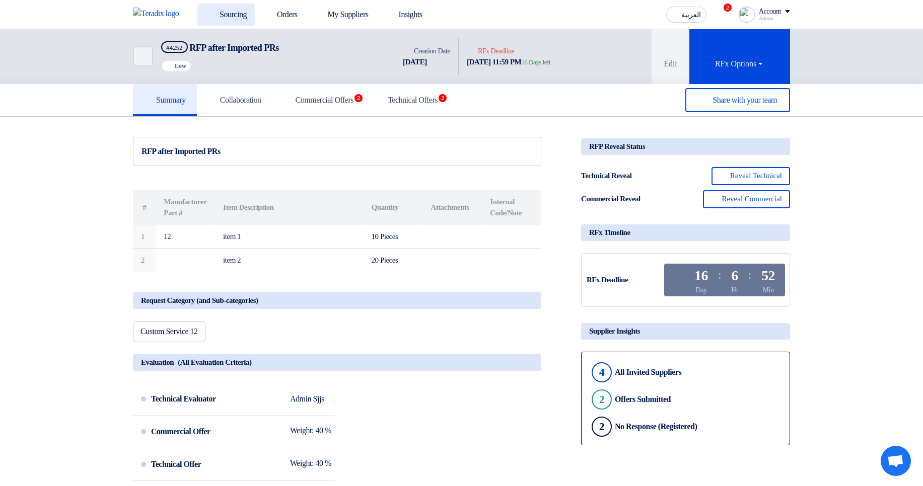
click at [240, 7] on link "Sourcing" at bounding box center [225, 15] width 57 height 22
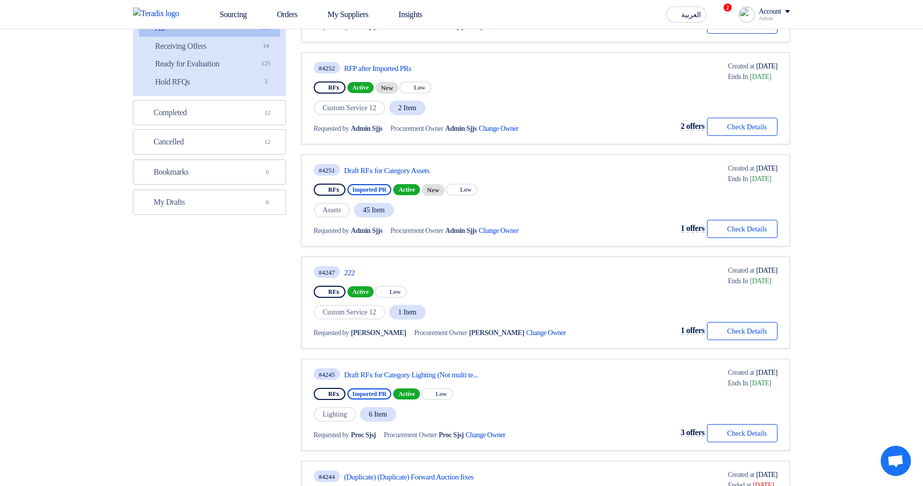
scroll to position [181, 0]
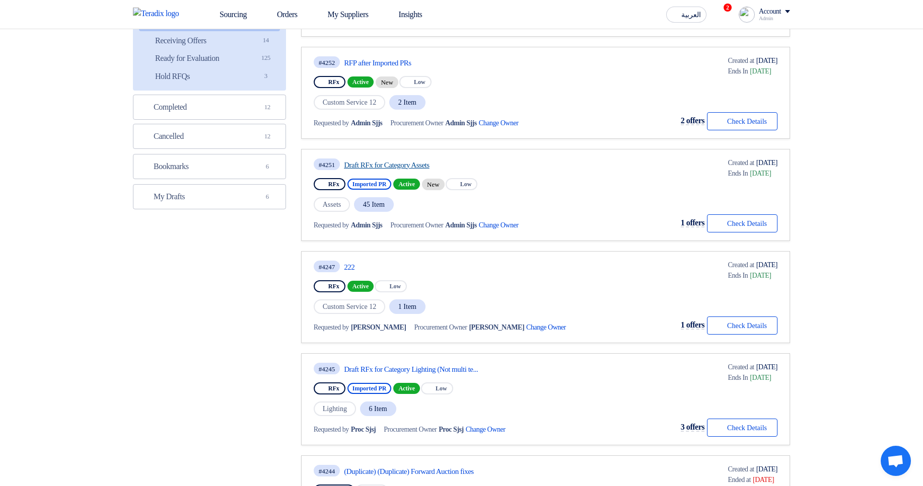
click at [398, 161] on link "Draft RFx for Category Assets" at bounding box center [438, 165] width 189 height 9
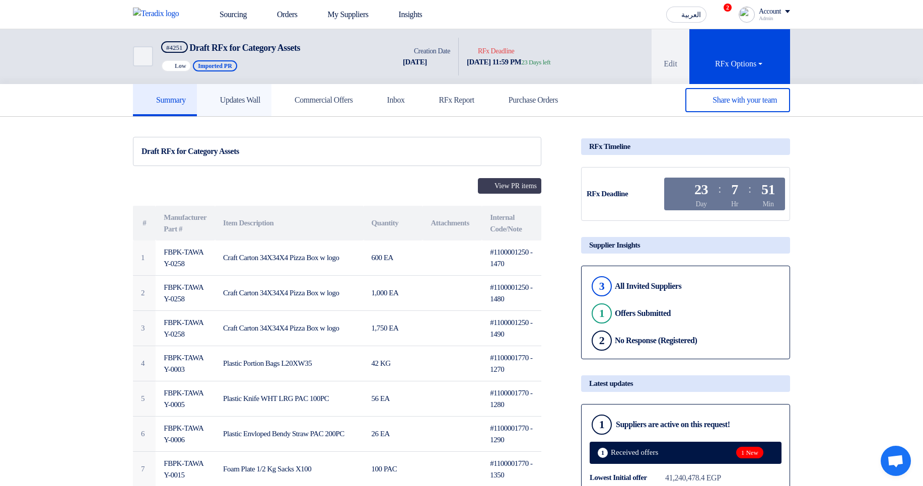
click at [271, 100] on link "Updates Wall" at bounding box center [234, 100] width 75 height 32
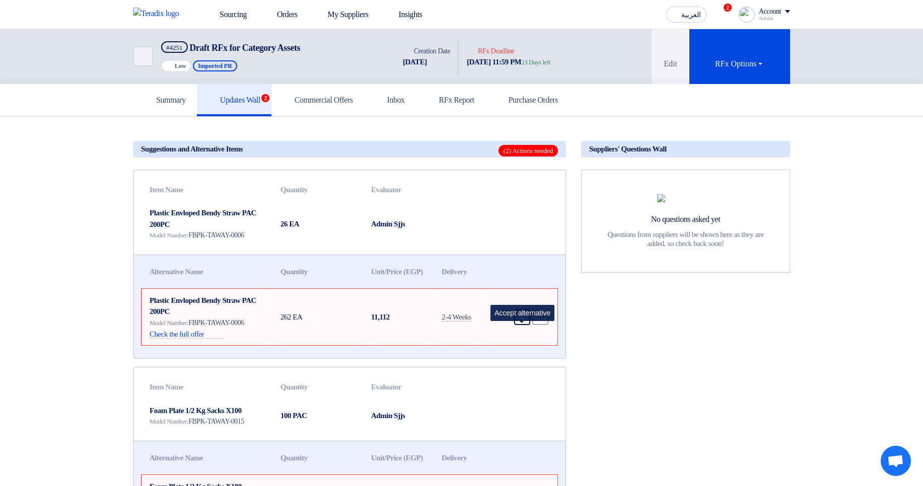
click at [526, 322] on icon "Accept" at bounding box center [522, 317] width 9 height 9
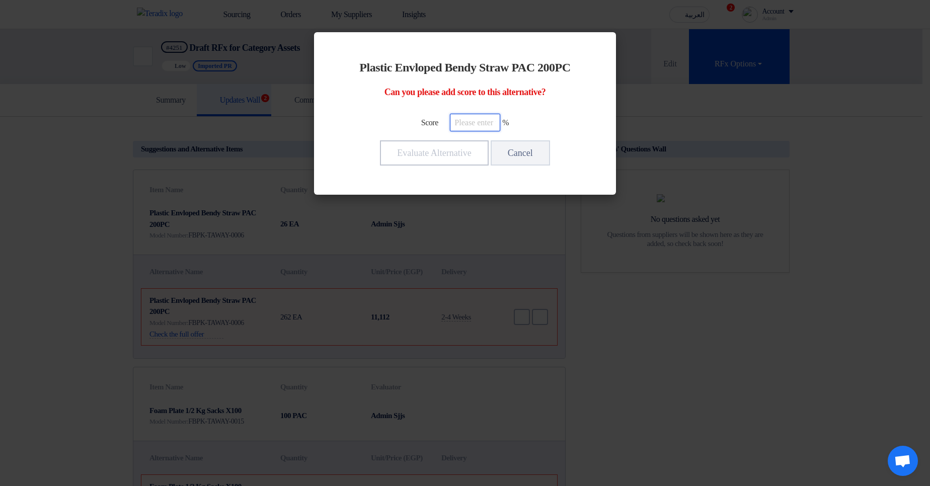
click at [478, 122] on input "number" at bounding box center [475, 123] width 50 height 18
drag, startPoint x: 428, startPoint y: 120, endPoint x: 446, endPoint y: 120, distance: 17.6
click at [446, 120] on div "Score %" at bounding box center [465, 123] width 246 height 18
click at [495, 125] on input "number" at bounding box center [475, 123] width 50 height 18
click at [531, 121] on div "Score %" at bounding box center [465, 123] width 246 height 18
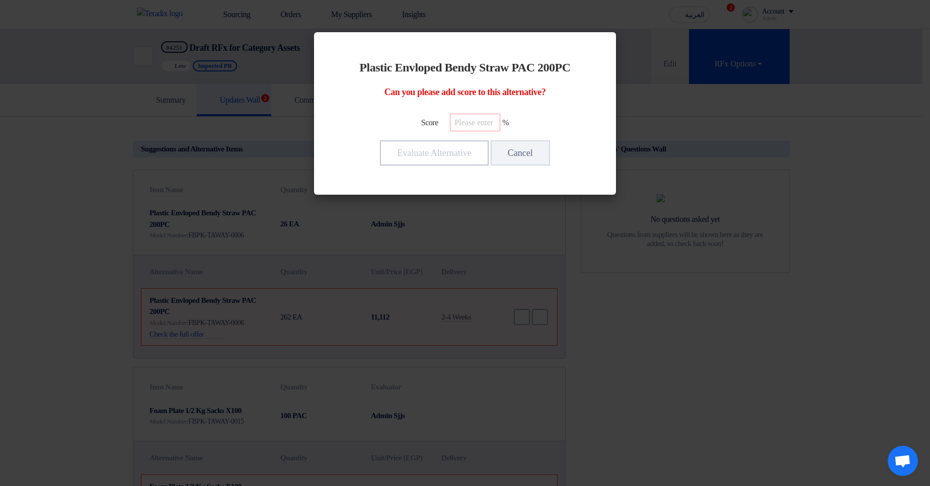
click at [684, 120] on modal-container "Plastic Envloped Bendy Straw PAC 200PC Can you please add score to this alterna…" at bounding box center [465, 243] width 930 height 486
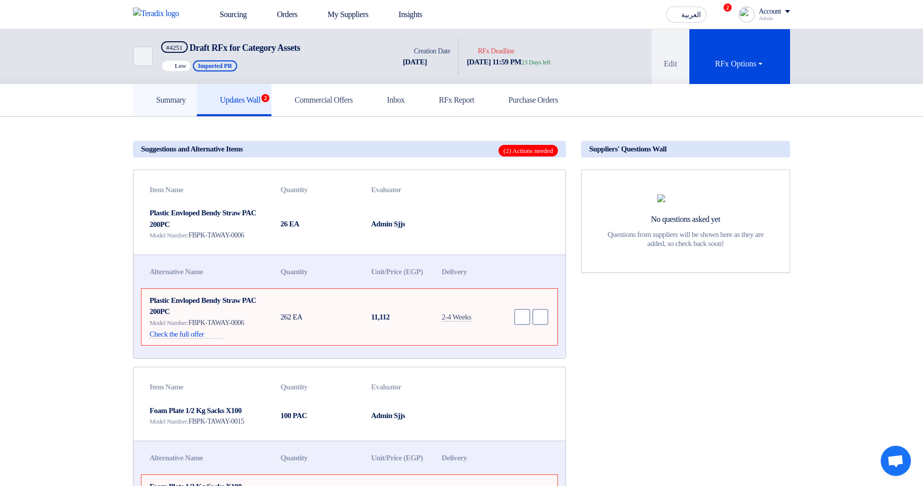
click at [195, 101] on link "Summary" at bounding box center [165, 100] width 64 height 32
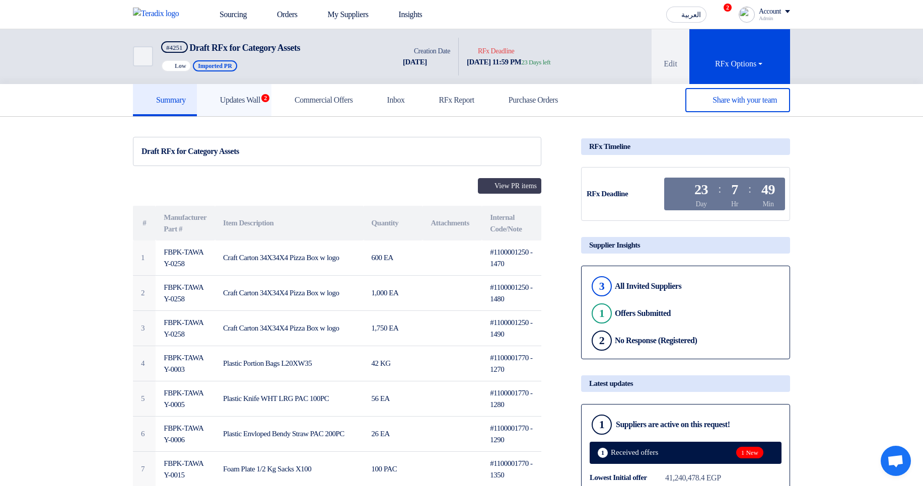
click at [246, 109] on link "Updates Wall 2" at bounding box center [234, 100] width 75 height 32
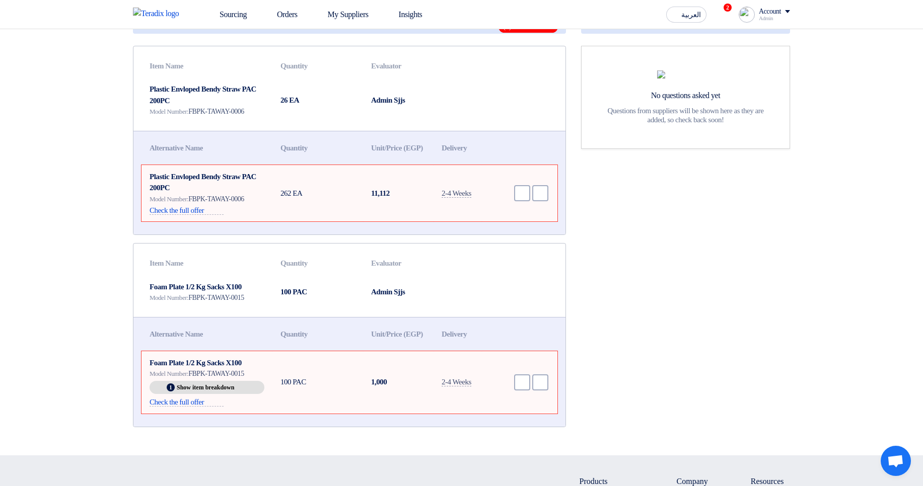
scroll to position [121, 0]
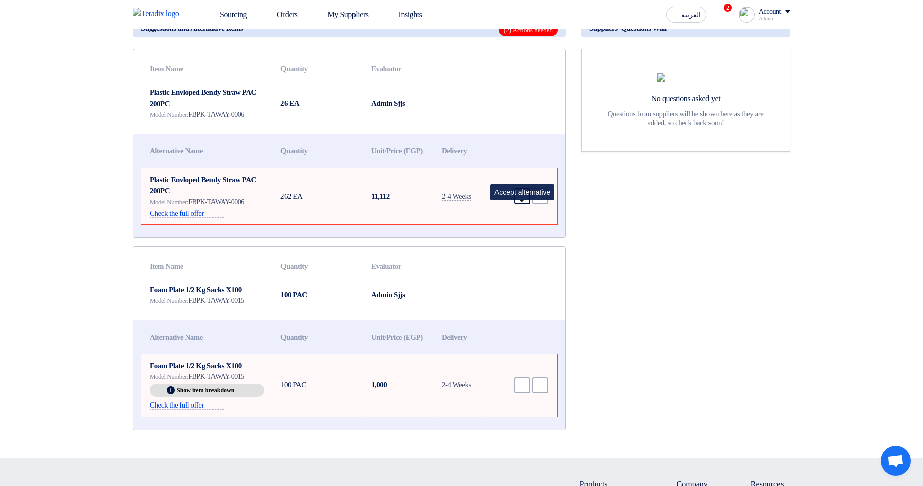
click at [516, 204] on div "Accept" at bounding box center [522, 196] width 16 height 16
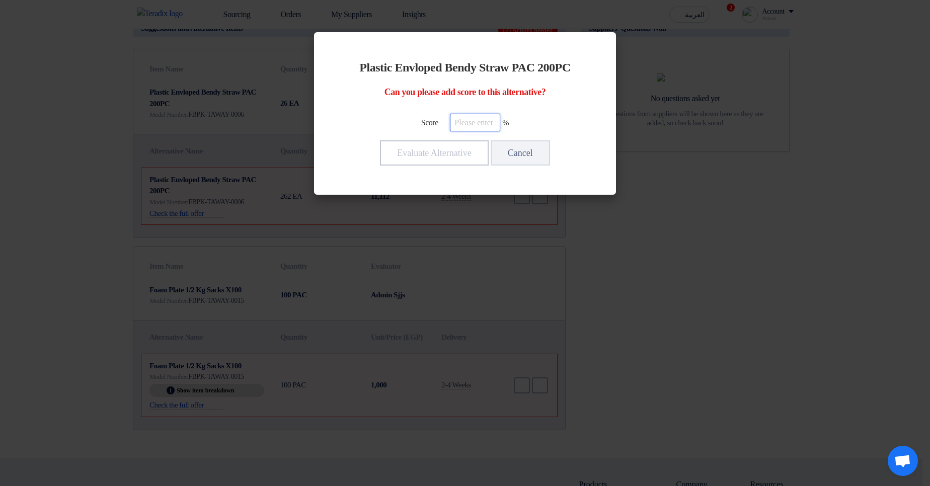
click at [474, 125] on input "number" at bounding box center [475, 123] width 50 height 18
click at [674, 167] on modal-container "Plastic Envloped Bendy Straw PAC 200PC Can you please add score to this alterna…" at bounding box center [465, 243] width 930 height 486
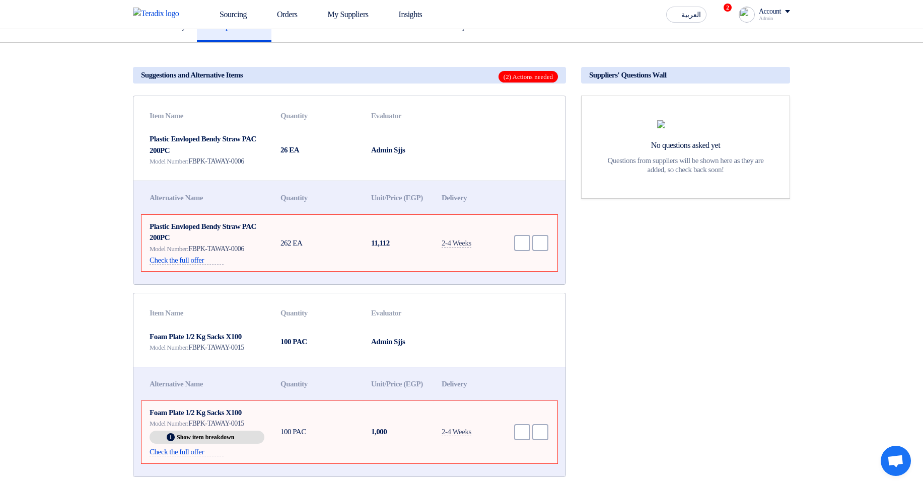
scroll to position [0, 0]
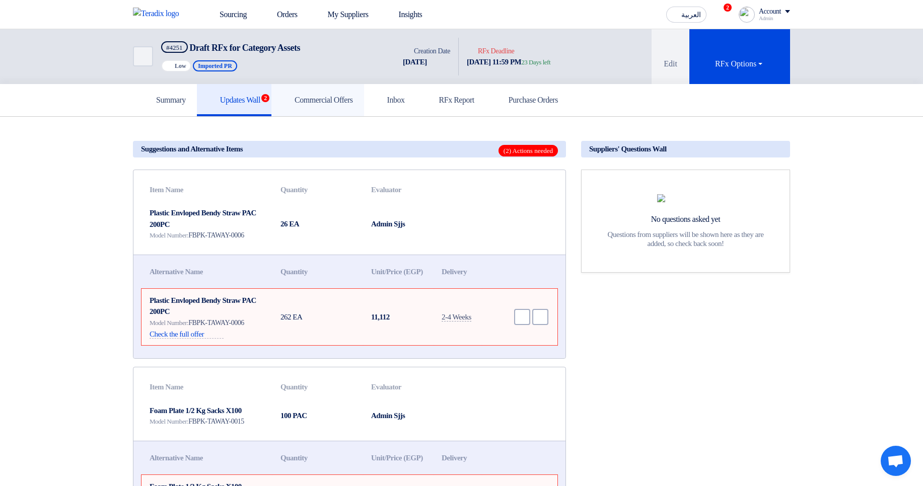
click at [333, 105] on link "Commercial Offers" at bounding box center [317, 100] width 93 height 32
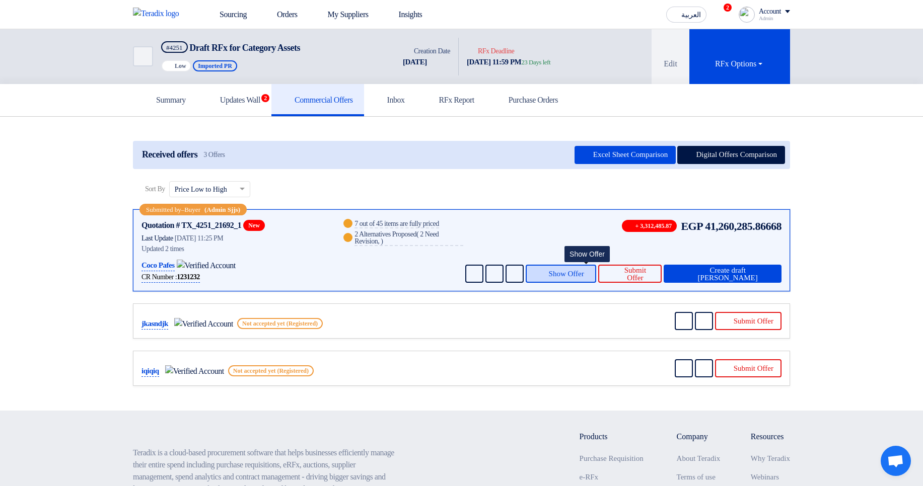
click at [568, 277] on button "Show Offer" at bounding box center [561, 274] width 71 height 18
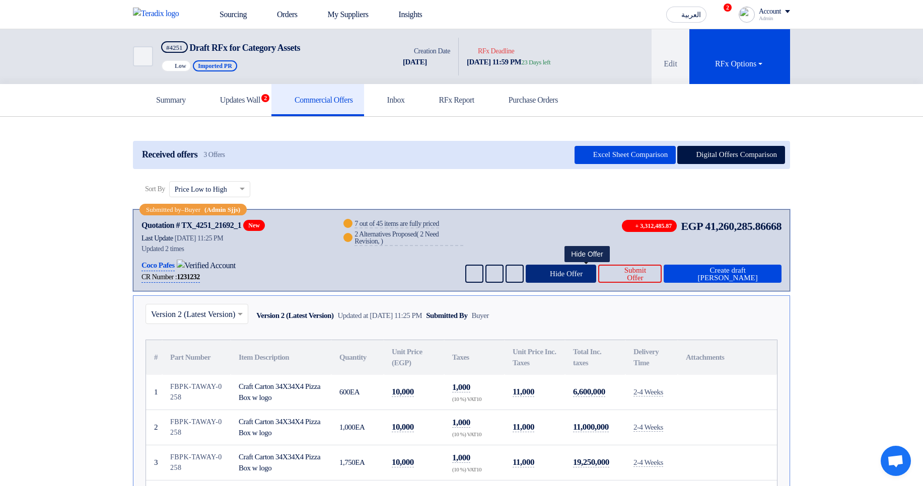
click at [585, 279] on button "Hide Offer" at bounding box center [561, 274] width 71 height 18
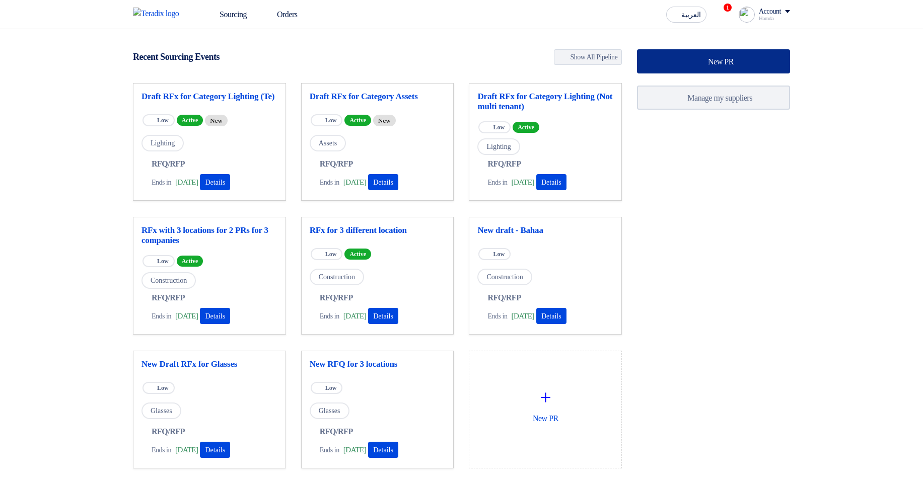
click at [693, 56] on use at bounding box center [693, 56] width 0 height 0
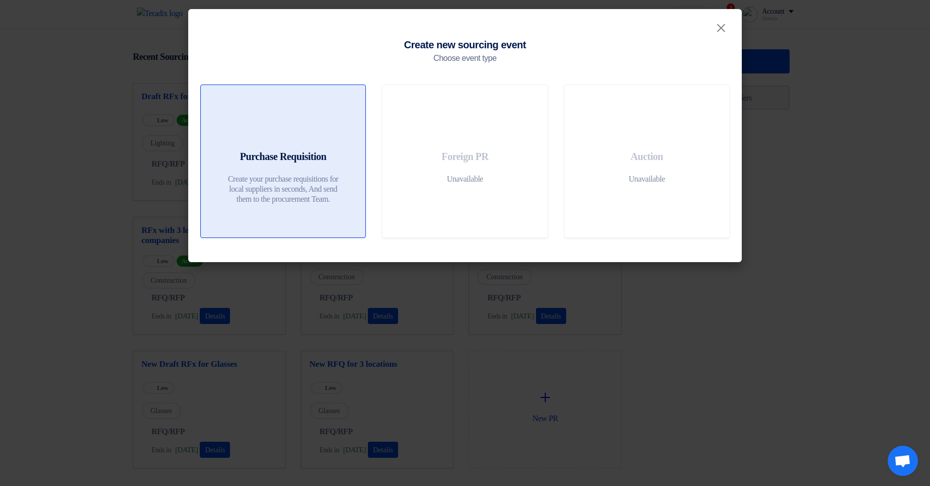
click at [301, 147] on link "Purchase Requisition Create your purchase requisitions for local suppliers in s…" at bounding box center [283, 162] width 166 height 154
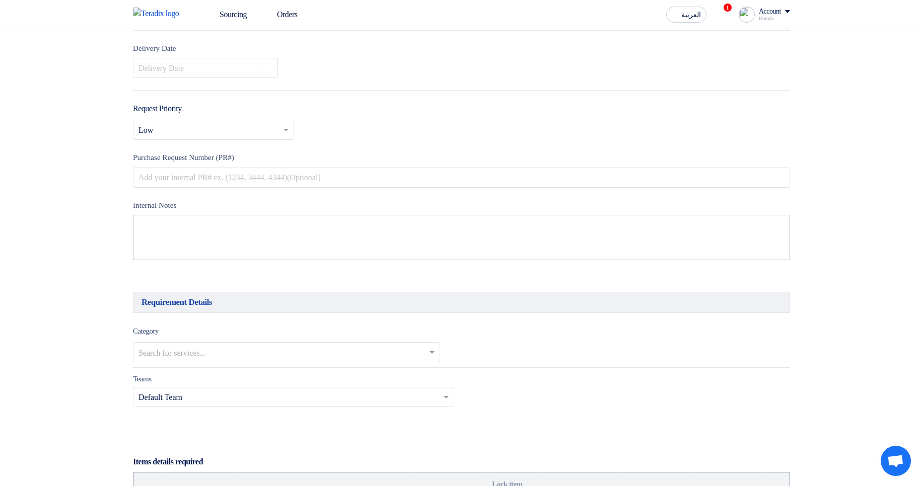
scroll to position [363, 0]
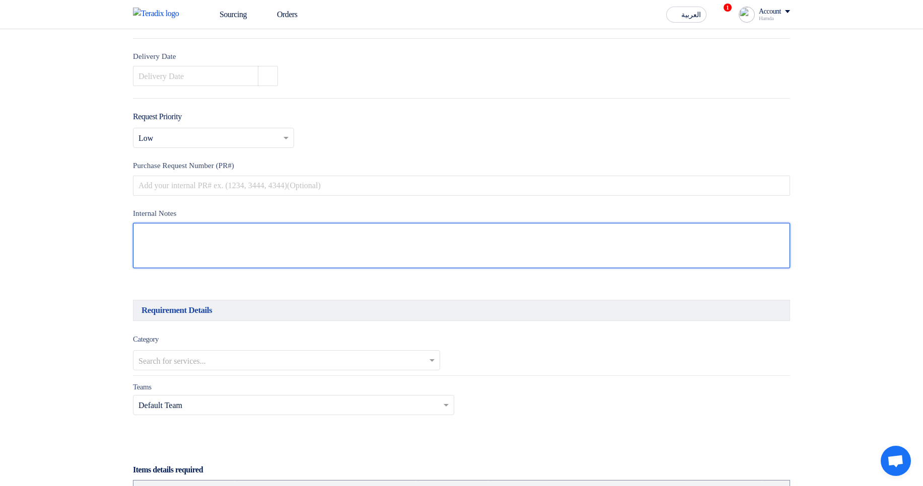
click at [187, 257] on textarea at bounding box center [461, 245] width 657 height 45
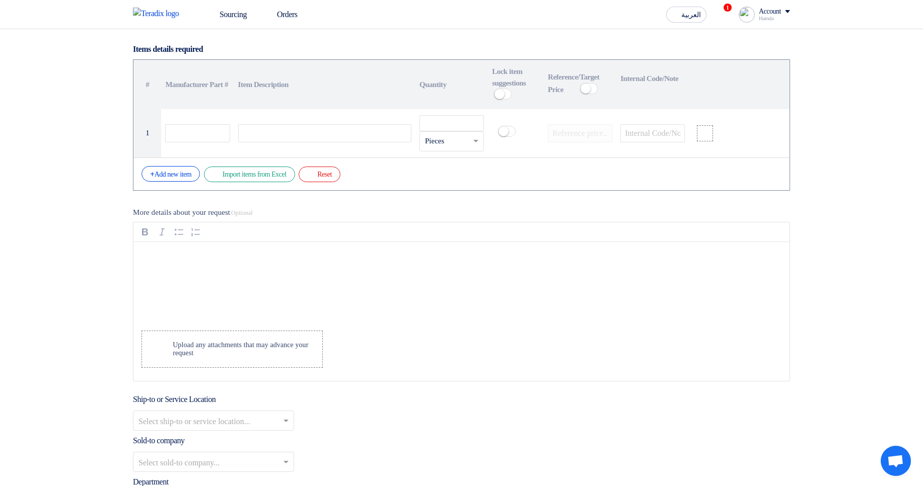
scroll to position [785, 0]
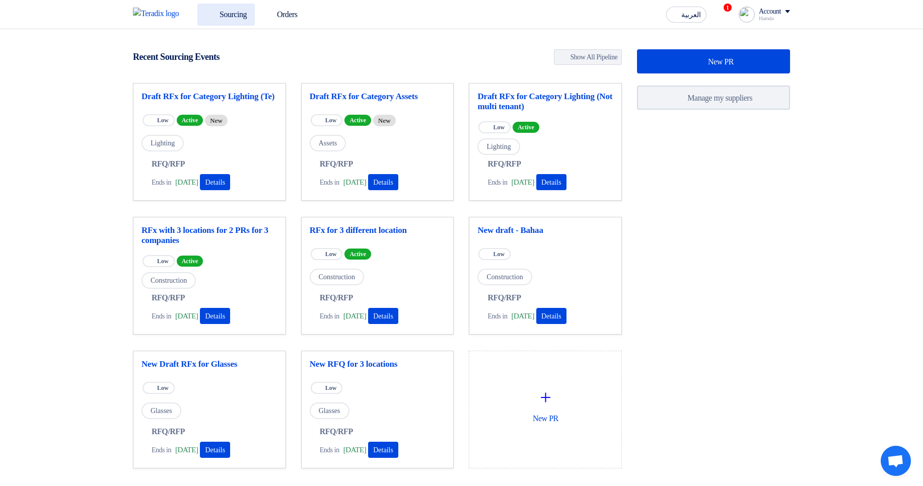
click at [225, 12] on link "Sourcing" at bounding box center [225, 15] width 57 height 22
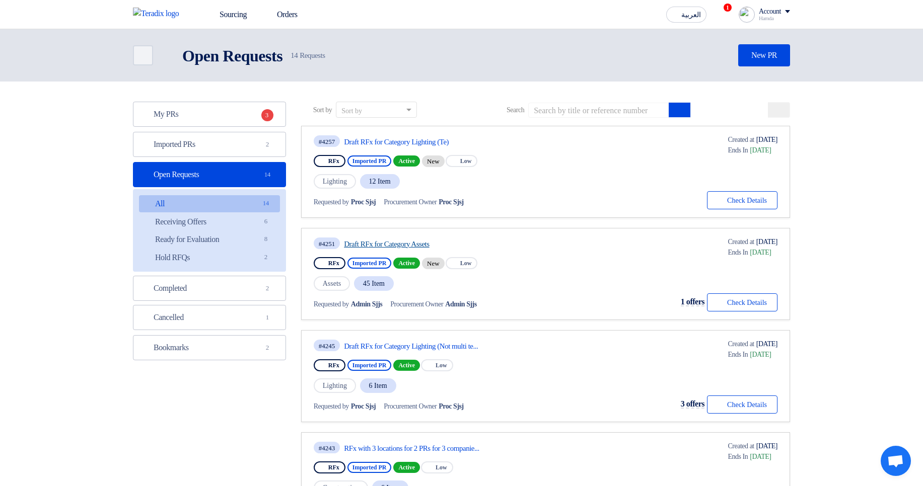
click at [398, 241] on link "Draft RFx for Category Assets" at bounding box center [438, 244] width 189 height 9
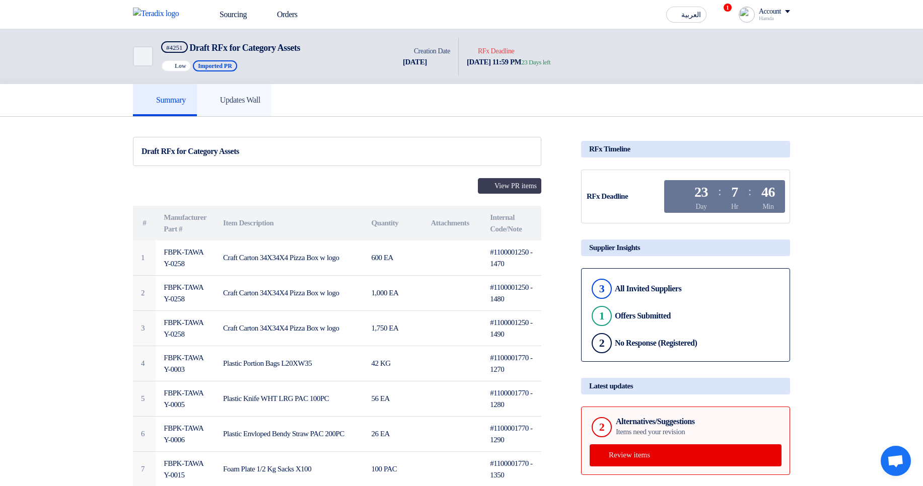
click at [242, 104] on h5 "Updates Wall" at bounding box center [234, 100] width 52 height 10
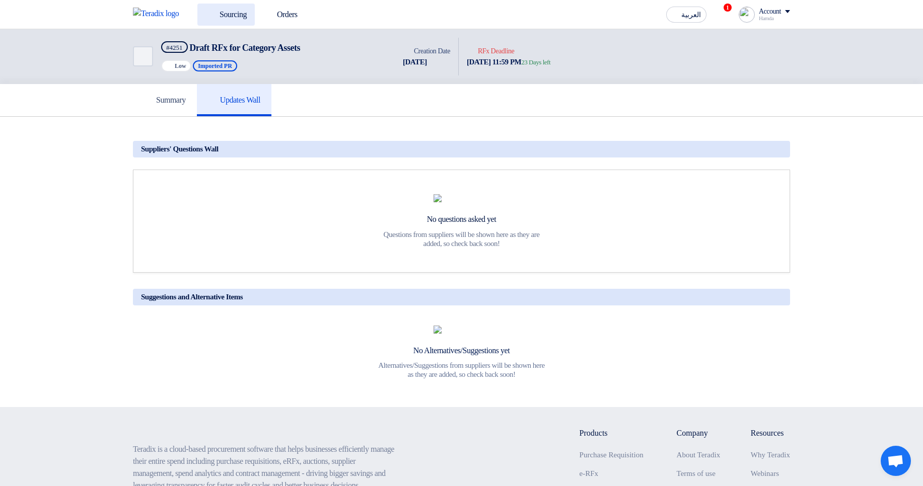
click at [205, 9] on use at bounding box center [205, 9] width 0 height 0
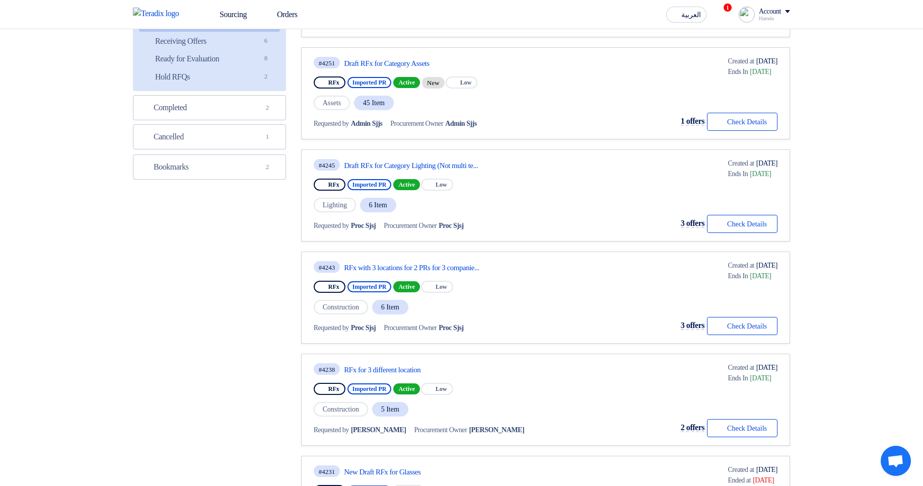
scroll to position [181, 0]
click at [429, 162] on link "Draft RFx for Category Lighting (Not multi te..." at bounding box center [438, 165] width 189 height 9
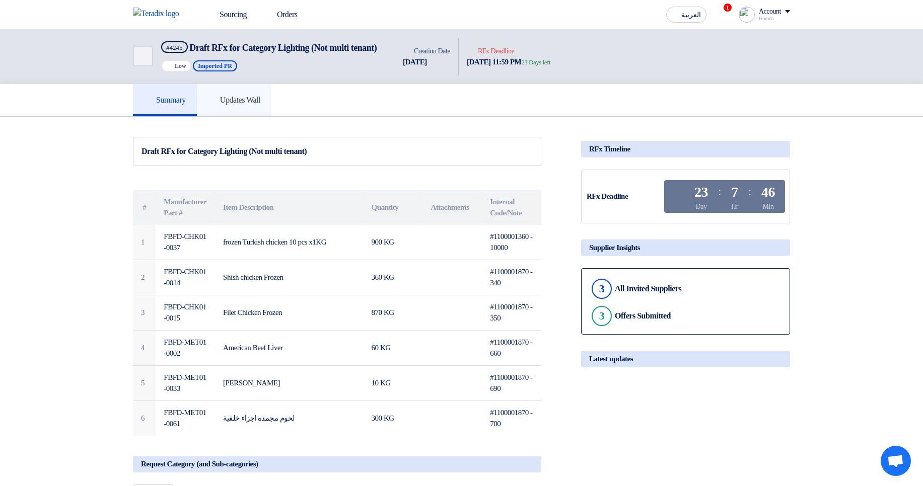
click at [259, 105] on h5 "Updates Wall" at bounding box center [234, 100] width 52 height 10
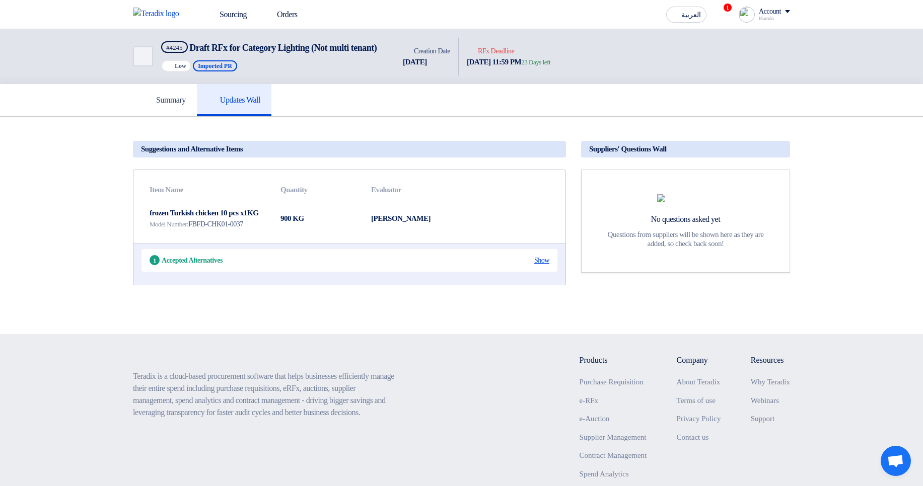
click at [549, 266] on div "Show" at bounding box center [541, 260] width 15 height 11
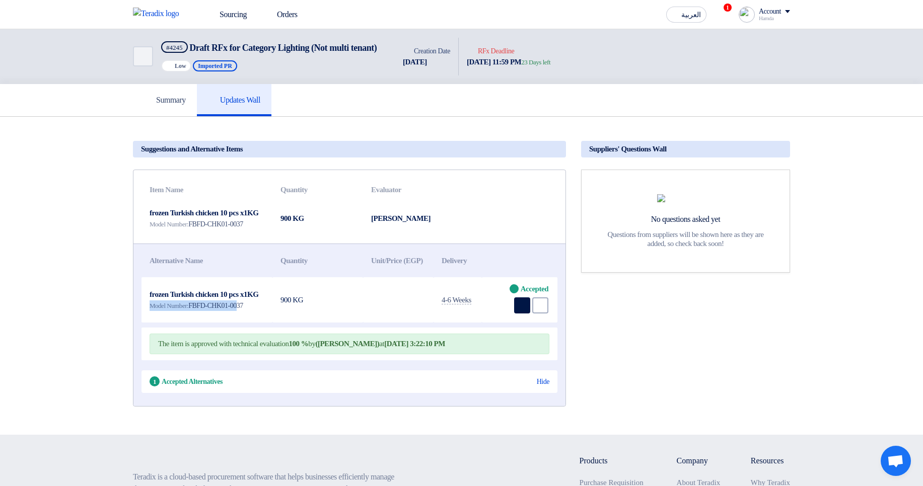
drag, startPoint x: 189, startPoint y: 341, endPoint x: 251, endPoint y: 348, distance: 61.9
click at [251, 323] on td "frozen Turkish chicken 10 pcs x1KG Model Number: FBFD-CHK01-0037" at bounding box center [206, 299] width 131 height 45
click at [243, 310] on span "FBFD-CHK01-0037" at bounding box center [215, 306] width 55 height 8
click at [164, 311] on div "Model Number: FBFD-CHK01-0037" at bounding box center [207, 306] width 115 height 11
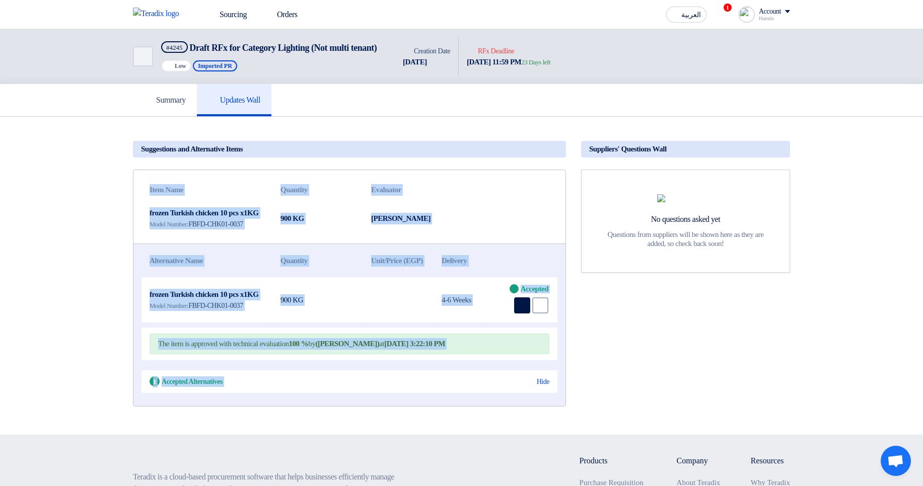
drag, startPoint x: 359, startPoint y: 194, endPoint x: 569, endPoint y: 431, distance: 316.7
click at [521, 406] on div "Item Name Quantity Evaluator frozen Turkish chicken 10 pcs x1KG Model Number: F…" at bounding box center [349, 288] width 433 height 237
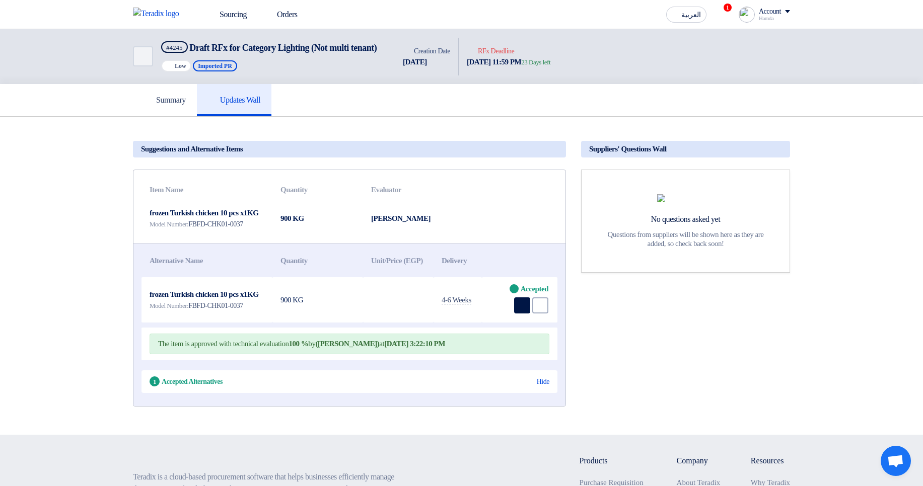
click at [695, 415] on div "Suppliers' Questions Wall No questions asked yet Questions from suppliers will …" at bounding box center [685, 276] width 224 height 278
drag, startPoint x: 695, startPoint y: 434, endPoint x: 489, endPoint y: 195, distance: 315.9
click at [489, 195] on div "Suggestions and Alternative Items Item Name Quantity Evaluator frozen Turkish c…" at bounding box center [461, 276] width 672 height 278
click at [500, 202] on th at bounding box center [534, 190] width 68 height 24
click at [132, 51] on div "Back #4245 Draft RFx for Category Lighting (Not multi tenant) Priority Low Impo…" at bounding box center [461, 56] width 672 height 55
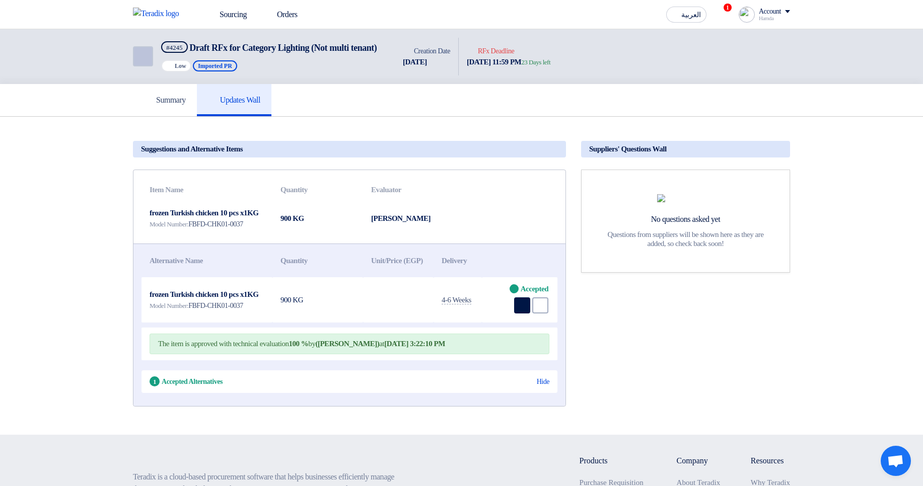
click at [139, 62] on icon "Back" at bounding box center [142, 56] width 12 height 12
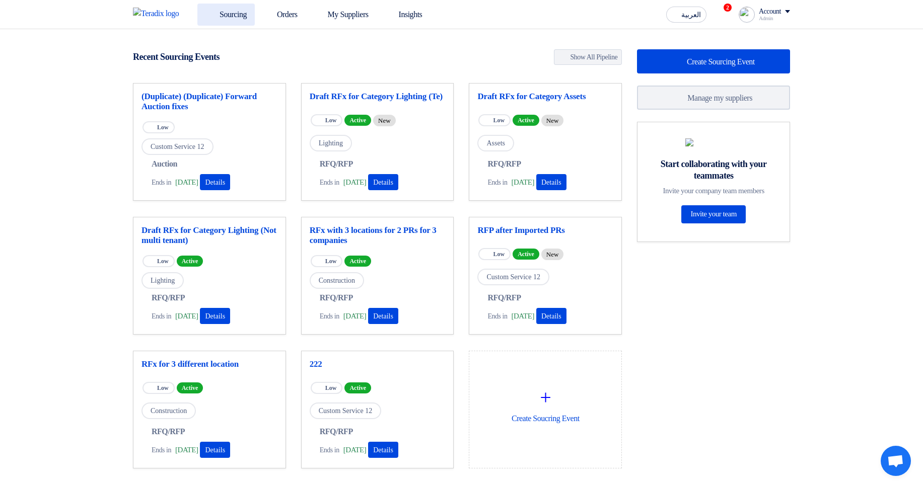
click at [241, 14] on link "Sourcing" at bounding box center [225, 15] width 57 height 22
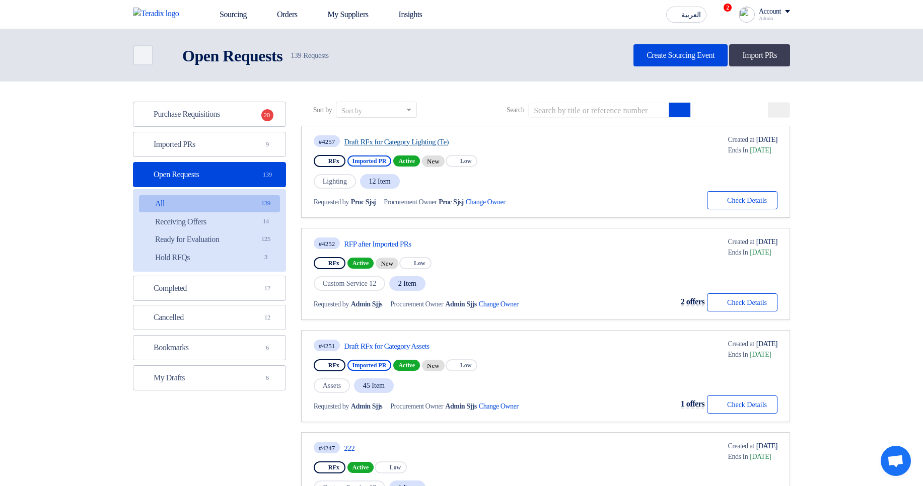
click at [427, 141] on link "Draft RFx for Category Lighting (Te)" at bounding box center [438, 141] width 189 height 9
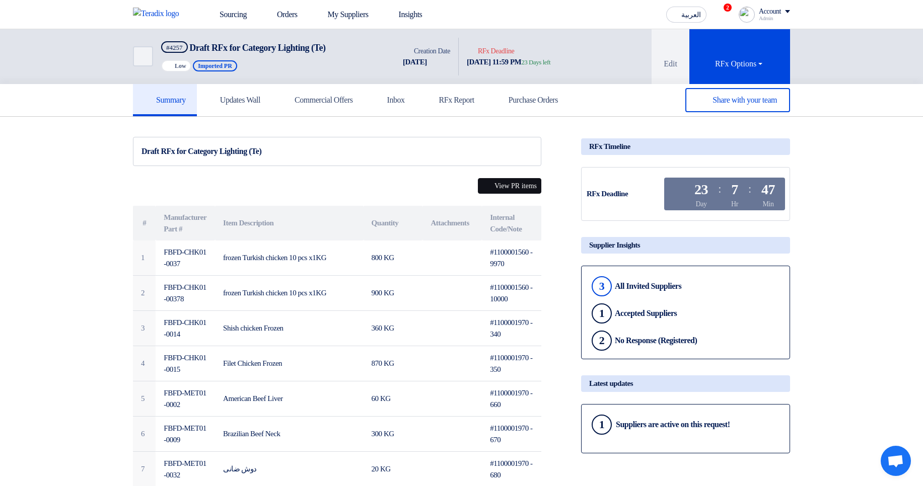
click at [513, 178] on button "View PR items" at bounding box center [509, 186] width 63 height 16
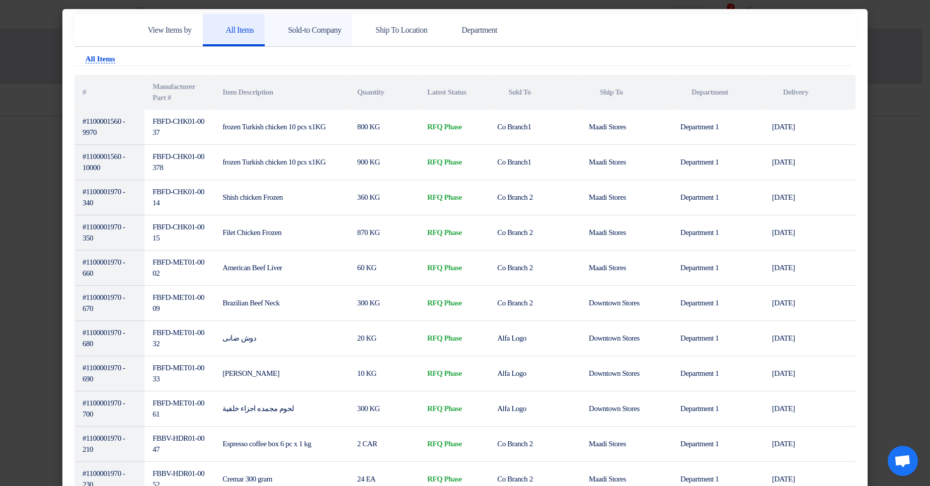
click at [305, 37] on link "Sold-to Company" at bounding box center [309, 30] width 88 height 32
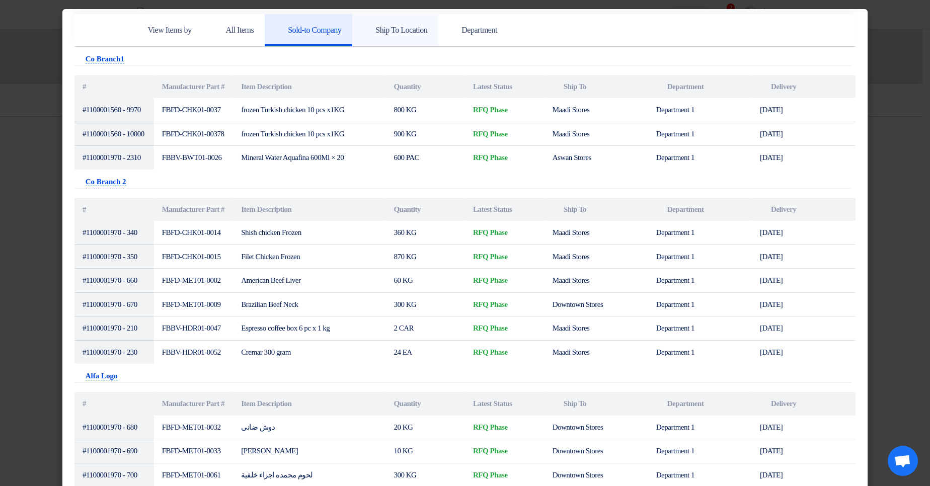
click at [439, 35] on link "Ship To Location" at bounding box center [395, 30] width 86 height 32
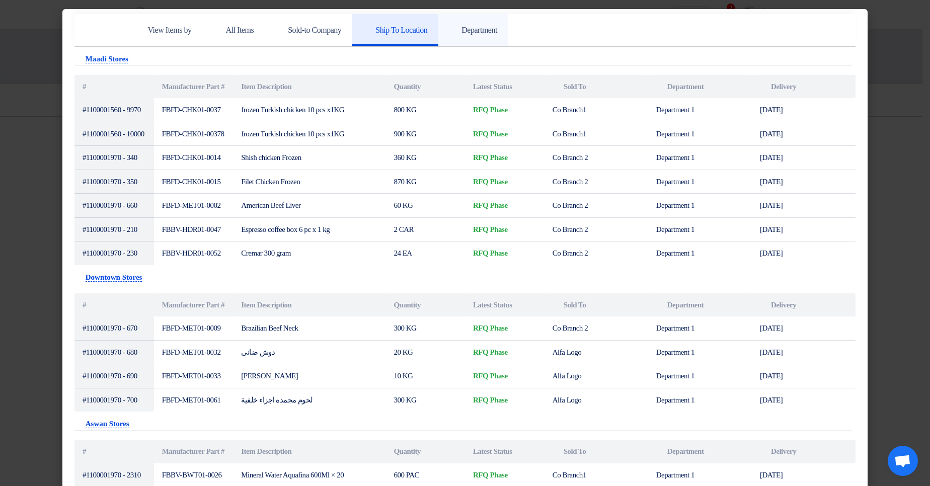
click at [497, 33] on h5 "Department" at bounding box center [474, 30] width 48 height 10
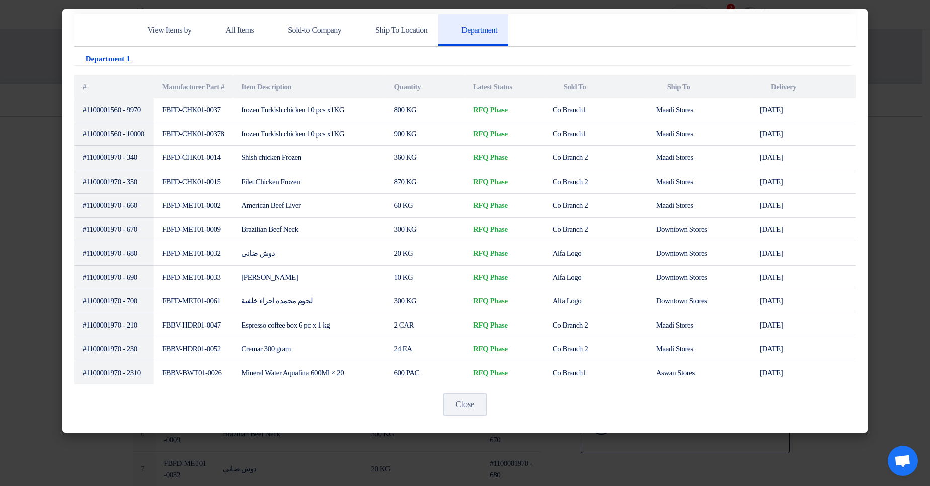
click at [872, 166] on modal-container "View Items by All Items Sold-to Company Ship To Location Department Attachments…" at bounding box center [465, 243] width 930 height 486
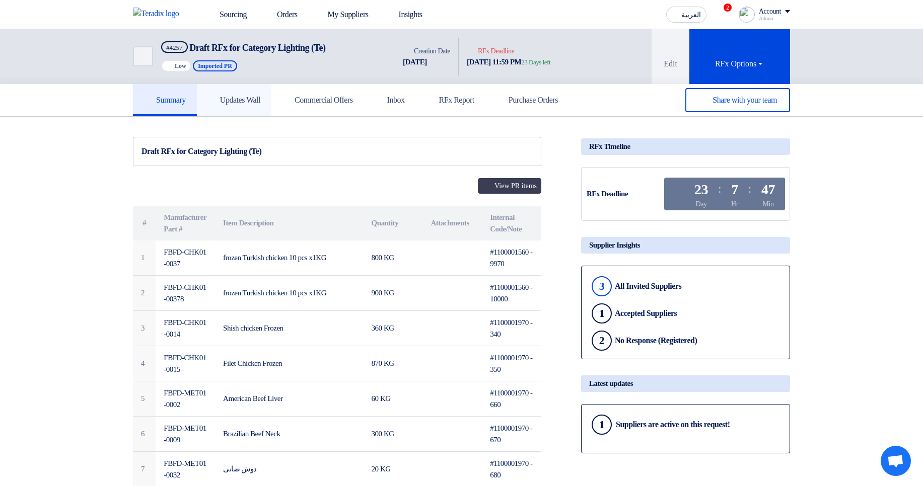
click at [255, 98] on h5 "Updates Wall" at bounding box center [234, 100] width 52 height 10
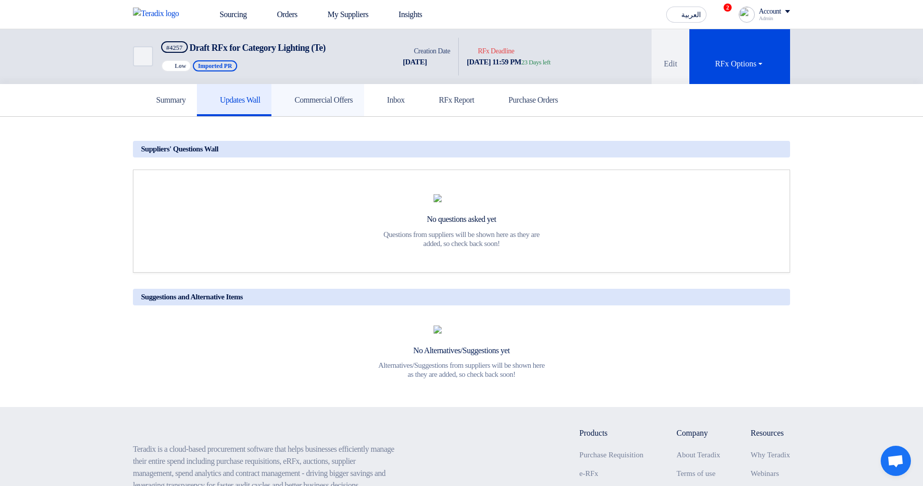
click at [364, 110] on link "Commercial Offers" at bounding box center [317, 100] width 93 height 32
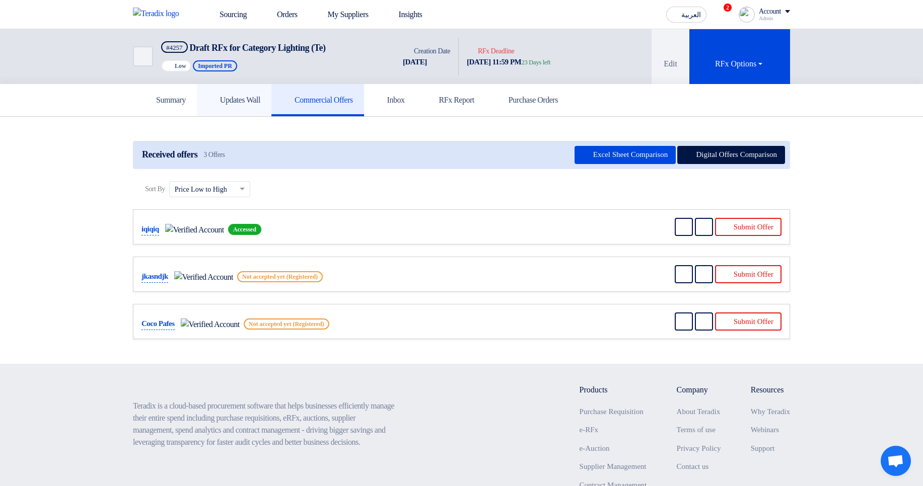
click at [258, 113] on link "Updates Wall" at bounding box center [234, 100] width 75 height 32
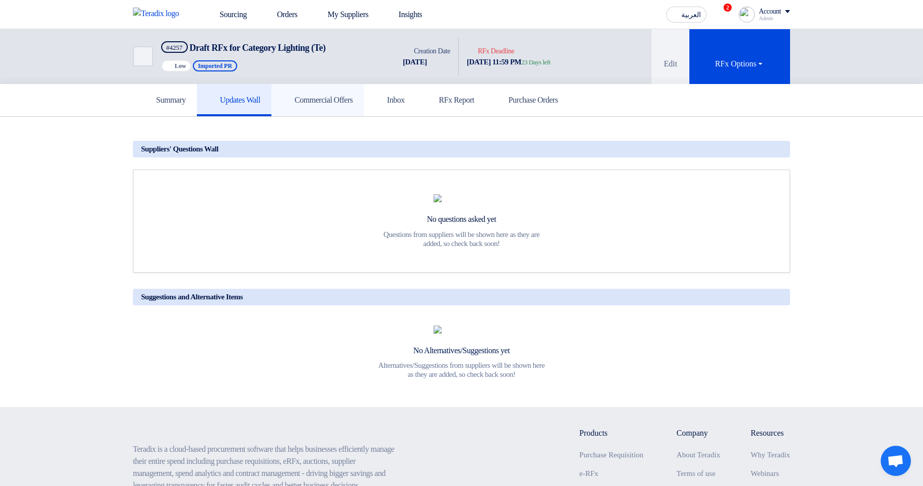
click at [334, 115] on link "Commercial Offers" at bounding box center [317, 100] width 93 height 32
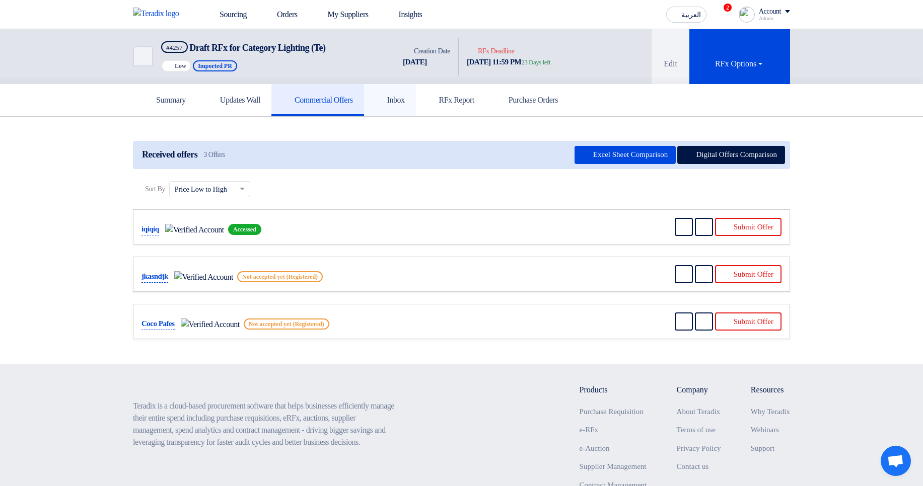
click at [416, 105] on link "Inbox" at bounding box center [390, 100] width 52 height 32
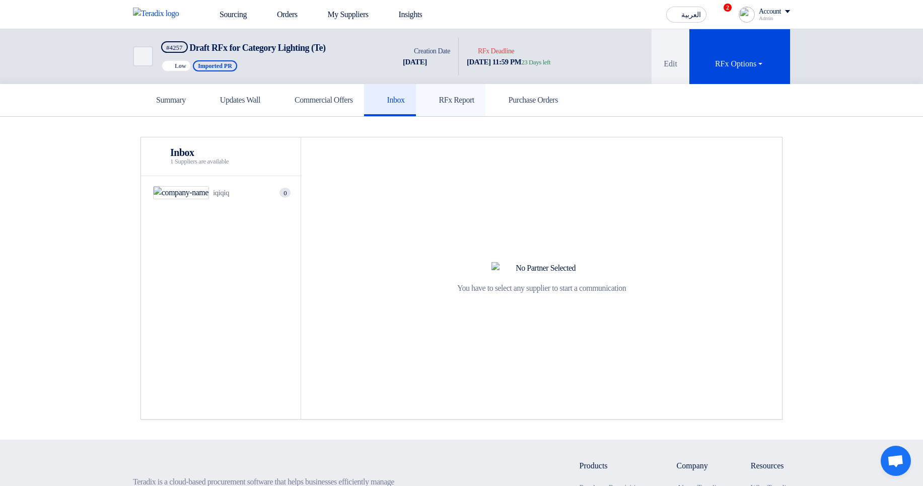
click at [437, 102] on icon at bounding box center [432, 100] width 10 height 10
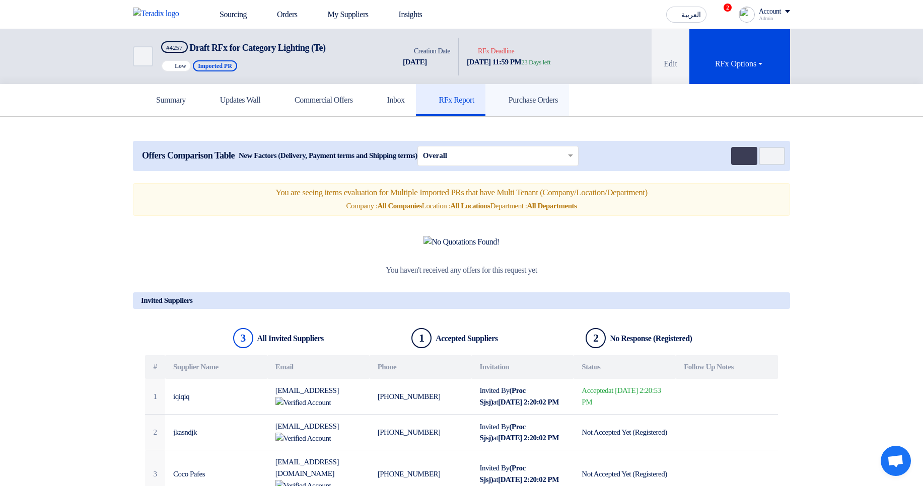
click at [558, 102] on h5 "Purchase Orders" at bounding box center [526, 100] width 61 height 10
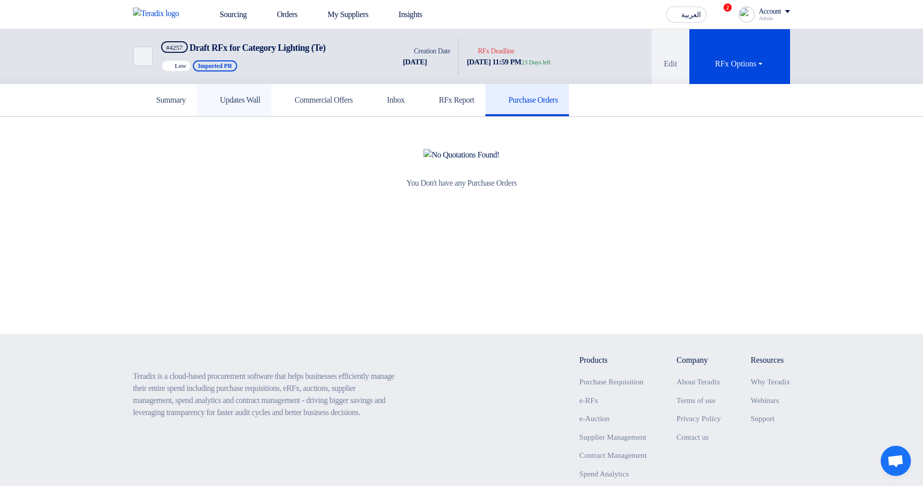
click at [210, 104] on link "Updates Wall" at bounding box center [234, 100] width 75 height 32
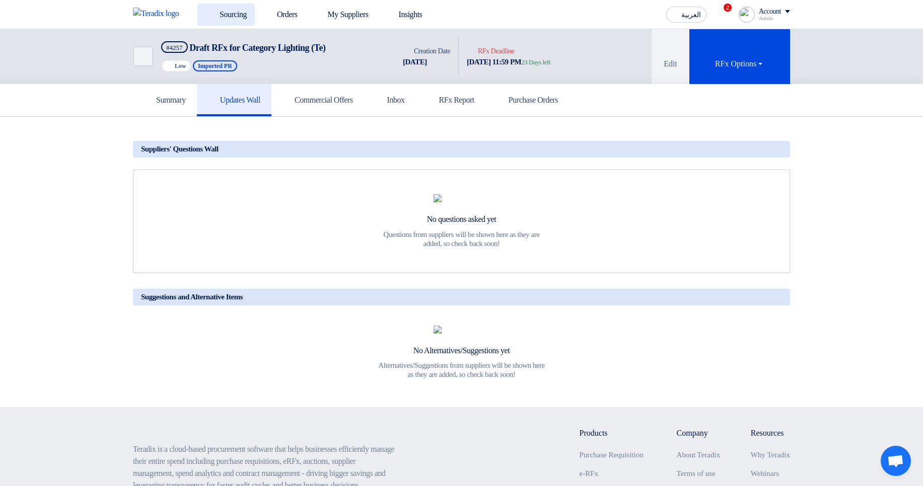
click at [223, 15] on link "Sourcing" at bounding box center [225, 15] width 57 height 22
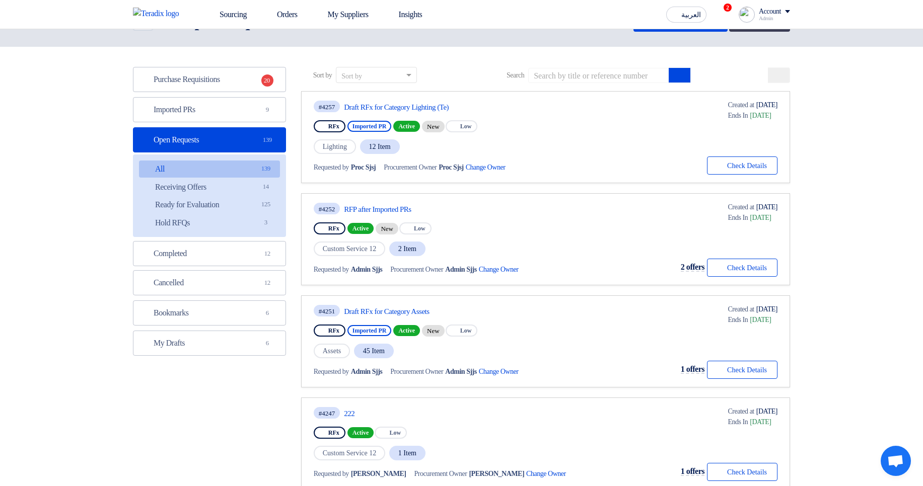
scroll to position [60, 0]
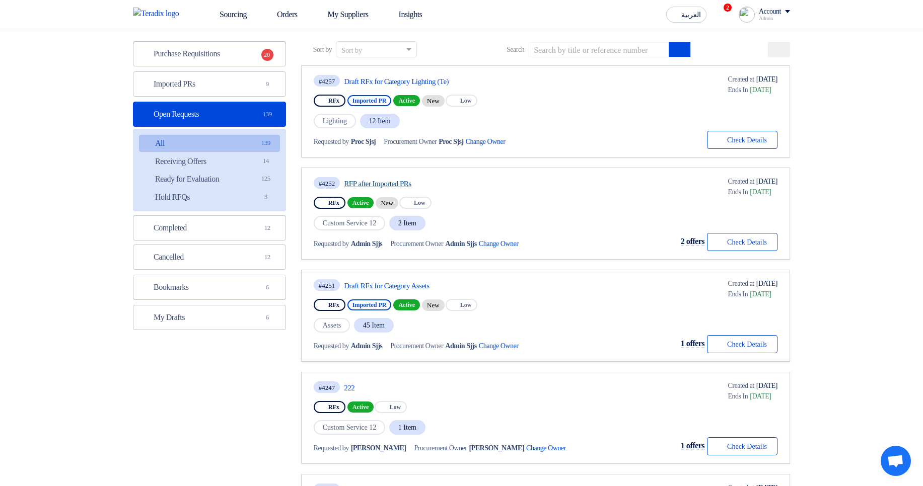
click at [389, 180] on link "RFP after Imported PRs" at bounding box center [438, 183] width 189 height 9
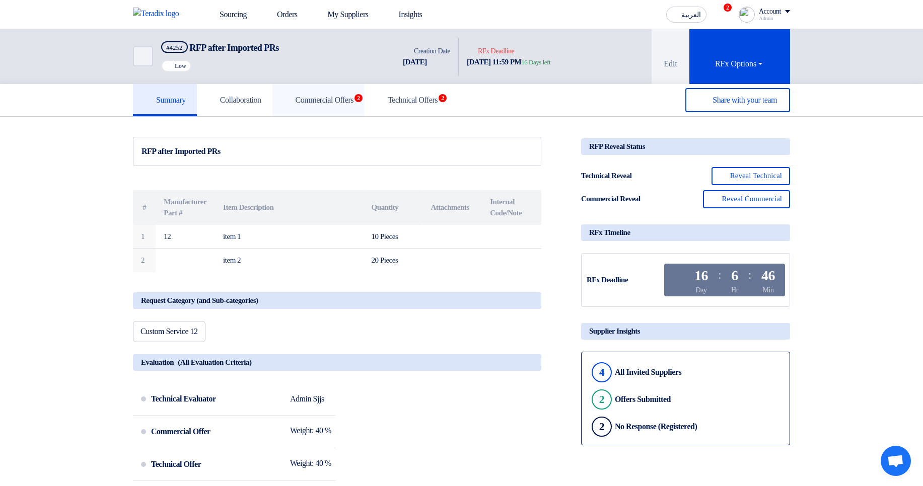
click at [334, 106] on link "Commercial Offers 2" at bounding box center [318, 100] width 93 height 32
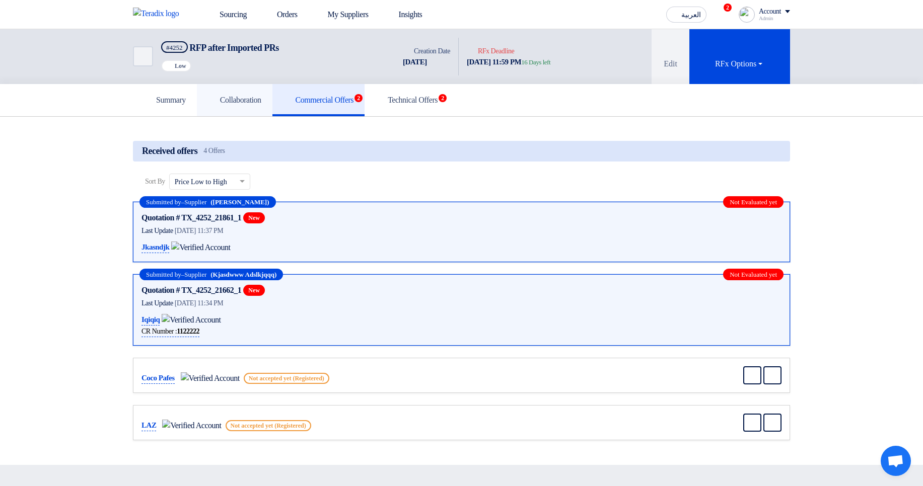
click at [264, 107] on link "Collaboration" at bounding box center [235, 100] width 76 height 32
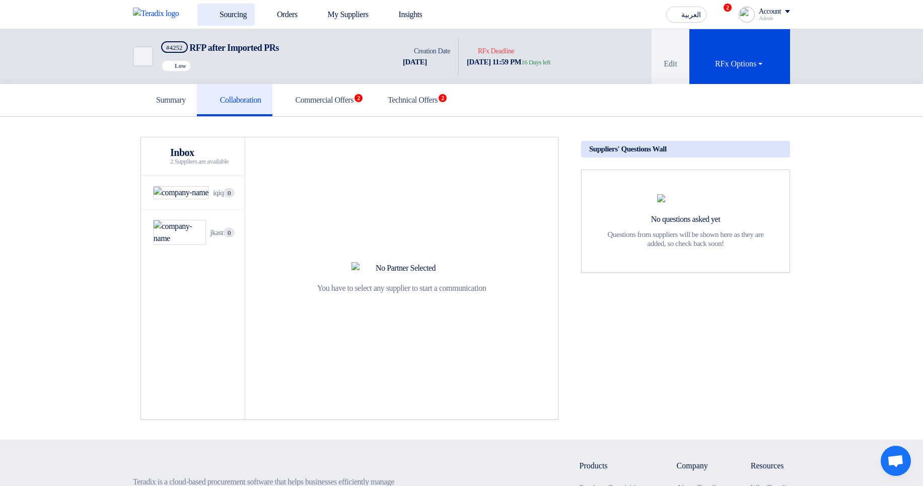
click at [205, 9] on use at bounding box center [205, 9] width 0 height 0
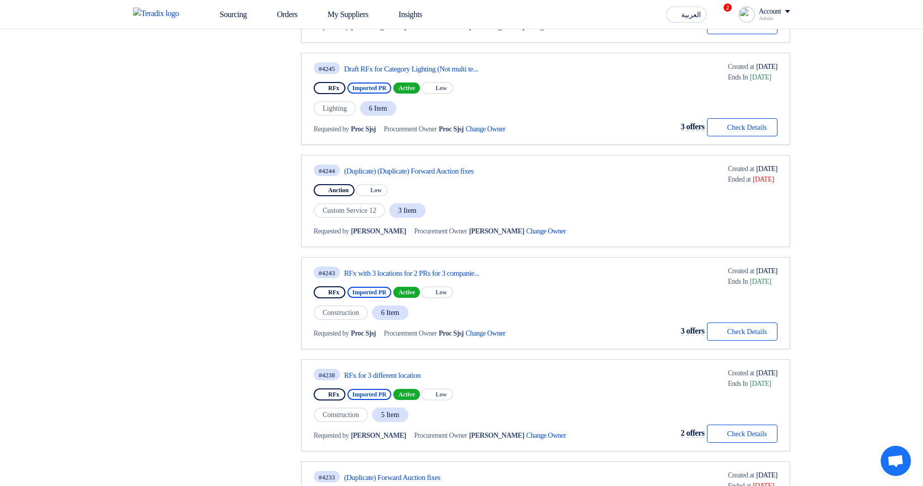
scroll to position [483, 0]
click at [459, 271] on link "RFx with 3 locations for 2 PRs for 3 companie..." at bounding box center [438, 271] width 189 height 9
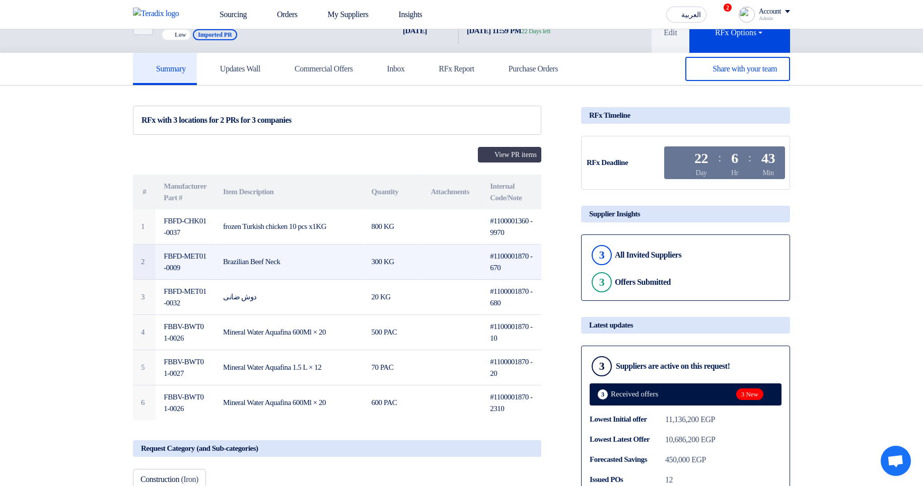
scroll to position [60, 0]
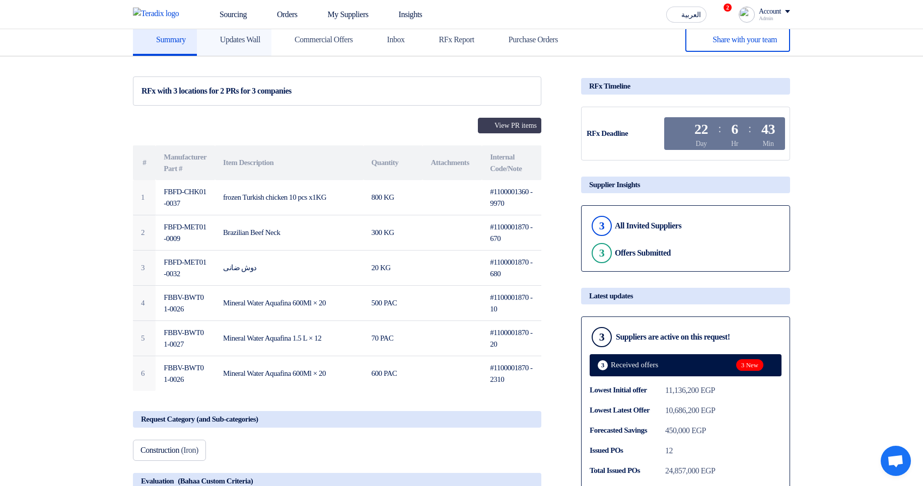
click at [254, 45] on h5 "Updates Wall" at bounding box center [234, 40] width 52 height 10
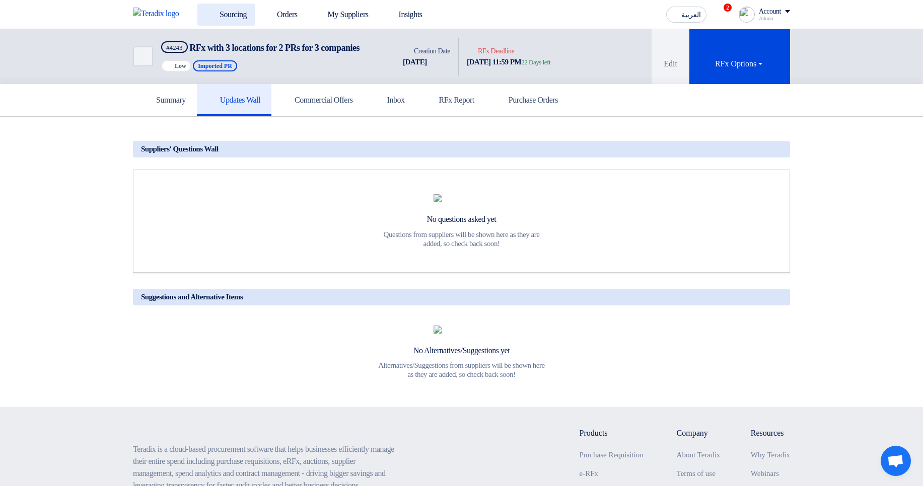
click at [227, 15] on link "Sourcing" at bounding box center [225, 15] width 57 height 22
click at [173, 116] on link "Summary" at bounding box center [165, 100] width 64 height 32
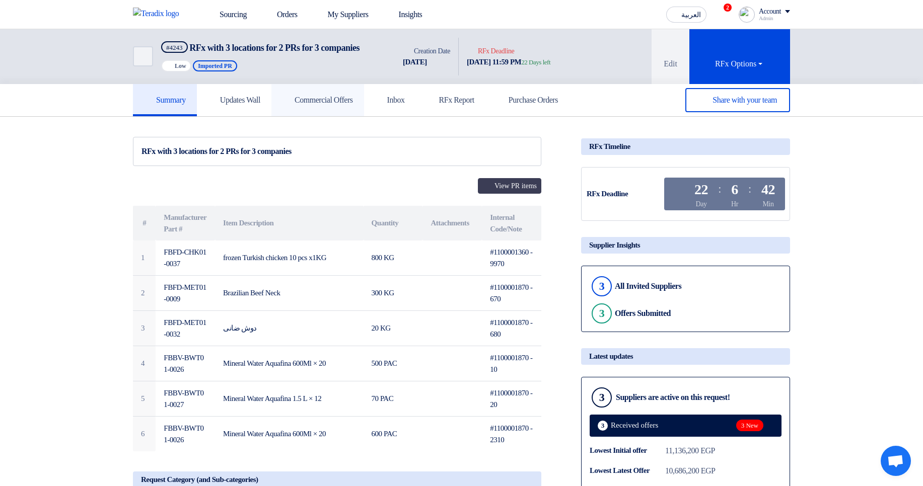
click at [350, 105] on h5 "Commercial Offers" at bounding box center [317, 100] width 70 height 10
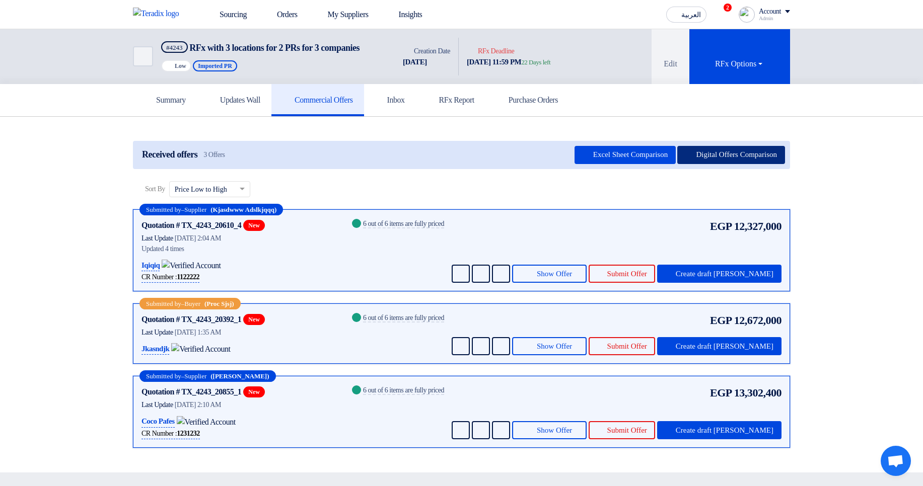
click at [742, 160] on button "Digital Offers Comparison" at bounding box center [731, 155] width 108 height 18
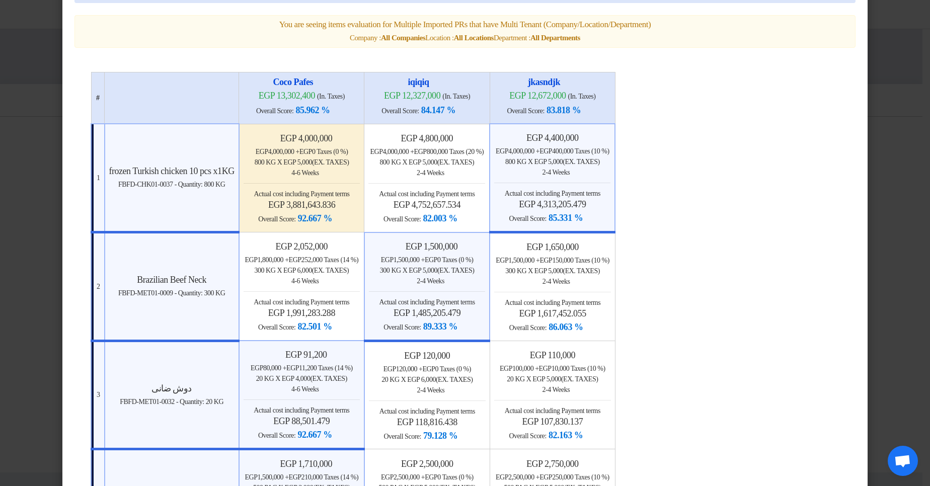
scroll to position [60, 0]
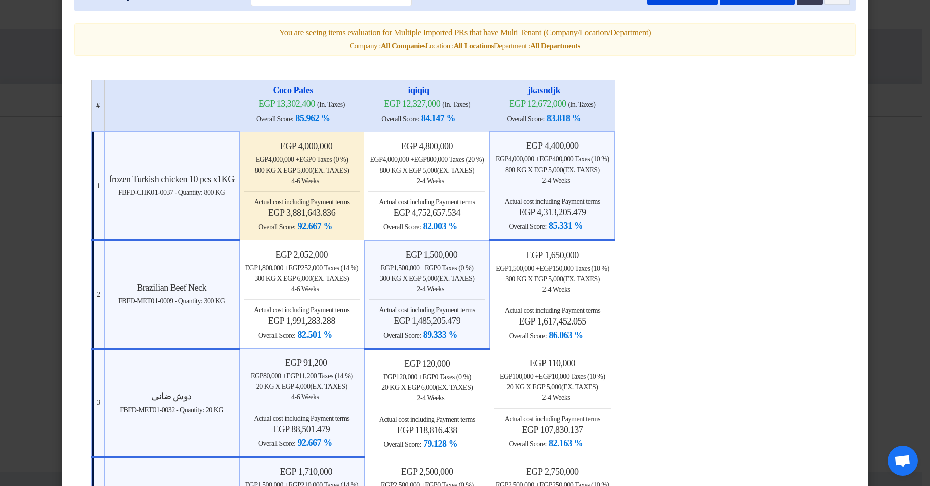
drag, startPoint x: 326, startPoint y: 146, endPoint x: 384, endPoint y: 145, distance: 57.9
click at [361, 145] on h4 "Minimize/Maximize Category egp 4,000,000" at bounding box center [302, 146] width 117 height 11
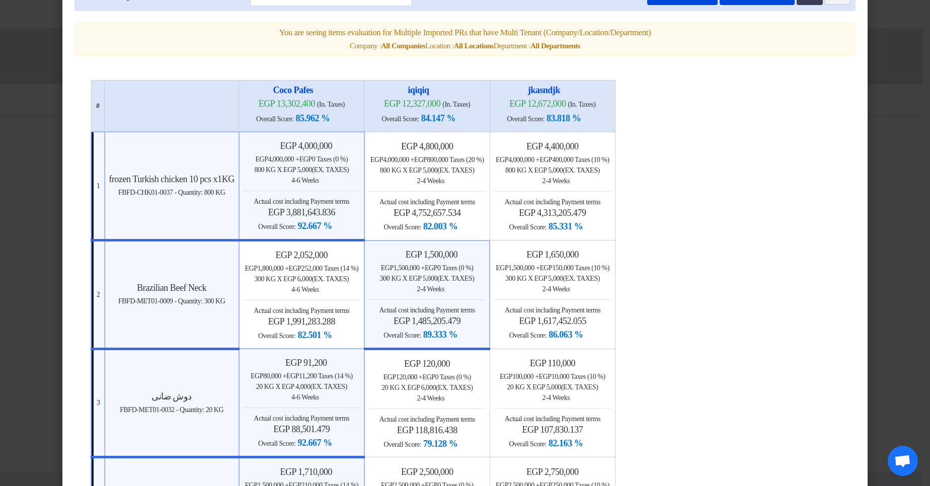
click at [360, 147] on h4 "Minimize/Maximize Category egp 4,000,000" at bounding box center [302, 145] width 116 height 11
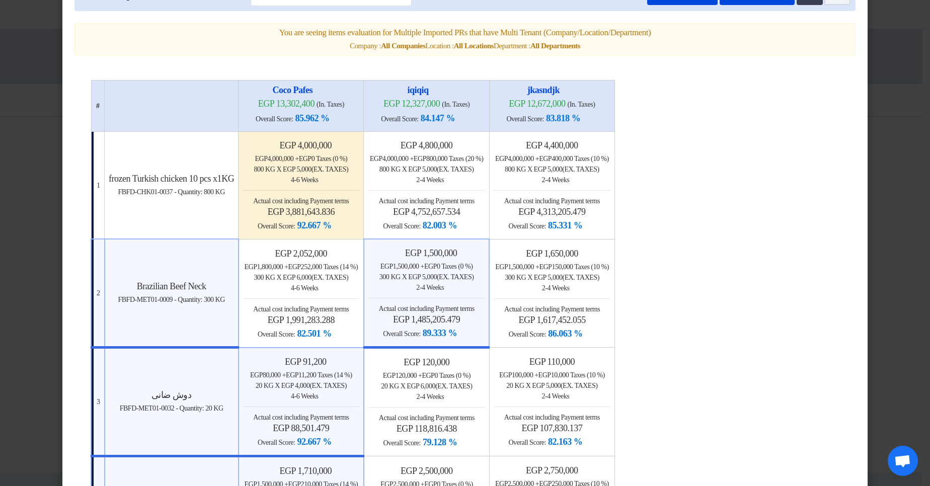
click at [148, 210] on td "frozen Turkish chicken 10 pcs x1KG FBFD-CHK01-0037 - Quantity: 800 KG" at bounding box center [172, 186] width 134 height 108
click at [147, 208] on td "frozen Turkish chicken 10 pcs x1KG FBFD-CHK01-0037 - Quantity: 800 KG" at bounding box center [172, 186] width 134 height 108
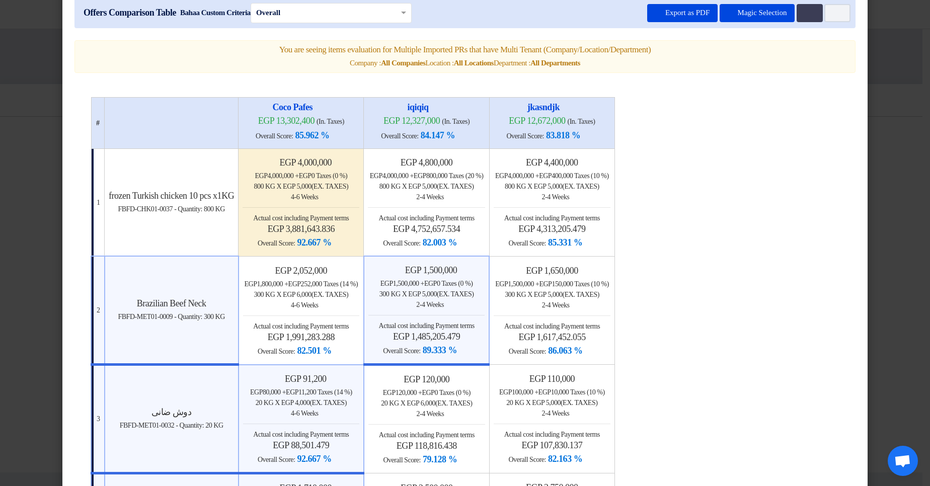
scroll to position [0, 0]
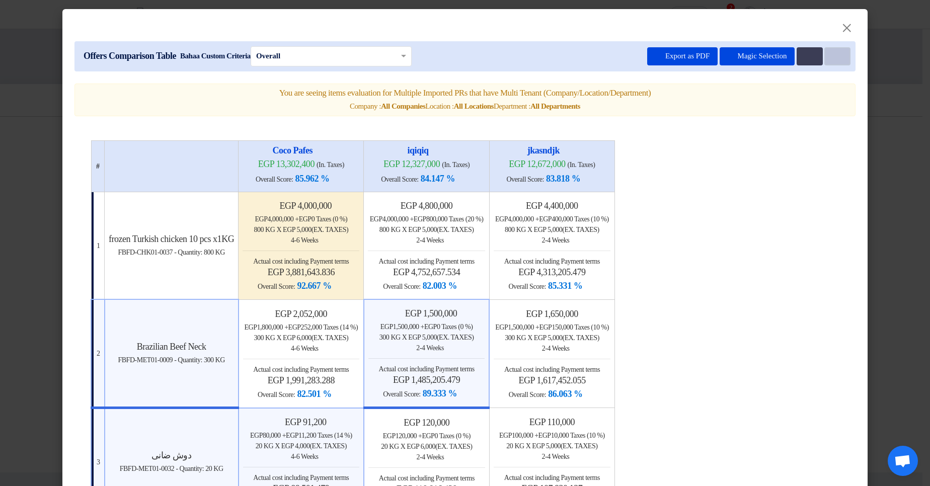
click at [840, 59] on button "Item Card filters" at bounding box center [838, 56] width 26 height 18
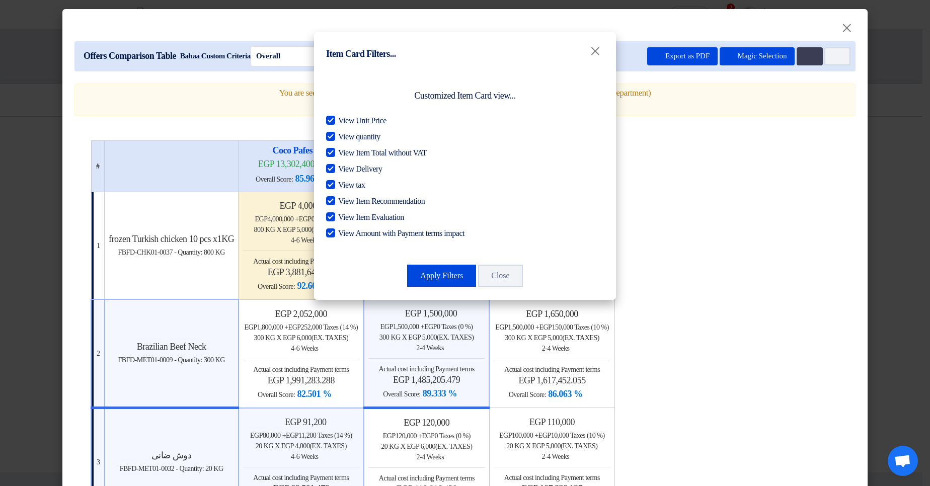
click at [385, 233] on span "View Amount with Payment terms impact" at bounding box center [401, 234] width 126 height 12
click at [345, 233] on input "View Amount with Payment terms impact" at bounding box center [341, 231] width 7 height 7
checkbox input "false"
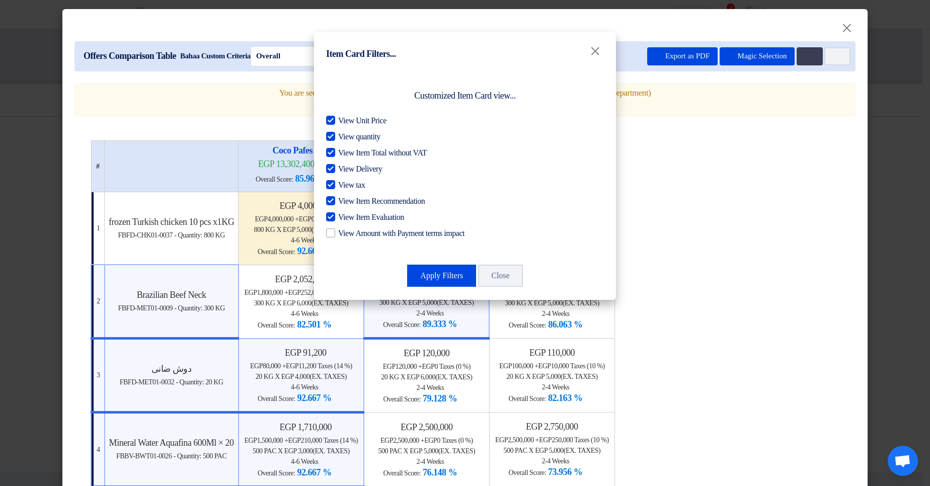
click at [393, 215] on span "View Item Evaluation" at bounding box center [371, 217] width 66 height 12
click at [345, 215] on input "View Item Evaluation" at bounding box center [341, 214] width 7 height 7
checkbox input "false"
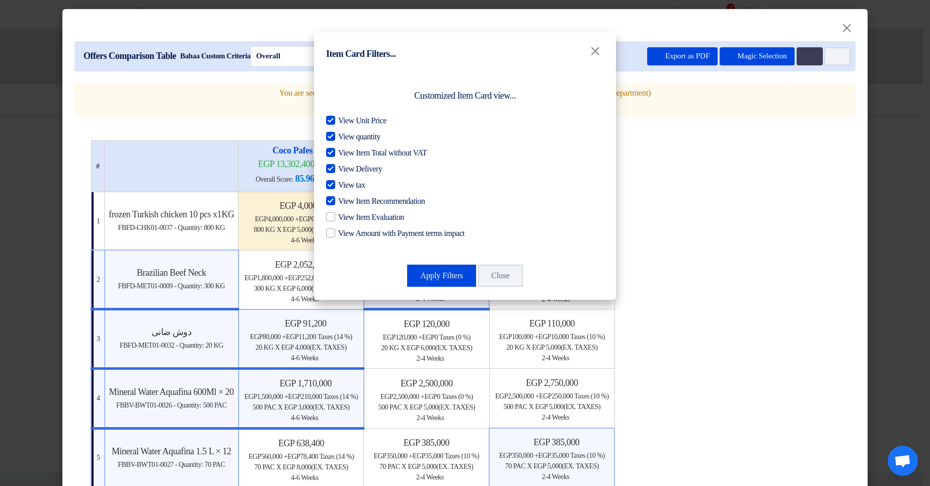
click at [417, 199] on span "View Item Recommendation" at bounding box center [381, 201] width 87 height 12
click at [345, 199] on input "View Item Recommendation" at bounding box center [341, 198] width 7 height 7
checkbox input "false"
click at [362, 182] on span "View tax" at bounding box center [351, 185] width 27 height 12
click at [345, 182] on input "View tax" at bounding box center [341, 182] width 7 height 7
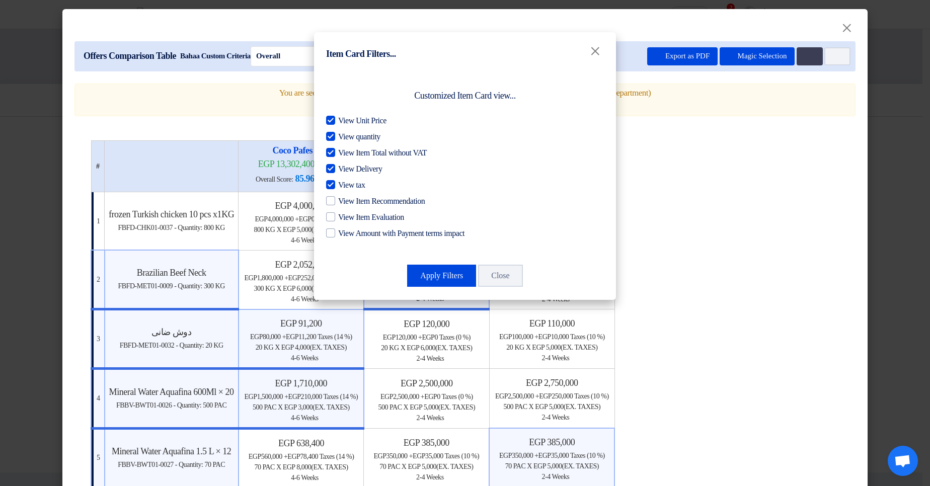
checkbox input "false"
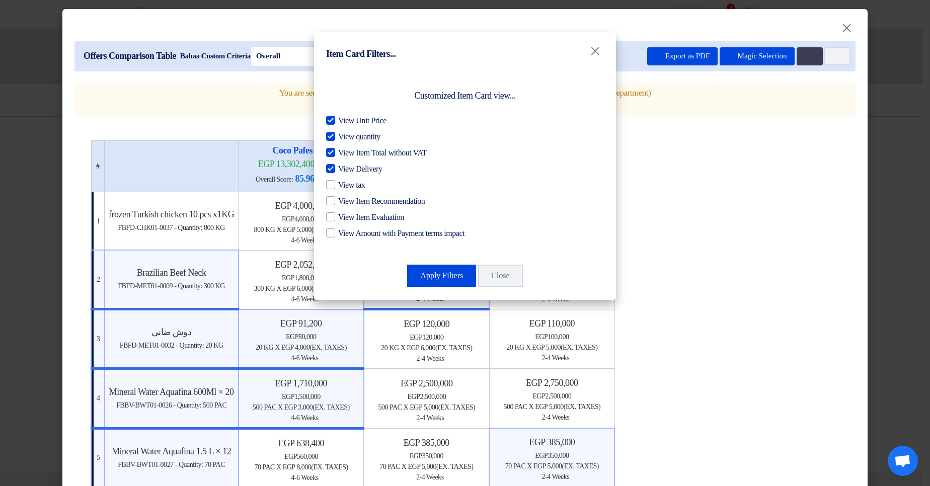
click at [360, 167] on span "View Delivery" at bounding box center [360, 169] width 44 height 12
click at [345, 167] on input "View Delivery" at bounding box center [341, 166] width 7 height 7
checkbox input "false"
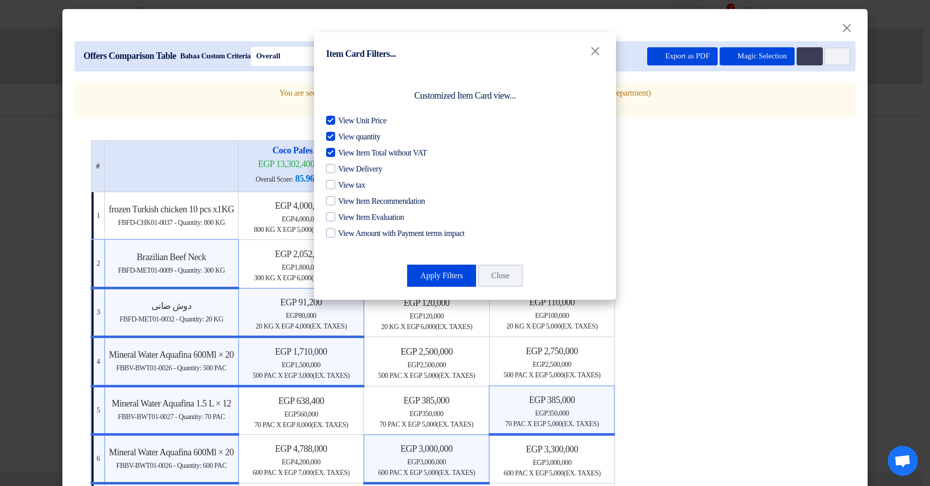
click at [396, 156] on span "View Item Total without VAT" at bounding box center [382, 153] width 89 height 12
click at [345, 154] on input "View Item Total without VAT" at bounding box center [341, 150] width 7 height 7
checkbox input "false"
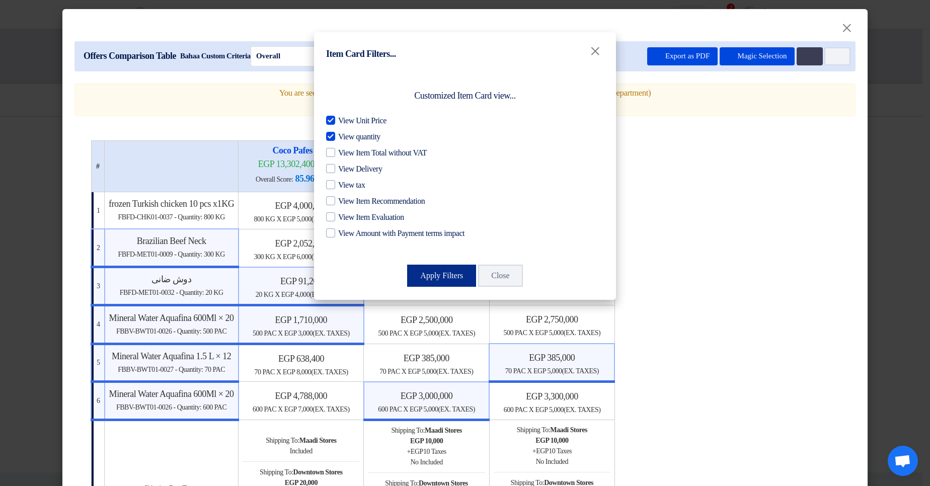
click at [441, 277] on button "Apply Filters" at bounding box center [441, 276] width 69 height 22
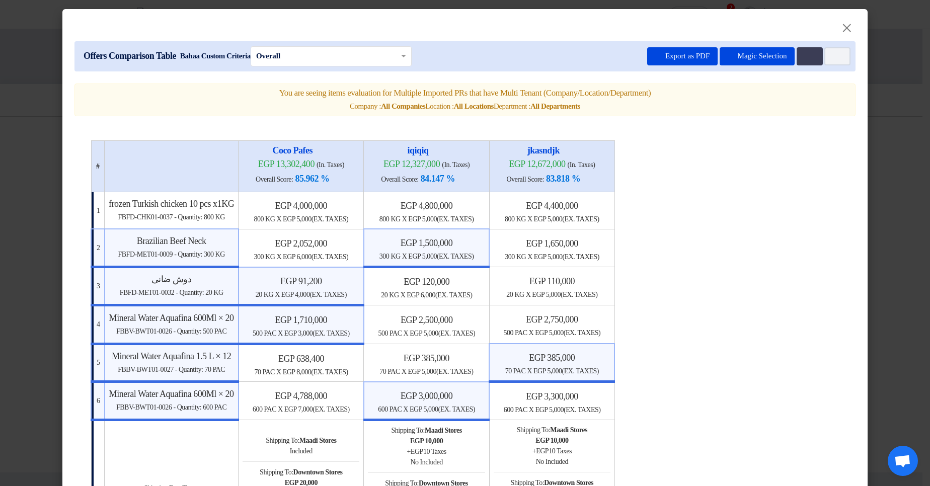
click at [812, 217] on table "# Coco Pafes egp 13,302,400 (In. Taxes) Overall Score: 85.962 % iqiqiq 1 2" at bounding box center [465, 439] width 749 height 598
click at [464, 248] on h4 "egp 1,500,000" at bounding box center [427, 243] width 116 height 11
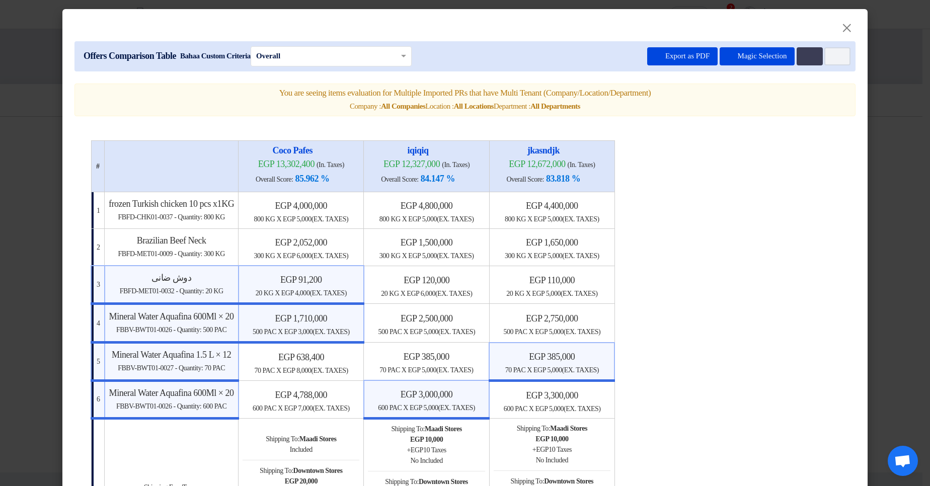
click at [341, 294] on span "x egp 4,000 (Ex. Taxes)" at bounding box center [311, 294] width 72 height 8
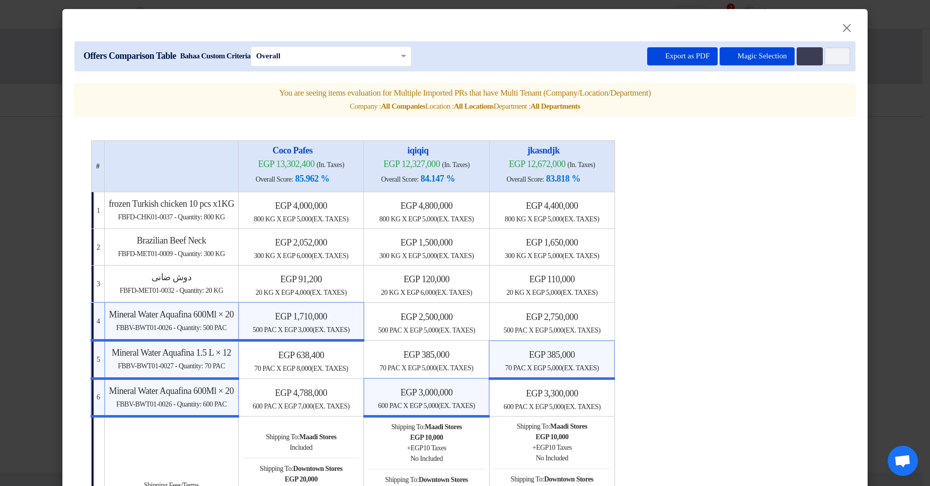
click at [323, 331] on span "x egp 3,000 (Ex. Taxes)" at bounding box center [314, 330] width 72 height 8
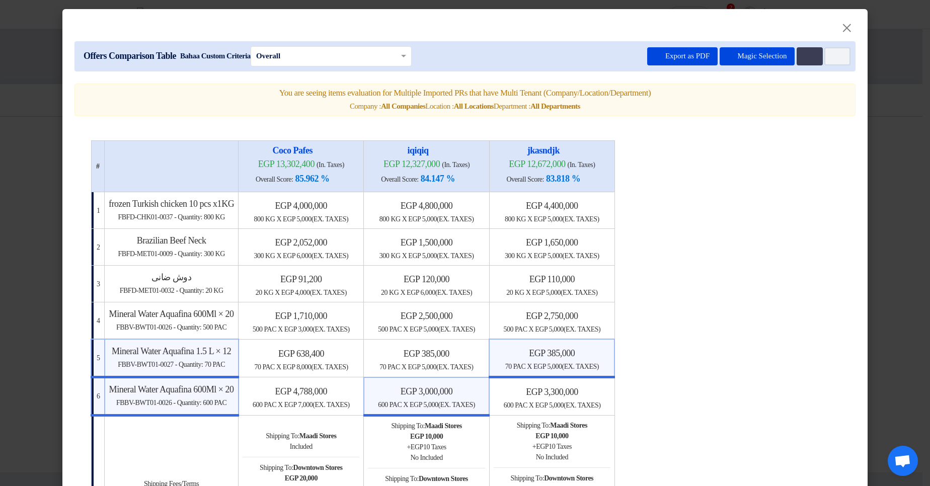
click at [453, 380] on td "egp 3,000,000 600 PAC x egp 5,000 (Ex. Taxes)" at bounding box center [426, 397] width 125 height 38
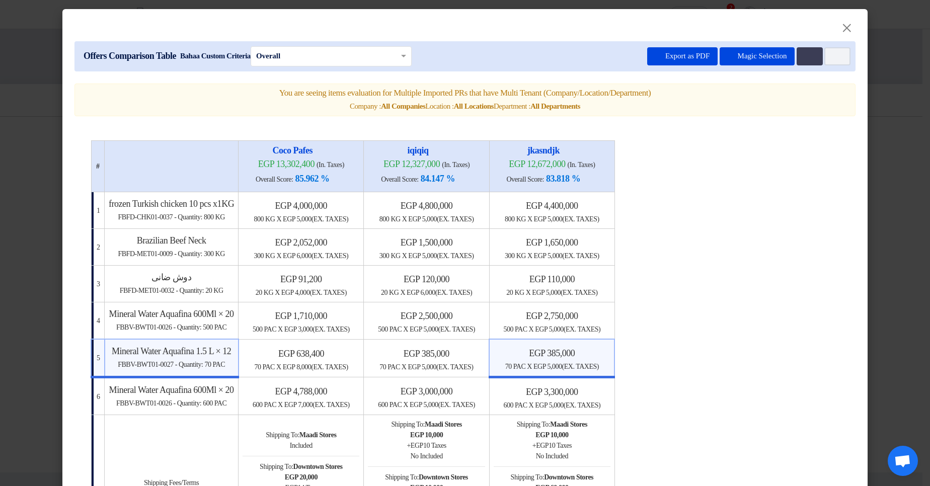
click at [599, 367] on span "(Ex. Taxes)" at bounding box center [580, 367] width 37 height 8
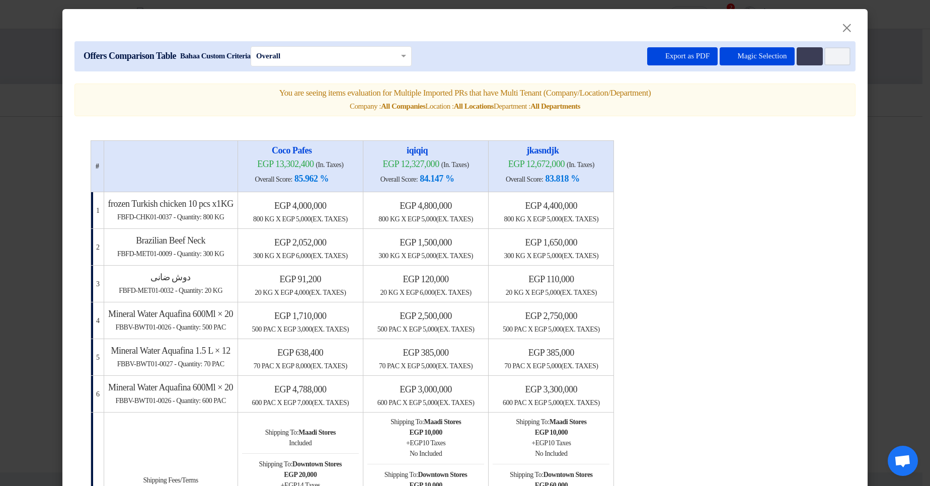
drag, startPoint x: 316, startPoint y: 206, endPoint x: 329, endPoint y: 215, distance: 15.8
click at [359, 206] on h4 "egp 4,000,000" at bounding box center [300, 205] width 117 height 11
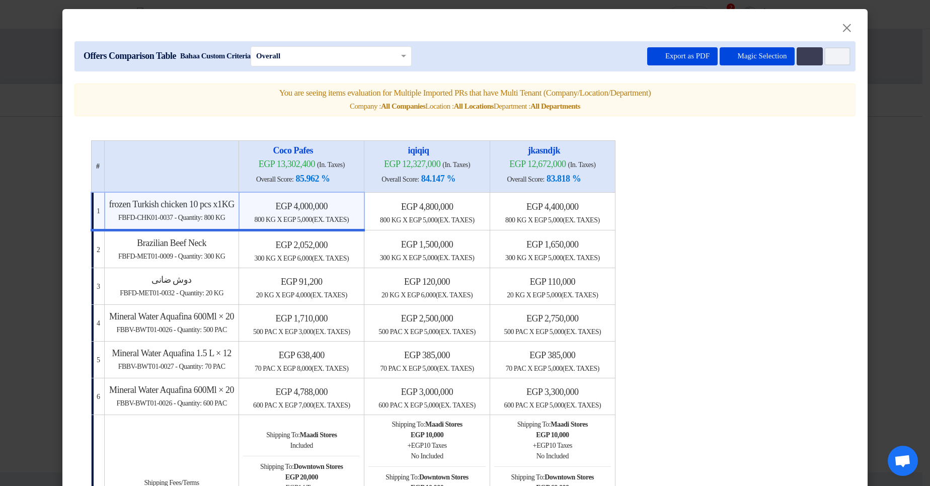
drag, startPoint x: 275, startPoint y: 221, endPoint x: 290, endPoint y: 221, distance: 14.6
click at [290, 221] on div "800 KG x egp 5,000 (Ex. Taxes)" at bounding box center [302, 219] width 116 height 11
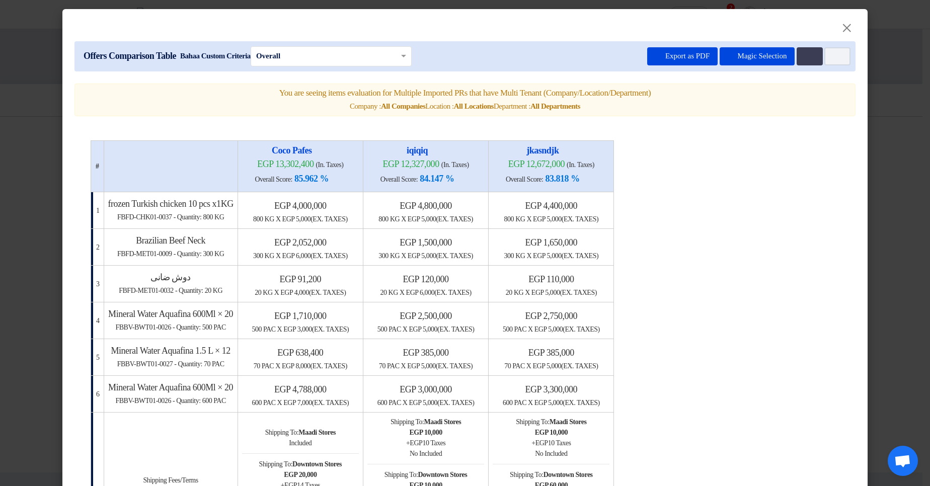
drag, startPoint x: 311, startPoint y: 218, endPoint x: 340, endPoint y: 218, distance: 29.7
click at [340, 218] on span "x egp 5,000 (Ex. Taxes)" at bounding box center [312, 219] width 72 height 8
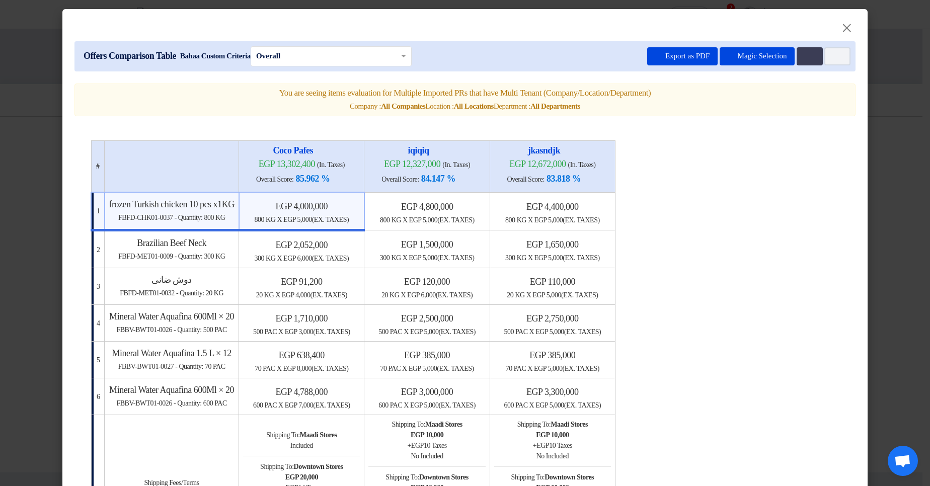
click at [360, 204] on h4 "egp 4,000,000" at bounding box center [302, 206] width 116 height 11
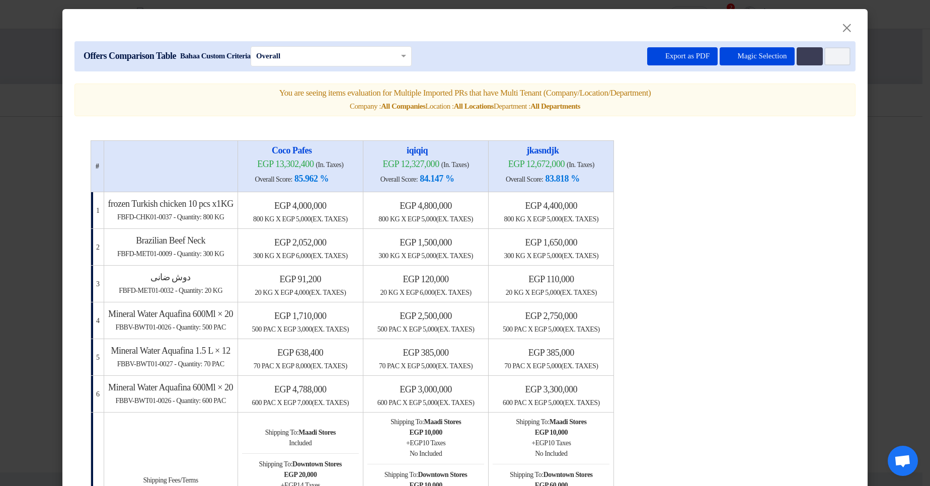
click at [828, 171] on table "# Coco Pafes egp 13,302,400 (In. Taxes) Overall Score: 85.962 % iqiqiq 1 2" at bounding box center [465, 429] width 749 height 579
drag, startPoint x: 636, startPoint y: 220, endPoint x: 674, endPoint y: 220, distance: 37.3
click at [610, 220] on div "800 KG x egp 5,000 (Ex. Taxes)" at bounding box center [551, 219] width 117 height 11
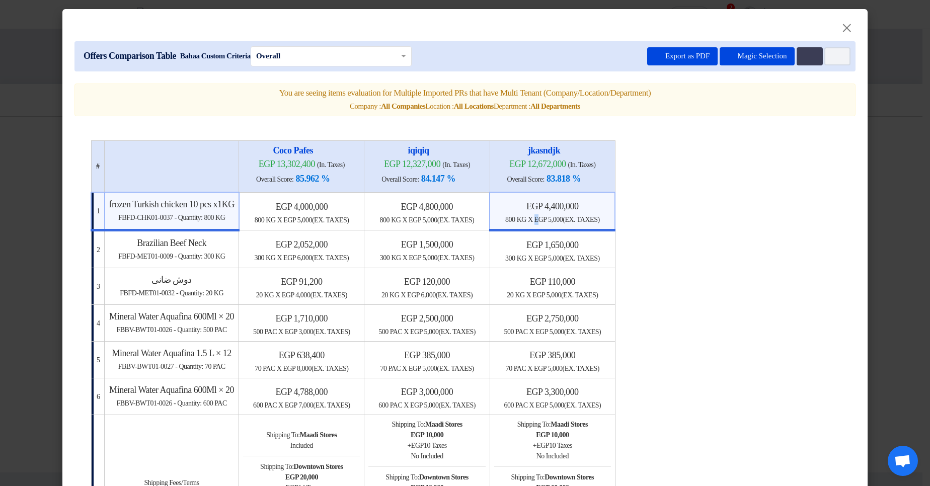
click at [597, 223] on span "x egp 5,000 (Ex. Taxes)" at bounding box center [564, 220] width 72 height 8
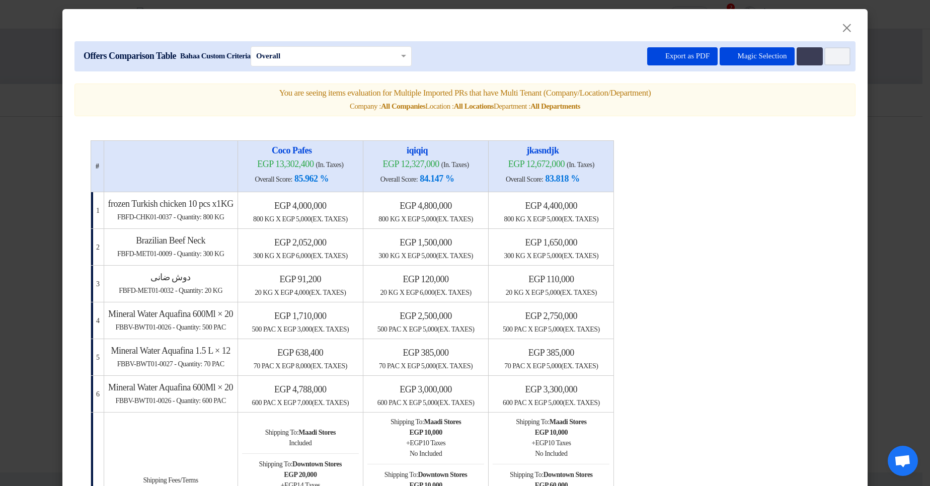
click at [745, 212] on table "# Coco Pafes egp 13,302,400 (In. Taxes) Overall Score: 85.962 % iqiqiq 1 2" at bounding box center [465, 429] width 749 height 579
drag, startPoint x: 612, startPoint y: 220, endPoint x: 634, endPoint y: 220, distance: 22.7
click at [599, 220] on span "x egp 5,000 (Ex. Taxes)" at bounding box center [563, 219] width 72 height 8
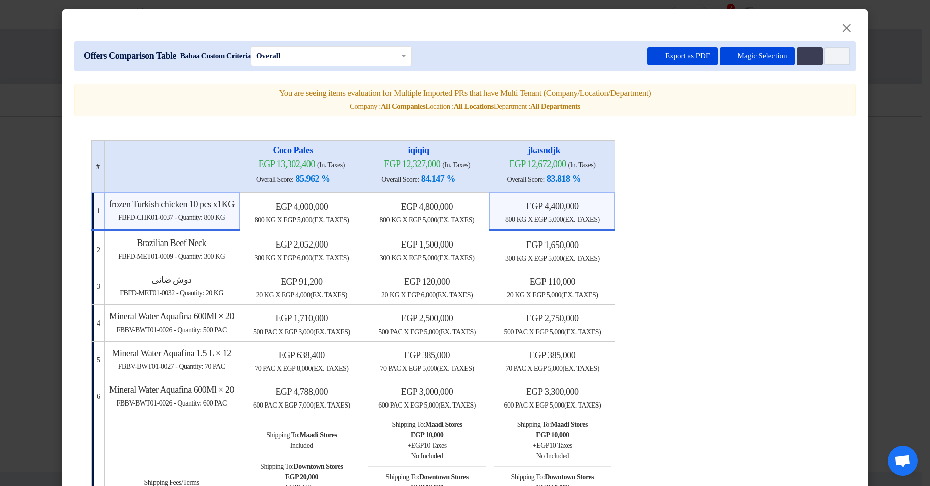
click at [600, 220] on span "x egp 5,000 (Ex. Taxes)" at bounding box center [564, 220] width 72 height 8
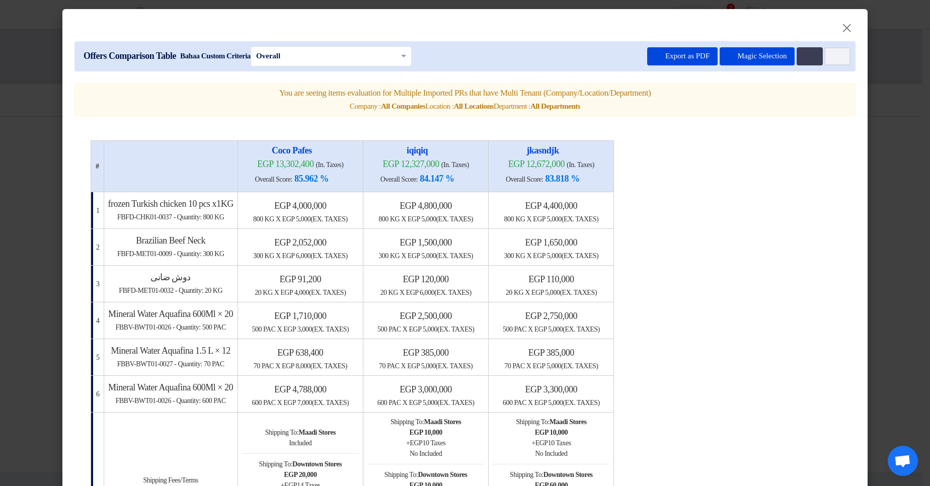
drag, startPoint x: 616, startPoint y: 221, endPoint x: 653, endPoint y: 244, distance: 44.1
click at [599, 221] on span "x egp 5,000 (Ex. Taxes)" at bounding box center [563, 219] width 72 height 8
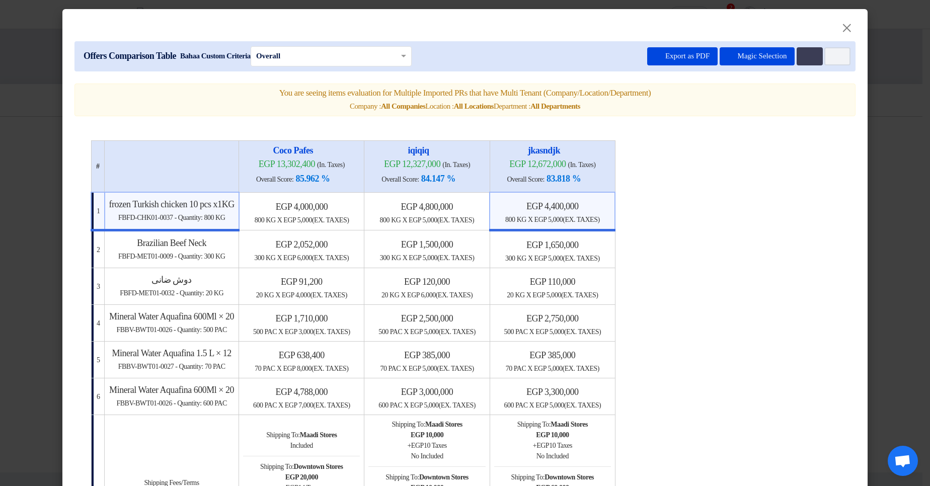
click at [615, 225] on td "egp 4,400,000 800 KG x egp 5,000 (Ex. Taxes)" at bounding box center [552, 211] width 125 height 38
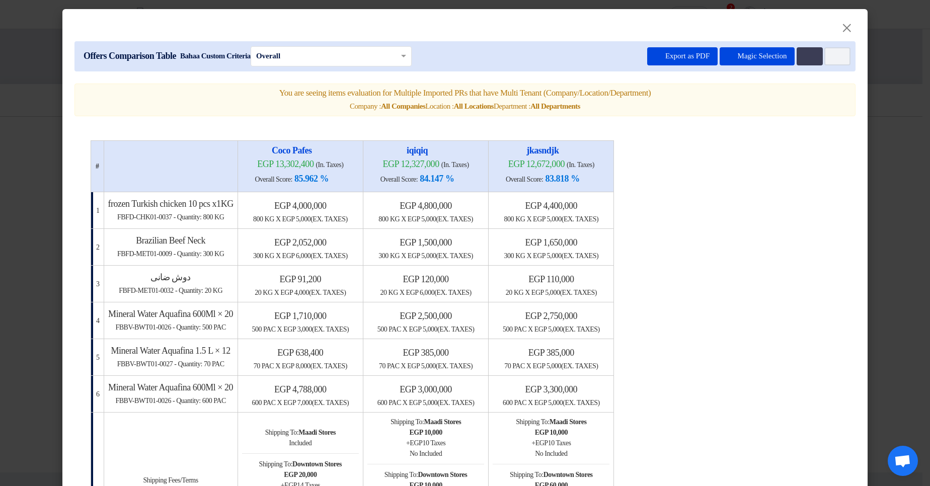
drag, startPoint x: 611, startPoint y: 206, endPoint x: 662, endPoint y: 205, distance: 50.9
click at [610, 205] on h4 "egp 4,400,000" at bounding box center [551, 205] width 117 height 11
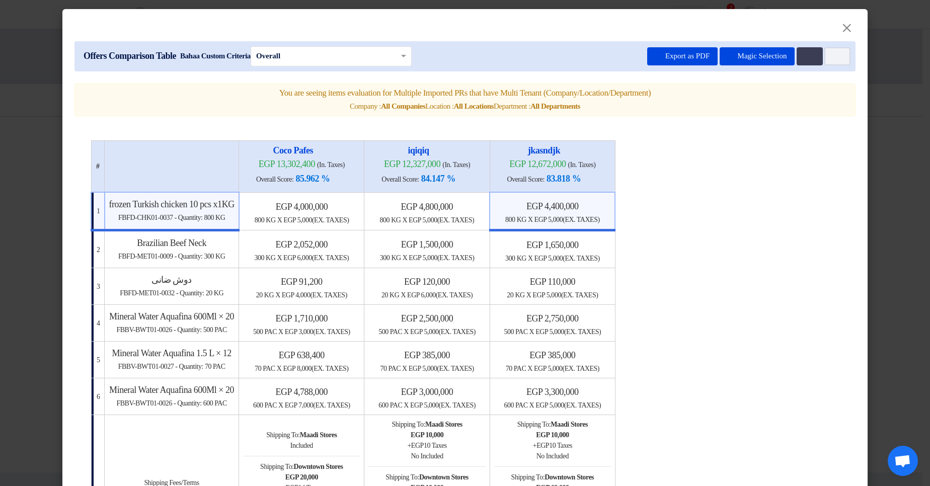
click at [611, 203] on h4 "egp 4,400,000" at bounding box center [552, 206] width 116 height 11
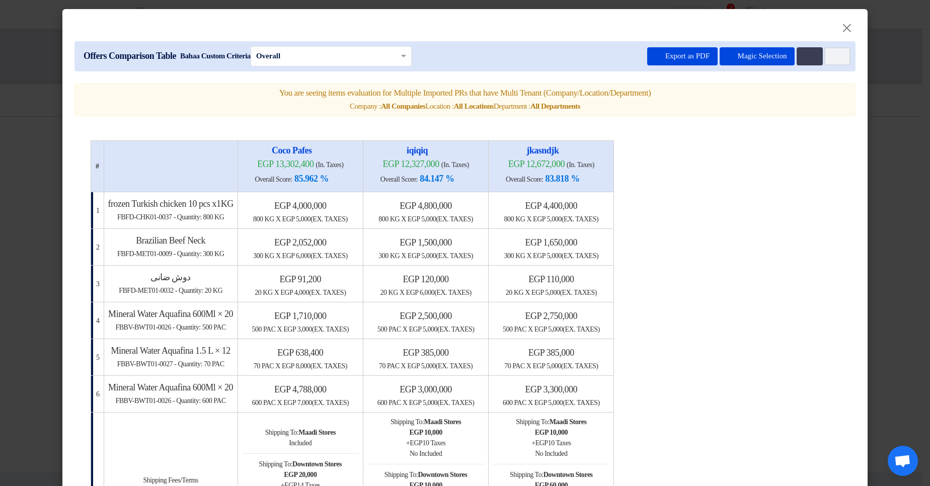
click at [751, 205] on table "# Coco Pafes egp 13,302,400 (In. Taxes) Overall Score: 85.962 % iqiqiq 1 2" at bounding box center [465, 429] width 749 height 579
click at [833, 59] on icon "Item Card filters" at bounding box center [837, 57] width 8 height 8
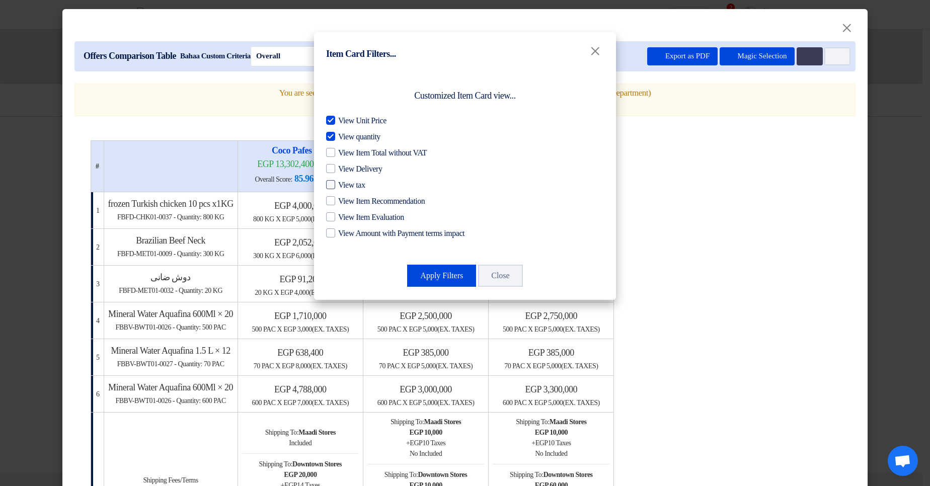
click at [365, 182] on span "View tax" at bounding box center [351, 185] width 27 height 12
click at [345, 182] on input "View tax" at bounding box center [341, 182] width 7 height 7
checkbox input "true"
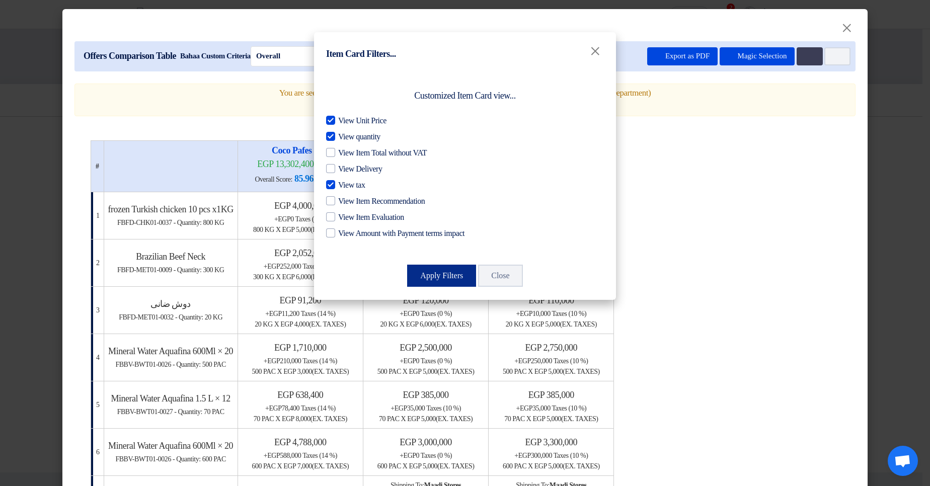
click at [440, 270] on button "Apply Filters" at bounding box center [441, 276] width 69 height 22
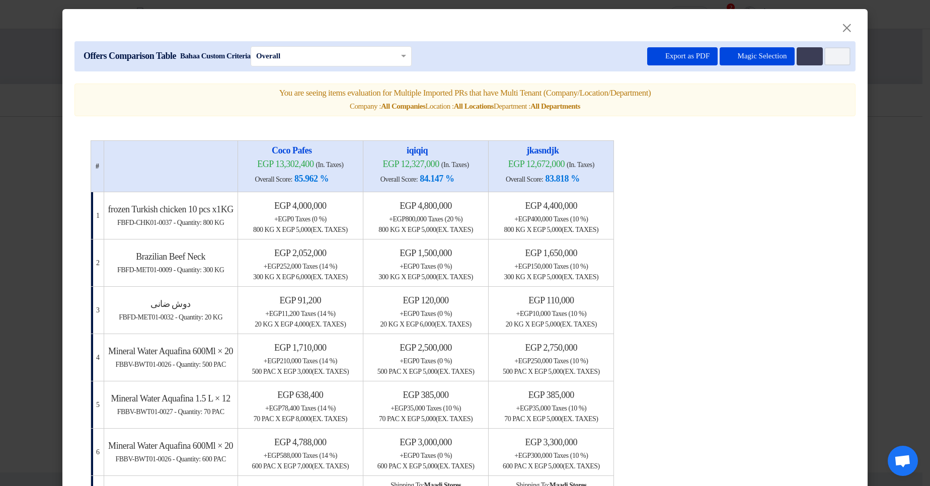
drag, startPoint x: 600, startPoint y: 221, endPoint x: 659, endPoint y: 218, distance: 59.0
click at [610, 218] on div "+ egp 400,000 Taxes (10 %)" at bounding box center [551, 219] width 117 height 11
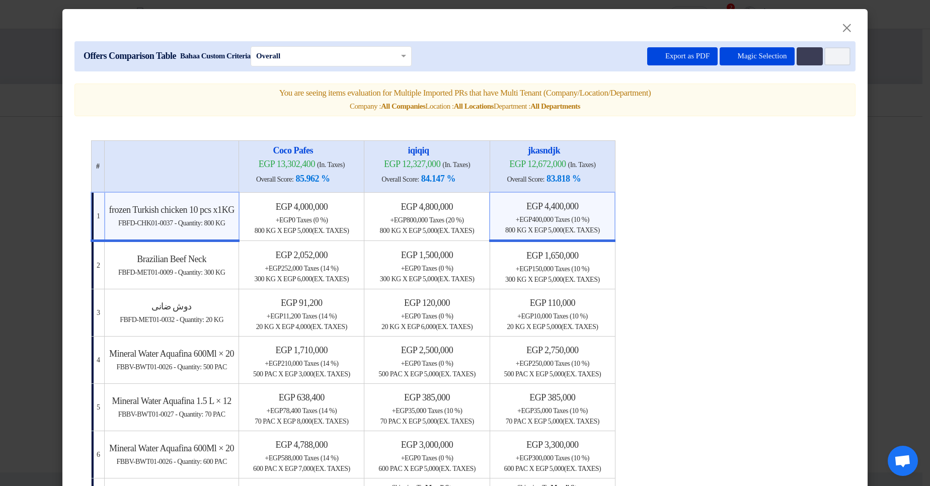
click at [600, 227] on span "x egp 5,000 (Ex. Taxes)" at bounding box center [564, 231] width 72 height 8
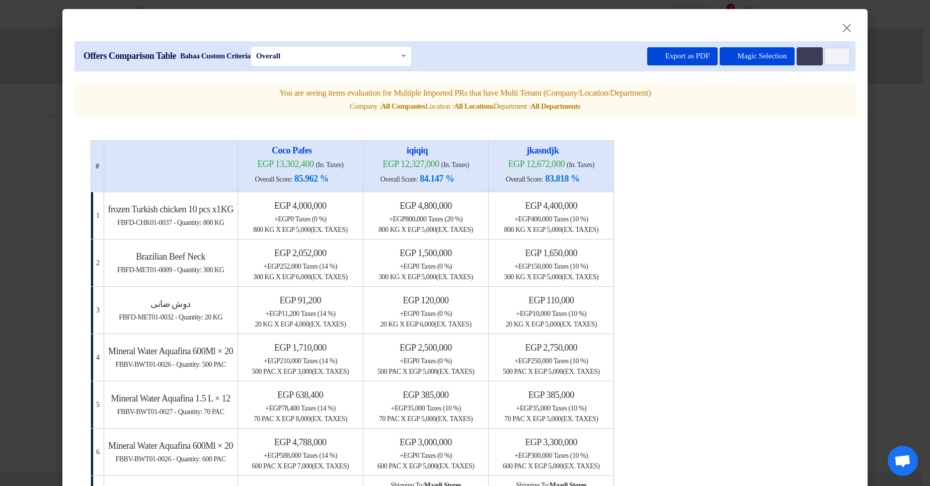
drag, startPoint x: 591, startPoint y: 207, endPoint x: 661, endPoint y: 204, distance: 69.5
click at [610, 204] on h4 "egp 4,400,000" at bounding box center [551, 205] width 117 height 11
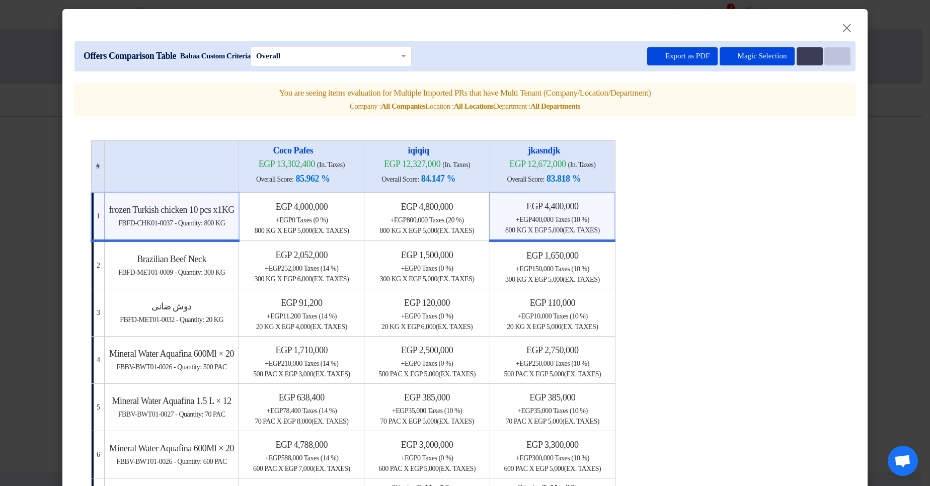
click at [833, 53] on use at bounding box center [833, 53] width 0 height 0
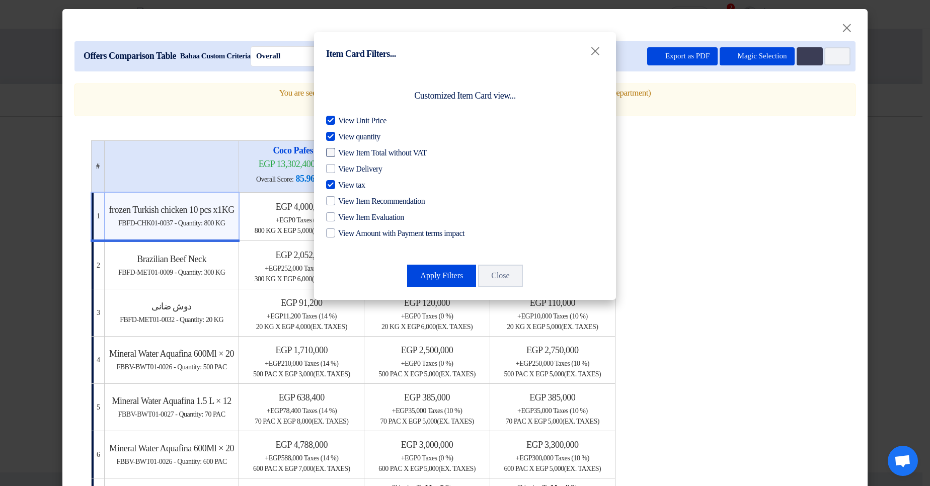
click at [417, 154] on span "View Item Total without VAT" at bounding box center [382, 153] width 89 height 12
click at [345, 154] on input "View Item Total without VAT" at bounding box center [341, 150] width 7 height 7
checkbox input "true"
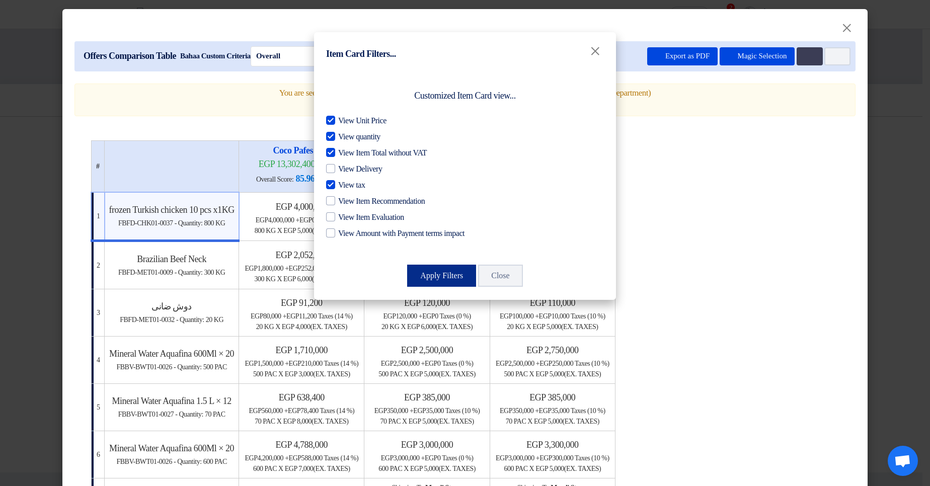
click at [443, 269] on button "Apply Filters" at bounding box center [441, 276] width 69 height 22
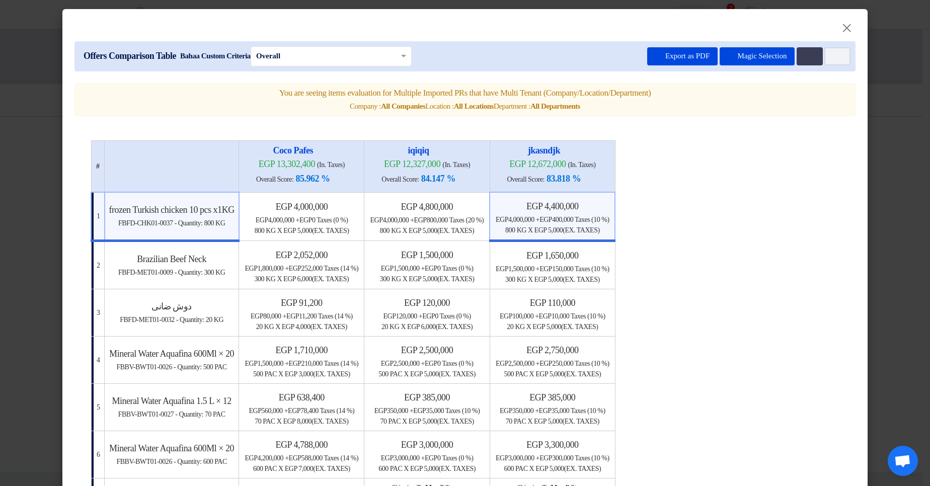
drag, startPoint x: 571, startPoint y: 220, endPoint x: 602, endPoint y: 221, distance: 31.3
click at [602, 221] on div "egp 4,000,000 + egp 400,000 Taxes (10 %)" at bounding box center [552, 219] width 116 height 11
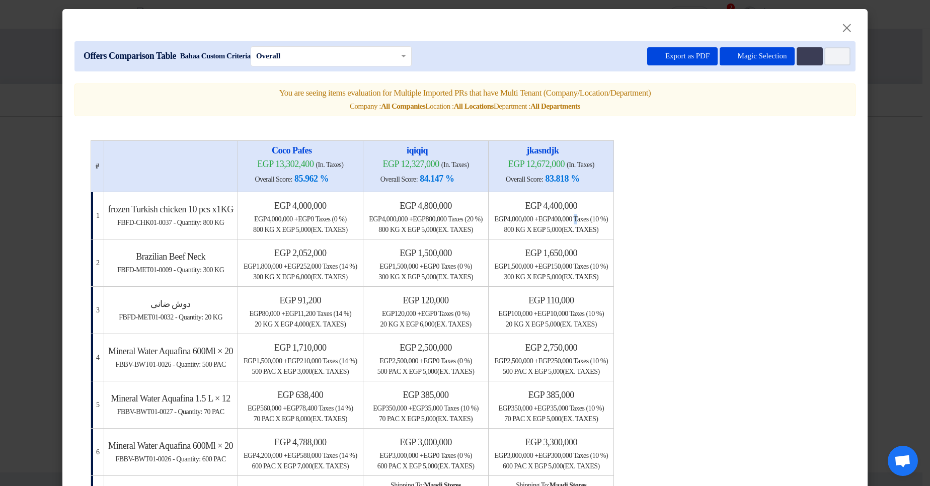
drag, startPoint x: 623, startPoint y: 220, endPoint x: 651, endPoint y: 222, distance: 28.3
click at [610, 222] on div "egp 4,000,000 + egp 400,000 Taxes (10 %)" at bounding box center [551, 219] width 117 height 11
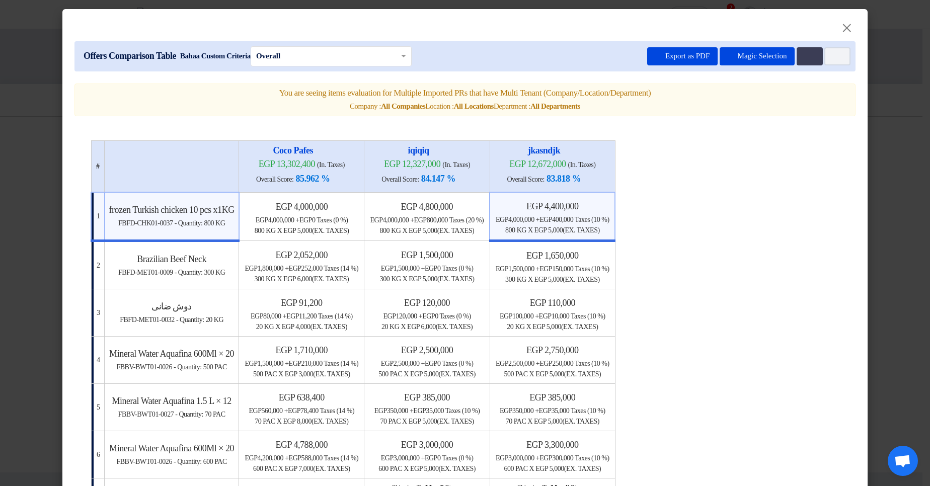
drag, startPoint x: 656, startPoint y: 218, endPoint x: 688, endPoint y: 219, distance: 32.7
click at [611, 217] on div "egp 4,000,000 + egp 400,000 Taxes (10 %)" at bounding box center [552, 219] width 116 height 11
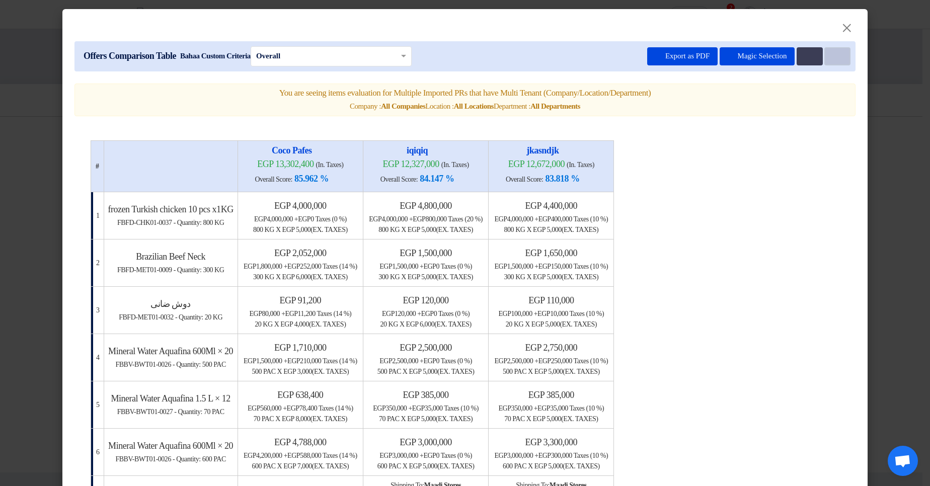
click at [833, 59] on icon "Item Card filters" at bounding box center [837, 57] width 8 height 8
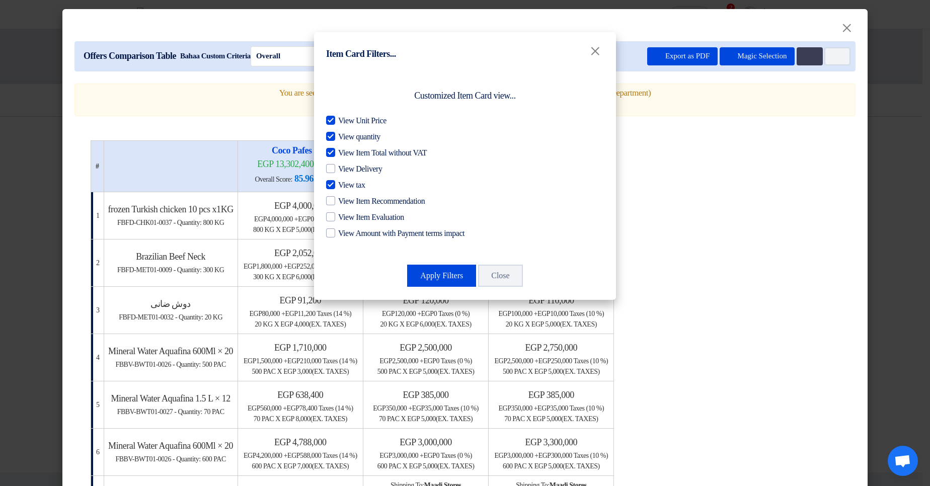
click at [363, 152] on span "View Item Total without VAT" at bounding box center [382, 153] width 89 height 12
click at [345, 152] on input "View Item Total without VAT" at bounding box center [341, 150] width 7 height 7
checkbox input "false"
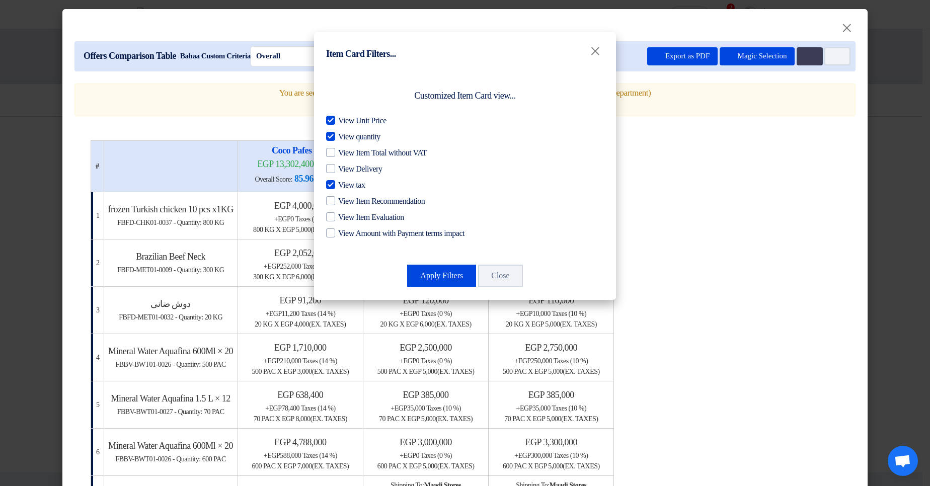
click at [357, 180] on span "View tax" at bounding box center [351, 185] width 27 height 12
click at [345, 180] on input "View tax" at bounding box center [341, 182] width 7 height 7
checkbox input "false"
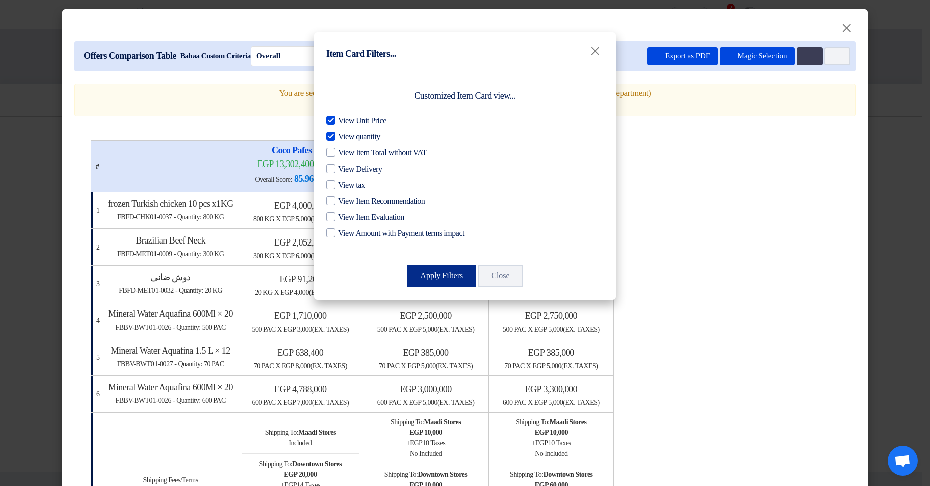
click at [437, 271] on button "Apply Filters" at bounding box center [441, 276] width 69 height 22
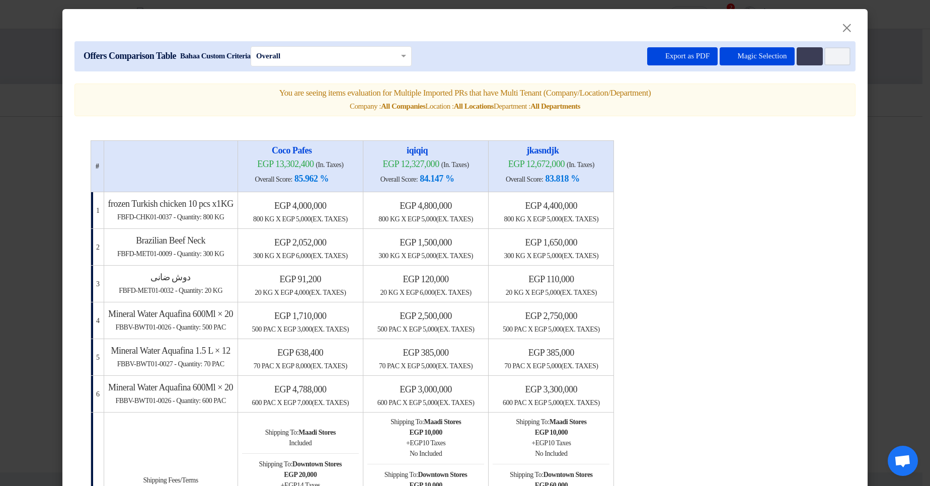
click at [778, 218] on table "# Coco Pafes egp 13,302,400 (In. Taxes) Overall Score: 85.962 % iqiqiq 1 2" at bounding box center [465, 429] width 749 height 579
drag, startPoint x: 214, startPoint y: 218, endPoint x: 235, endPoint y: 217, distance: 20.7
click at [224, 217] on span "FBFD-CHK01-0037 - Quantity: 800 KG" at bounding box center [170, 217] width 107 height 8
click at [782, 195] on table "# Coco Pafes egp 13,302,400 (In. Taxes) Overall Score: 85.962 % iqiqiq 1 2" at bounding box center [465, 429] width 749 height 579
click at [839, 59] on button "Item Card filters" at bounding box center [838, 56] width 26 height 18
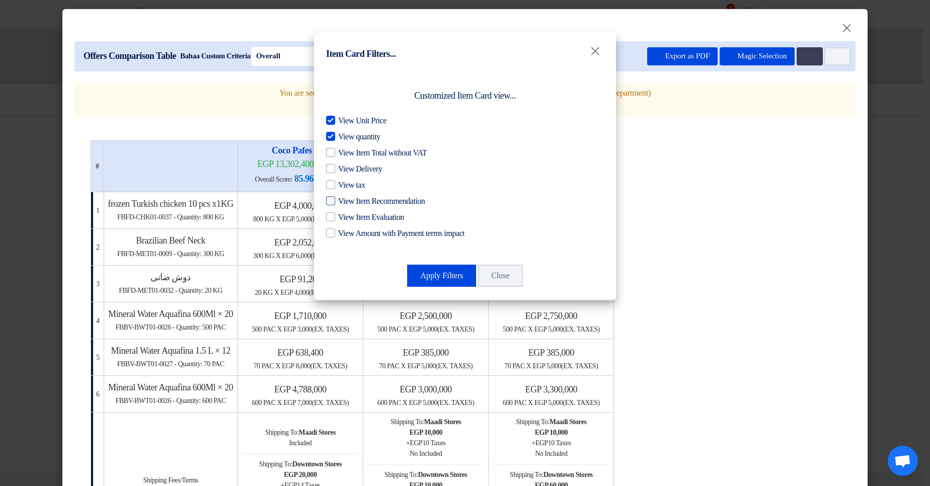
click at [398, 201] on span "View Item Recommendation" at bounding box center [381, 201] width 87 height 12
click at [345, 201] on input "View Item Recommendation" at bounding box center [341, 198] width 7 height 7
checkbox input "true"
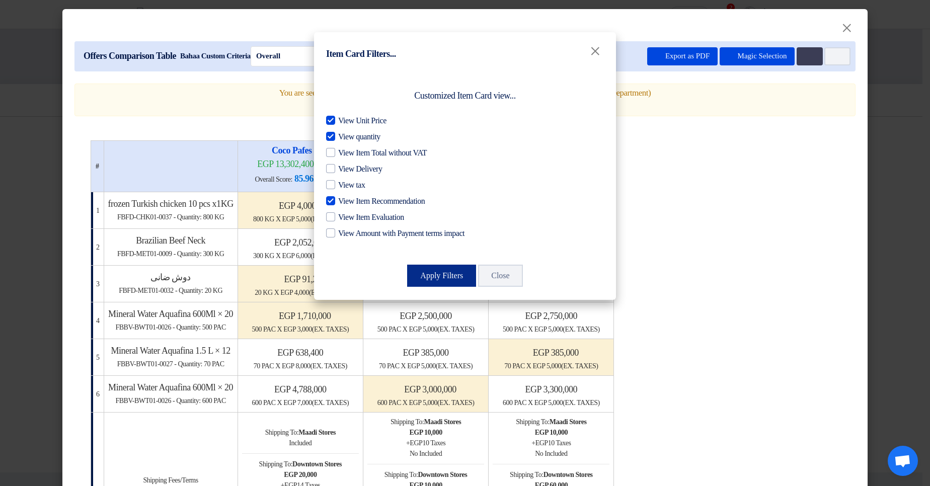
click at [444, 274] on button "Apply Filters" at bounding box center [441, 276] width 69 height 22
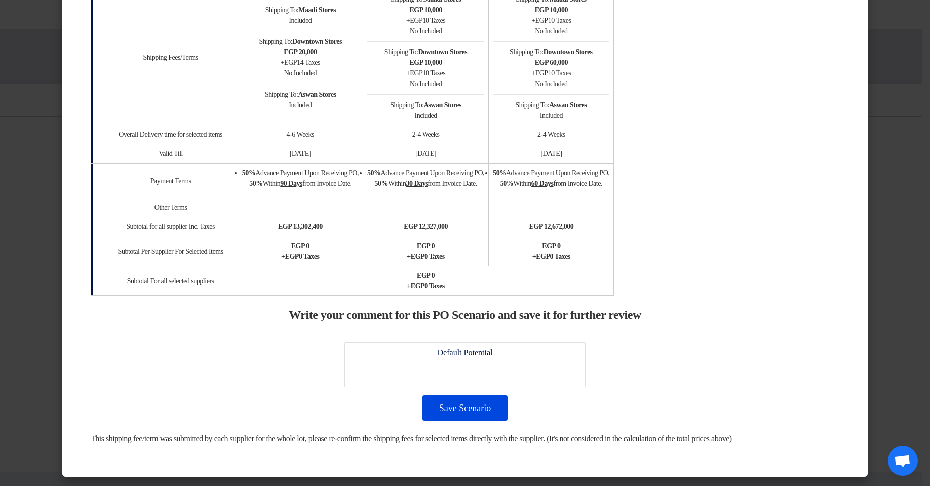
scroll to position [435, 0]
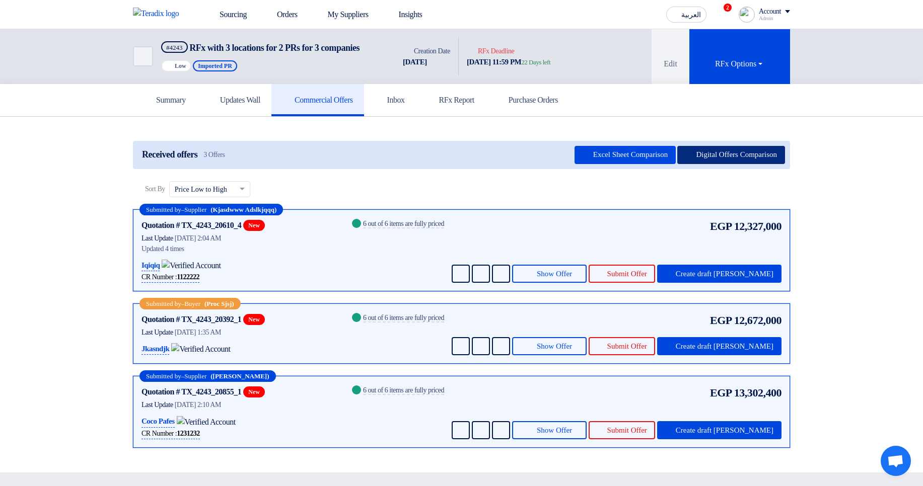
click at [709, 163] on button "Digital Offers Comparison" at bounding box center [731, 155] width 108 height 18
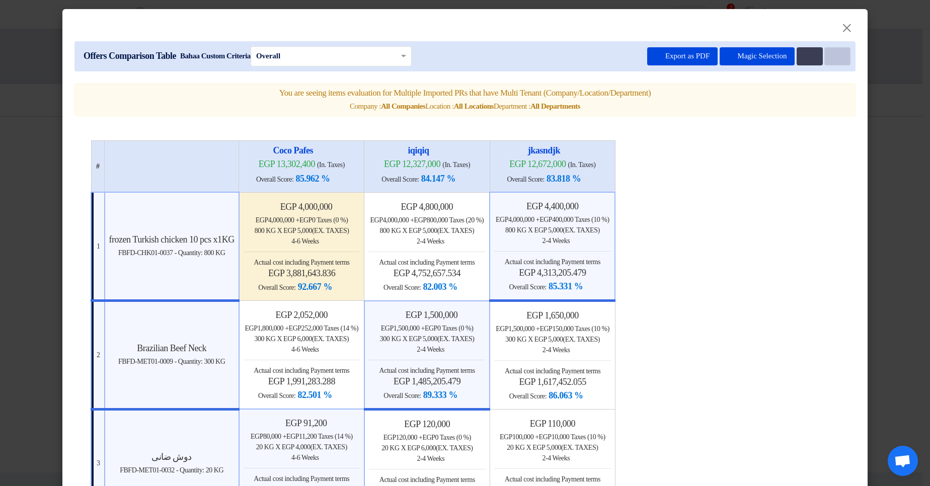
click at [827, 55] on button "Item Card filters" at bounding box center [838, 56] width 26 height 18
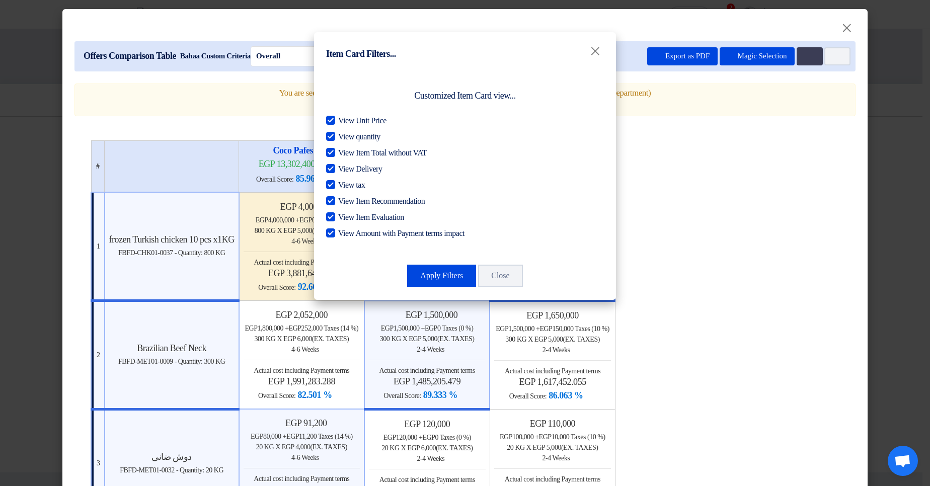
drag, startPoint x: 362, startPoint y: 154, endPoint x: 361, endPoint y: 170, distance: 16.1
click at [362, 155] on span "View Item Total without VAT" at bounding box center [382, 153] width 89 height 12
click at [345, 154] on input "View Item Total without VAT" at bounding box center [341, 150] width 7 height 7
checkbox input "false"
click at [361, 170] on span "View Delivery" at bounding box center [360, 169] width 44 height 12
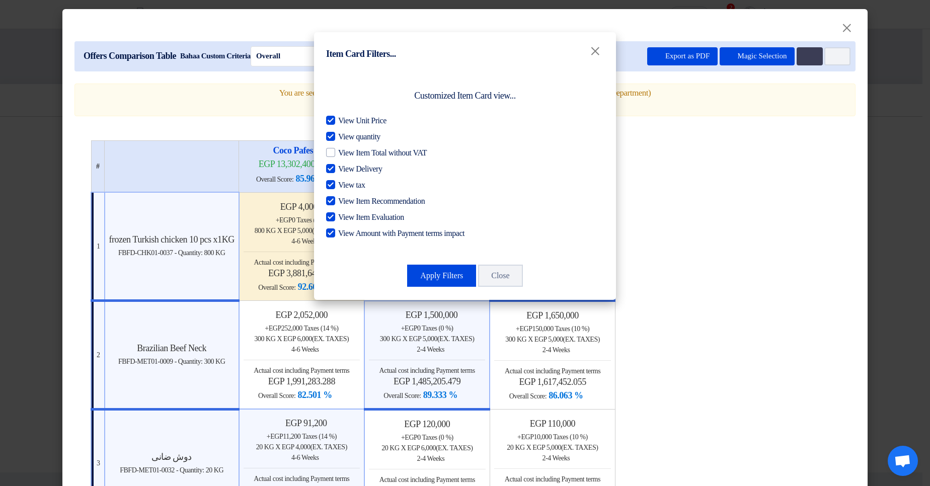
click at [345, 170] on input "View Delivery" at bounding box center [341, 166] width 7 height 7
checkbox input "false"
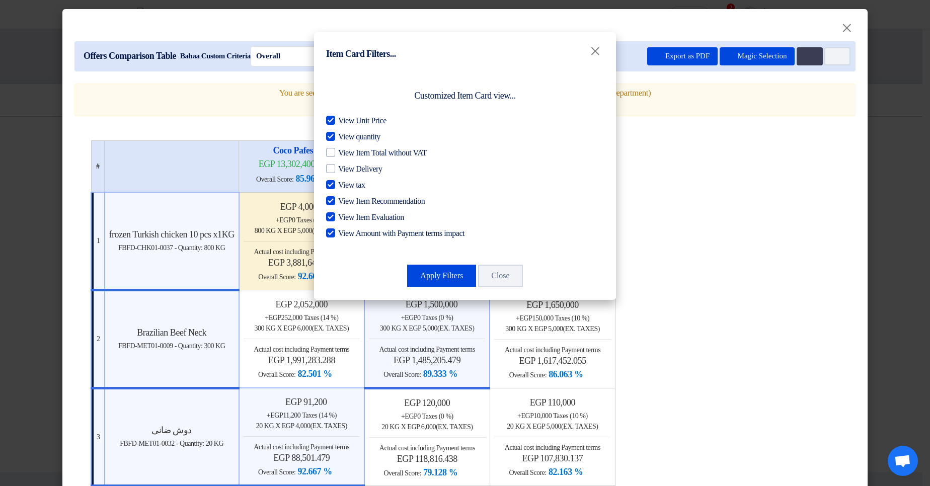
click at [351, 188] on span "View tax" at bounding box center [351, 185] width 27 height 12
click at [345, 186] on input "View tax" at bounding box center [341, 182] width 7 height 7
checkbox input "false"
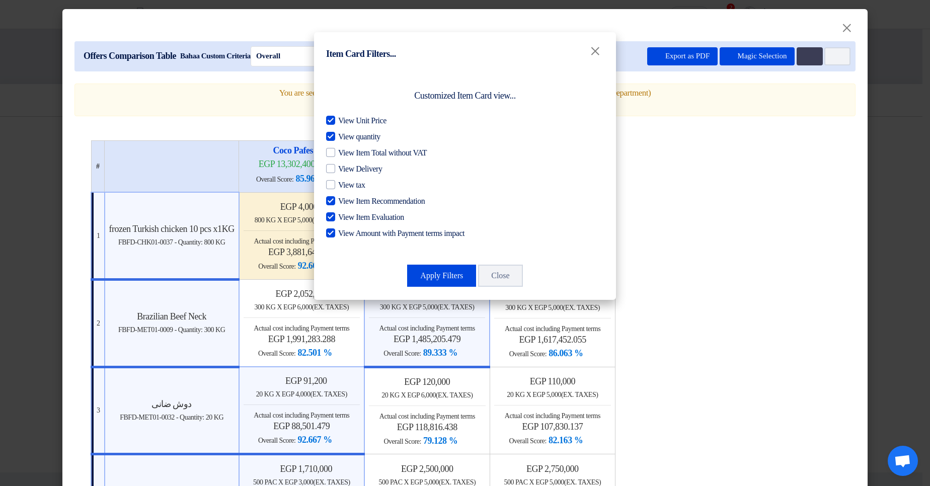
click at [350, 200] on span "View Item Recommendation" at bounding box center [381, 201] width 87 height 12
click at [345, 200] on input "View Item Recommendation" at bounding box center [341, 198] width 7 height 7
checkbox input "false"
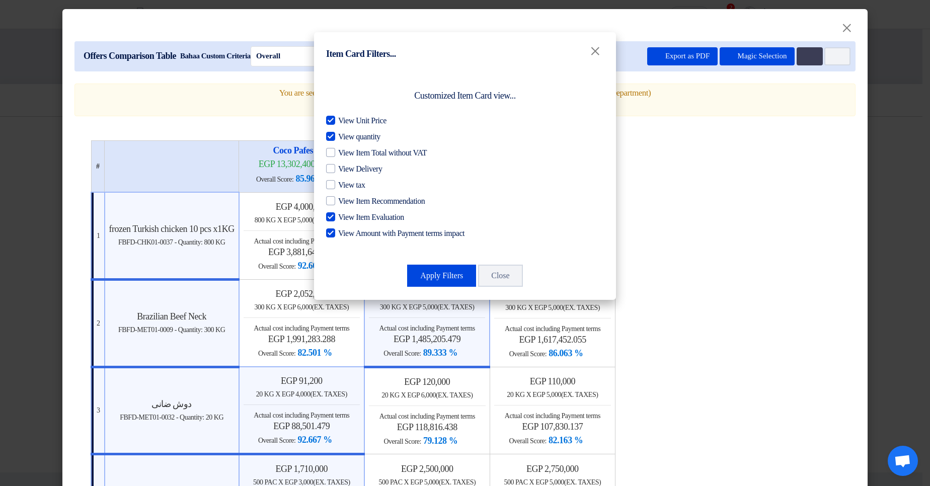
click at [357, 214] on span "View Item Evaluation" at bounding box center [371, 217] width 66 height 12
click at [345, 214] on input "View Item Evaluation" at bounding box center [341, 214] width 7 height 7
checkbox input "false"
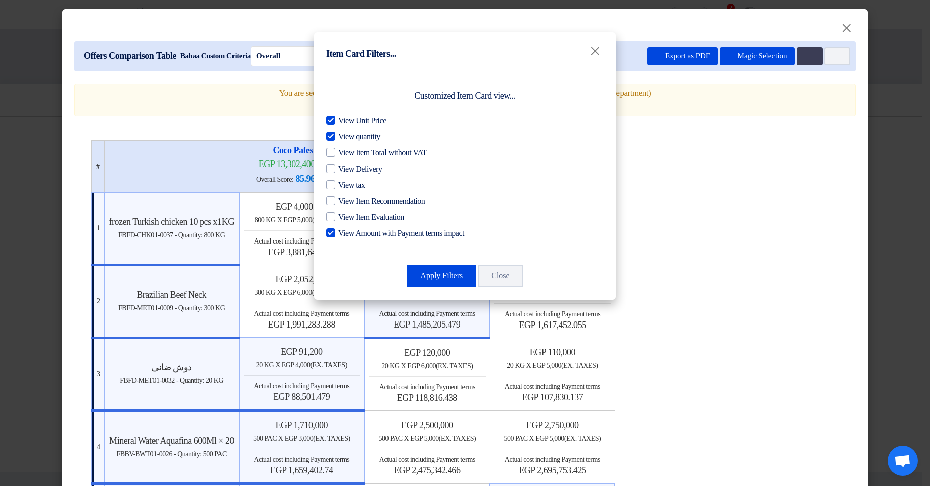
click at [363, 228] on div "View Unit Price View quantity View Item Total without VAT View Delivery View ta…" at bounding box center [465, 177] width 278 height 125
click at [405, 233] on span "View Amount with Payment terms impact" at bounding box center [401, 234] width 126 height 12
click at [345, 233] on input "View Amount with Payment terms impact" at bounding box center [341, 231] width 7 height 7
checkbox input "false"
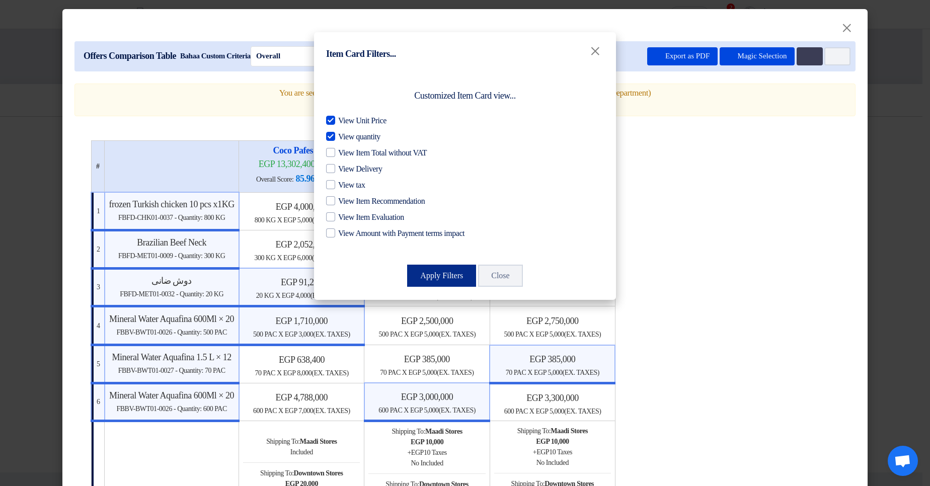
click at [439, 273] on button "Apply Filters" at bounding box center [441, 276] width 69 height 22
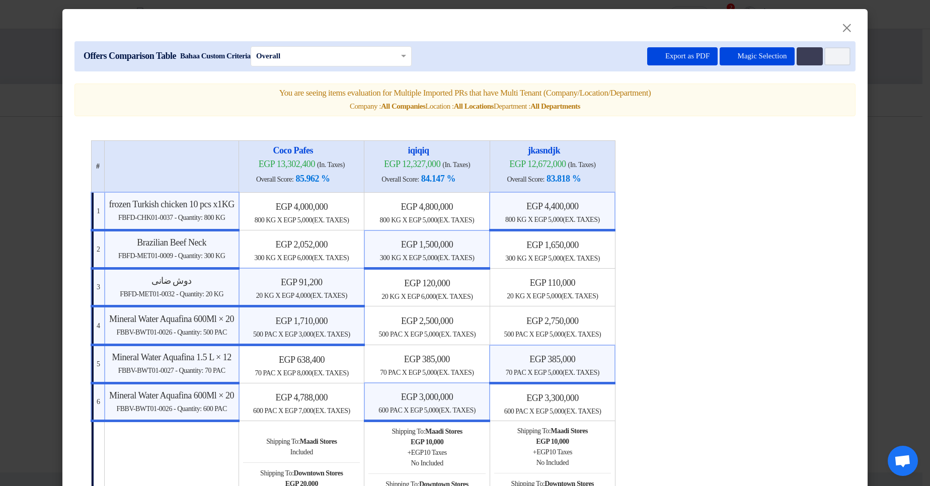
click at [778, 219] on table "# Coco Pafes egp 13,302,400 (In. Taxes) Overall Score: 85.962 % iqiqiq 1 2" at bounding box center [465, 439] width 749 height 599
click at [659, 50] on button "Export as PDF" at bounding box center [682, 56] width 70 height 18
click at [893, 98] on modal-container "× Offers Comparison Table Bahaa Custom Criteria × Overall × Export as PDF Magic…" at bounding box center [465, 243] width 930 height 486
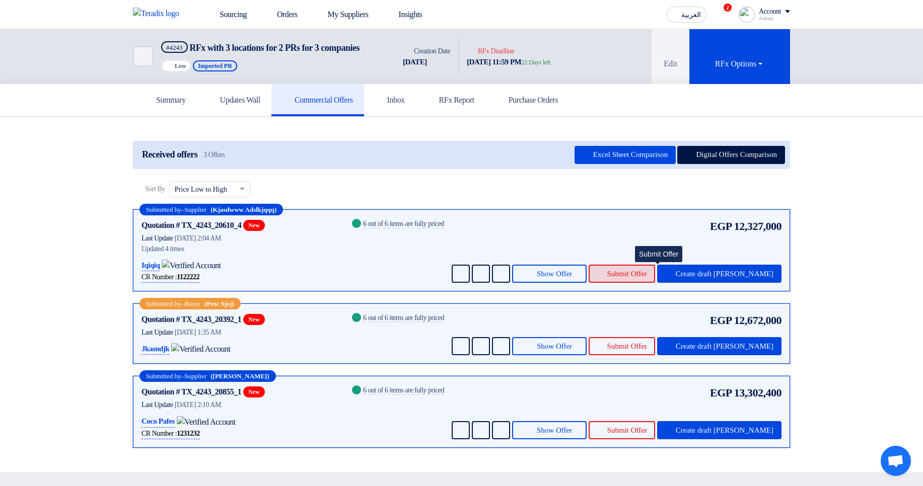
click at [655, 283] on button "Submit Offer" at bounding box center [622, 274] width 66 height 18
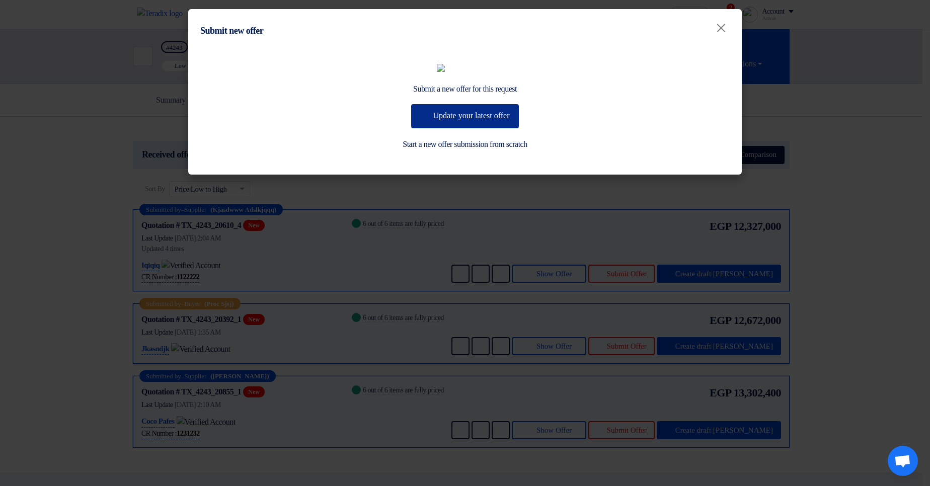
click at [440, 128] on button "Update your latest offer" at bounding box center [464, 116] width 107 height 24
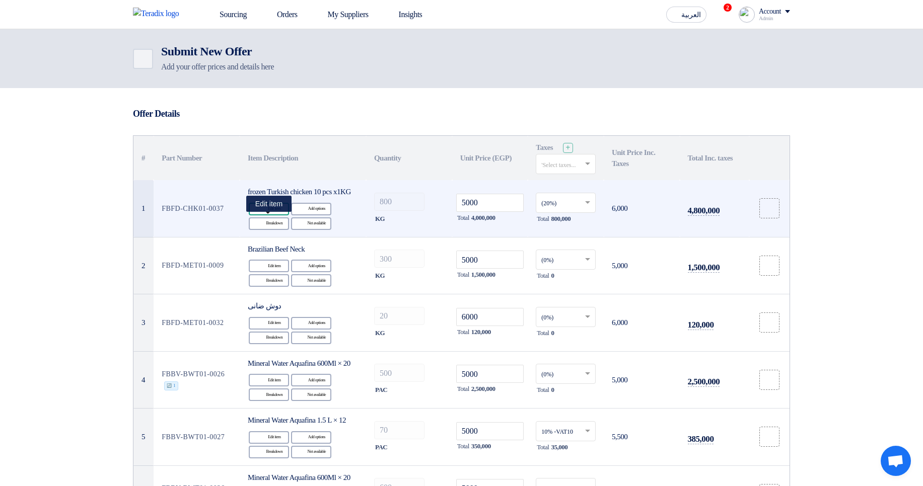
click at [258, 204] on use at bounding box center [258, 204] width 0 height 0
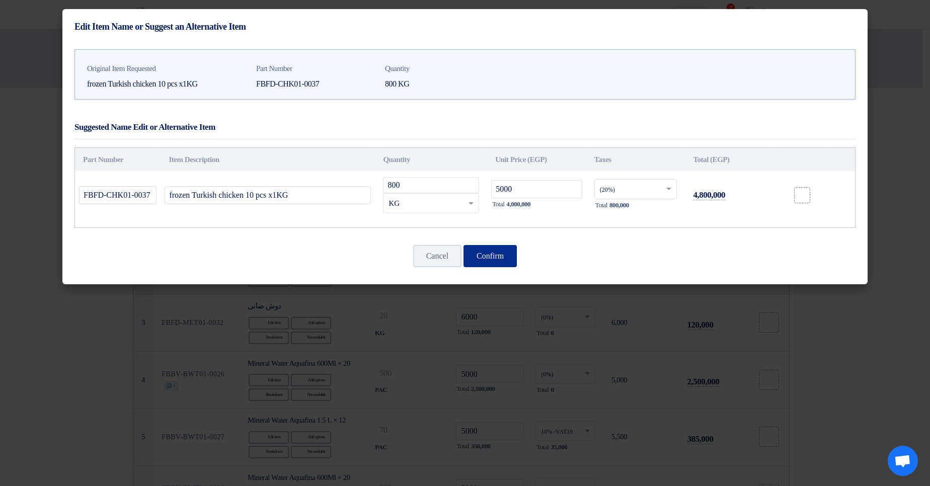
click at [498, 256] on button "Confirm" at bounding box center [490, 256] width 53 height 22
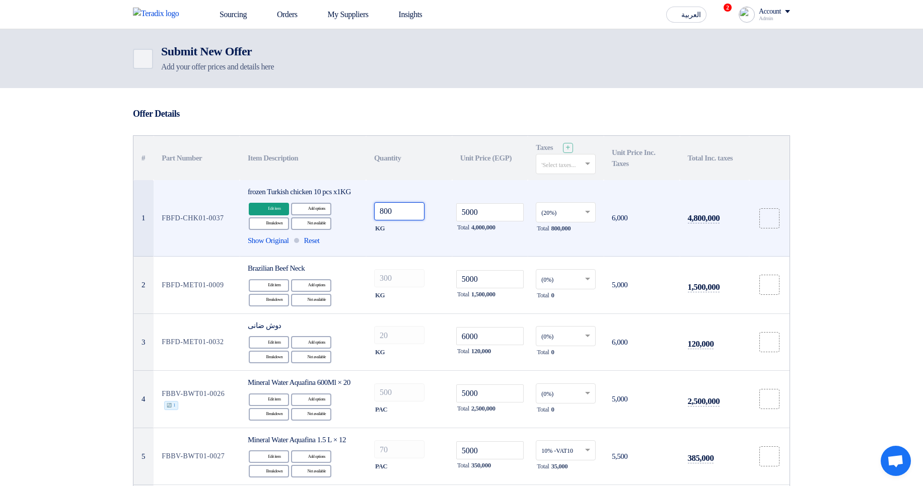
click at [418, 221] on input "800" at bounding box center [399, 211] width 50 height 18
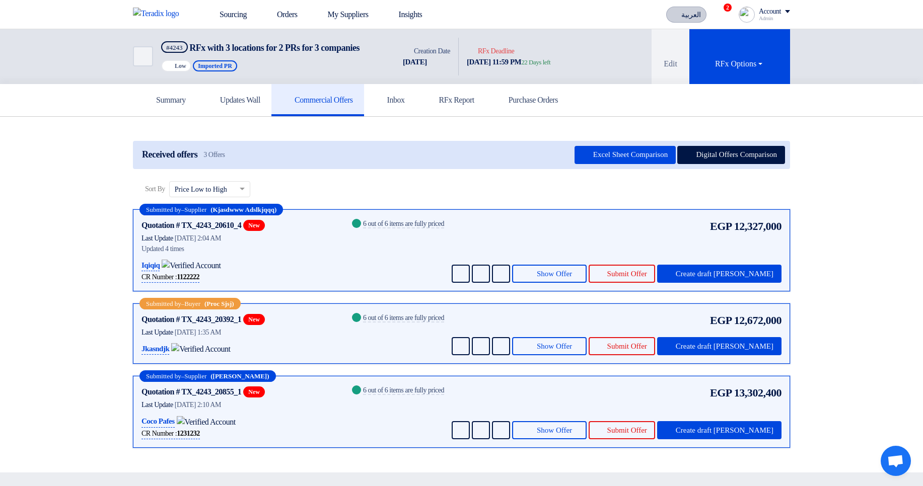
click at [672, 18] on icon at bounding box center [675, 15] width 8 height 8
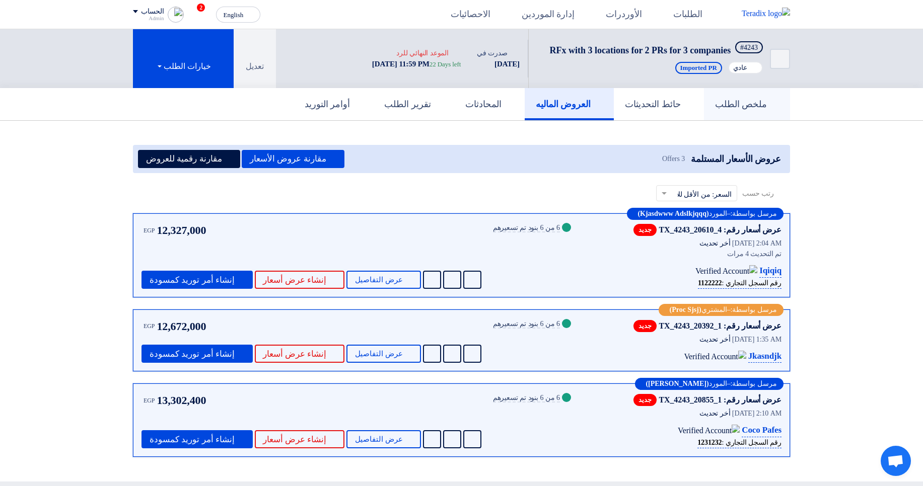
drag, startPoint x: 738, startPoint y: 114, endPoint x: 735, endPoint y: 119, distance: 5.9
click at [739, 110] on h5 "ملخص الطلب" at bounding box center [747, 105] width 64 height 12
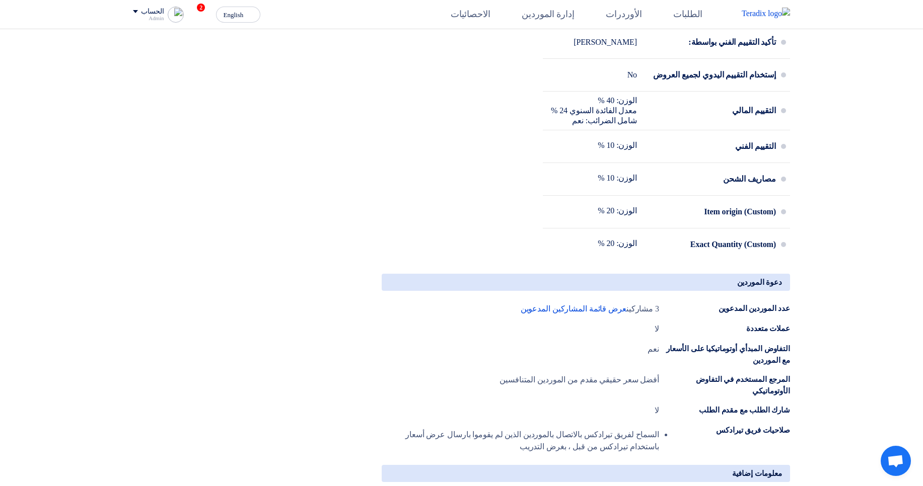
scroll to position [423, 0]
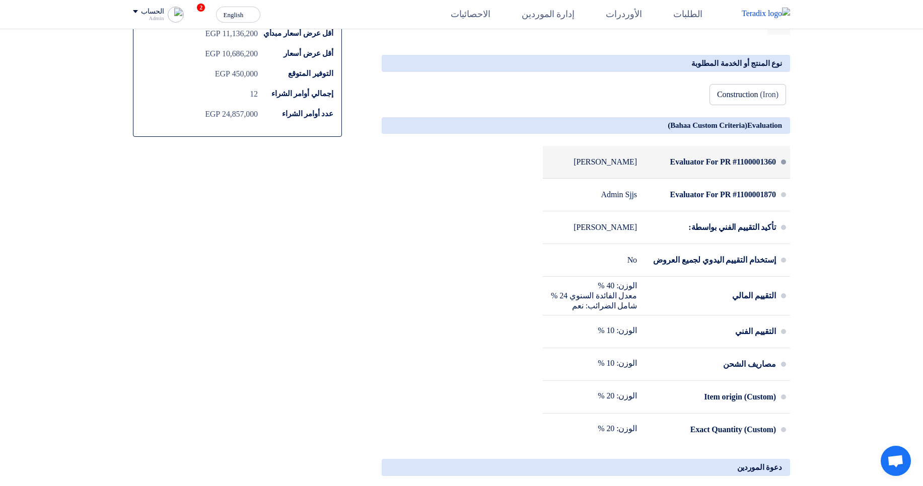
click at [671, 174] on div "Evaluator For PR #1100001360" at bounding box center [710, 162] width 131 height 24
click at [690, 174] on div "Evaluator For PR #1100001360" at bounding box center [710, 162] width 131 height 24
click at [666, 174] on div "Evaluator For PR #1100001360" at bounding box center [710, 162] width 131 height 24
drag, startPoint x: 658, startPoint y: 180, endPoint x: 722, endPoint y: 175, distance: 64.1
click at [722, 174] on div "Evaluator For PR #1100001360" at bounding box center [710, 162] width 131 height 24
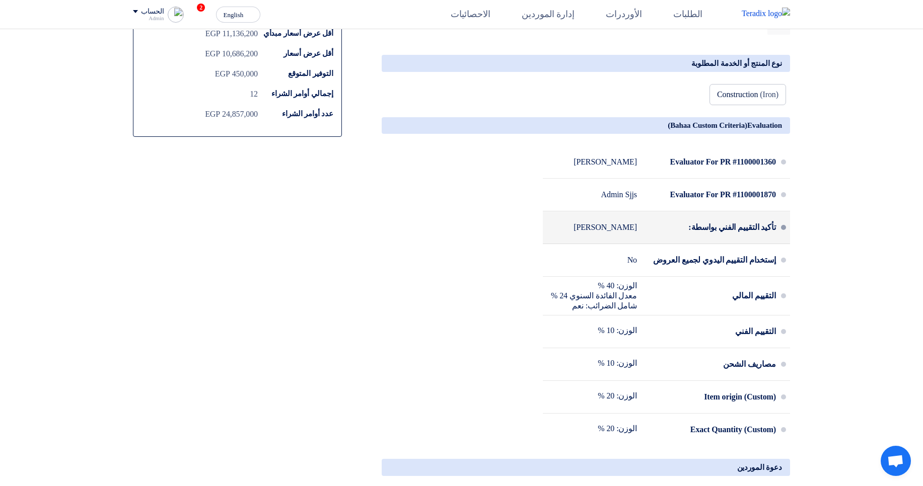
copy div "Evaluator For PR"
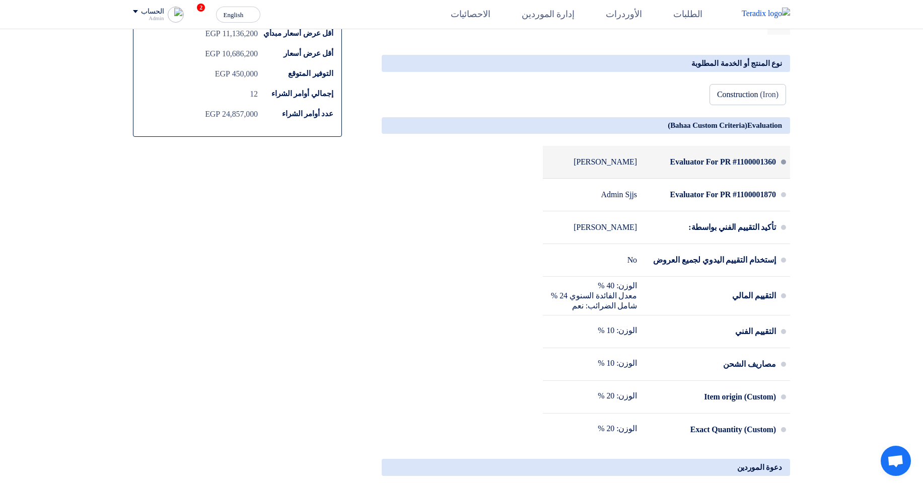
click at [669, 174] on div "Evaluator For PR #1100001360" at bounding box center [710, 162] width 131 height 24
drag, startPoint x: 669, startPoint y: 179, endPoint x: 696, endPoint y: 179, distance: 26.7
click at [696, 174] on div "Evaluator For PR #1100001360" at bounding box center [710, 162] width 131 height 24
click at [714, 174] on div "Evaluator For PR #1100001360" at bounding box center [710, 162] width 131 height 24
drag, startPoint x: 709, startPoint y: 176, endPoint x: 776, endPoint y: 175, distance: 67.0
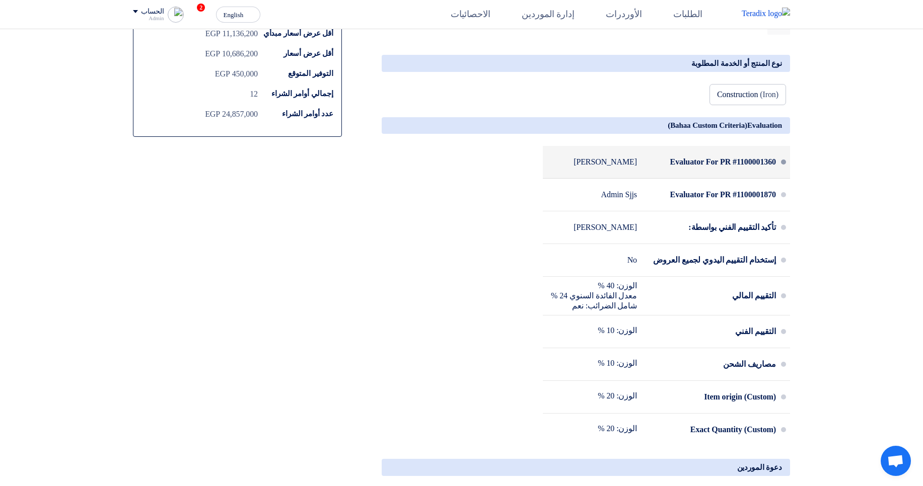
click at [776, 175] on li "Evaluator For PR #1100001360 [PERSON_NAME]" at bounding box center [666, 162] width 247 height 33
click at [662, 174] on div "Evaluator For PR #1100001360" at bounding box center [710, 162] width 131 height 24
drag, startPoint x: 662, startPoint y: 177, endPoint x: 703, endPoint y: 176, distance: 40.8
click at [703, 174] on div "Evaluator For PR #1100001360" at bounding box center [710, 162] width 131 height 24
click at [663, 174] on div "Evaluator For PR #1100001360" at bounding box center [710, 162] width 131 height 24
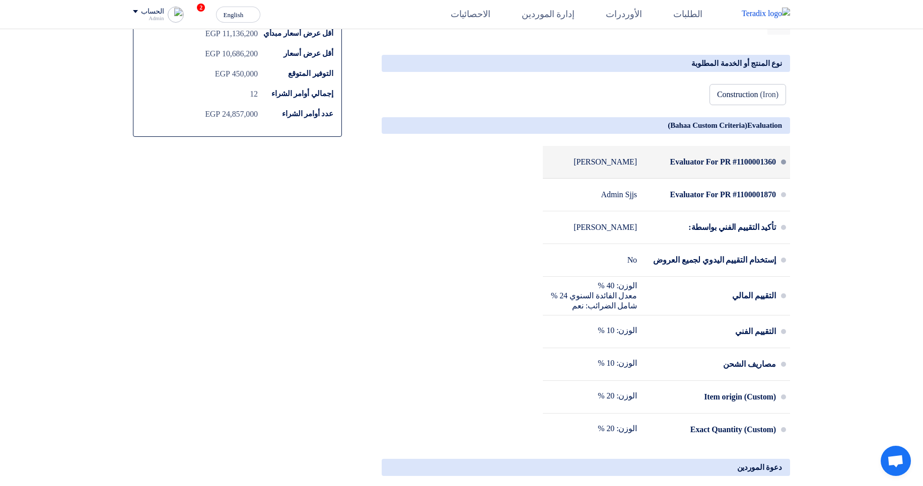
drag, startPoint x: 659, startPoint y: 177, endPoint x: 709, endPoint y: 175, distance: 49.9
click at [709, 174] on div "Evaluator For PR #1100001360" at bounding box center [710, 162] width 131 height 24
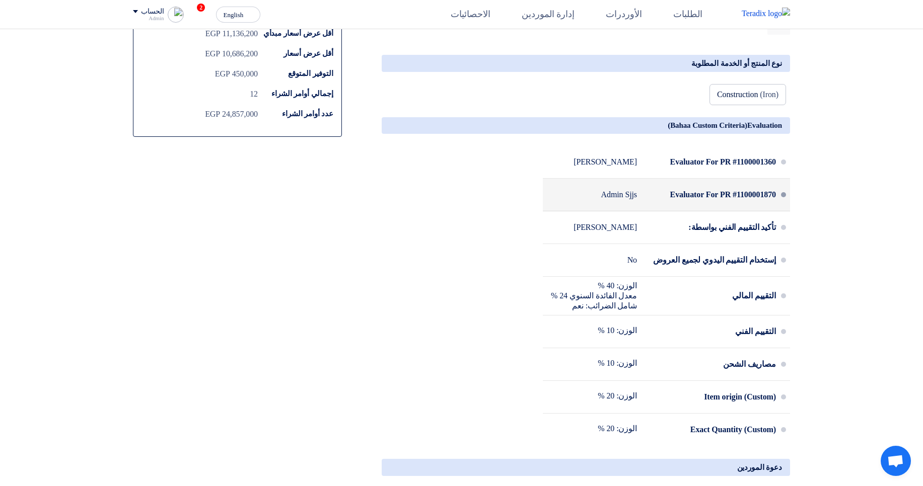
copy div "Evaluator For"
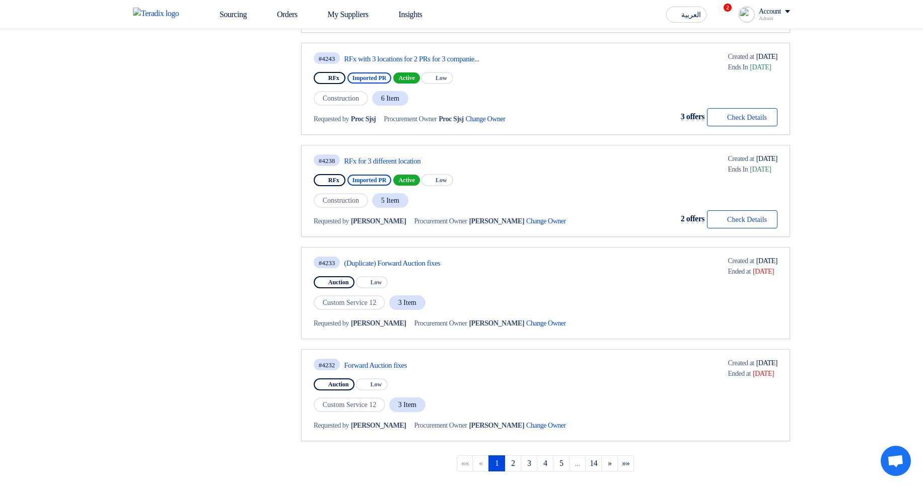
scroll to position [725, 0]
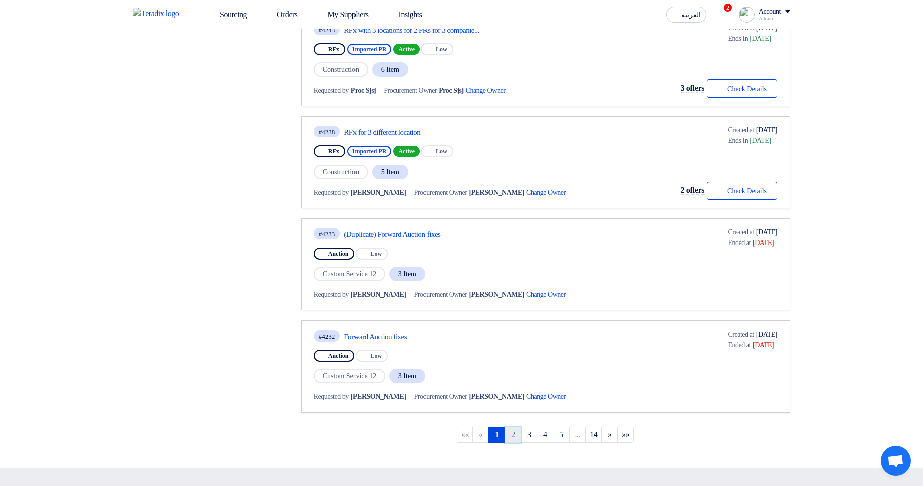
click at [514, 434] on link "2" at bounding box center [513, 435] width 17 height 16
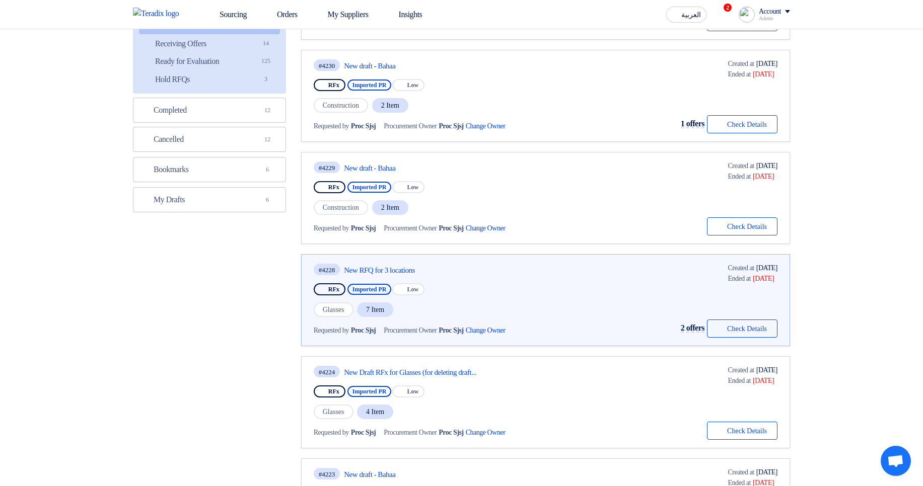
scroll to position [181, 0]
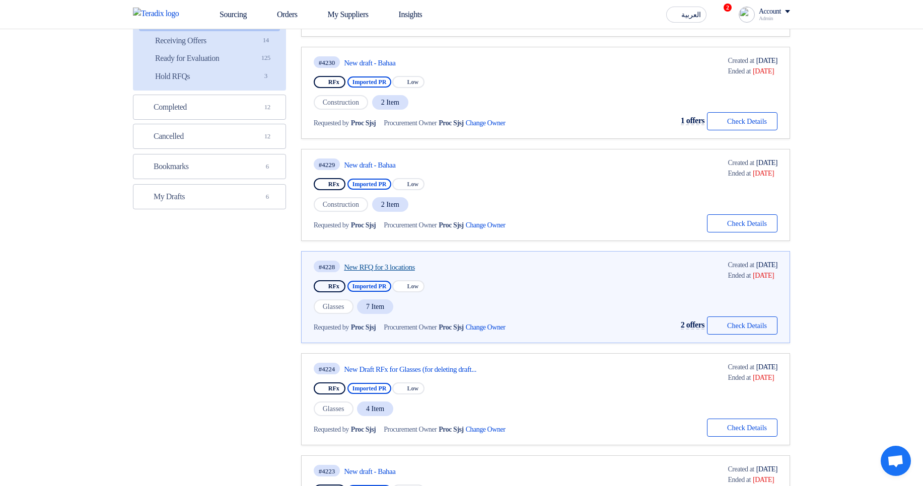
click at [374, 266] on link "New RFQ for 3 locations" at bounding box center [438, 267] width 189 height 9
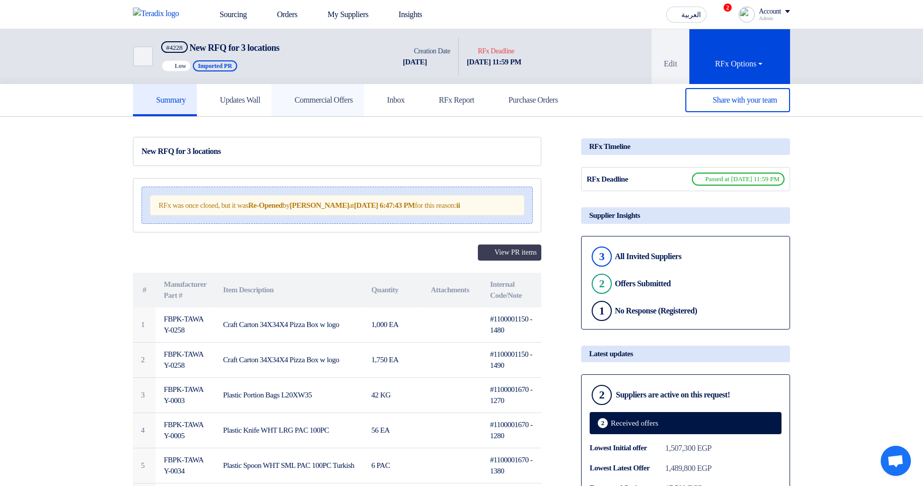
click at [329, 108] on link "Commercial Offers" at bounding box center [317, 100] width 93 height 32
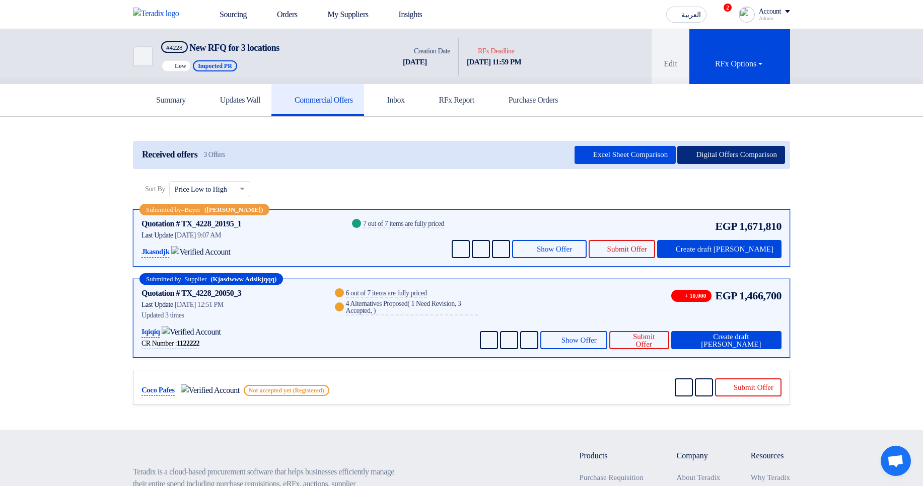
click at [723, 153] on button "Digital Offers Comparison" at bounding box center [731, 155] width 108 height 18
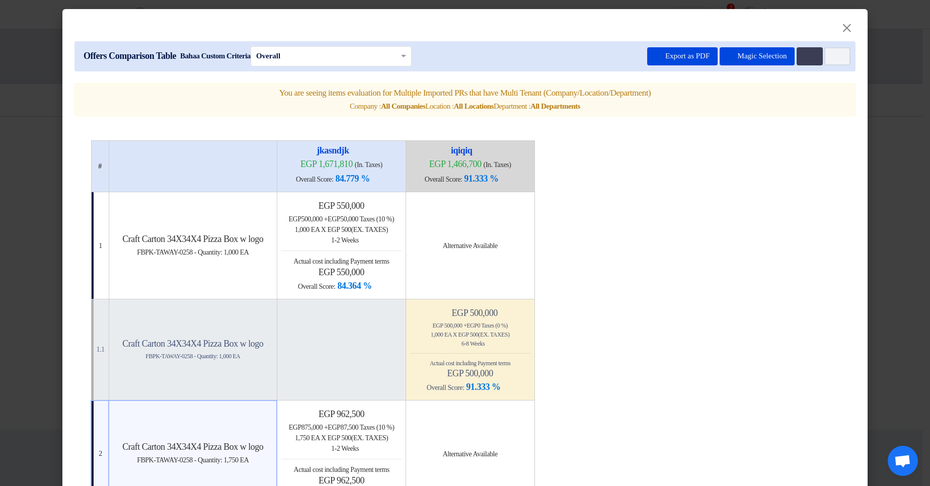
click at [833, 57] on icon "Item Card filters" at bounding box center [837, 57] width 8 height 8
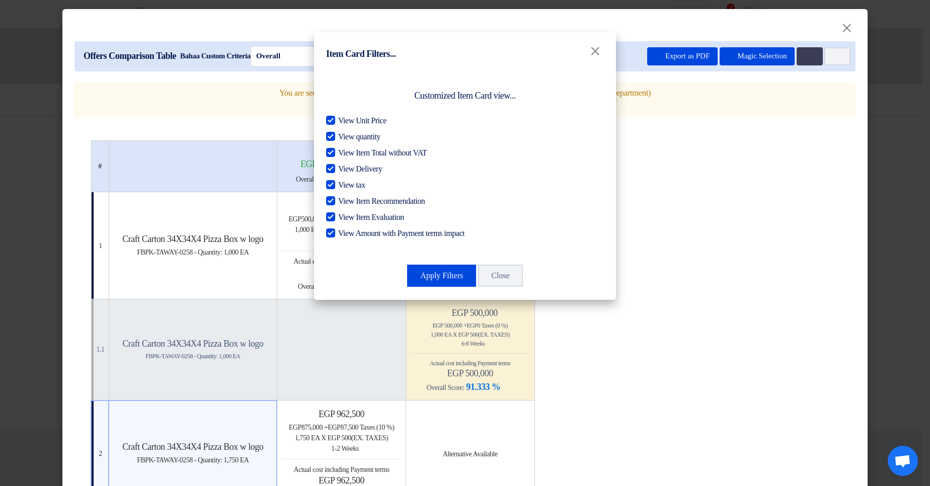
click at [367, 145] on div "View Unit Price View quantity View Item Total without VAT View Delivery View ta…" at bounding box center [465, 177] width 278 height 125
click at [365, 154] on span "View Item Total without VAT" at bounding box center [382, 153] width 89 height 12
click at [345, 154] on input "View Item Total without VAT" at bounding box center [341, 150] width 7 height 7
checkbox input "false"
click at [355, 168] on span "View Delivery" at bounding box center [360, 169] width 44 height 12
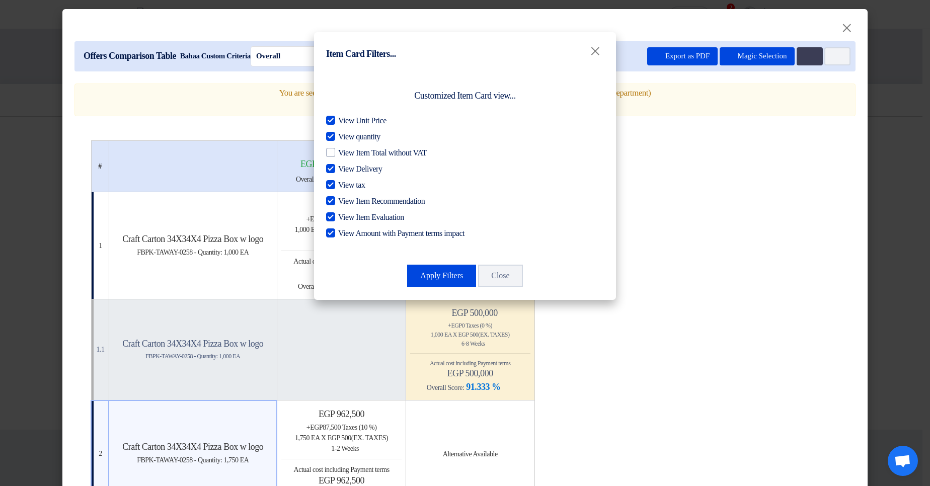
click at [345, 168] on input "View Delivery" at bounding box center [341, 166] width 7 height 7
checkbox input "false"
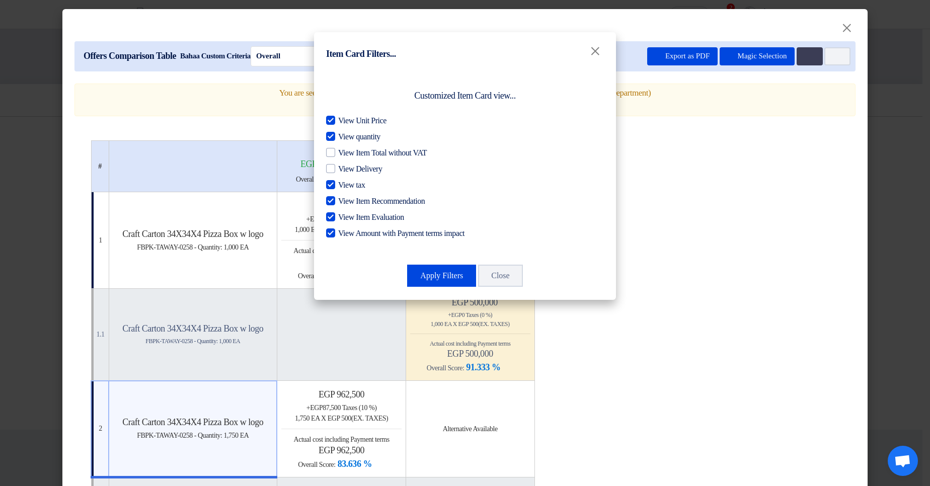
click at [351, 181] on span "View tax" at bounding box center [351, 185] width 27 height 12
click at [345, 181] on input "View tax" at bounding box center [341, 182] width 7 height 7
checkbox input "false"
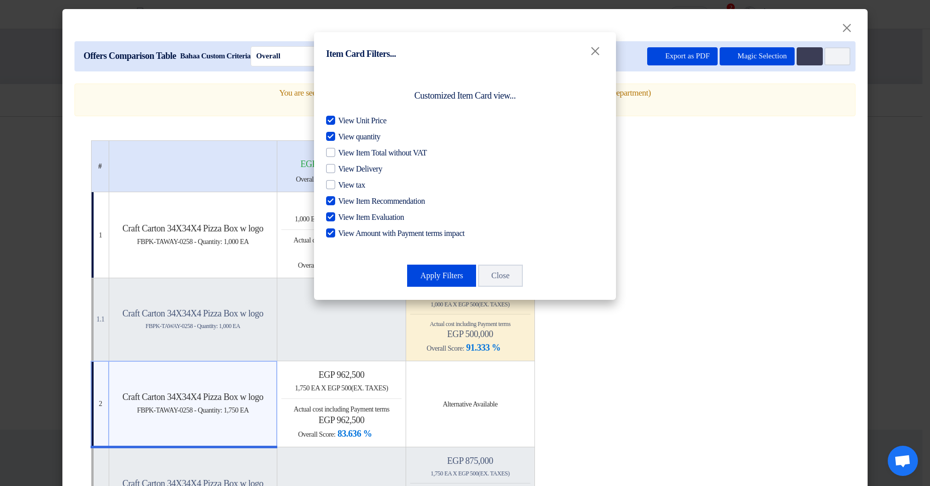
drag, startPoint x: 366, startPoint y: 191, endPoint x: 371, endPoint y: 197, distance: 7.6
click at [367, 191] on div "View Unit Price View quantity View Item Total without VAT View Delivery View ta…" at bounding box center [465, 177] width 278 height 125
click at [372, 199] on span "View Item Recommendation" at bounding box center [381, 201] width 87 height 12
click at [345, 199] on input "View Item Recommendation" at bounding box center [341, 198] width 7 height 7
checkbox input "false"
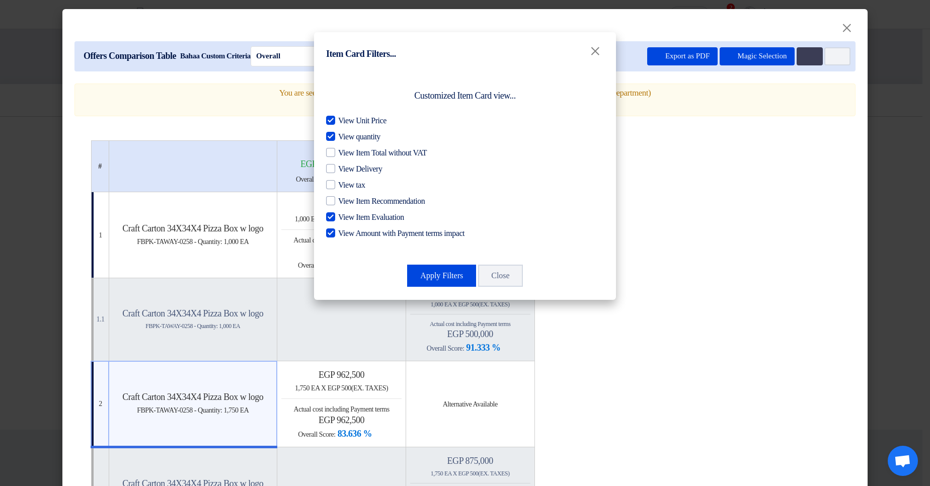
click at [370, 211] on span "View Item Evaluation" at bounding box center [371, 217] width 66 height 12
click at [345, 211] on input "View Item Evaluation" at bounding box center [341, 214] width 7 height 7
checkbox input "false"
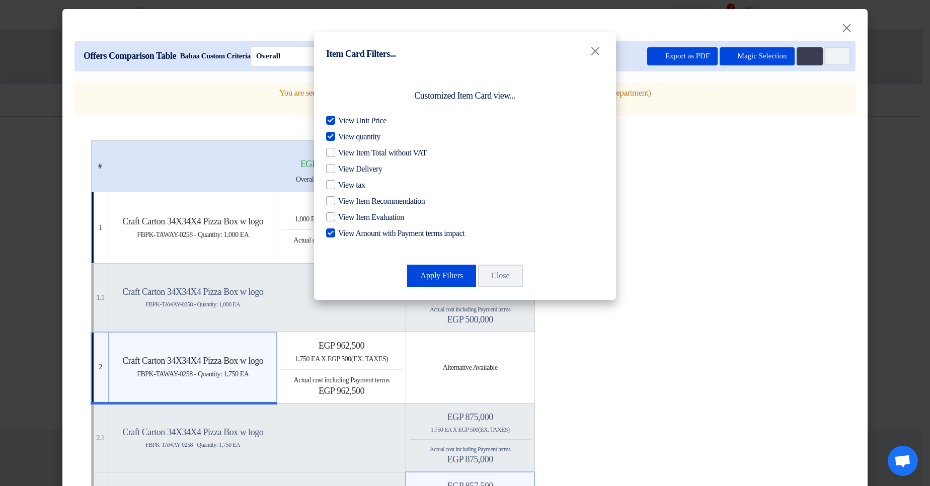
click at [370, 229] on span "View Amount with Payment terms impact" at bounding box center [401, 234] width 126 height 12
click at [345, 229] on input "View Amount with Payment terms impact" at bounding box center [341, 231] width 7 height 7
checkbox input "false"
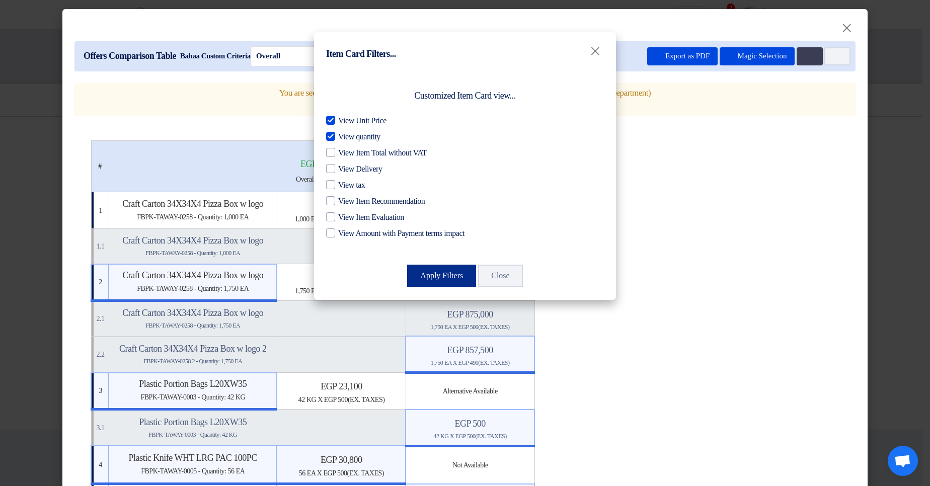
click at [433, 272] on button "Apply Filters" at bounding box center [441, 276] width 69 height 22
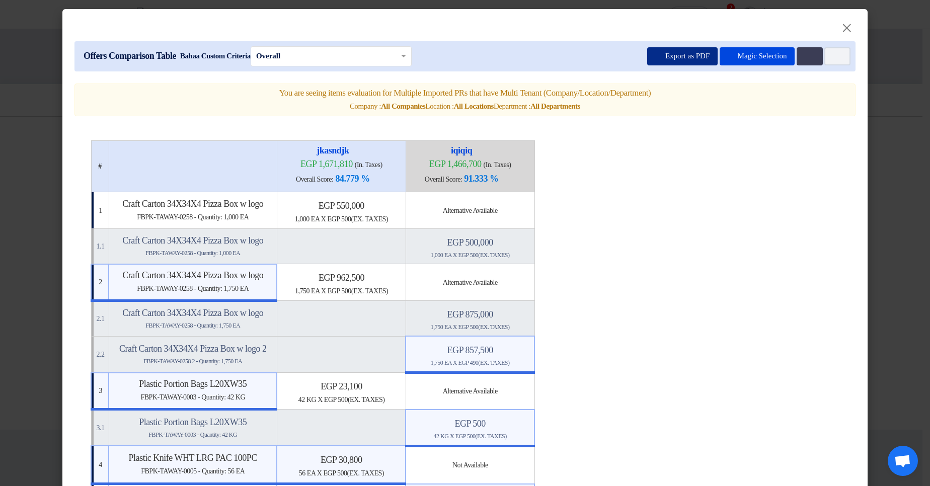
click at [687, 64] on button "Export as PDF" at bounding box center [682, 56] width 70 height 18
drag, startPoint x: 119, startPoint y: 202, endPoint x: 274, endPoint y: 217, distance: 156.3
click at [273, 217] on div "Craft Carton 34X34X4 Pizza Box w logo FBPK-TAWAY-0258 - Quantity: 1,000 EA" at bounding box center [193, 210] width 160 height 24
drag, startPoint x: 116, startPoint y: 239, endPoint x: 264, endPoint y: 255, distance: 148.9
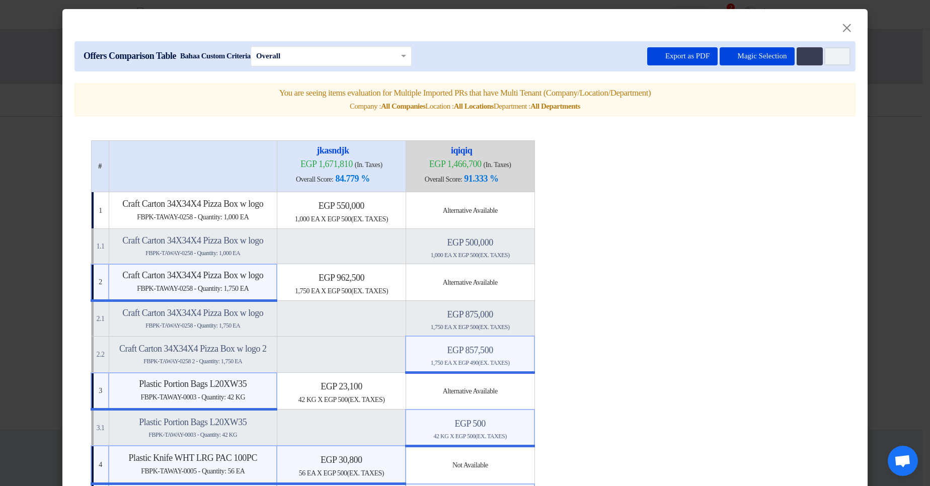
click at [264, 255] on div "Craft Carton 34X34X4 Pizza Box w logo FBPK-TAWAY-0258 - Quantity: 1,000 EA" at bounding box center [193, 246] width 160 height 23
click at [256, 249] on div "Craft Carton 34X34X4 Pizza Box w logo FBPK-TAWAY-0258 - Quantity: 1,000 EA" at bounding box center [193, 246] width 160 height 23
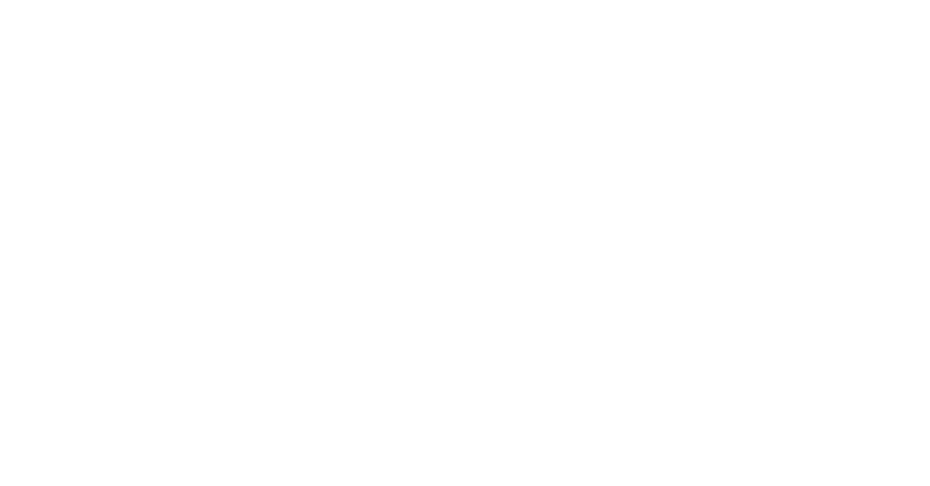
click at [461, 29] on html at bounding box center [465, 14] width 930 height 29
click at [598, 17] on body at bounding box center [465, 14] width 930 height 29
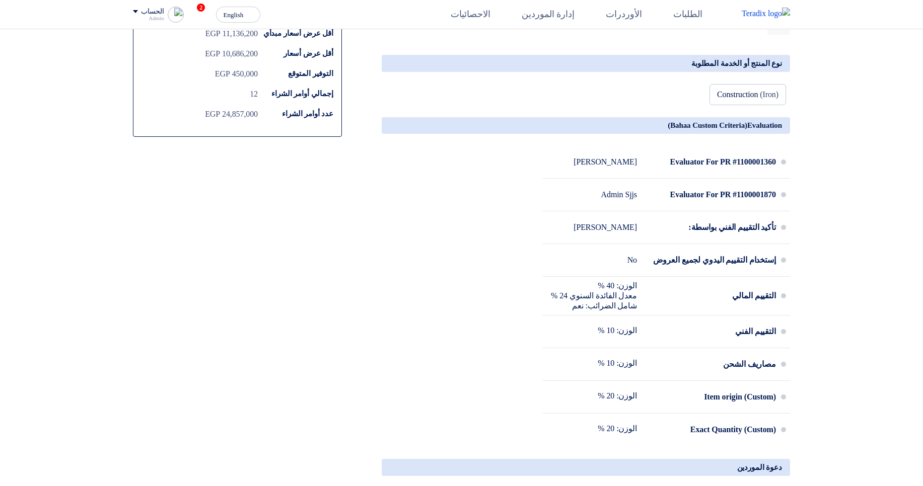
click at [878, 49] on section "RFx with 3 locations for 2 PRs for 3 companies View PR items # الكود/الموديل ال…" at bounding box center [461, 240] width 923 height 1084
click at [672, 174] on div "Evaluator For PR #1100001360" at bounding box center [710, 162] width 131 height 24
drag, startPoint x: 672, startPoint y: 182, endPoint x: 699, endPoint y: 184, distance: 27.8
click at [699, 174] on div "Evaluator For PR #1100001360" at bounding box center [710, 162] width 131 height 24
click at [662, 174] on div "Evaluator For PR #1100001360" at bounding box center [710, 162] width 131 height 24
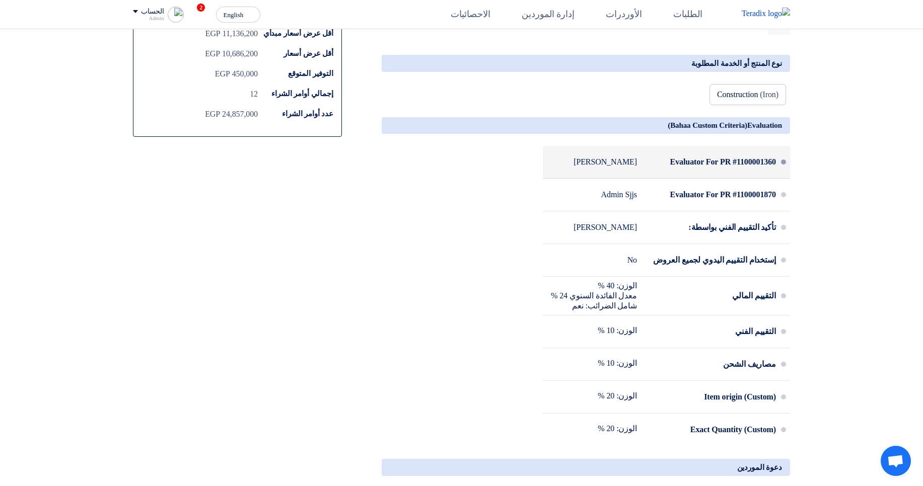
drag, startPoint x: 662, startPoint y: 173, endPoint x: 708, endPoint y: 178, distance: 47.0
click at [708, 174] on div "Evaluator For PR #1100001360" at bounding box center [710, 162] width 131 height 24
click at [678, 174] on div "Evaluator For PR #1100001360" at bounding box center [710, 162] width 131 height 24
click at [657, 171] on div "Evaluator For PR #1100001360" at bounding box center [710, 162] width 131 height 24
drag, startPoint x: 660, startPoint y: 177, endPoint x: 710, endPoint y: 176, distance: 50.4
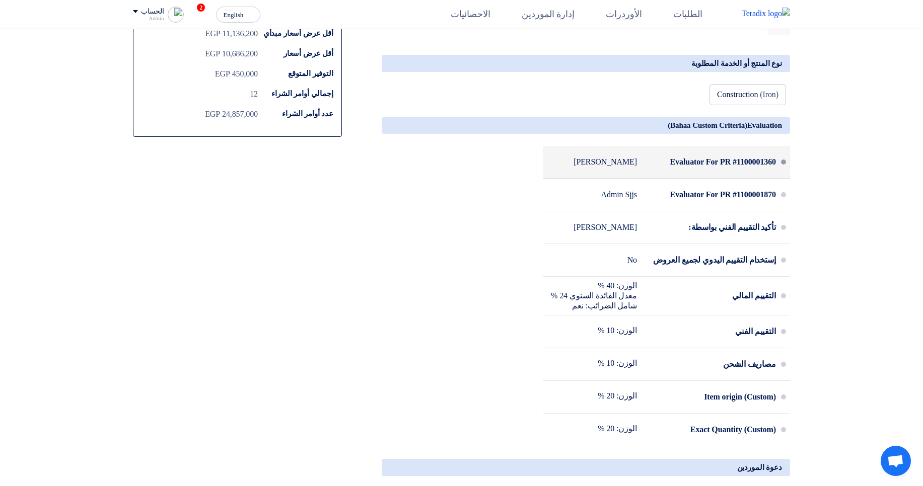
click at [710, 174] on div "Evaluator For PR #1100001360" at bounding box center [710, 162] width 131 height 24
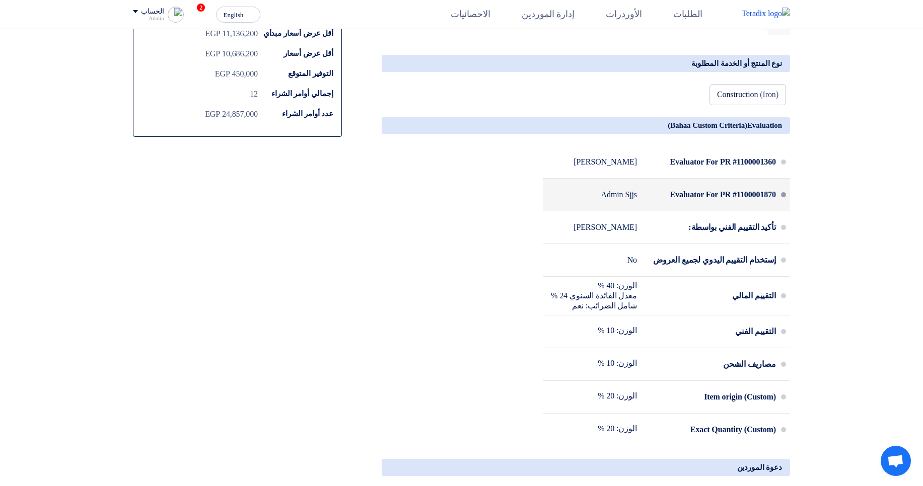
copy div "Evaluator For"
click at [670, 207] on div "Evaluator For PR #1100001870" at bounding box center [710, 195] width 131 height 24
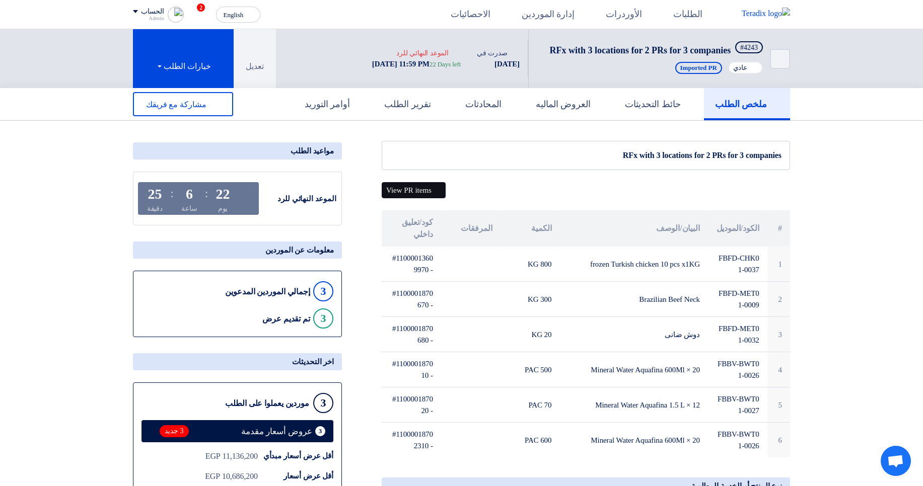
click at [418, 198] on button "View PR items" at bounding box center [414, 190] width 64 height 16
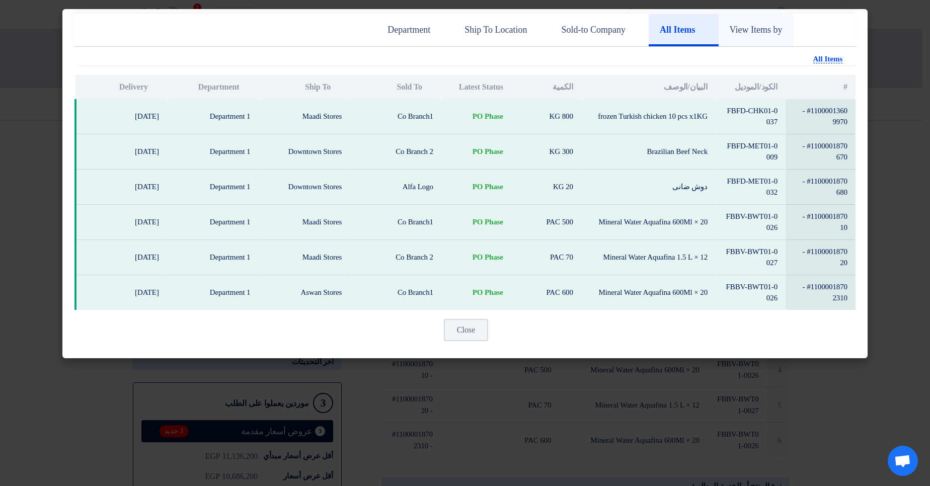
click at [733, 35] on h5 "View Items by" at bounding box center [756, 30] width 53 height 12
drag, startPoint x: 725, startPoint y: 28, endPoint x: 785, endPoint y: 26, distance: 61.0
click at [785, 26] on link "View Items by" at bounding box center [756, 30] width 75 height 32
copy h5 "View Items by"
click at [889, 57] on modal-container "View Items by All Items Sold-to Company Ship To Location Department Attachments…" at bounding box center [465, 243] width 930 height 486
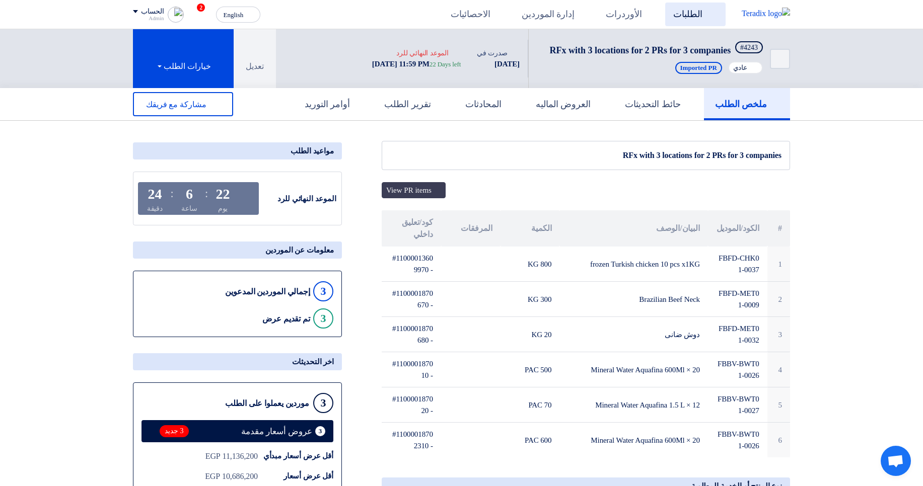
click at [713, 20] on link "الطلبات" at bounding box center [695, 15] width 60 height 24
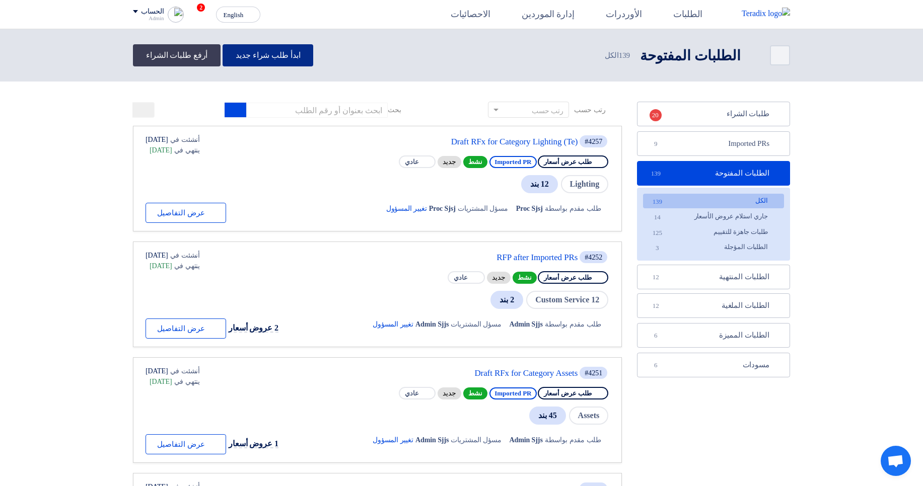
click at [287, 54] on link "ابدأ طلب شراء جديد" at bounding box center [268, 55] width 91 height 22
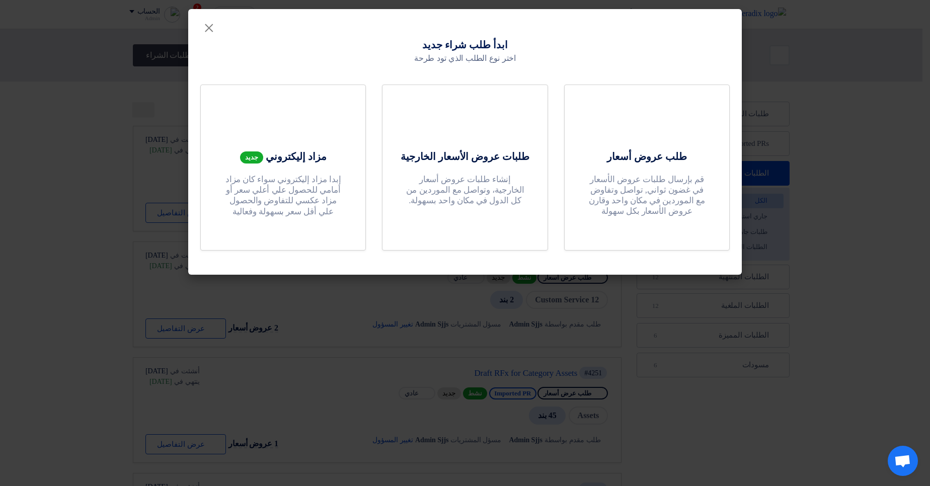
click at [788, 95] on modal-container "× ابدأ طلب شراء جديد اختر نوع الطلب الذي تود طرحة طلب عروض أسعار قم بإرسال طلبا…" at bounding box center [465, 243] width 930 height 486
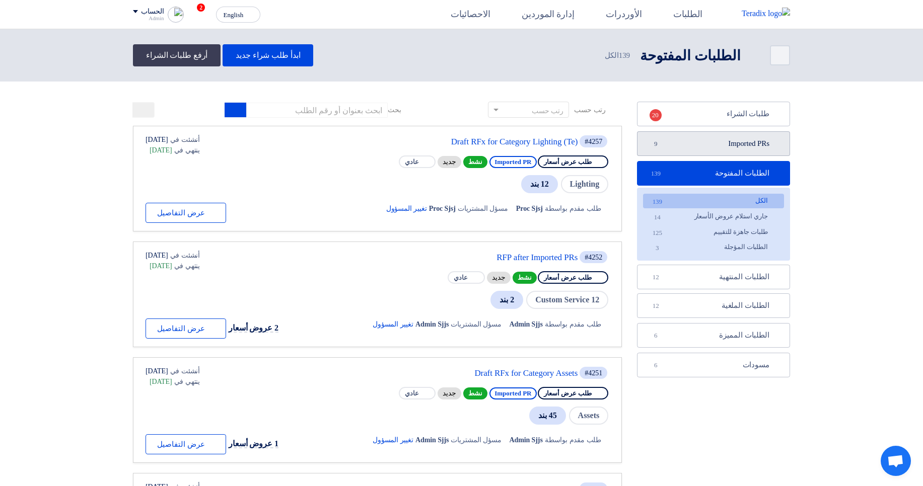
click at [696, 149] on link "Imported PRs Imported PRs 9" at bounding box center [713, 143] width 153 height 25
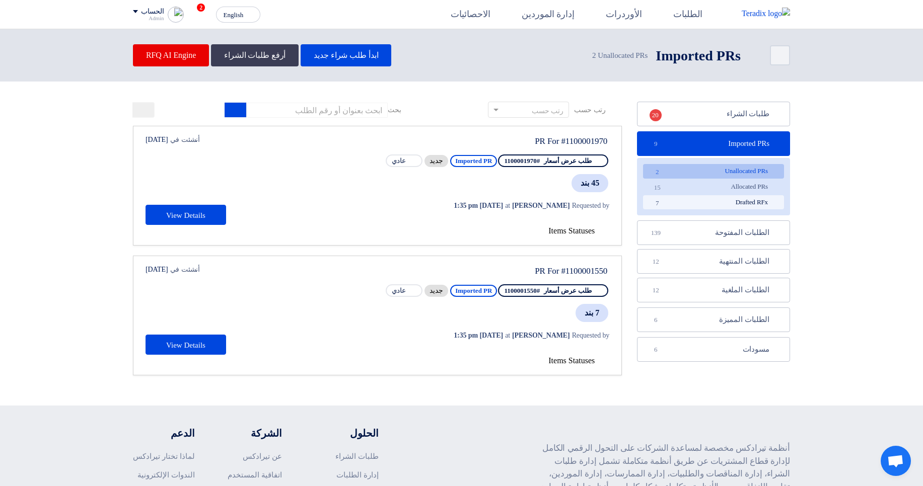
click at [716, 204] on link "Drafted RFx Drafted RFx 7" at bounding box center [713, 202] width 141 height 15
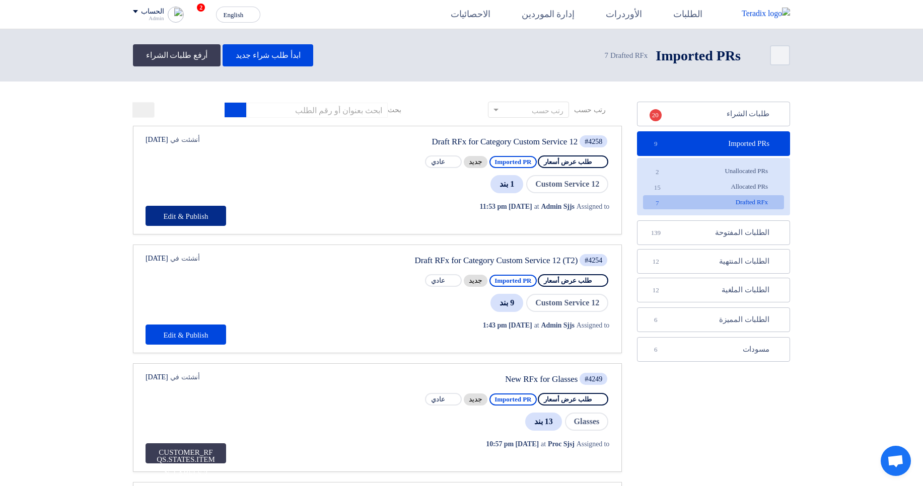
click at [190, 218] on button "Edit & Publish" at bounding box center [186, 216] width 81 height 20
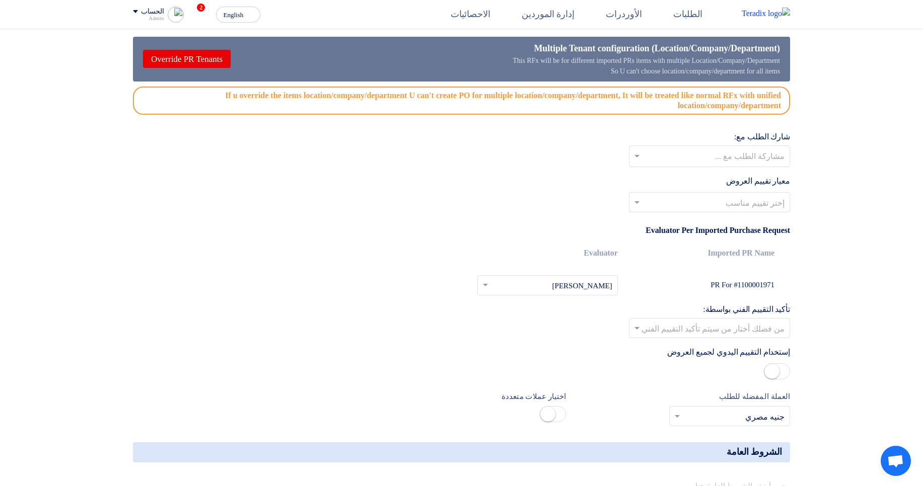
scroll to position [967, 0]
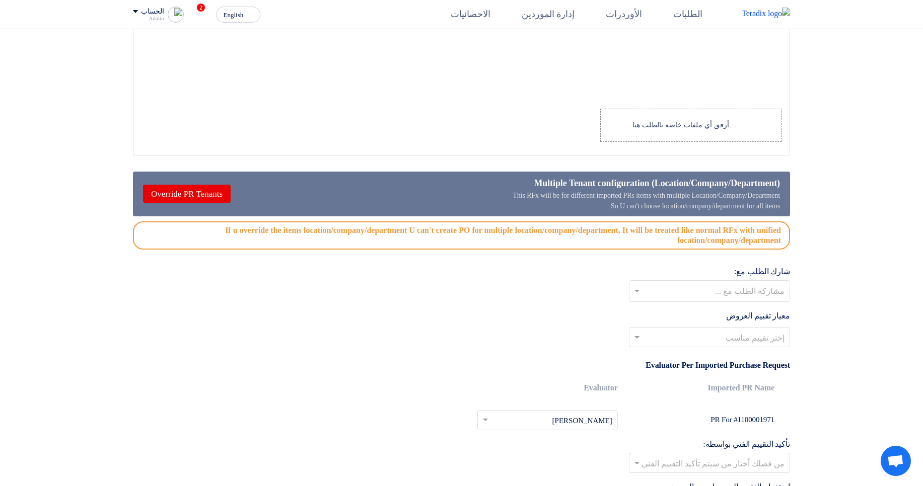
click at [436, 230] on div "If u override the items location/company/department U can't create PO for multi…" at bounding box center [461, 236] width 657 height 28
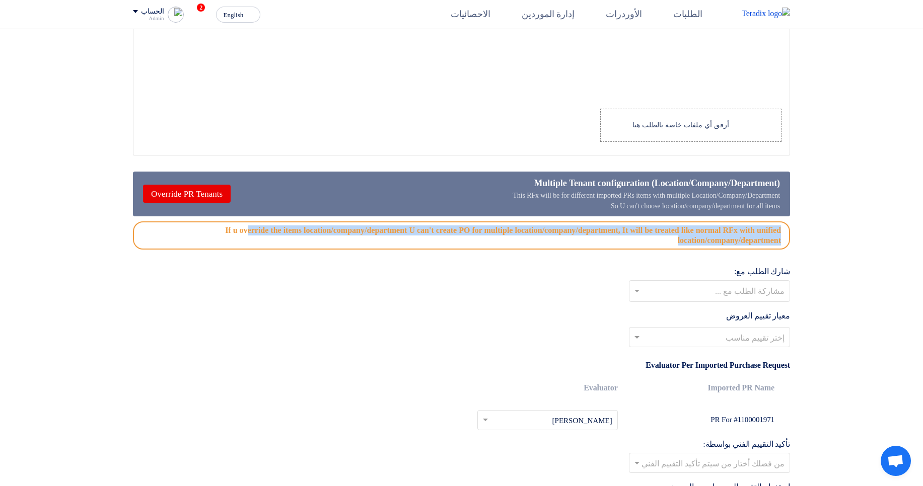
click at [436, 230] on div "If u override the items location/company/department U can't create PO for multi…" at bounding box center [461, 236] width 657 height 28
click at [638, 242] on div "If u override the items location/company/department U can't create PO for multi…" at bounding box center [461, 236] width 657 height 28
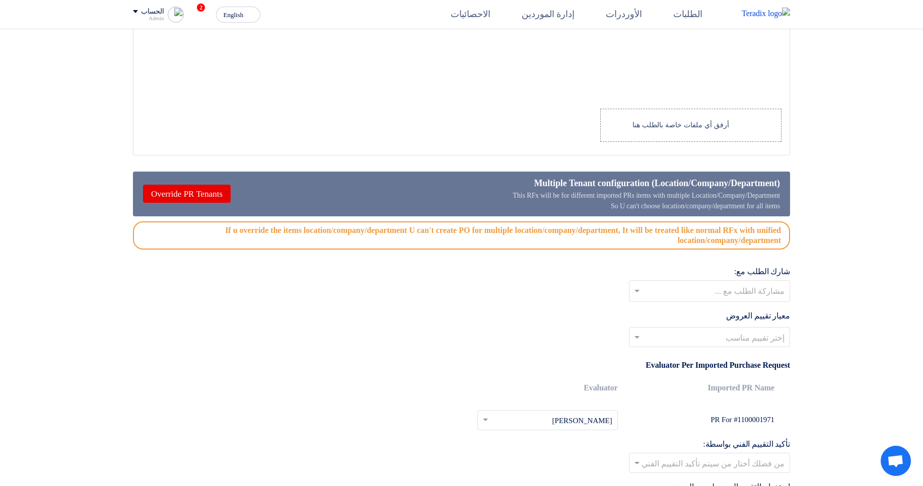
click at [755, 206] on div "This RFx will be for different imported PRs items with multiple Location/Compan…" at bounding box center [646, 200] width 267 height 21
drag, startPoint x: 755, startPoint y: 206, endPoint x: 776, endPoint y: 205, distance: 21.7
click at [776, 205] on div "This RFx will be for different imported PRs items with multiple Location/Compan…" at bounding box center [646, 200] width 267 height 21
drag, startPoint x: 520, startPoint y: 182, endPoint x: 802, endPoint y: 170, distance: 282.2
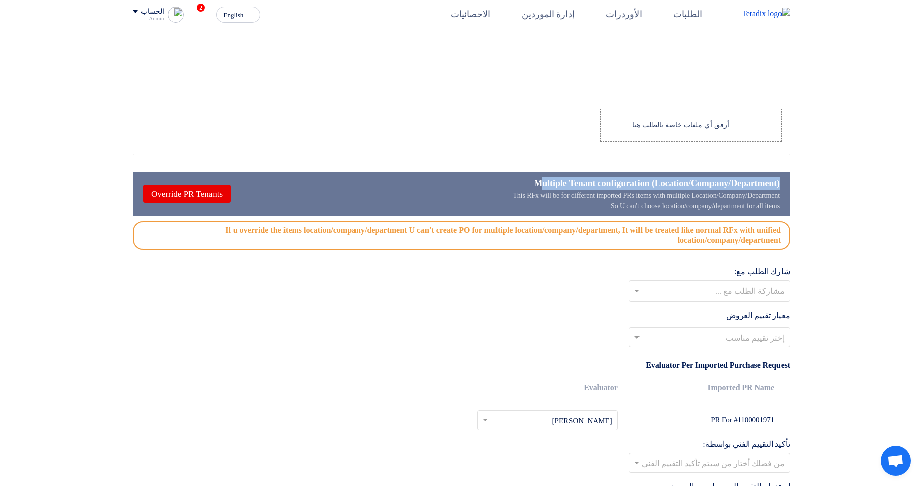
click at [801, 170] on section "المعلومات الأساسية أكتب عنوان لهذا الطلب Draft RFx for Category Custom Service …" at bounding box center [461, 32] width 923 height 1725
click at [551, 222] on div "If u override the items location/company/department U can't create PO for multi…" at bounding box center [461, 236] width 657 height 28
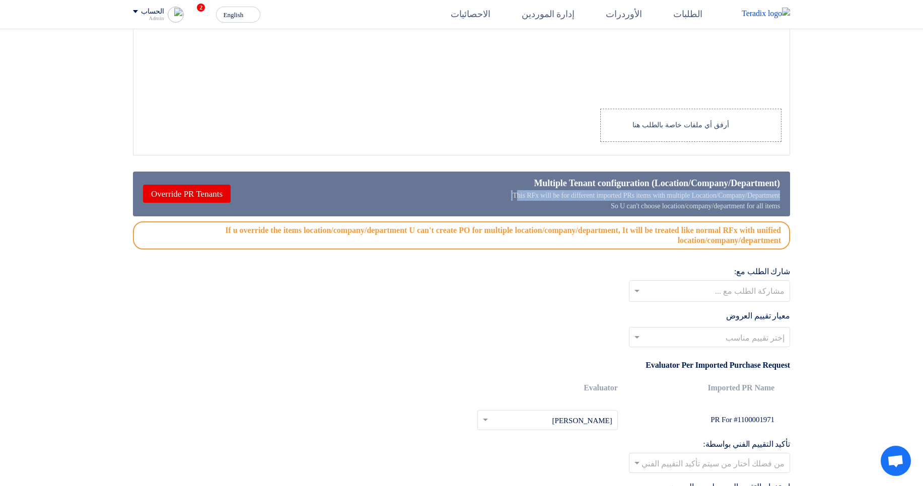
drag, startPoint x: 483, startPoint y: 198, endPoint x: 785, endPoint y: 208, distance: 302.3
click at [785, 208] on div "Multiple Tenant configuration (Location/Company/Department) This RFx will be fo…" at bounding box center [461, 194] width 657 height 45
click at [776, 207] on div "This RFx will be for different imported PRs items with multiple Location/Compan…" at bounding box center [646, 200] width 267 height 21
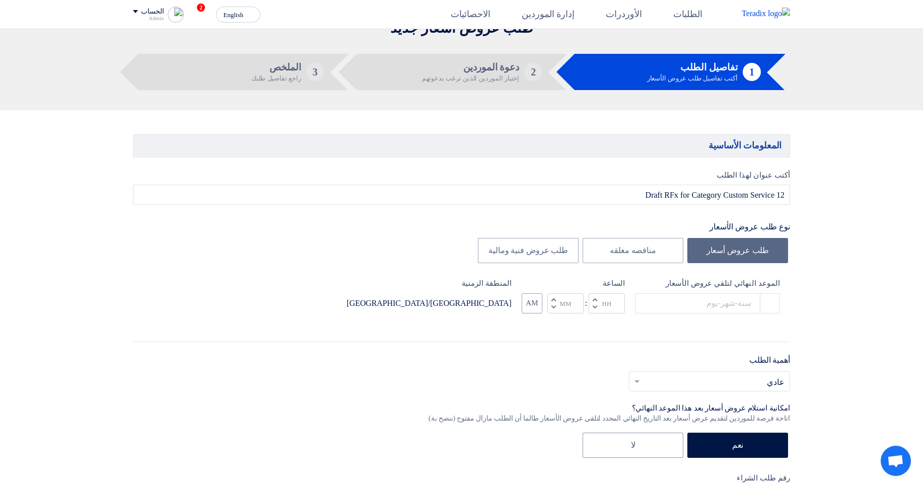
scroll to position [0, 0]
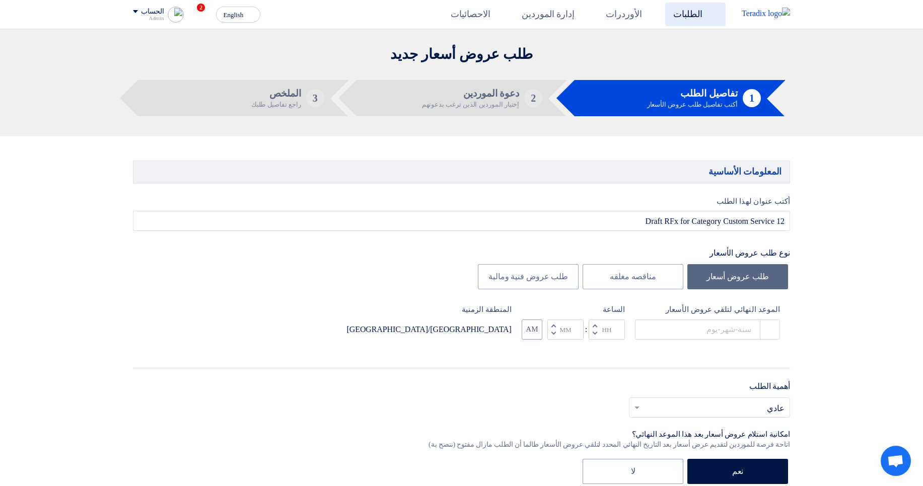
click at [709, 15] on icon at bounding box center [712, 14] width 10 height 10
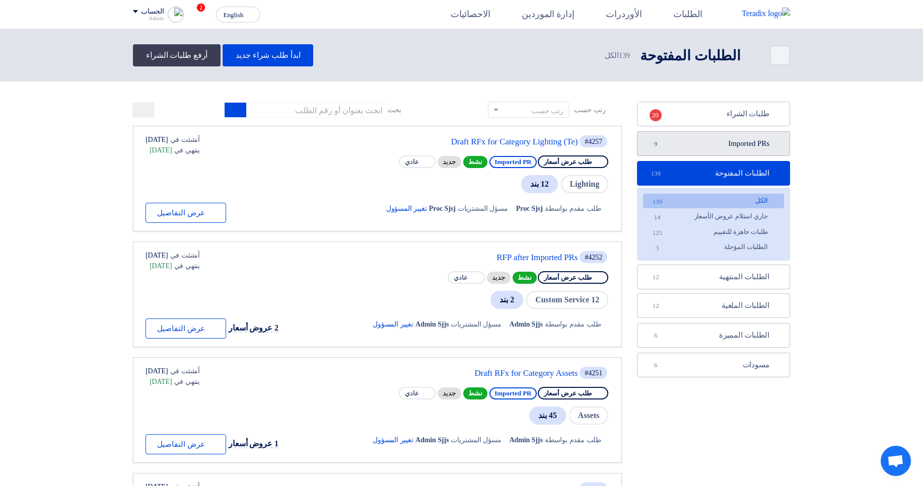
click at [735, 147] on link "Imported PRs Imported PRs 9" at bounding box center [713, 143] width 153 height 25
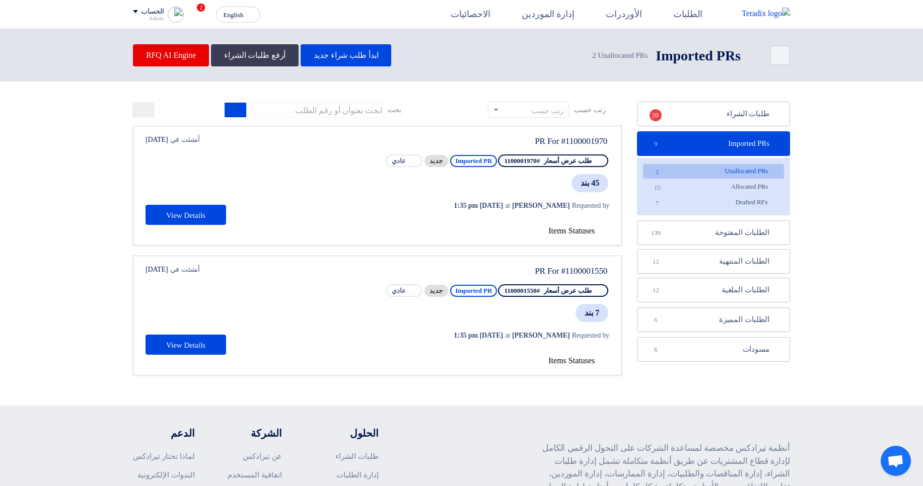
click at [726, 138] on link "Imported PRs Imported PRs 9" at bounding box center [713, 143] width 153 height 25
click at [723, 167] on link "Unallocated PRs Unallocated PRs 2" at bounding box center [713, 171] width 141 height 15
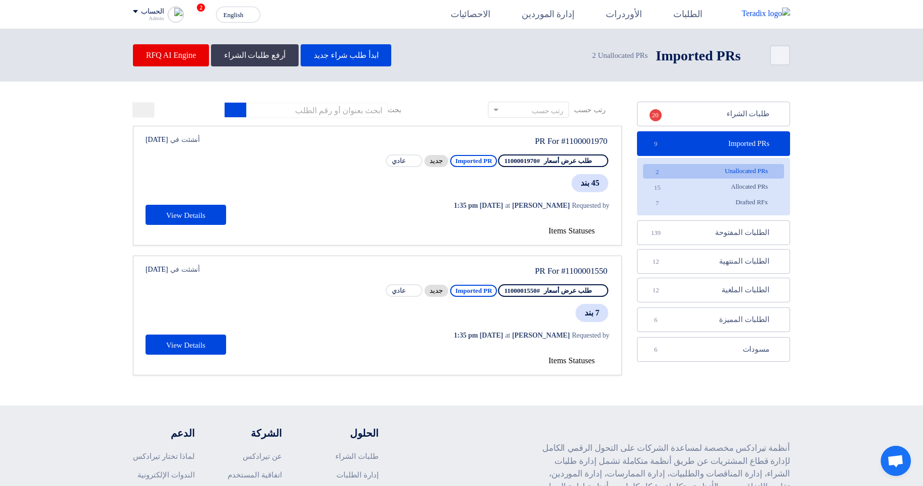
click at [713, 170] on link "Unallocated PRs Unallocated PRs 2" at bounding box center [713, 171] width 141 height 15
click at [733, 170] on link "Unallocated PRs Unallocated PRs 2" at bounding box center [713, 171] width 141 height 15
click at [734, 170] on link "Unallocated PRs Unallocated PRs 2" at bounding box center [713, 171] width 141 height 15
drag, startPoint x: 768, startPoint y: 169, endPoint x: 717, endPoint y: 168, distance: 50.4
click at [717, 168] on link "Unallocated PRs Unallocated PRs 2" at bounding box center [713, 171] width 141 height 15
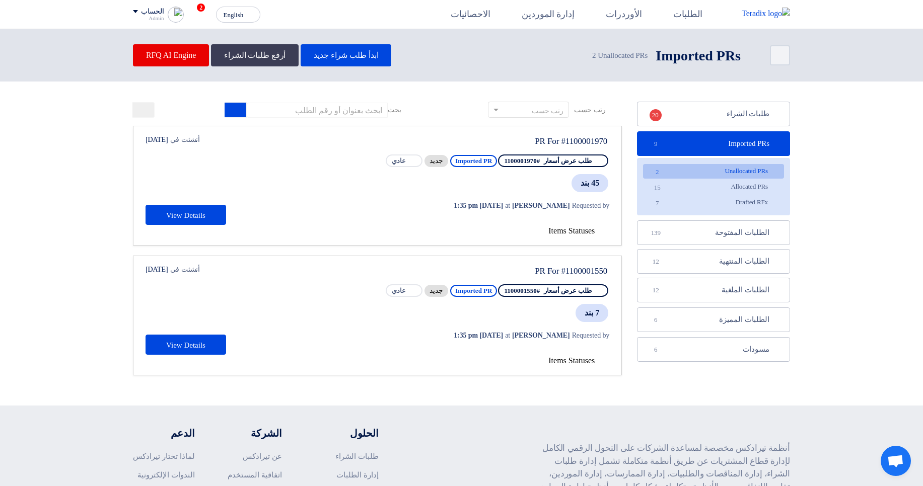
copy link "Unallocated PRs"
drag, startPoint x: 767, startPoint y: 174, endPoint x: 719, endPoint y: 170, distance: 47.5
click at [719, 170] on link "Unallocated PRs Unallocated PRs 2" at bounding box center [713, 171] width 141 height 15
click at [734, 121] on link "طلبات الشراء طلبات الشراء 20" at bounding box center [713, 114] width 153 height 25
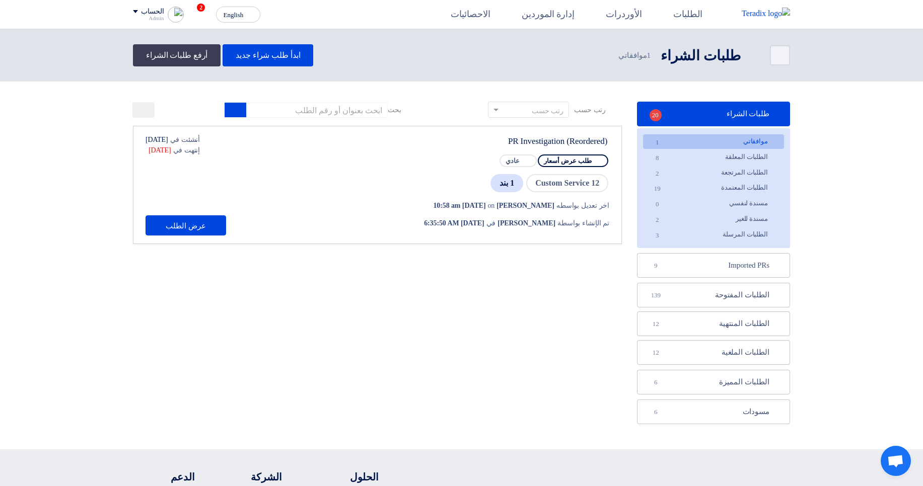
drag, startPoint x: 493, startPoint y: 187, endPoint x: 498, endPoint y: 188, distance: 5.1
click at [498, 187] on span "1 بند" at bounding box center [506, 183] width 33 height 18
click at [491, 191] on div at bounding box center [491, 191] width 0 height 0
click at [495, 188] on span "1 بند" at bounding box center [506, 183] width 33 height 18
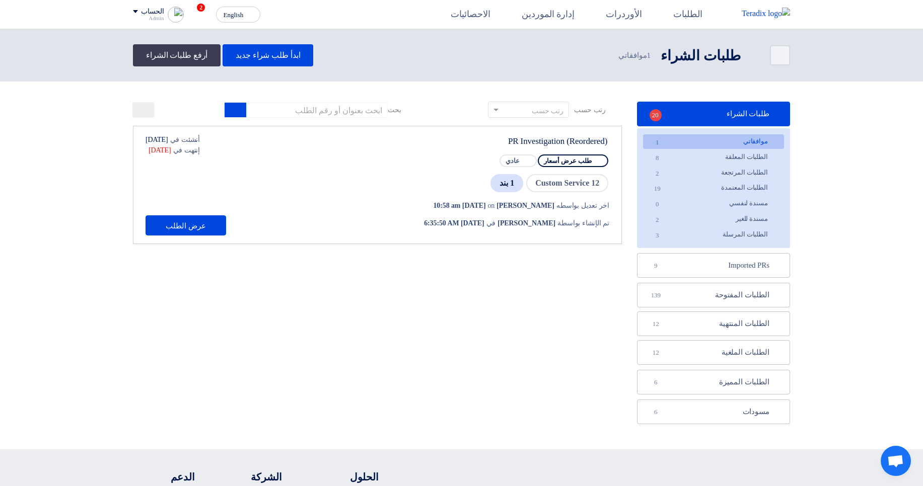
click at [336, 352] on div "رتب حسب رتب حسب بحث مجال الطلب مسؤول المشتريات نوع الطلب" at bounding box center [377, 266] width 504 height 328
click at [678, 271] on link "Imported PRs Imported PRs 9" at bounding box center [713, 265] width 153 height 25
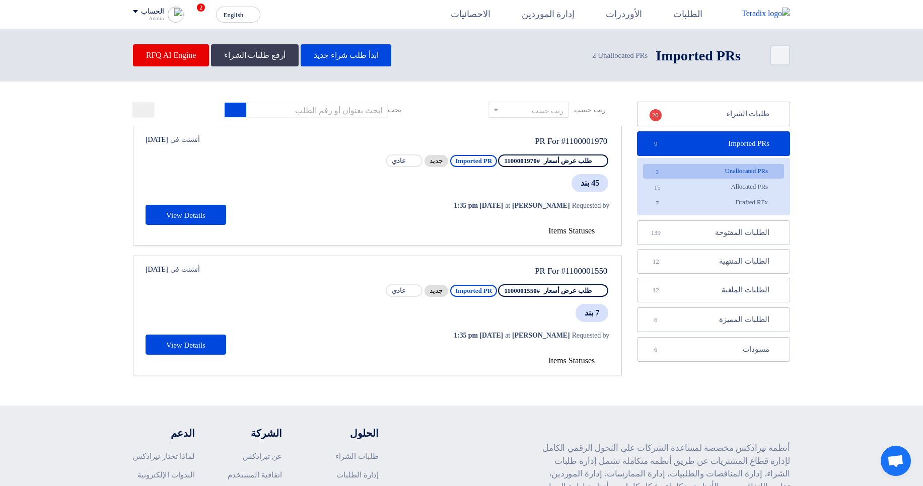
drag, startPoint x: 577, startPoint y: 185, endPoint x: 608, endPoint y: 184, distance: 31.2
click at [608, 184] on span "45 بند" at bounding box center [589, 183] width 37 height 18
click at [691, 224] on link "الطلبات المفتوحة الطلبات المفتوحة 139" at bounding box center [713, 233] width 153 height 25
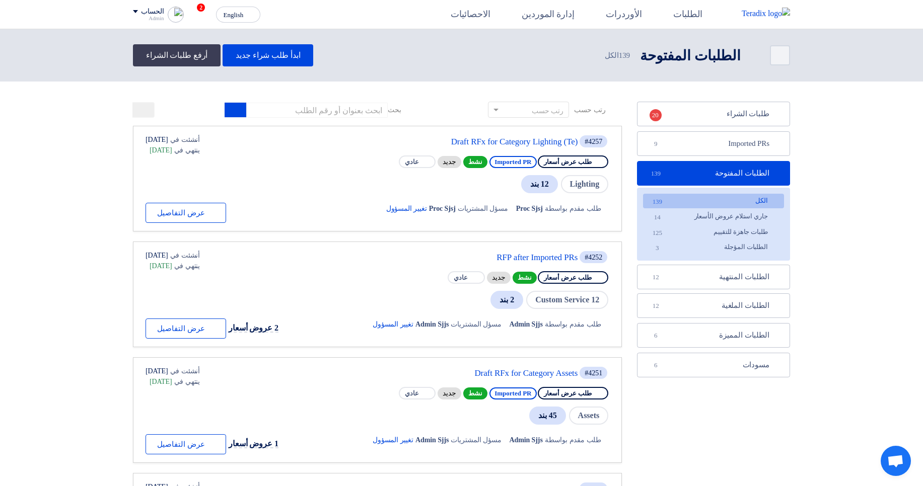
drag, startPoint x: 580, startPoint y: 183, endPoint x: 592, endPoint y: 183, distance: 12.1
click at [592, 183] on span "Lighting" at bounding box center [585, 184] width 48 height 18
click at [223, 9] on button "English EN" at bounding box center [238, 15] width 44 height 16
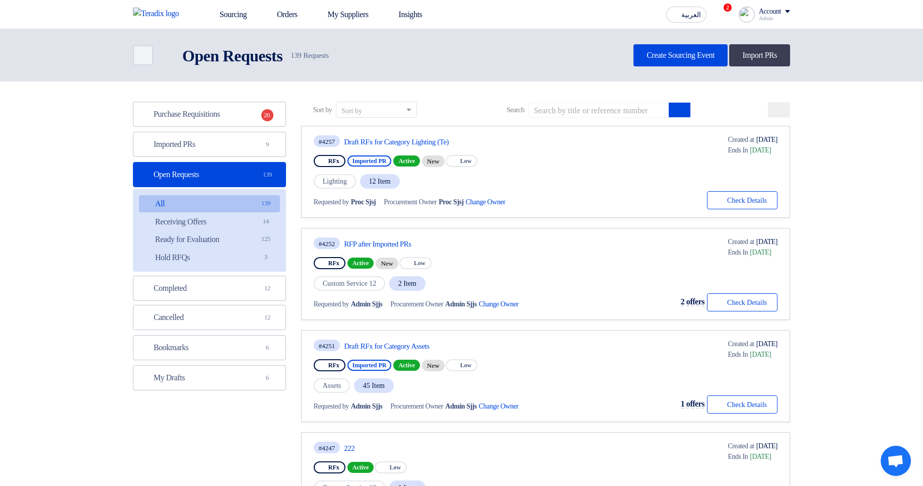
drag, startPoint x: 324, startPoint y: 181, endPoint x: 347, endPoint y: 182, distance: 23.2
click at [347, 182] on span "Lighting" at bounding box center [335, 181] width 42 height 15
drag, startPoint x: 379, startPoint y: 181, endPoint x: 411, endPoint y: 180, distance: 32.2
click at [411, 180] on div "Lighting 12 Item" at bounding box center [425, 181] width 222 height 17
click at [441, 180] on div "Lighting 12 Item" at bounding box center [425, 181] width 222 height 17
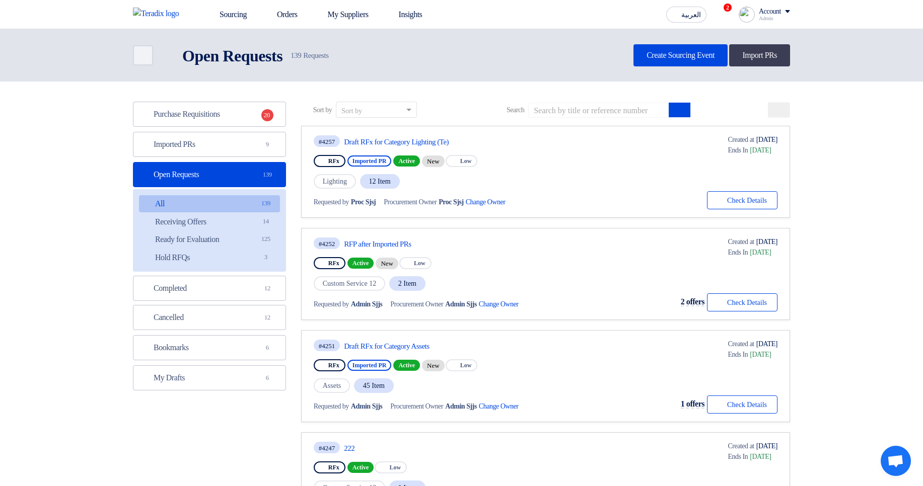
drag, startPoint x: 369, startPoint y: 180, endPoint x: 422, endPoint y: 185, distance: 54.1
click at [398, 182] on span "12 Item" at bounding box center [380, 181] width 40 height 15
click at [461, 188] on div "Lighting 12 Item" at bounding box center [425, 181] width 222 height 17
drag, startPoint x: 310, startPoint y: 208, endPoint x: 605, endPoint y: 212, distance: 294.6
click at [605, 212] on link "#4257 Draft RFx for Category Lighting (Te) RFx Imported PR Active New Priority …" at bounding box center [545, 172] width 489 height 92
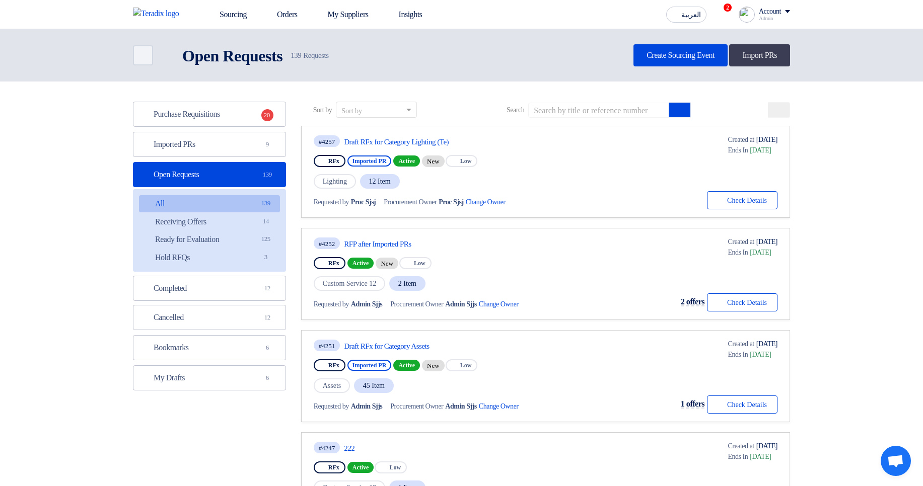
click at [614, 205] on div "#4257 Draft RFx for Category Lighting (Te) RFx Imported PR Active New Priority …" at bounding box center [546, 171] width 464 height 75
drag, startPoint x: 321, startPoint y: 161, endPoint x: 546, endPoint y: 157, distance: 225.1
click at [535, 157] on div "RFx Imported PR Active New Priority Low" at bounding box center [425, 161] width 222 height 16
click at [535, 156] on div "RFx Imported PR Active New Priority Low" at bounding box center [425, 161] width 222 height 16
drag, startPoint x: 310, startPoint y: 182, endPoint x: 357, endPoint y: 182, distance: 47.3
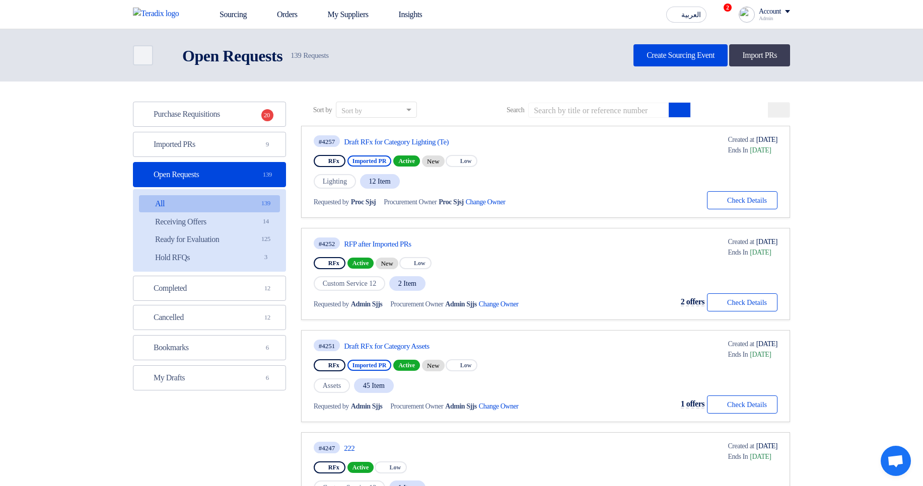
click at [357, 182] on link "#4257 Draft RFx for Category Lighting (Te) RFx Imported PR Active New Priority …" at bounding box center [545, 172] width 489 height 92
drag, startPoint x: 373, startPoint y: 182, endPoint x: 433, endPoint y: 183, distance: 59.4
click at [414, 183] on div "Lighting 12 Item" at bounding box center [425, 181] width 222 height 17
click at [509, 181] on div "Lighting 12 Item" at bounding box center [425, 181] width 222 height 17
click at [390, 182] on span "12 Item" at bounding box center [380, 181] width 40 height 15
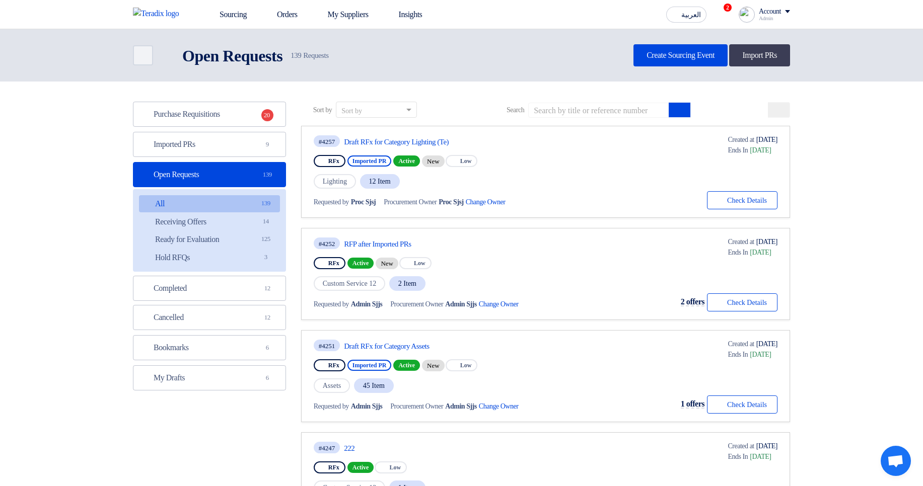
click at [390, 182] on span "12 Item" at bounding box center [380, 181] width 40 height 15
click at [521, 182] on div "Lighting 12 Item" at bounding box center [425, 181] width 222 height 17
drag, startPoint x: 555, startPoint y: 277, endPoint x: 469, endPoint y: 300, distance: 89.6
click at [469, 300] on div "#4252 RFP after Imported PRs RFx Active New Priority Low Custom Service 12 2 It…" at bounding box center [427, 274] width 226 height 75
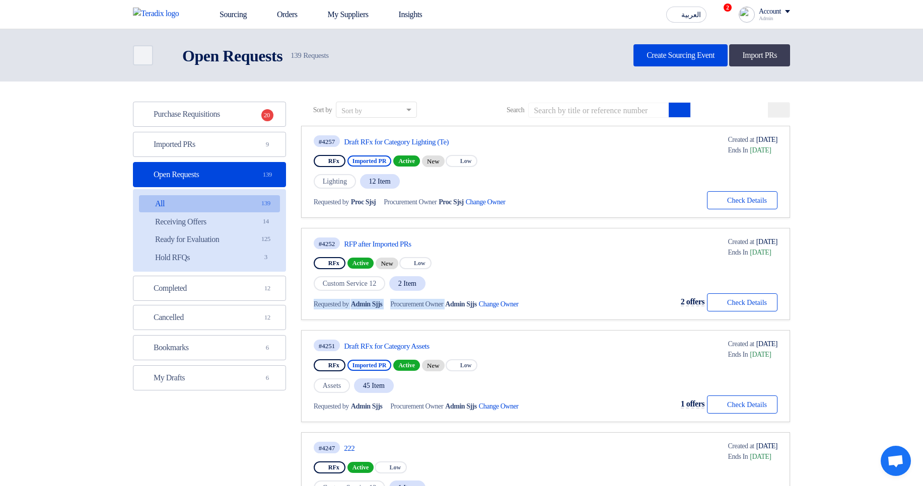
click at [540, 283] on div "Custom Service 12 2 Item" at bounding box center [427, 283] width 226 height 17
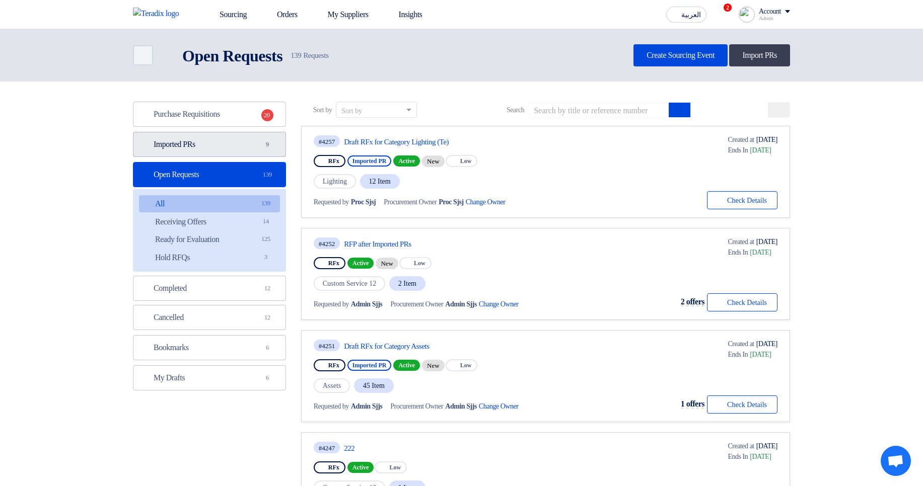
click at [223, 138] on link "Imported PRs Imported PRs 9" at bounding box center [209, 144] width 153 height 25
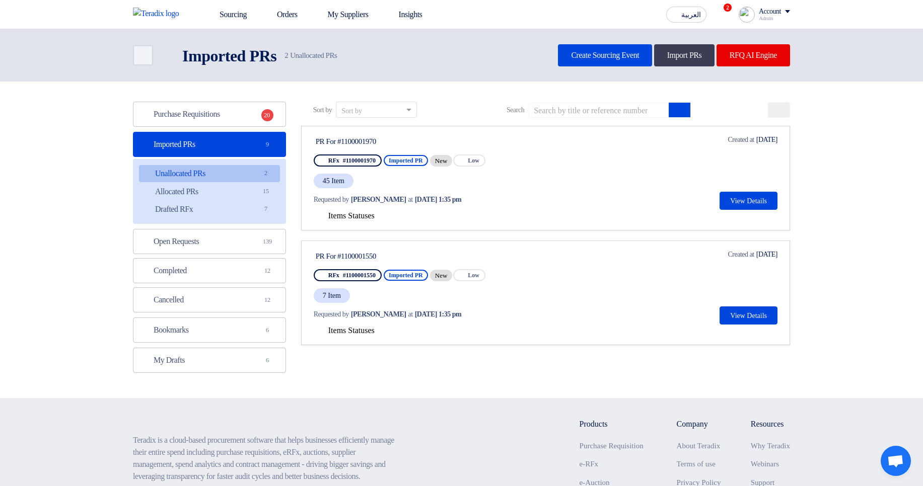
click at [349, 213] on span "Items Statuses" at bounding box center [351, 215] width 46 height 9
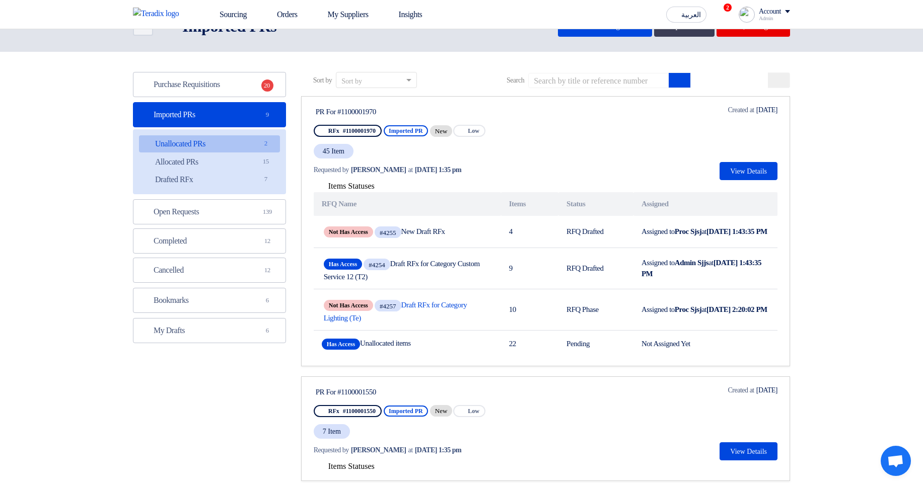
scroll to position [60, 0]
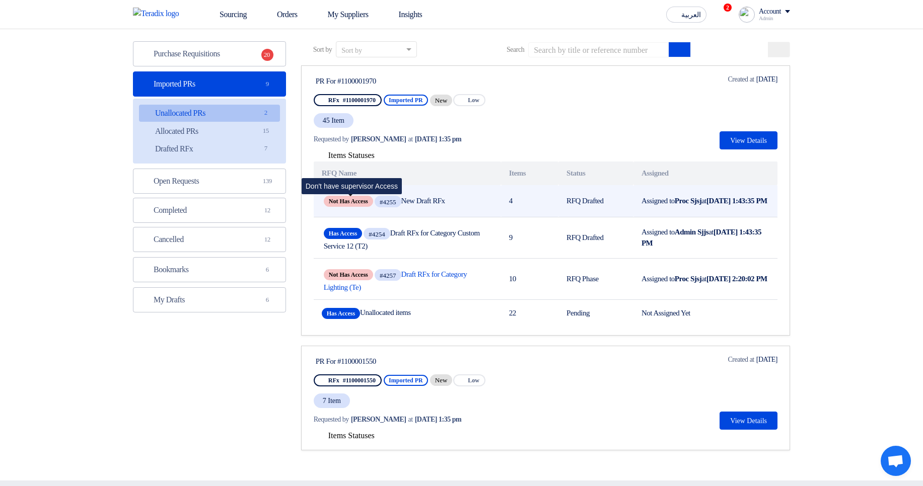
click at [335, 202] on span "Not Has Access" at bounding box center [348, 201] width 49 height 11
drag, startPoint x: 335, startPoint y: 202, endPoint x: 370, endPoint y: 203, distance: 34.3
click at [370, 203] on span "Not Has Access" at bounding box center [348, 201] width 49 height 11
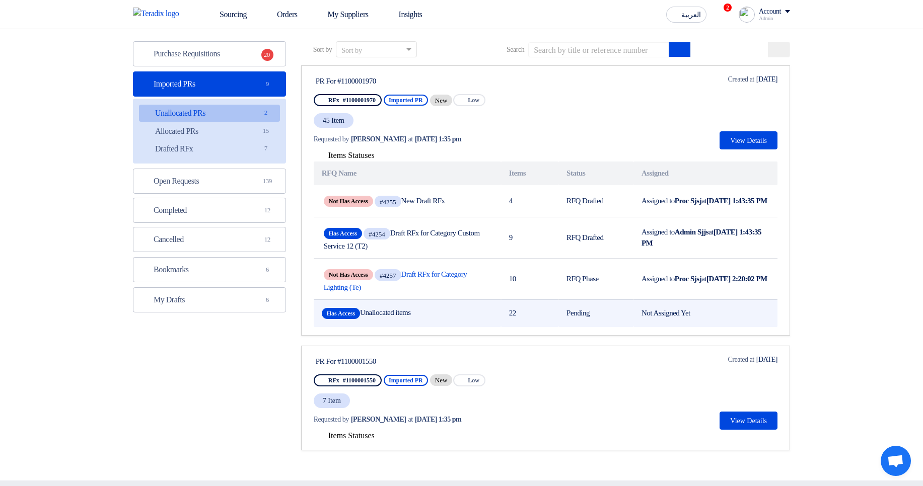
drag, startPoint x: 565, startPoint y: 312, endPoint x: 598, endPoint y: 323, distance: 35.0
click at [598, 323] on td "Pending" at bounding box center [595, 314] width 75 height 28
click at [613, 314] on td "Pending" at bounding box center [595, 314] width 75 height 28
drag, startPoint x: 718, startPoint y: 310, endPoint x: 397, endPoint y: 320, distance: 320.9
click at [397, 320] on tr "Has Access Unallocated items 22 Pending Not Assigned Yet" at bounding box center [546, 314] width 464 height 28
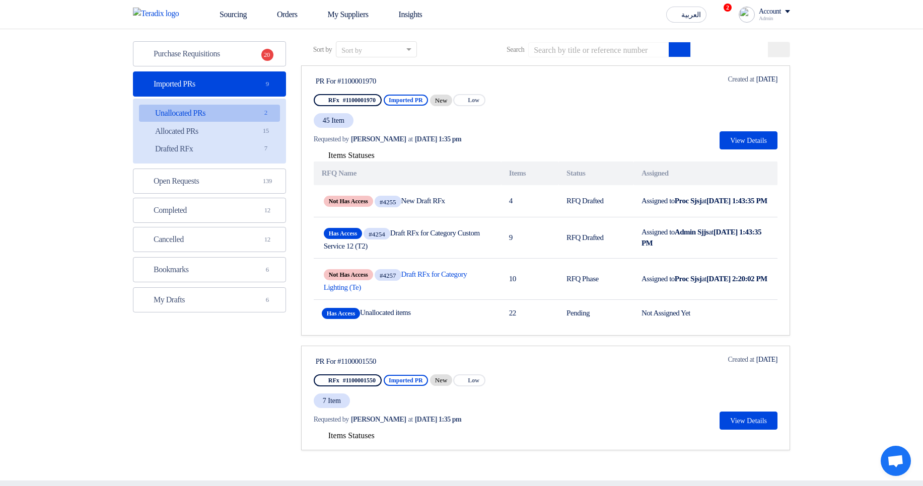
drag, startPoint x: 355, startPoint y: 80, endPoint x: 376, endPoint y: 79, distance: 21.2
click at [376, 79] on div "PR For #1100001970" at bounding box center [410, 81] width 189 height 9
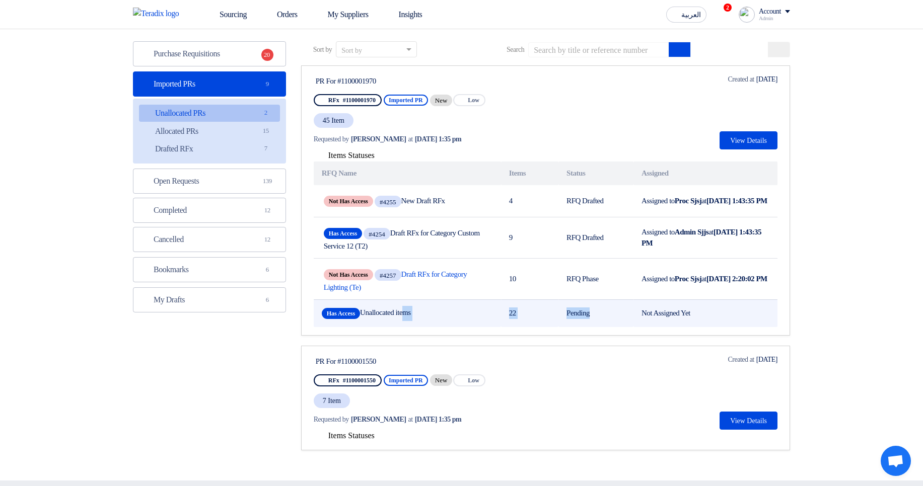
drag, startPoint x: 379, startPoint y: 310, endPoint x: 743, endPoint y: 310, distance: 364.0
click at [743, 310] on tr "Has Access Unallocated items 22 Pending Not Assigned Yet" at bounding box center [546, 314] width 464 height 28
click at [740, 319] on td "Not Assigned Yet" at bounding box center [705, 314] width 144 height 28
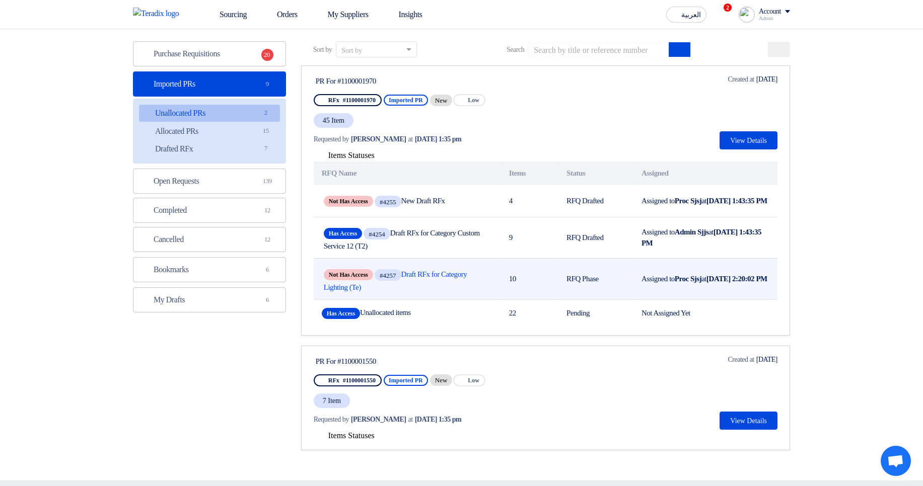
drag, startPoint x: 337, startPoint y: 201, endPoint x: 771, endPoint y: 288, distance: 443.2
click at [771, 288] on tbody "Not Has Access #4255 New Draft RFx 4 RFQ Drafted Assigned to Proc Sjsj at Oct 7…" at bounding box center [546, 256] width 464 height 142
click at [761, 290] on td "Assigned to Proc Sjsj at Oct 7, 2025, 2:20:02 PM" at bounding box center [705, 278] width 144 height 41
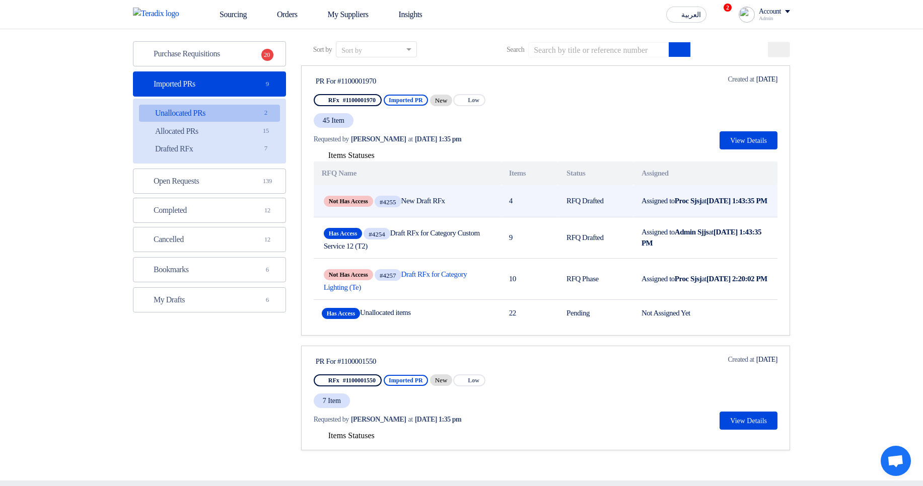
drag, startPoint x: 743, startPoint y: 285, endPoint x: 340, endPoint y: 193, distance: 413.7
click at [340, 193] on tbody "Not Has Access #4255 New Draft RFx 4 RFQ Drafted Assigned to Proc Sjsj at Oct 7…" at bounding box center [546, 256] width 464 height 142
click at [519, 205] on td "4" at bounding box center [529, 201] width 57 height 32
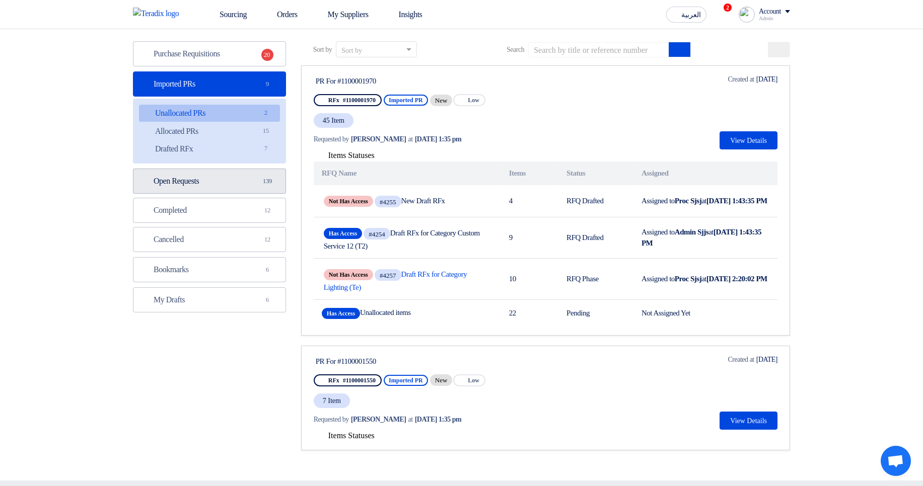
click at [152, 179] on link "Open Requests Open Requests 139" at bounding box center [209, 181] width 153 height 25
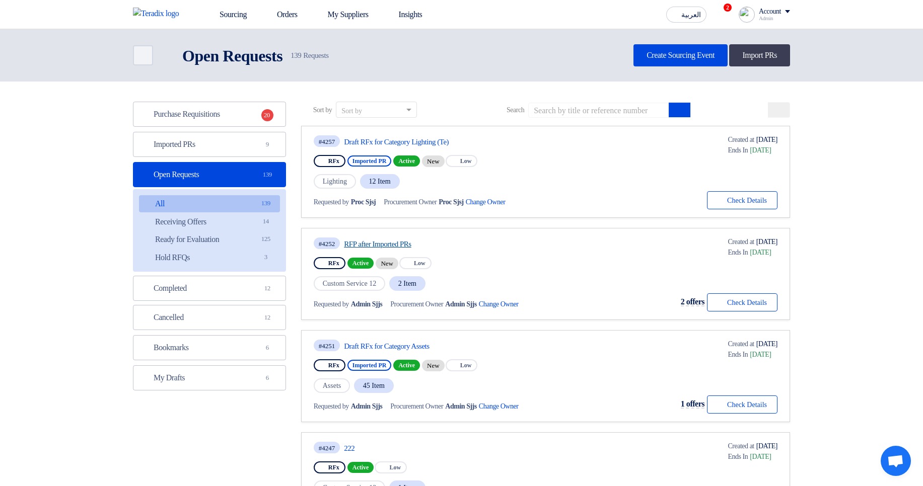
click at [382, 241] on link "RFP after Imported PRs" at bounding box center [438, 244] width 189 height 9
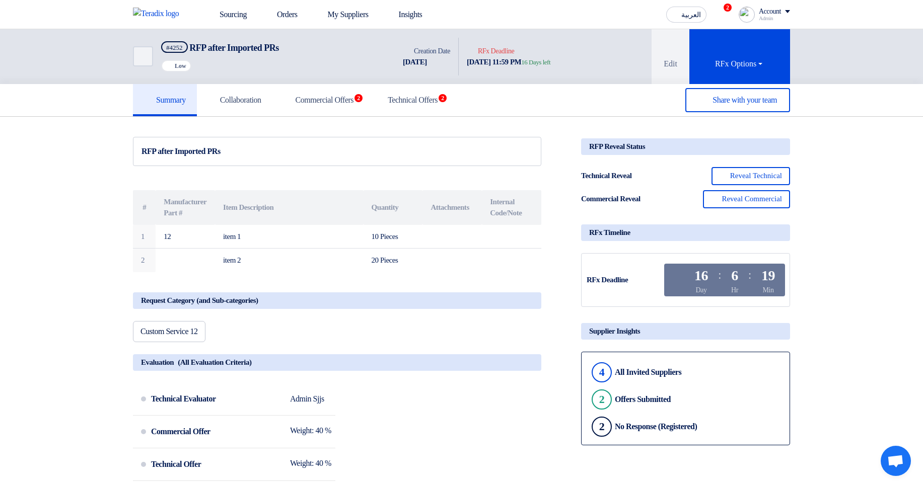
click at [438, 98] on h5 "Technical Offers 2" at bounding box center [407, 100] width 62 height 10
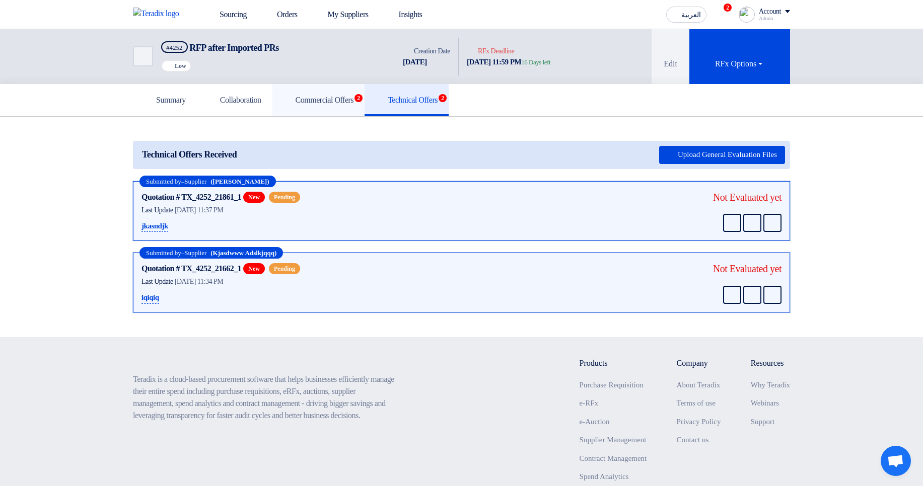
click at [354, 100] on h5 "Commercial Offers 2" at bounding box center [318, 100] width 70 height 10
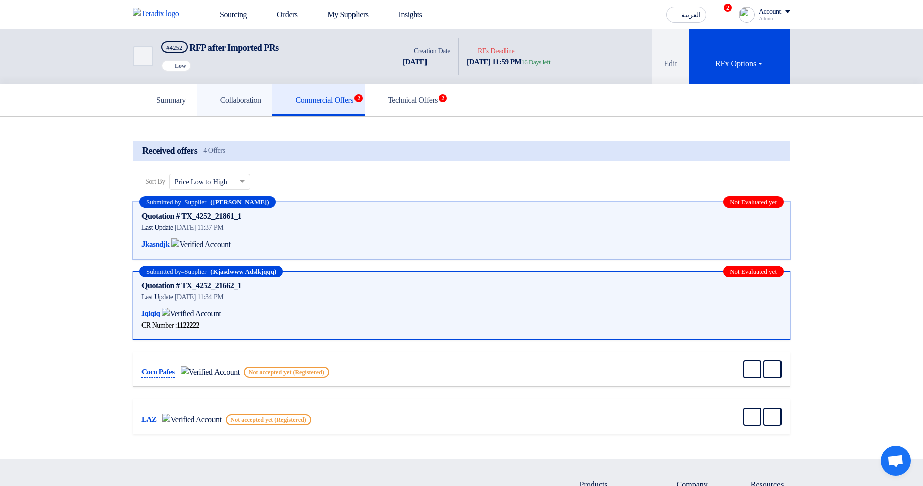
click at [260, 105] on h5 "Collaboration" at bounding box center [234, 100] width 53 height 10
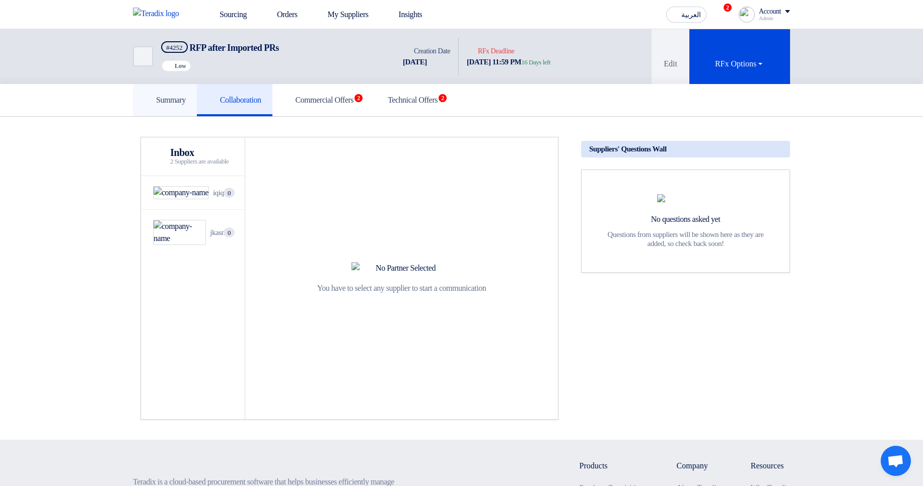
click at [193, 100] on link "Summary" at bounding box center [165, 100] width 64 height 32
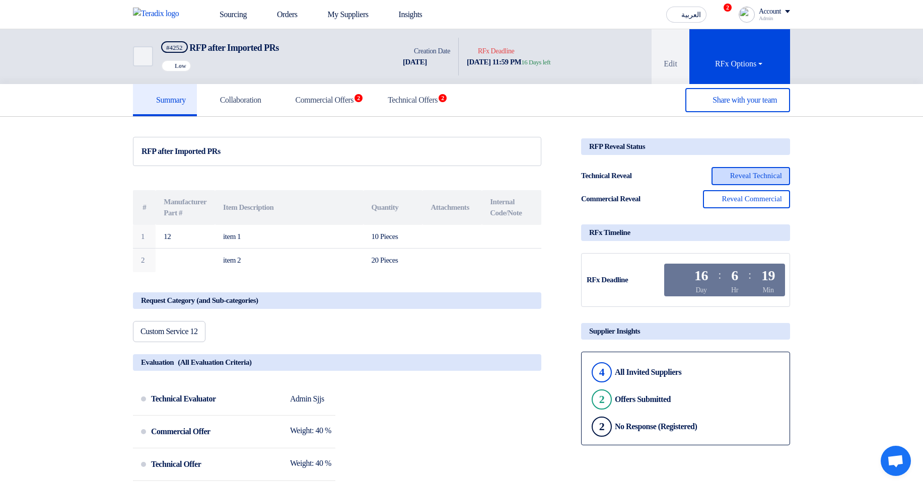
click at [759, 184] on button "Reveal Technical" at bounding box center [750, 176] width 79 height 18
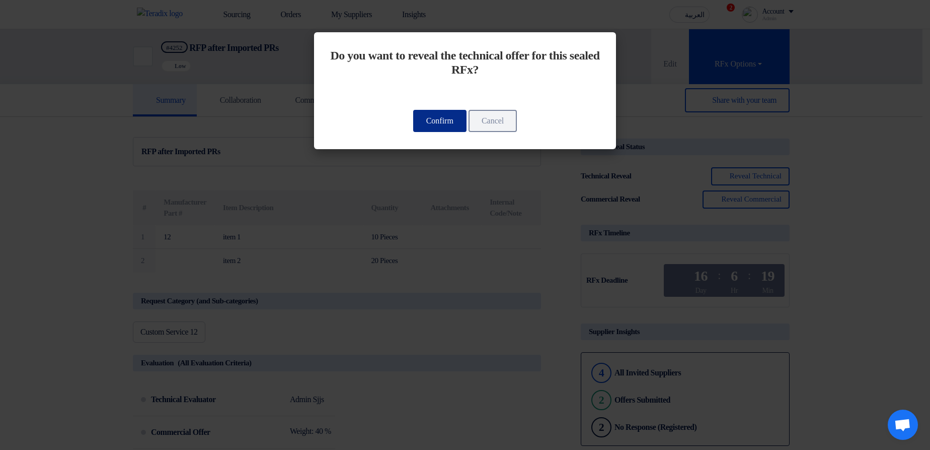
click at [431, 123] on button "Confirm" at bounding box center [439, 121] width 53 height 22
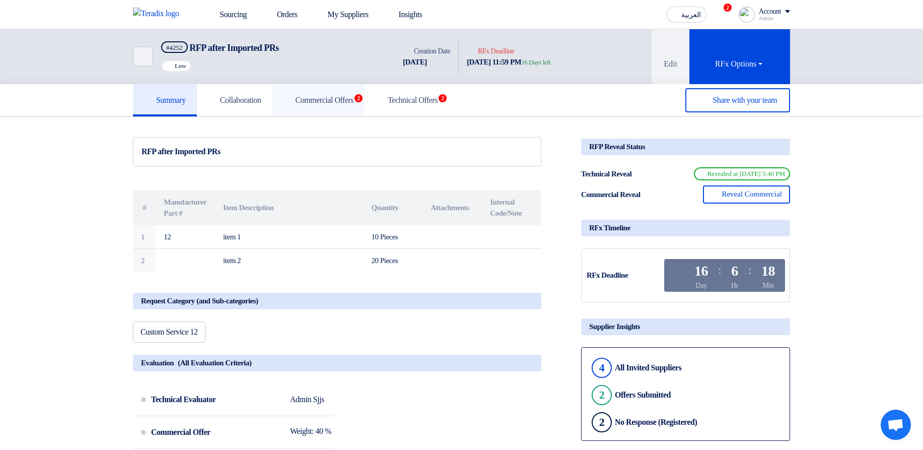
click at [354, 100] on h5 "Commercial Offers 2" at bounding box center [318, 100] width 70 height 10
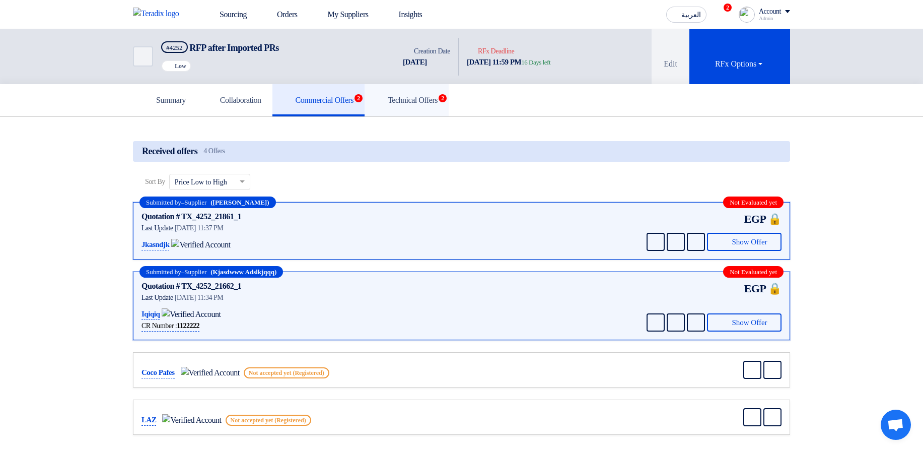
click at [438, 101] on h5 "Technical Offers 2" at bounding box center [407, 100] width 62 height 10
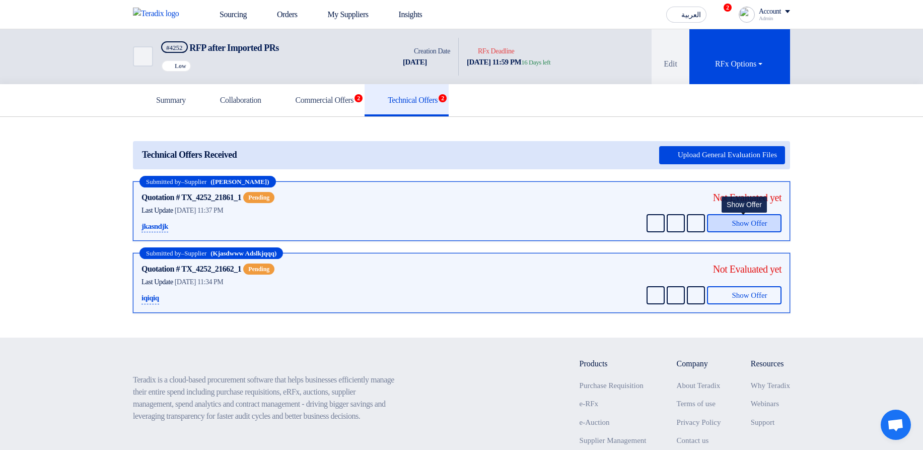
click at [753, 222] on span "Show Offer" at bounding box center [749, 224] width 35 height 8
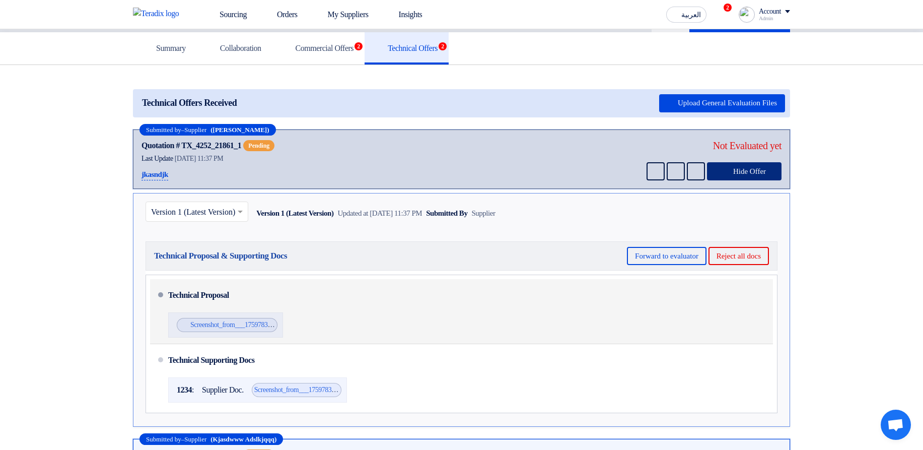
scroll to position [181, 0]
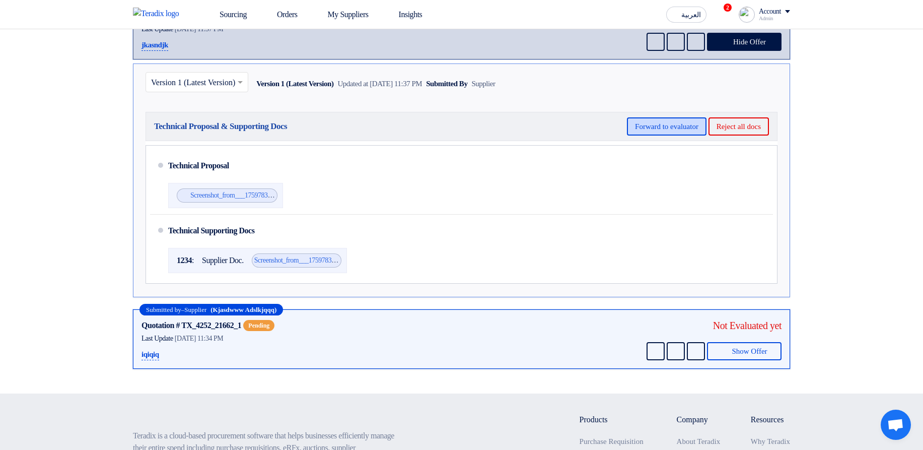
click at [671, 118] on button "Forward to evaluator" at bounding box center [667, 126] width 80 height 18
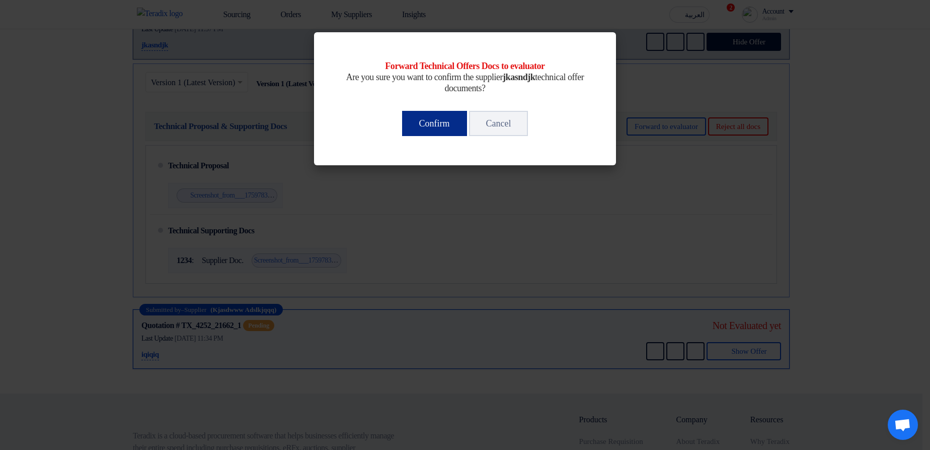
click at [462, 127] on button "Confirm" at bounding box center [434, 123] width 65 height 25
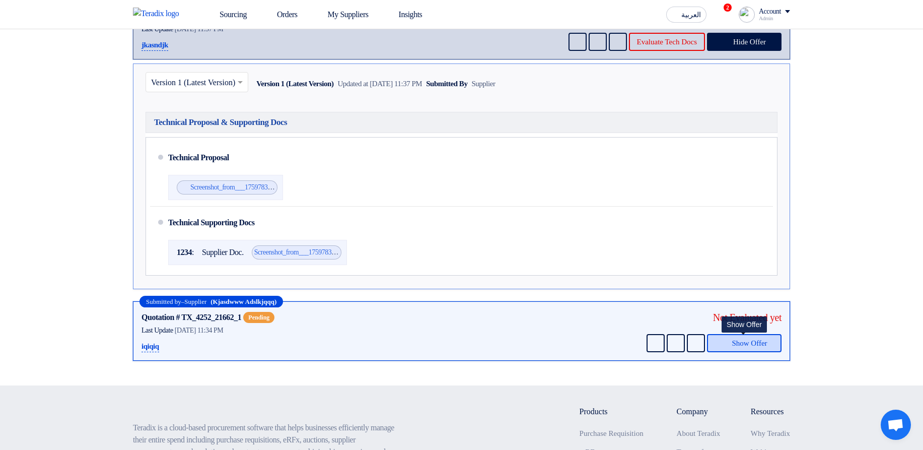
click at [762, 346] on span "Show Offer" at bounding box center [749, 343] width 35 height 8
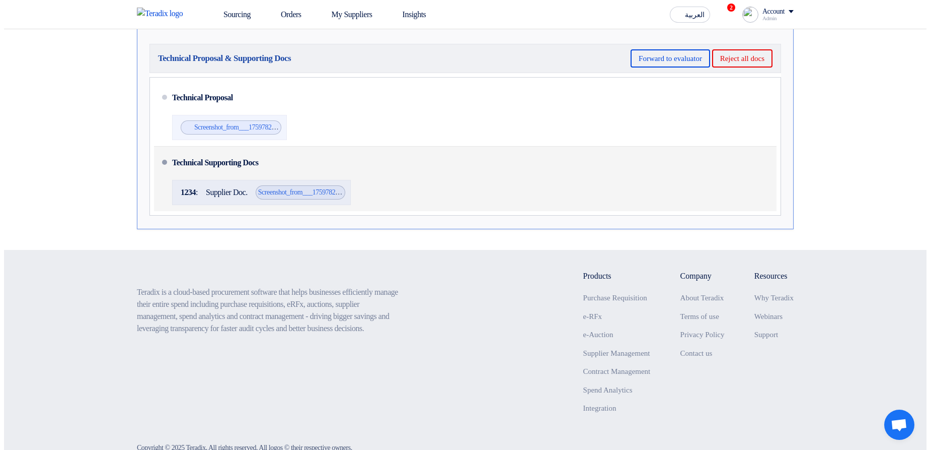
scroll to position [348, 0]
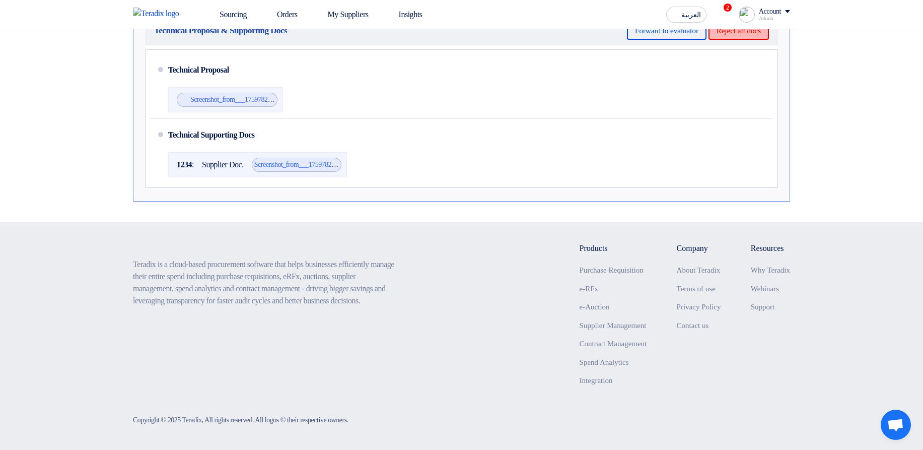
click at [740, 31] on button "Reject all docs" at bounding box center [738, 31] width 60 height 18
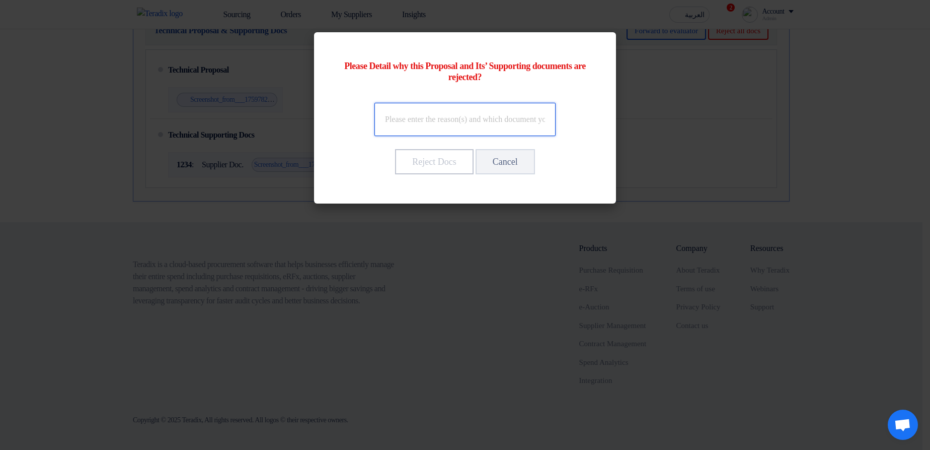
click at [438, 128] on input "text" at bounding box center [465, 119] width 181 height 33
type input "njj"
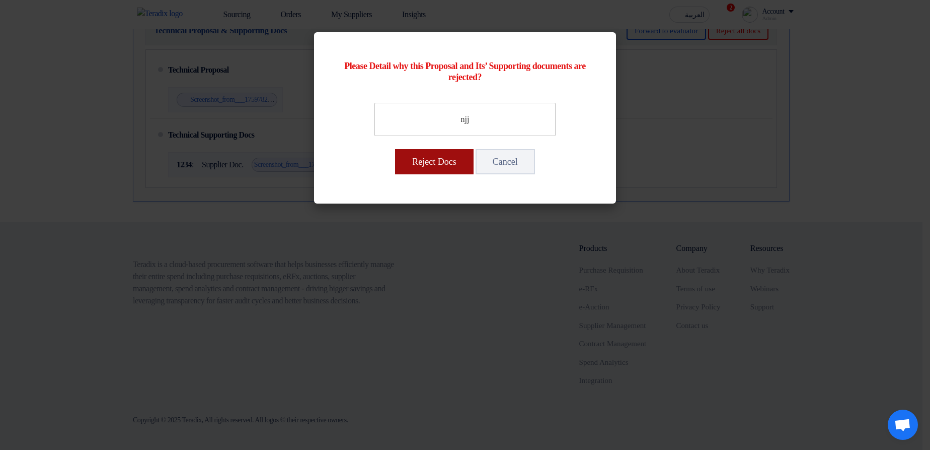
click at [437, 153] on button "Reject Docs" at bounding box center [434, 161] width 78 height 25
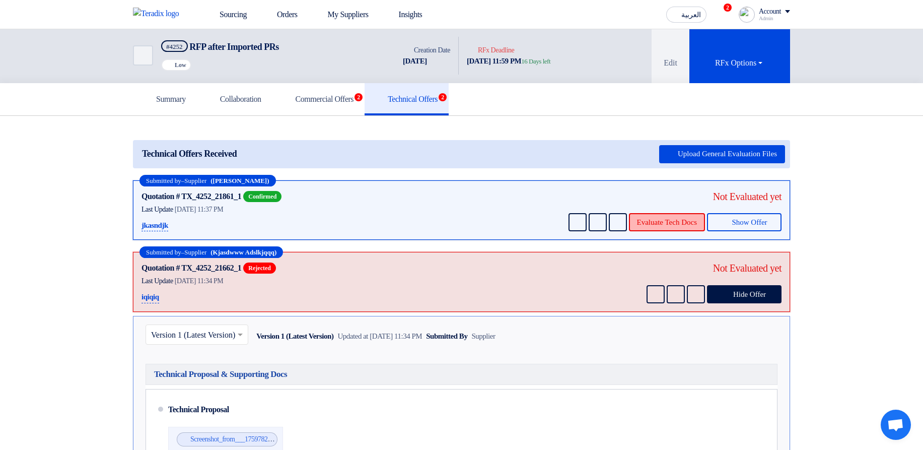
scroll to position [0, 0]
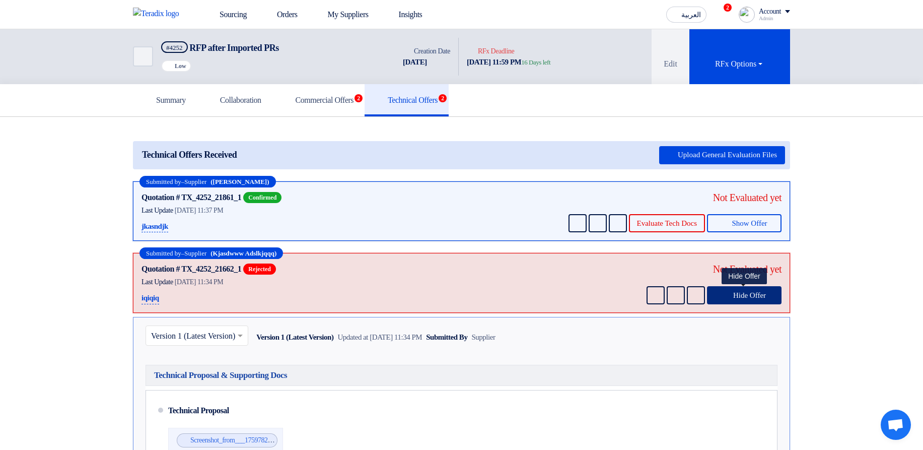
click at [734, 292] on span "Hide Offer" at bounding box center [749, 296] width 33 height 8
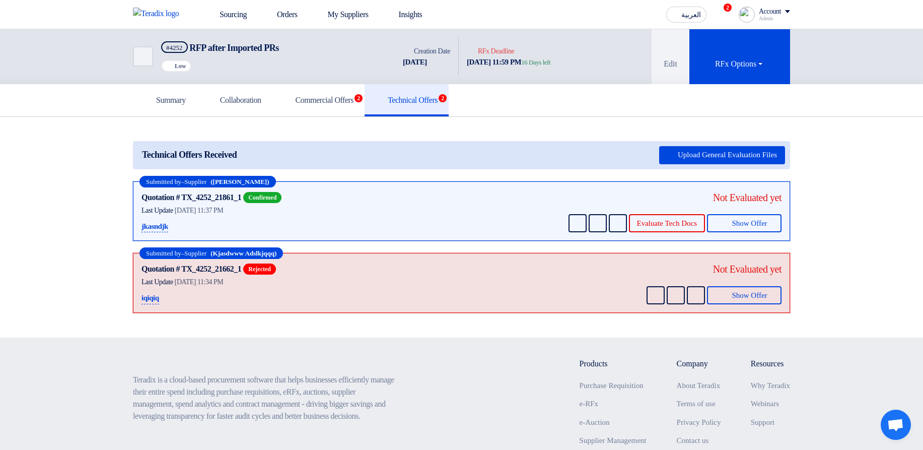
click at [456, 275] on div "Quotation # TX_4252_21662_1 Rejected Contacts Last Update 6 Oct 2025, 11:34 PM …" at bounding box center [461, 282] width 640 height 43
click at [323, 103] on h5 "Commercial Offers 2" at bounding box center [318, 100] width 70 height 10
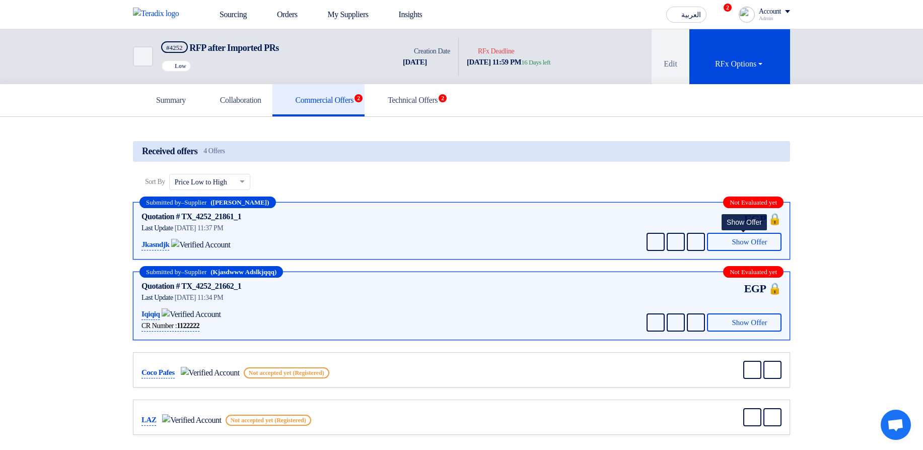
click at [755, 233] on div "EGP 🔒 Send Message Send Message" at bounding box center [712, 230] width 137 height 40
click at [760, 242] on span "Show Offer" at bounding box center [749, 242] width 35 height 8
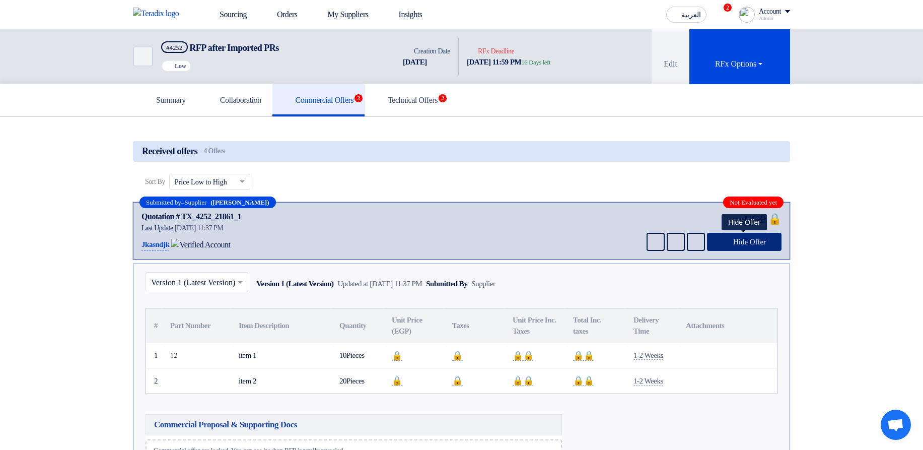
click at [760, 242] on span "Hide Offer" at bounding box center [749, 242] width 33 height 8
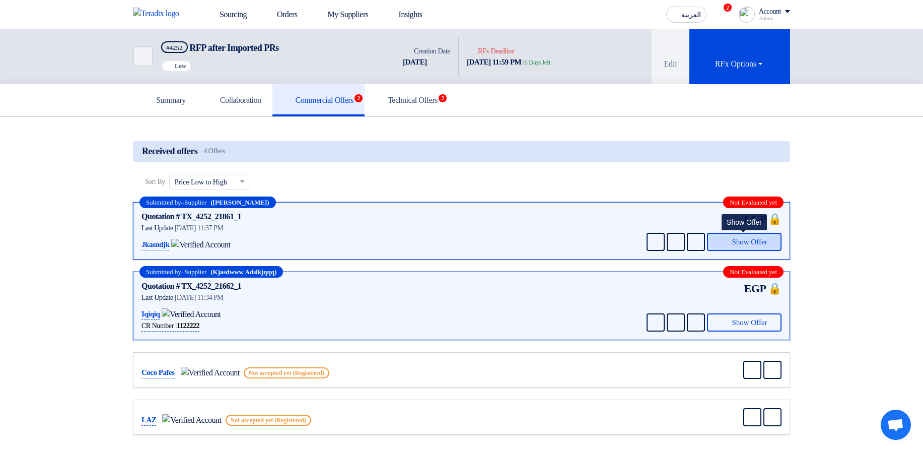
click at [760, 242] on span "Show Offer" at bounding box center [749, 242] width 35 height 8
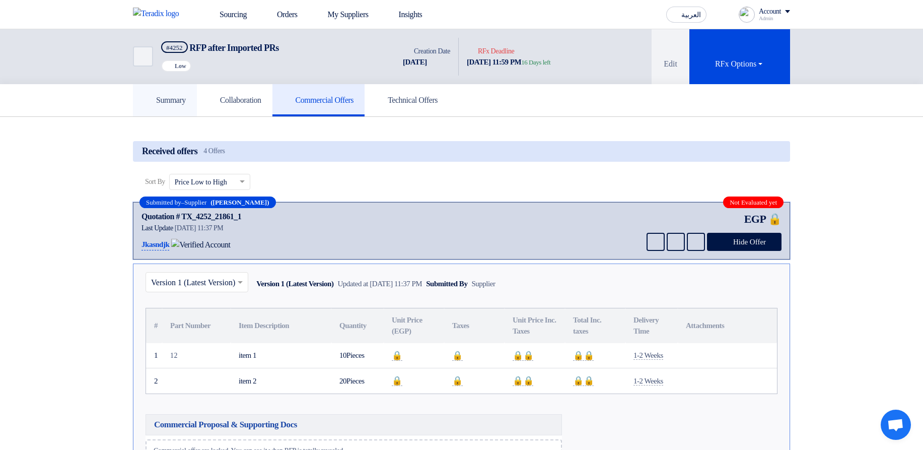
click at [163, 95] on h5 "Summary" at bounding box center [165, 100] width 42 height 10
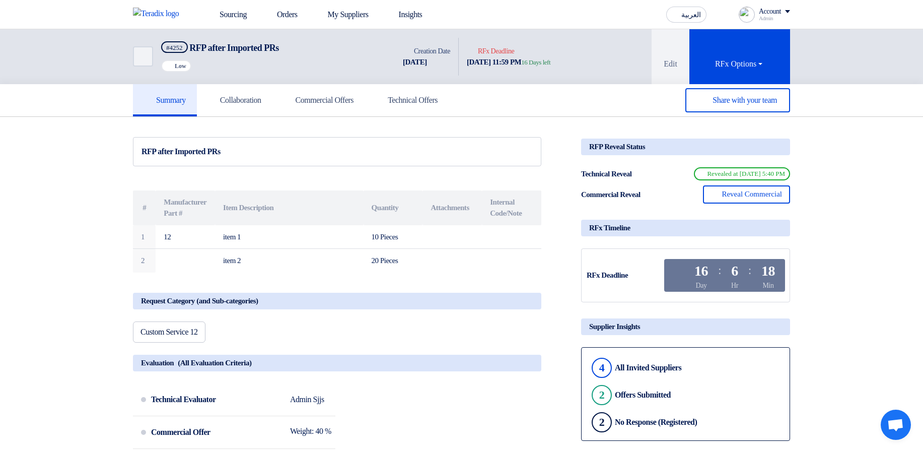
drag, startPoint x: 602, startPoint y: 196, endPoint x: 639, endPoint y: 201, distance: 37.6
click at [639, 200] on div "Commercial Reveal" at bounding box center [619, 195] width 76 height 12
click at [261, 101] on h5 "Collaboration" at bounding box center [234, 100] width 53 height 10
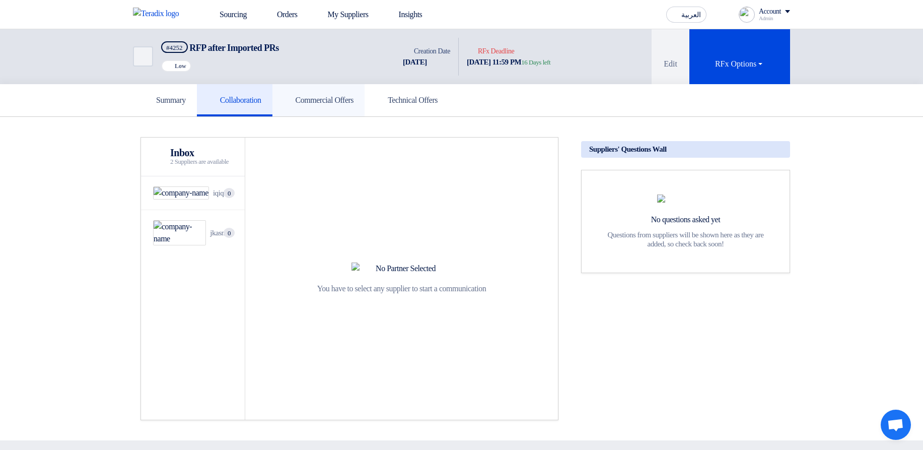
click at [331, 100] on h5 "Commercial Offers" at bounding box center [318, 100] width 70 height 10
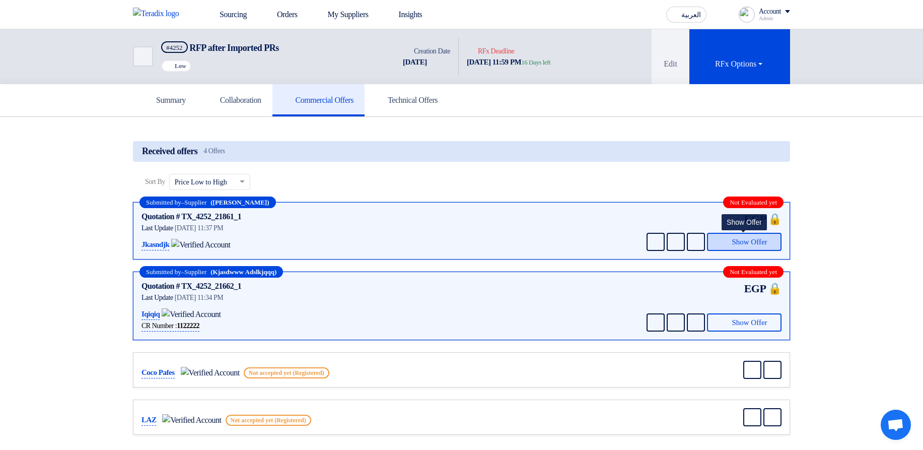
click at [754, 244] on span "Show Offer" at bounding box center [749, 242] width 35 height 8
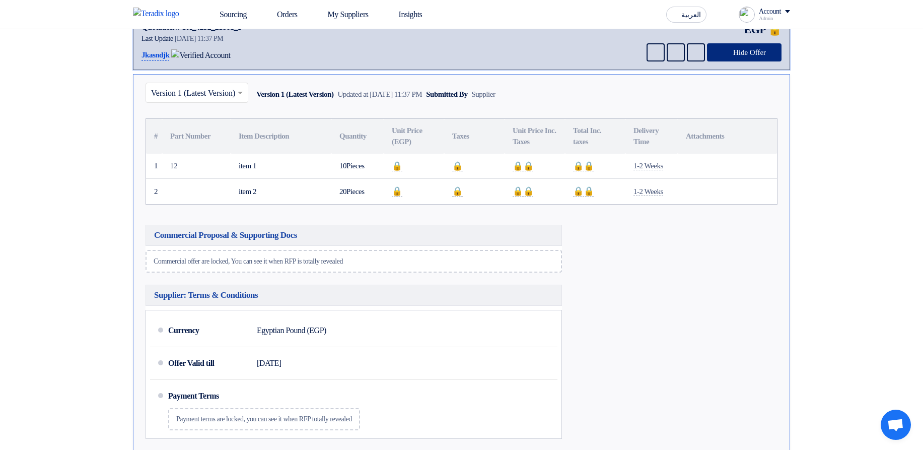
scroll to position [181, 0]
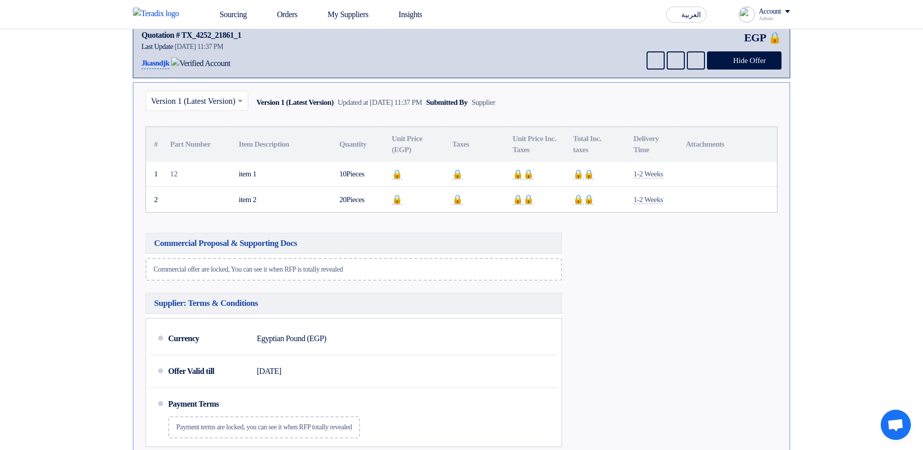
drag, startPoint x: 145, startPoint y: 272, endPoint x: 390, endPoint y: 273, distance: 245.7
click at [390, 273] on div "Commercial Proposal & Supporting Docs Commercial offer are locked, You can see …" at bounding box center [353, 340] width 431 height 223
click at [391, 273] on div "Commercial offer are locked, You can see it when RFP is totally revealed" at bounding box center [354, 269] width 416 height 23
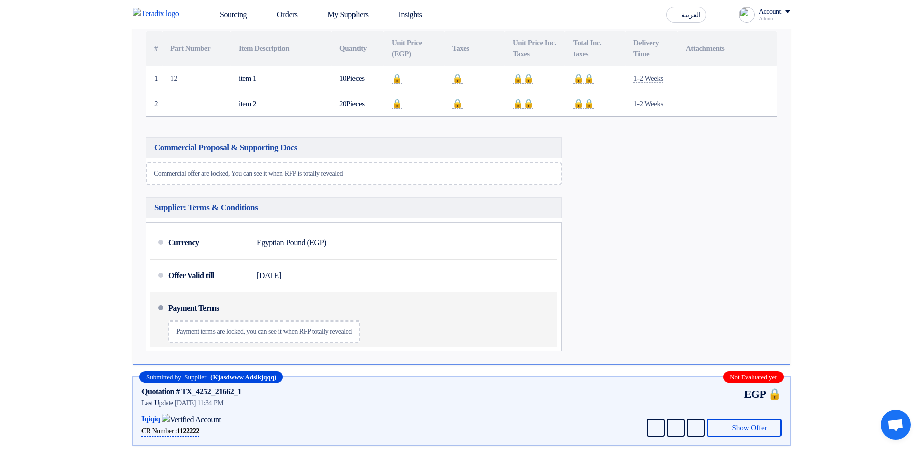
scroll to position [302, 0]
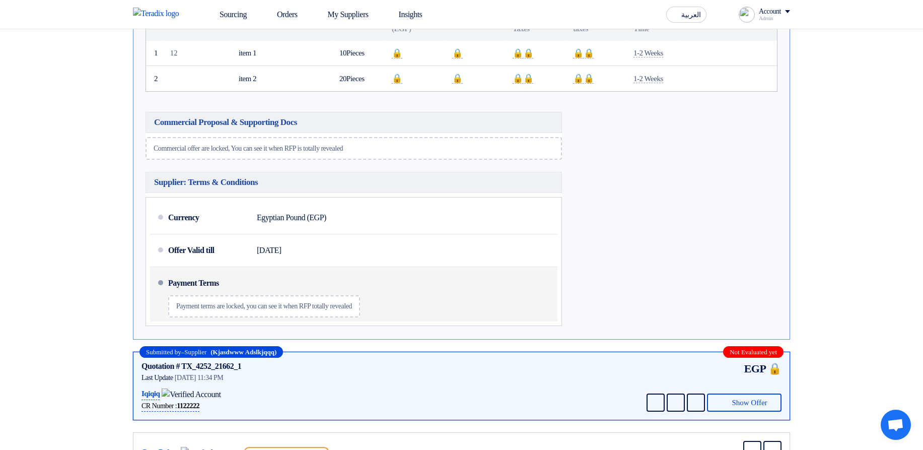
drag, startPoint x: 181, startPoint y: 308, endPoint x: 332, endPoint y: 304, distance: 151.6
click at [352, 317] on div "Payment terms are locked, you can see it when RFP totally revealed" at bounding box center [264, 306] width 192 height 22
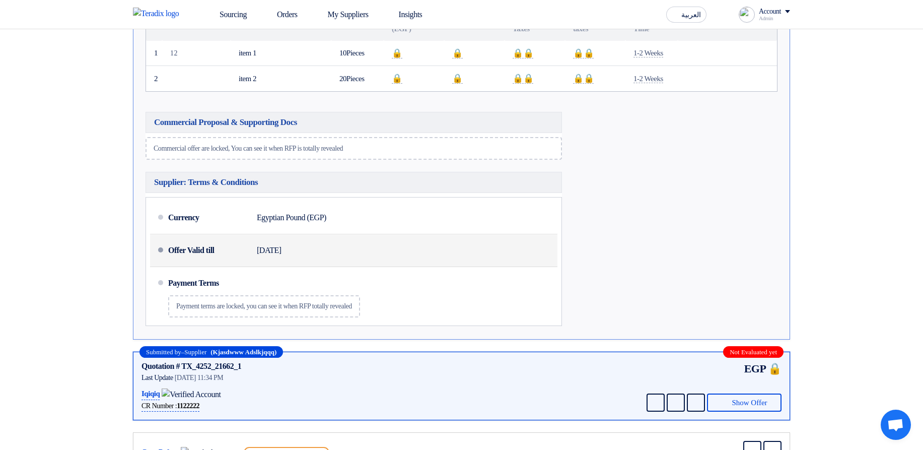
drag, startPoint x: 175, startPoint y: 217, endPoint x: 376, endPoint y: 258, distance: 205.0
click at [376, 258] on ul "Currency Egyptian Pound (EGP) Offer Valid till 22 Oct 2025 Payment Terms" at bounding box center [354, 261] width 416 height 129
click at [379, 258] on div "Offer Valid till 22 Oct 2025" at bounding box center [360, 250] width 385 height 24
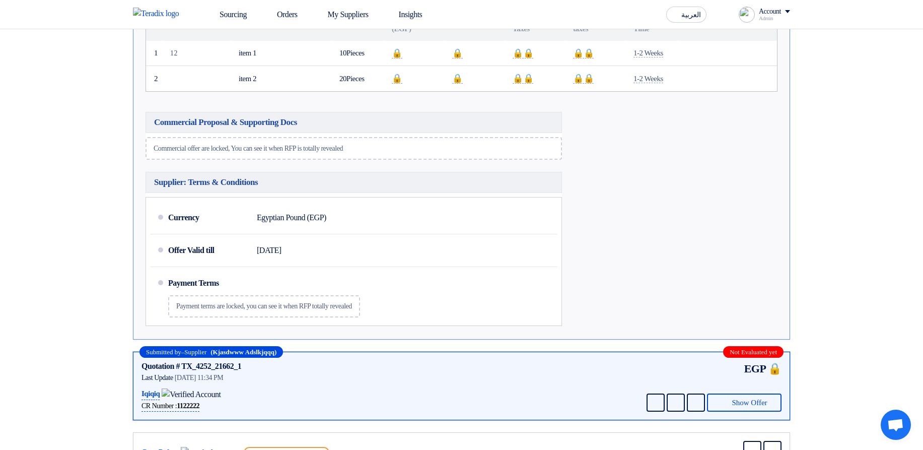
drag, startPoint x: 236, startPoint y: 94, endPoint x: 847, endPoint y: 154, distance: 614.2
click at [875, 151] on section "Received offers 4 Offers Sort By Sort by × Price Low to High × Submitted by – S…" at bounding box center [461, 177] width 923 height 725
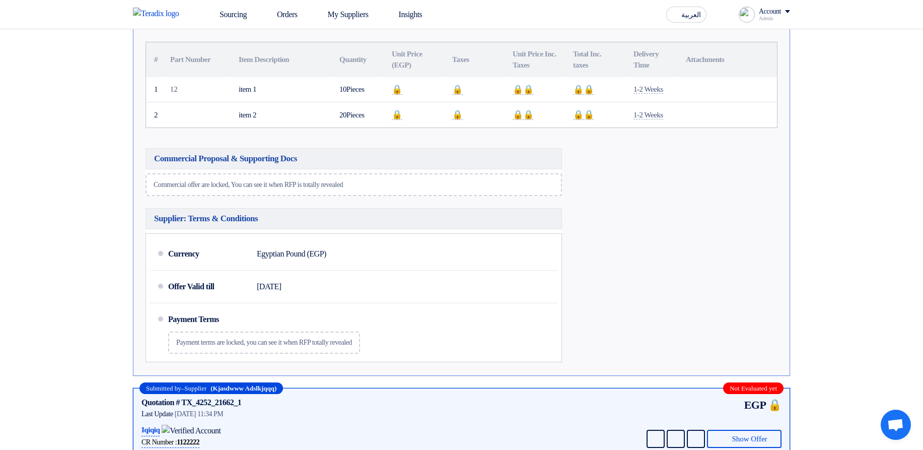
scroll to position [242, 0]
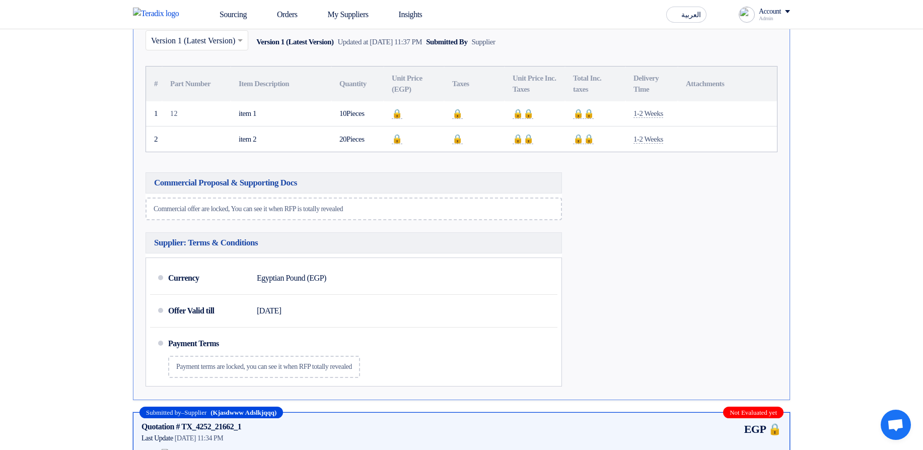
drag, startPoint x: 510, startPoint y: 102, endPoint x: 559, endPoint y: 114, distance: 50.4
click at [559, 114] on table "# Part Number Item Description Quantity Unit Price (EGP) Taxes Unit Price Inc. …" at bounding box center [461, 108] width 631 height 85
click at [507, 78] on th "Unit Price Inc. Taxes" at bounding box center [535, 83] width 60 height 35
drag, startPoint x: 401, startPoint y: 82, endPoint x: 418, endPoint y: 89, distance: 17.9
click at [417, 89] on th "Unit Price (EGP)" at bounding box center [414, 83] width 60 height 35
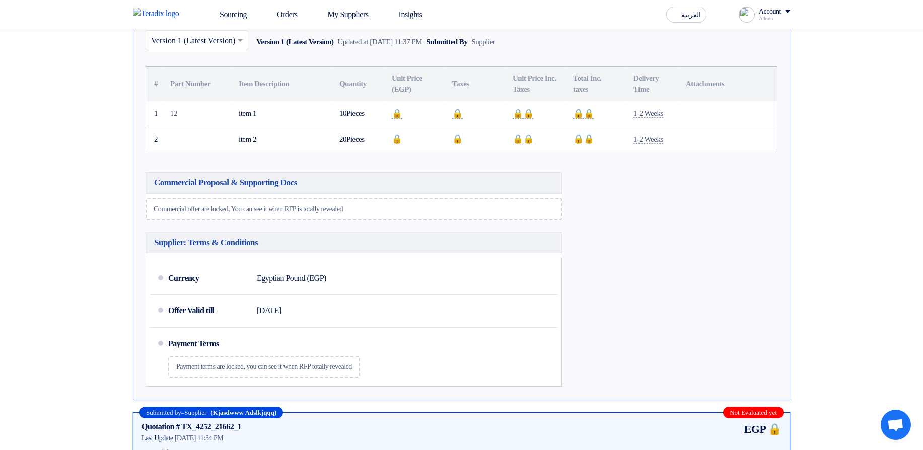
click at [418, 89] on th "Unit Price (EGP)" at bounding box center [414, 83] width 60 height 35
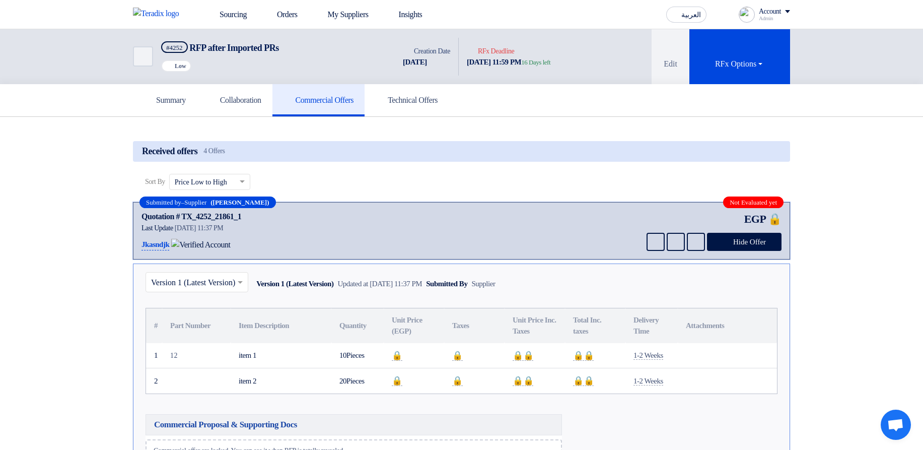
drag, startPoint x: 457, startPoint y: -34, endPoint x: 487, endPoint y: 50, distance: 88.7
click at [504, 48] on div "Back #4252 RFP after Imported PRs Priority Low Time Creation Date 6 Oct, 2025 D…" at bounding box center [461, 435] width 923 height 812
click at [427, 115] on link "Technical Offers" at bounding box center [407, 100] width 84 height 32
click at [428, 117] on div "Back #4252 RFP after Imported PRs Priority Low Time Creation Date 6 Oct, 2025 D…" at bounding box center [461, 435] width 923 height 812
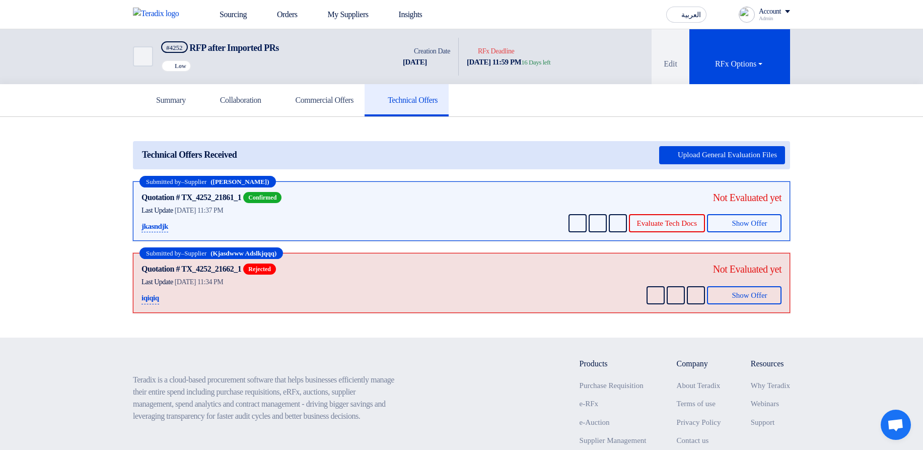
click at [524, 165] on div "Technical Offers Received Upload General Evaluation Files" at bounding box center [461, 155] width 657 height 28
click at [346, 102] on h5 "Commercial Offers" at bounding box center [318, 100] width 70 height 10
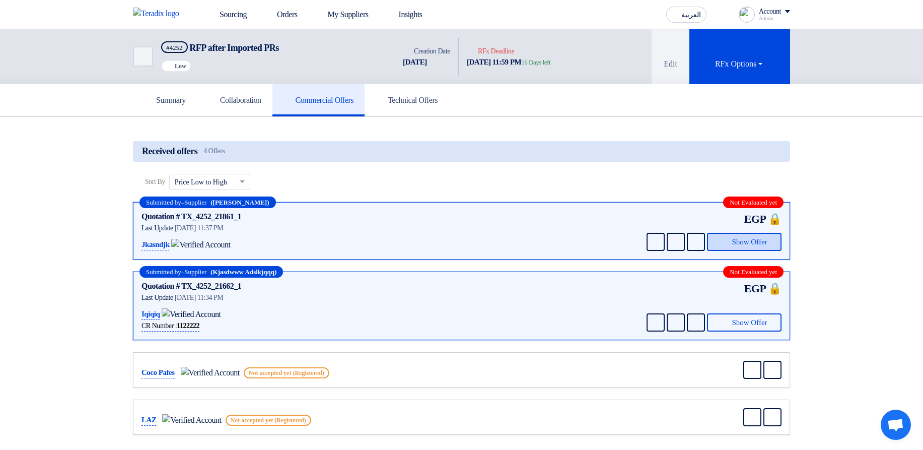
click at [738, 251] on button "Show Offer" at bounding box center [744, 242] width 75 height 18
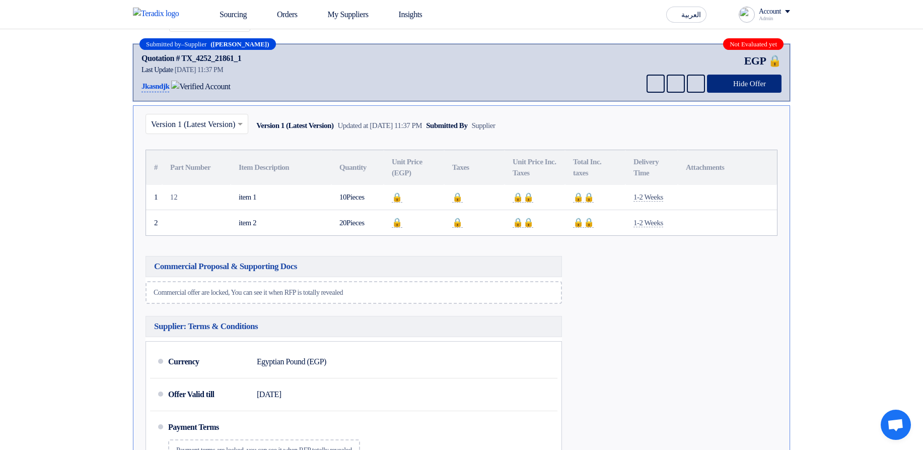
scroll to position [121, 0]
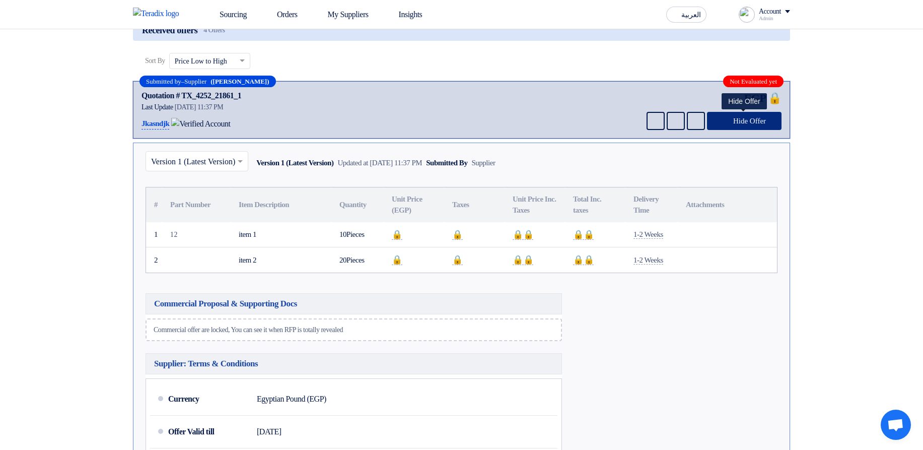
click at [771, 130] on button "Hide Offer" at bounding box center [744, 121] width 75 height 18
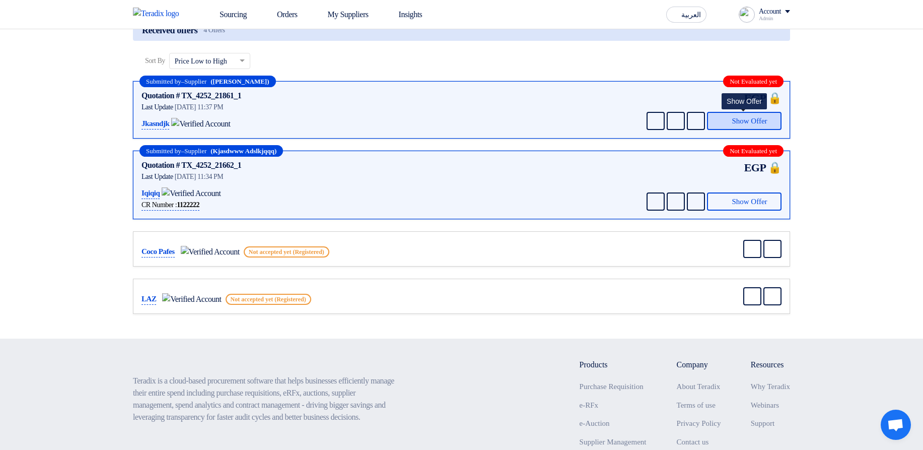
click at [744, 119] on span "Show Offer" at bounding box center [749, 121] width 35 height 8
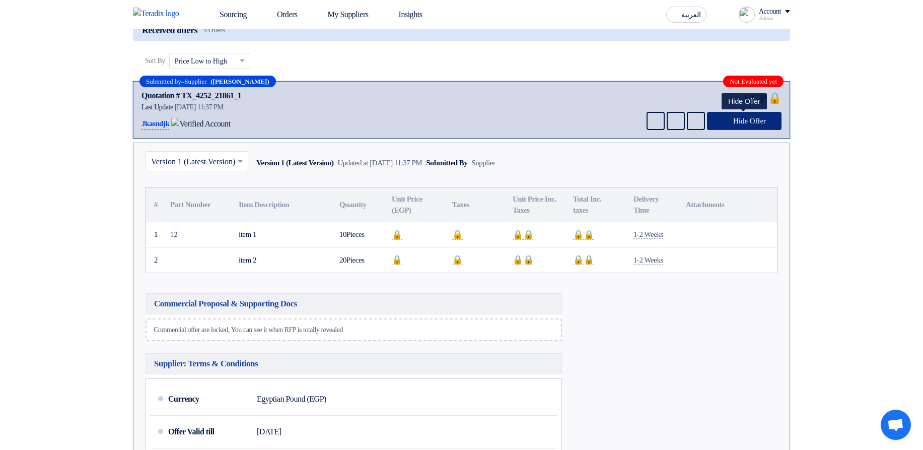
click at [749, 120] on span "Hide Offer" at bounding box center [749, 121] width 33 height 8
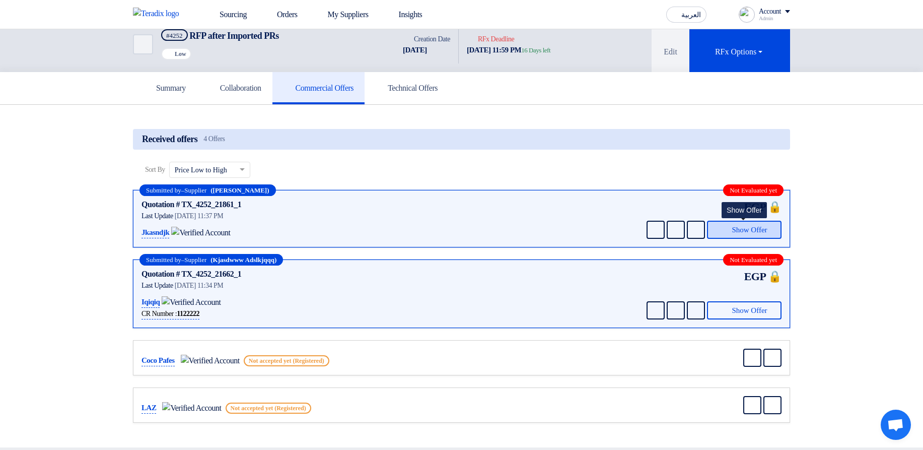
scroll to position [0, 0]
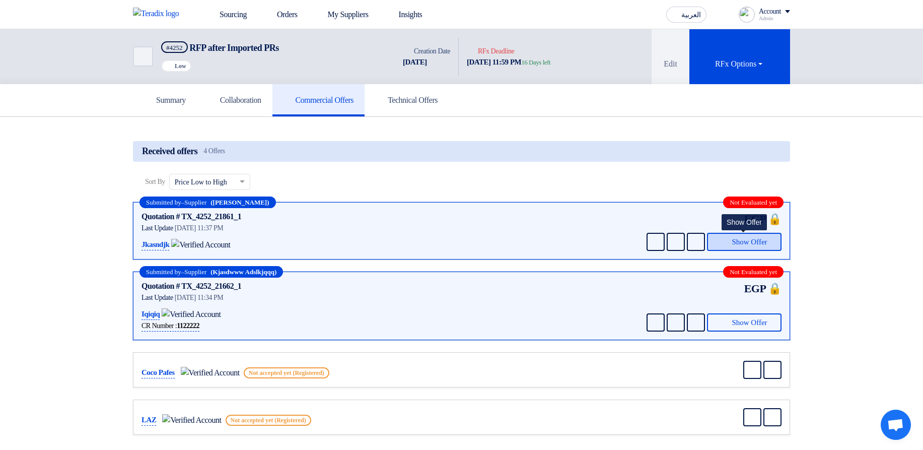
click at [766, 249] on button "Show Offer" at bounding box center [744, 242] width 75 height 18
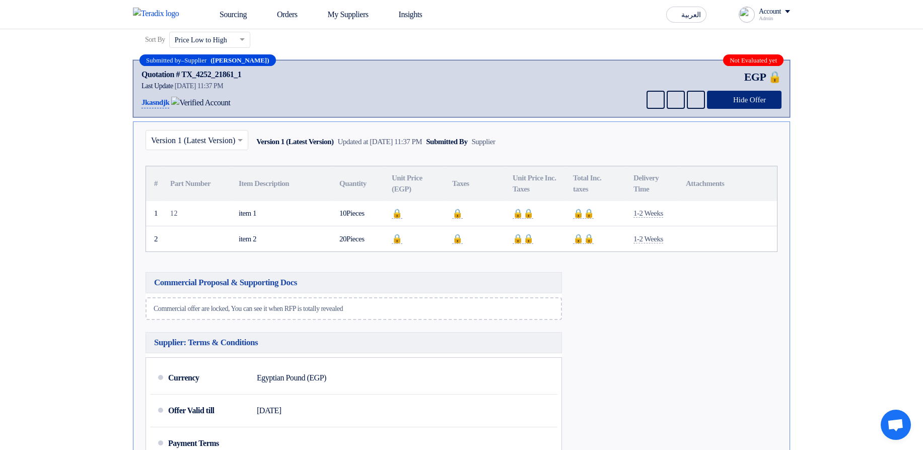
scroll to position [121, 0]
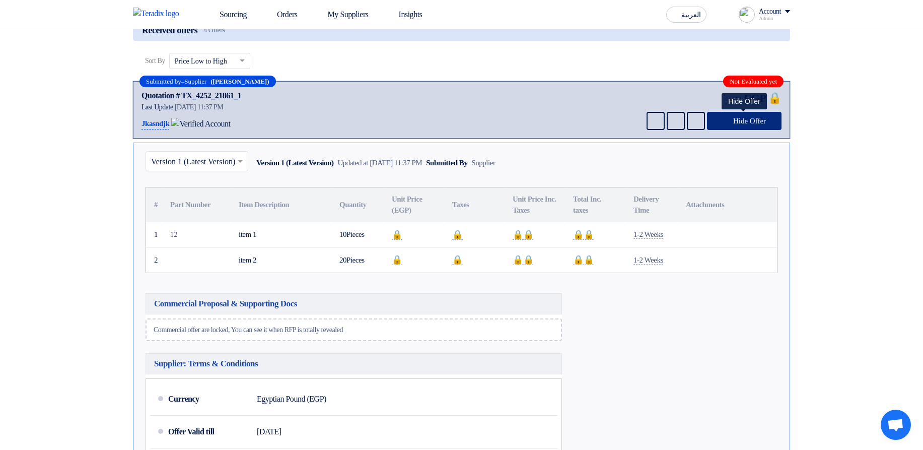
click at [754, 121] on span "Hide Offer" at bounding box center [749, 121] width 33 height 8
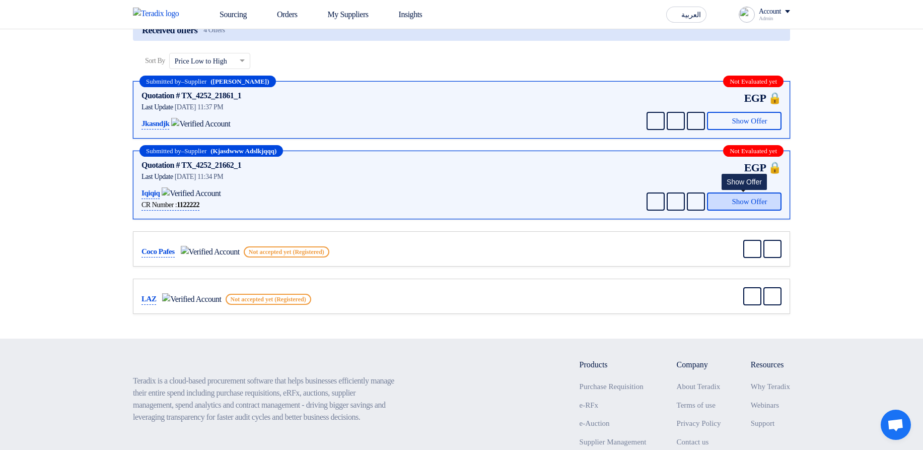
click at [760, 198] on span "Show Offer" at bounding box center [749, 202] width 35 height 8
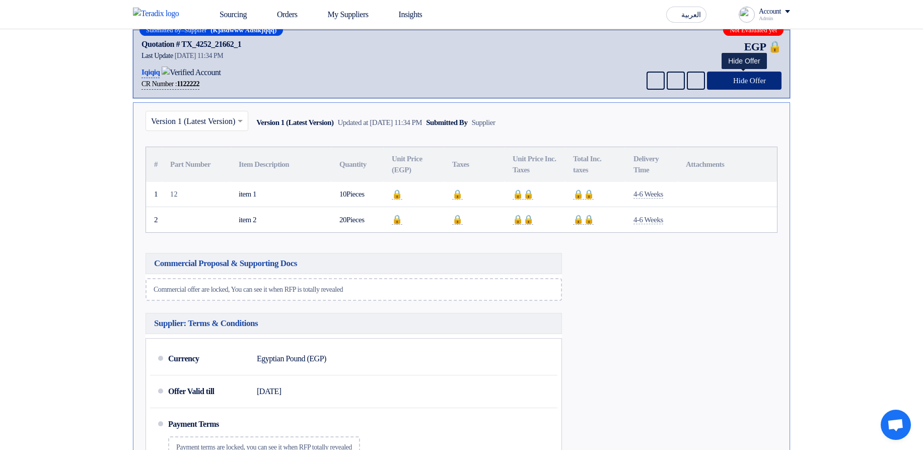
click at [723, 88] on button "Hide Offer" at bounding box center [744, 80] width 75 height 18
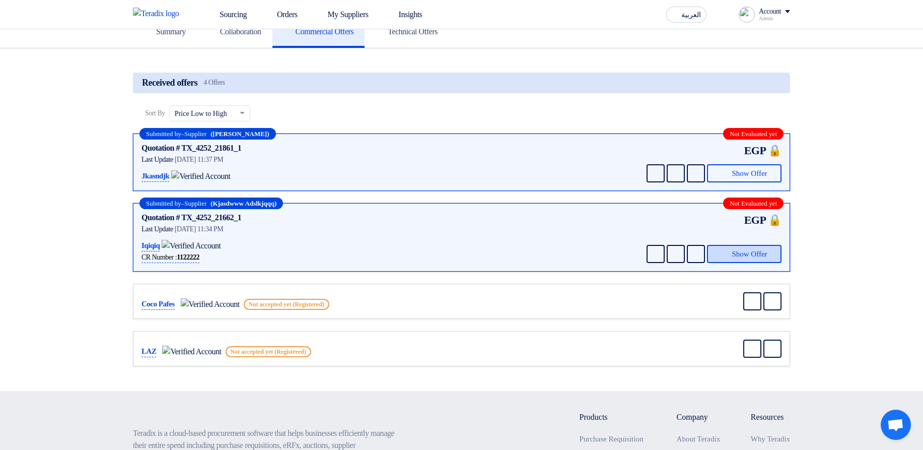
scroll to position [58, 0]
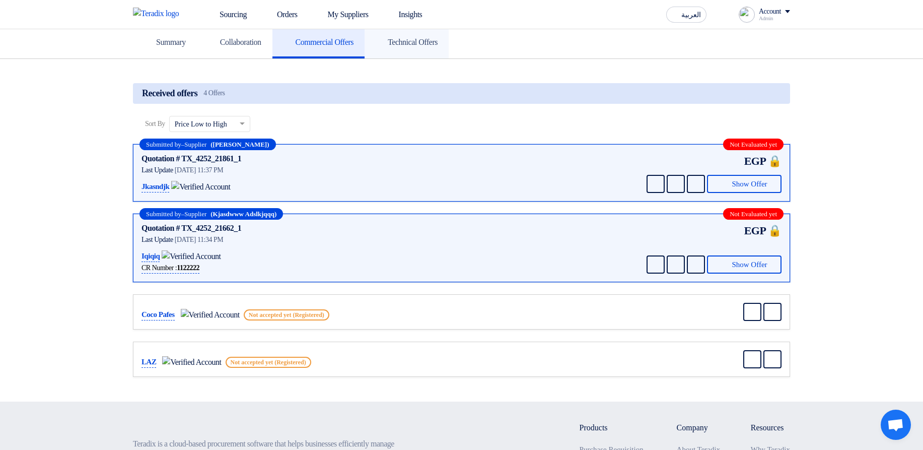
click at [438, 45] on h5 "Technical Offers" at bounding box center [407, 42] width 62 height 10
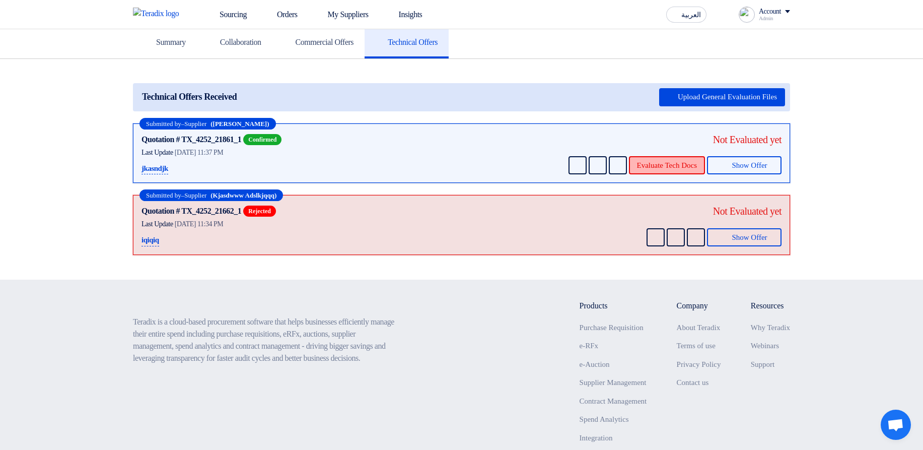
click at [683, 164] on button "Evaluate Tech Docs" at bounding box center [667, 165] width 76 height 18
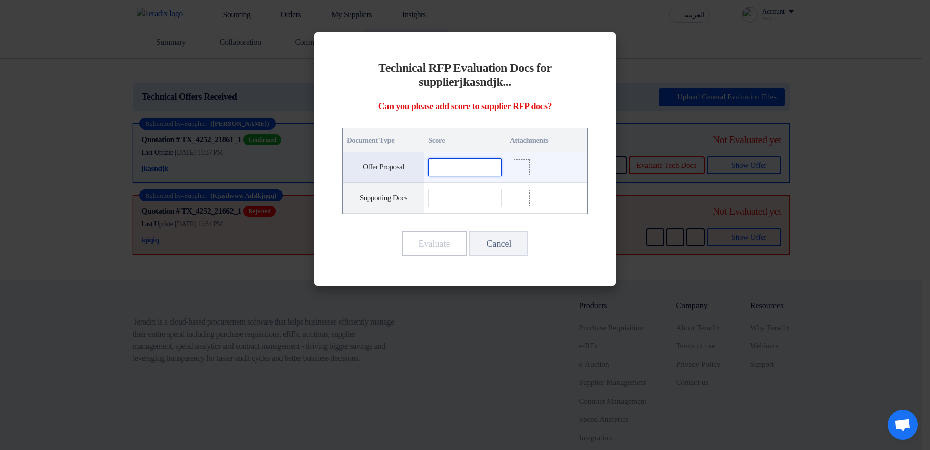
click at [462, 166] on input "text" at bounding box center [465, 167] width 74 height 18
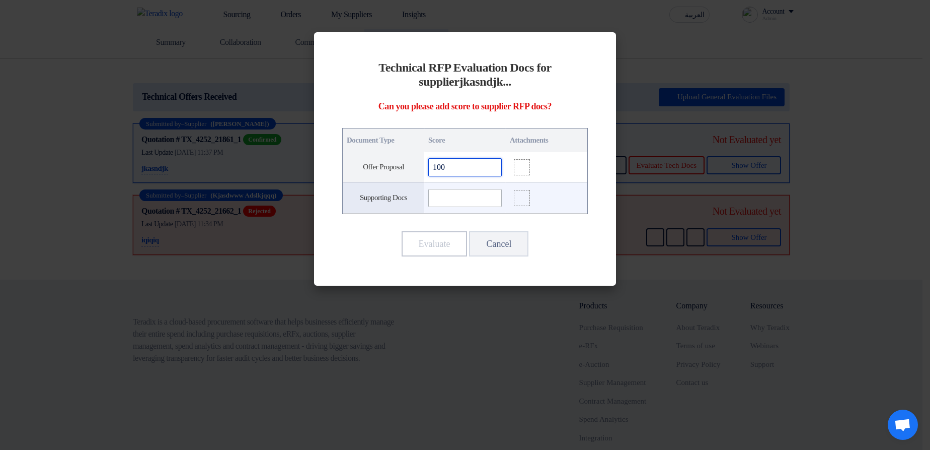
type input "100"
click at [453, 199] on input "text" at bounding box center [465, 198] width 74 height 18
paste input "100"
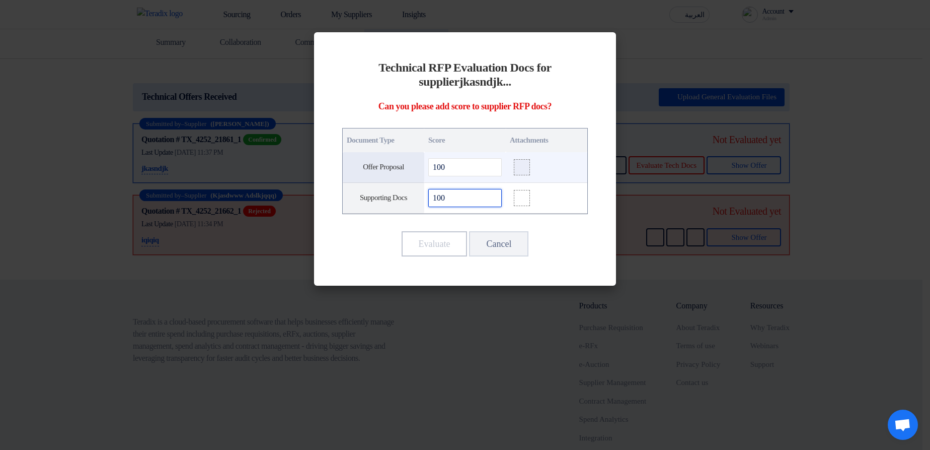
type input "100"
click at [527, 163] on label at bounding box center [522, 167] width 16 height 16
click at [0, 0] on input "file" at bounding box center [0, 0] width 0 height 0
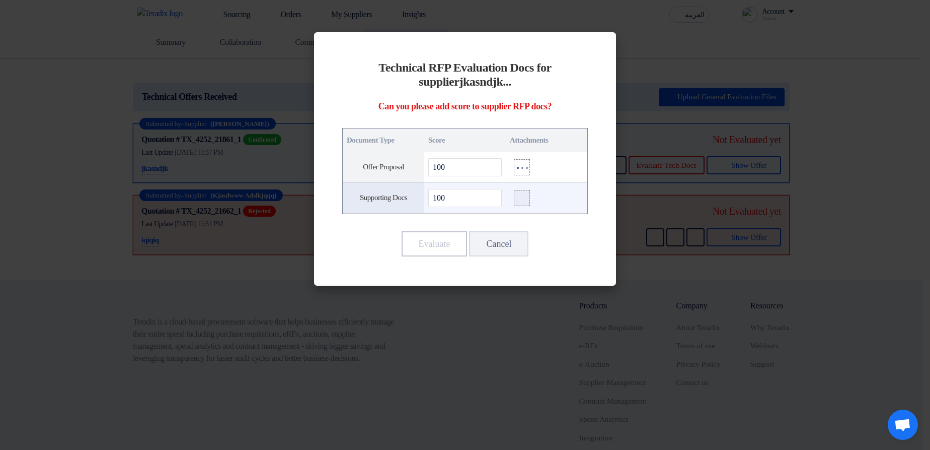
click at [525, 197] on icon at bounding box center [522, 198] width 8 height 8
click at [0, 0] on input "file" at bounding box center [0, 0] width 0 height 0
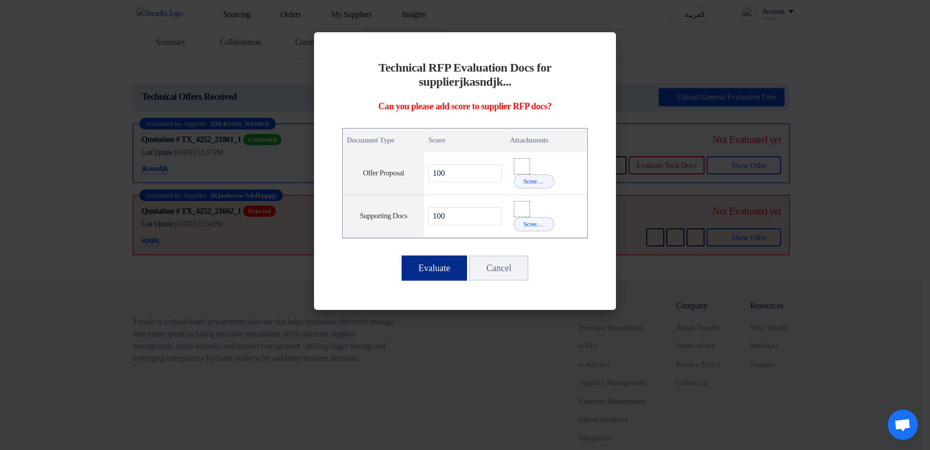
click at [427, 267] on button "Evaluate" at bounding box center [435, 267] width 66 height 25
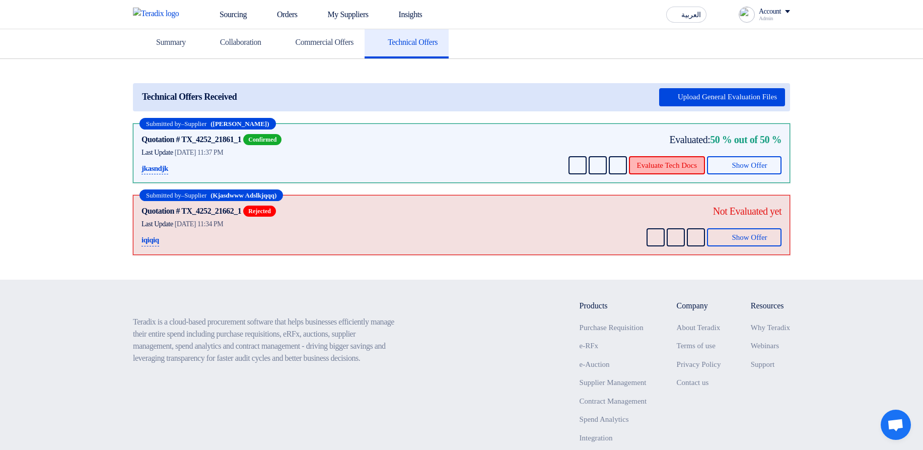
click at [651, 156] on button "Evaluate Tech Docs" at bounding box center [667, 165] width 76 height 18
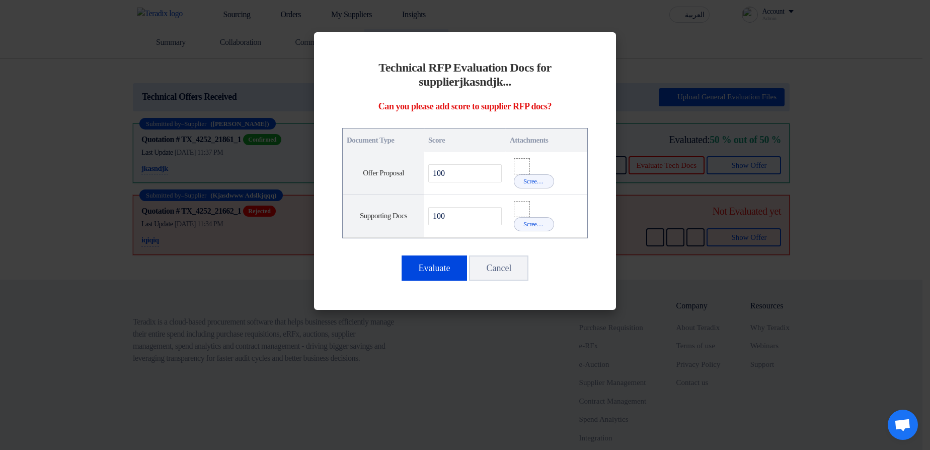
click at [672, 235] on modal-container "Technical RFP Evaluation Docs for supplier jkasndjk ... Can you please add scor…" at bounding box center [465, 225] width 930 height 450
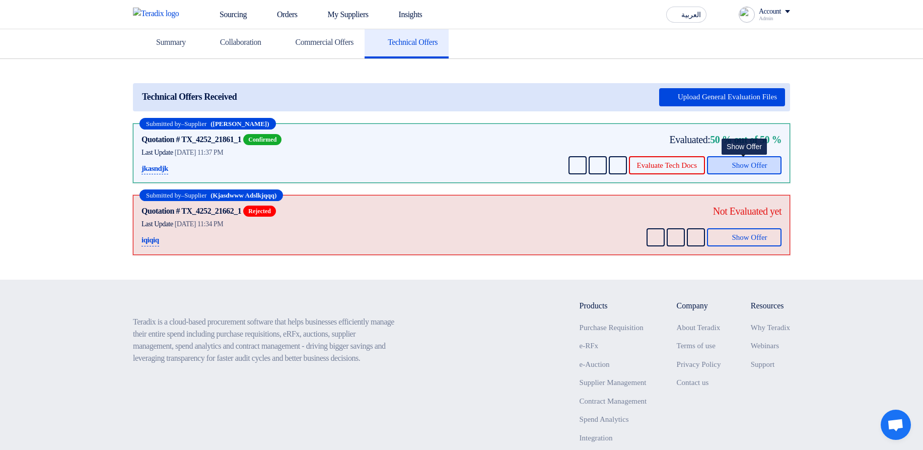
click at [732, 166] on span "Show Offer" at bounding box center [749, 166] width 35 height 8
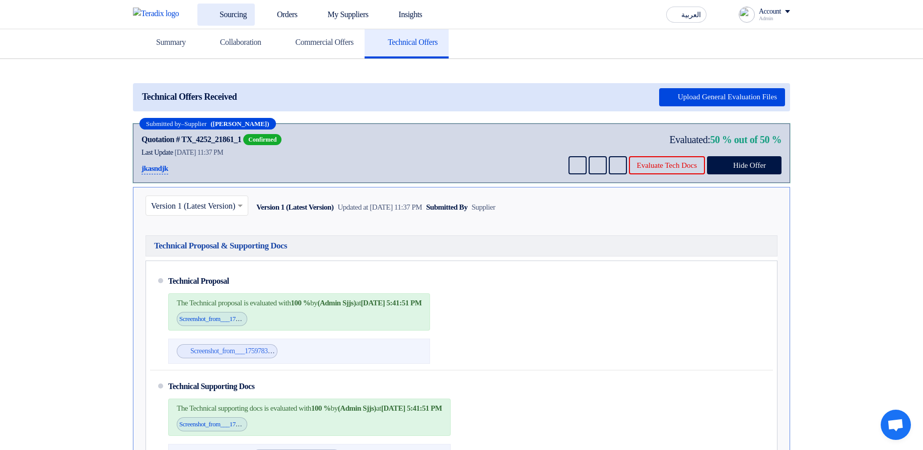
click at [247, 6] on link "Sourcing" at bounding box center [225, 15] width 57 height 22
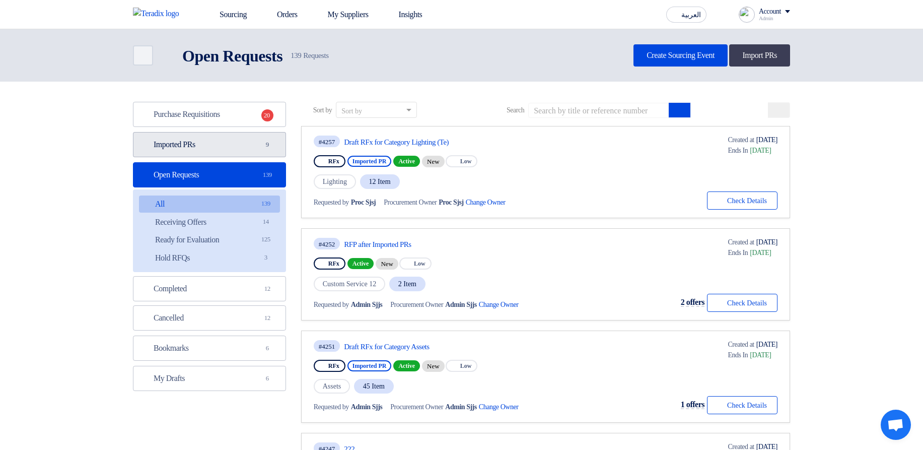
click at [251, 148] on link "Imported PRs Imported PRs 9" at bounding box center [209, 144] width 153 height 25
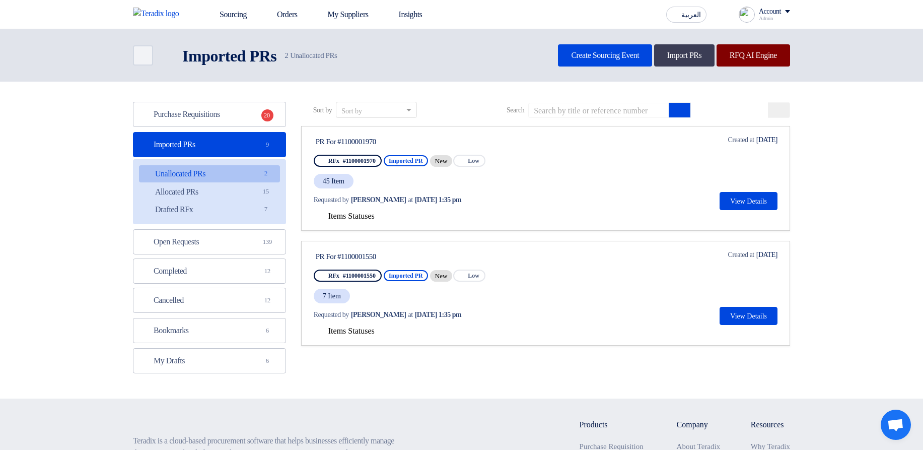
click at [738, 61] on link "RFQ AI Engine" at bounding box center [753, 55] width 74 height 22
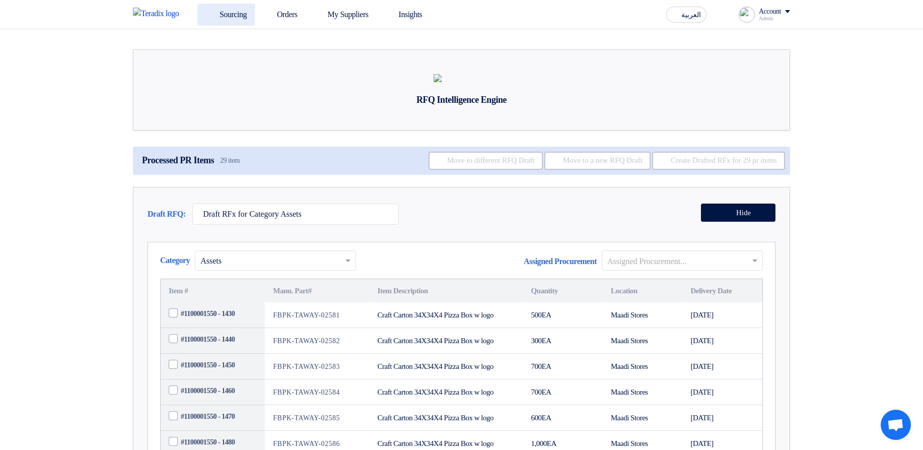
click at [250, 24] on link "Sourcing" at bounding box center [225, 15] width 57 height 22
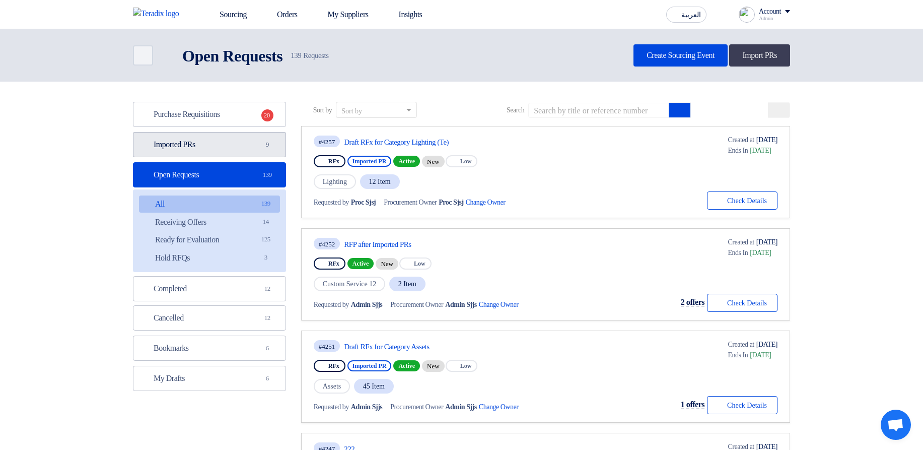
click at [152, 145] on link "Imported PRs Imported PRs 9" at bounding box center [209, 144] width 153 height 25
